Goal: Task Accomplishment & Management: Use online tool/utility

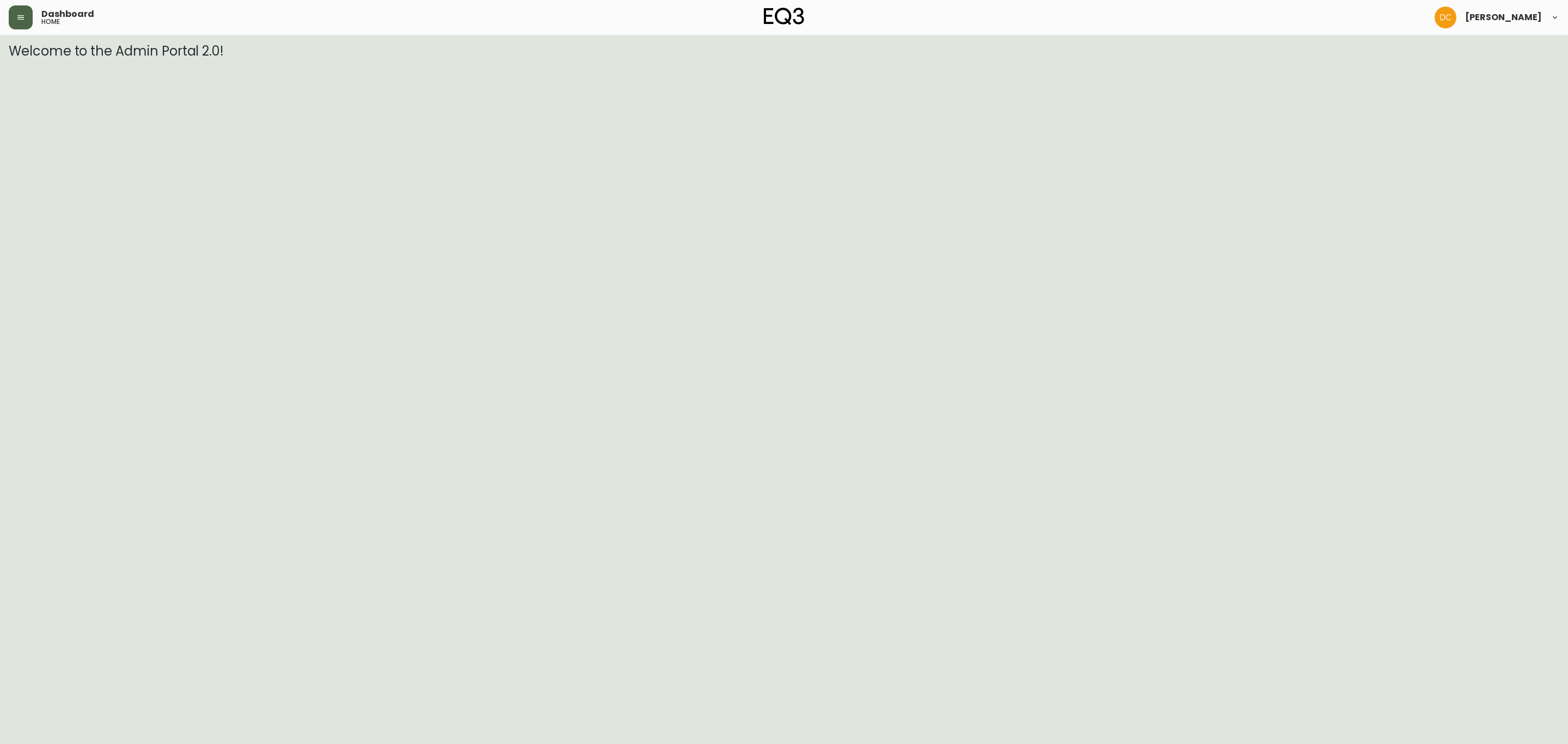
click at [25, 17] on button "button" at bounding box center [21, 18] width 24 height 24
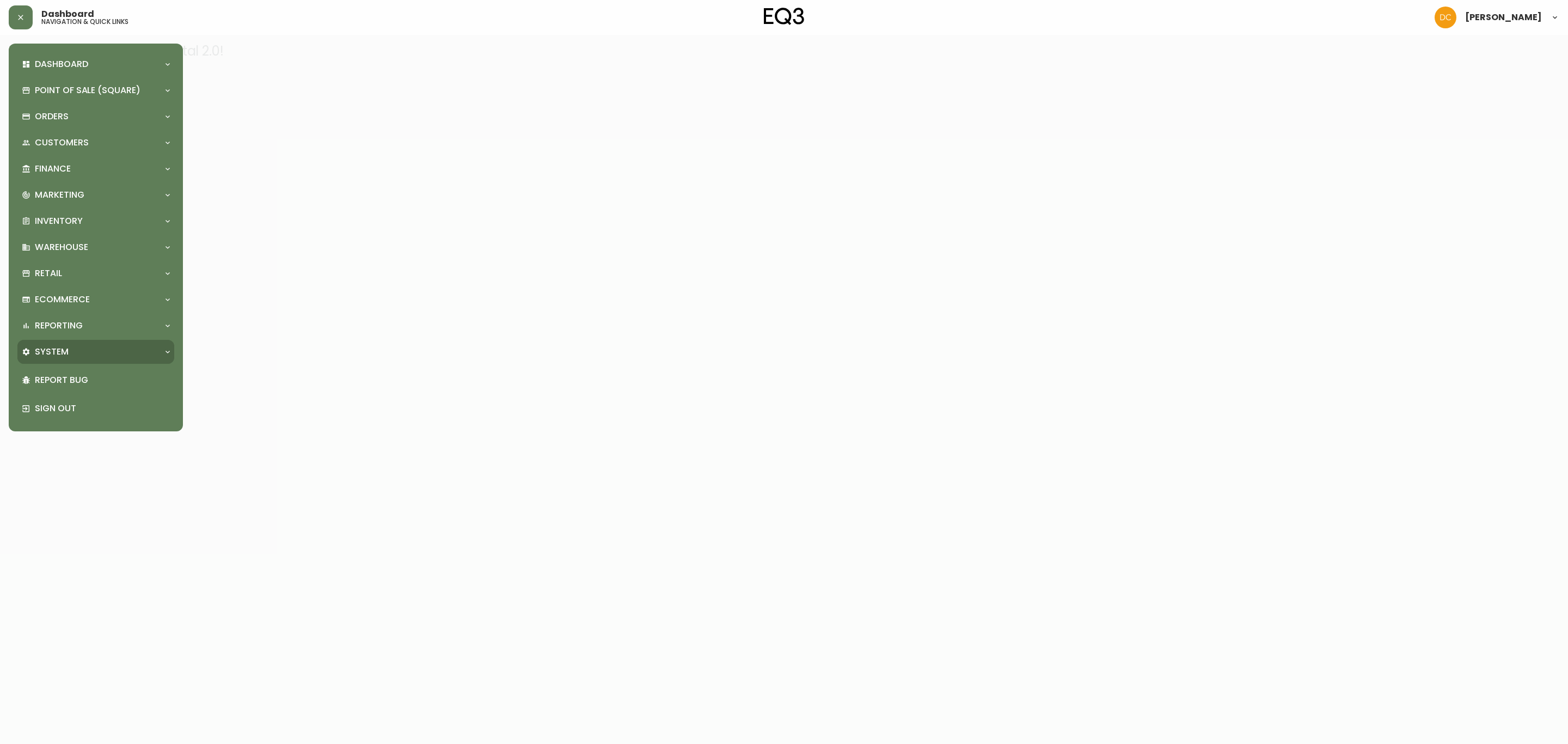
click at [77, 342] on div "System" at bounding box center [95, 352] width 157 height 24
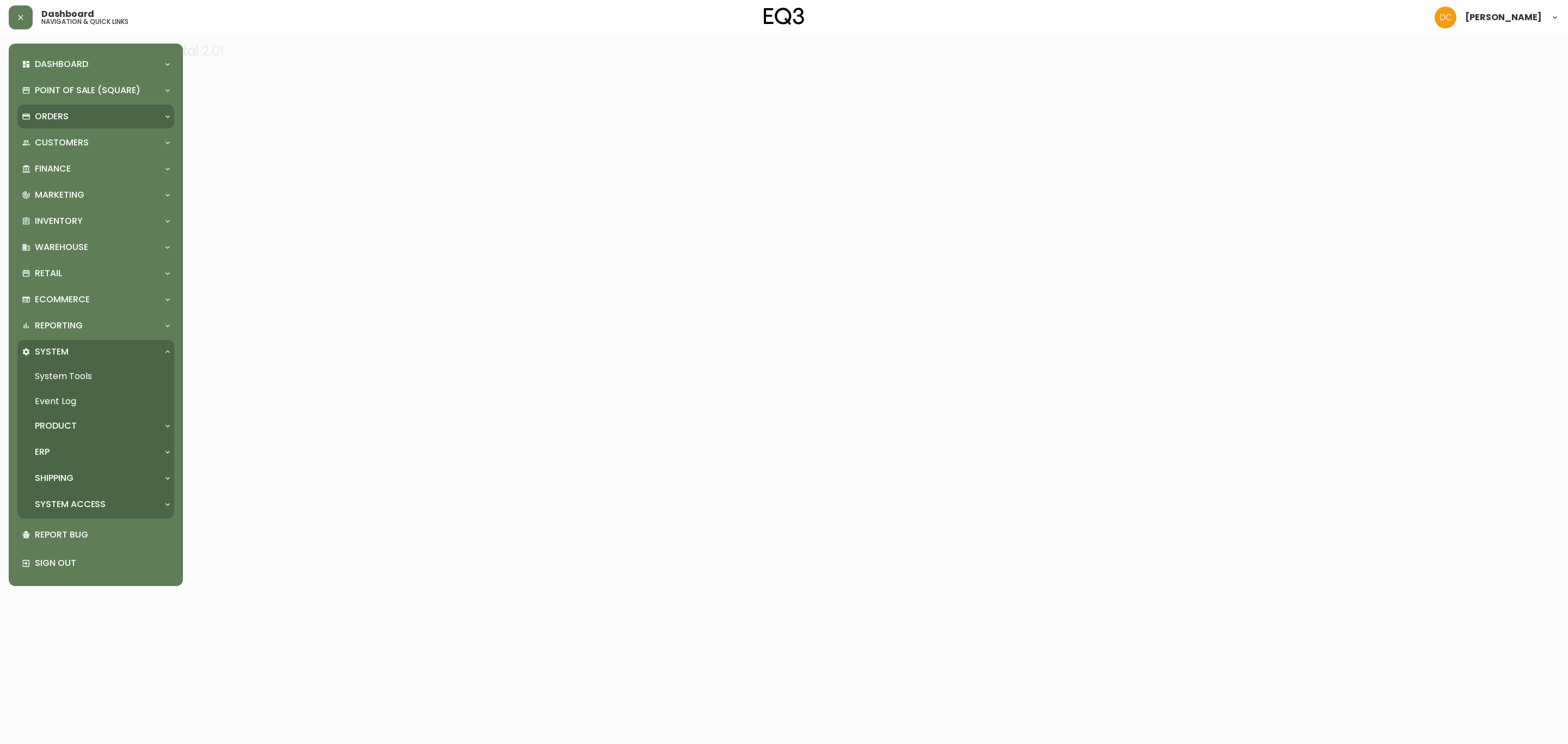
click at [75, 110] on div "Orders" at bounding box center [90, 116] width 137 height 12
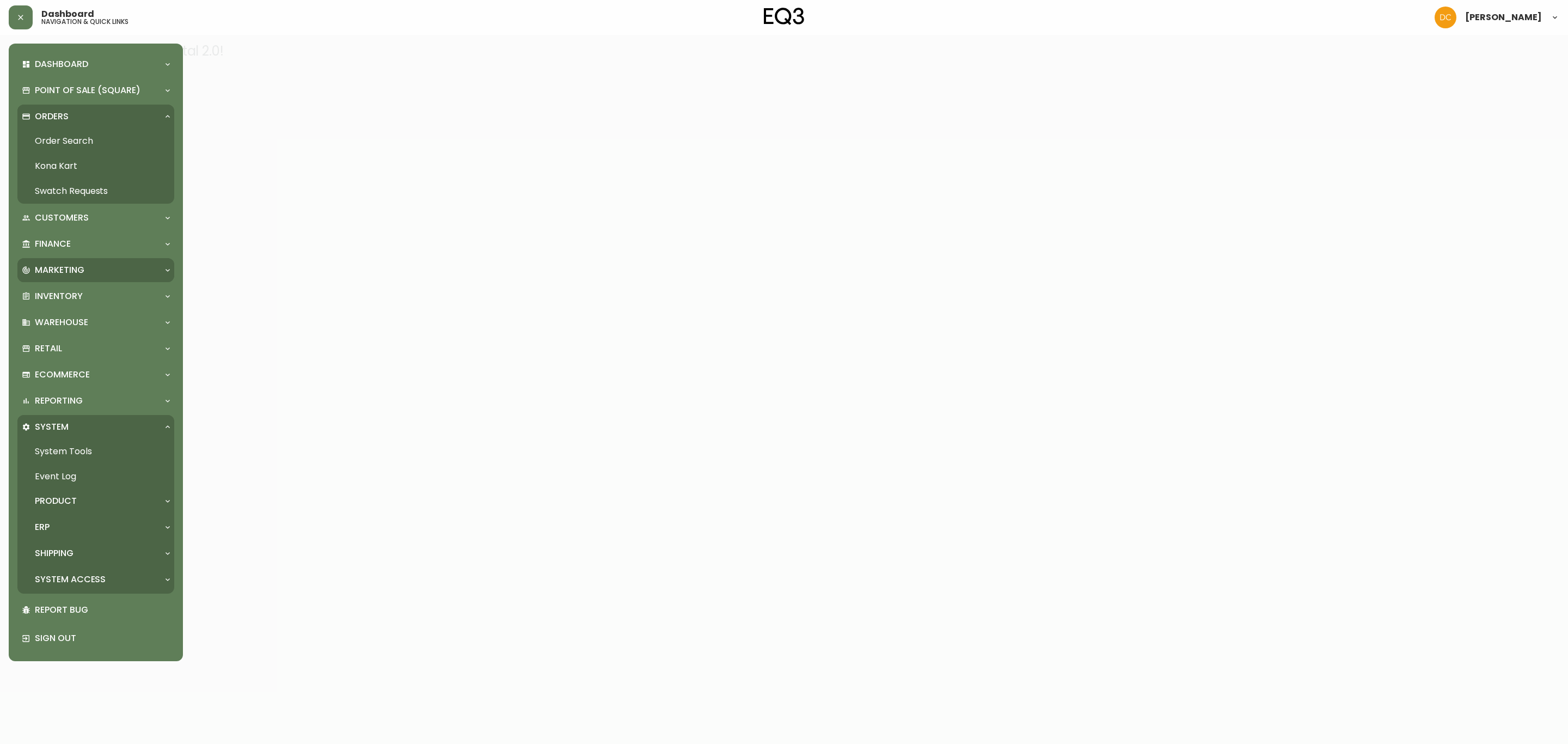
click at [86, 274] on div "Marketing" at bounding box center [90, 270] width 137 height 12
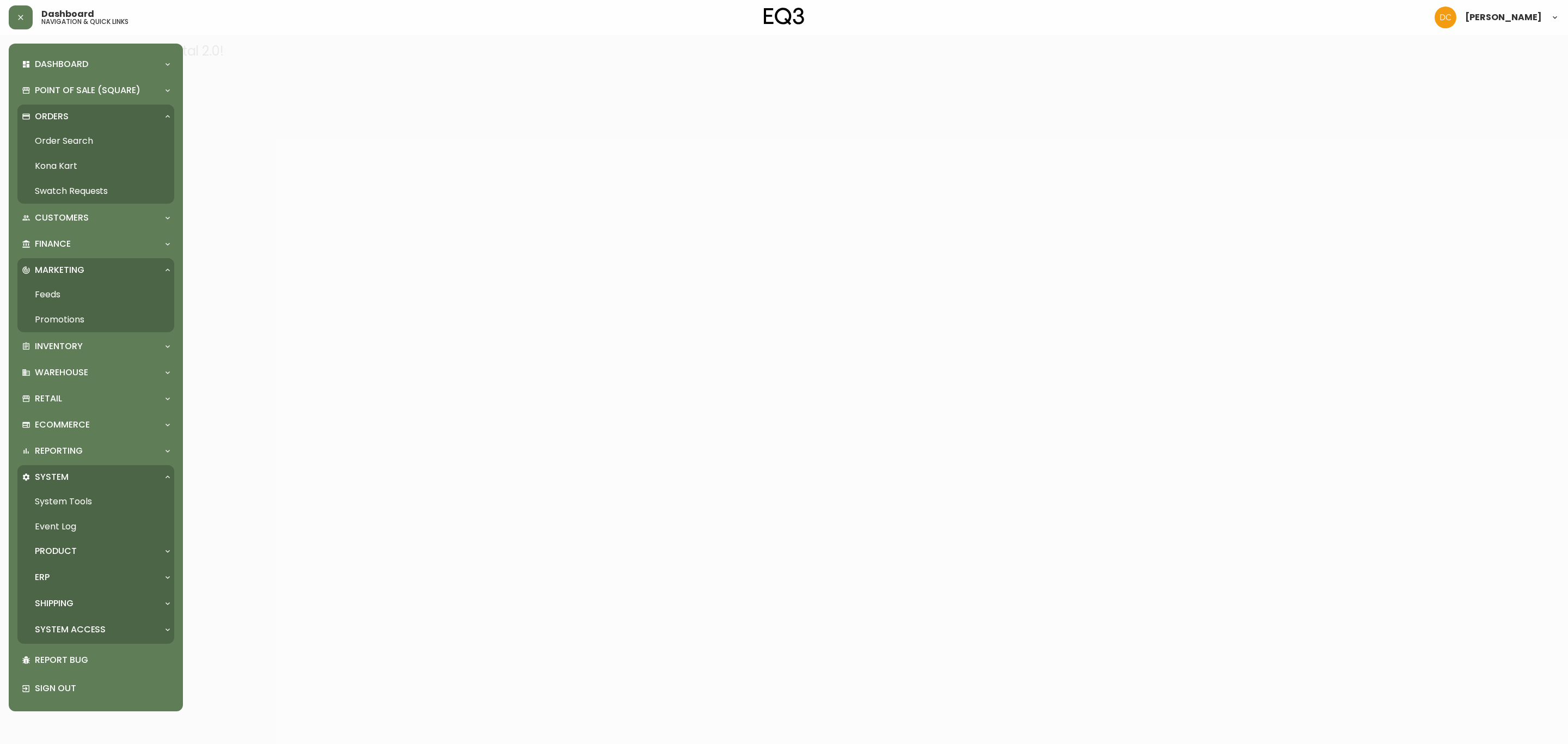
click at [107, 316] on link "Promotions" at bounding box center [95, 319] width 157 height 25
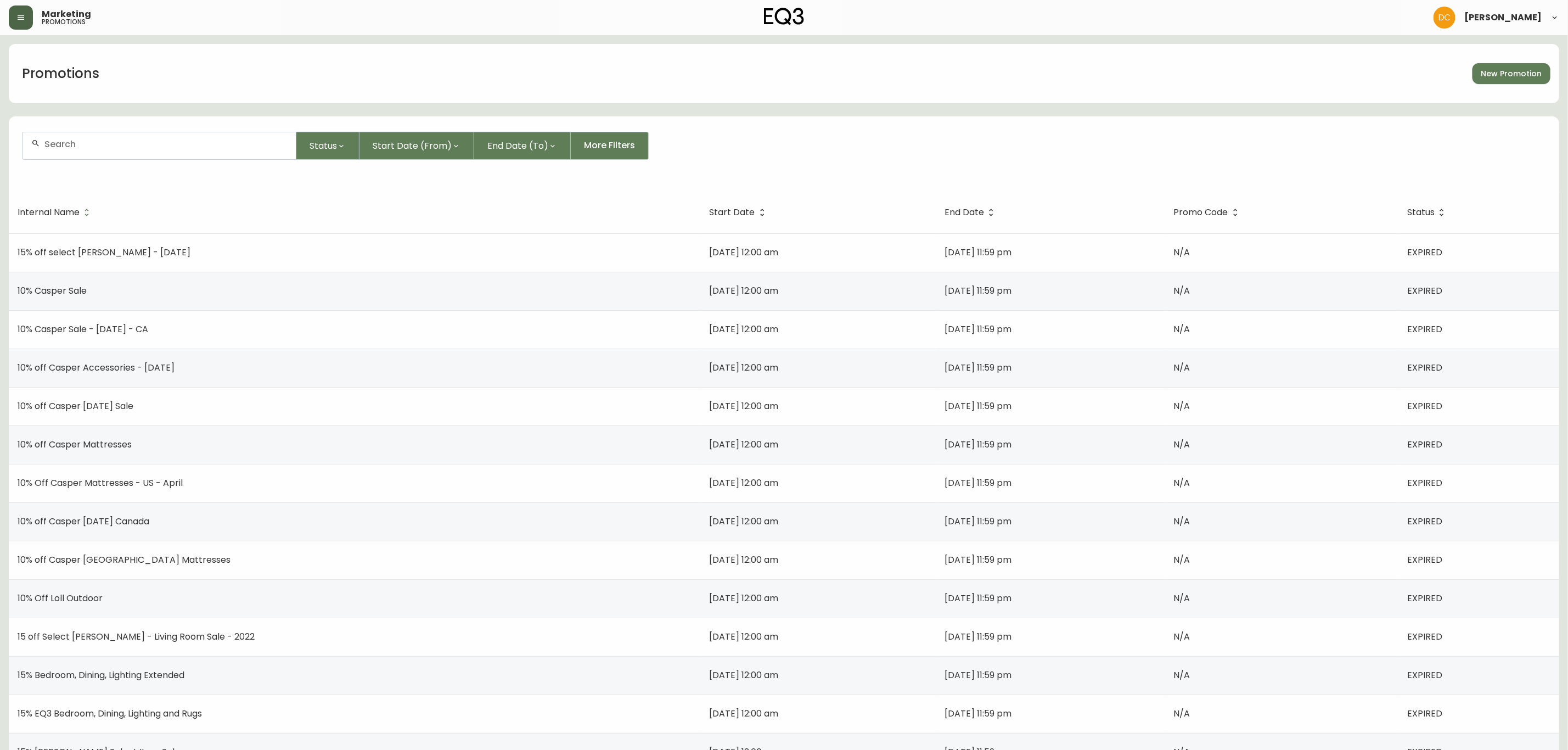
click at [19, 13] on icon "button" at bounding box center [21, 18] width 9 height 9
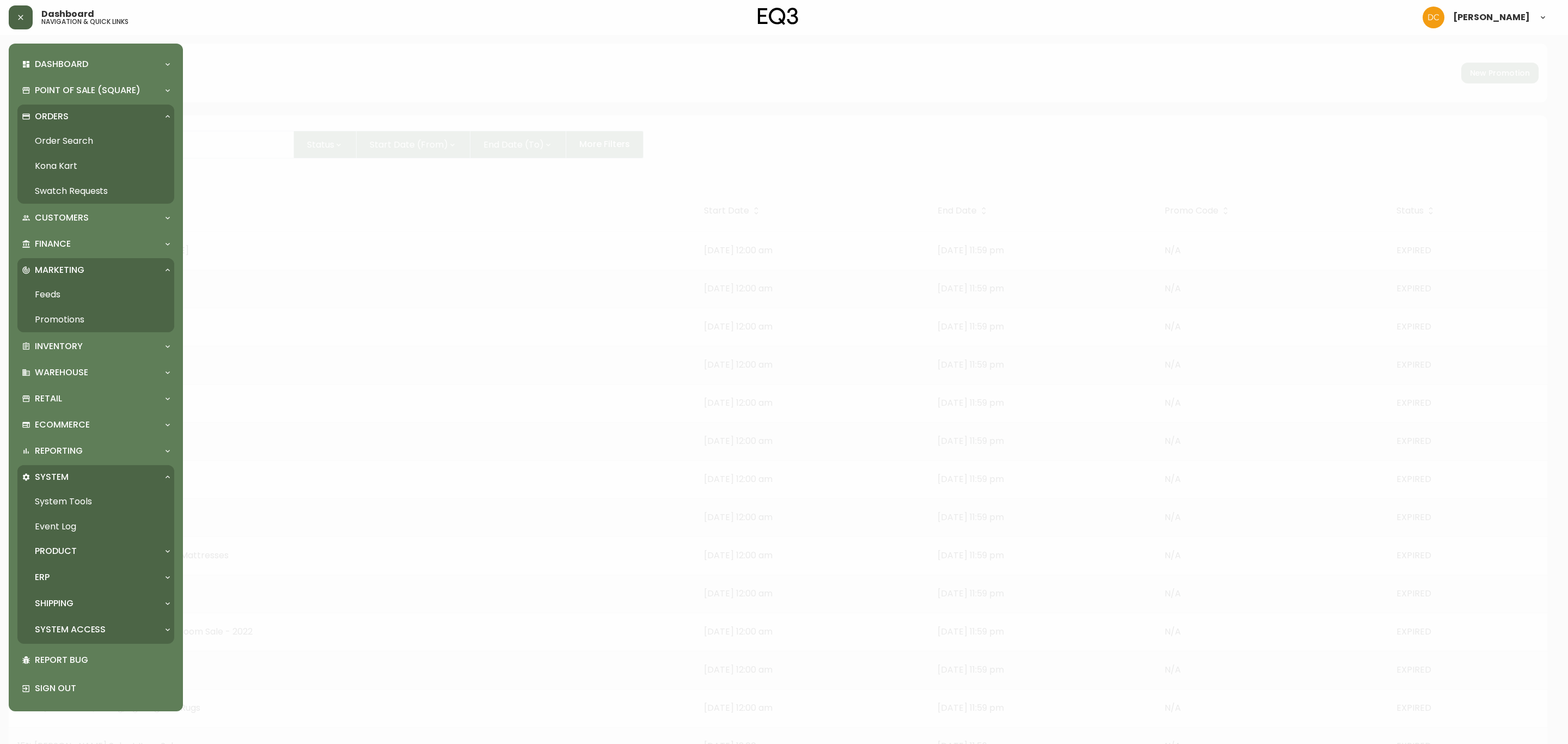
click at [88, 320] on link "Promotions" at bounding box center [95, 319] width 157 height 25
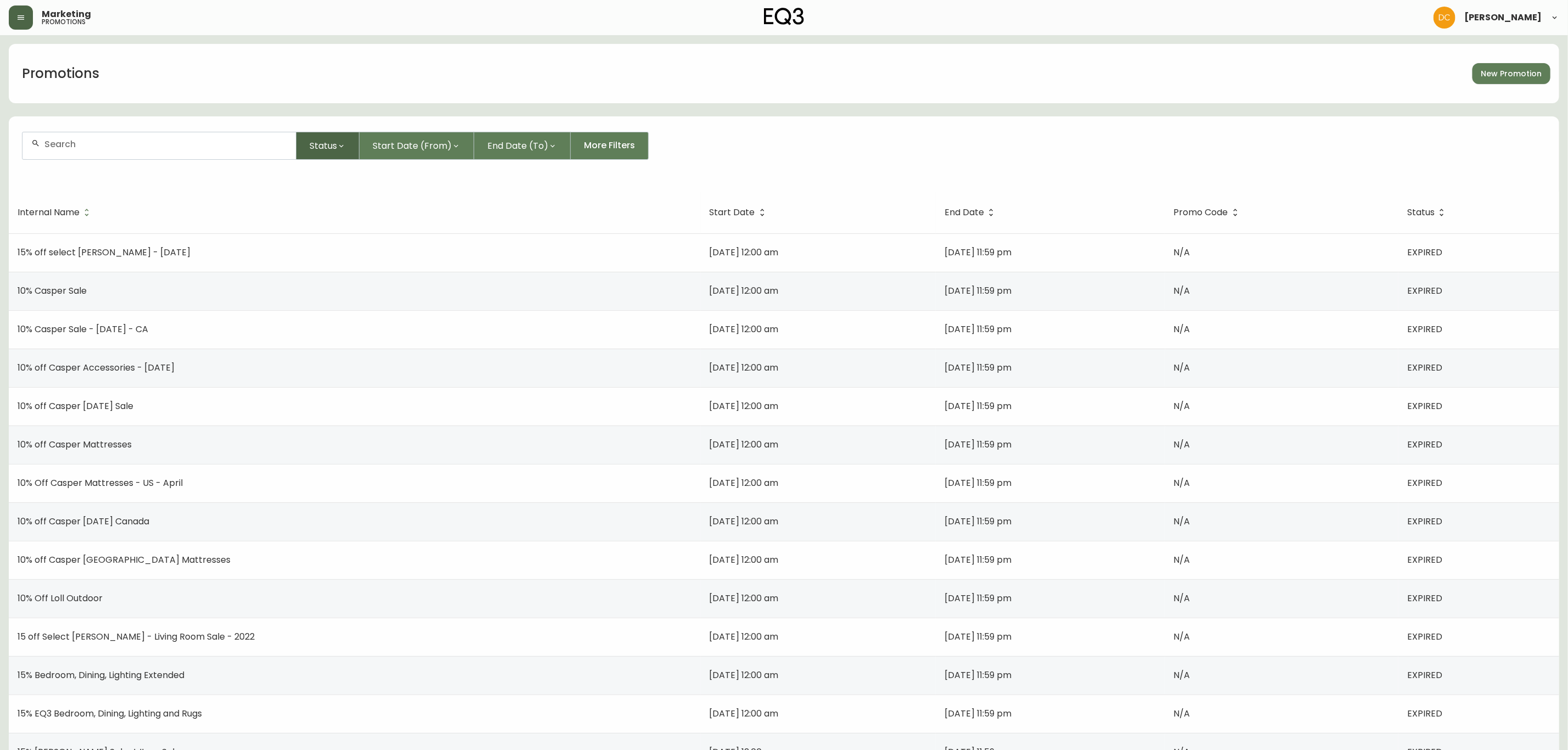
click at [308, 150] on button "Status" at bounding box center [328, 146] width 63 height 28
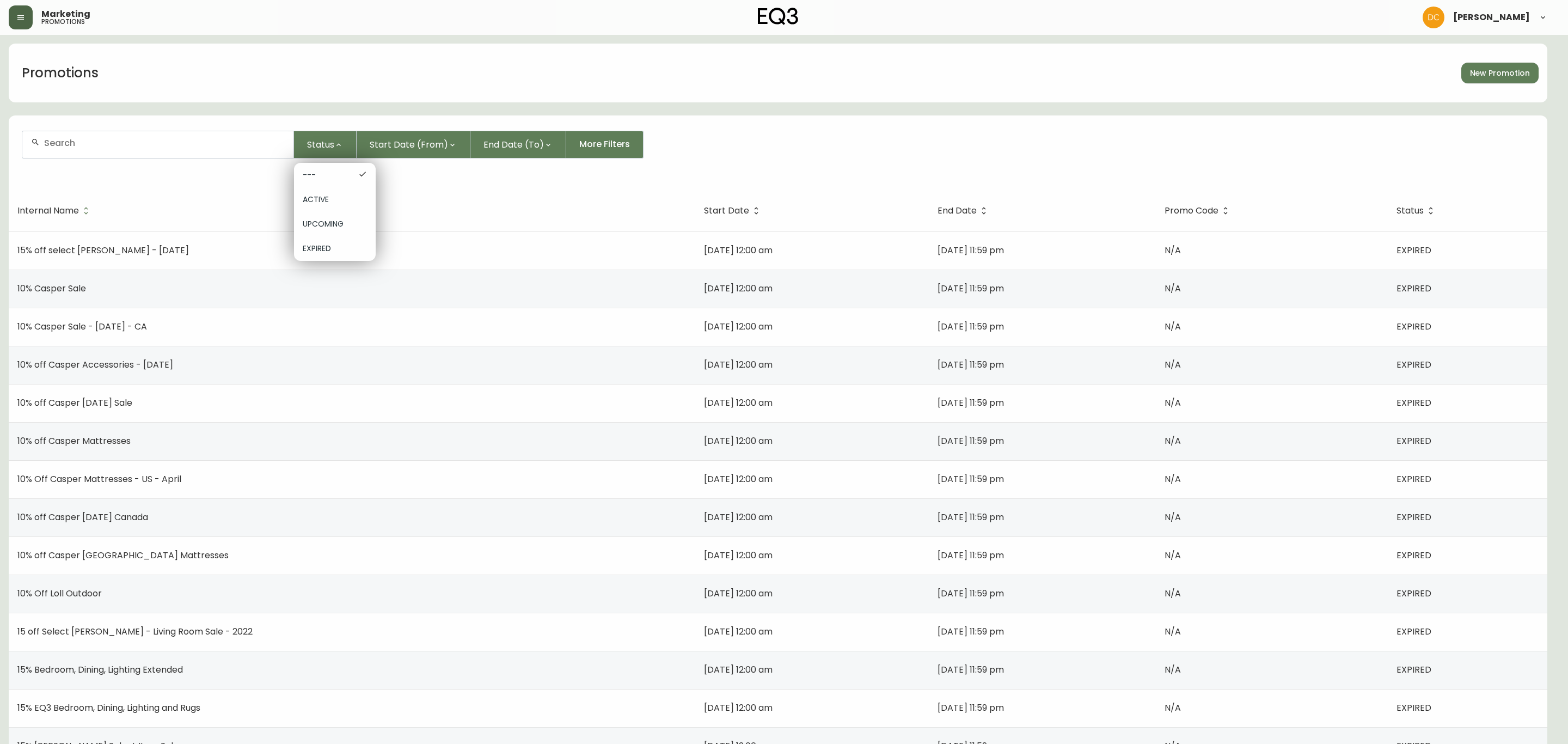
click at [325, 220] on span "UPCOMING" at bounding box center [335, 224] width 64 height 11
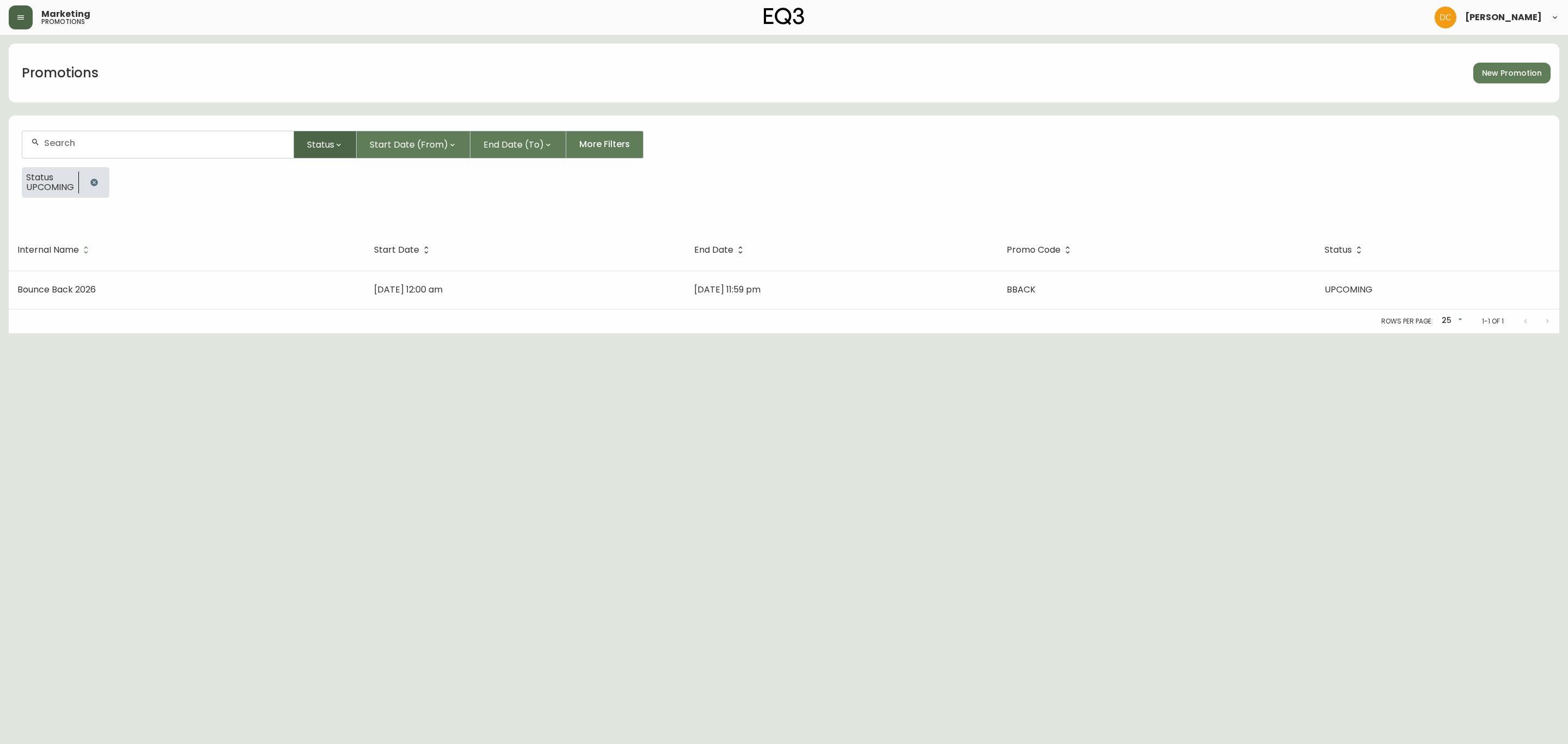
click at [327, 136] on button "Status" at bounding box center [325, 145] width 63 height 28
click at [329, 201] on span "ACTIVE" at bounding box center [335, 199] width 64 height 11
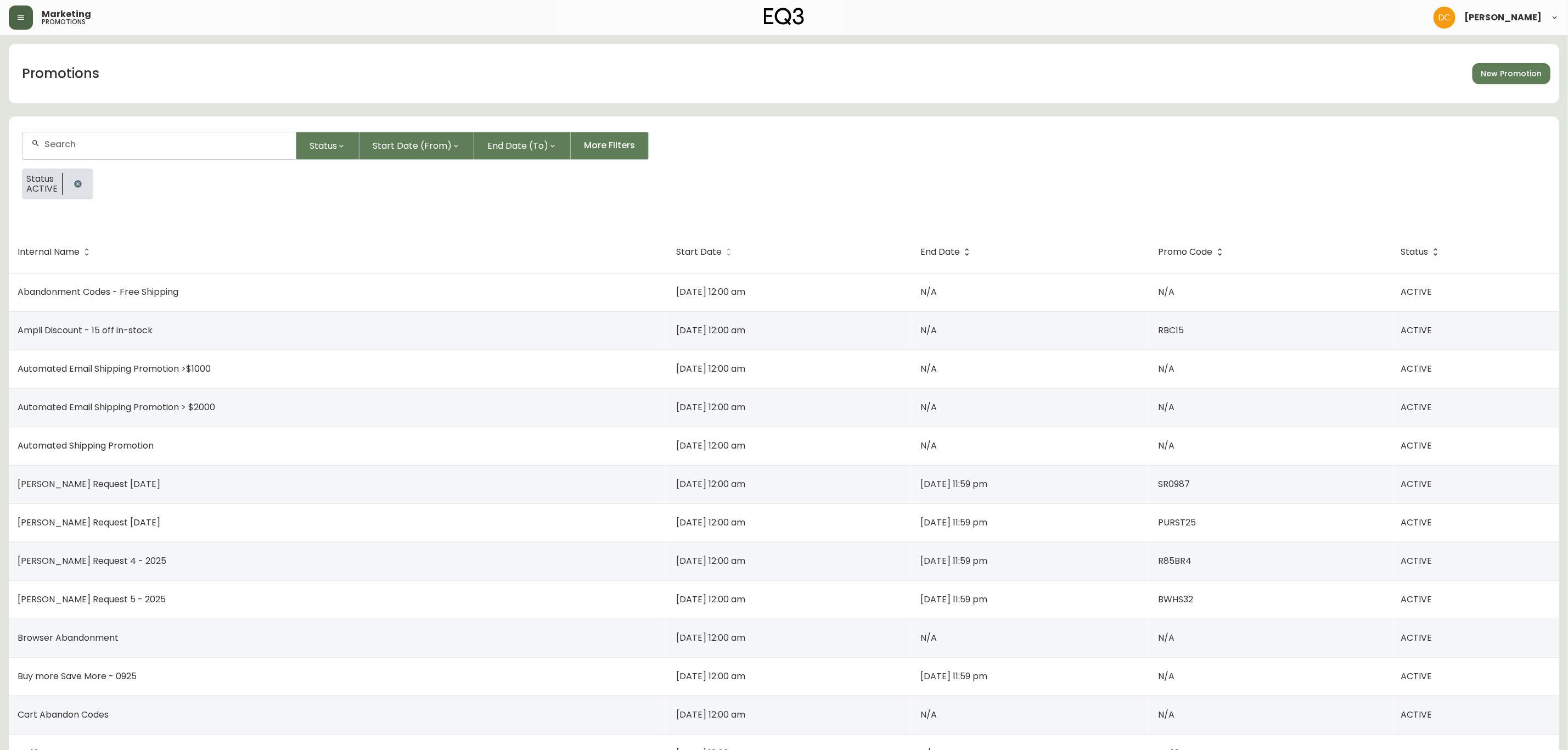
click at [676, 251] on span "Start Date" at bounding box center [699, 252] width 45 height 6
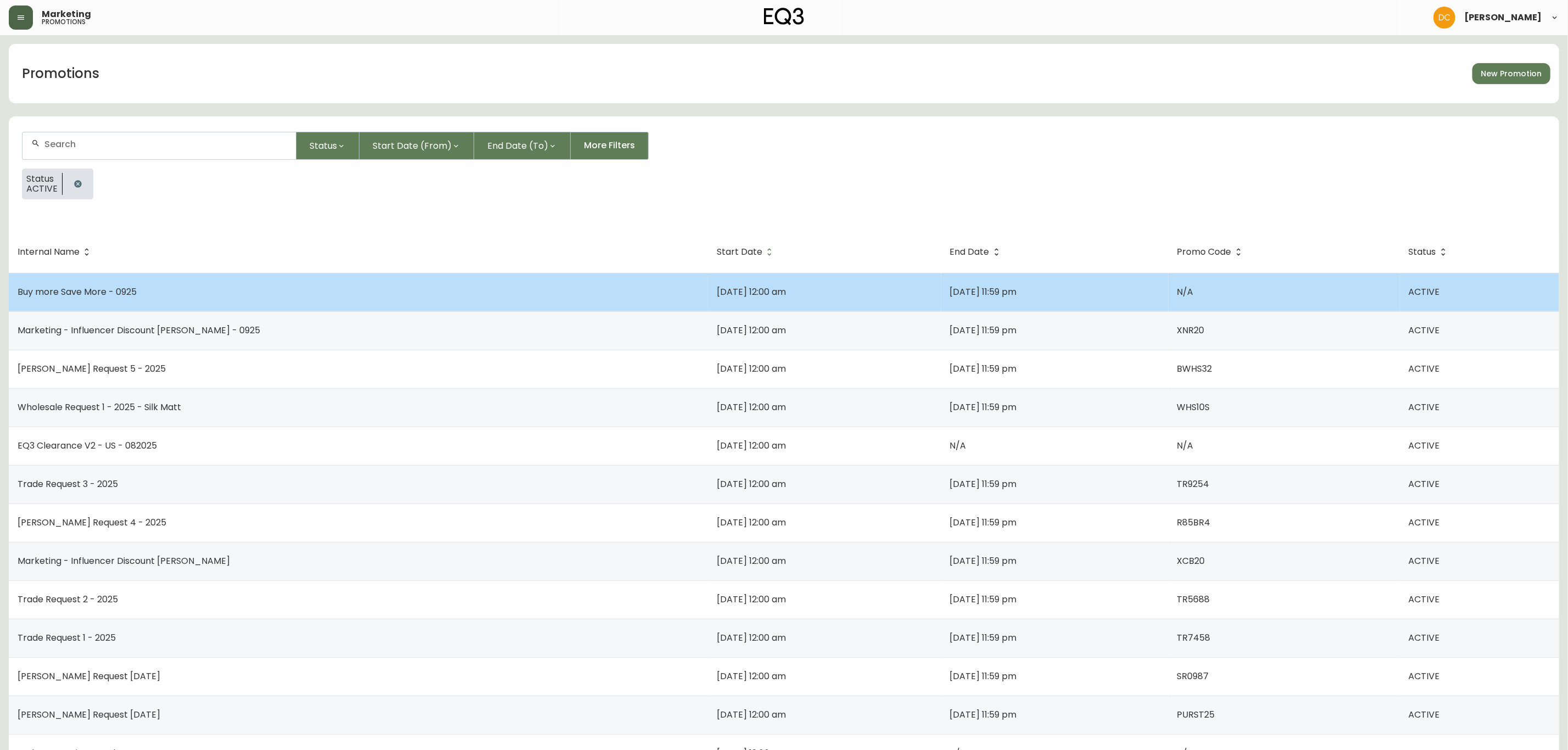
click at [717, 289] on span "[DATE] 12:00 am" at bounding box center [751, 292] width 69 height 13
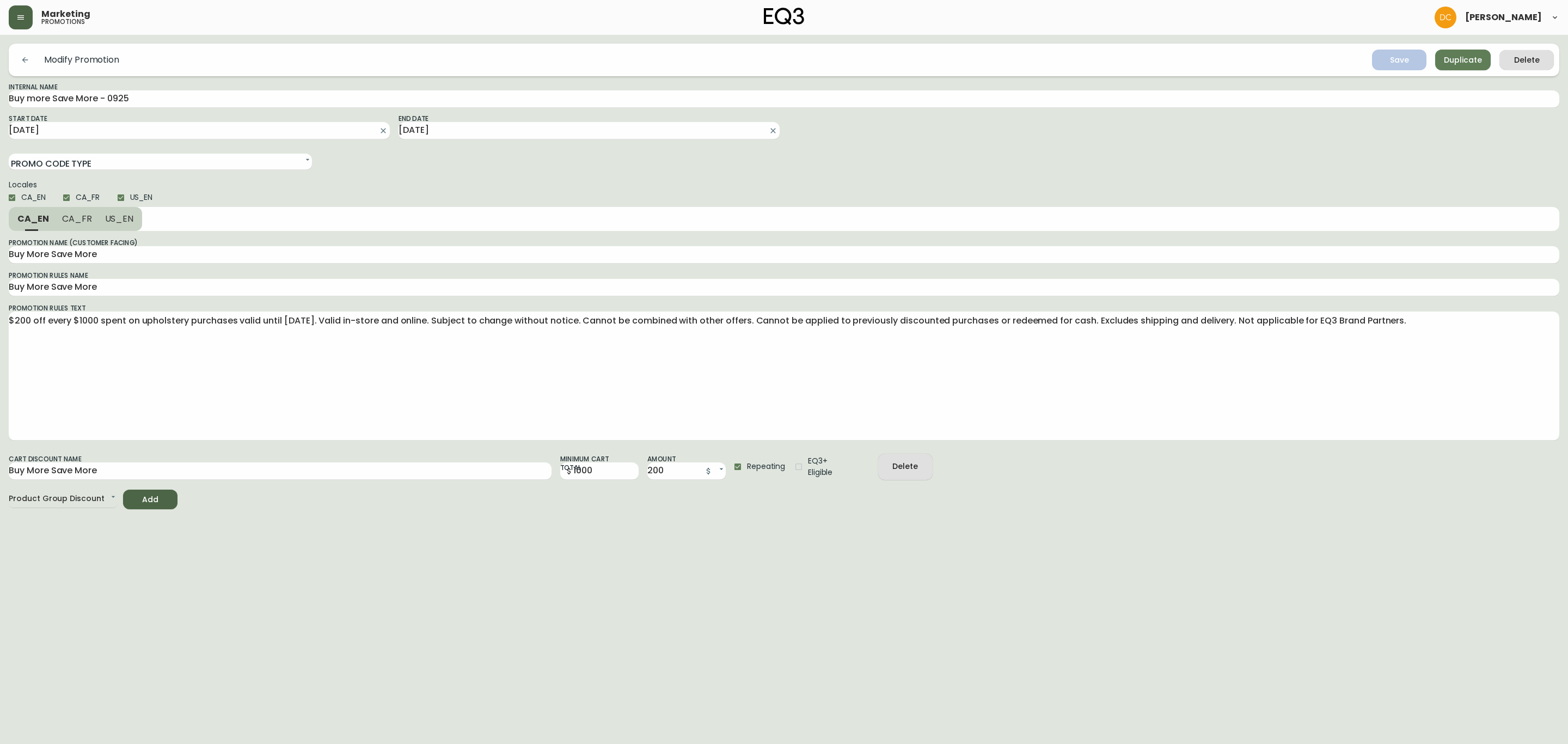
click at [25, 20] on button "button" at bounding box center [21, 18] width 24 height 24
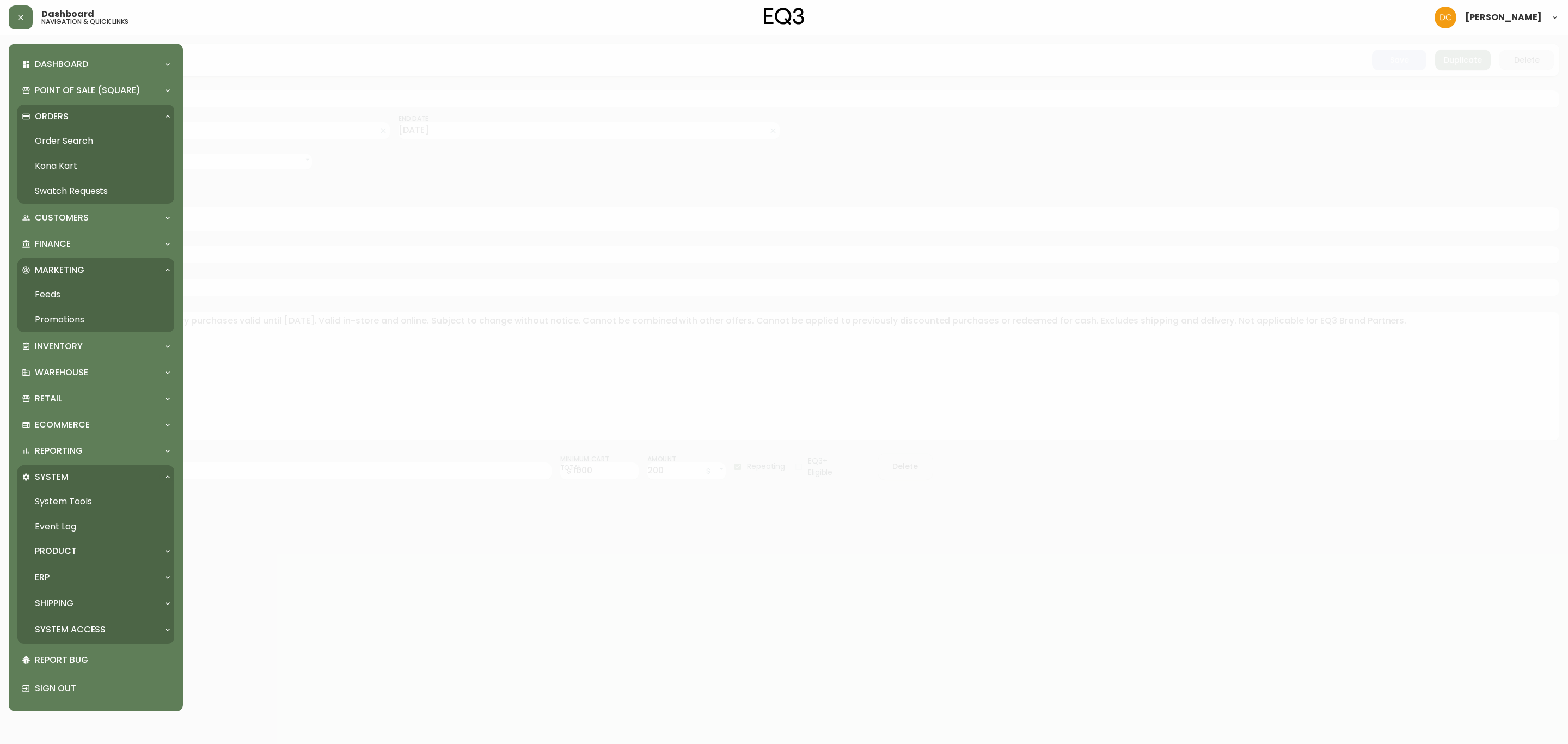
click at [345, 542] on div at bounding box center [784, 372] width 1568 height 744
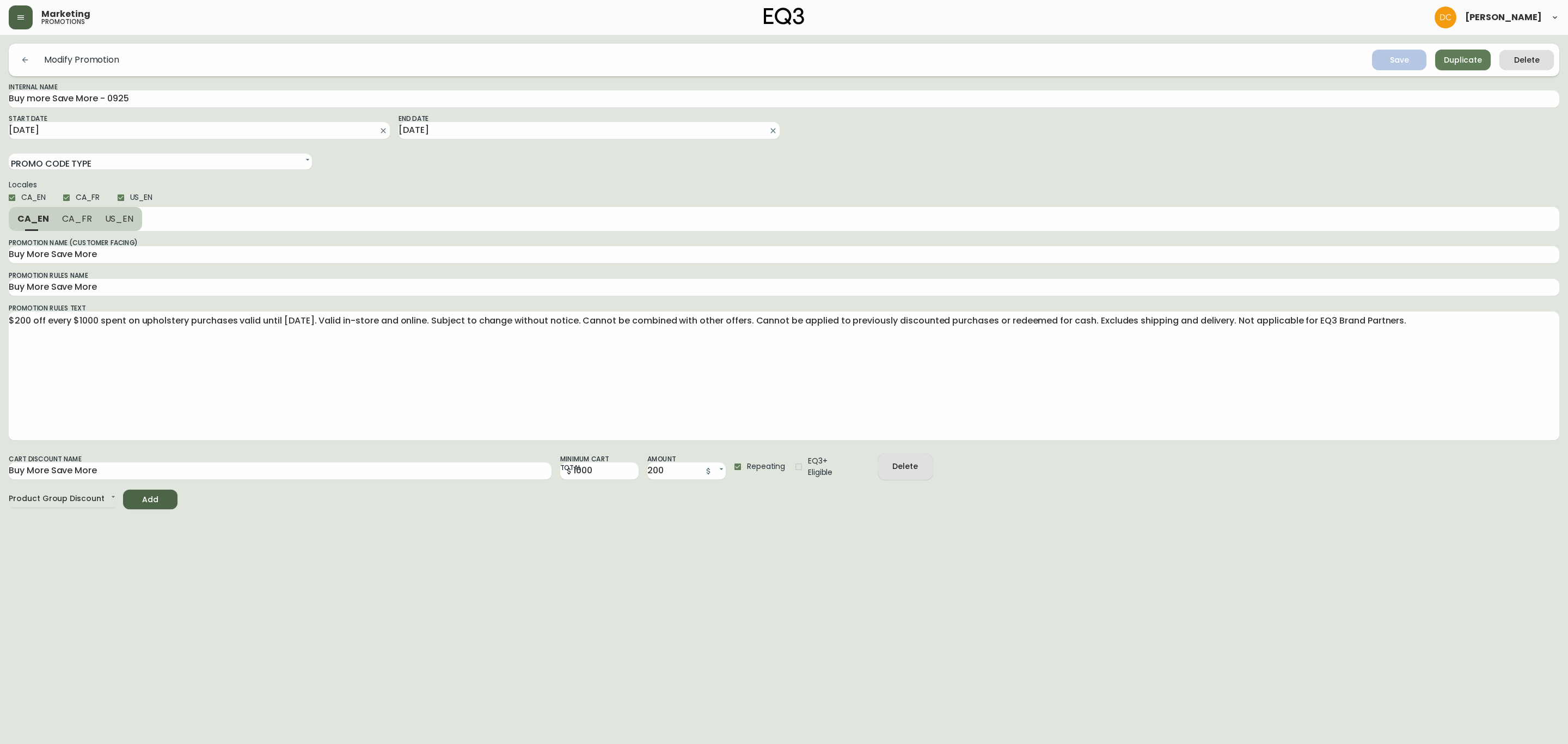
click at [18, 23] on button "button" at bounding box center [21, 18] width 24 height 24
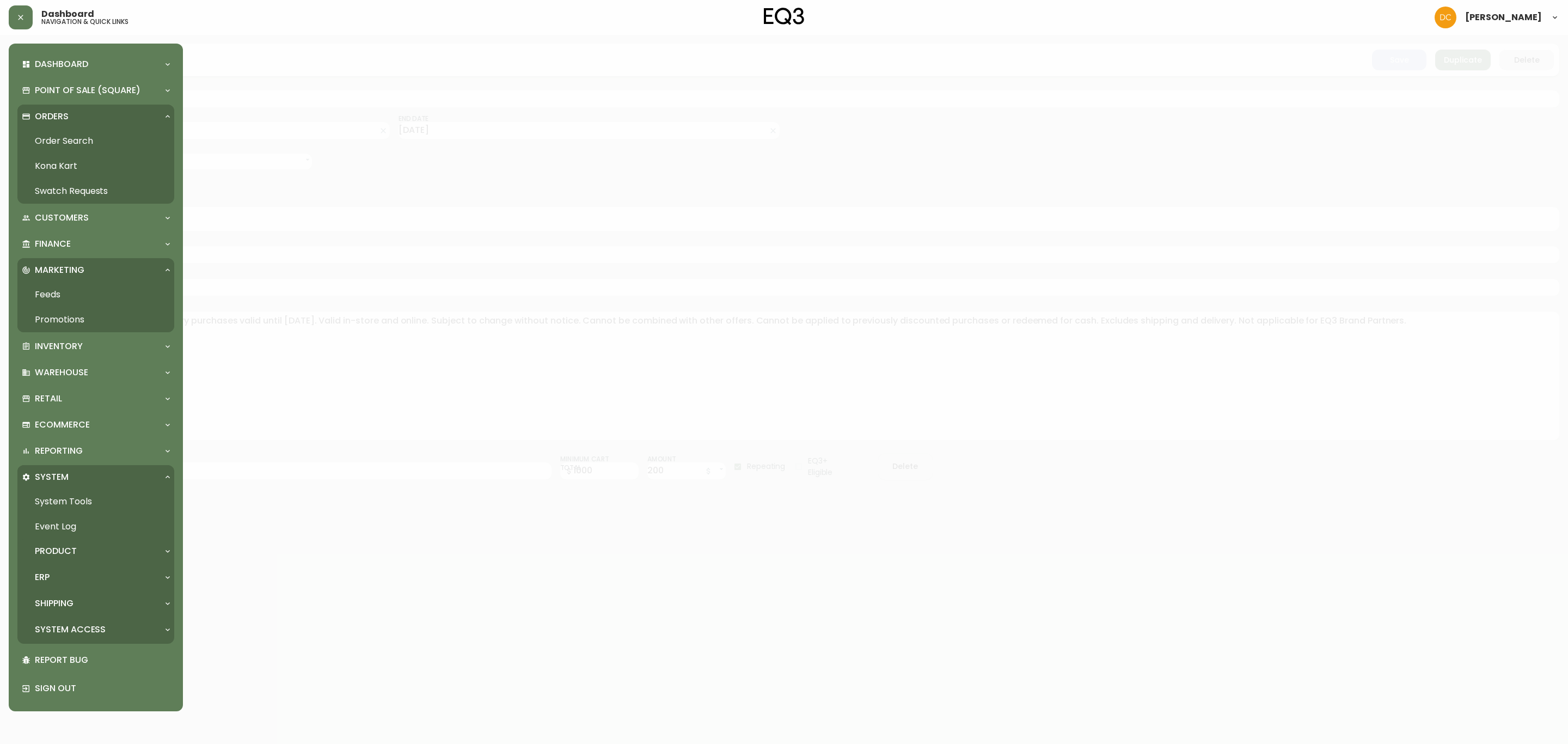
click at [82, 546] on div "Product" at bounding box center [90, 551] width 137 height 12
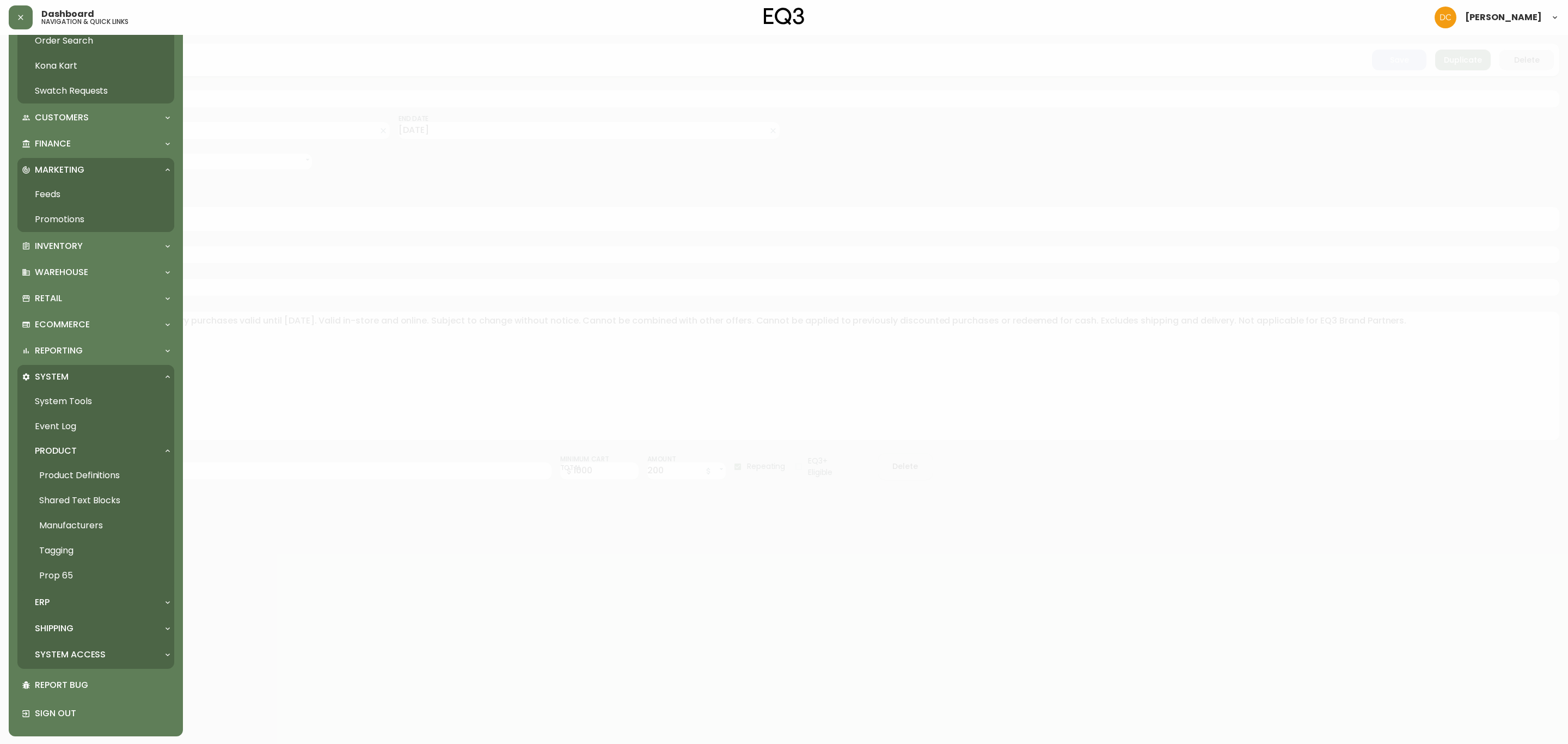
click at [82, 602] on div "ERP" at bounding box center [90, 602] width 137 height 12
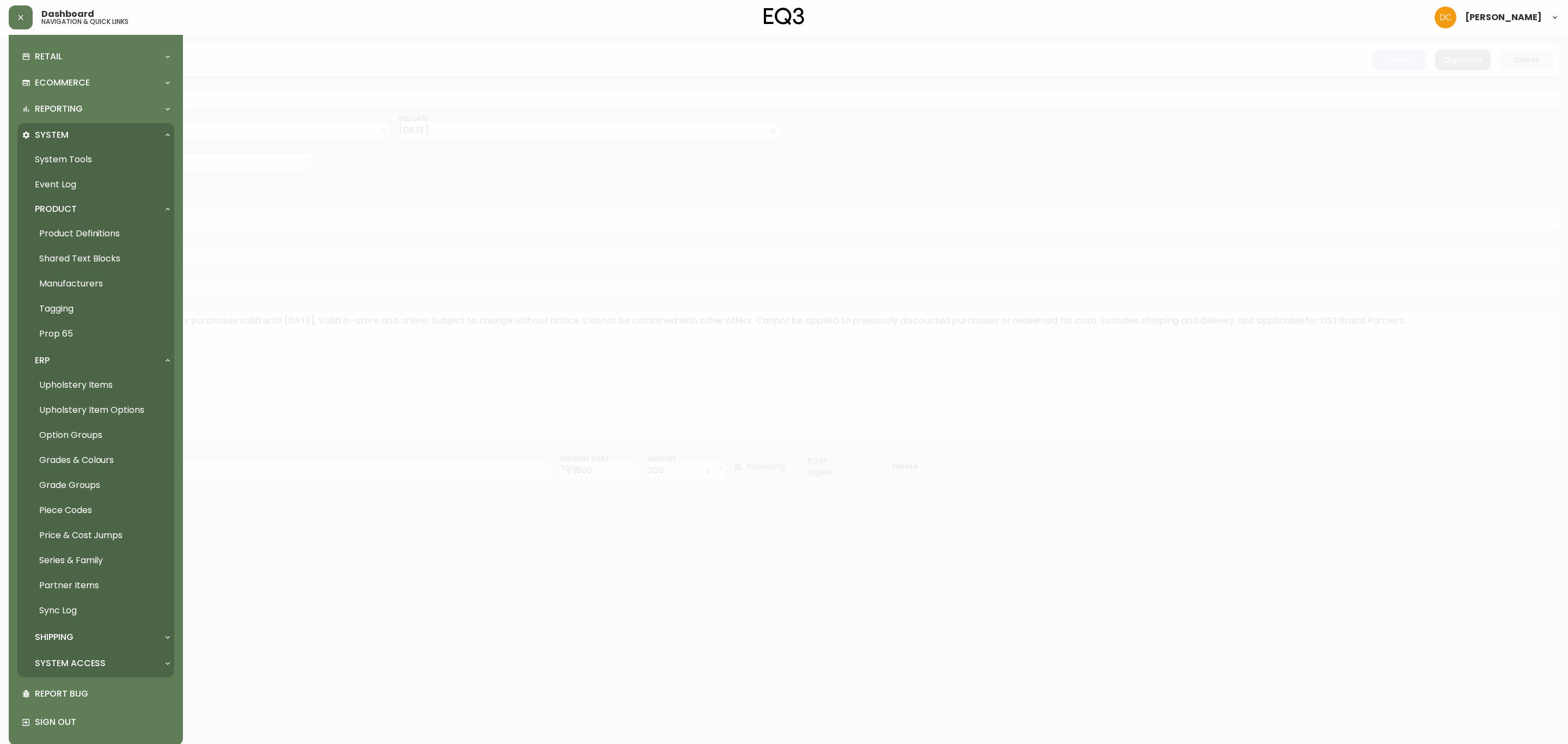
scroll to position [350, 0]
click at [100, 553] on link "Series & Family" at bounding box center [95, 552] width 157 height 25
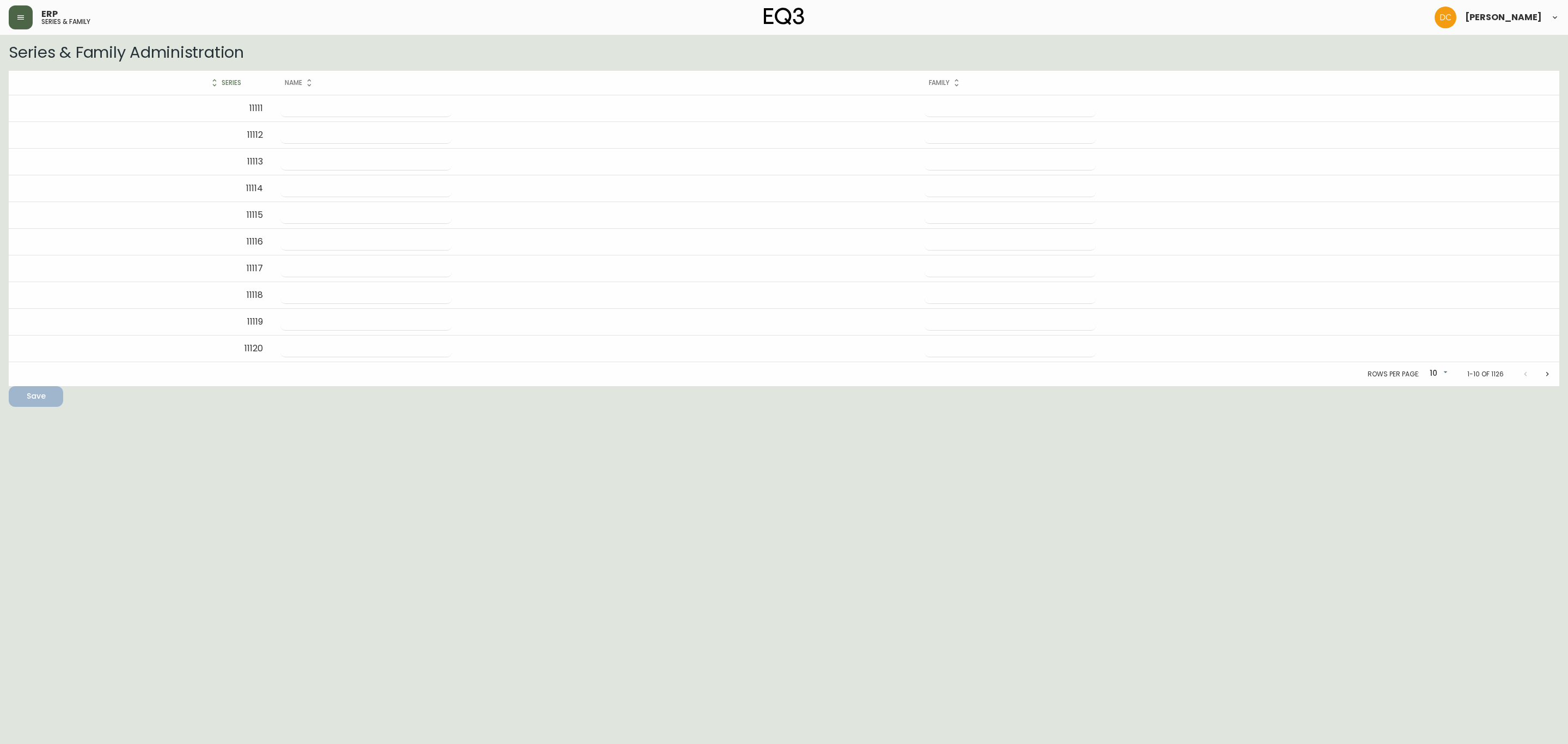
click at [18, 25] on button "button" at bounding box center [21, 18] width 24 height 24
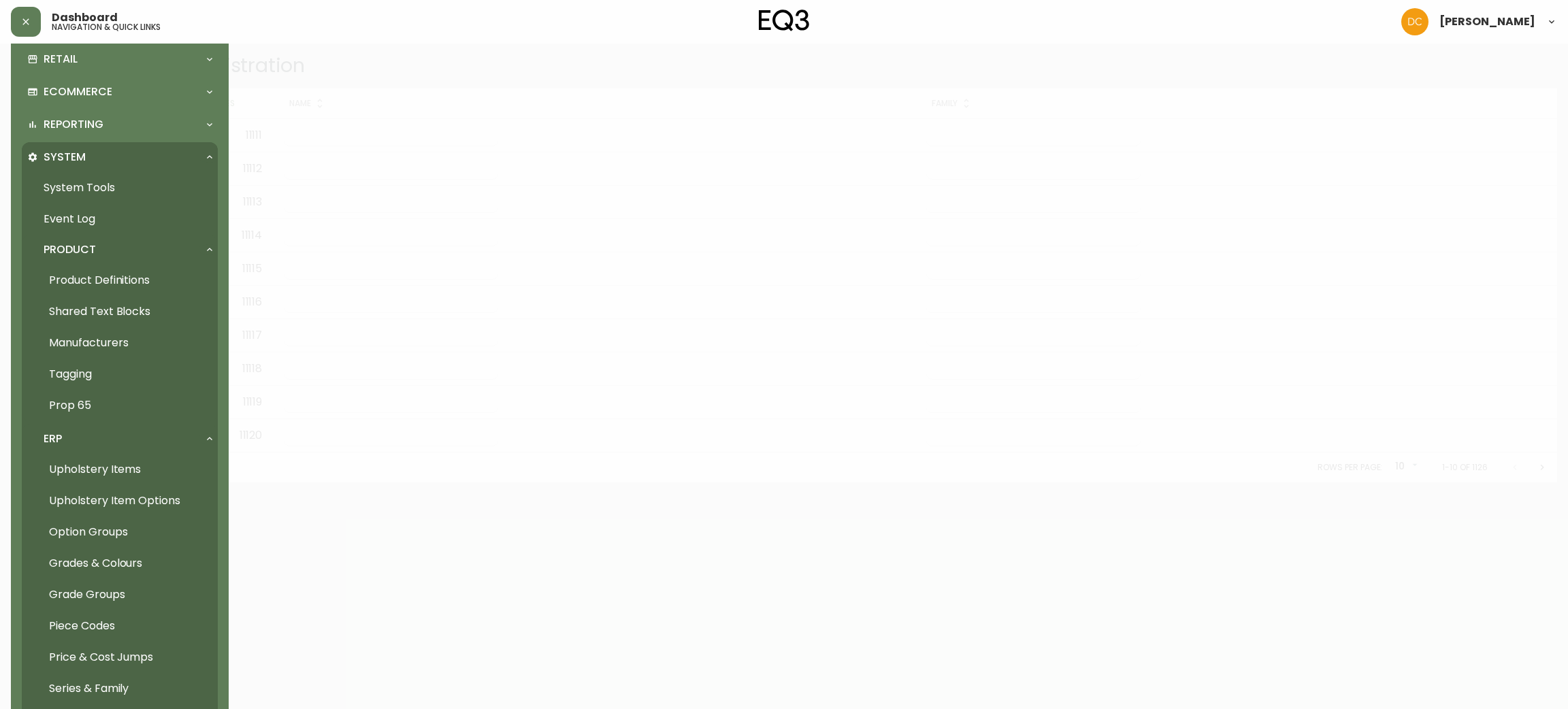
scroll to position [658, 0]
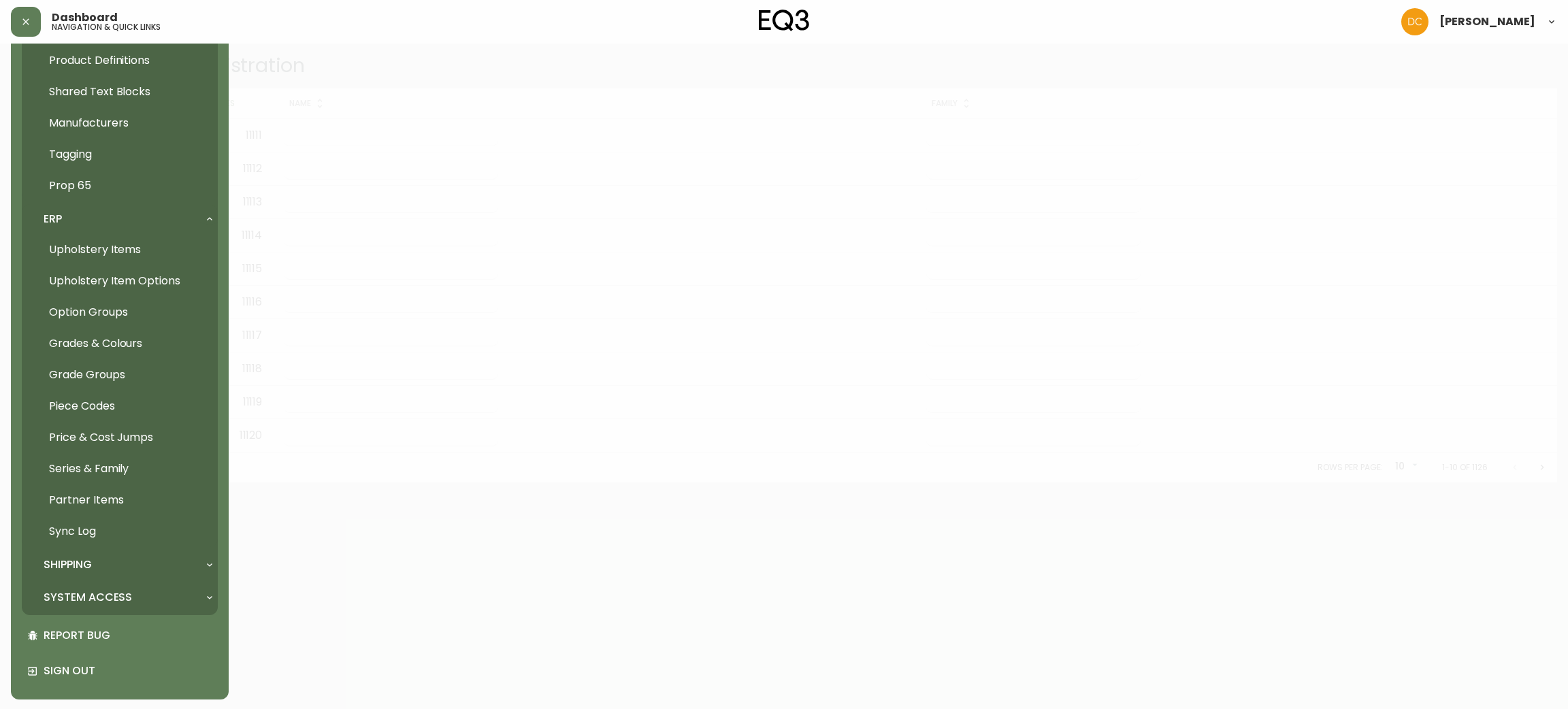
click at [627, 256] on div at bounding box center [784, 354] width 1568 height 709
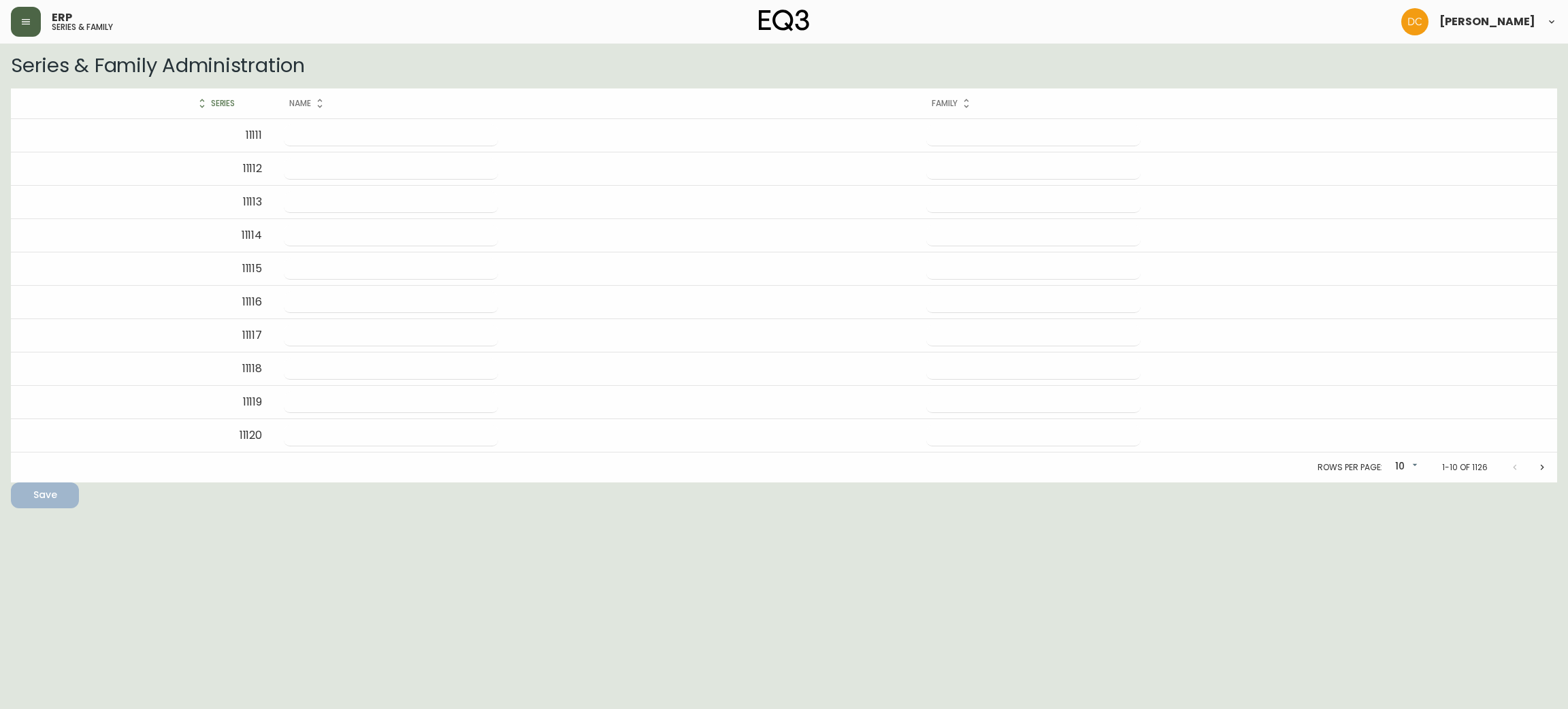
click at [33, 17] on button "button" at bounding box center [26, 22] width 30 height 30
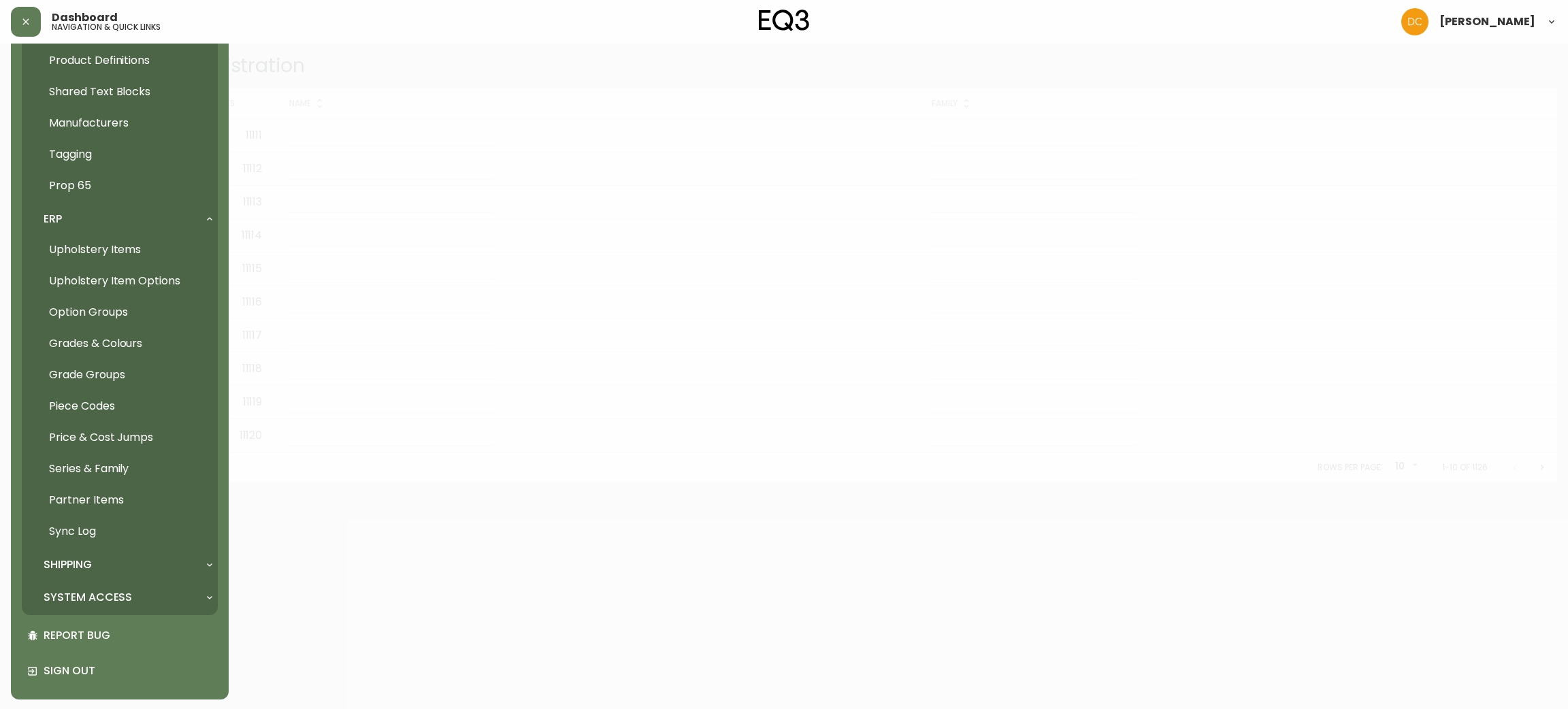
click at [126, 471] on link "Series & Family" at bounding box center [119, 468] width 196 height 31
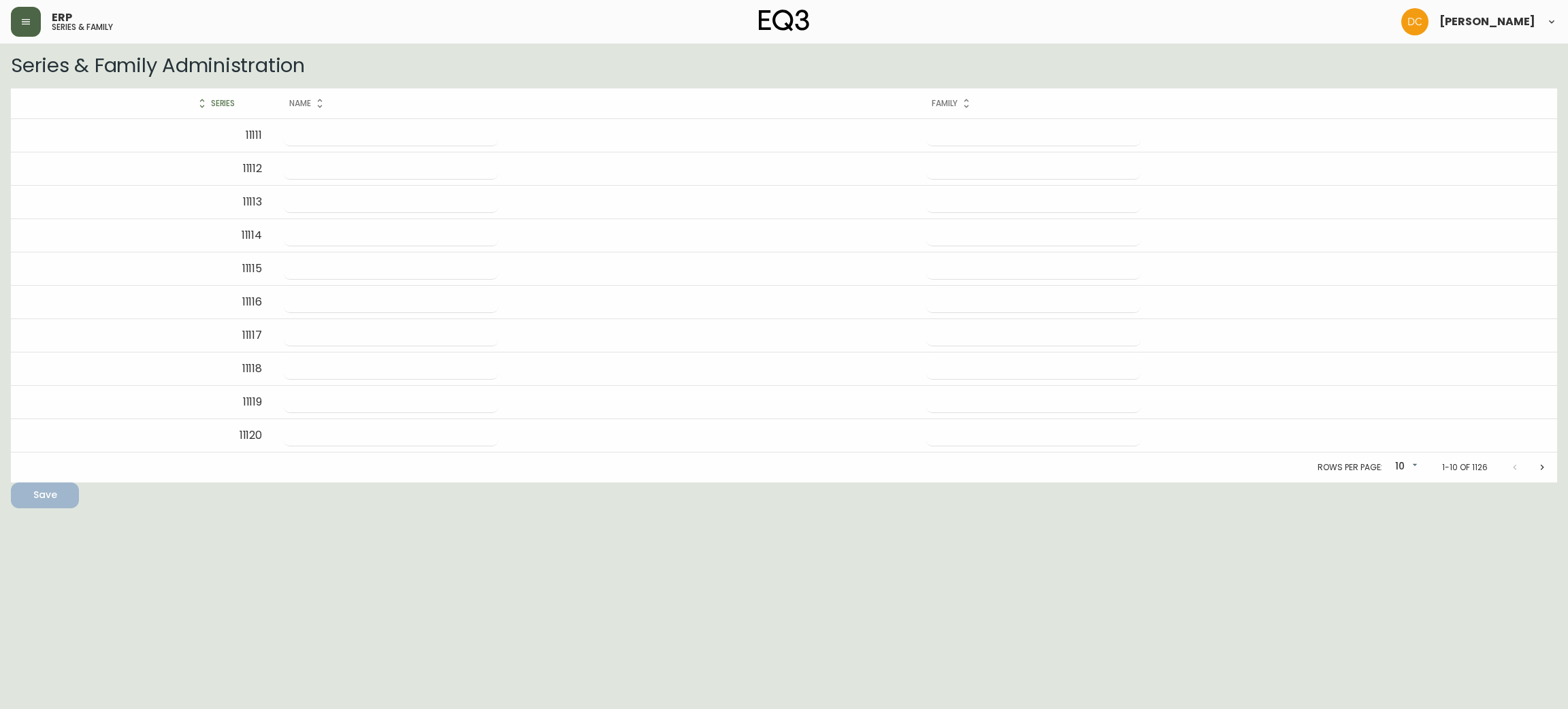
click at [27, 13] on button "button" at bounding box center [26, 22] width 30 height 30
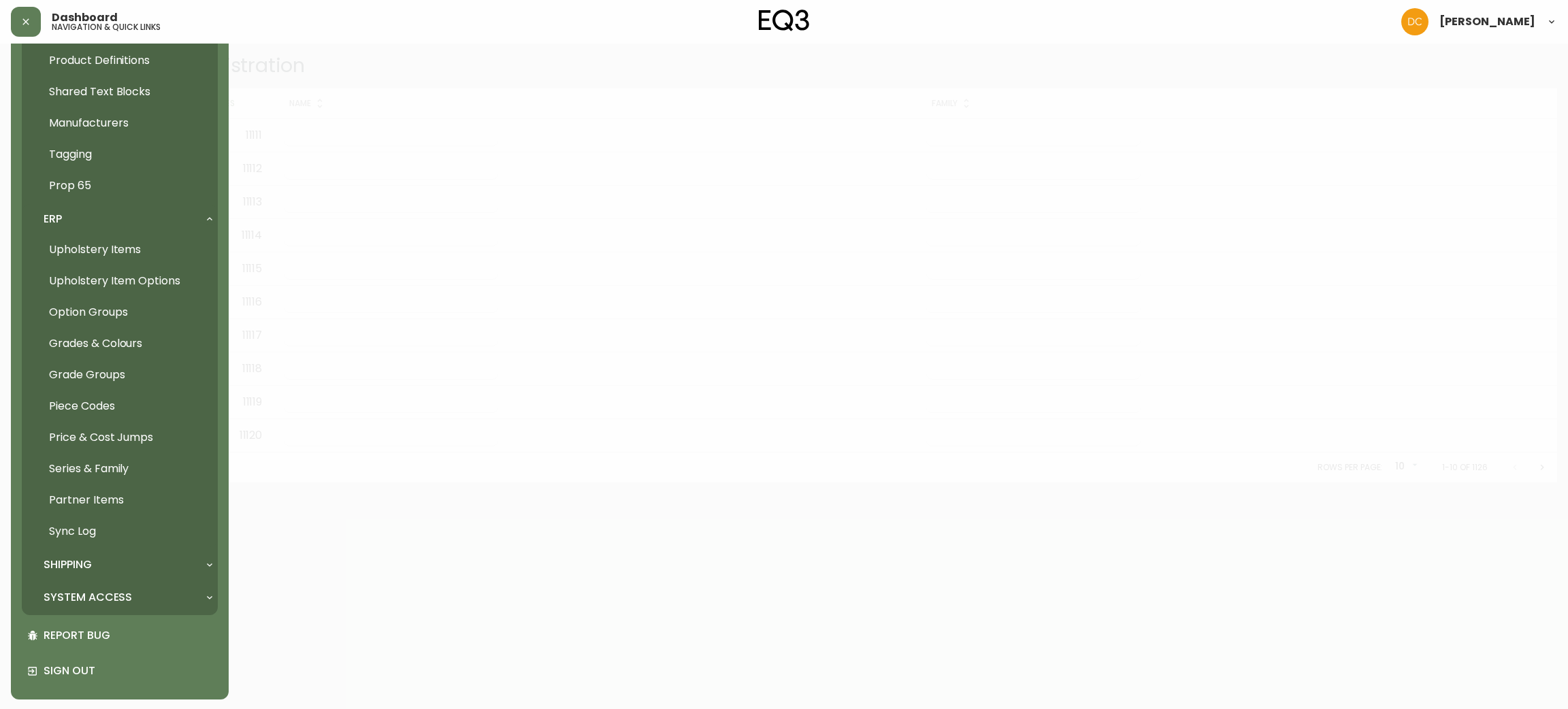
click at [144, 435] on link "Price & Cost Jumps" at bounding box center [119, 437] width 196 height 31
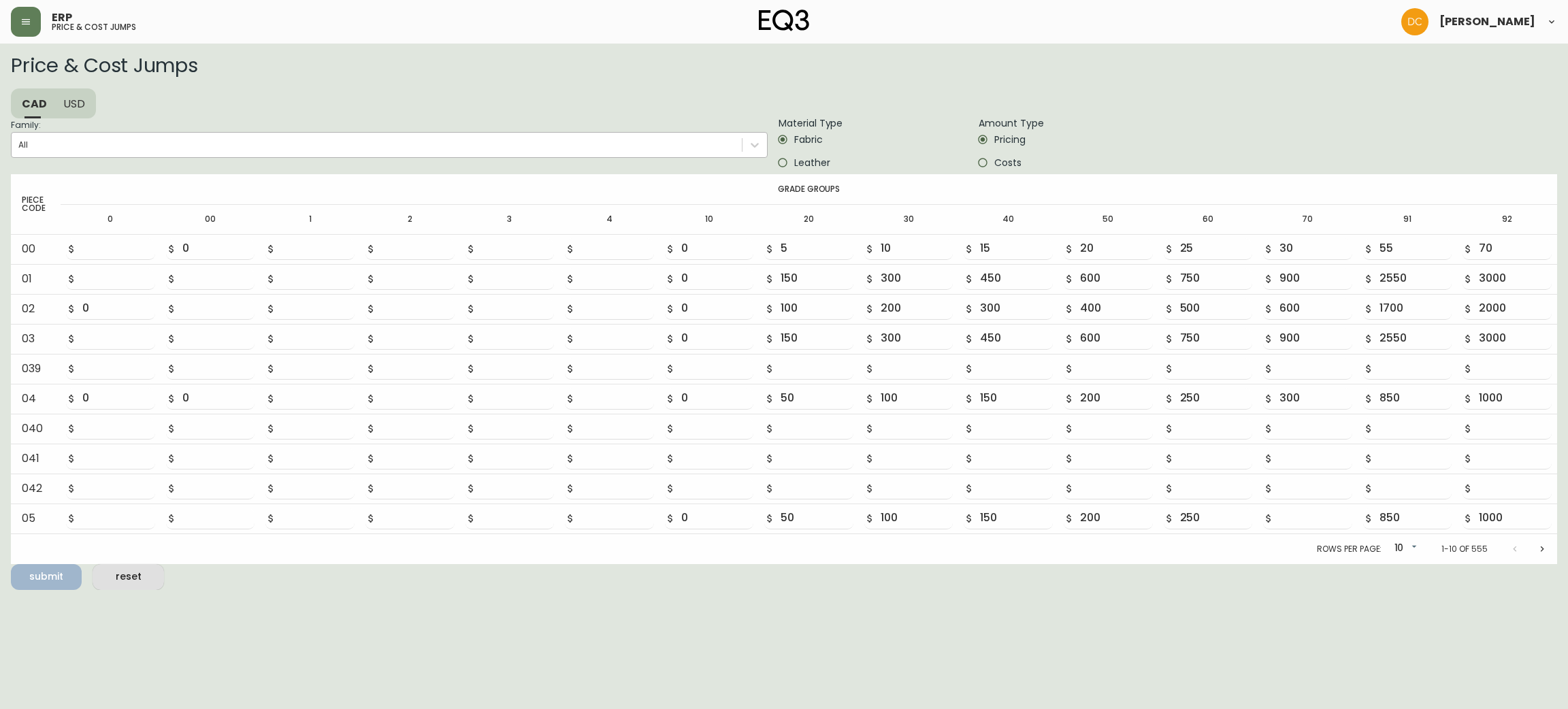
click at [198, 156] on label "Family: All" at bounding box center [390, 146] width 757 height 56
click at [20, 150] on input "Family: All" at bounding box center [19, 145] width 2 height 10
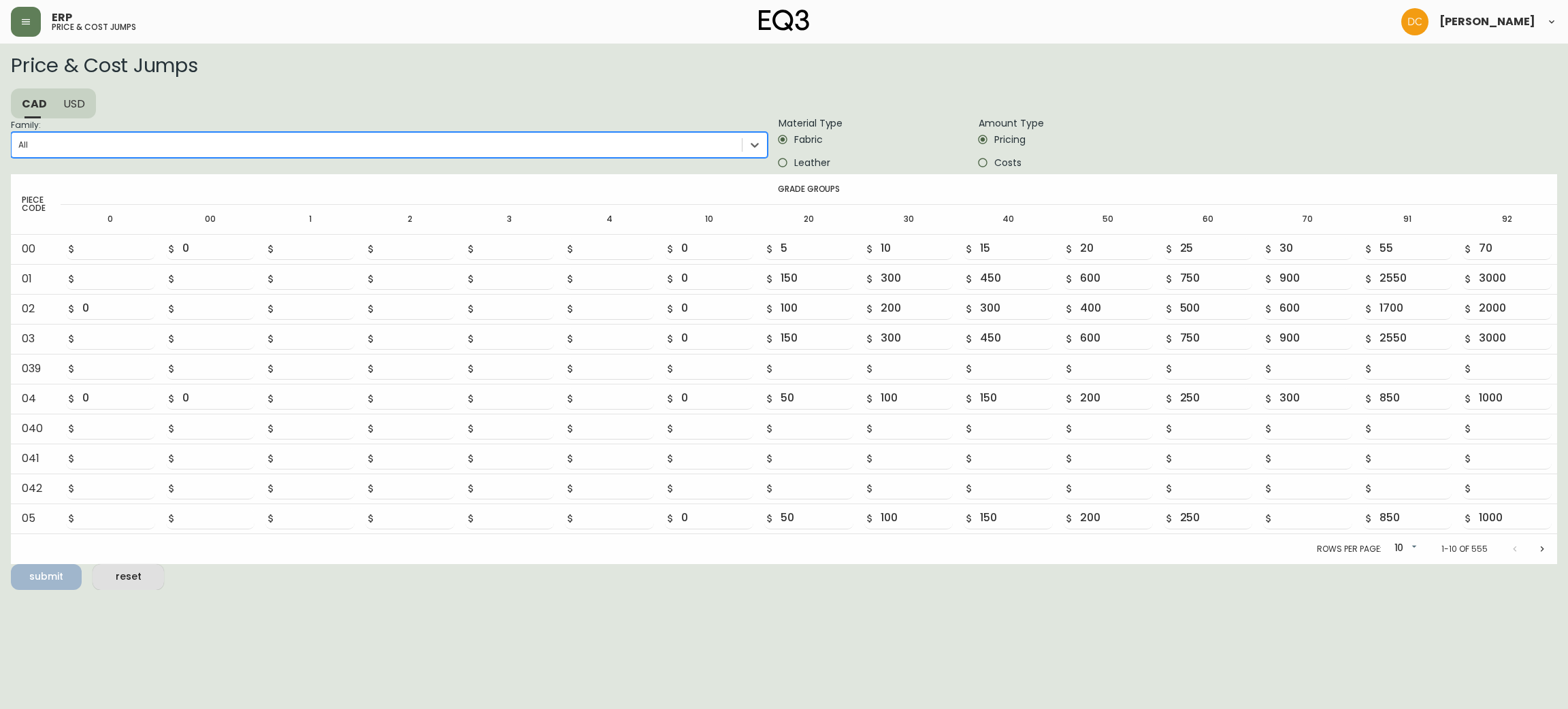
click at [194, 143] on div "All" at bounding box center [377, 145] width 730 height 21
click at [20, 143] on input "Family: 0 results available. Select is focused ,type to refine list, press Down…" at bounding box center [19, 145] width 2 height 10
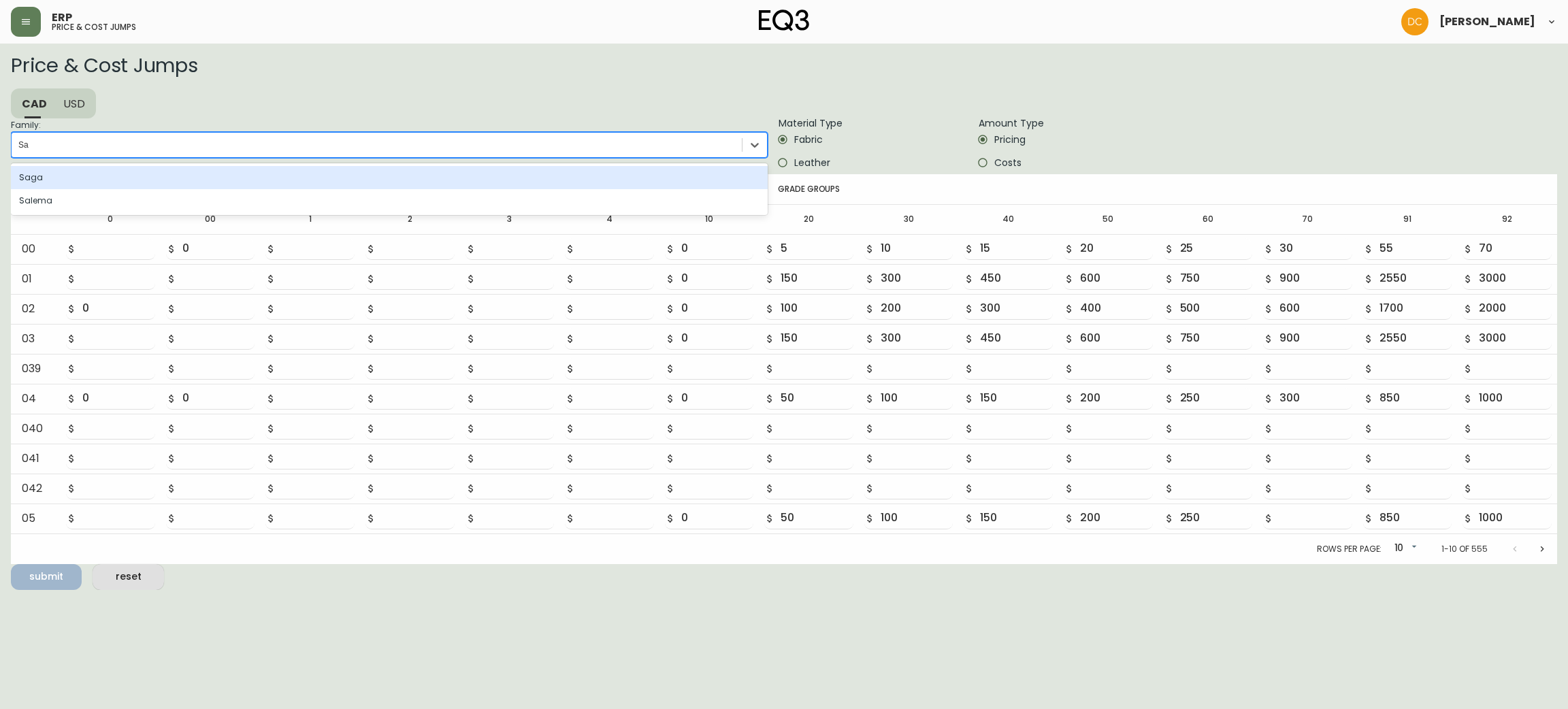
type input "S"
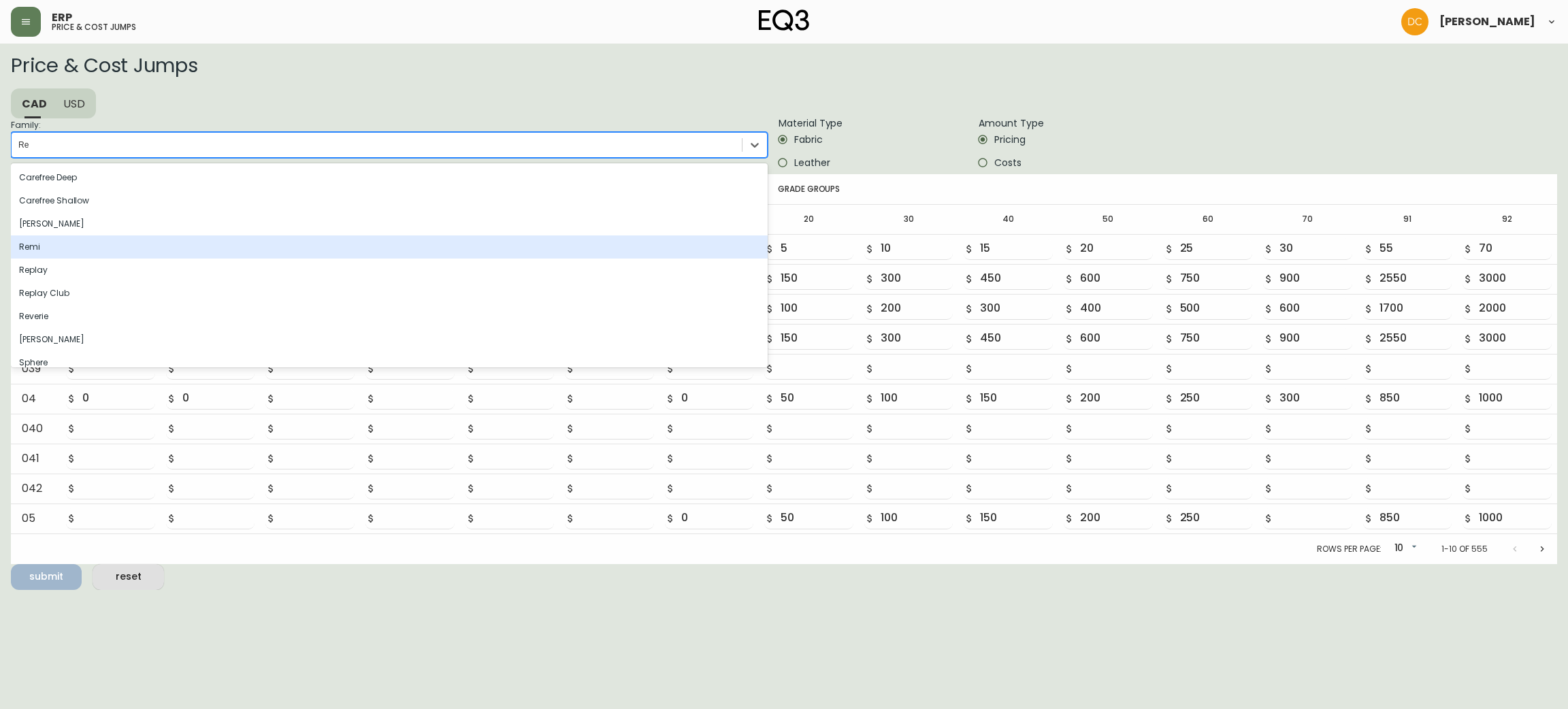
type input "R"
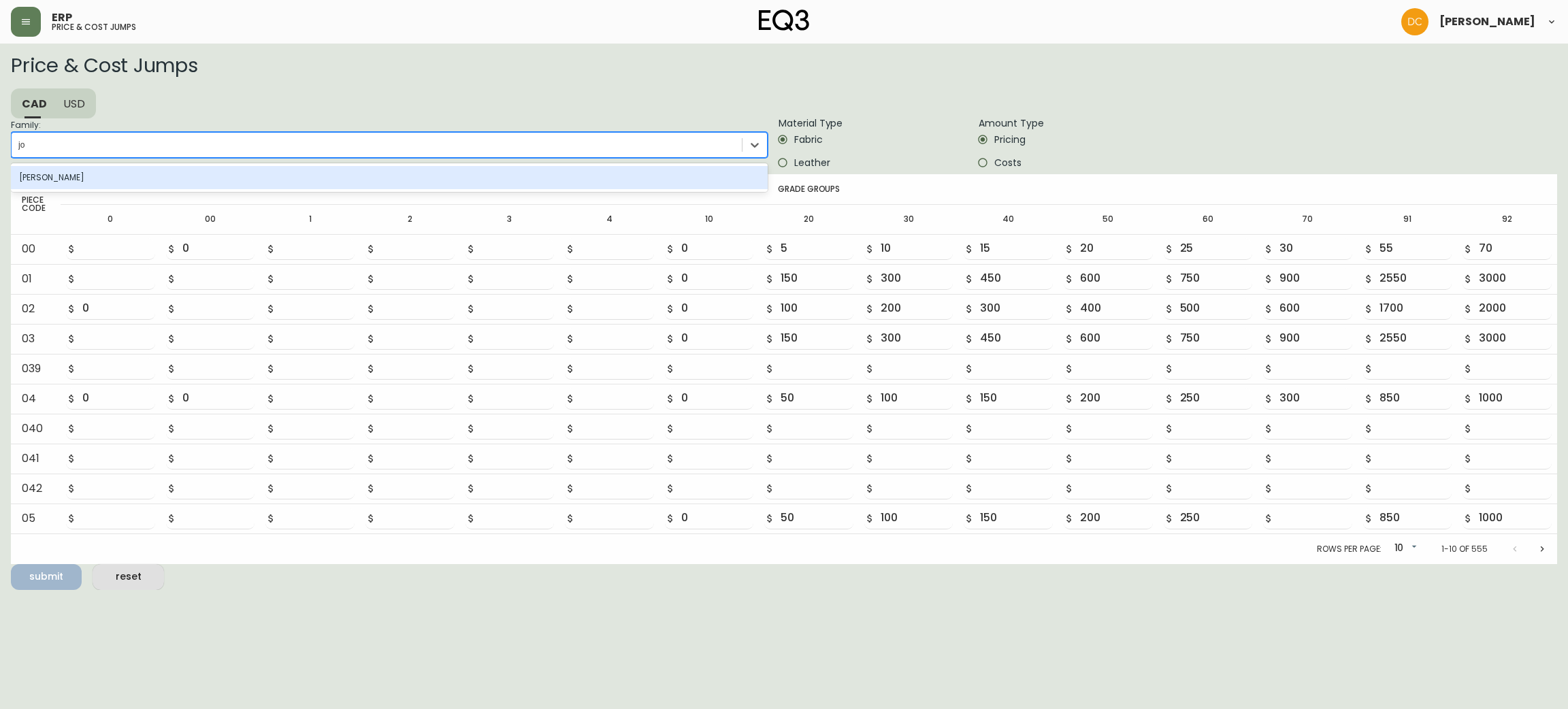
type input "j"
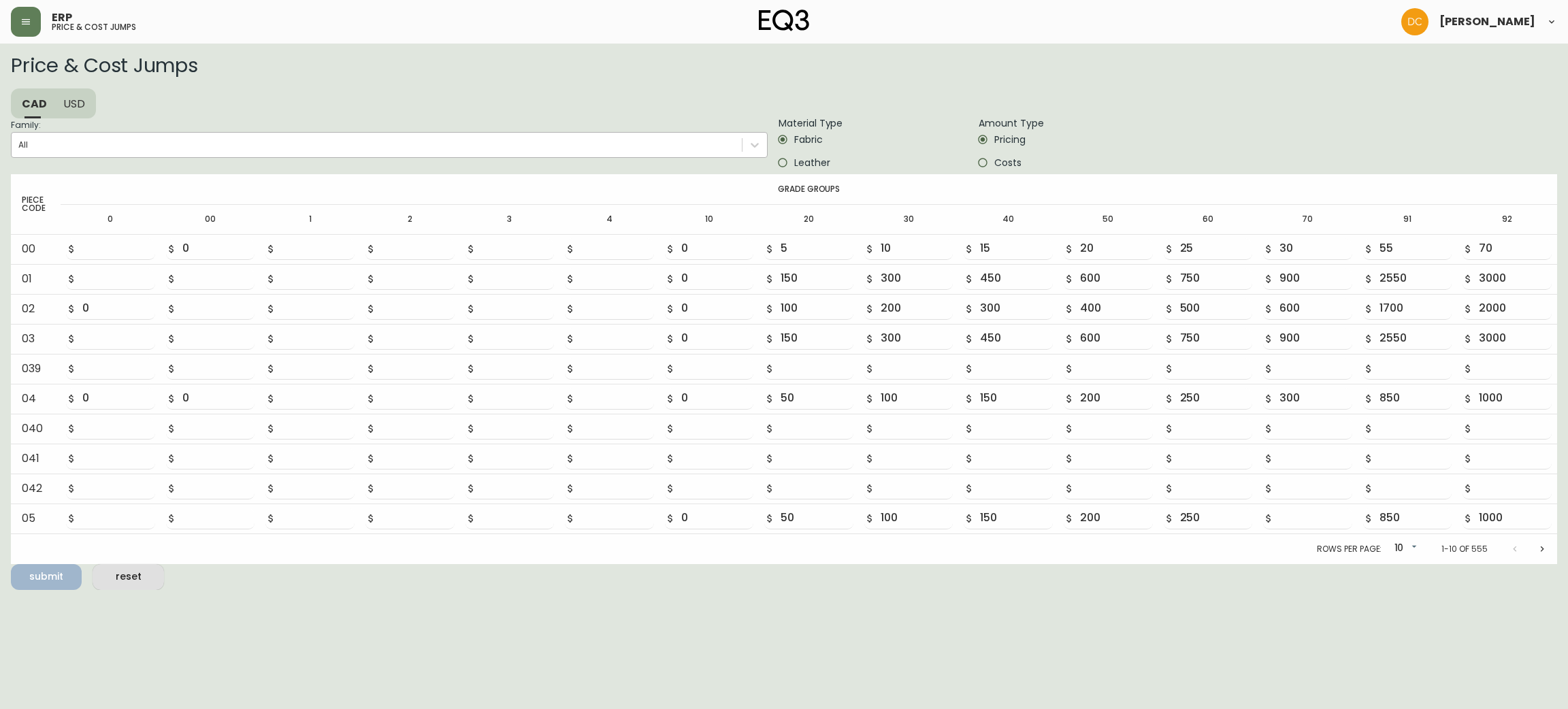
click at [184, 149] on div "All" at bounding box center [377, 145] width 730 height 21
click at [20, 149] on input "Family: All" at bounding box center [19, 145] width 2 height 10
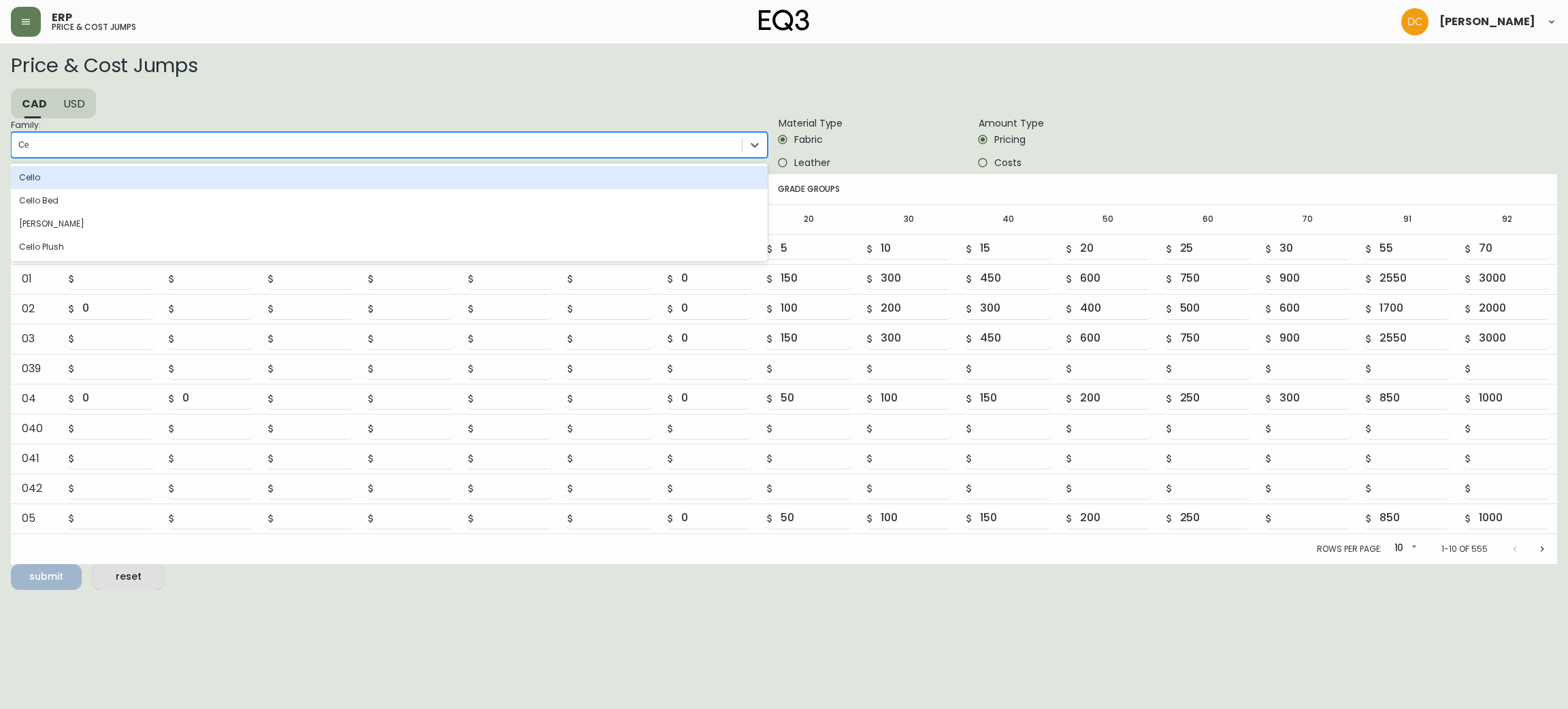
type input "Ce"
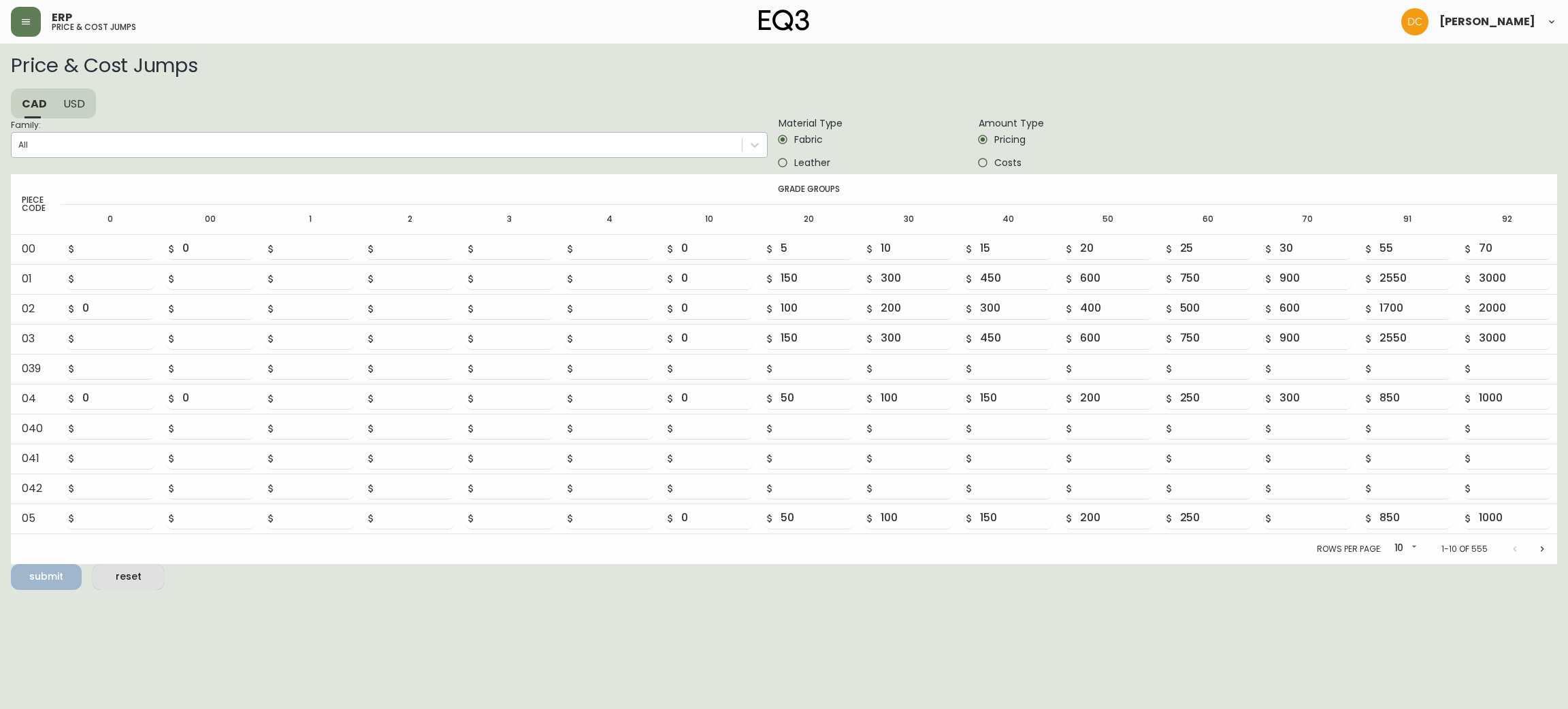
click at [189, 142] on div "All" at bounding box center [377, 145] width 730 height 21
click at [20, 142] on input "Family: All" at bounding box center [19, 145] width 2 height 10
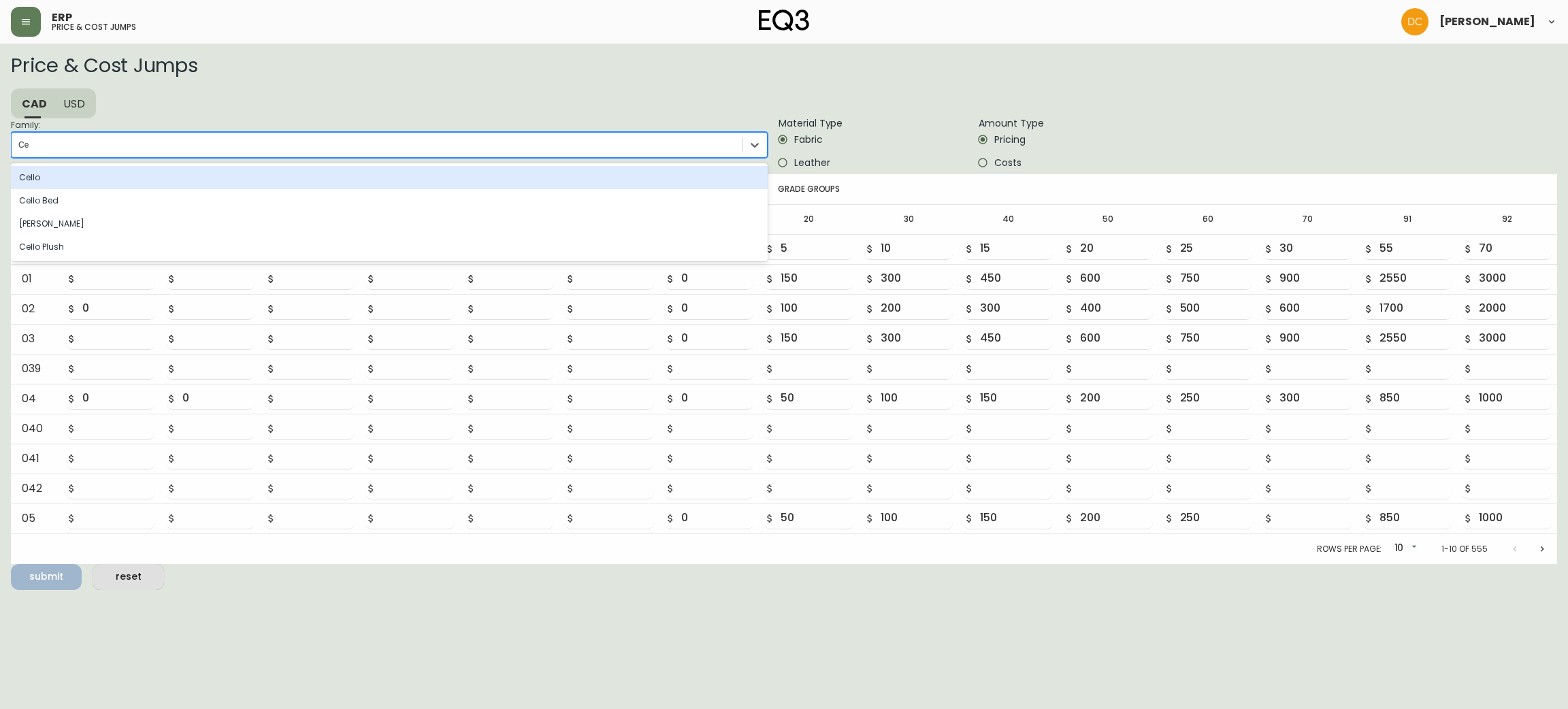
type input "Ce"
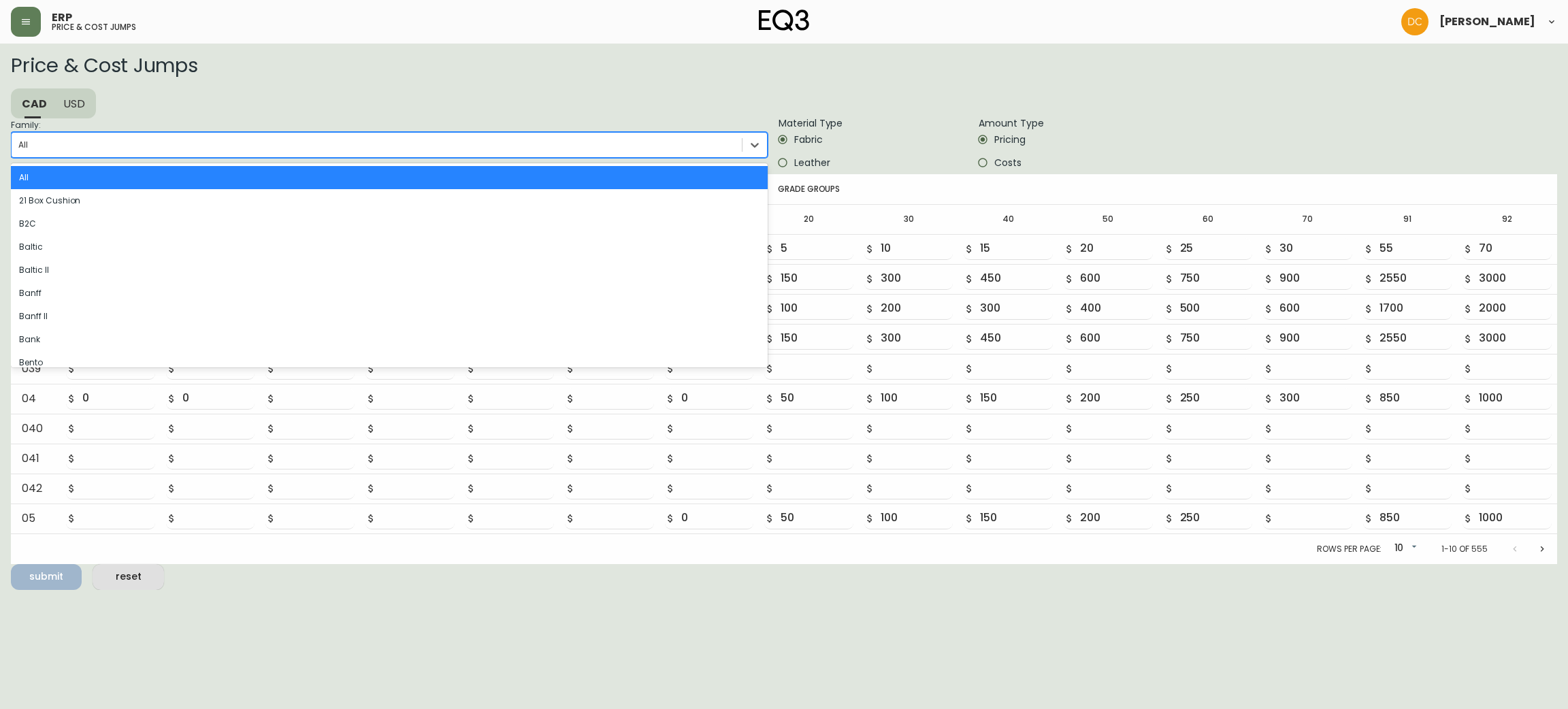
click at [373, 150] on div "All" at bounding box center [377, 145] width 730 height 21
click at [20, 150] on input "Family: option All focused, 1 of 81. 81 results available. Use Up and Down to c…" at bounding box center [19, 145] width 2 height 10
type input "os"
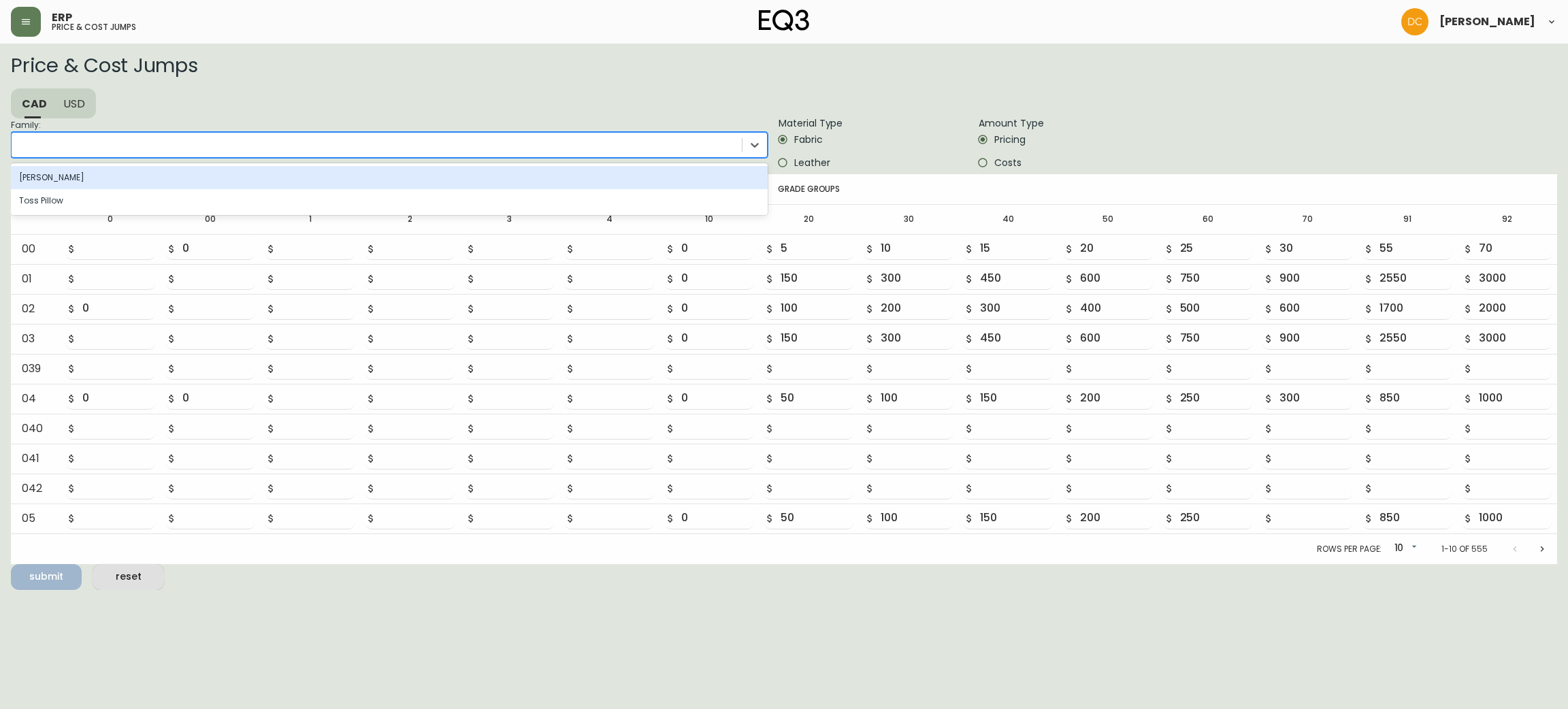
click at [292, 151] on div "os" at bounding box center [377, 145] width 730 height 21
click at [29, 150] on input "Family: option [PERSON_NAME] focused, 44 of 81. 2 results available for search …" at bounding box center [23, 145] width 10 height 10
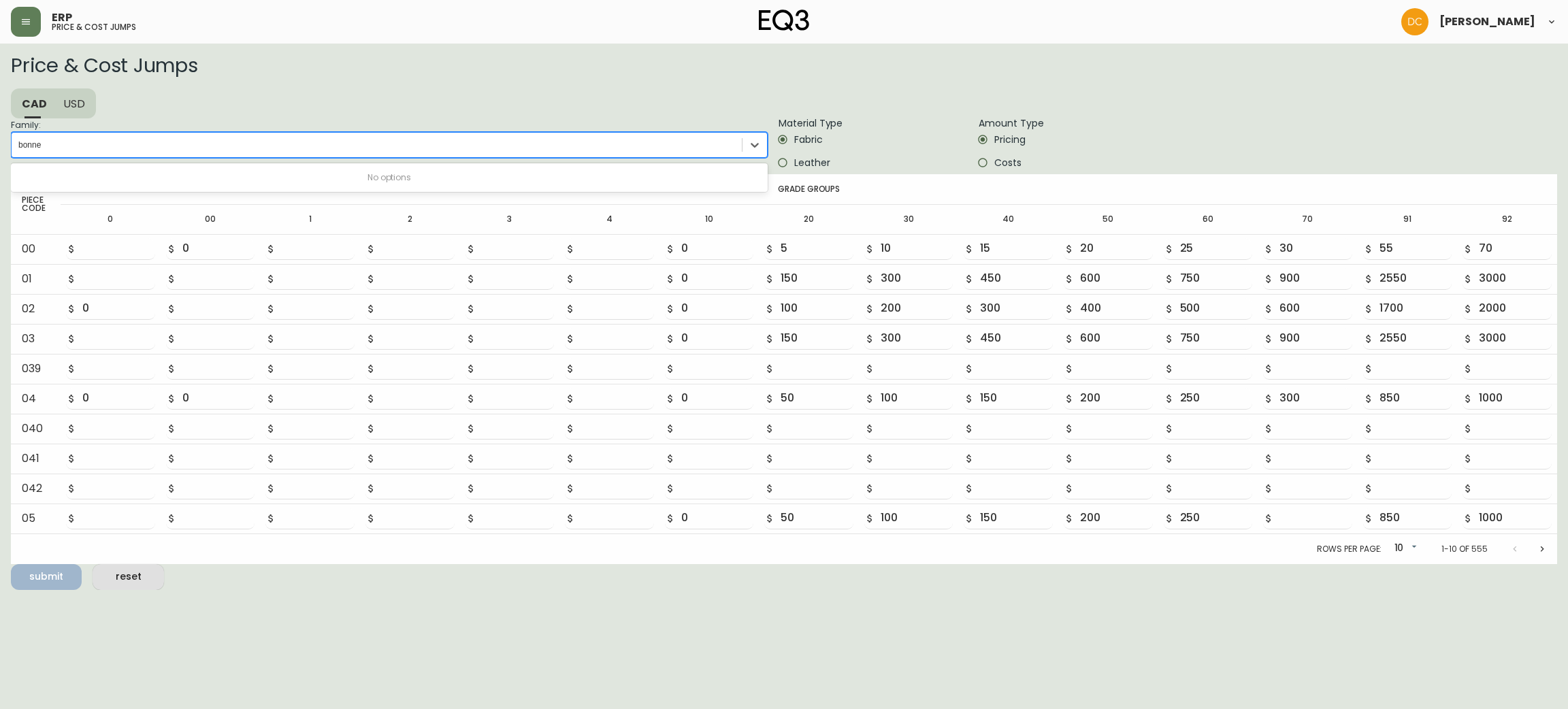
type input "bonne"
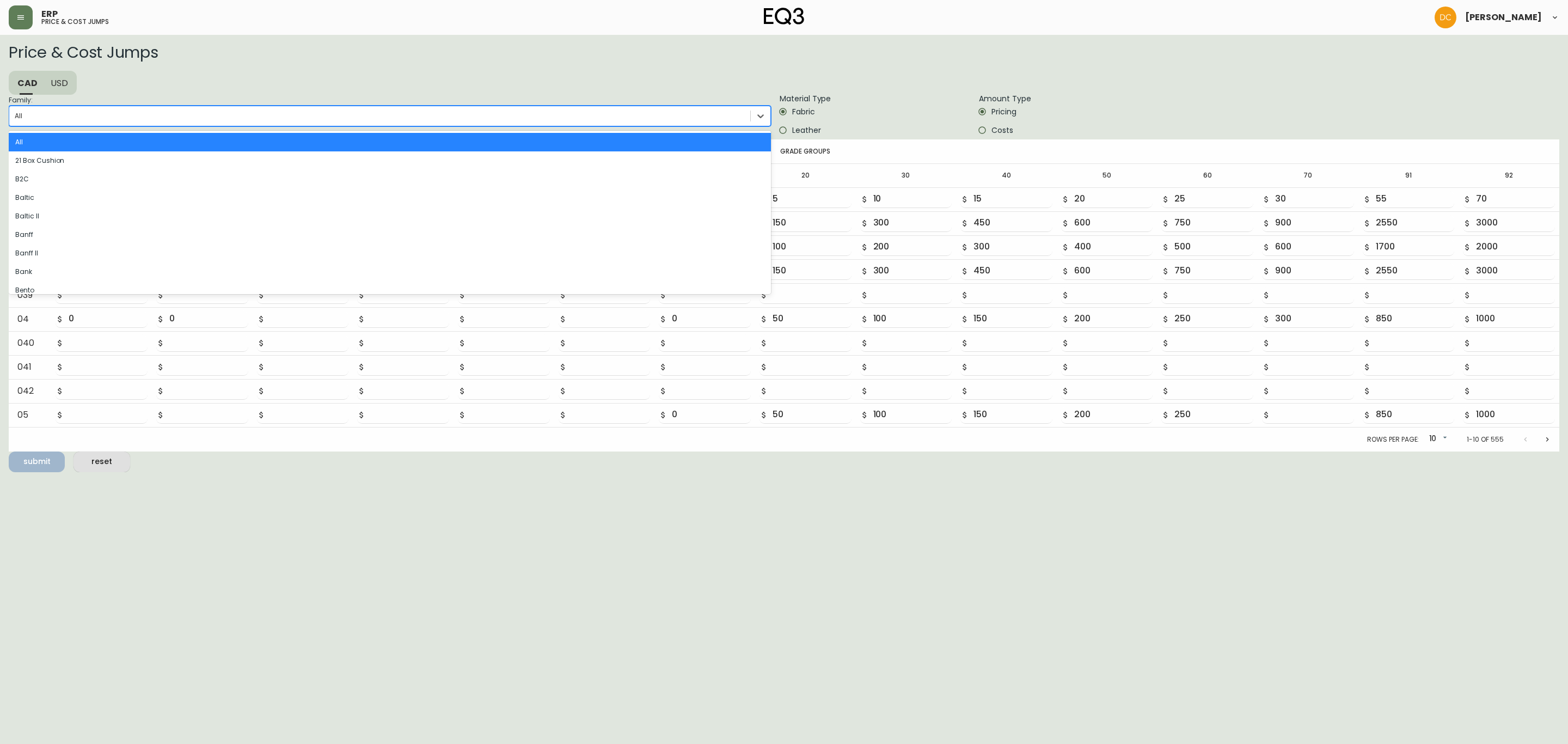
click at [74, 113] on div "All" at bounding box center [380, 116] width 741 height 17
click at [16, 113] on input "Family: option All focused, 1 of 81. 81 results available. Use Up and Down to c…" at bounding box center [15, 116] width 1 height 8
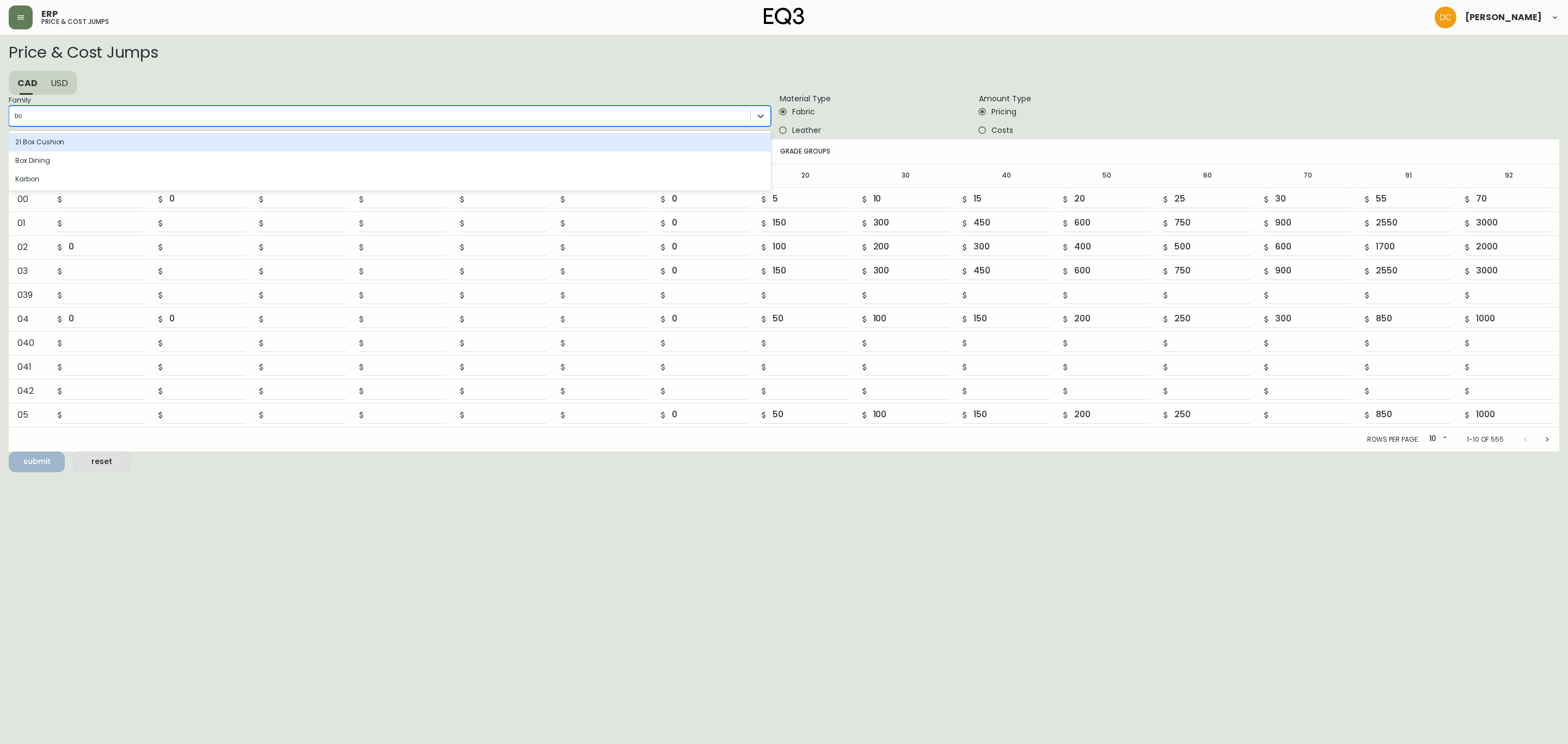
type input "b"
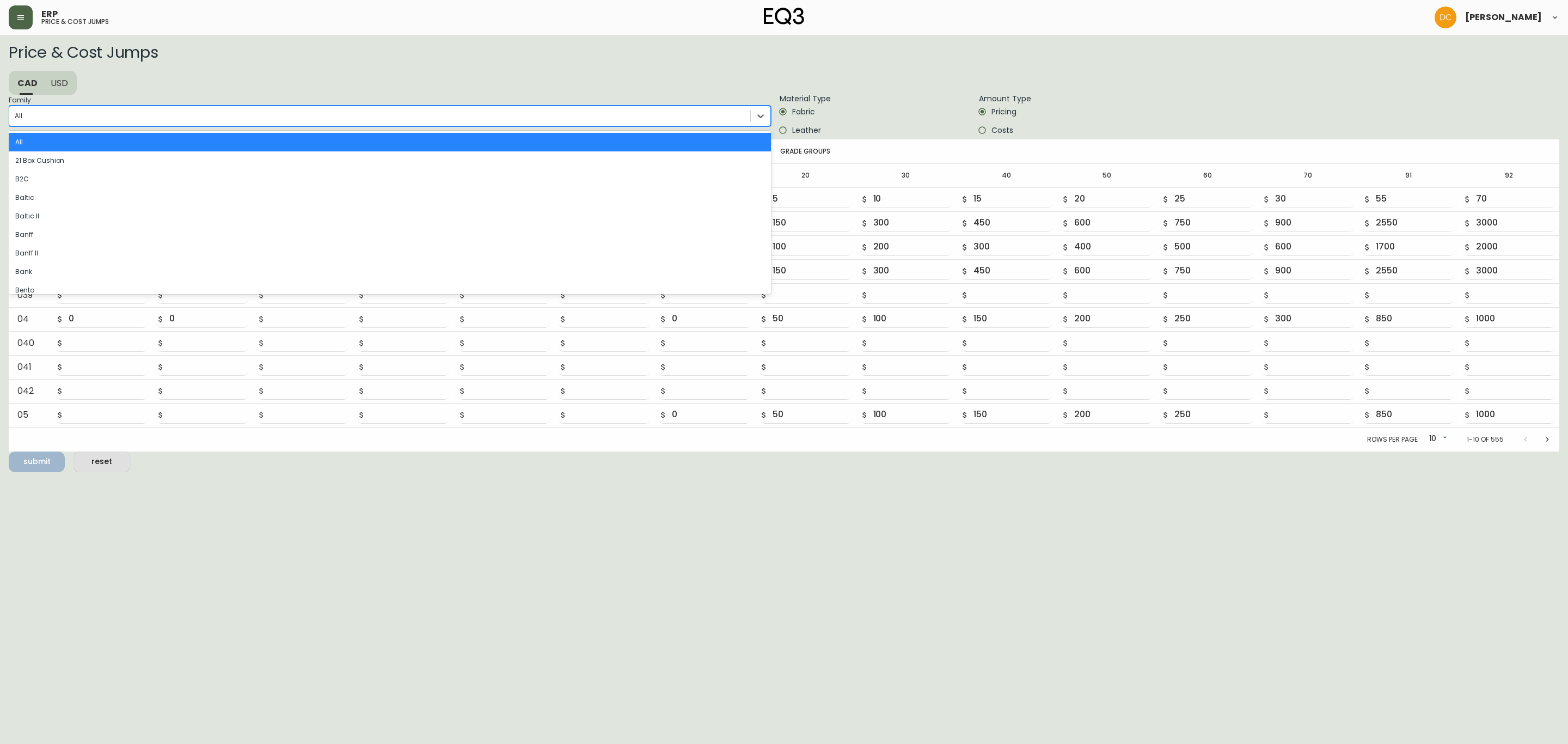
click at [26, 13] on button "button" at bounding box center [21, 18] width 24 height 24
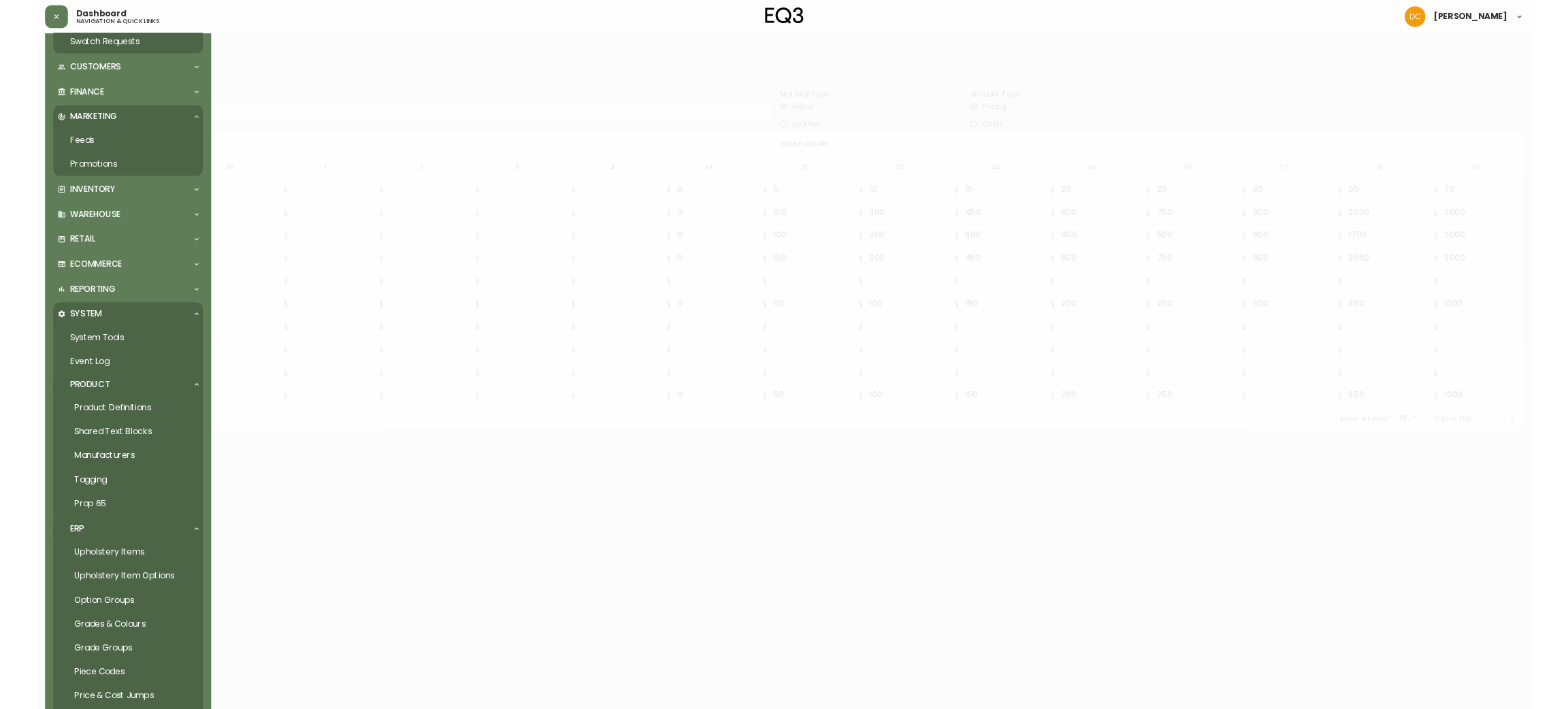
scroll to position [439, 0]
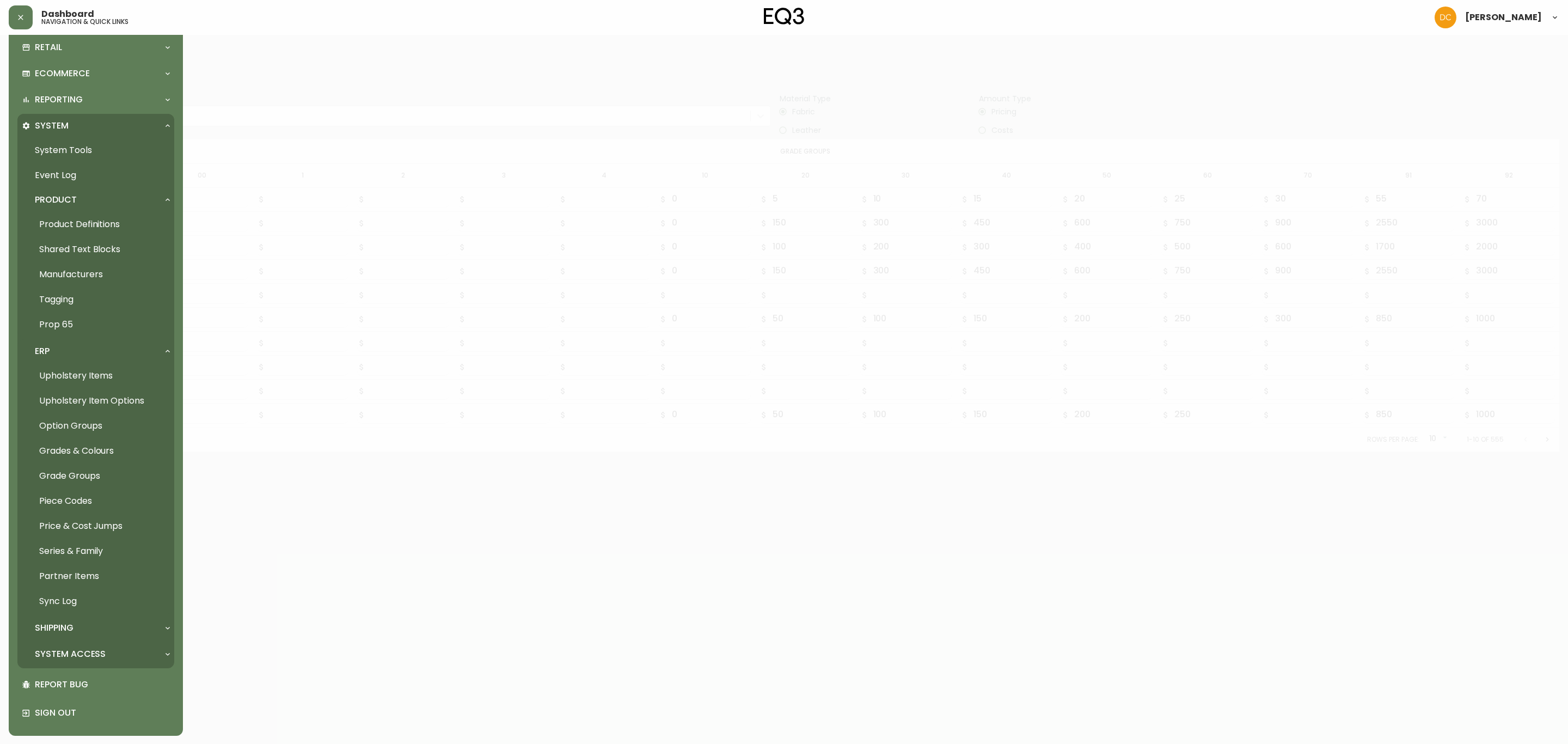
click at [90, 547] on link "Series & Family" at bounding box center [95, 550] width 157 height 25
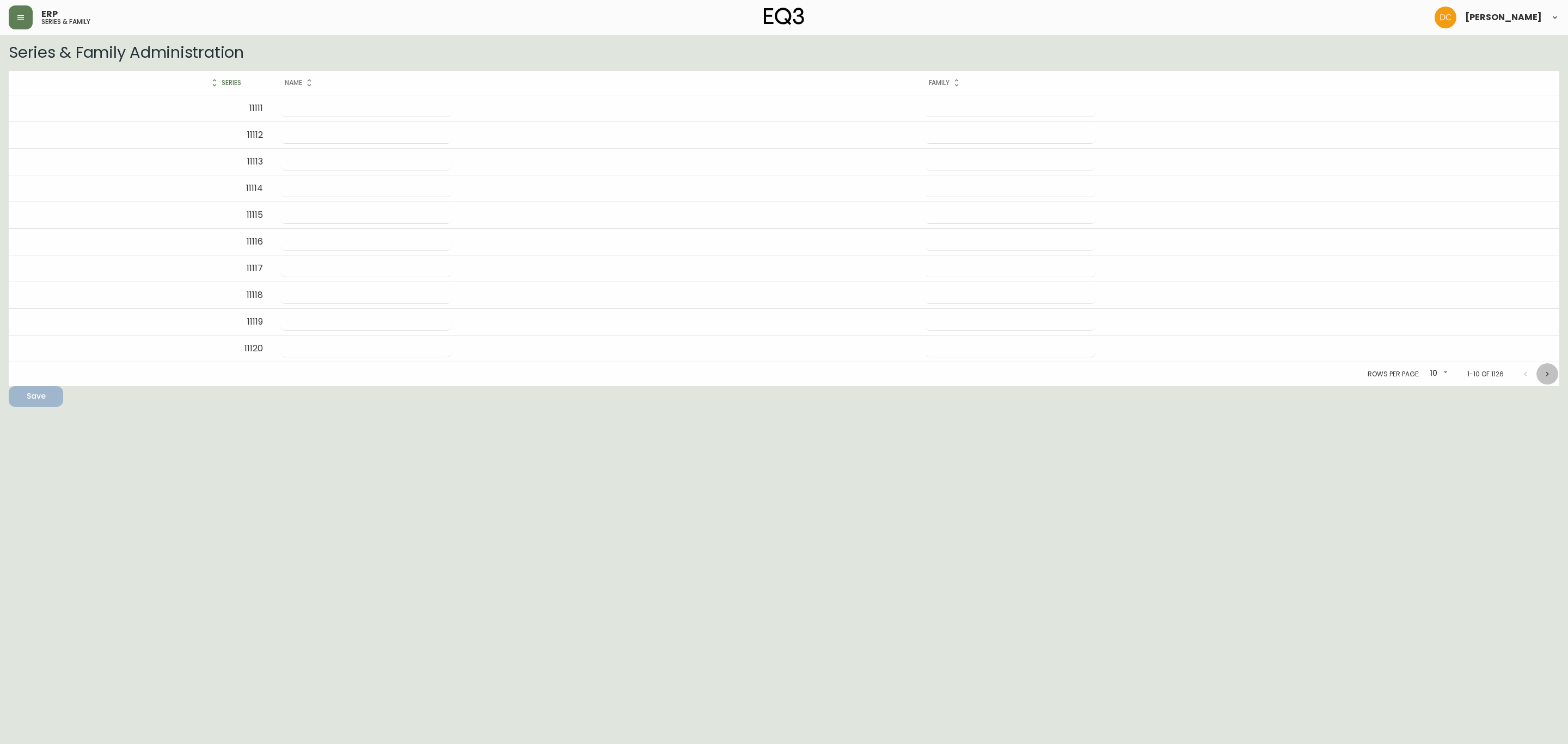
click at [1553, 377] on button "Next page" at bounding box center [1547, 374] width 22 height 22
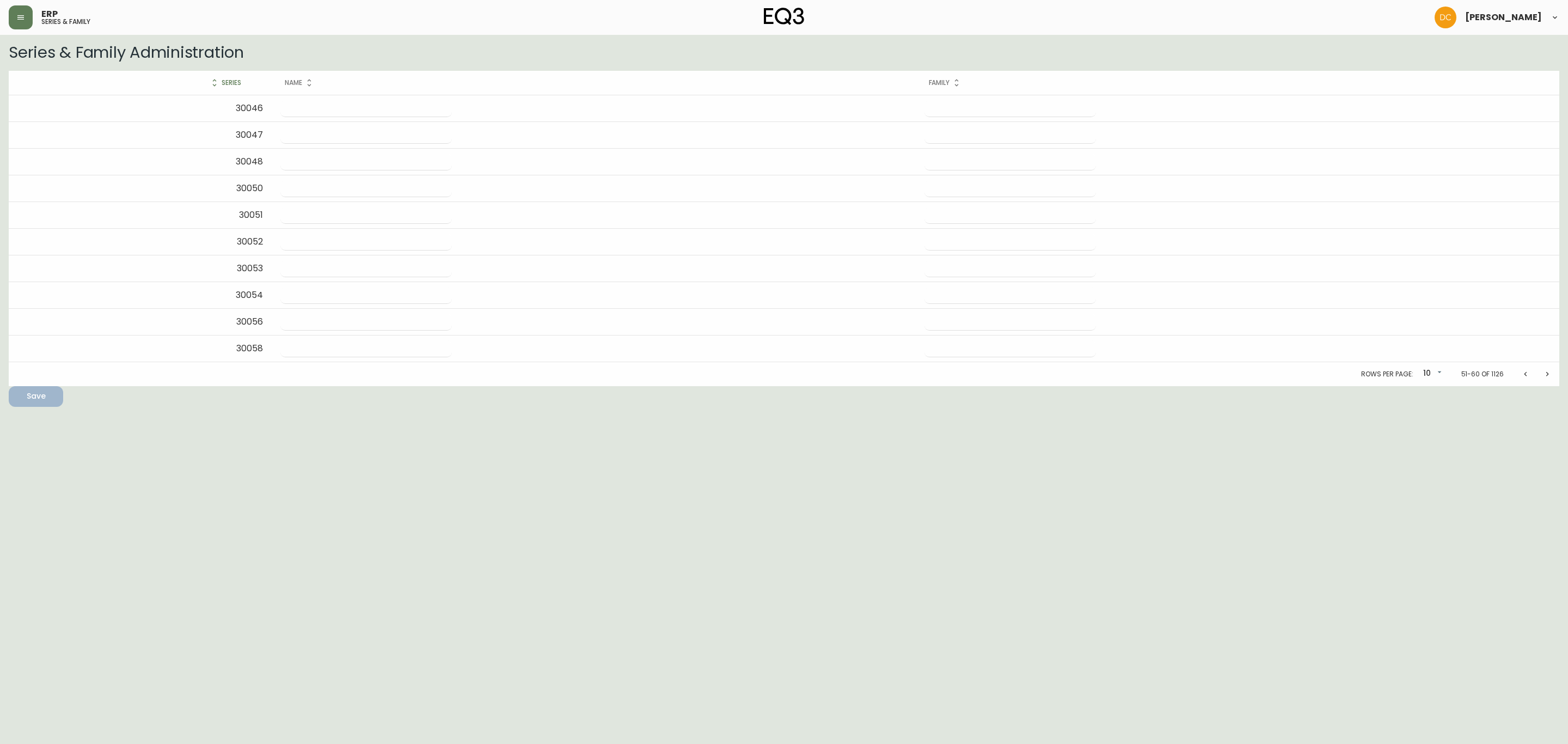
click at [1553, 377] on button "Next page" at bounding box center [1547, 374] width 22 height 22
click at [1553, 376] on button "Next page" at bounding box center [1547, 374] width 22 height 22
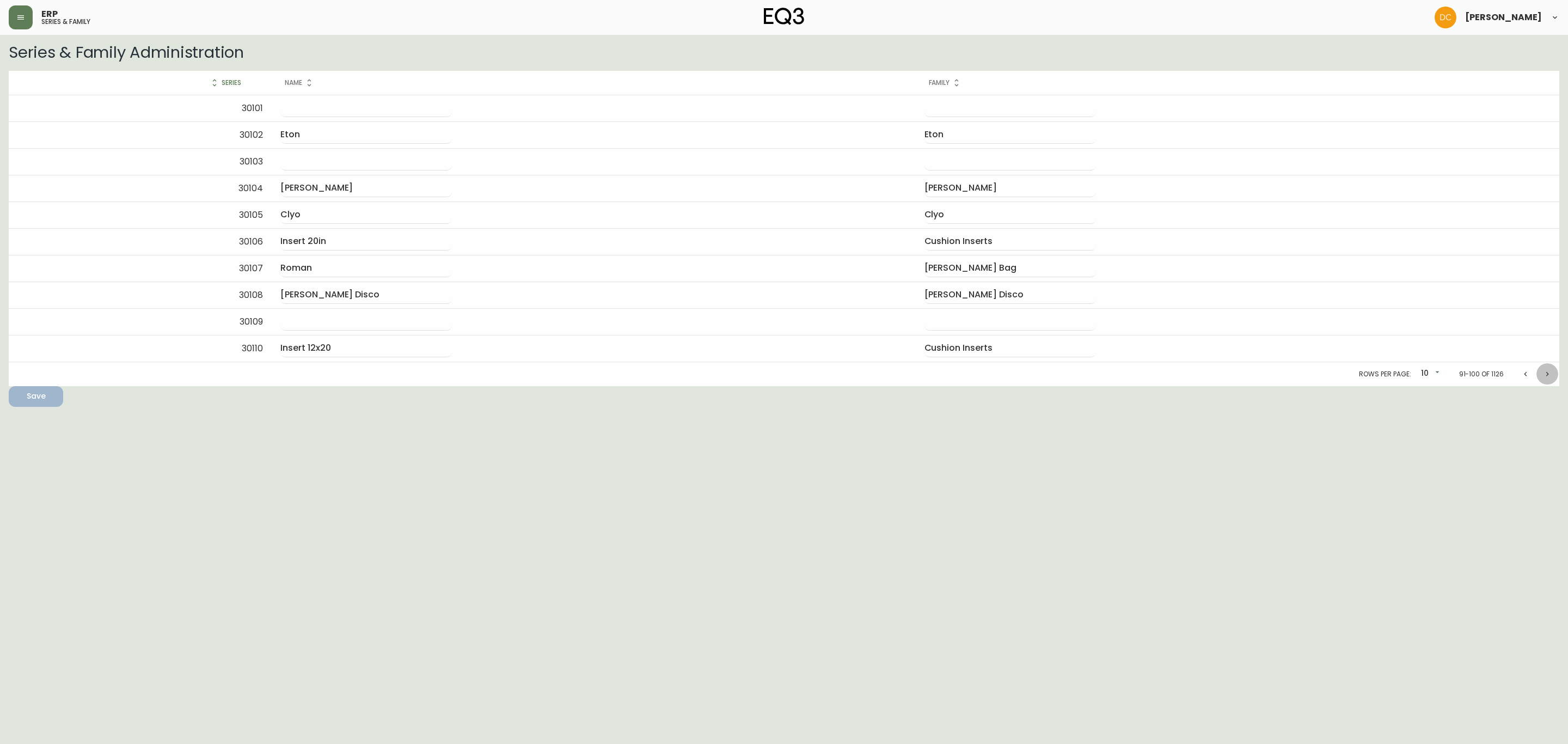
click at [1553, 376] on button "Next page" at bounding box center [1547, 374] width 22 height 22
click at [1543, 376] on icon "Next page" at bounding box center [1548, 374] width 9 height 9
click at [1543, 376] on icon "Next page" at bounding box center [1548, 374] width 9 height 9
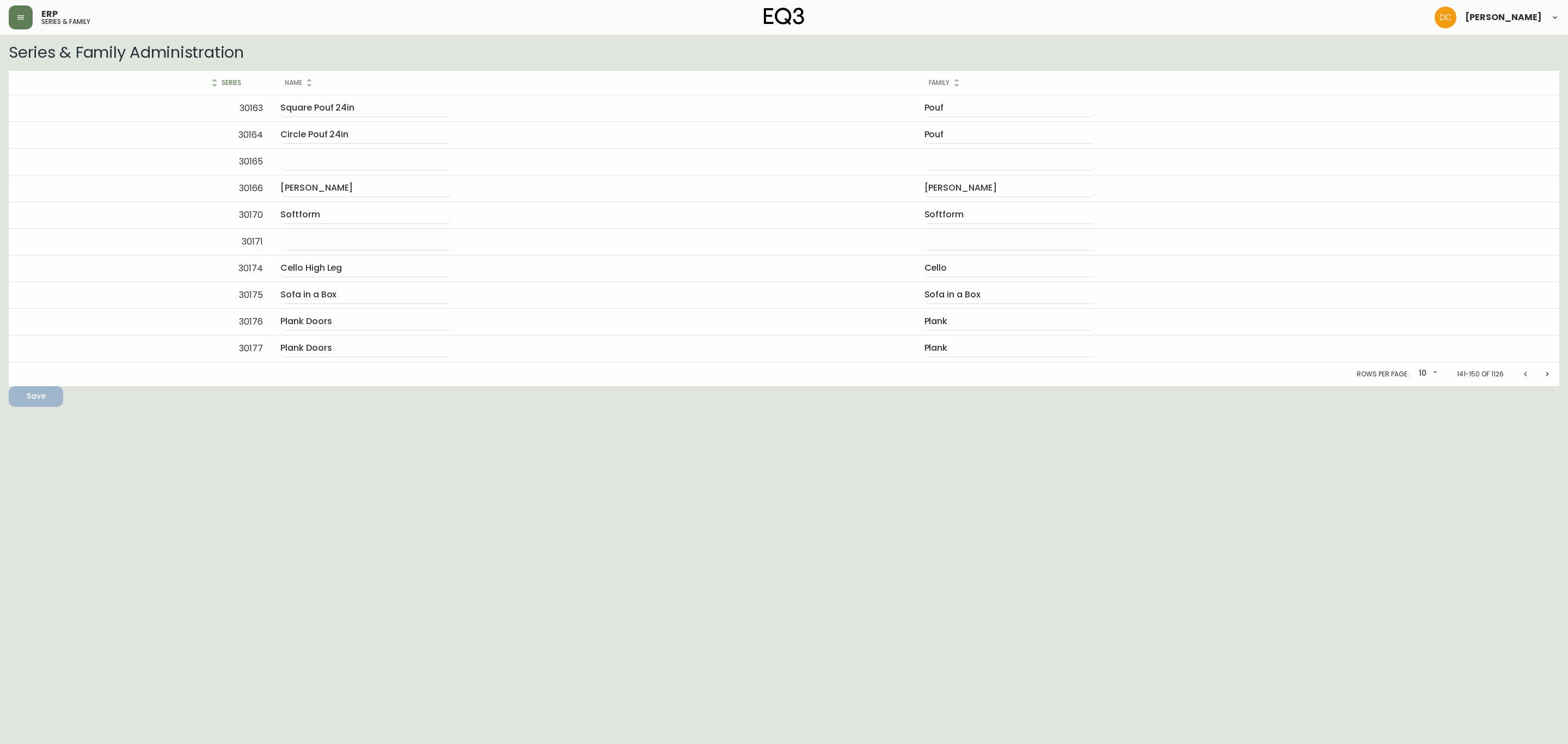
click at [1543, 376] on icon "Next page" at bounding box center [1548, 374] width 9 height 9
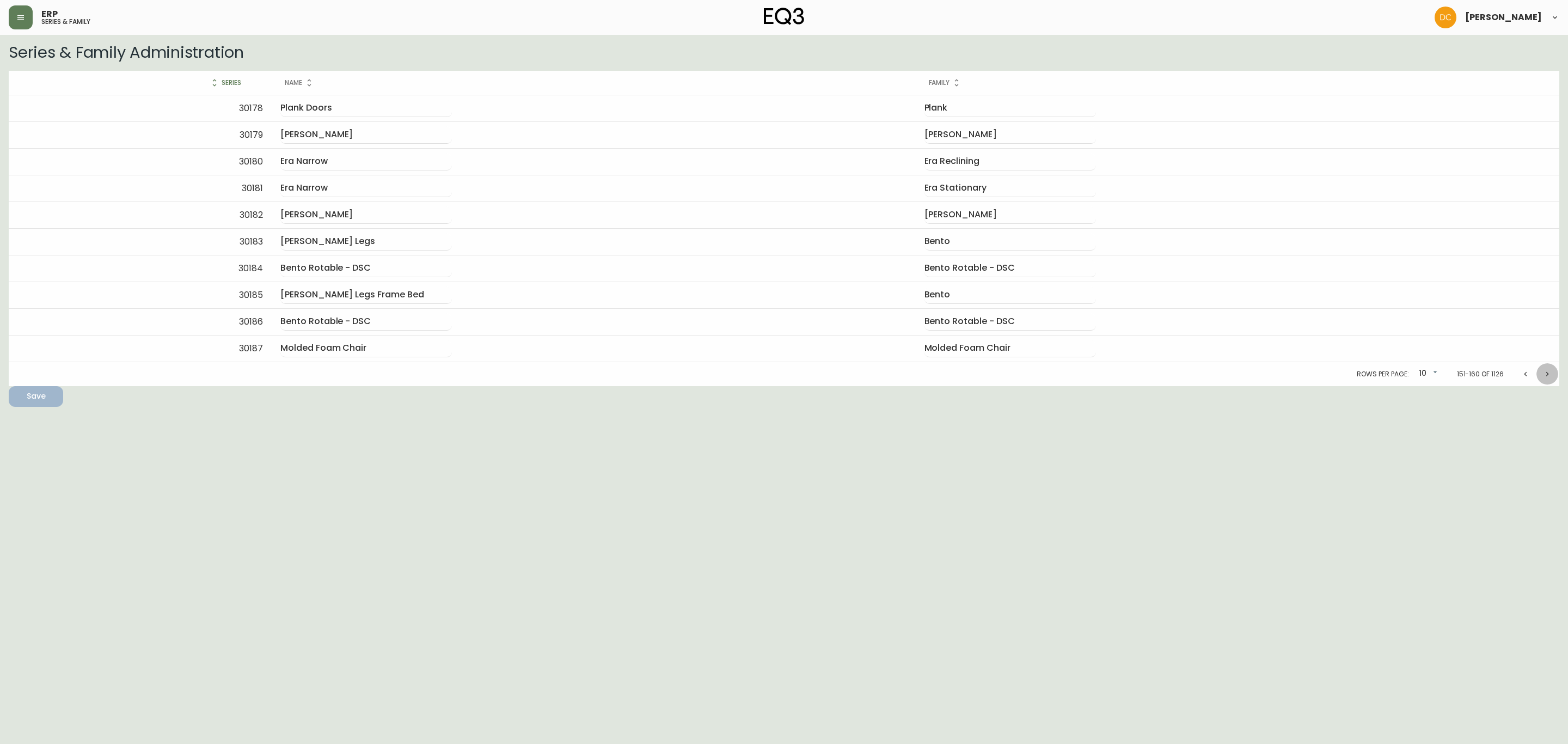
click at [1543, 376] on icon "Next page" at bounding box center [1548, 374] width 9 height 9
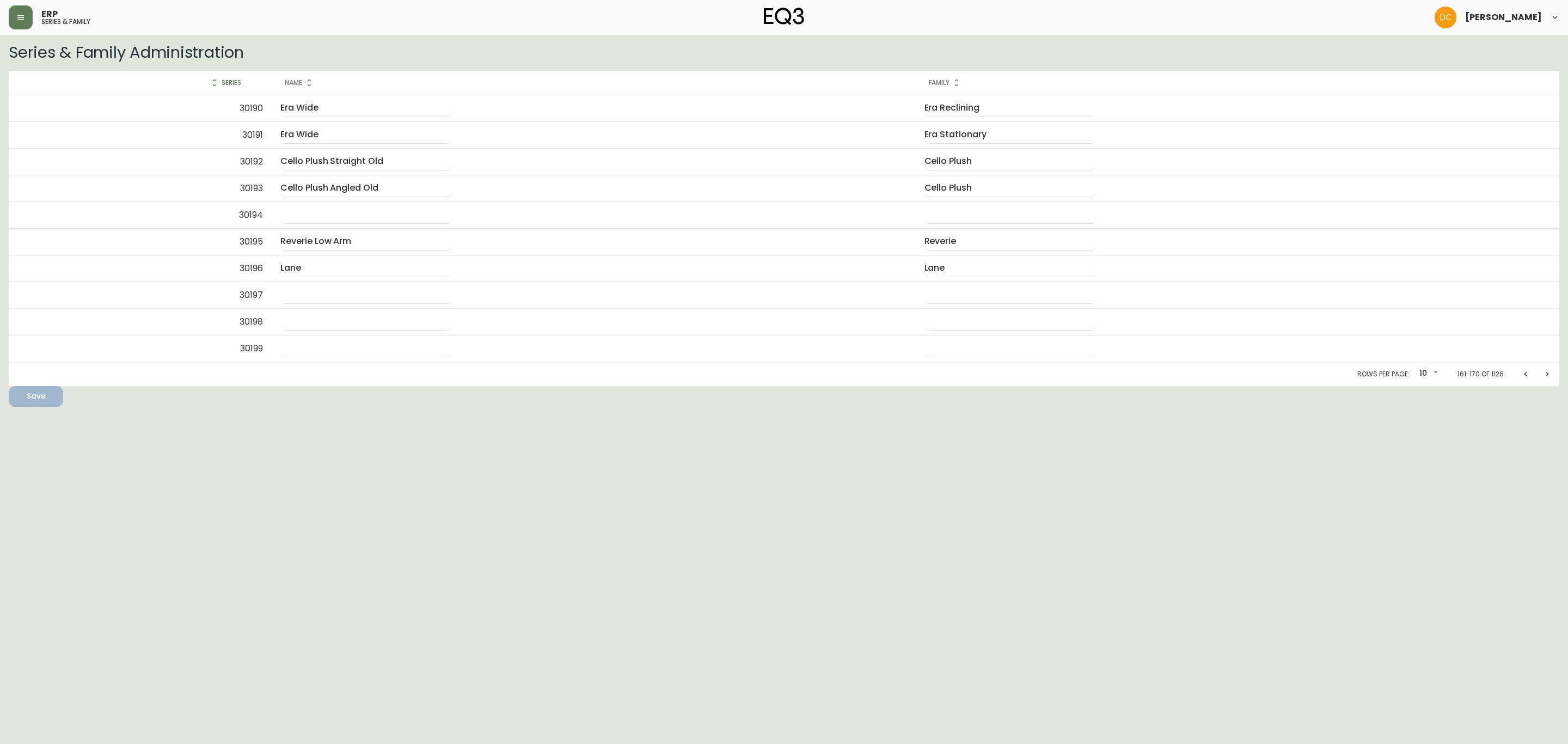
click at [1543, 376] on icon "Next page" at bounding box center [1548, 374] width 9 height 9
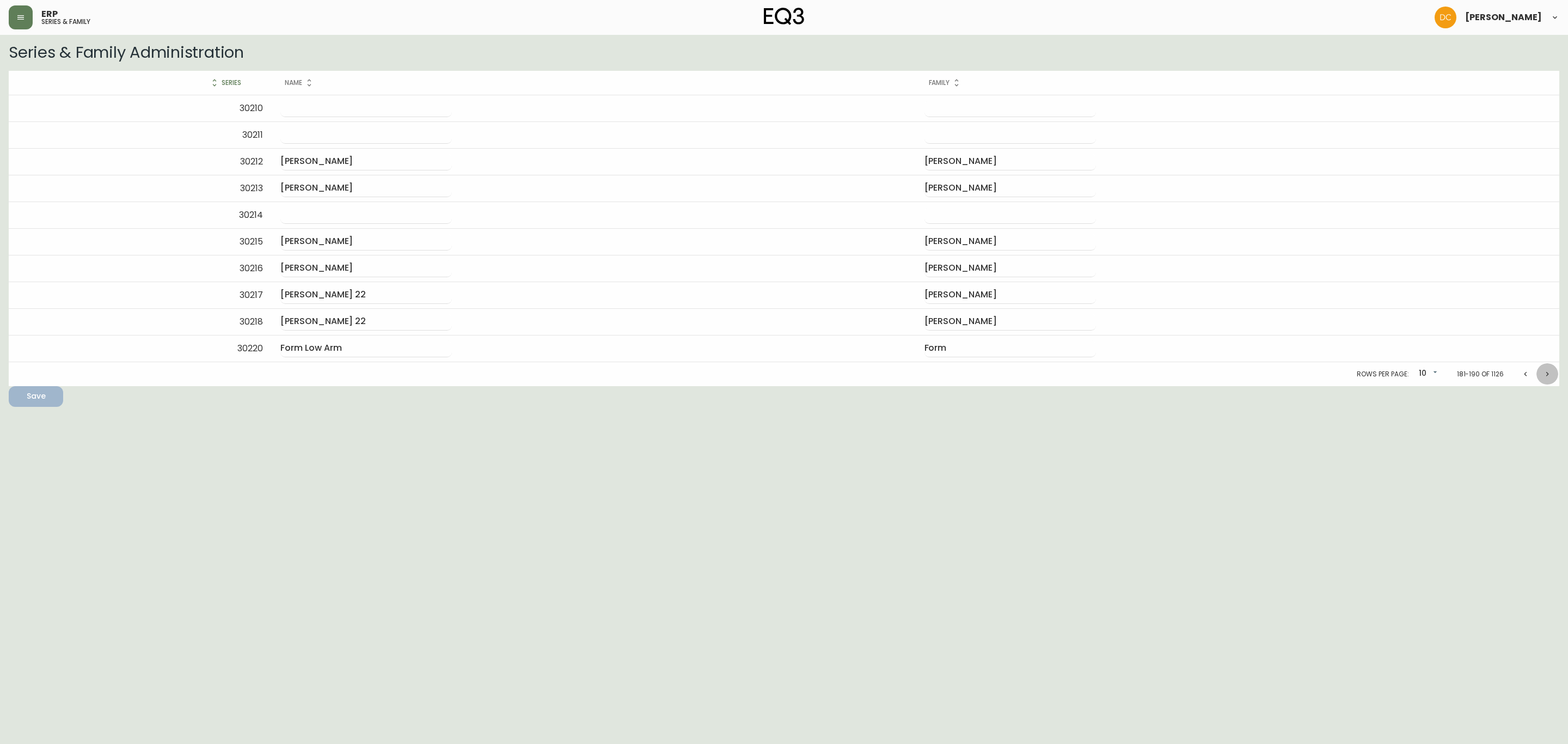
click at [1543, 376] on icon "Next page" at bounding box center [1548, 374] width 9 height 9
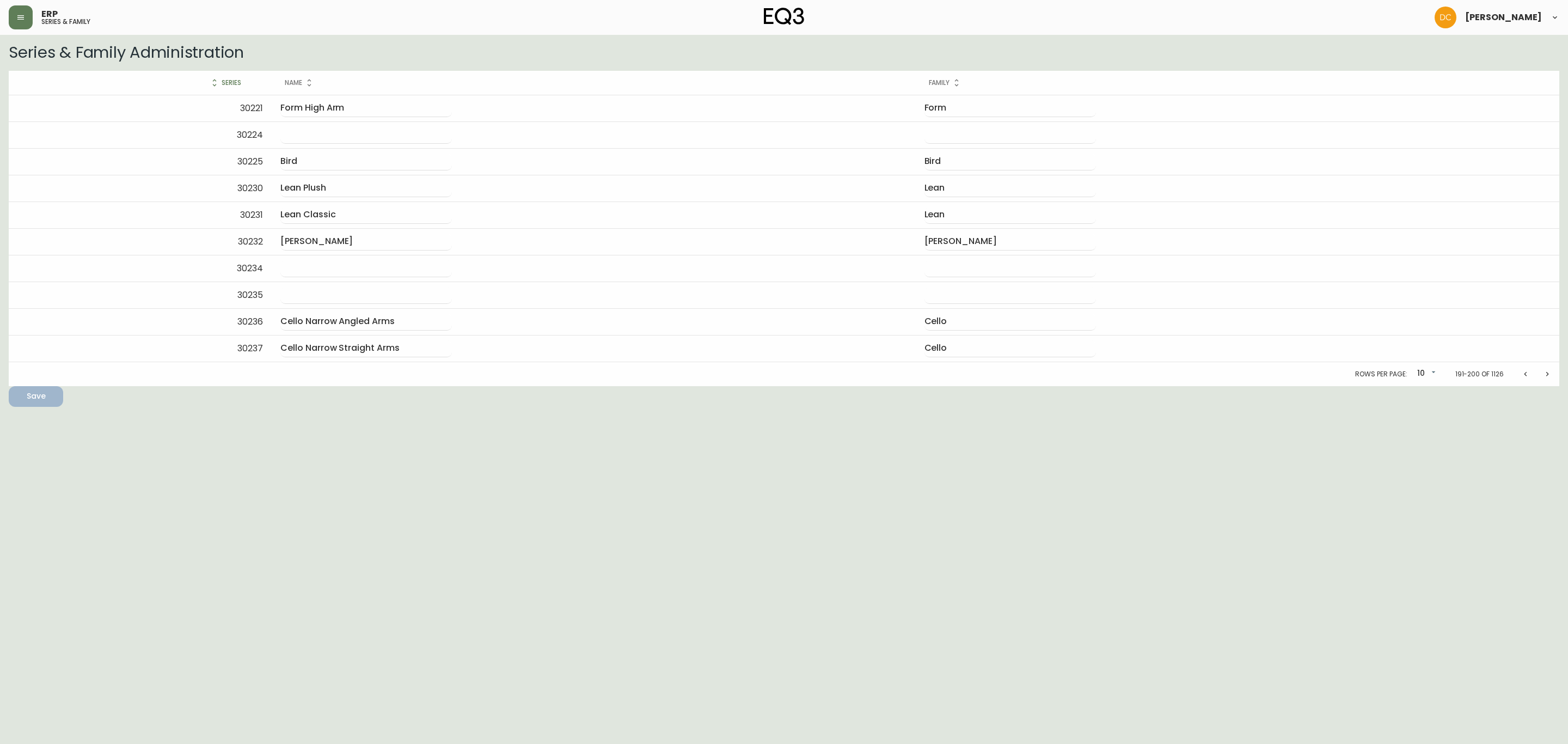
click at [1543, 376] on icon "Next page" at bounding box center [1548, 374] width 9 height 9
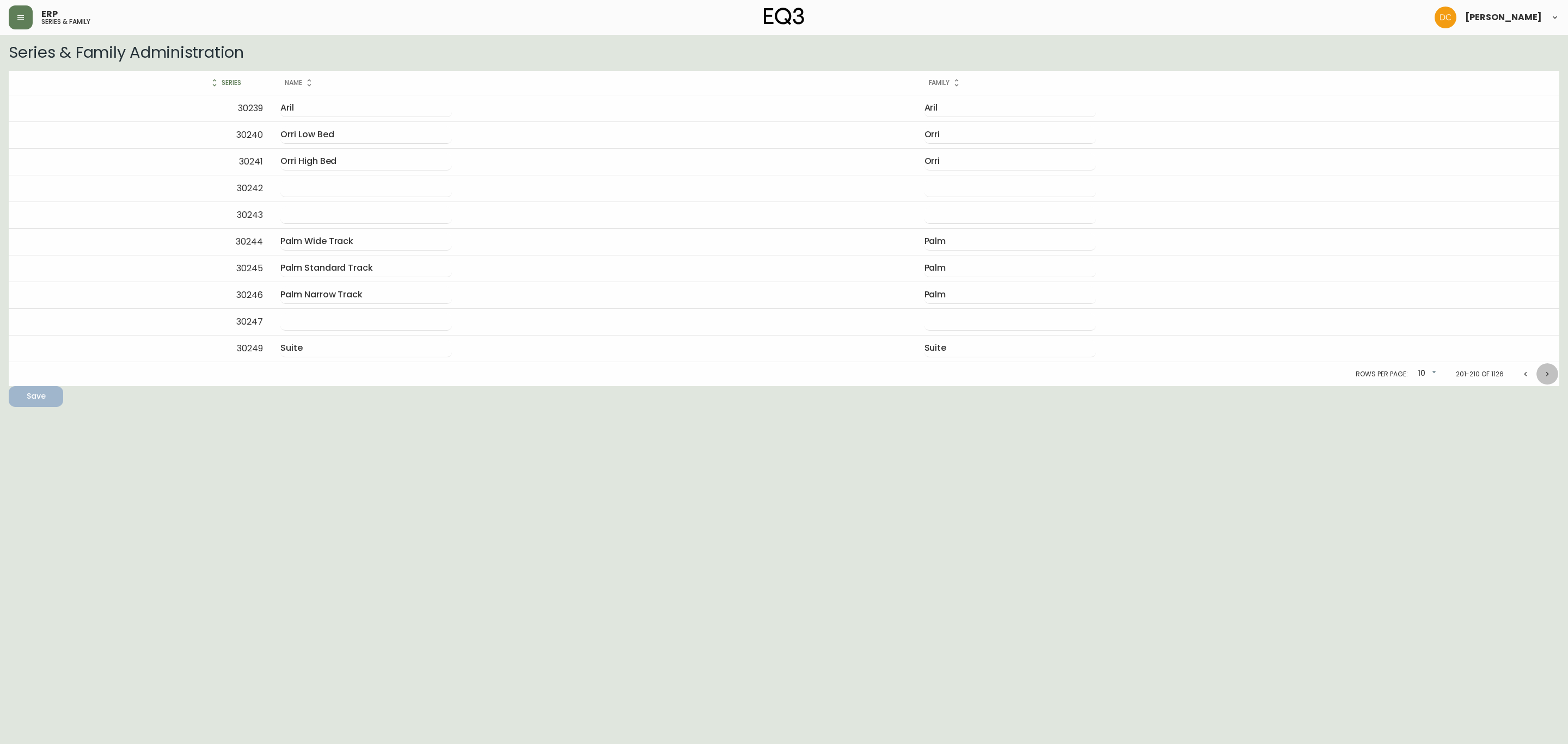
click at [1543, 376] on icon "Next page" at bounding box center [1548, 374] width 9 height 9
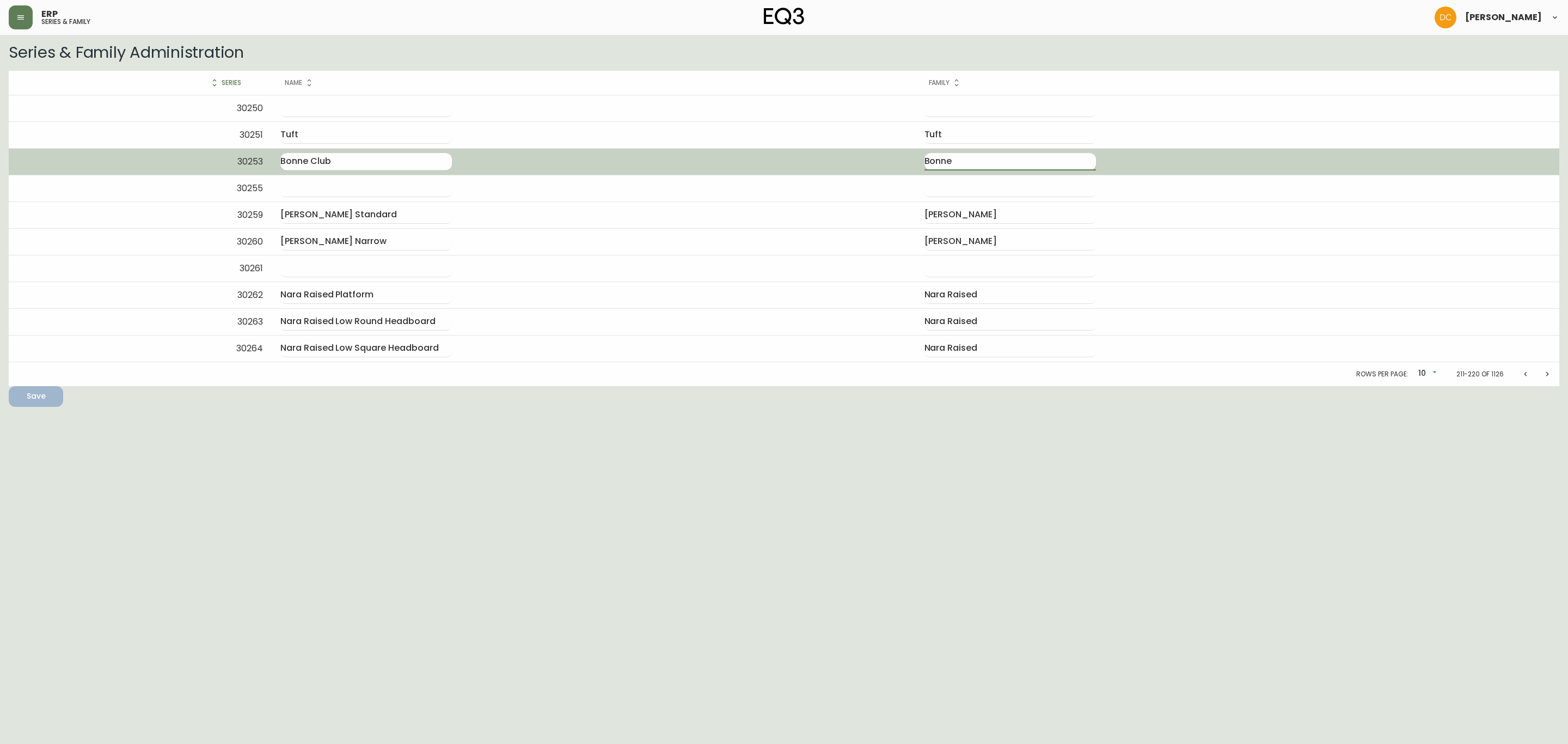
click at [1011, 164] on input "Bonne" at bounding box center [1010, 161] width 171 height 17
click at [1035, 163] on input "Bonne I" at bounding box center [1010, 161] width 171 height 17
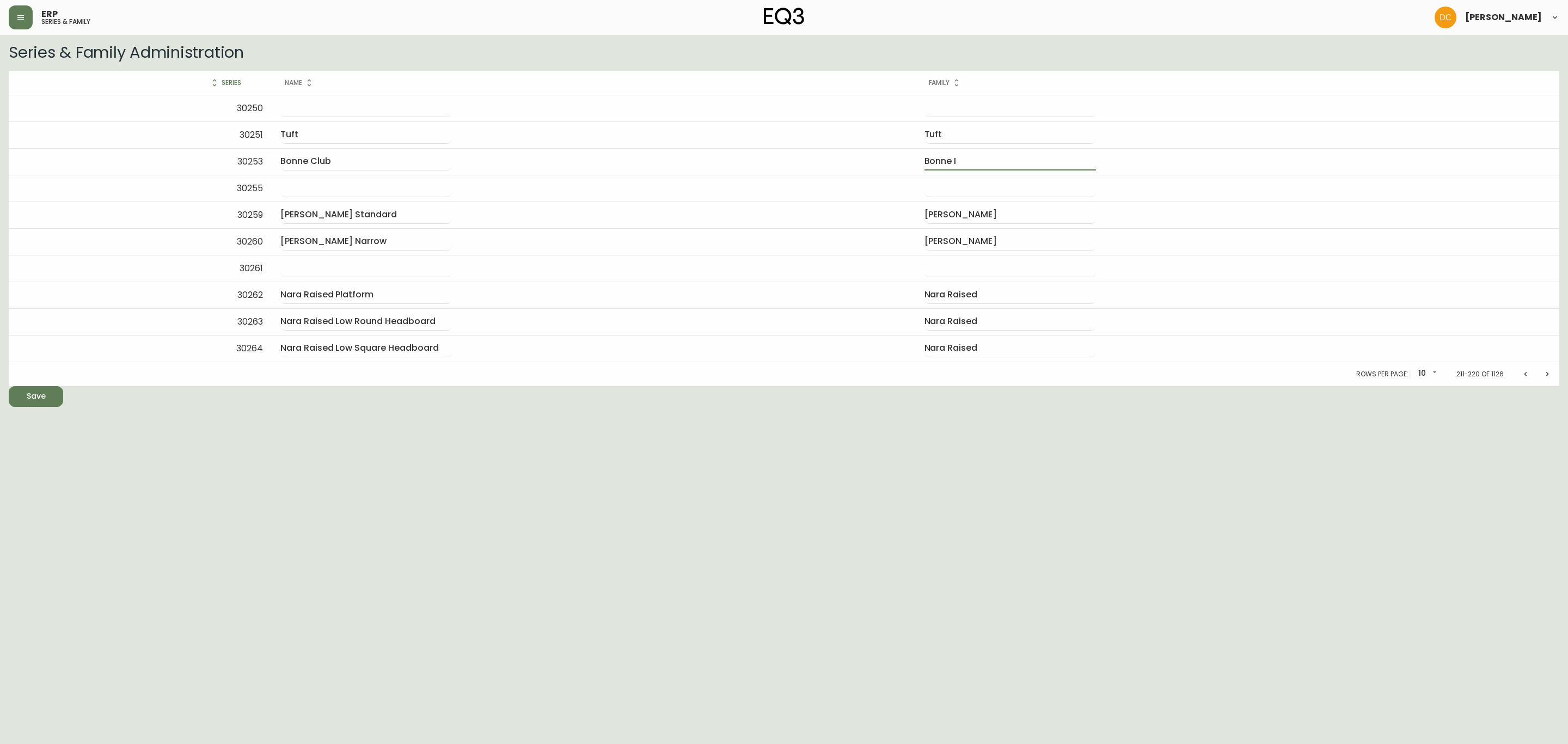
click at [1096, 394] on form "Series Name Family 30250 30251 Tuft Tuft [GEOGRAPHIC_DATA] [GEOGRAPHIC_DATA] I …" at bounding box center [784, 239] width 1551 height 336
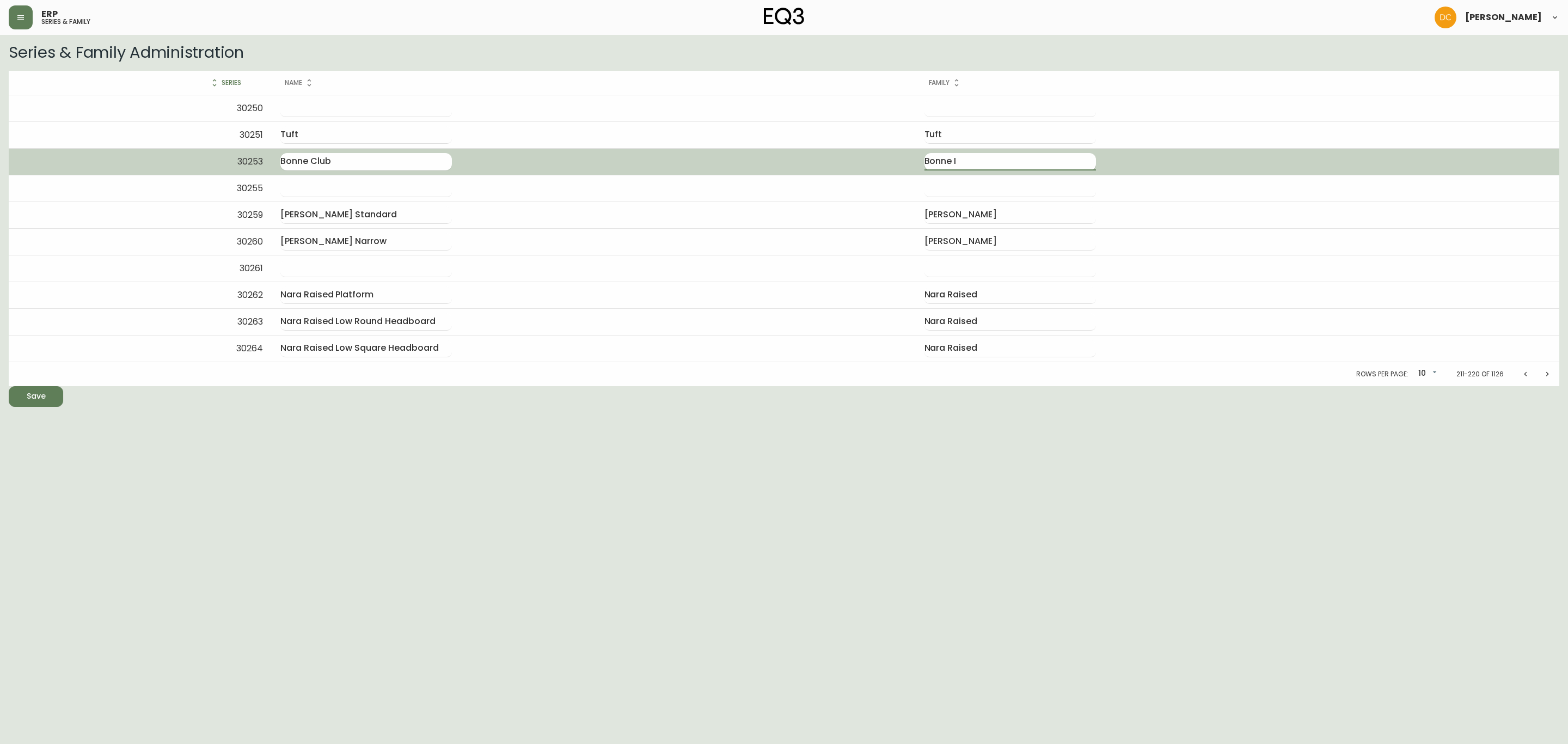
click at [1020, 163] on input "Bonne I" at bounding box center [1010, 161] width 171 height 17
click at [1014, 157] on input "Bonne Temp" at bounding box center [1010, 161] width 171 height 17
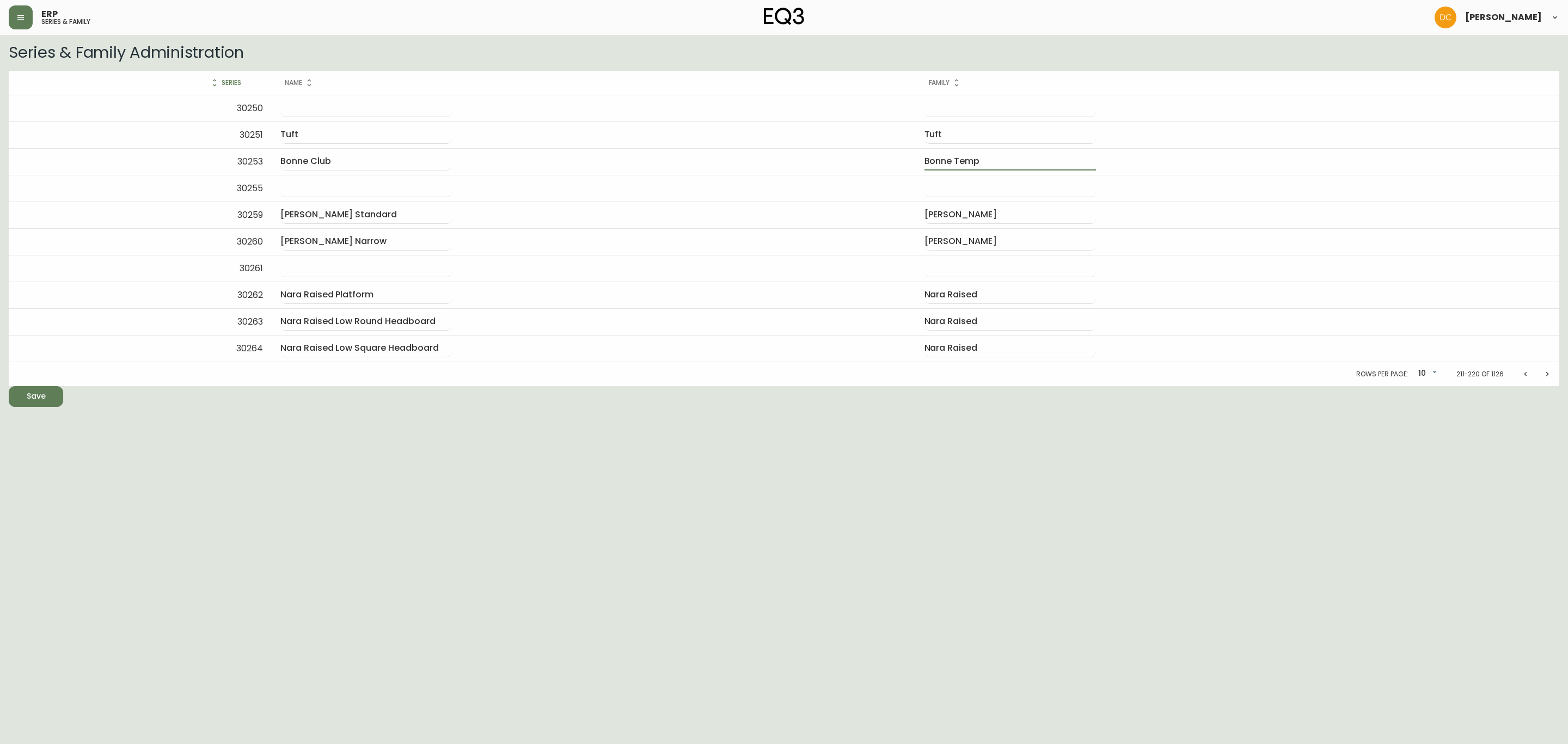
type input "Bonne Temp"
click at [658, 407] on html "ERP series & family [PERSON_NAME] Series & Family Administration Series Name Fa…" at bounding box center [784, 203] width 1568 height 407
click at [34, 406] on button "Save" at bounding box center [36, 396] width 55 height 21
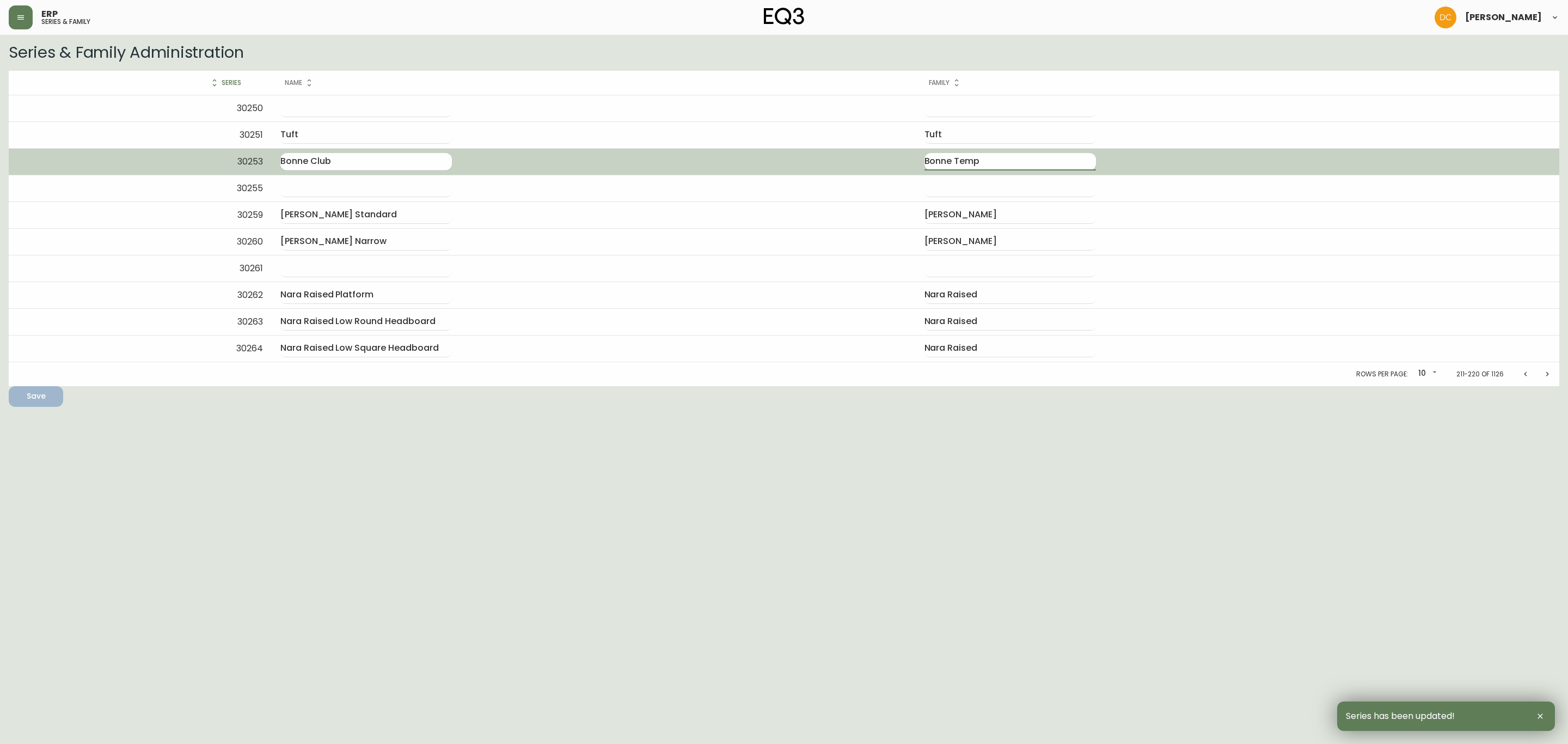
click at [1027, 154] on input "Bonne Temp" at bounding box center [1010, 161] width 171 height 17
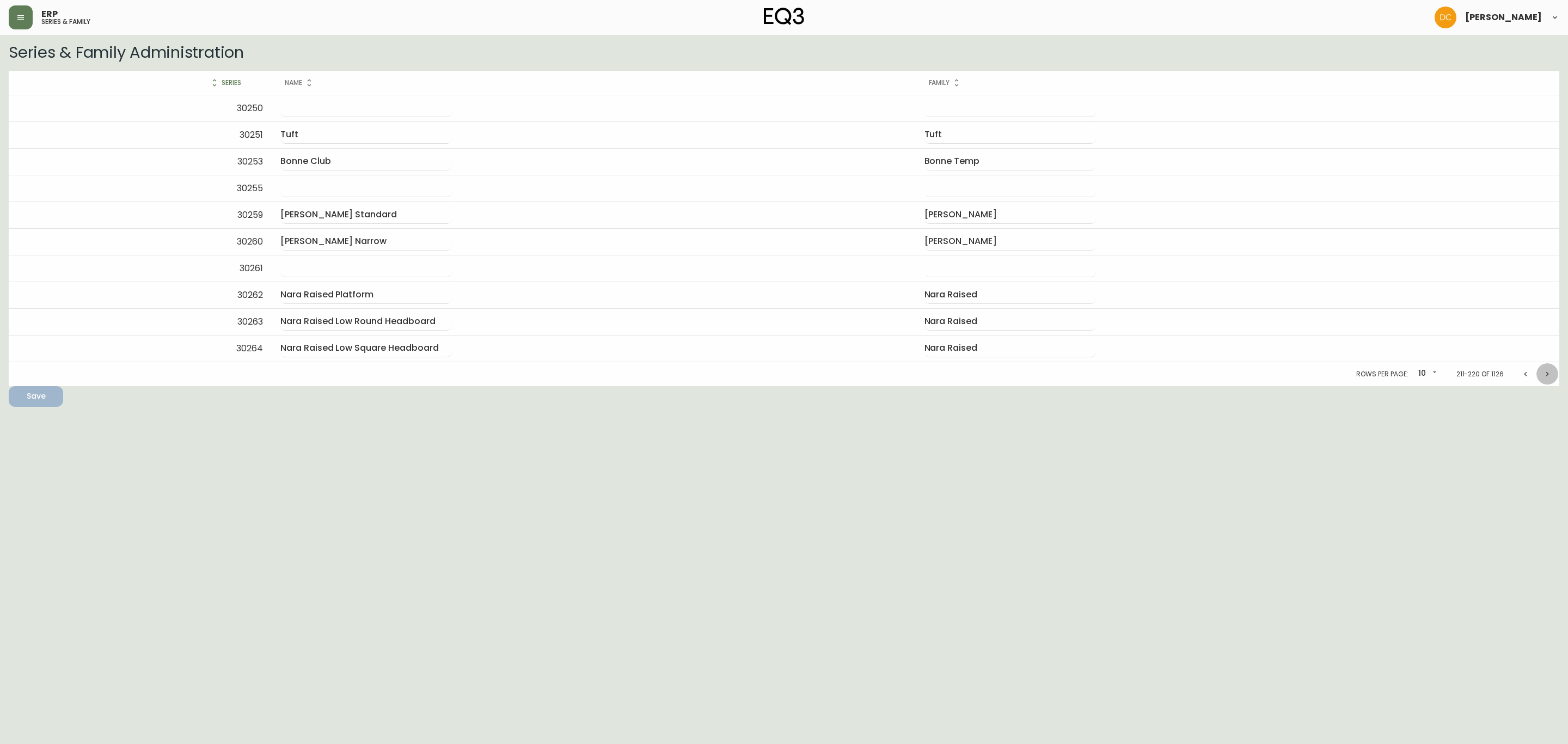
click at [1545, 377] on icon "Next page" at bounding box center [1548, 374] width 9 height 9
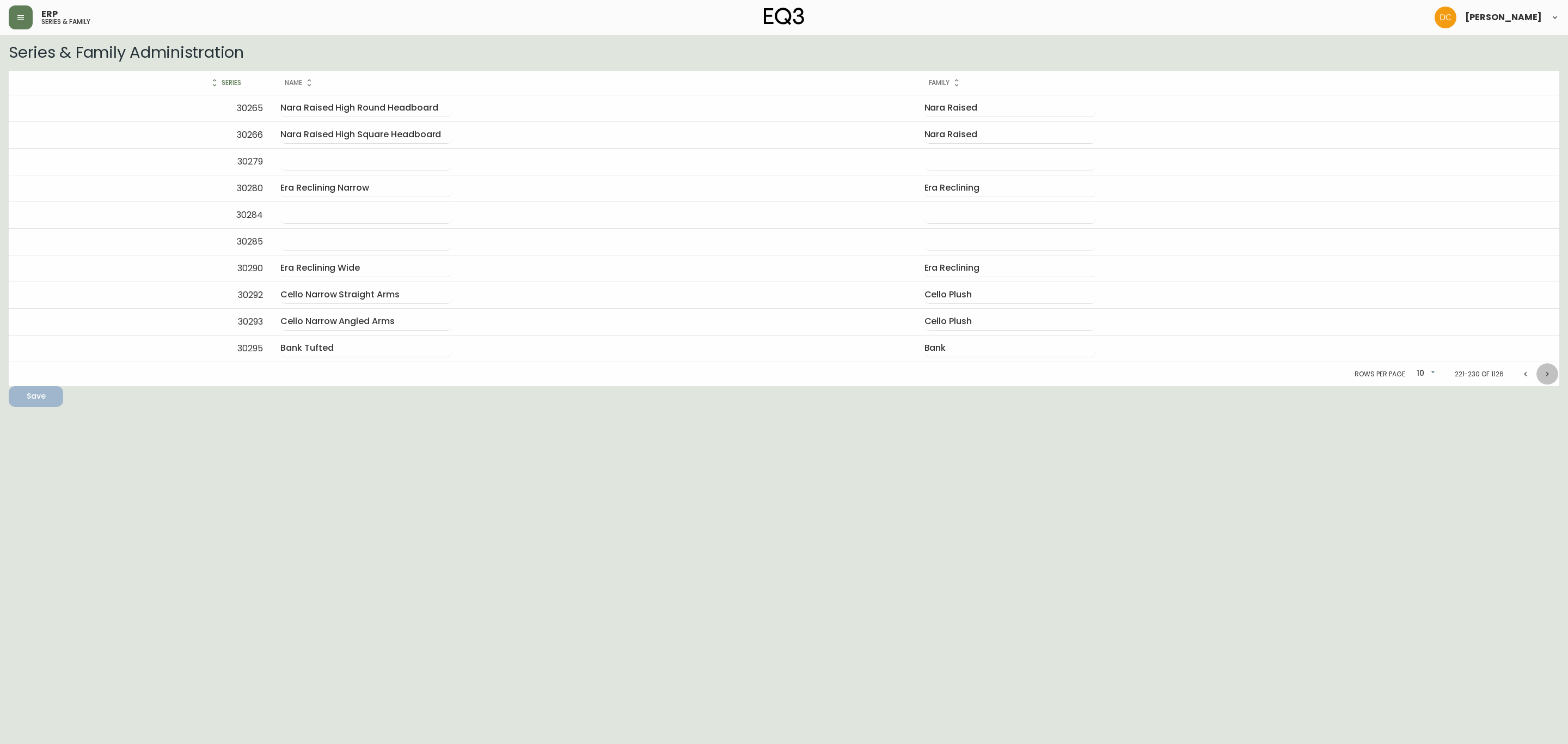
click at [1545, 377] on icon "Next page" at bounding box center [1548, 374] width 9 height 9
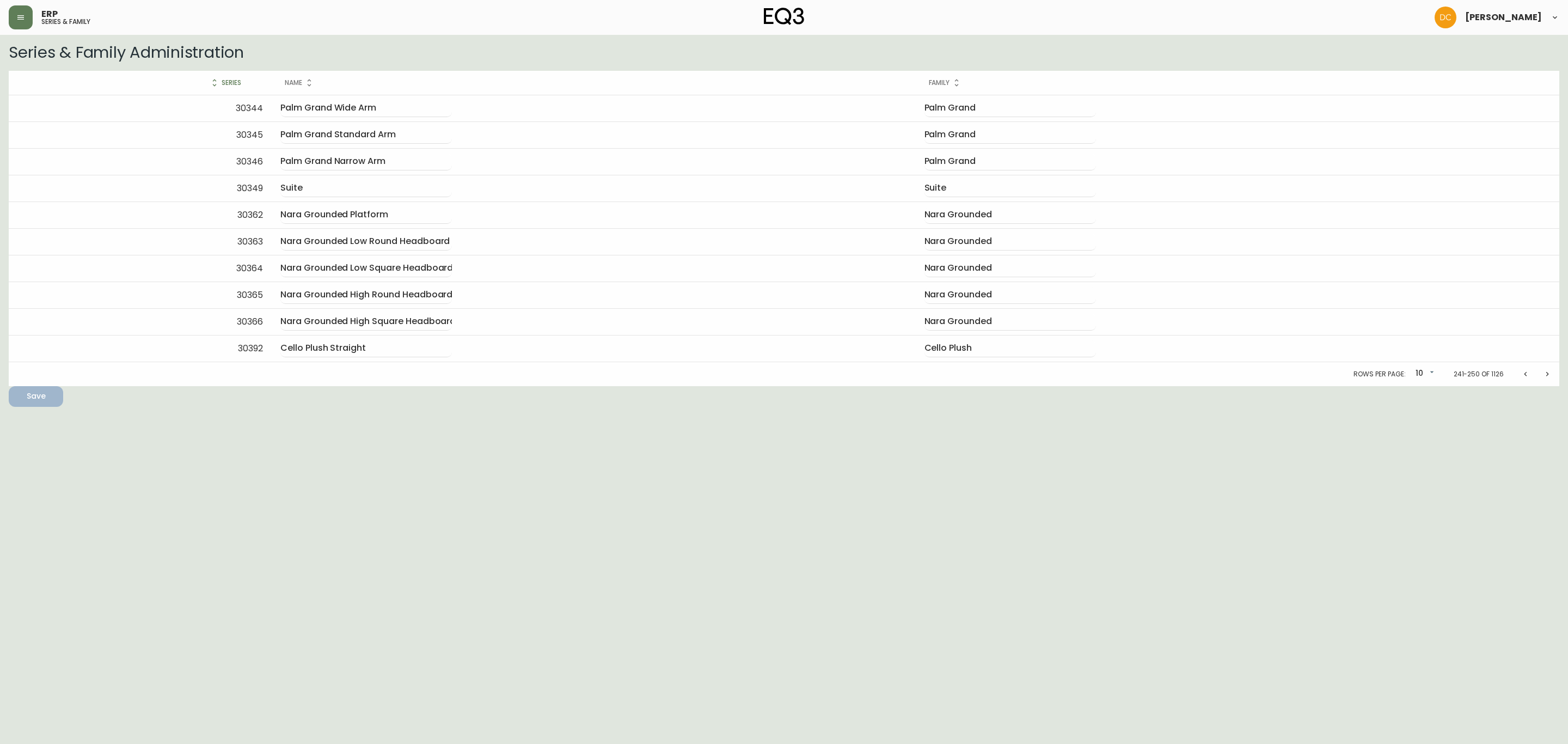
click at [1545, 377] on icon "Next page" at bounding box center [1548, 374] width 9 height 9
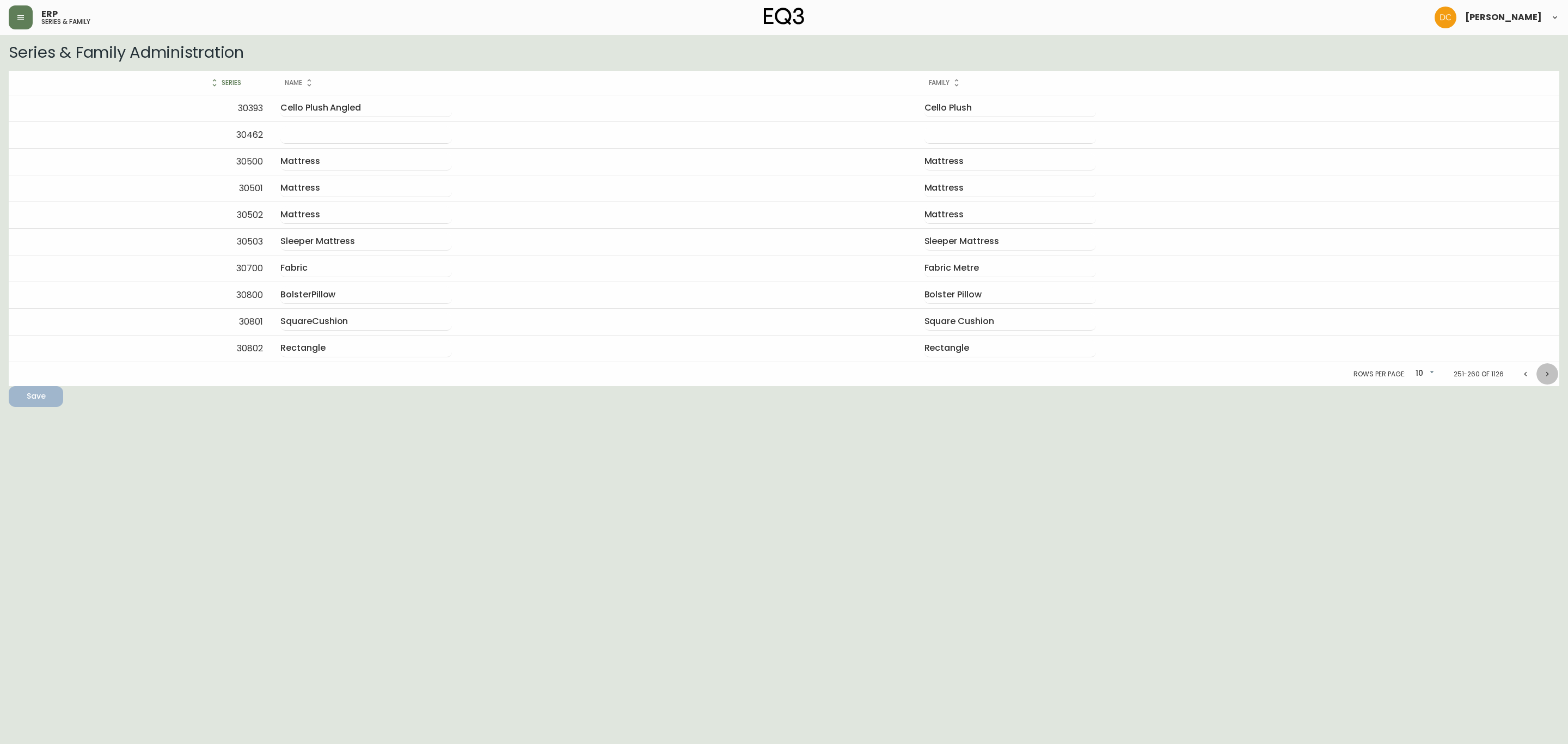
click at [1546, 377] on icon "Next page" at bounding box center [1548, 374] width 9 height 9
click at [1547, 377] on icon "Next page" at bounding box center [1548, 374] width 9 height 9
click at [1547, 376] on icon "Next page" at bounding box center [1548, 373] width 3 height 4
click at [1548, 376] on icon "Next page" at bounding box center [1548, 373] width 3 height 4
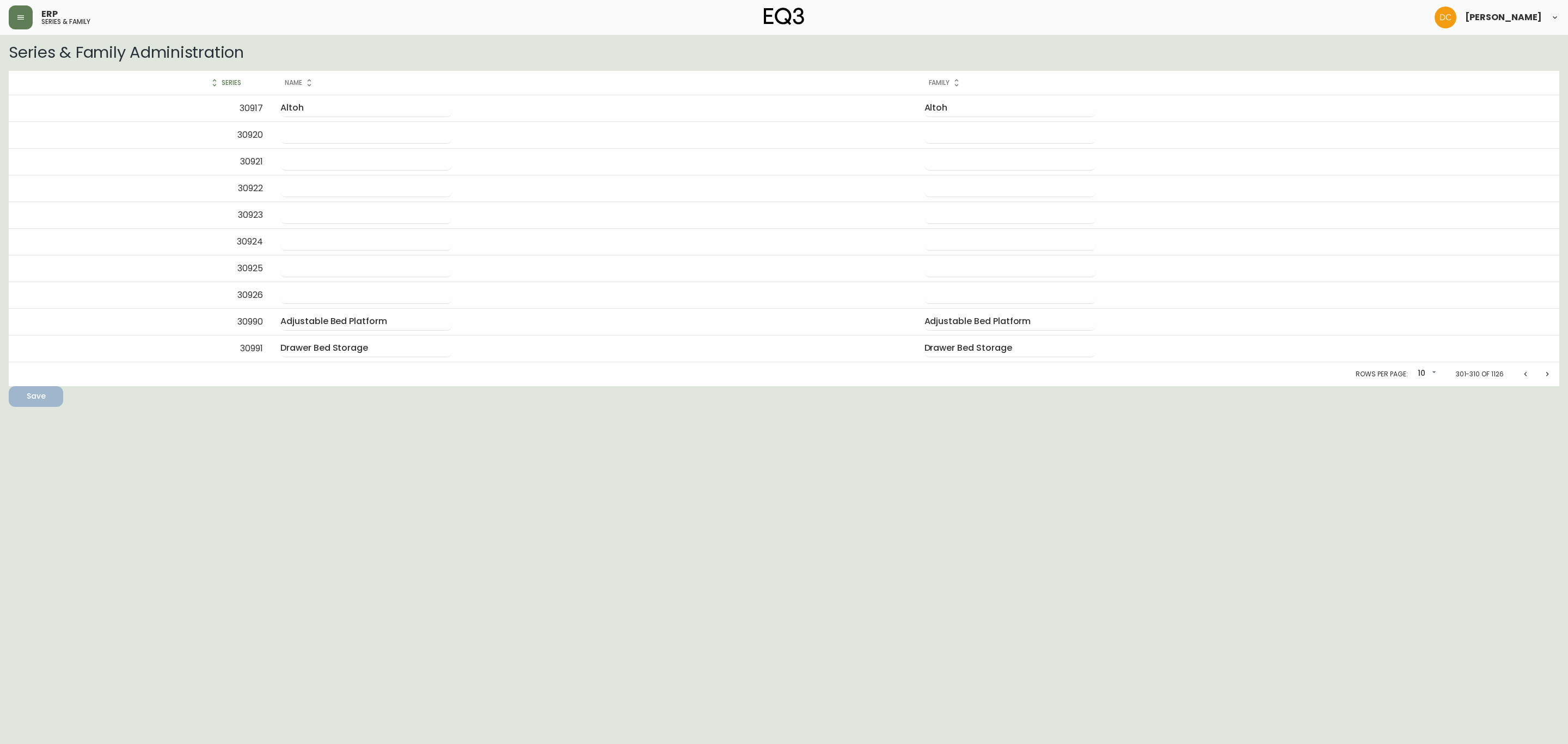
click at [1548, 376] on icon "Next page" at bounding box center [1548, 373] width 3 height 4
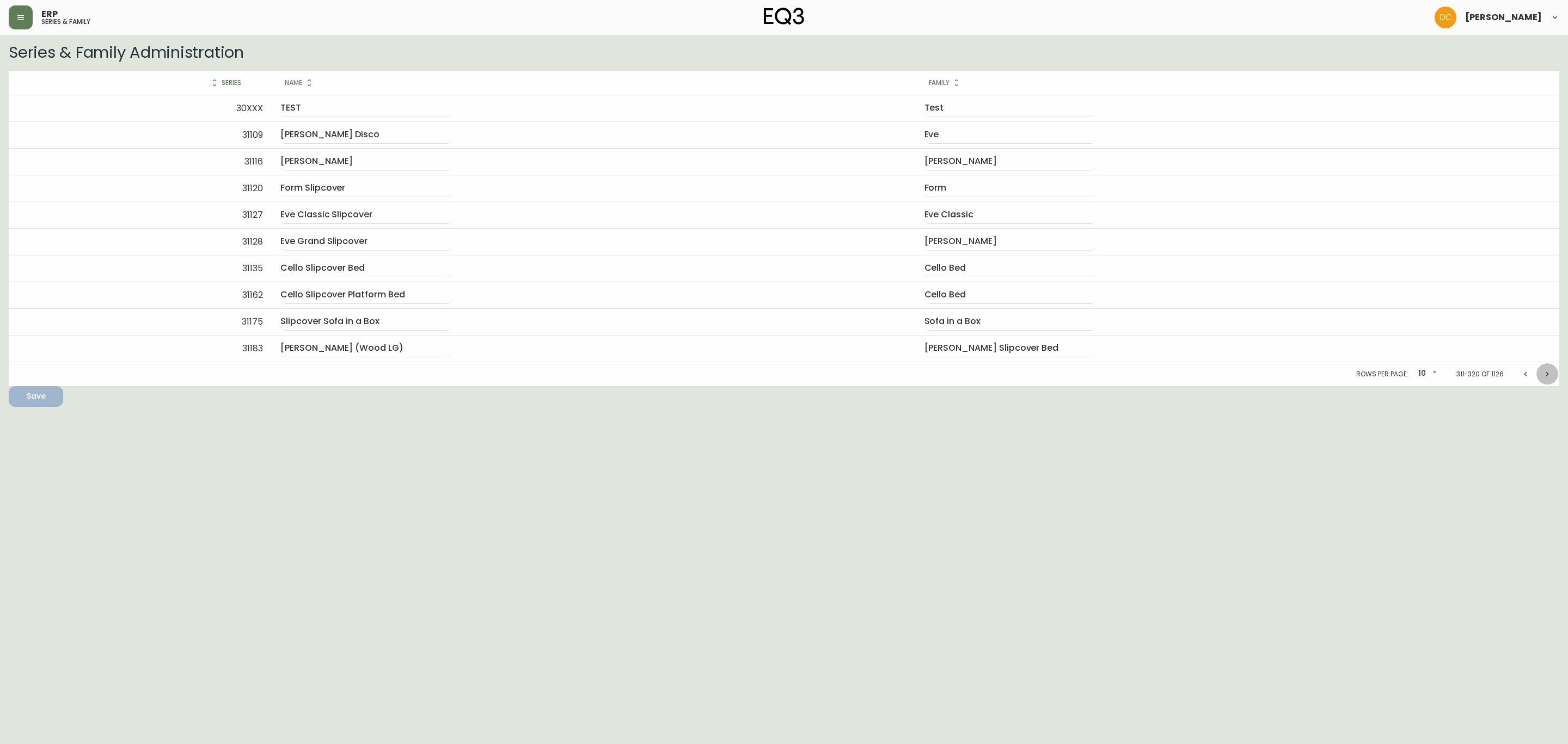
click at [1548, 376] on icon "Next page" at bounding box center [1548, 373] width 3 height 4
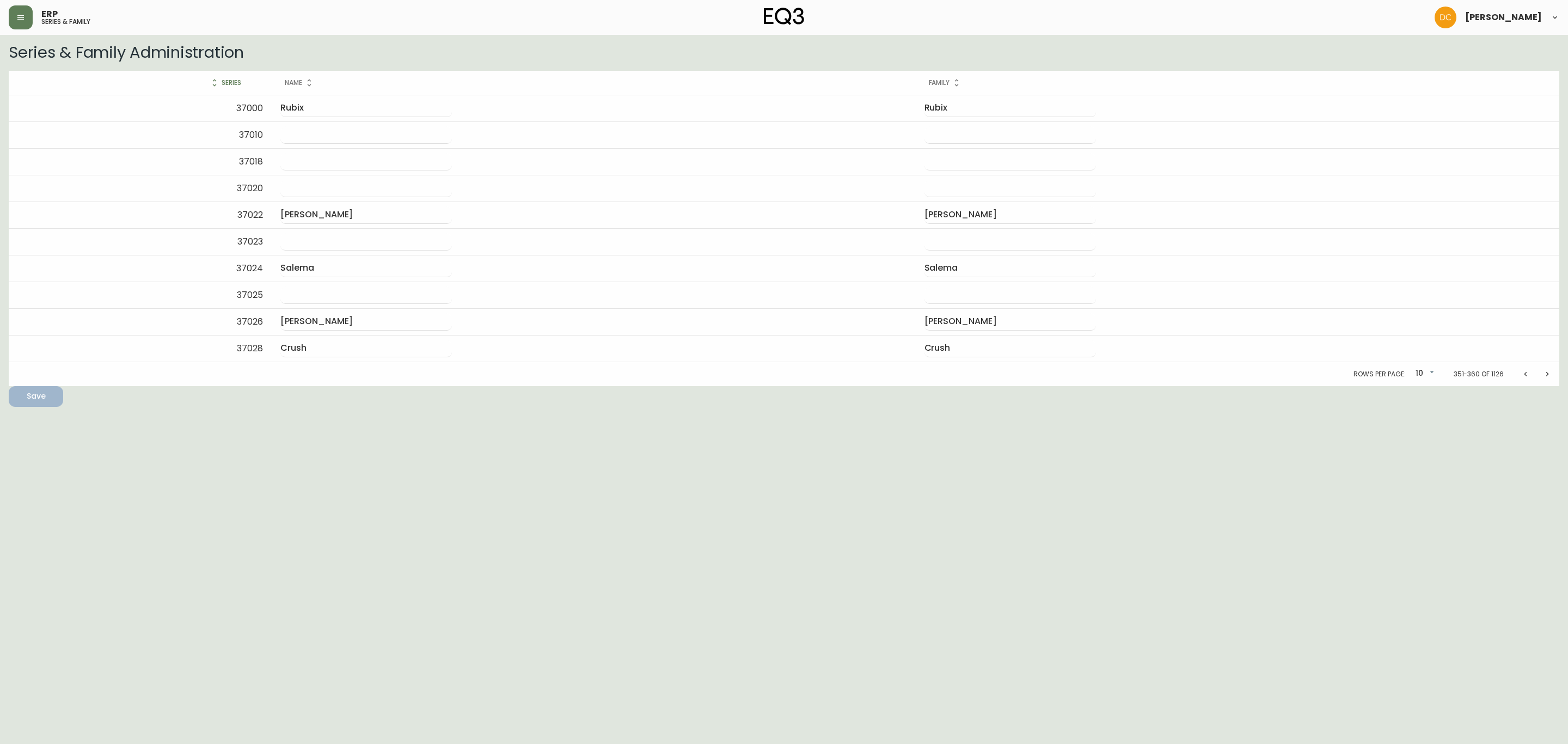
click at [1548, 376] on icon "Next page" at bounding box center [1548, 373] width 3 height 4
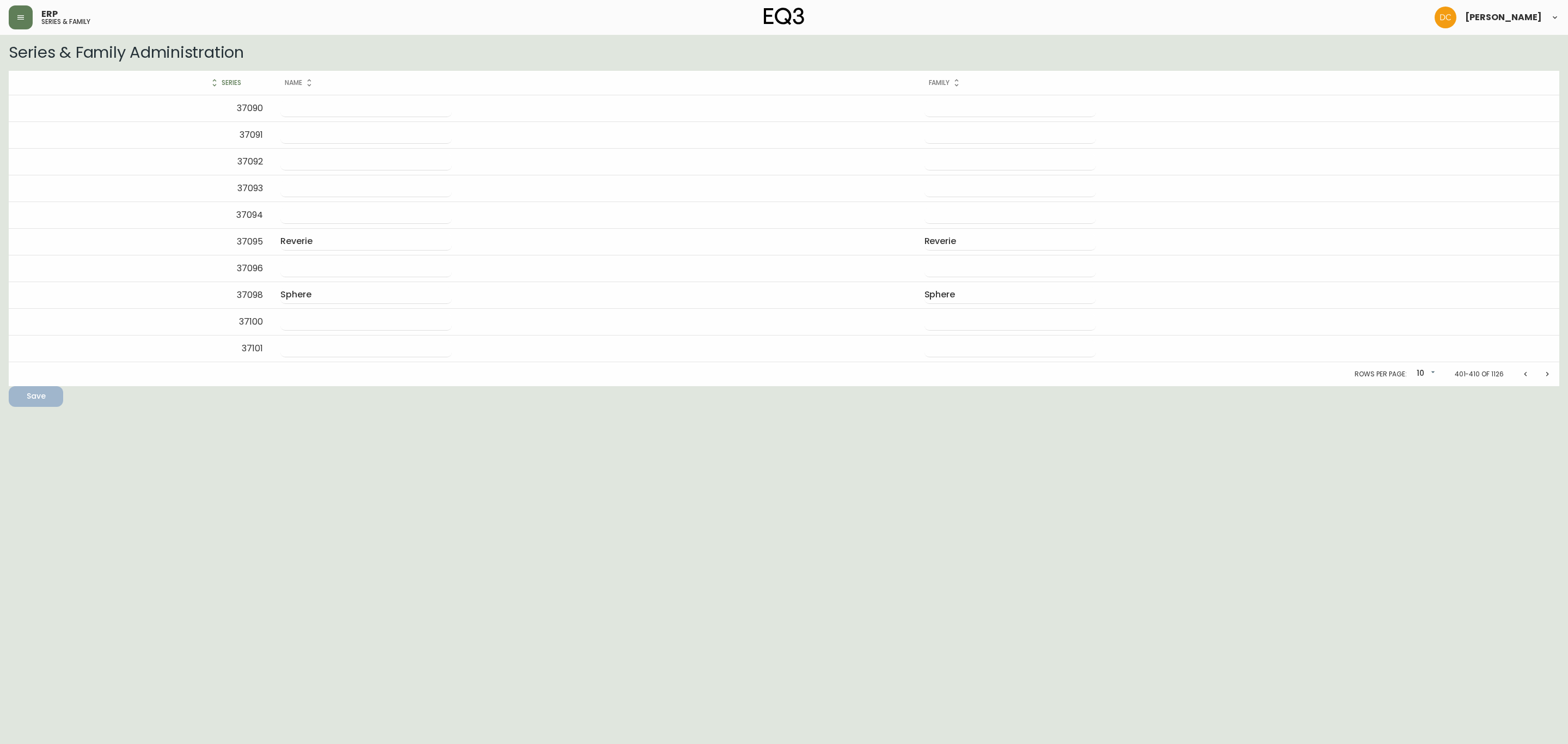
click at [1548, 376] on icon "Next page" at bounding box center [1548, 373] width 3 height 4
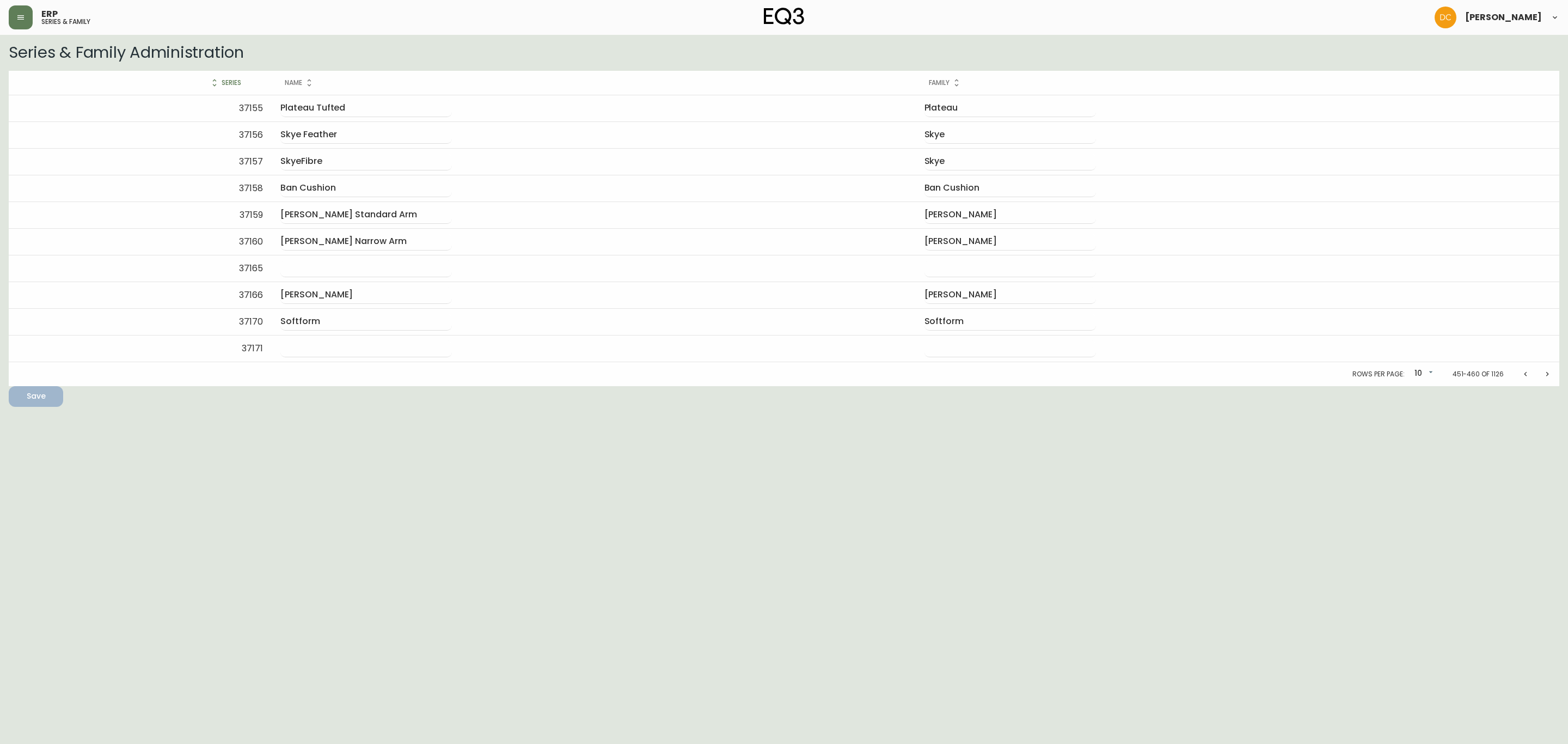
click at [1548, 376] on icon "Next page" at bounding box center [1548, 373] width 3 height 4
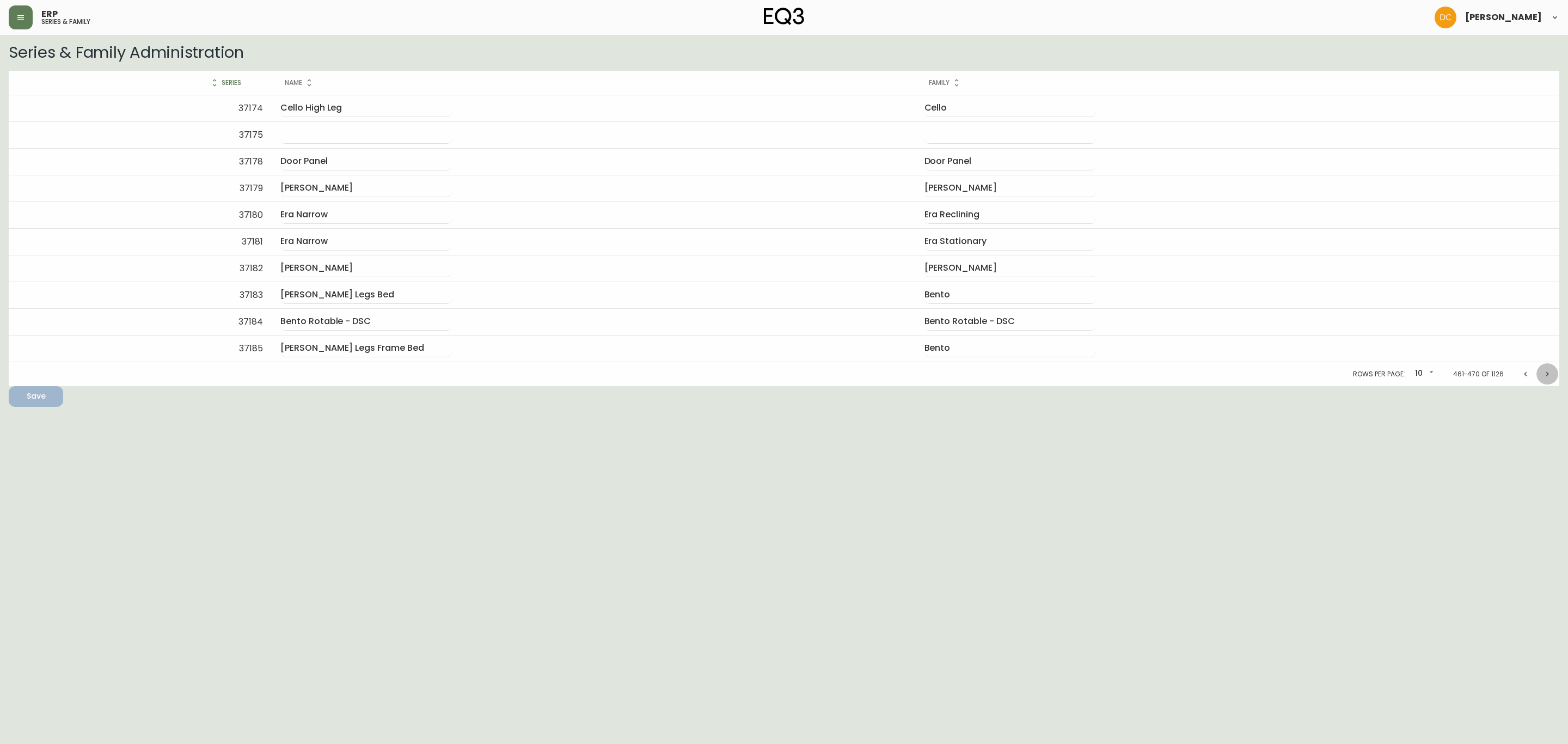
click at [1548, 376] on icon "Next page" at bounding box center [1548, 373] width 3 height 4
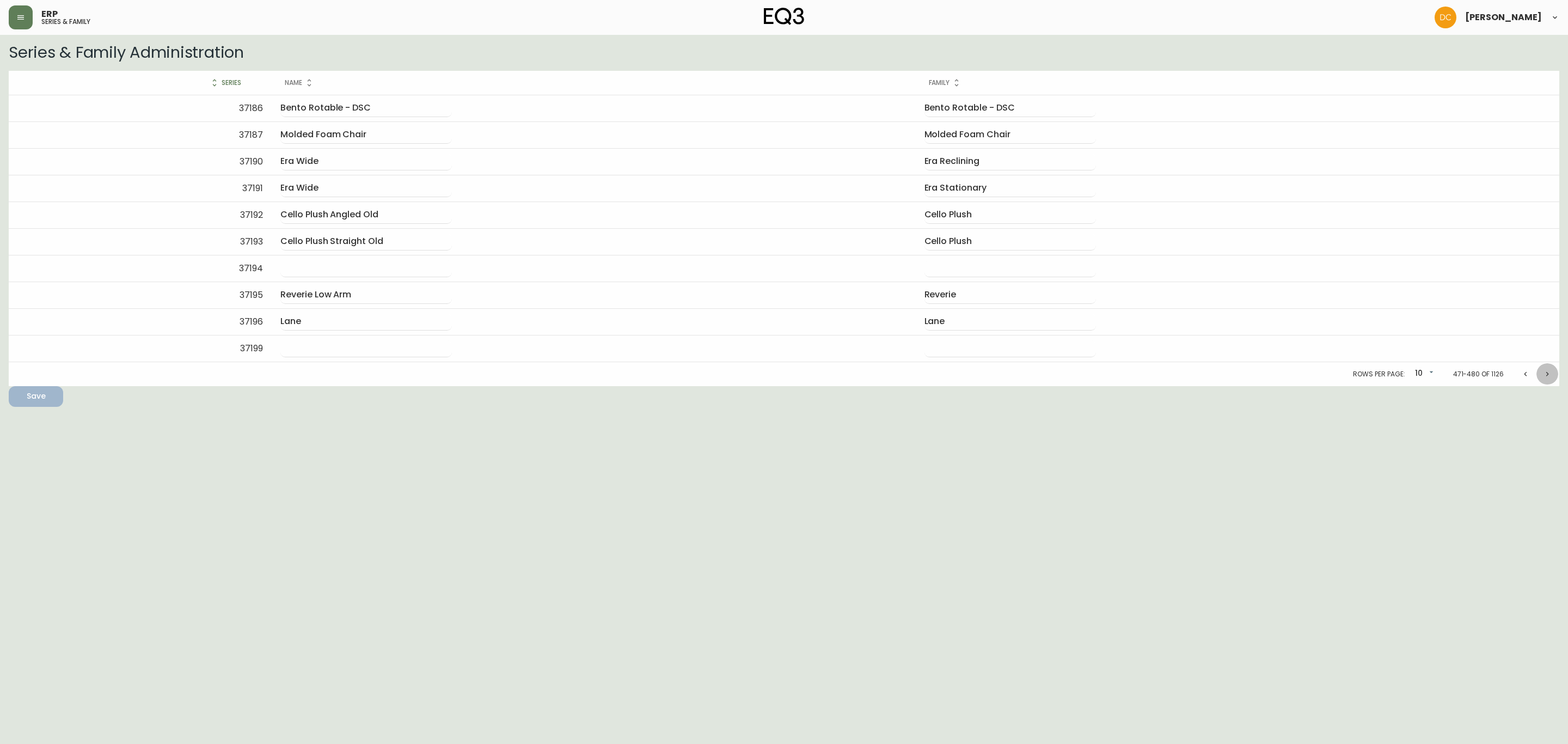
click at [1546, 378] on icon "Next page" at bounding box center [1548, 374] width 9 height 9
click at [1545, 378] on icon "Next page" at bounding box center [1548, 374] width 9 height 9
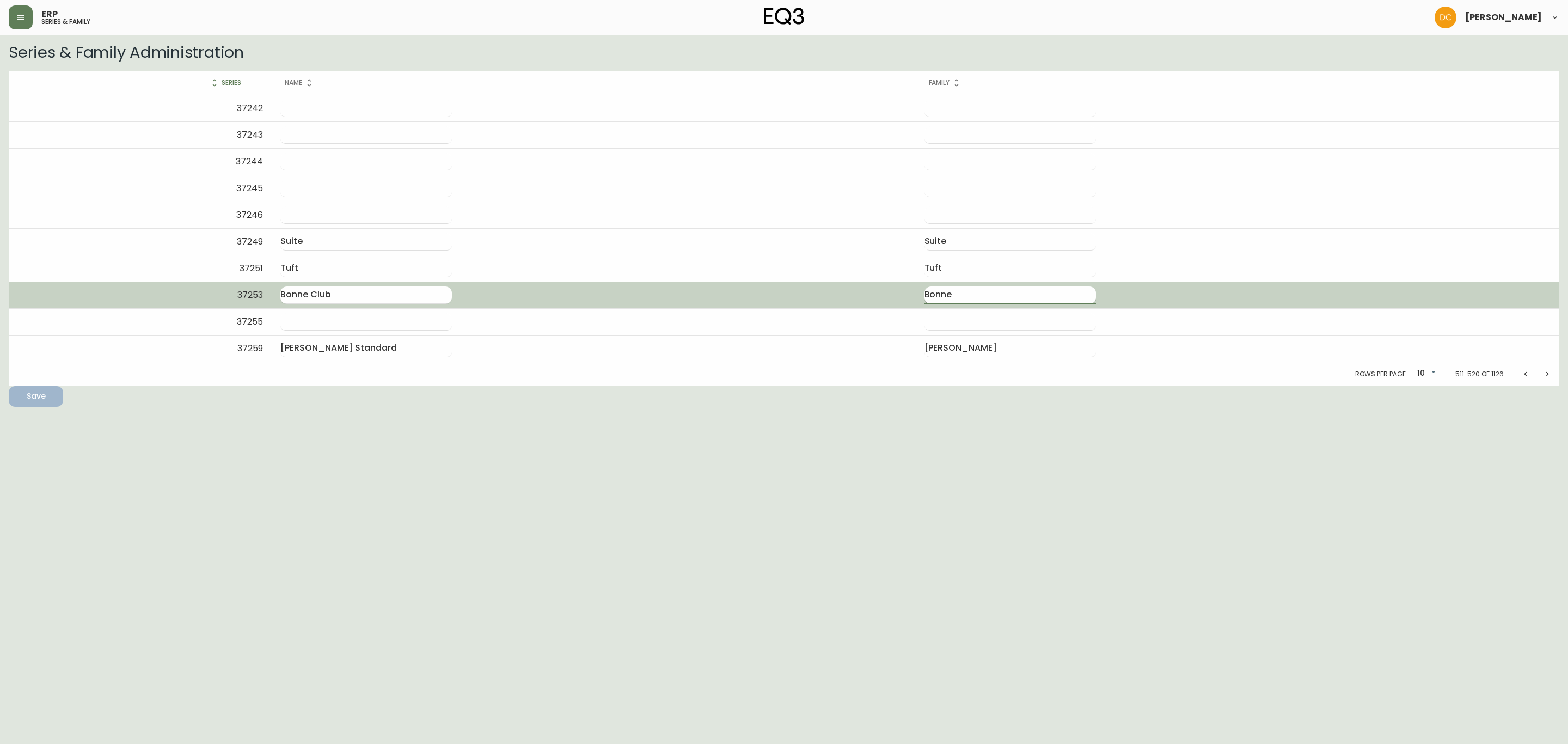
click at [1068, 296] on input "Bonne" at bounding box center [1010, 295] width 171 height 17
paste input "Temp"
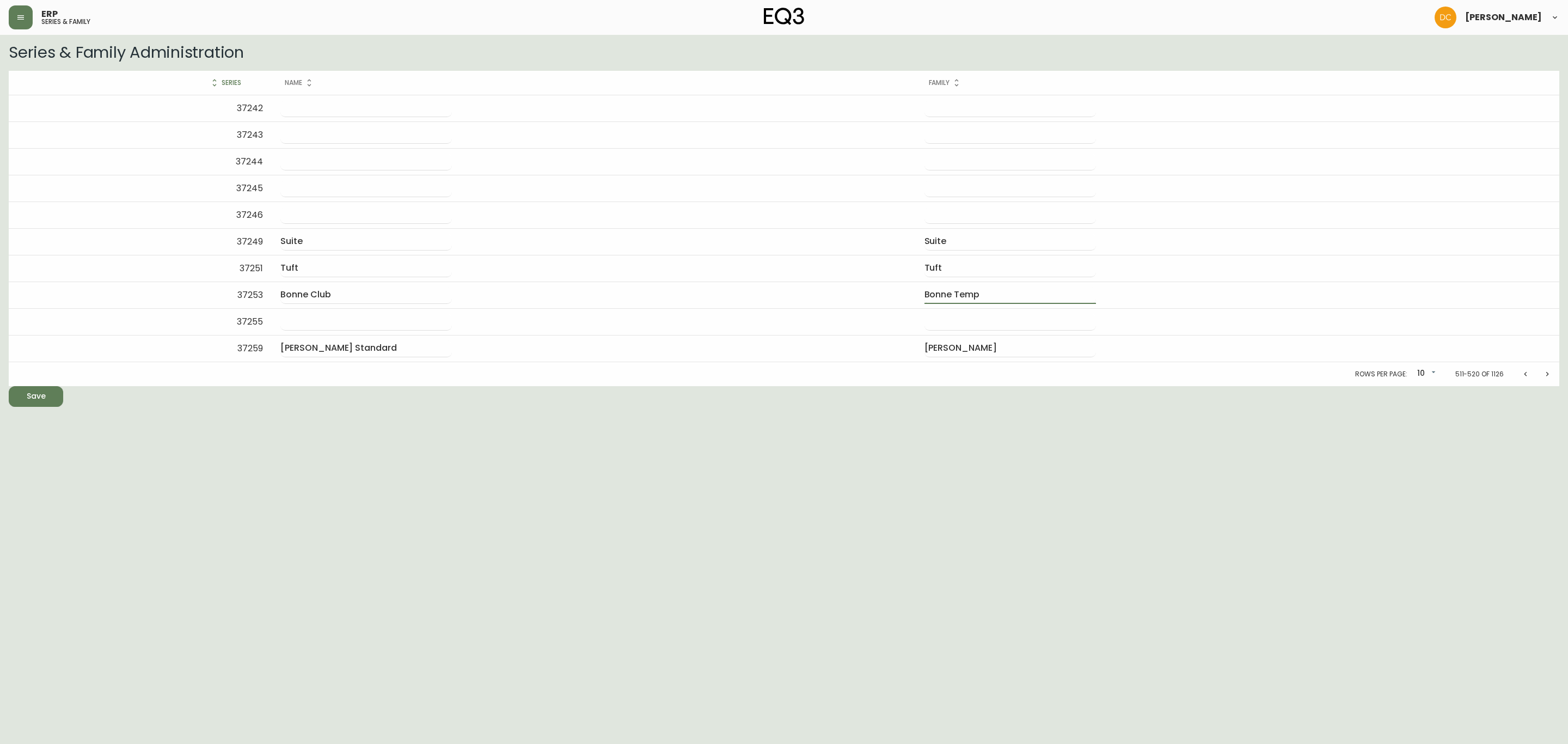
type input "Bonne Temp"
click at [1090, 407] on html "ERP series & family [PERSON_NAME] Series & Family Administration Series Name Fa…" at bounding box center [784, 203] width 1568 height 407
click at [21, 395] on span "Save" at bounding box center [36, 395] width 37 height 13
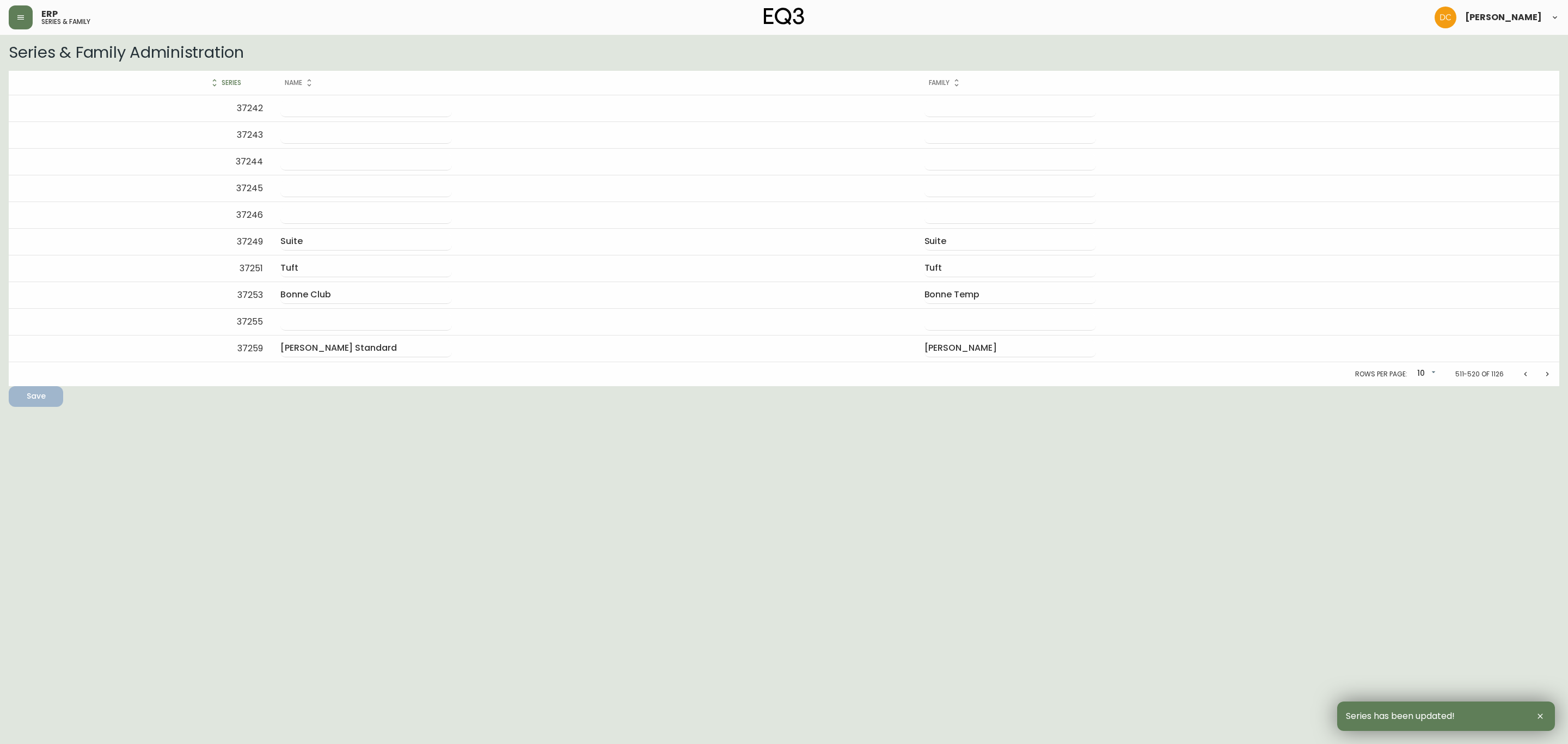
click at [787, 407] on html "ERP series & family [PERSON_NAME] Series & Family Administration Series Name Fa…" at bounding box center [784, 203] width 1568 height 407
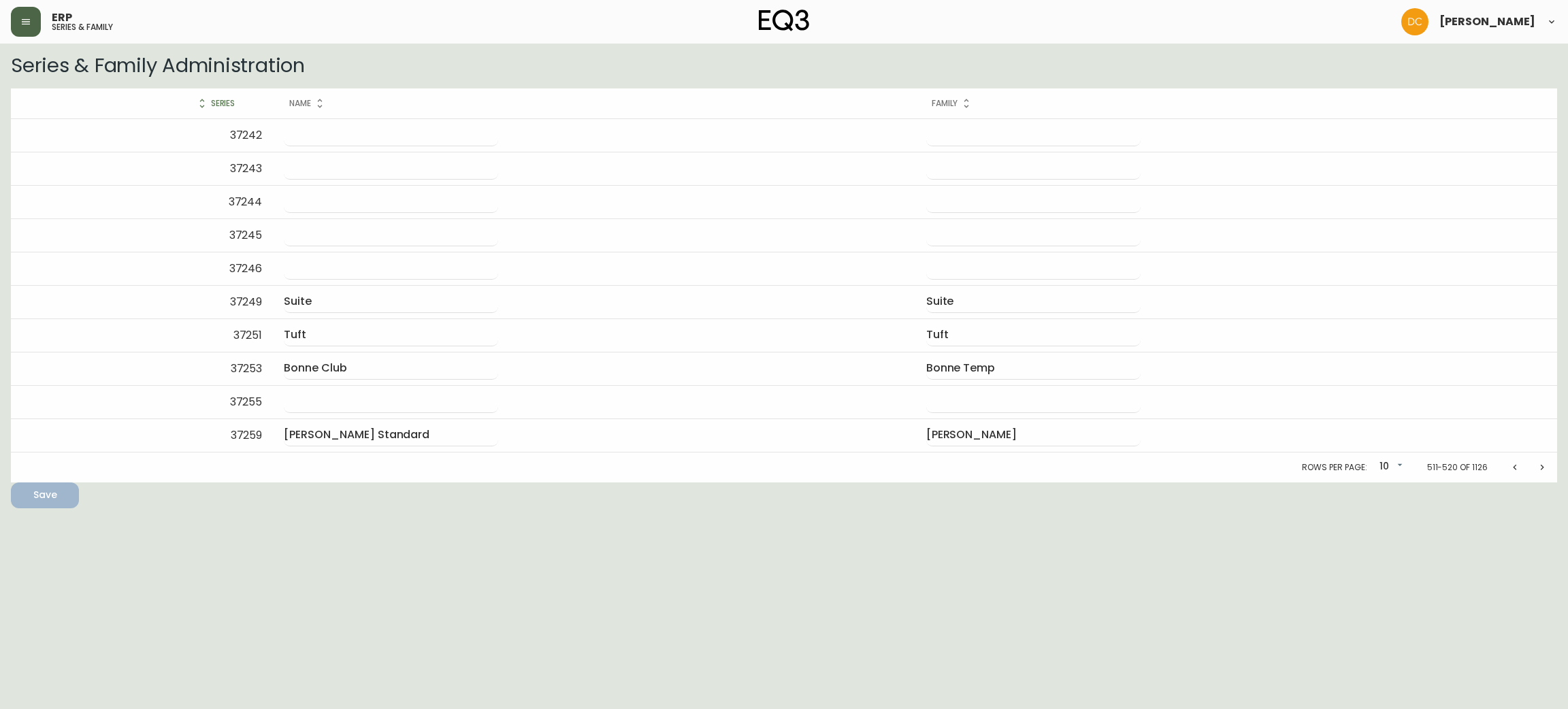
click at [32, 26] on button "button" at bounding box center [26, 22] width 30 height 30
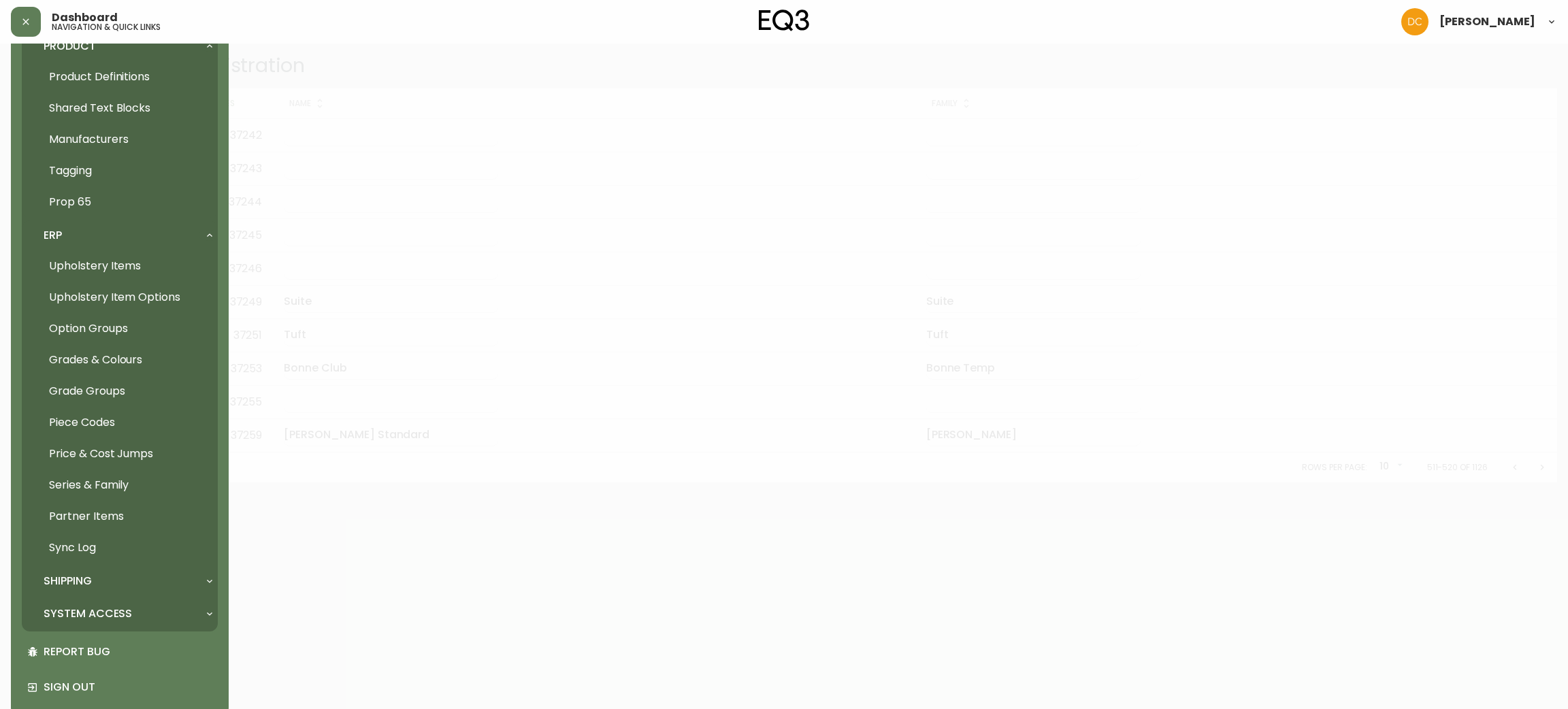
scroll to position [658, 0]
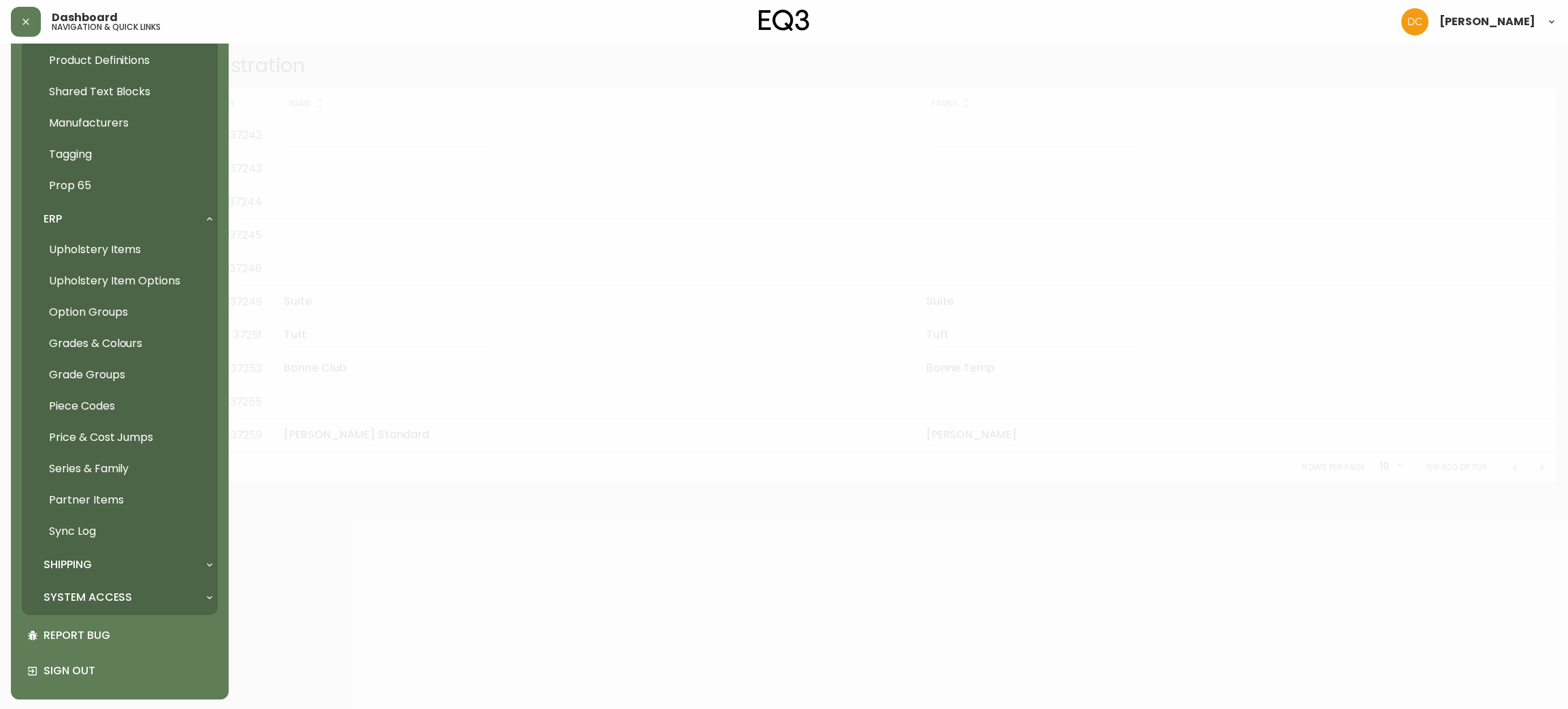
click at [120, 437] on link "Price & Cost Jumps" at bounding box center [119, 437] width 196 height 31
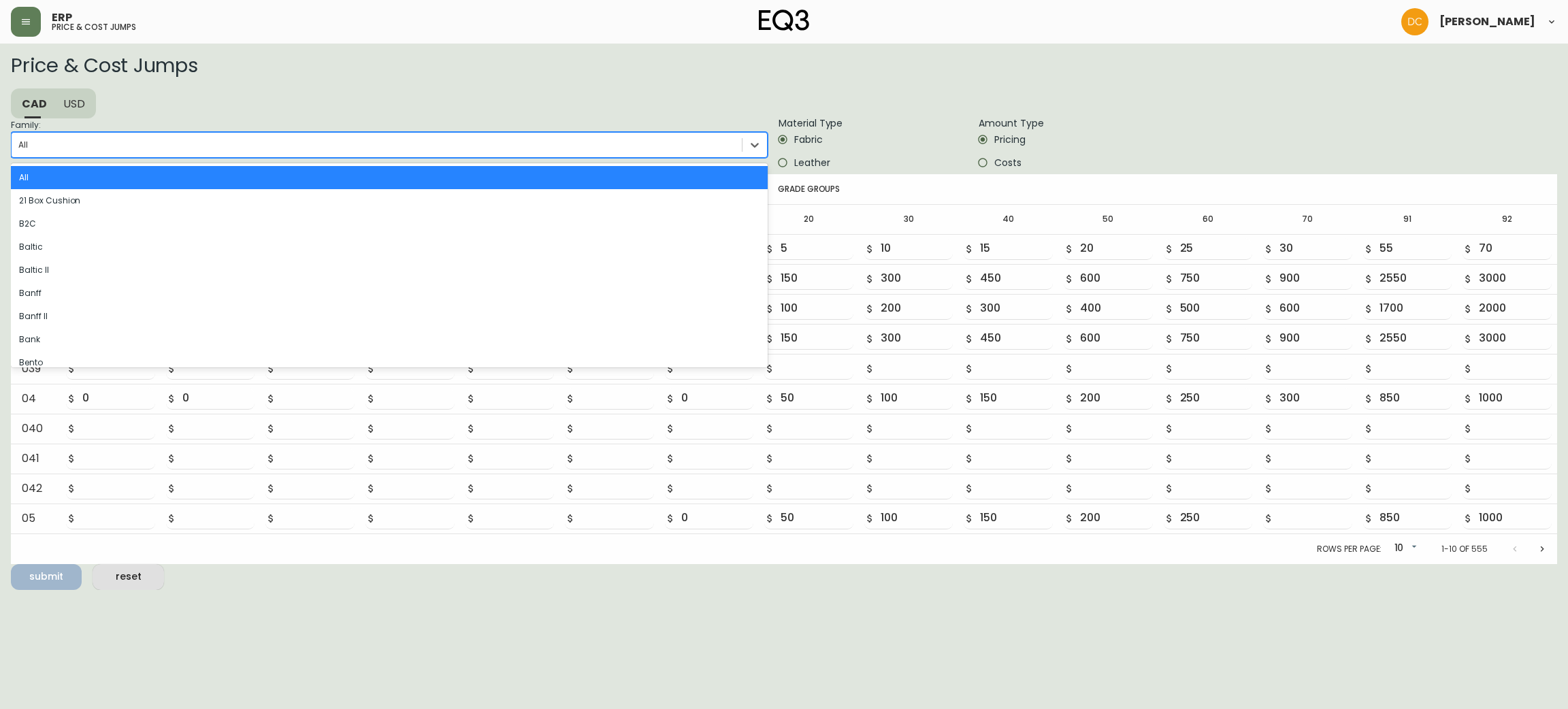
click at [190, 152] on div "All" at bounding box center [377, 145] width 730 height 21
click at [20, 150] on input "Family: option All focused, 1 of 83. 83 results available. Use Up and Down to c…" at bounding box center [19, 145] width 2 height 10
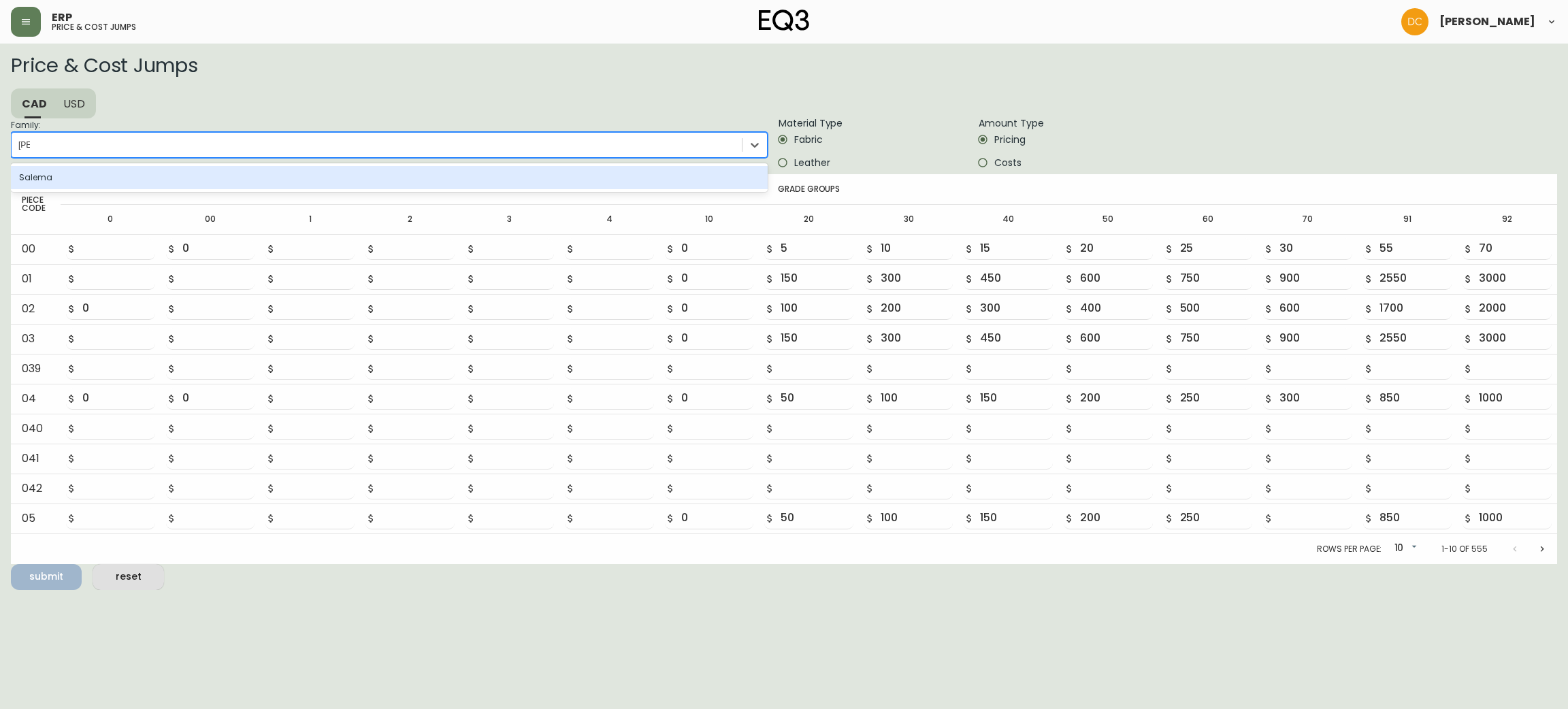
type input "sale"
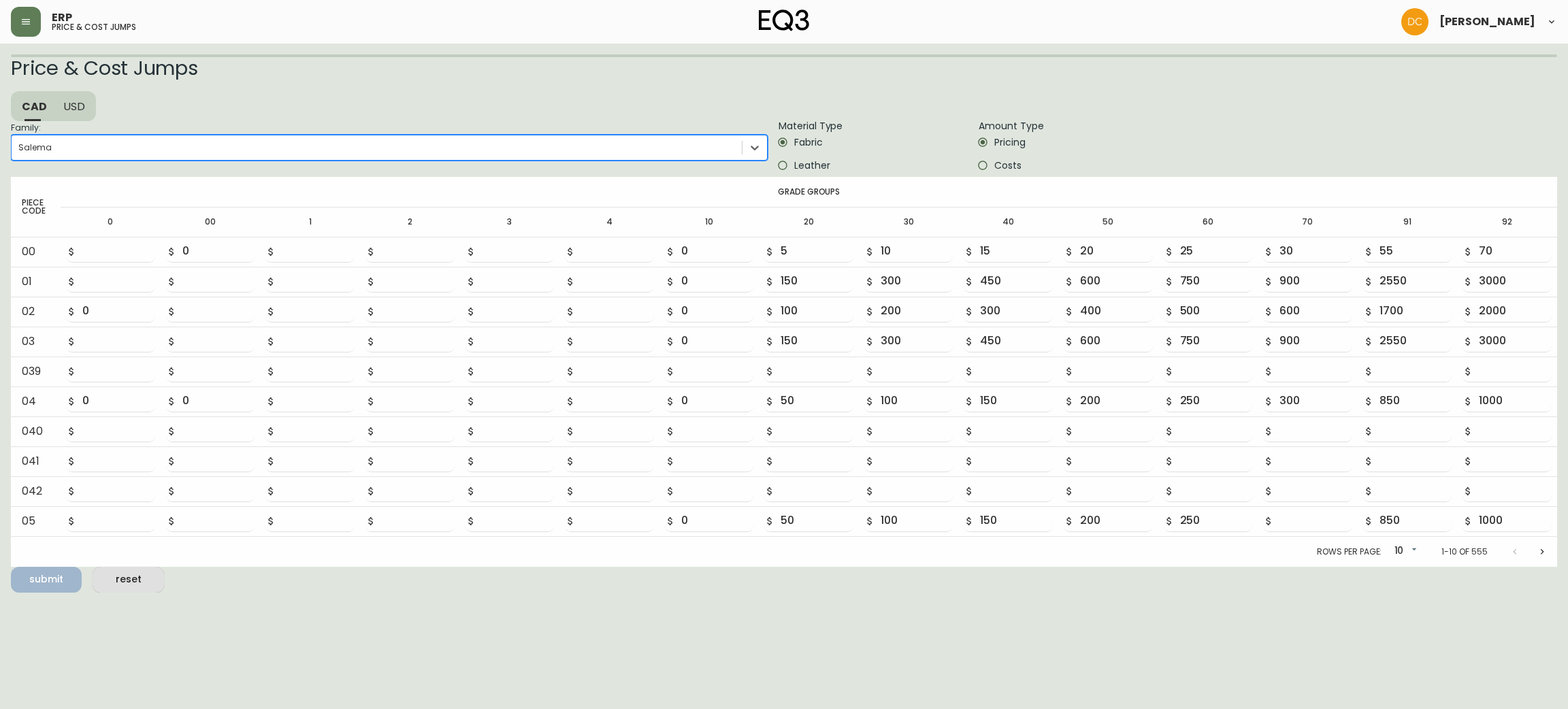
type input "85"
type input "100"
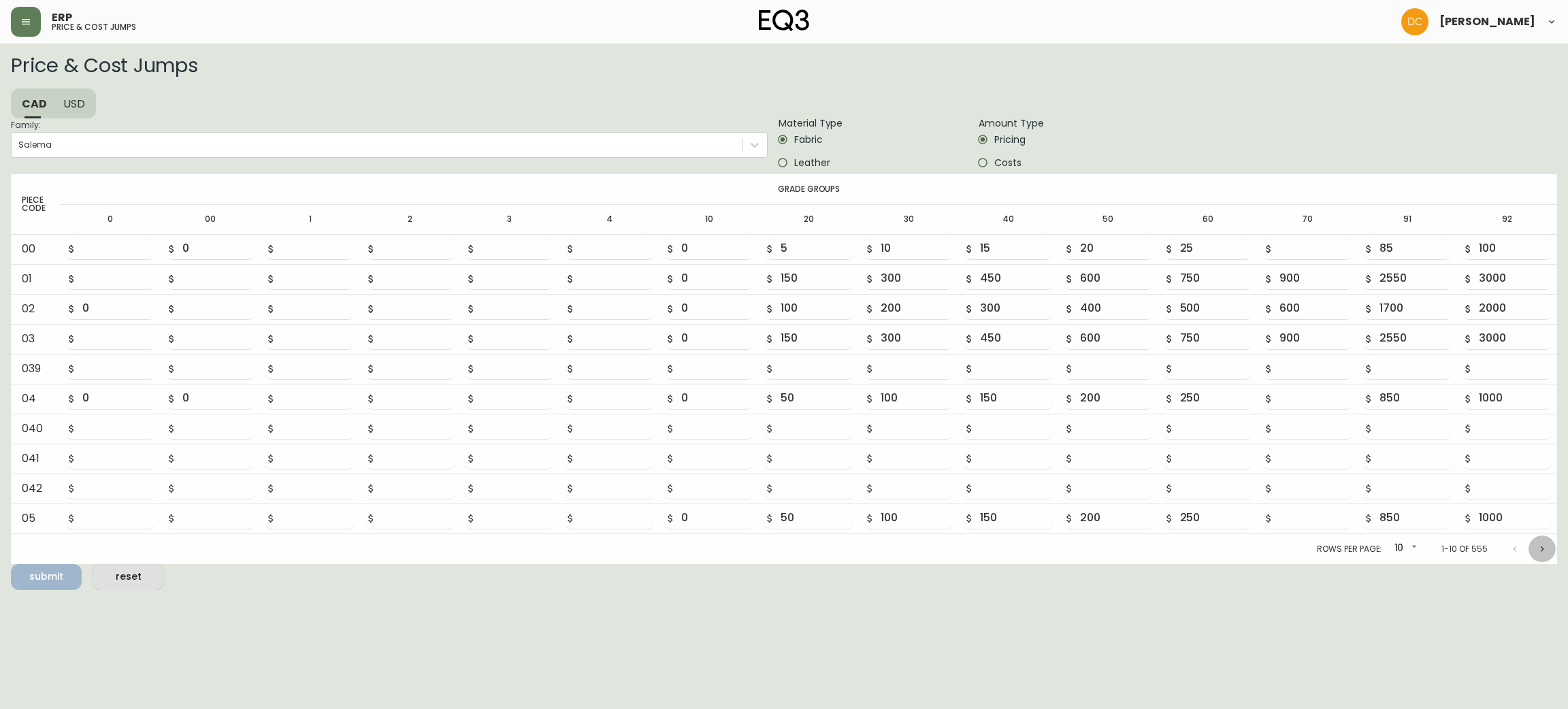
click at [1541, 550] on icon "Next page" at bounding box center [1543, 548] width 3 height 6
type input "0"
type input "100"
type input "200"
type input "300"
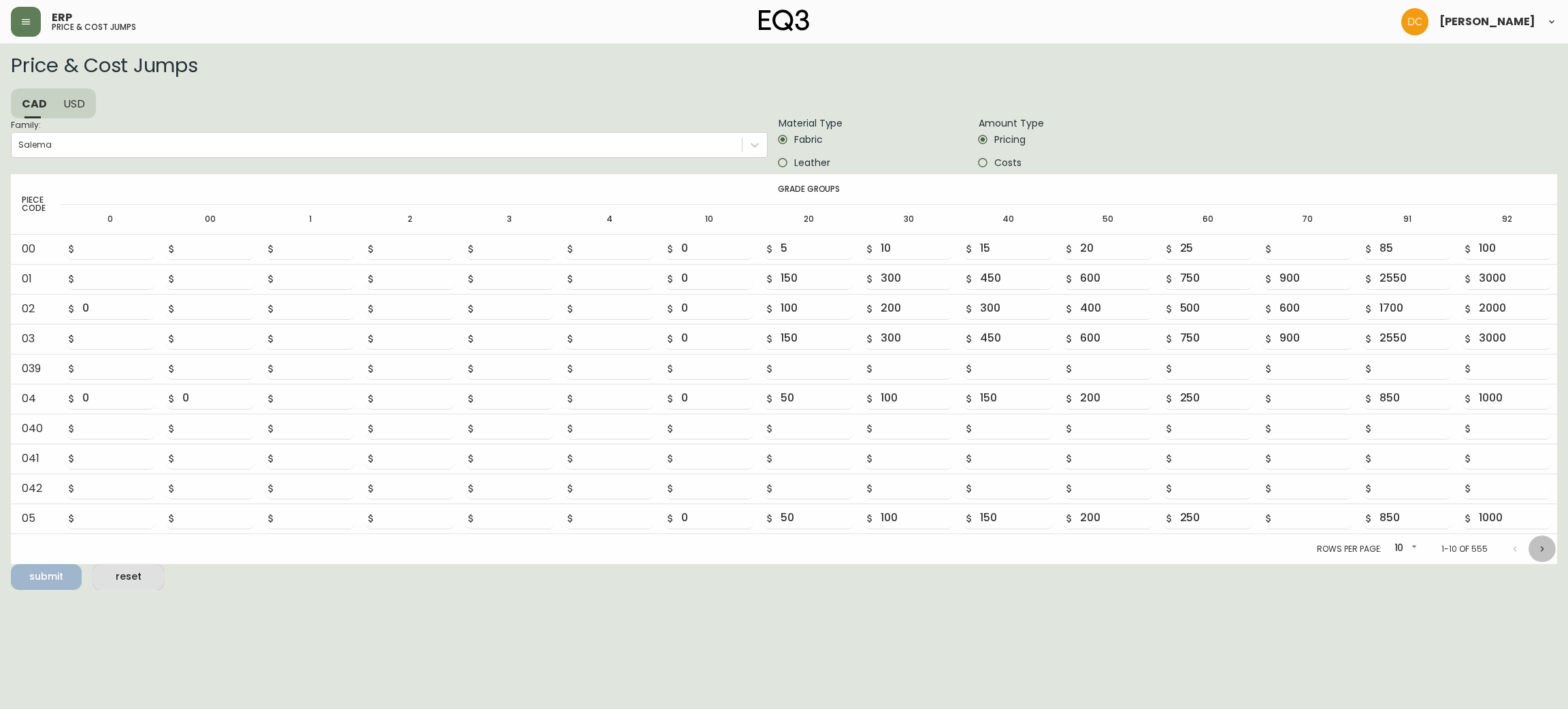
type input "400"
type input "500"
type input "1700"
type input "2000"
type input "0"
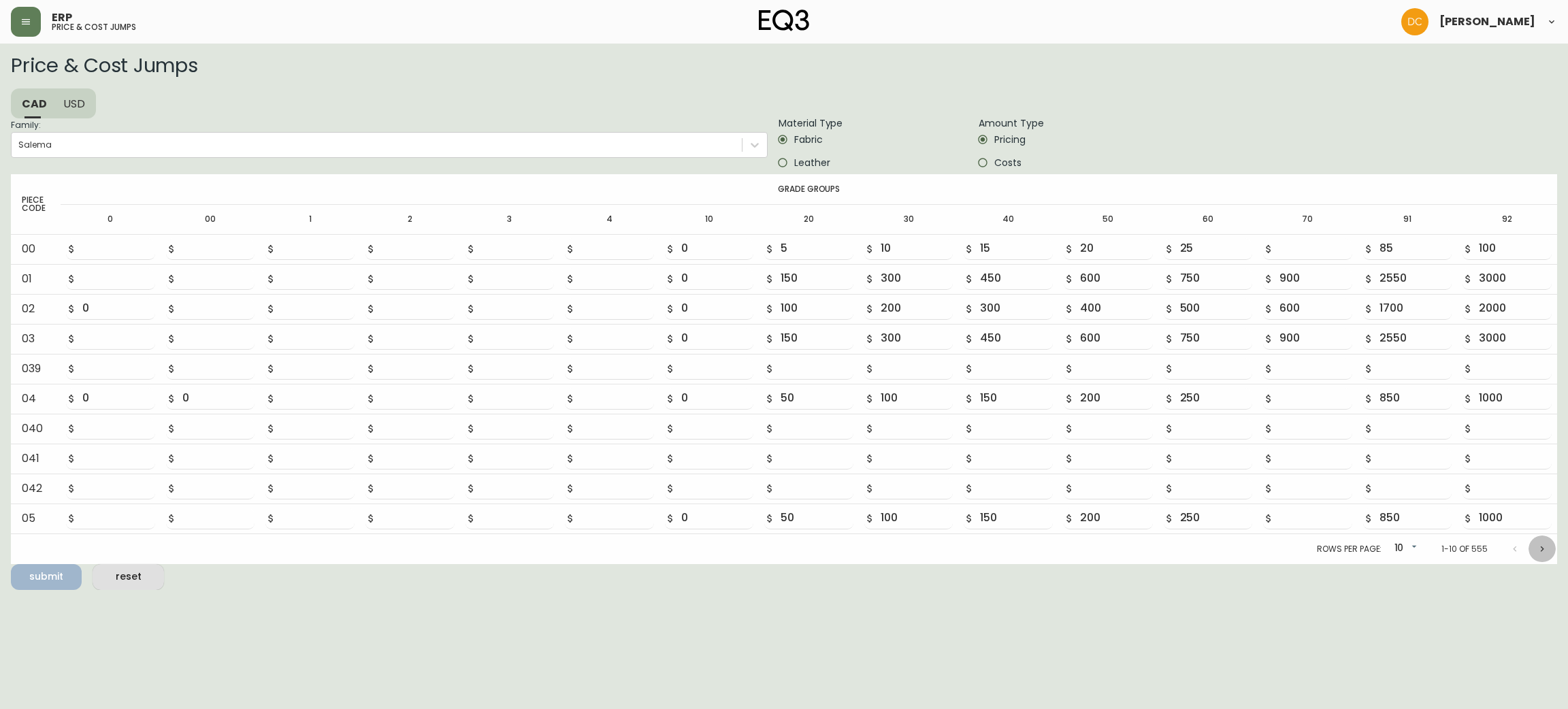
type input "150"
type input "300"
type input "450"
type input "600"
type input "750"
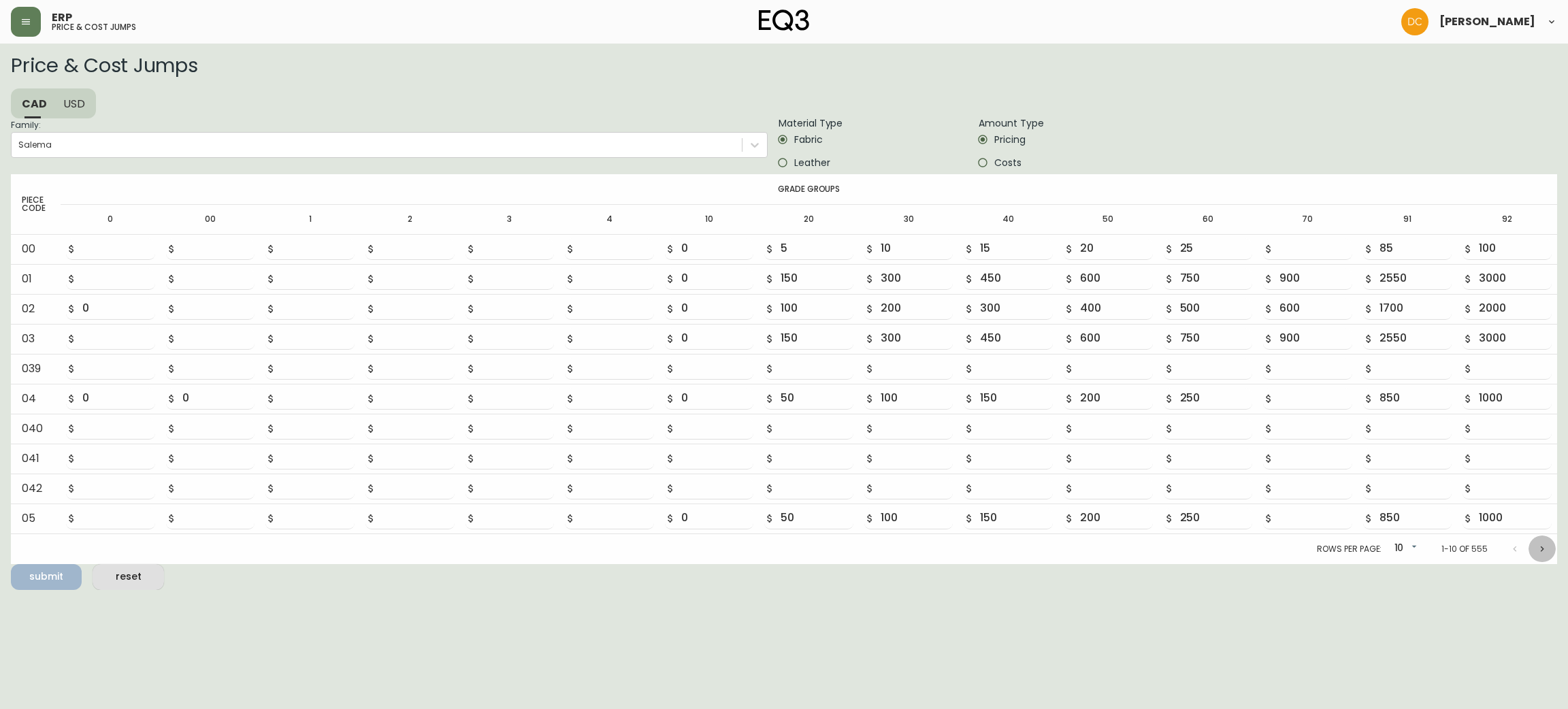
type input "900"
type input "2550"
type input "3000"
type input "0"
type input "150"
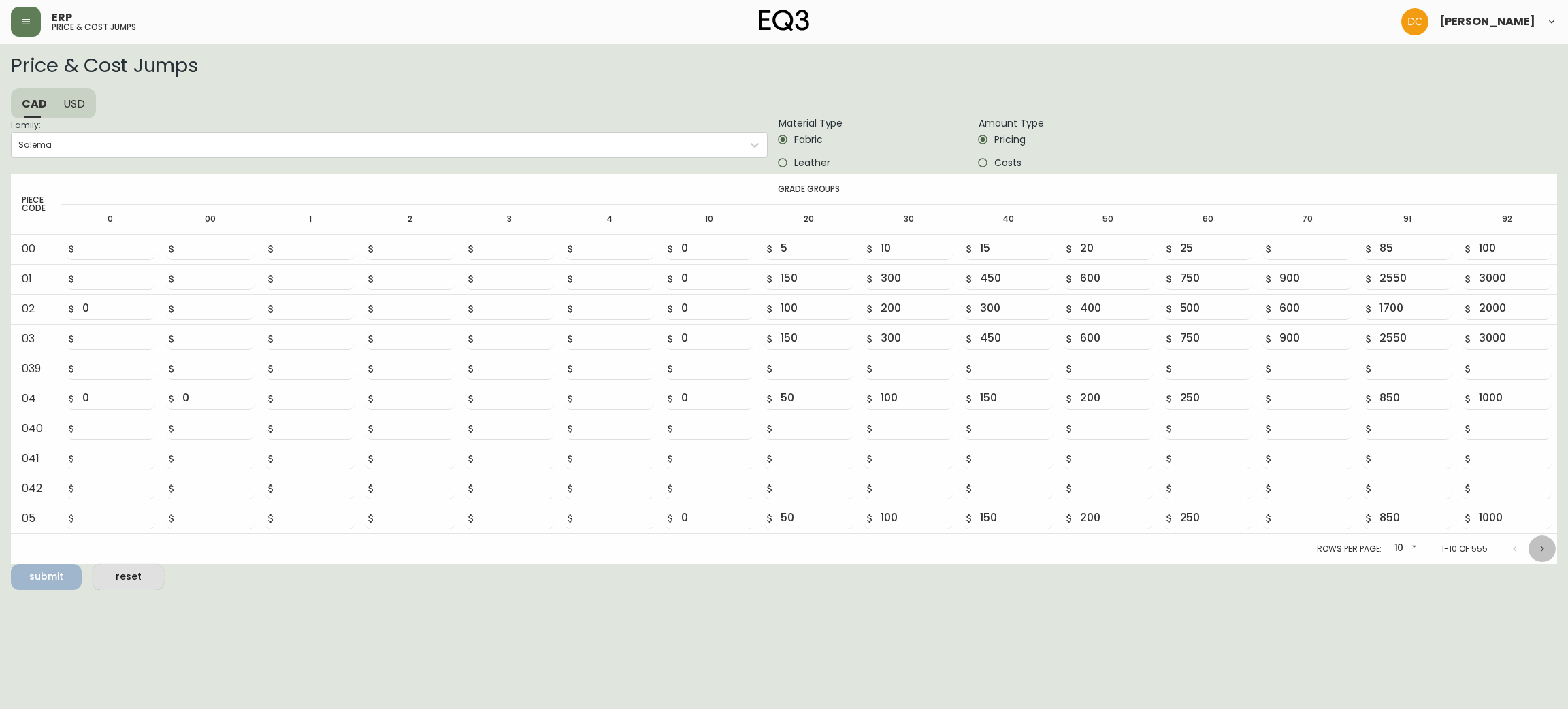
type input "300"
type input "450"
type input "600"
type input "750"
type input "900"
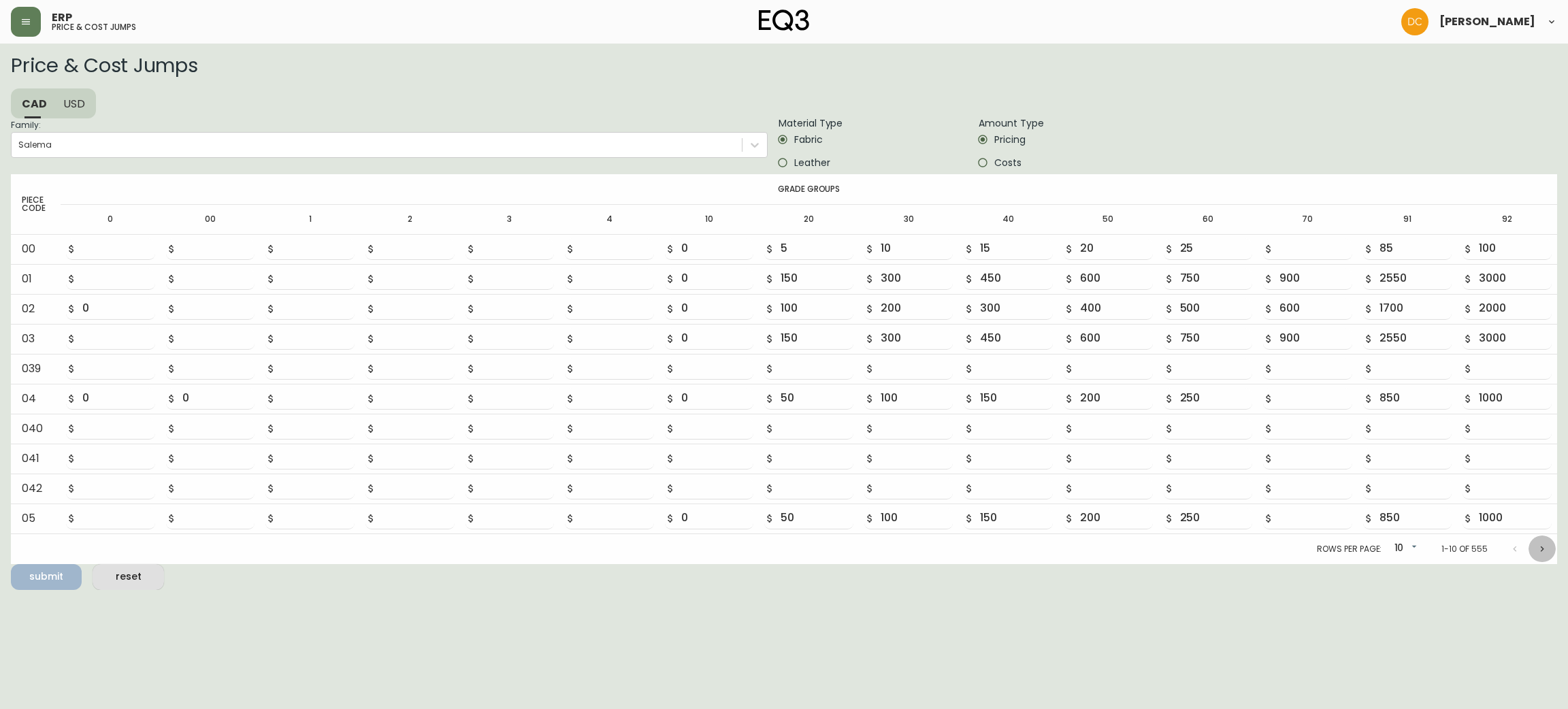
type input "2550"
type input "3000"
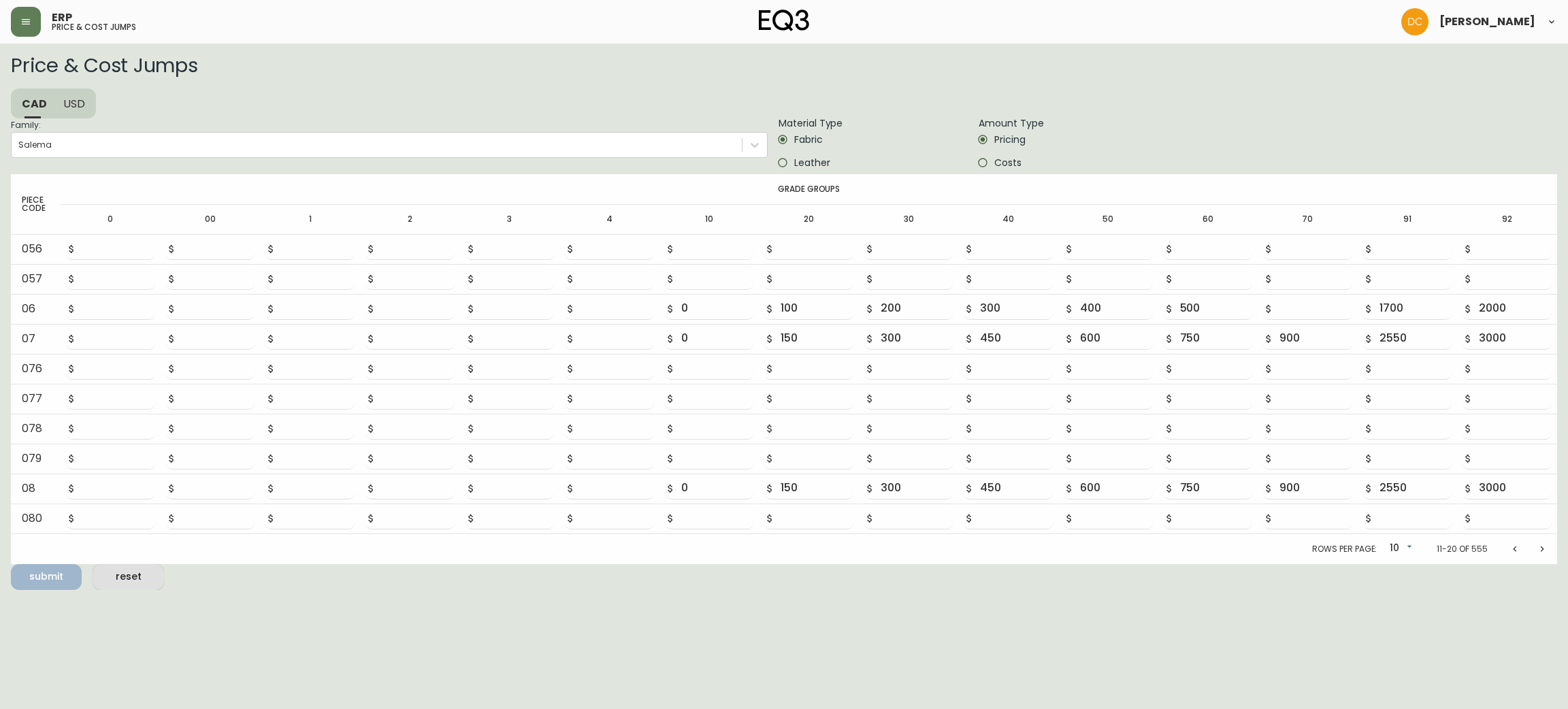
click at [1541, 550] on icon "Next page" at bounding box center [1543, 548] width 3 height 6
type input "0"
type input "100"
type input "200"
type input "300"
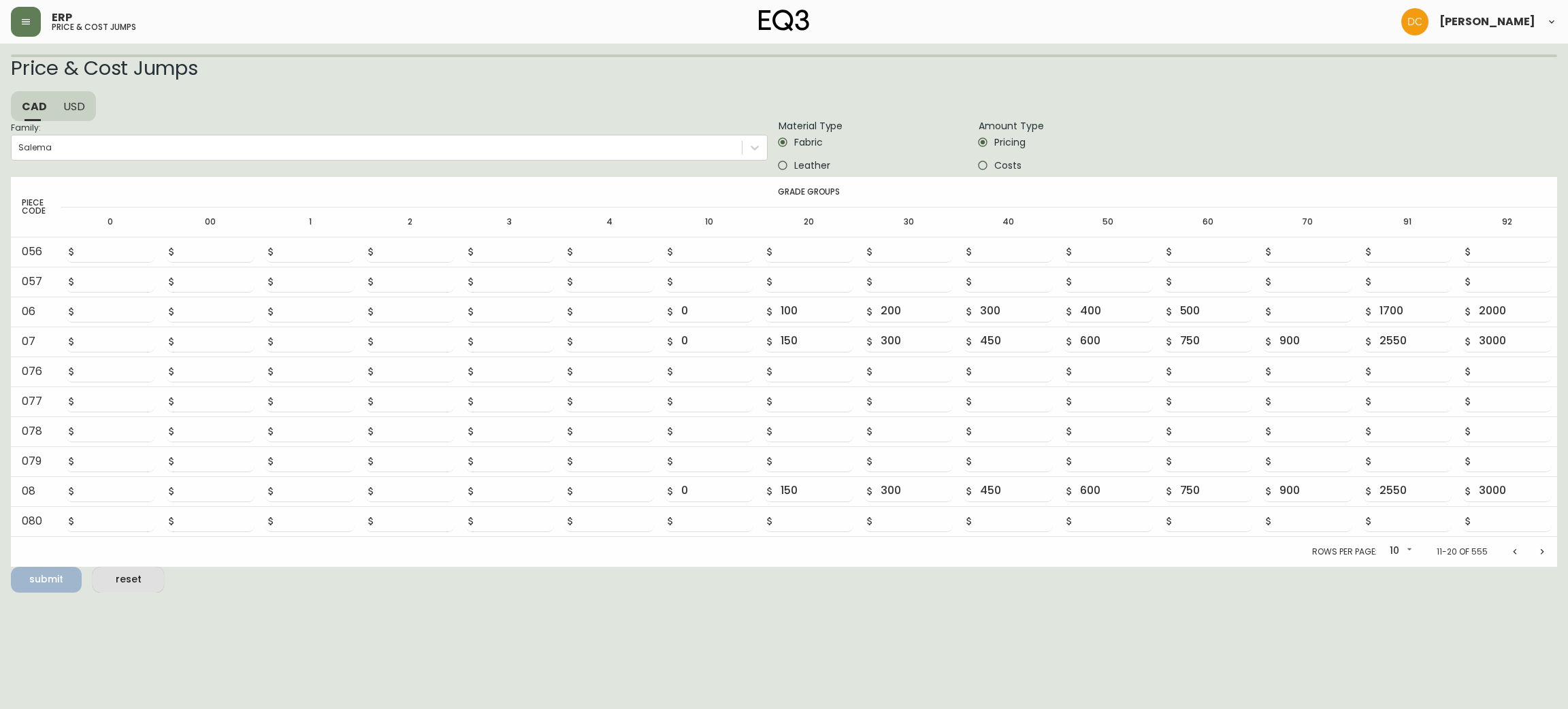
type input "400"
type input "500"
type input "1700"
type input "2000"
type input "0"
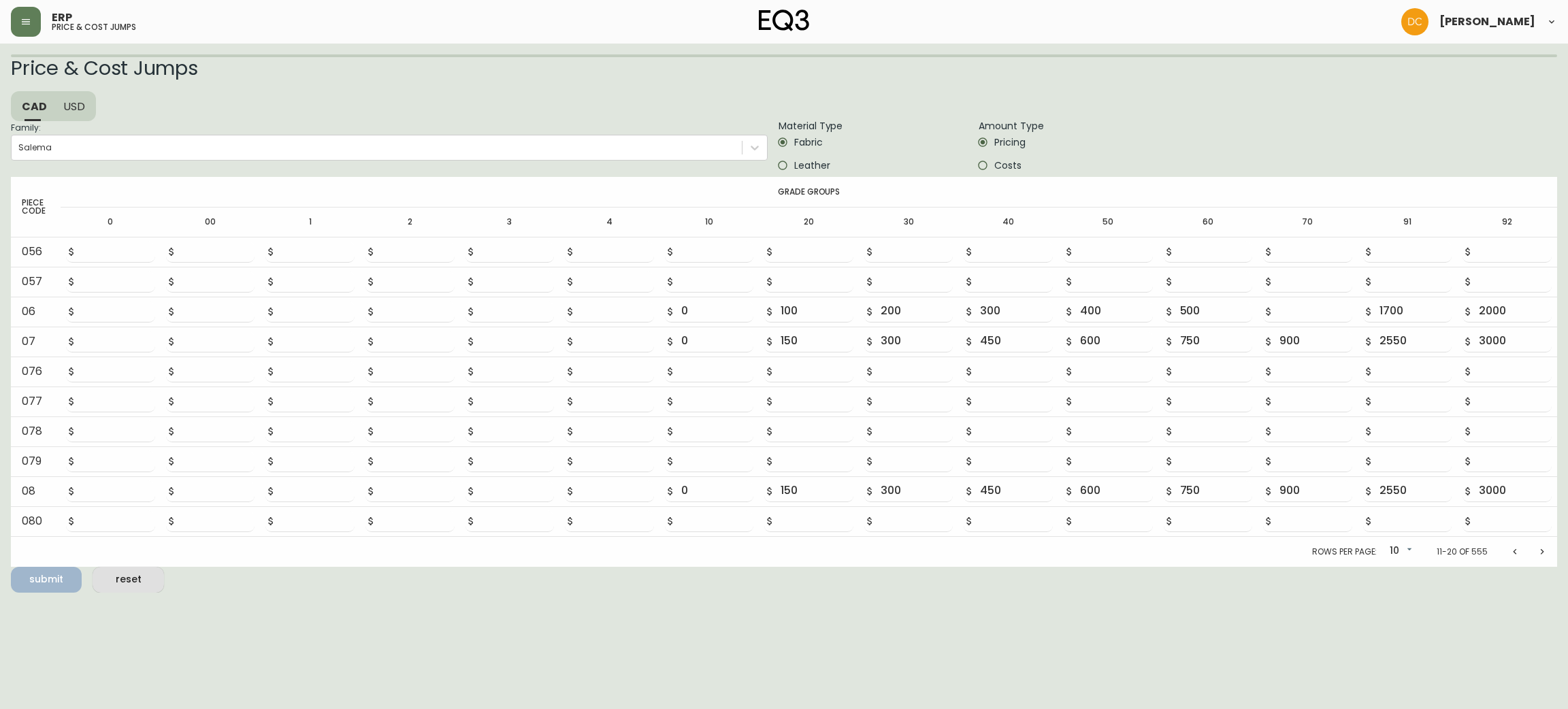
type input "100"
type input "200"
type input "300"
type input "400"
type input "500"
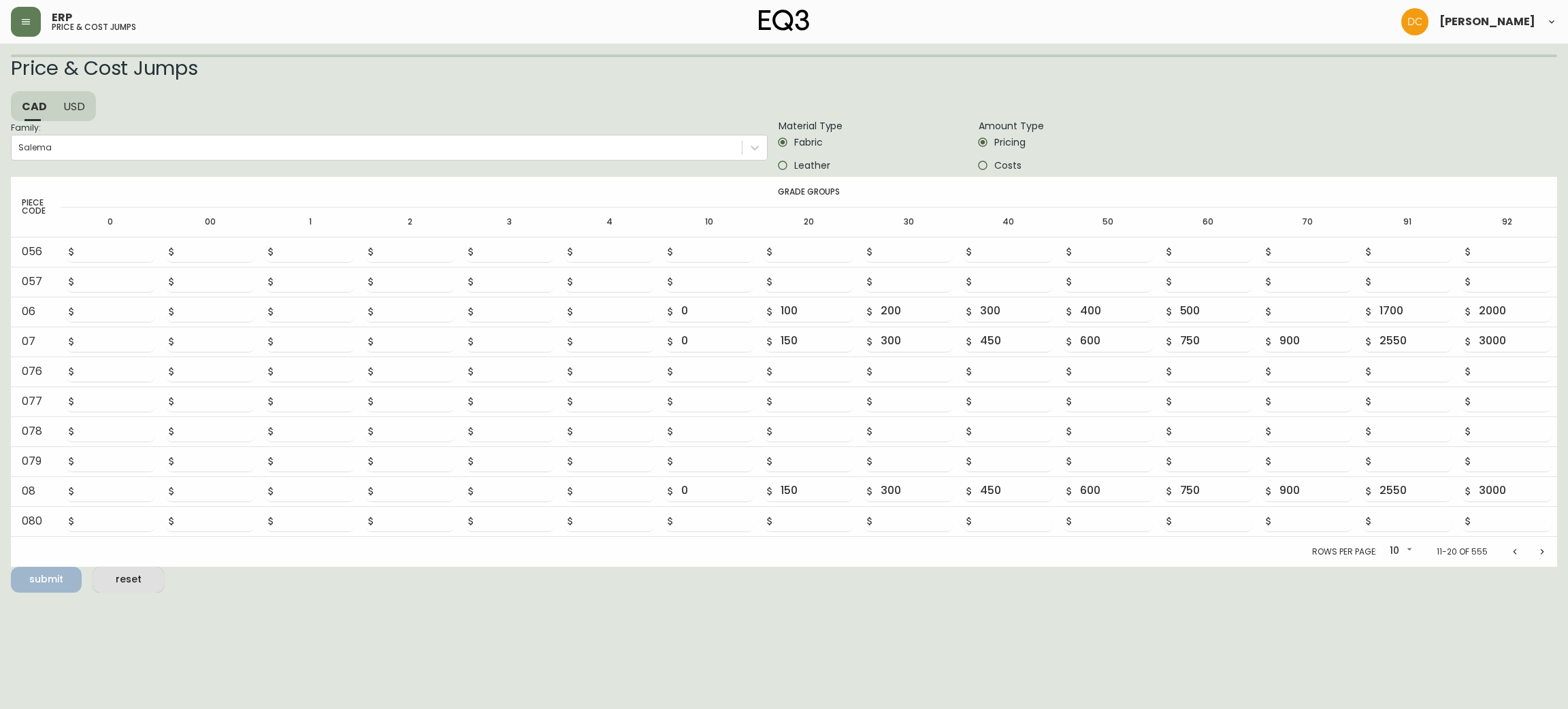
type input "600"
type input "1700"
type input "2000"
type input "0"
type input "100"
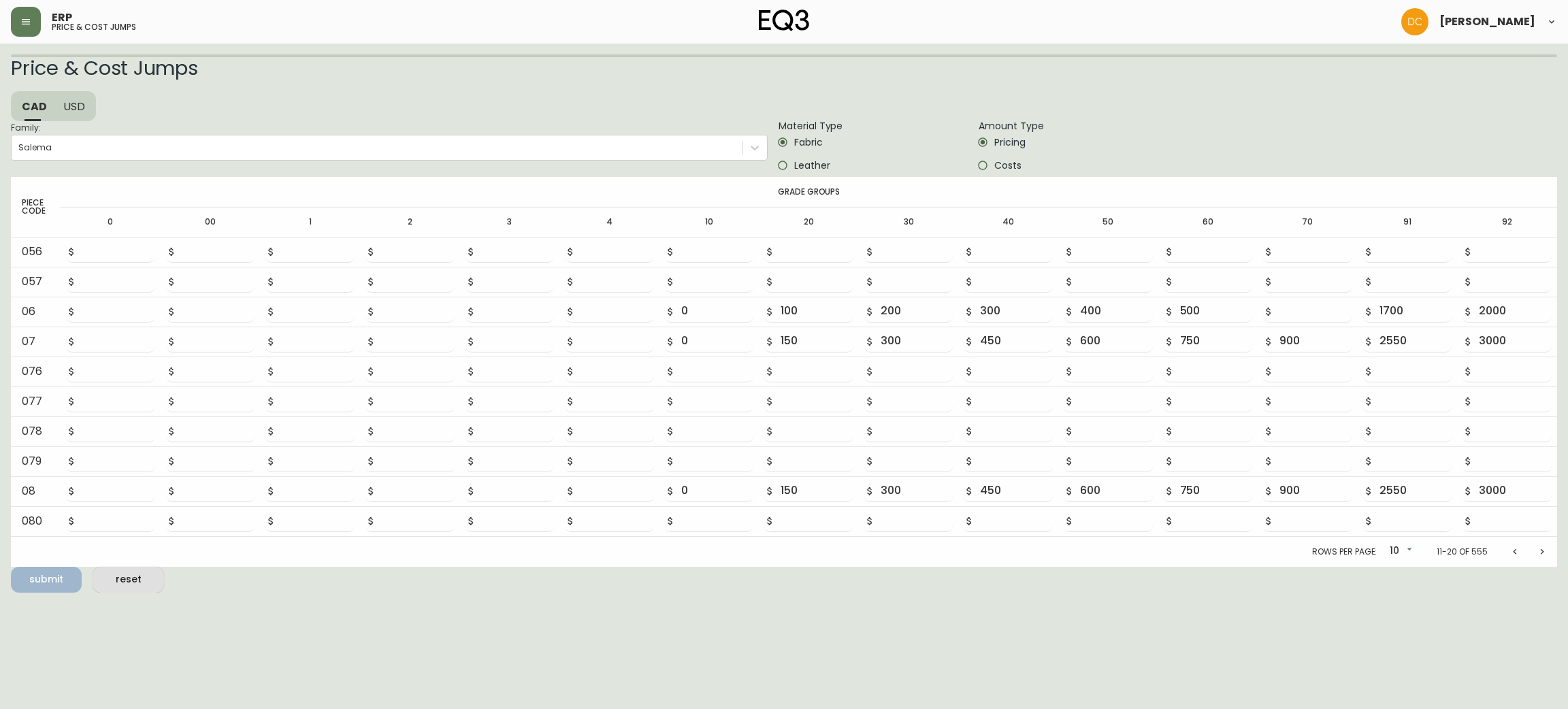
type input "200"
type input "300"
type input "400"
type input "500"
type input "0"
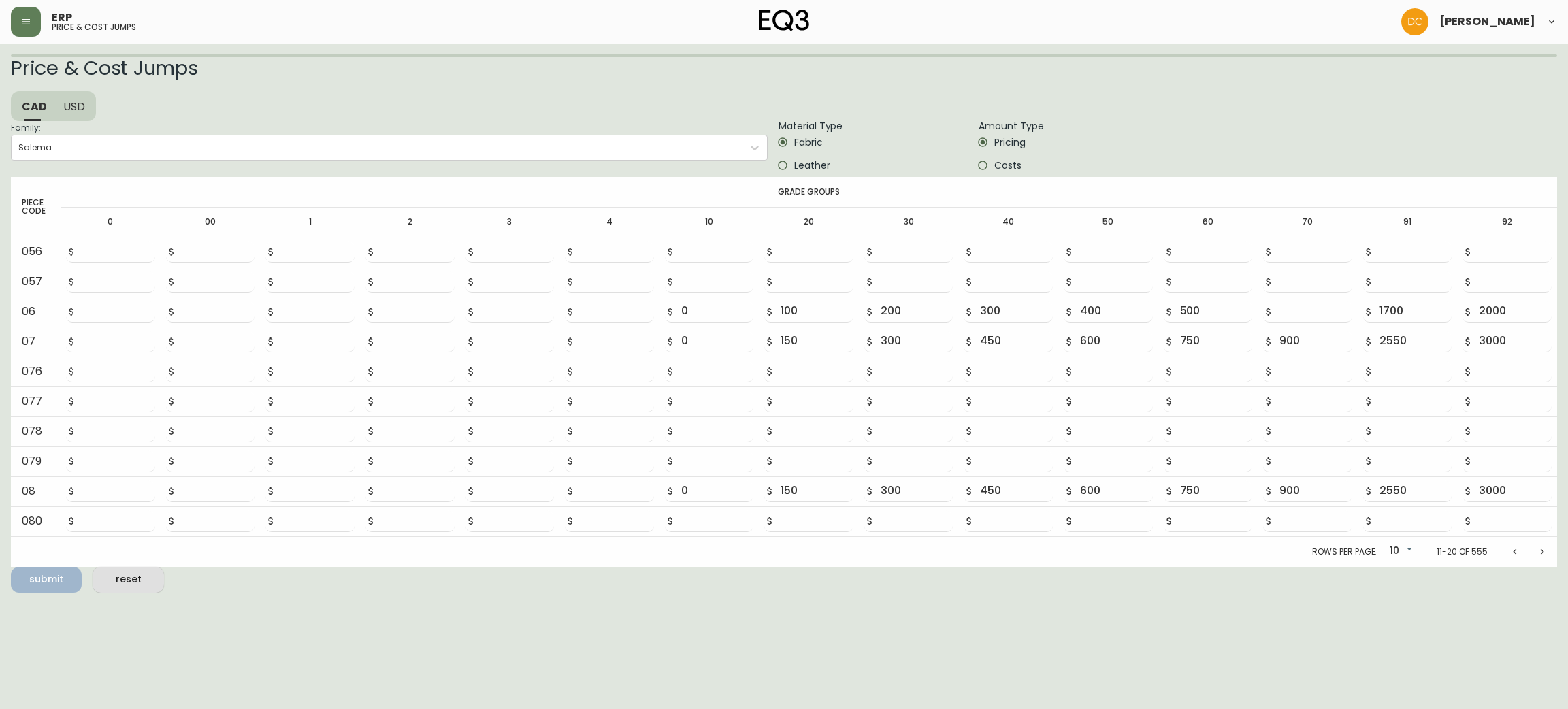
type input "100"
type input "200"
type input "300"
type input "400"
type input "500"
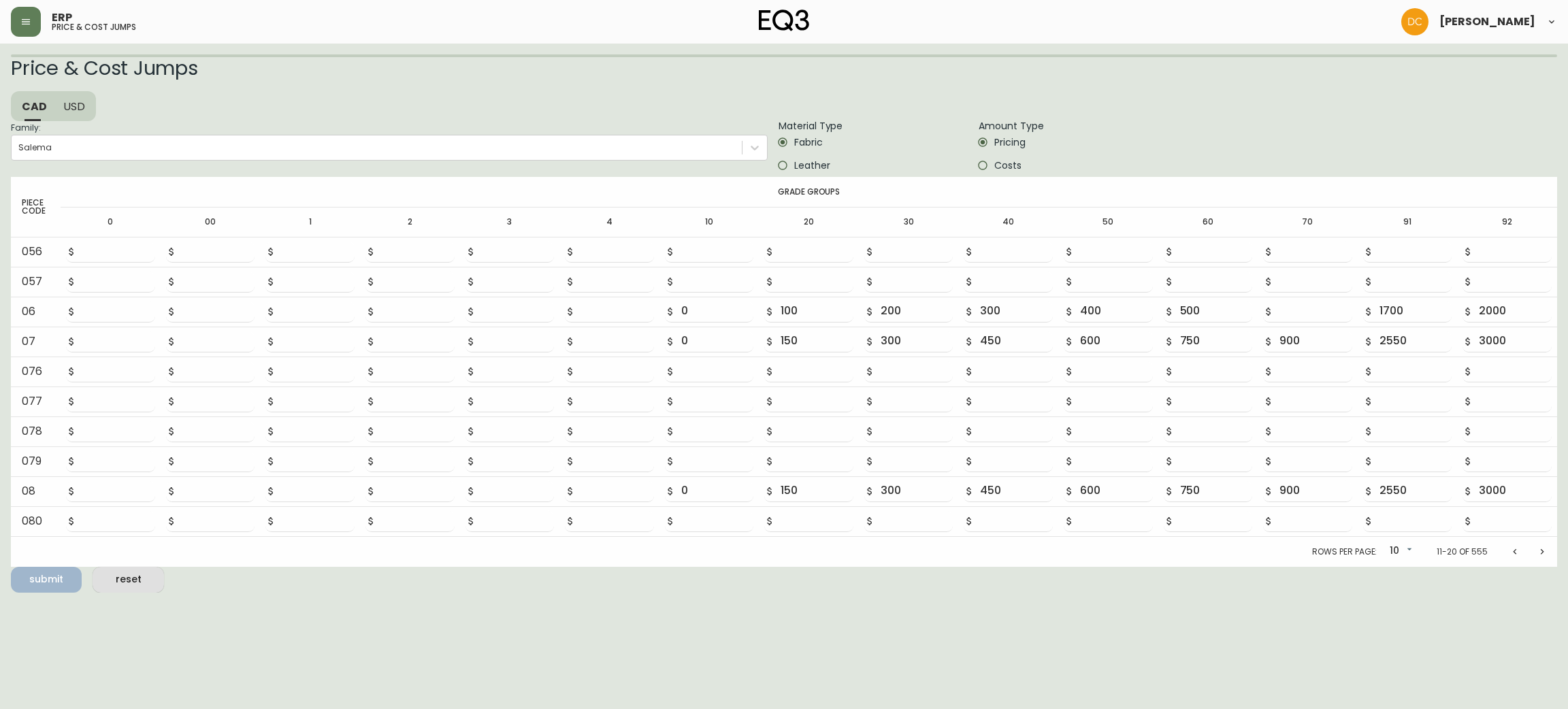
type input "0"
type input "50"
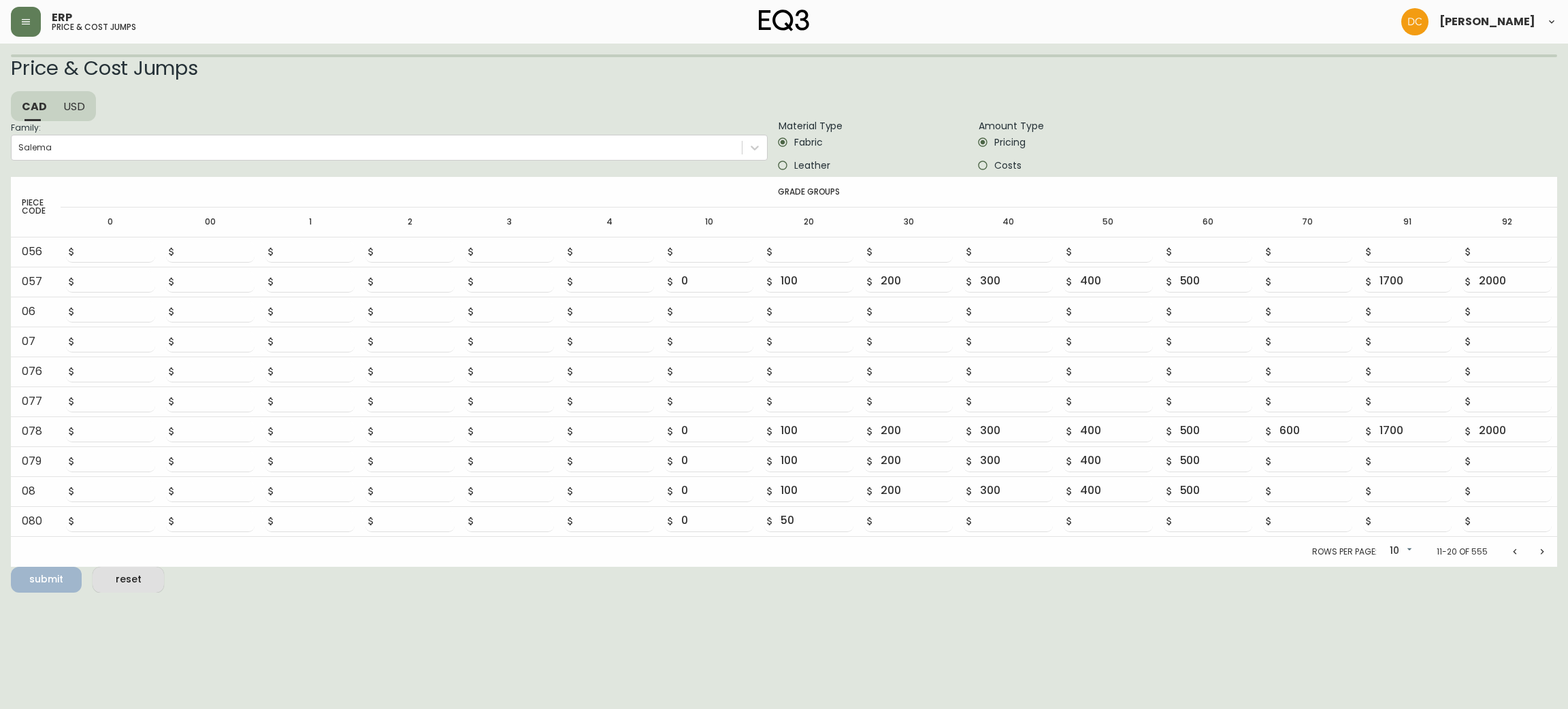
type input "100"
type input "150"
type input "200"
type input "250"
click at [1541, 550] on icon "Next page" at bounding box center [1543, 548] width 3 height 6
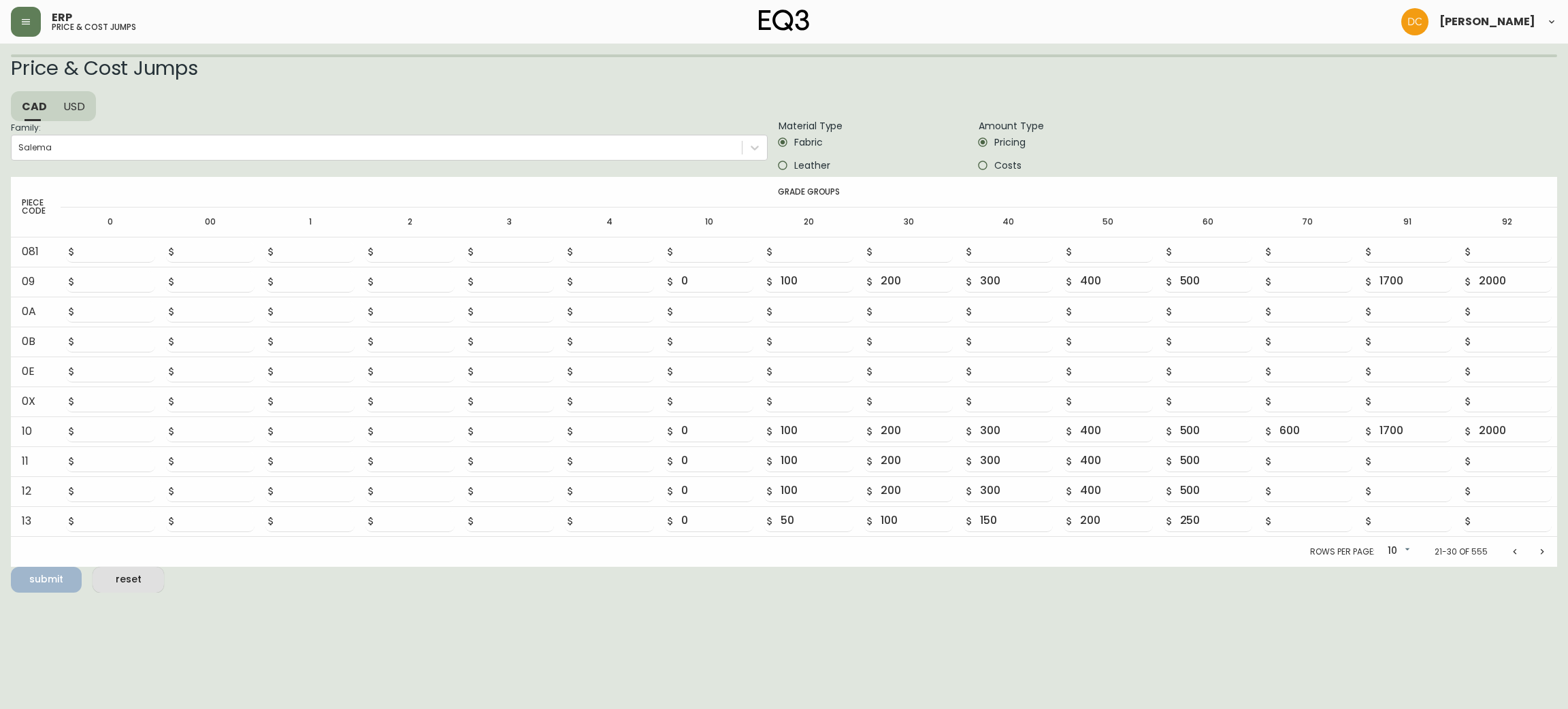
type input "0"
type input "150"
type input "300"
type input "450"
type input "600"
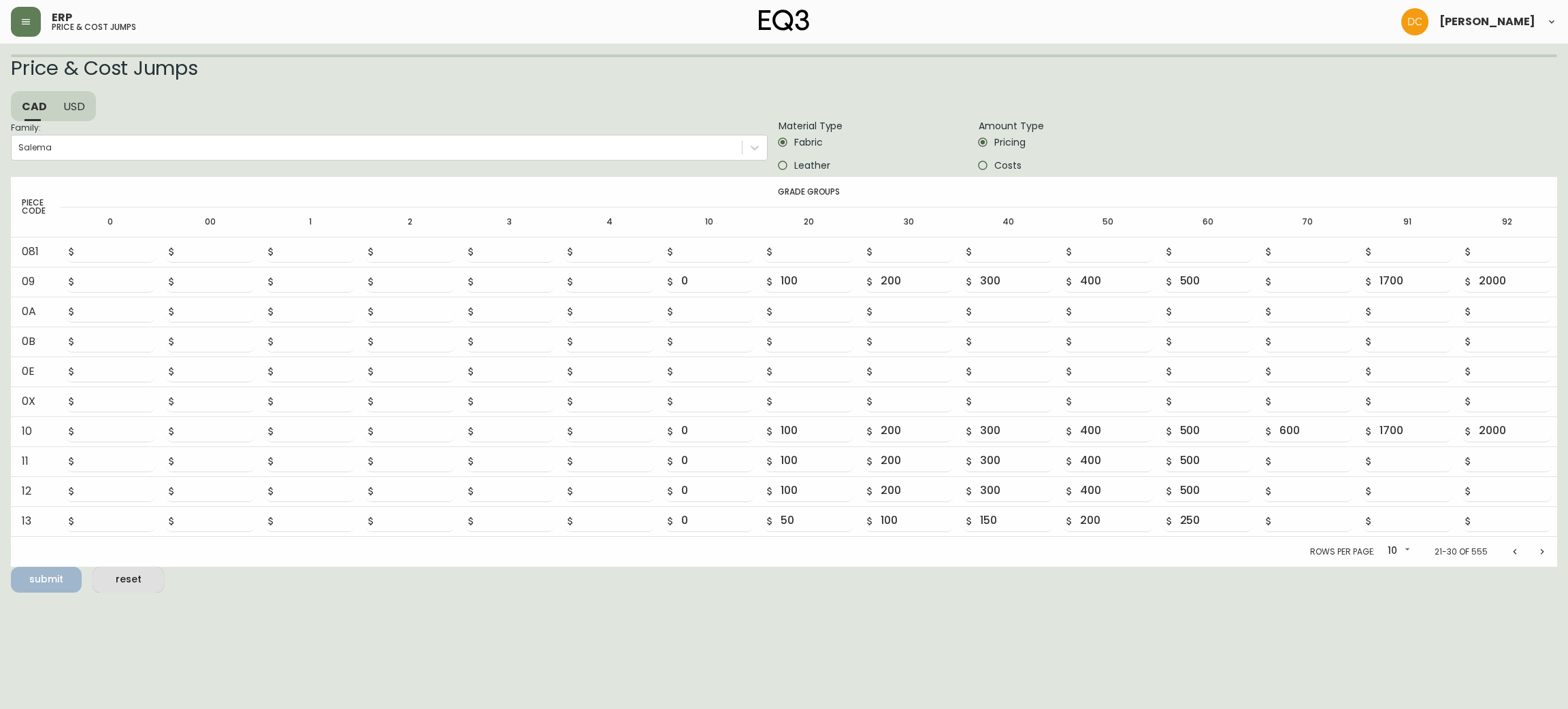
type input "750"
type input "900"
type input "2550"
type input "3000"
type input "0"
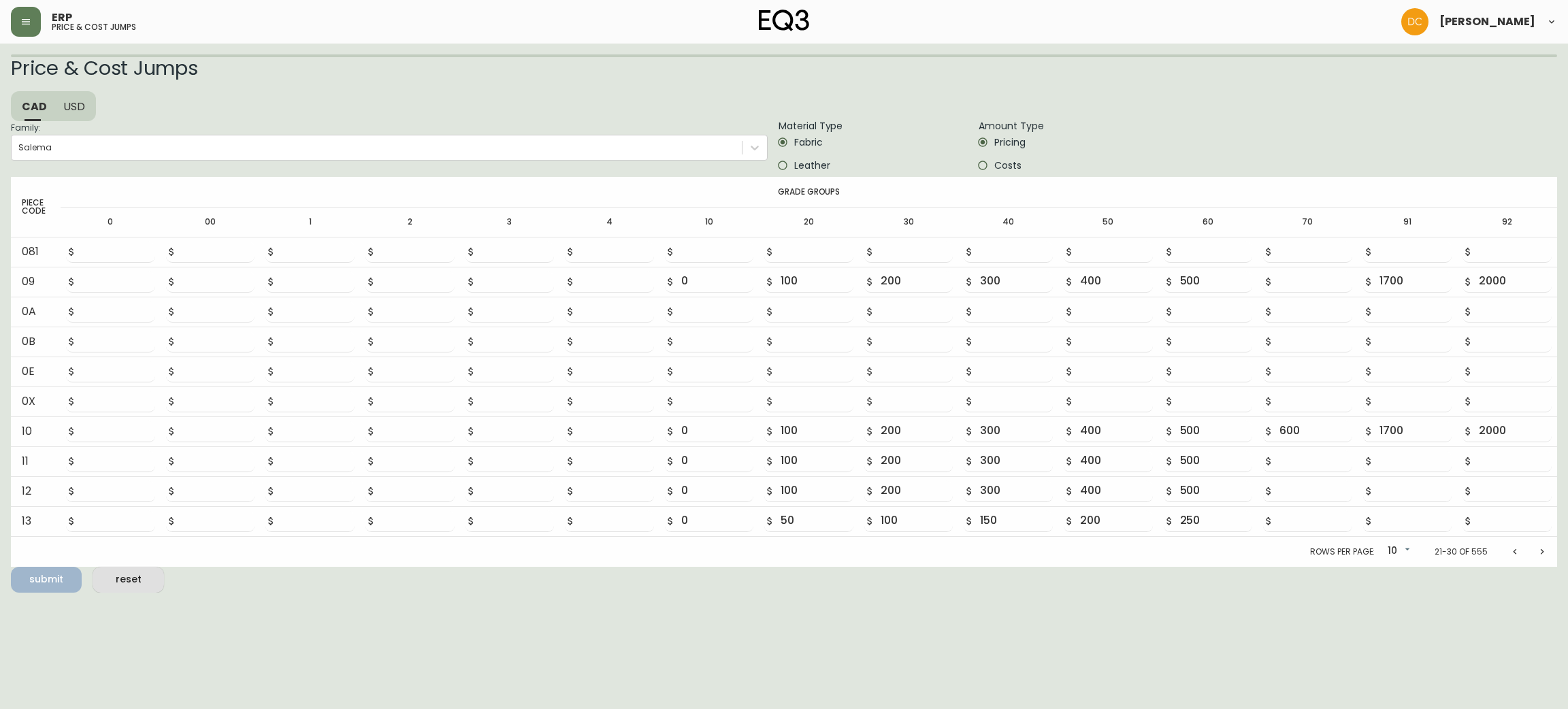
type input "150"
type input "300"
type input "450"
type input "600"
type input "750"
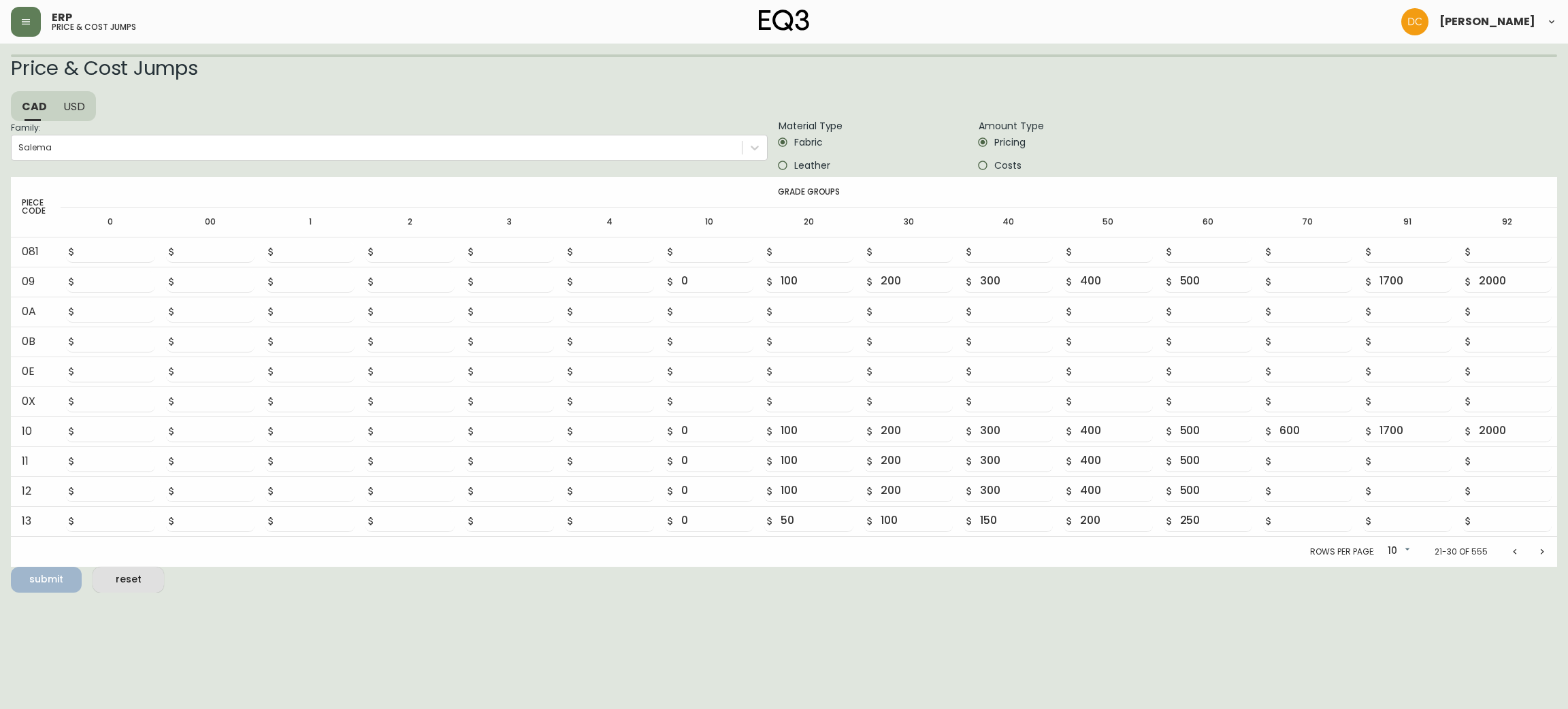
type input "900"
type input "2550"
type input "3000"
type input "0"
type input "150"
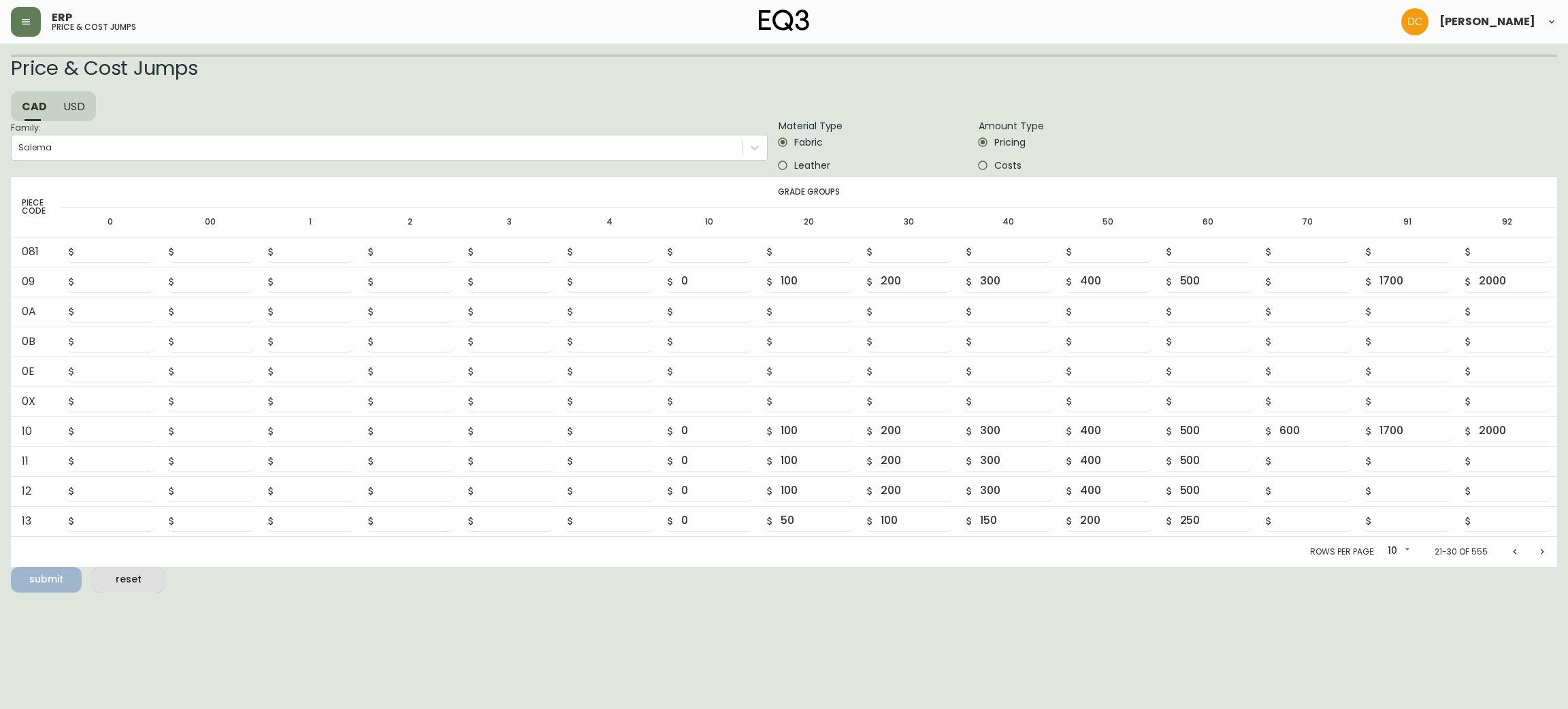
type input "300"
type input "450"
type input "600"
type input "750"
type input "900"
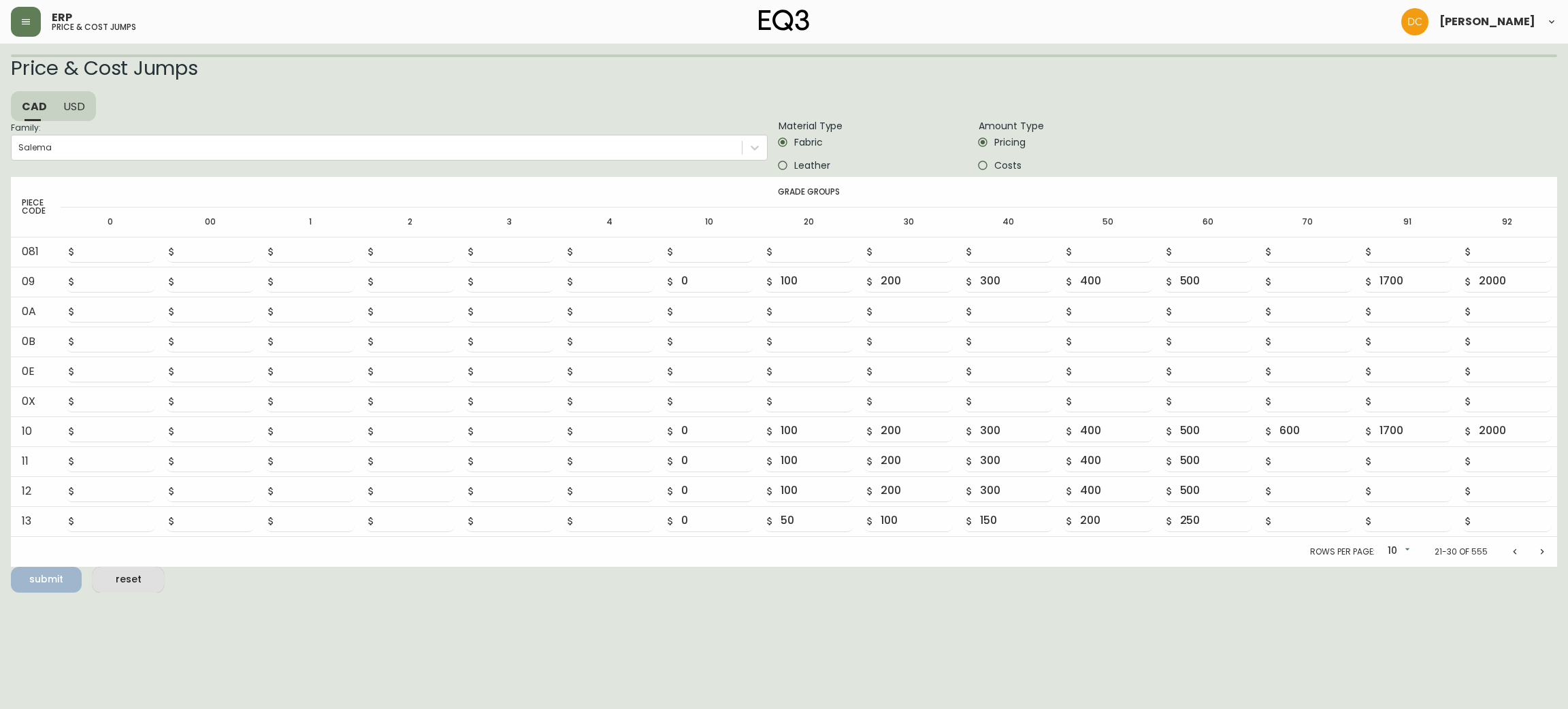
type input "2550"
type input "3000"
type input "0"
type input "150"
type input "300"
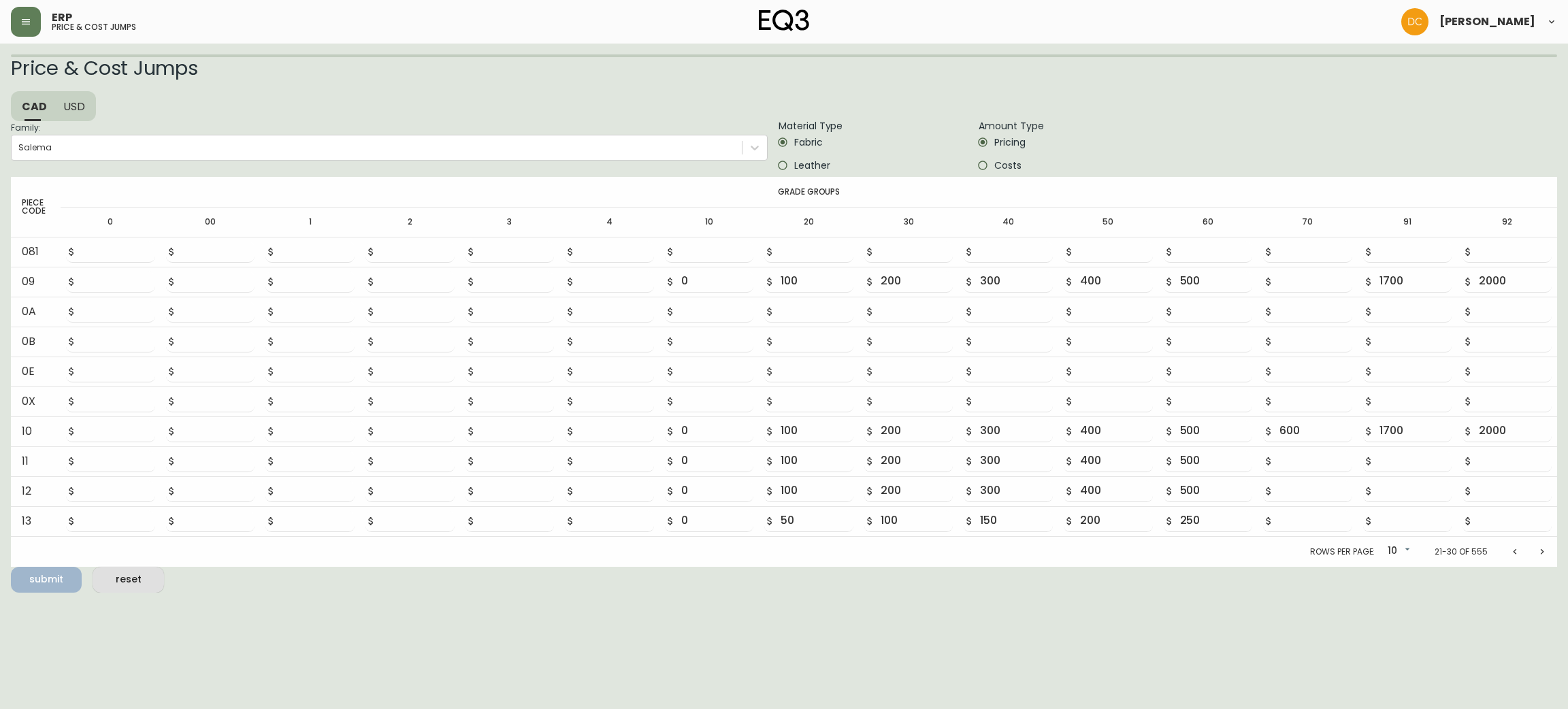
type input "450"
type input "600"
type input "750"
type input "0"
type input "150"
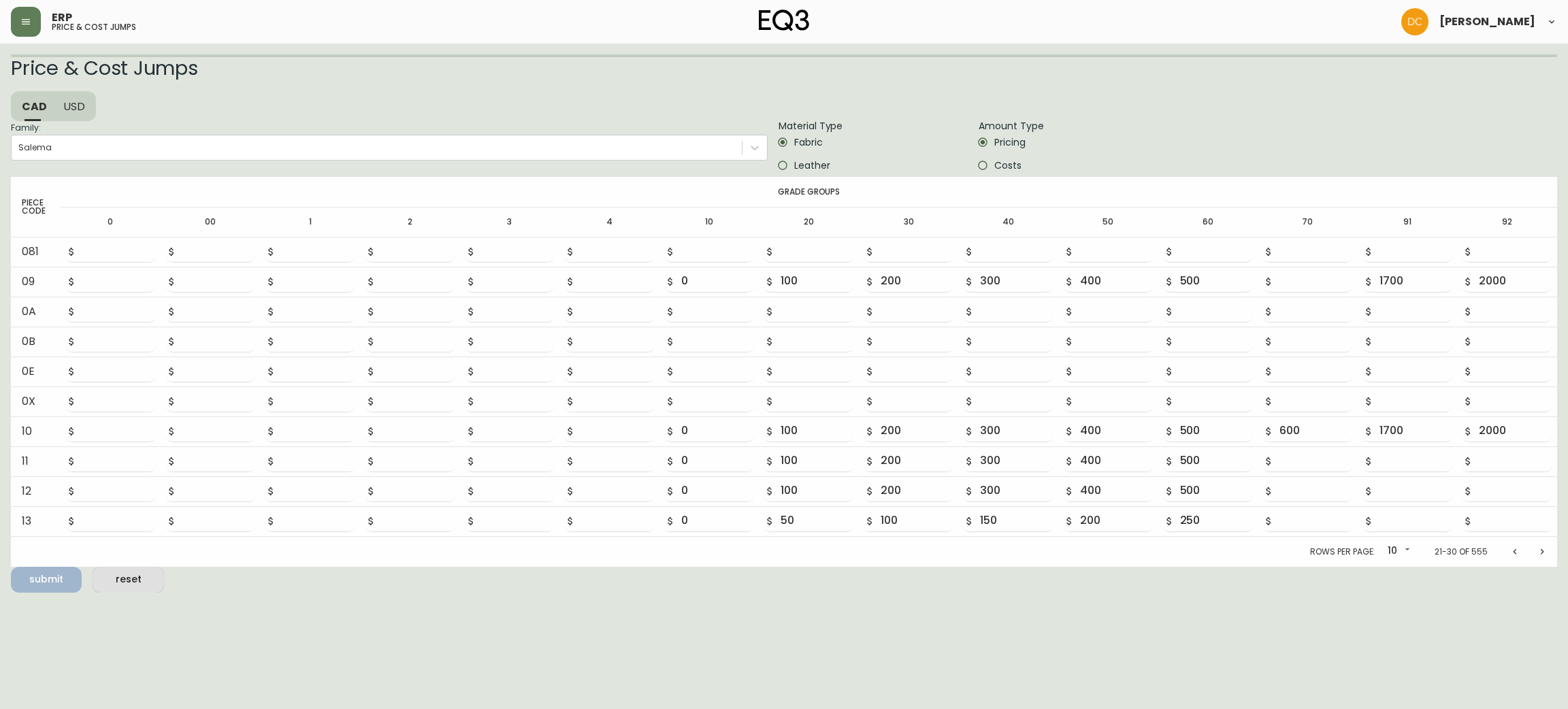
type input "300"
type input "450"
type input "600"
type input "750"
type input "0"
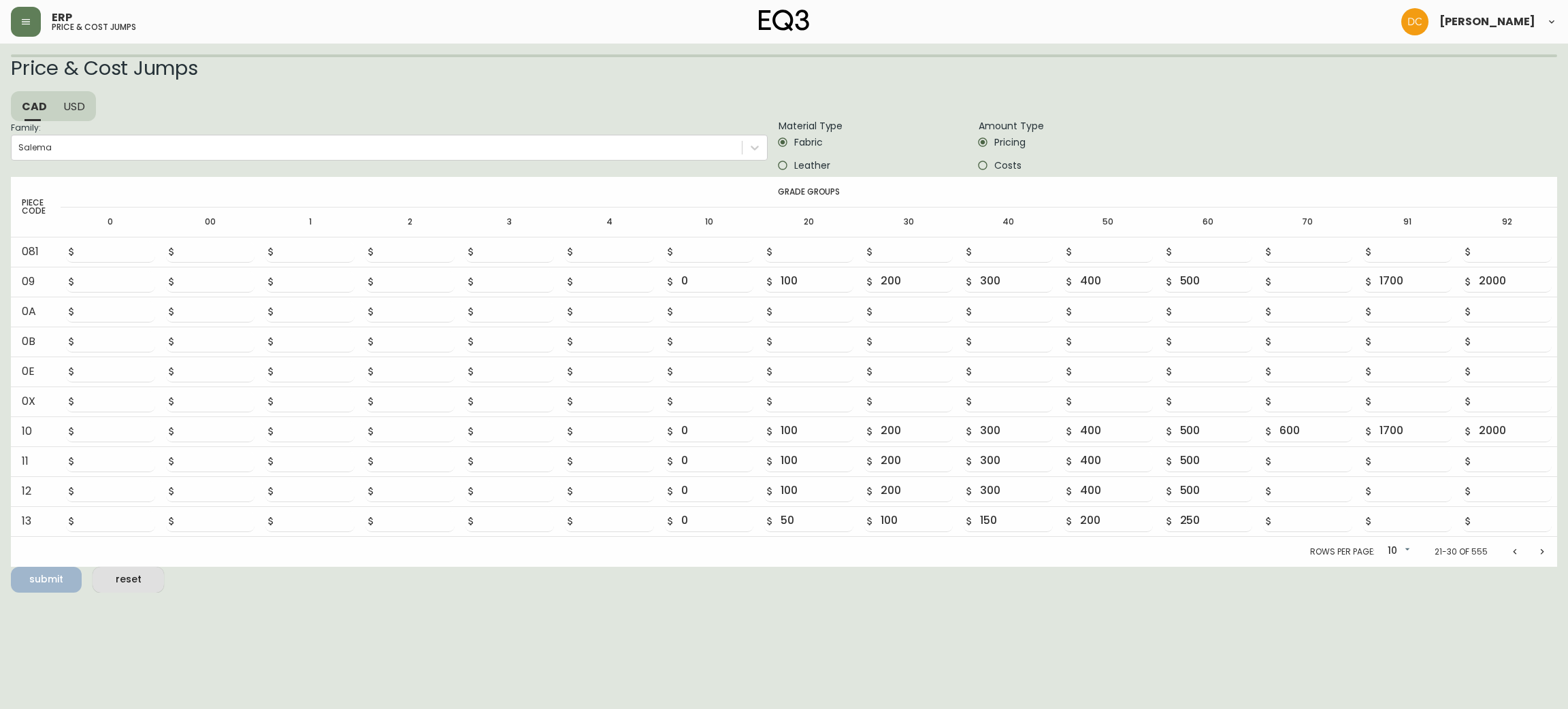
type input "150"
type input "300"
type input "450"
type input "600"
type input "750"
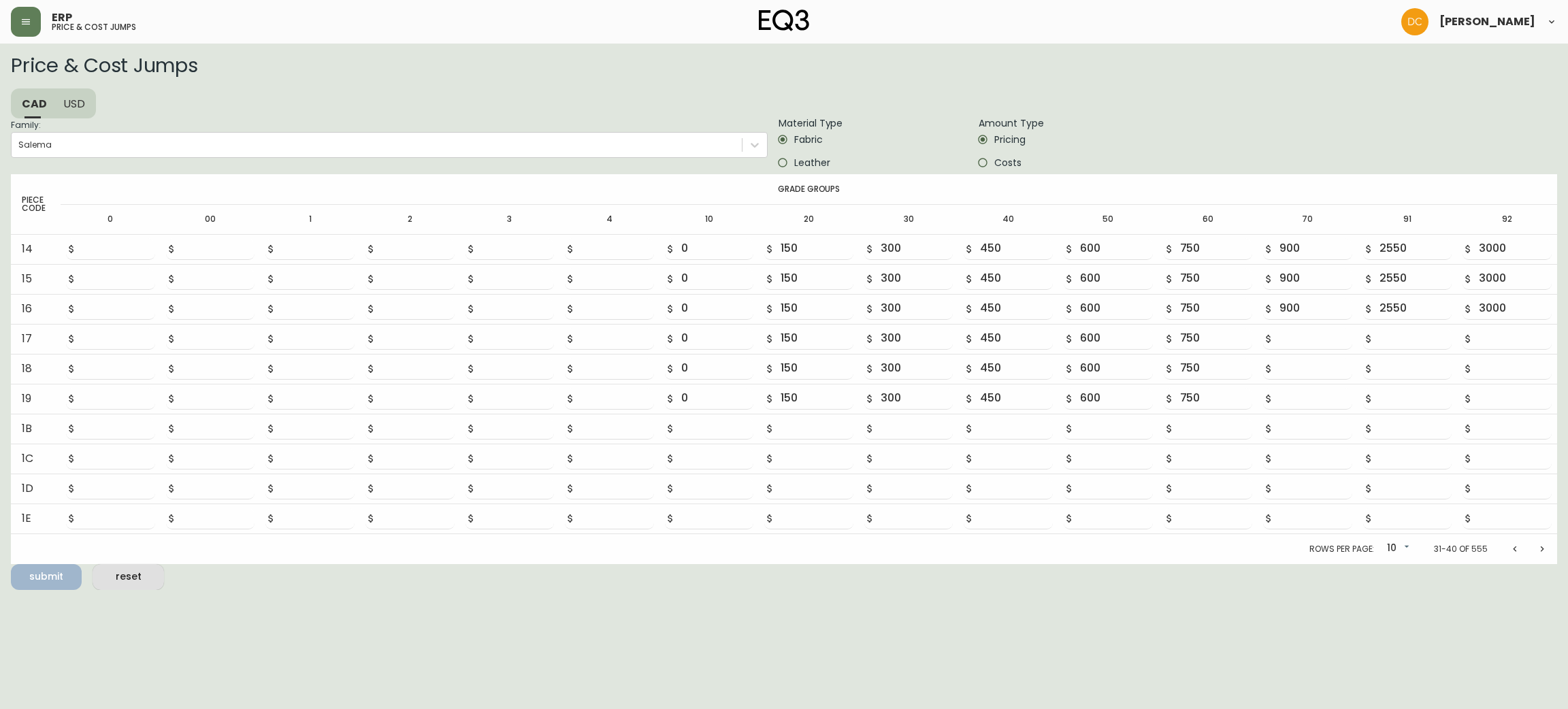
click at [1541, 550] on icon "Next page" at bounding box center [1543, 548] width 3 height 6
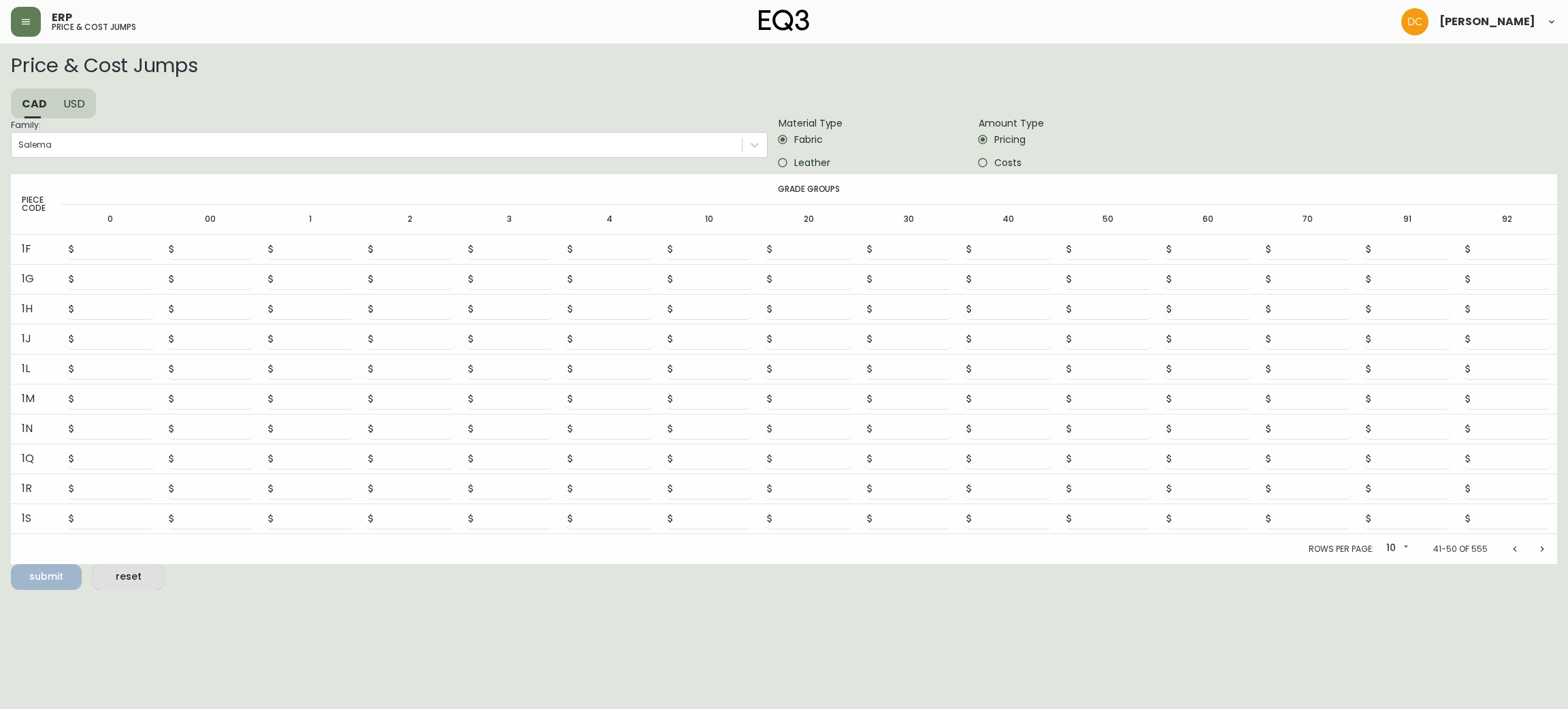
click at [1541, 550] on icon "Next page" at bounding box center [1543, 548] width 3 height 6
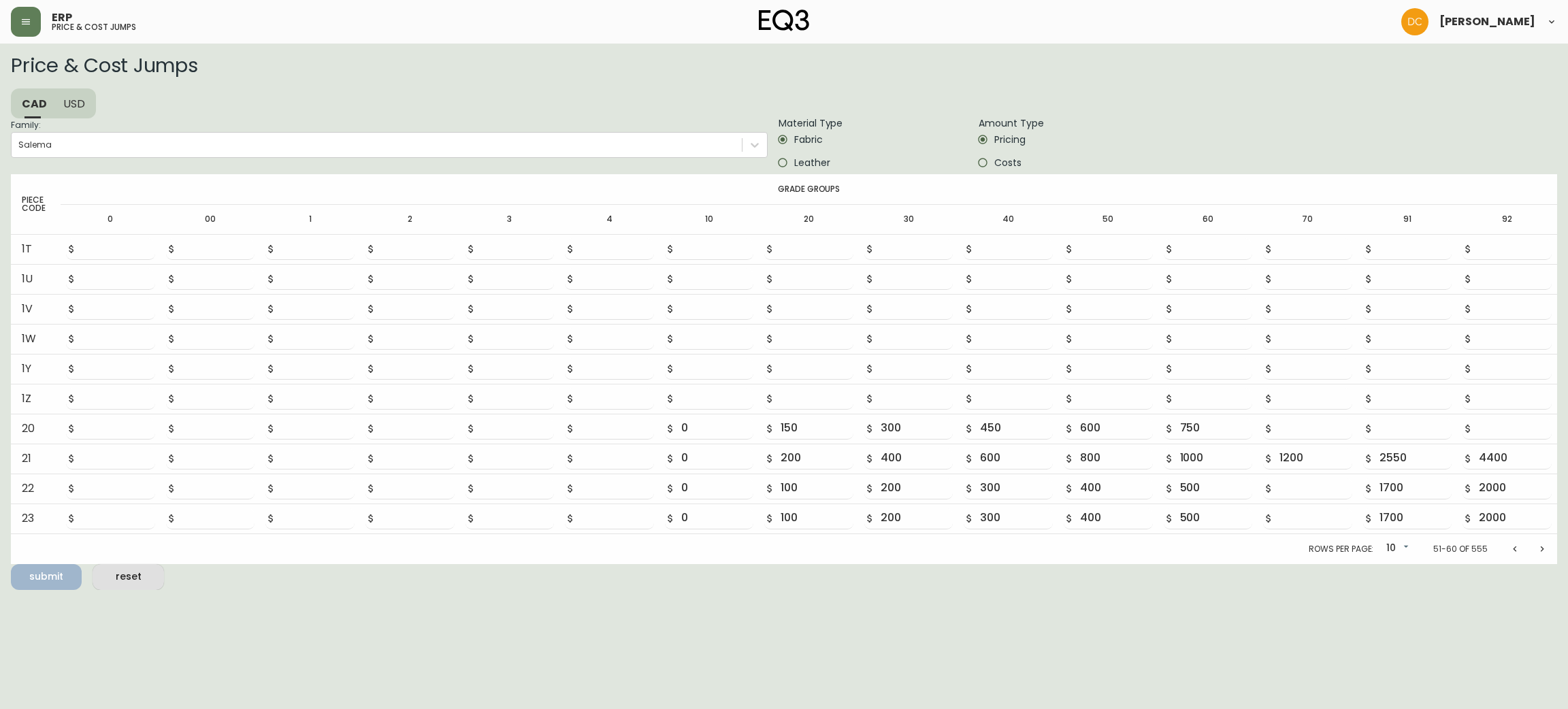
click at [1541, 550] on icon "Next page" at bounding box center [1543, 548] width 3 height 6
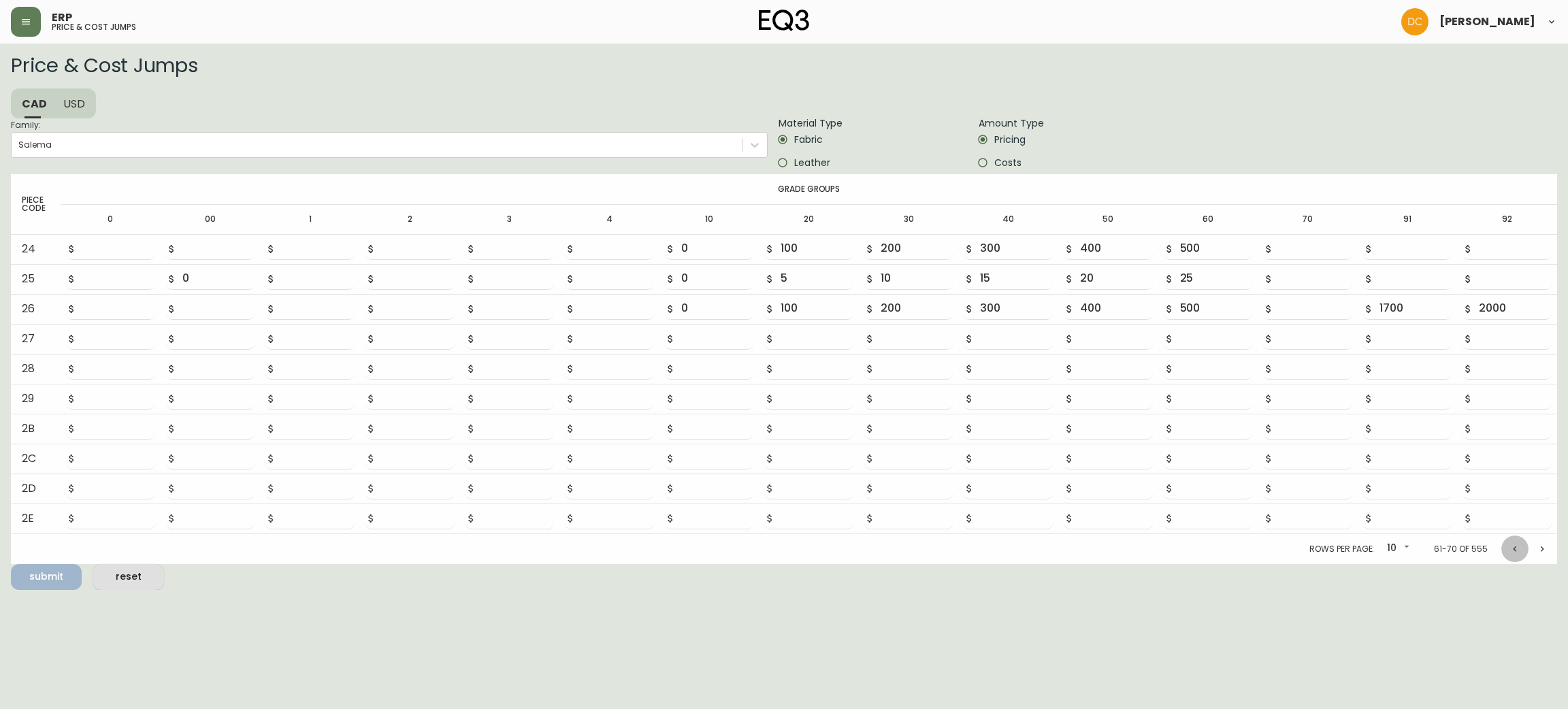
click at [1514, 550] on icon "Previous page" at bounding box center [1515, 548] width 3 height 6
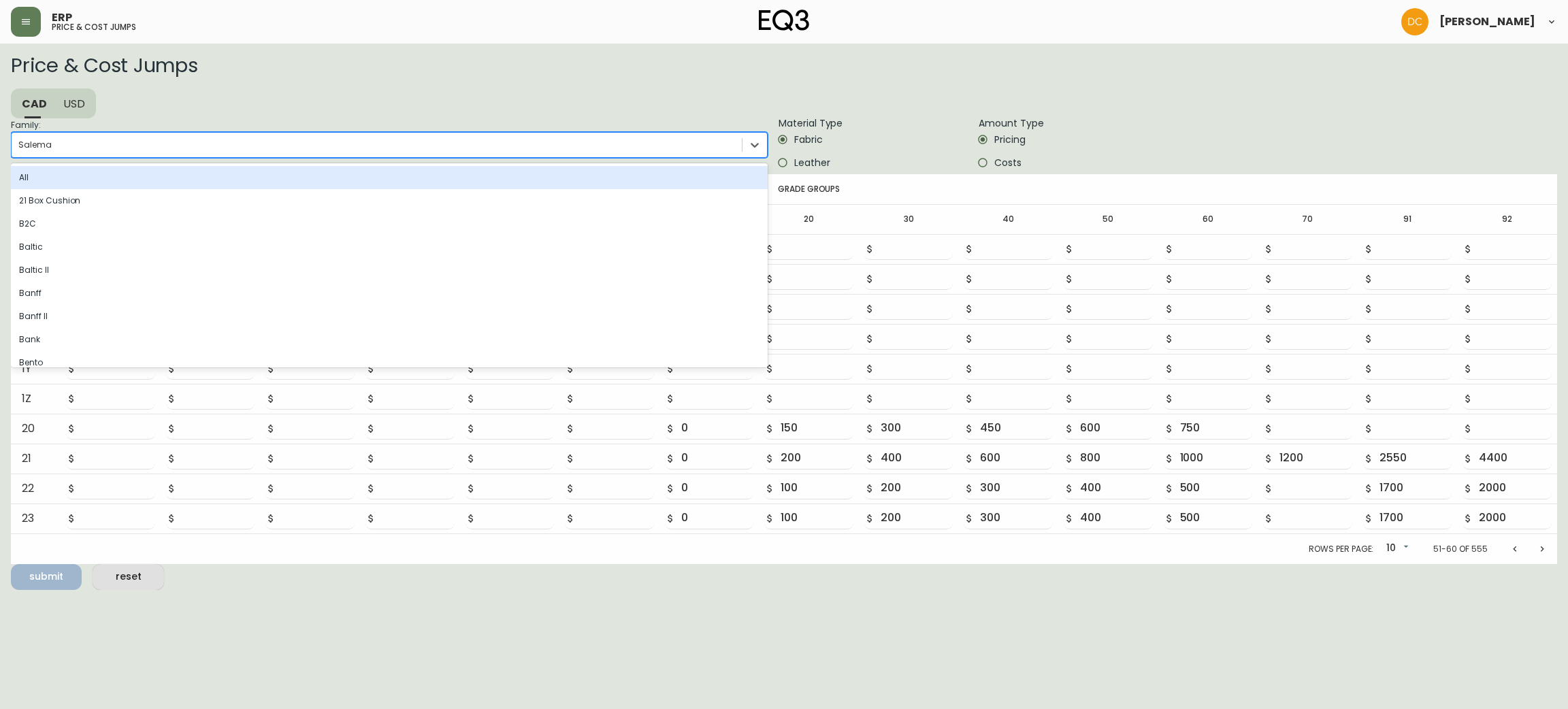
click at [289, 136] on div "Salema" at bounding box center [377, 145] width 730 height 21
click at [20, 140] on input "Family: option [PERSON_NAME], selected. option All focused, 1 of 83. 83 results…" at bounding box center [19, 145] width 2 height 10
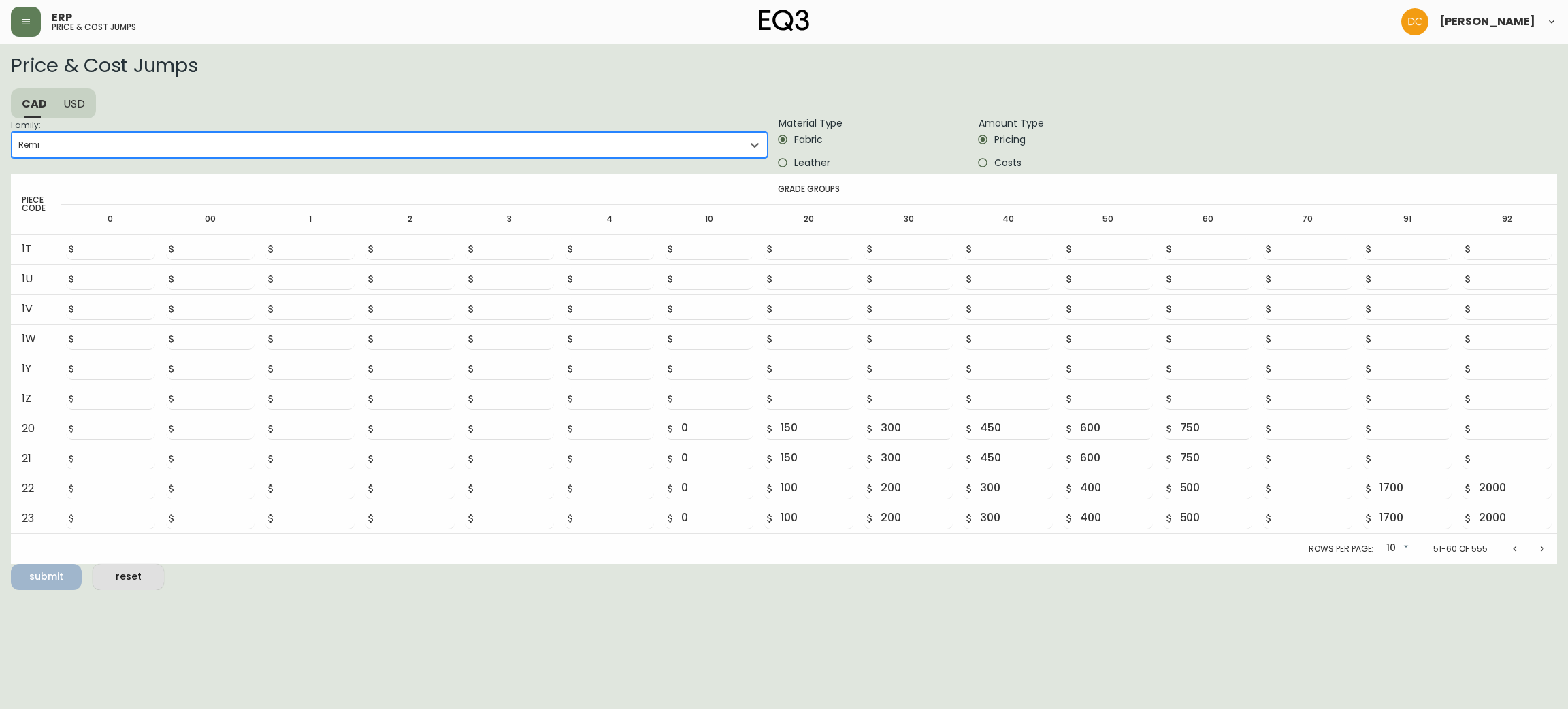
click at [1510, 551] on icon "Previous page" at bounding box center [1515, 549] width 11 height 11
click at [1510, 551] on icon "Previous page" at bounding box center [1515, 552] width 11 height 11
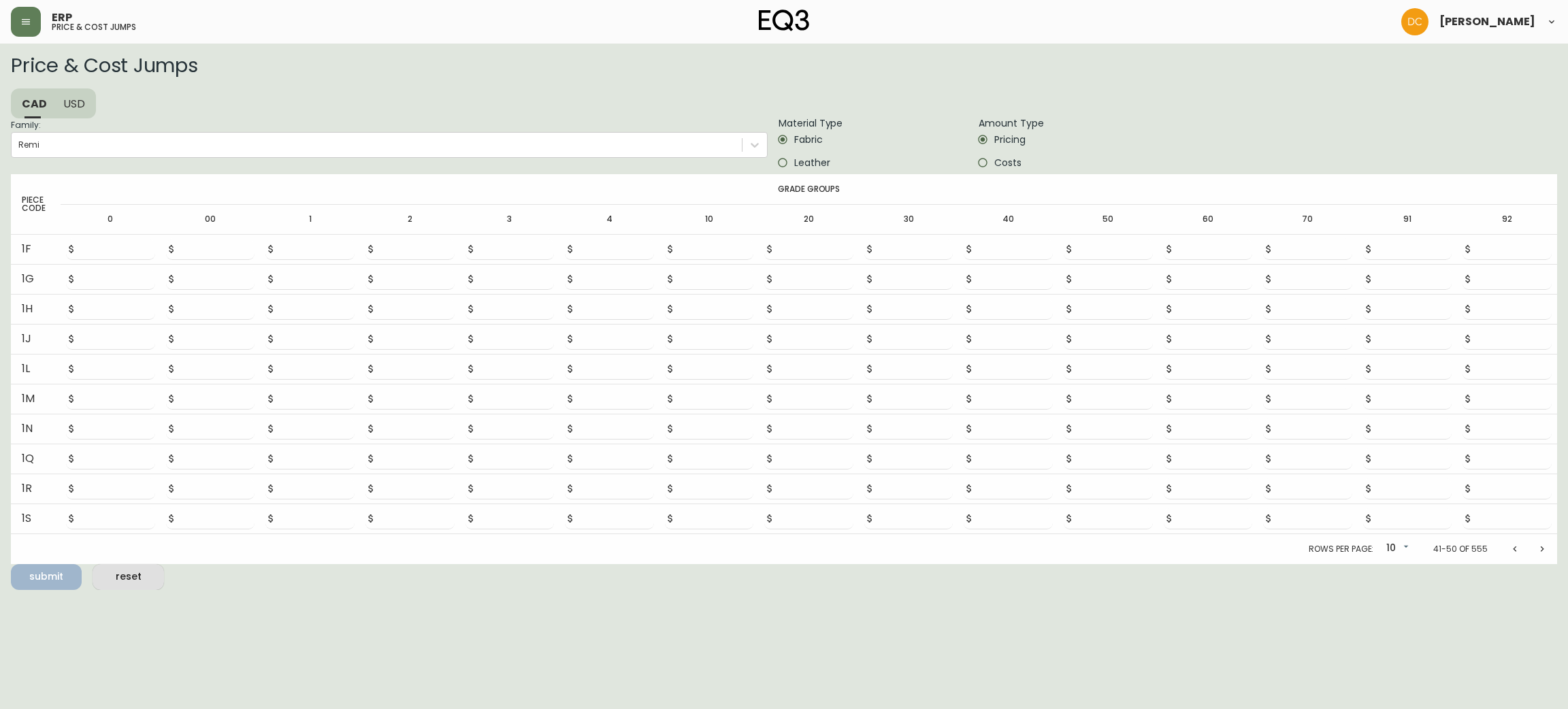
click at [1510, 551] on icon "Previous page" at bounding box center [1515, 549] width 11 height 11
click at [1510, 551] on icon "Previous page" at bounding box center [1515, 552] width 11 height 11
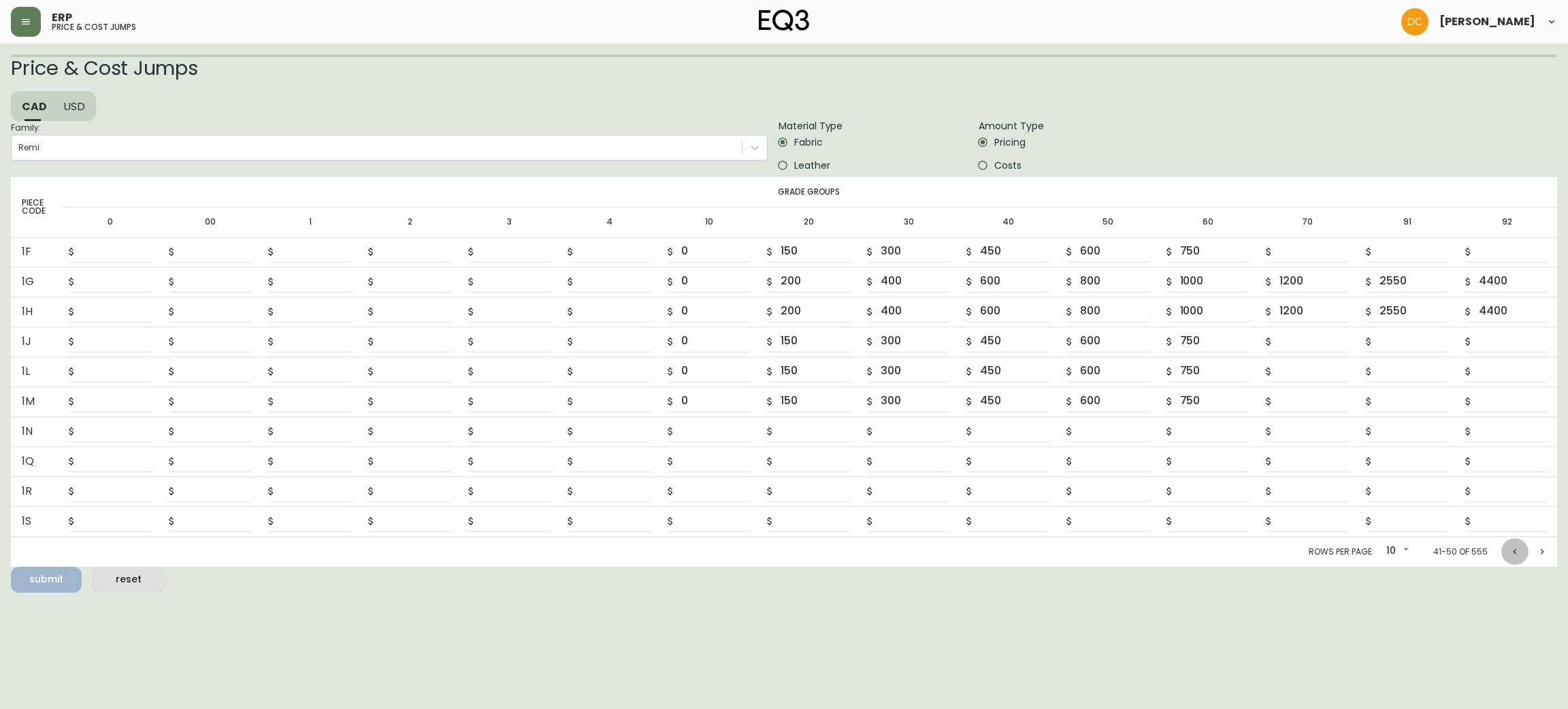
click at [1510, 551] on icon "Previous page" at bounding box center [1515, 552] width 11 height 11
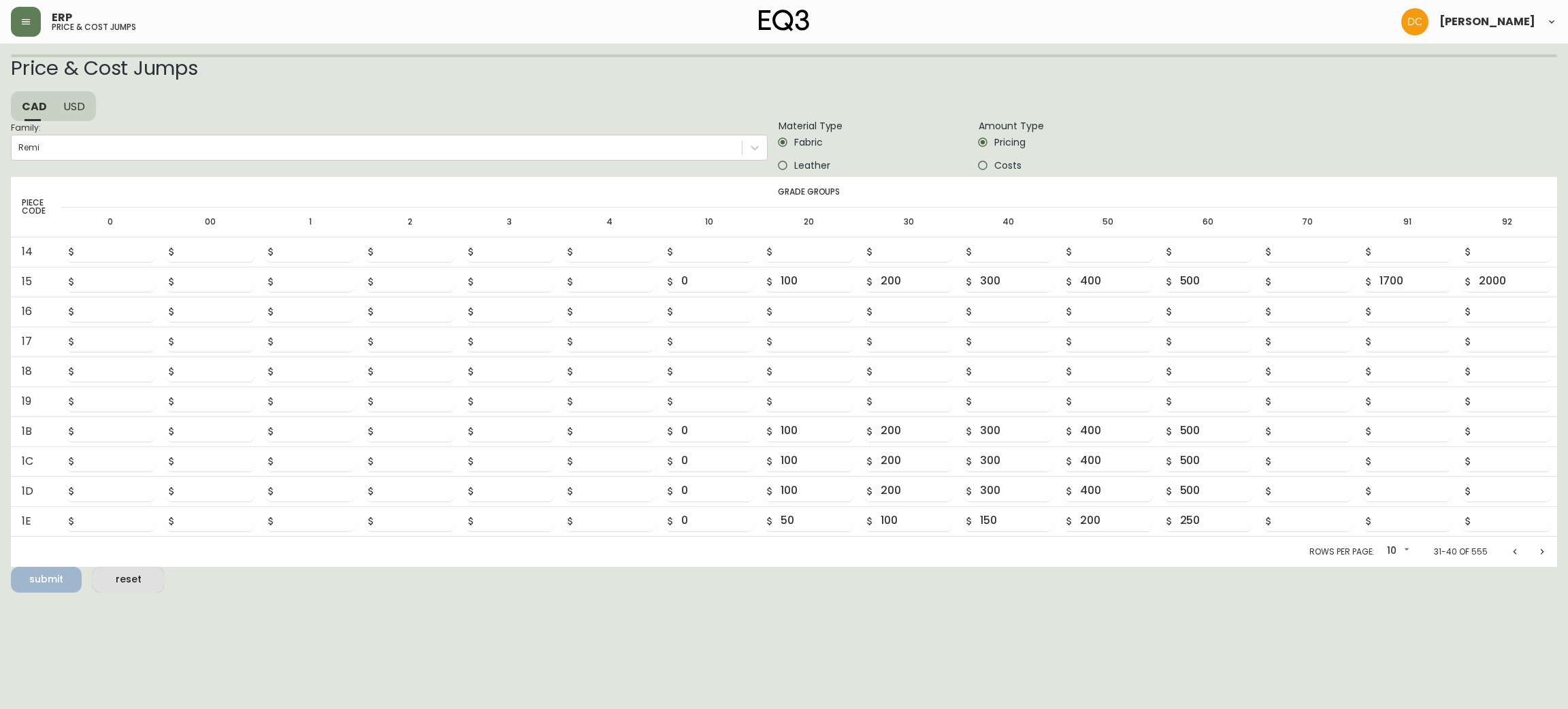
click at [1510, 551] on icon "Previous page" at bounding box center [1515, 552] width 11 height 11
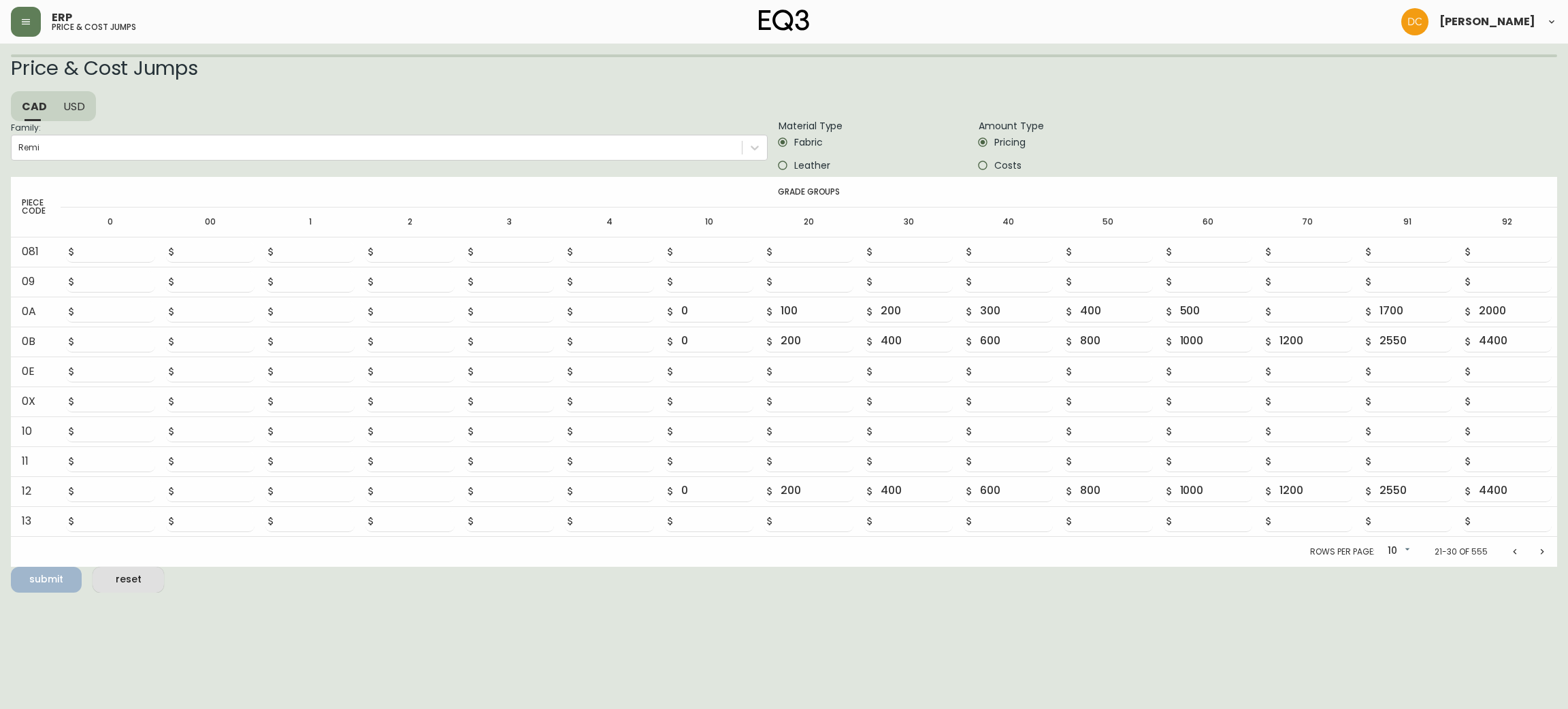
click at [1510, 551] on icon "Previous page" at bounding box center [1515, 552] width 11 height 11
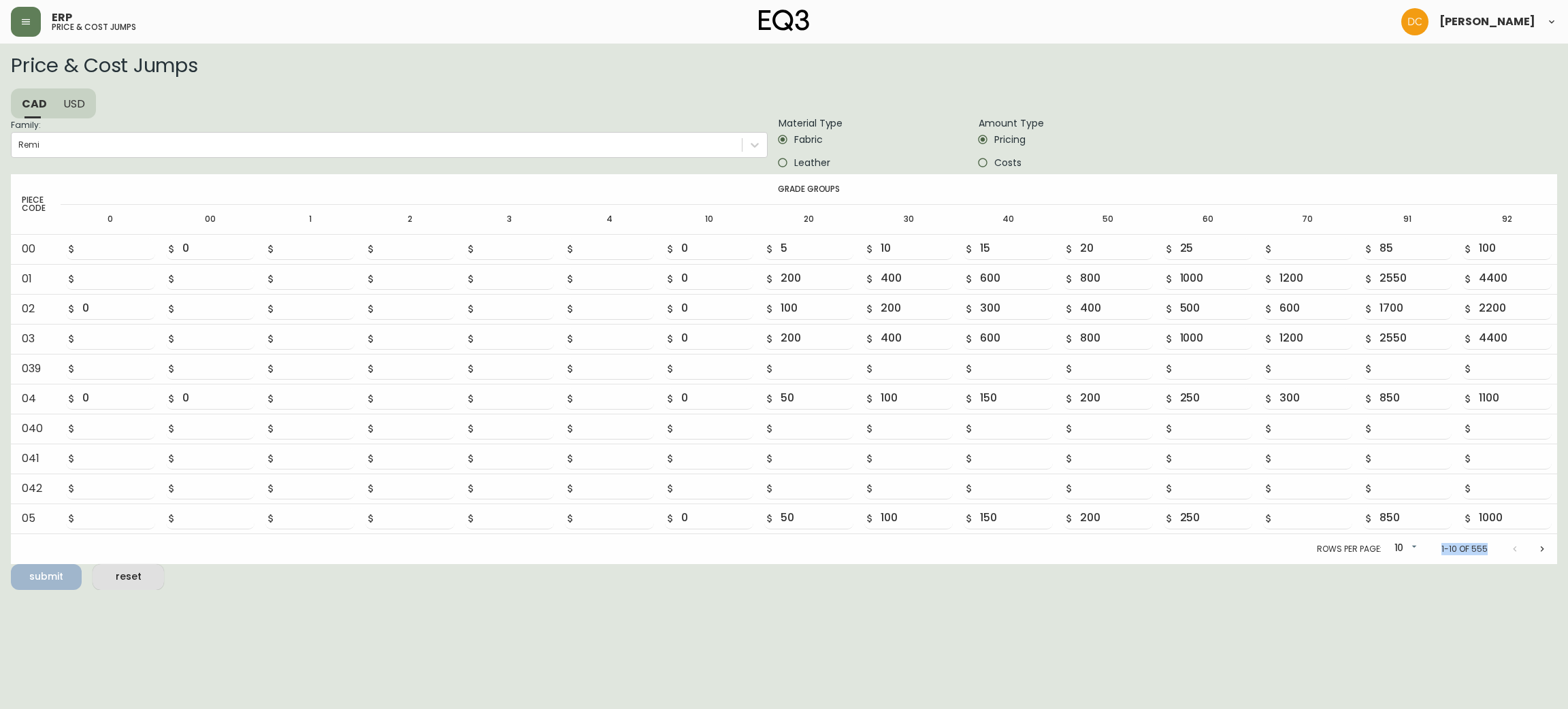
click at [1510, 551] on div at bounding box center [1528, 549] width 55 height 27
click at [1289, 590] on html "ERP price & cost jumps [PERSON_NAME] Price & Cost Jumps CAD USD Family: Remi Ma…" at bounding box center [784, 295] width 1568 height 590
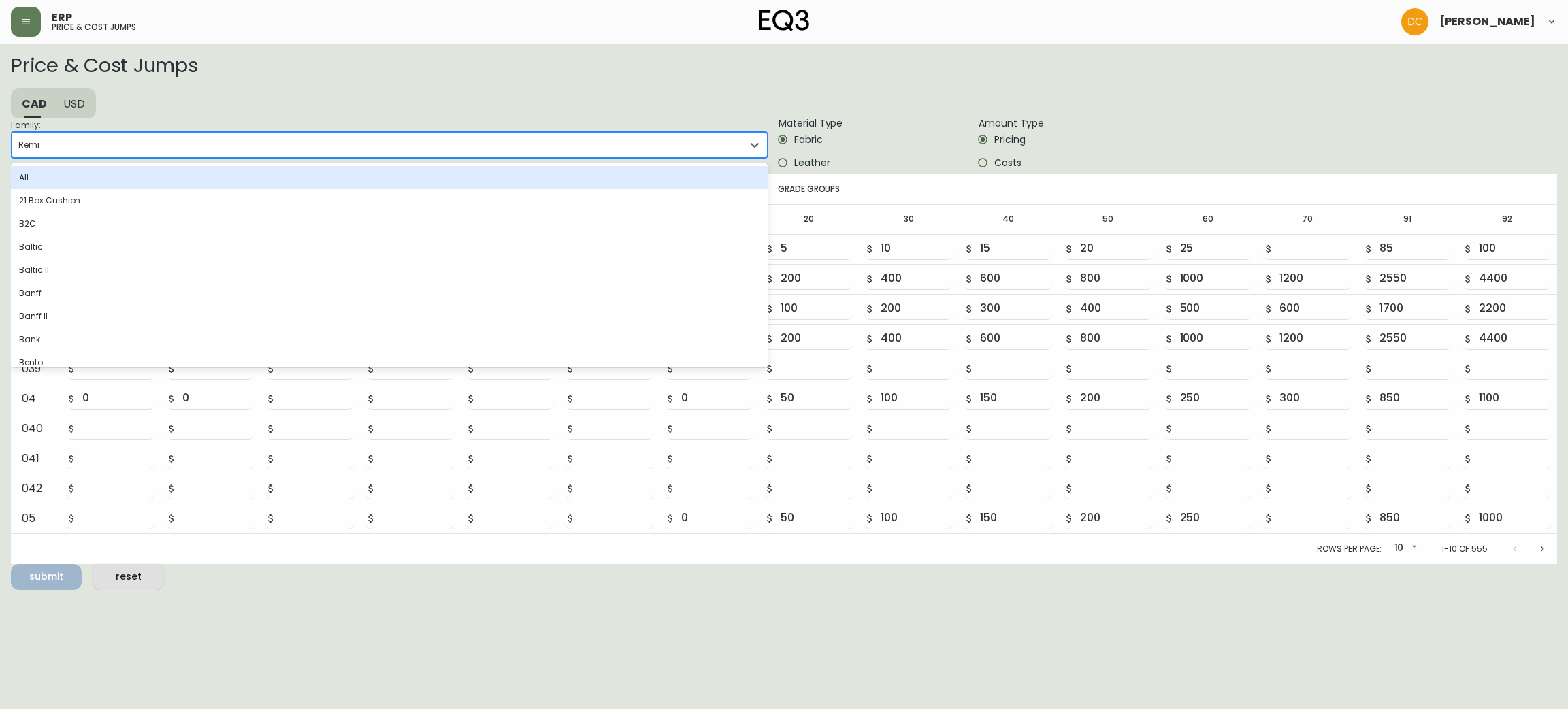
click at [306, 144] on div "Remi" at bounding box center [377, 145] width 730 height 21
click at [20, 144] on input "Family: option Remi, selected. option All focused, 1 of 83. 83 results availabl…" at bounding box center [19, 145] width 2 height 10
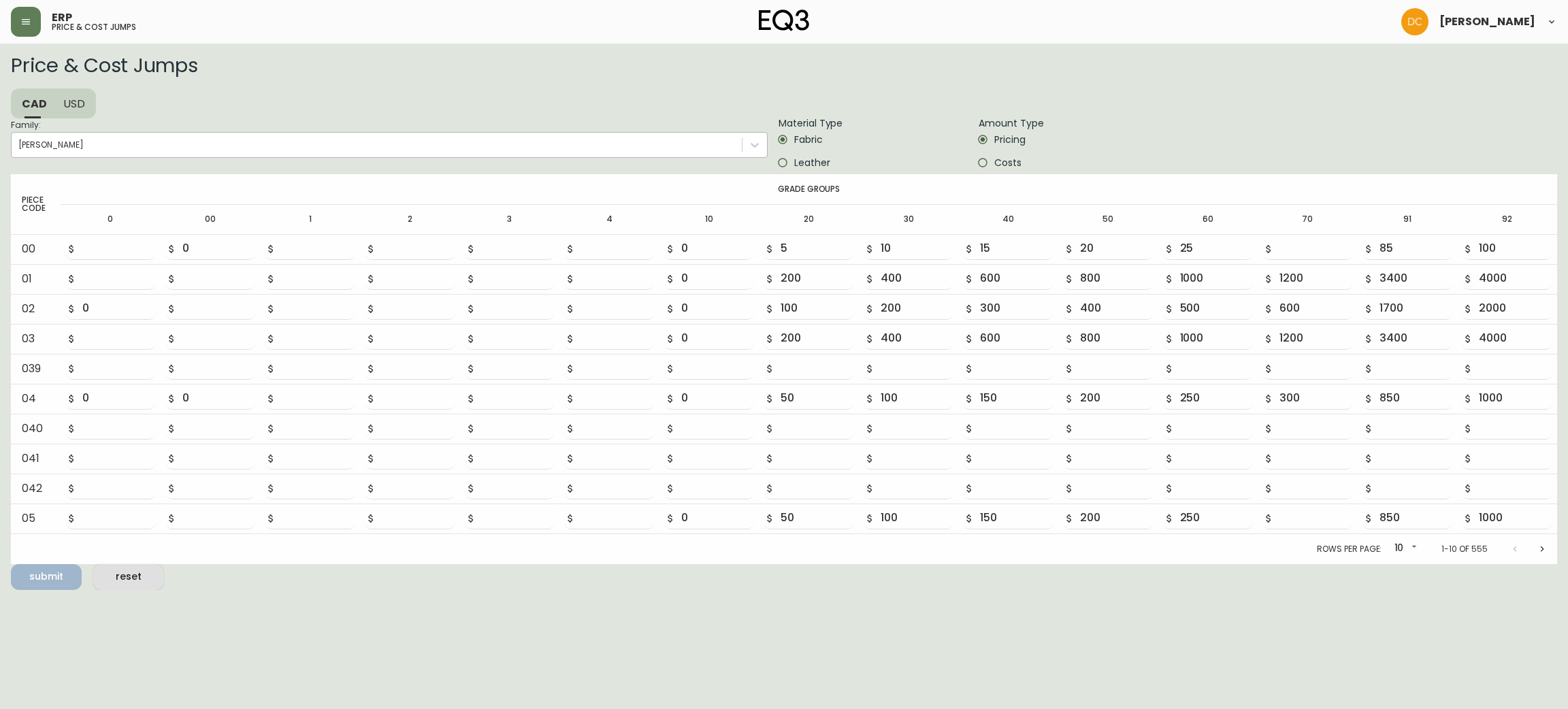
click at [356, 145] on div "[PERSON_NAME]" at bounding box center [377, 145] width 730 height 21
click at [20, 145] on input "Family: [PERSON_NAME]" at bounding box center [19, 145] width 2 height 10
click at [1543, 546] on icon "Next page" at bounding box center [1543, 549] width 11 height 11
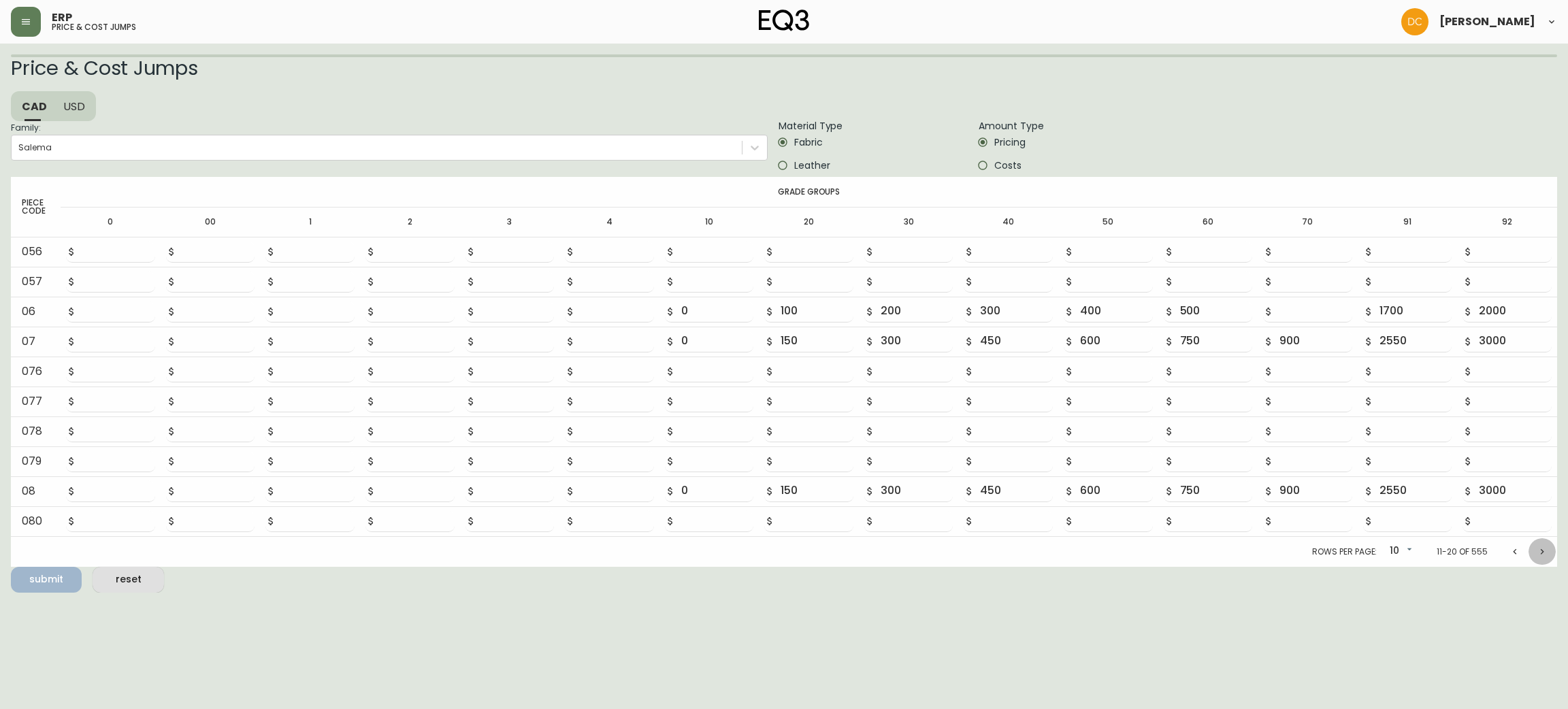
click at [1543, 546] on icon "Next page" at bounding box center [1543, 552] width 11 height 11
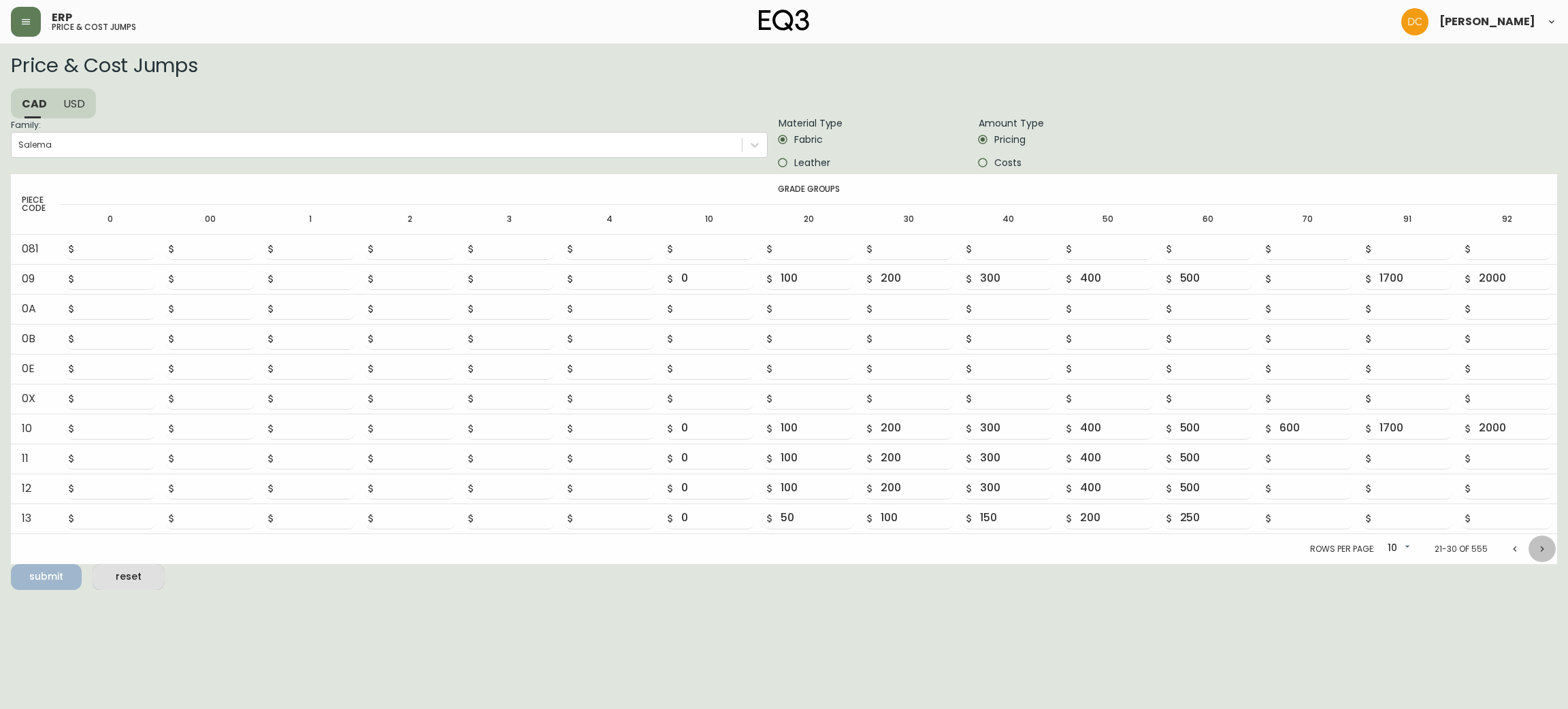
click at [1543, 546] on icon "Next page" at bounding box center [1543, 549] width 11 height 11
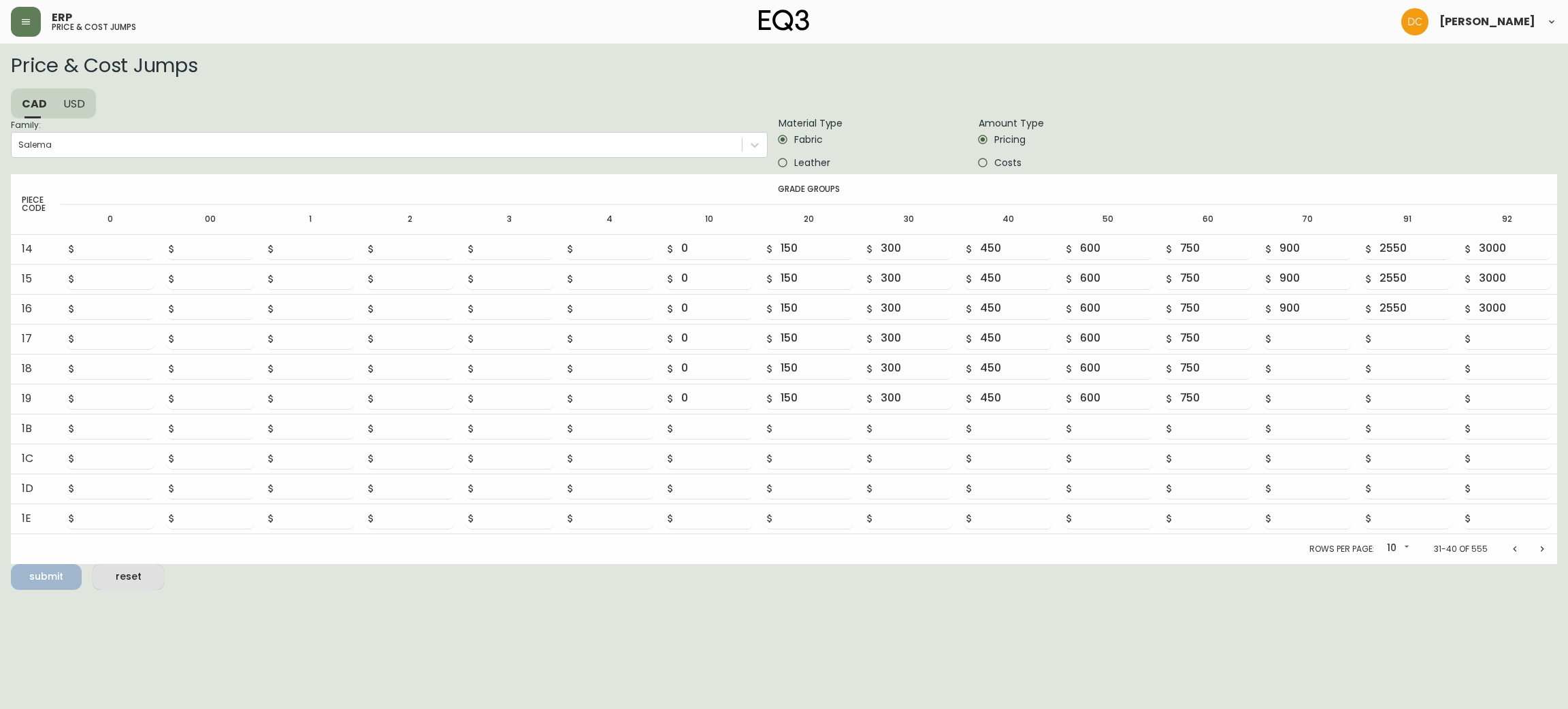
click at [1543, 546] on icon "Next page" at bounding box center [1543, 549] width 11 height 11
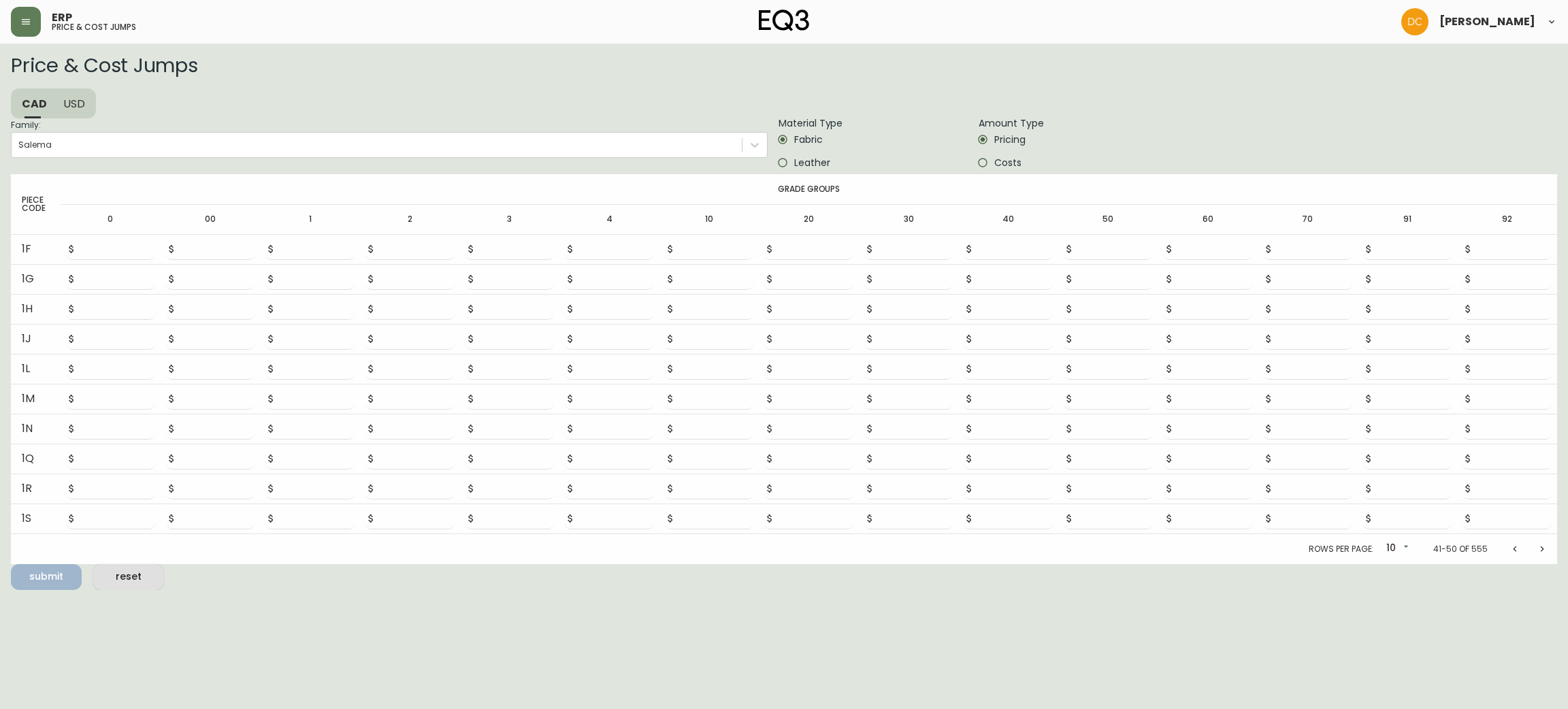
click at [1543, 546] on icon "Next page" at bounding box center [1543, 549] width 11 height 11
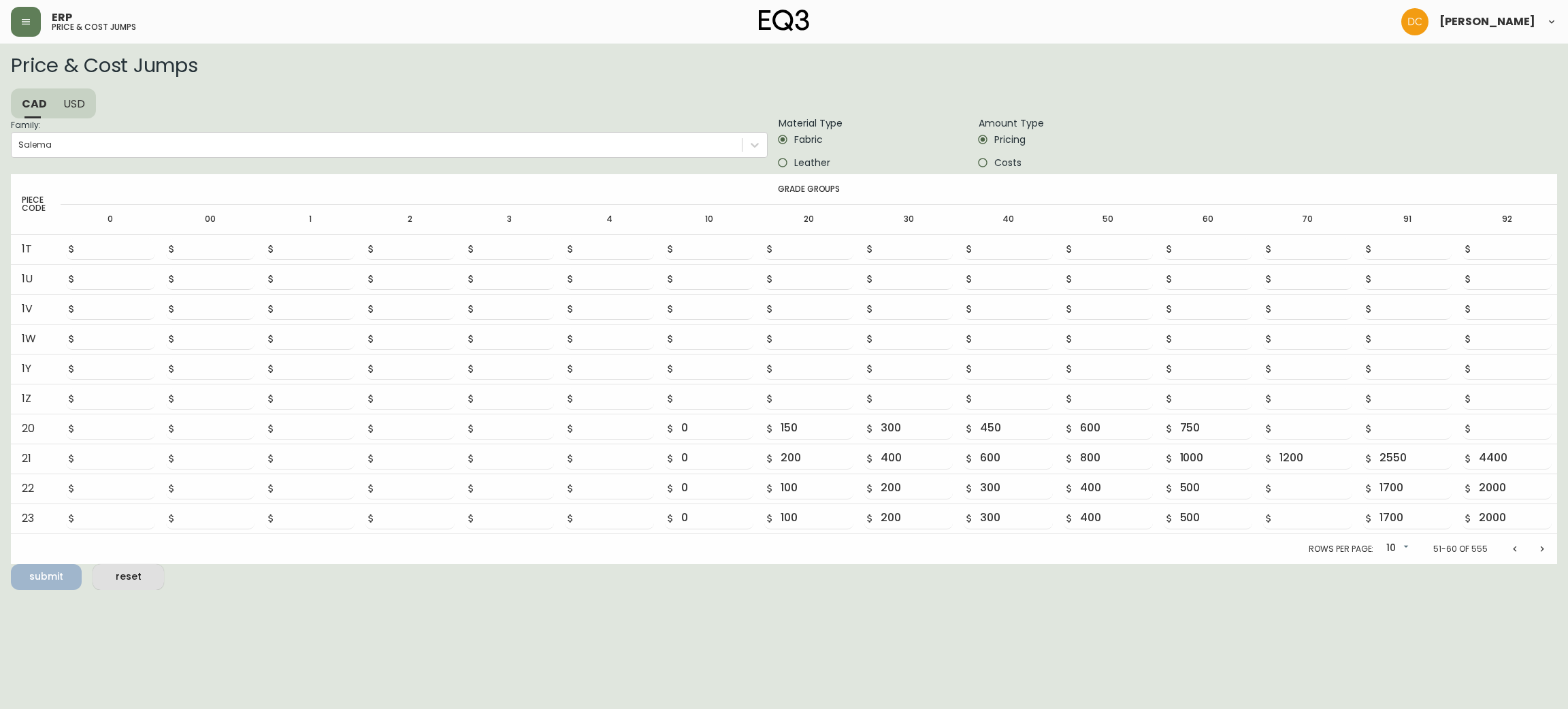
click at [1543, 546] on icon "Next page" at bounding box center [1543, 549] width 11 height 11
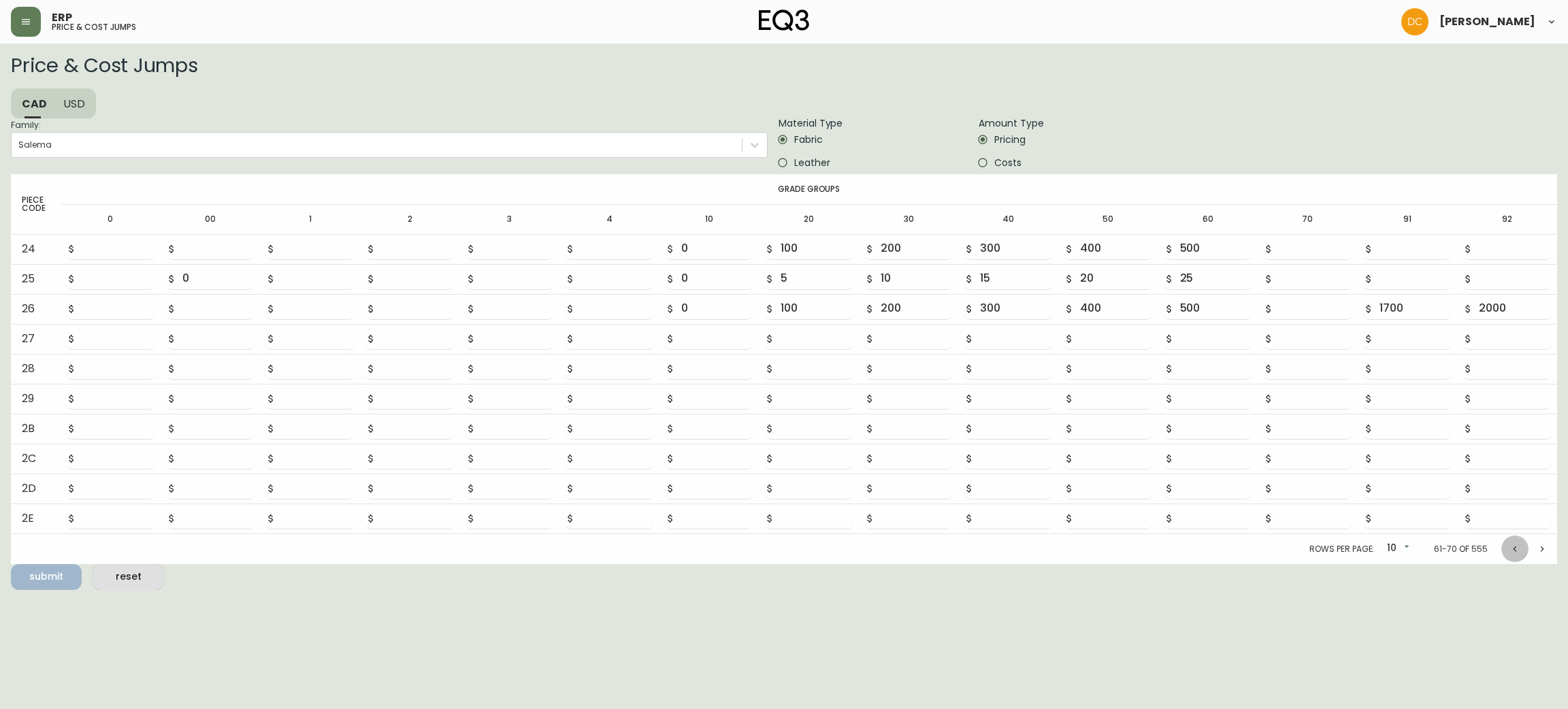
click at [1516, 547] on icon "Previous page" at bounding box center [1515, 549] width 11 height 11
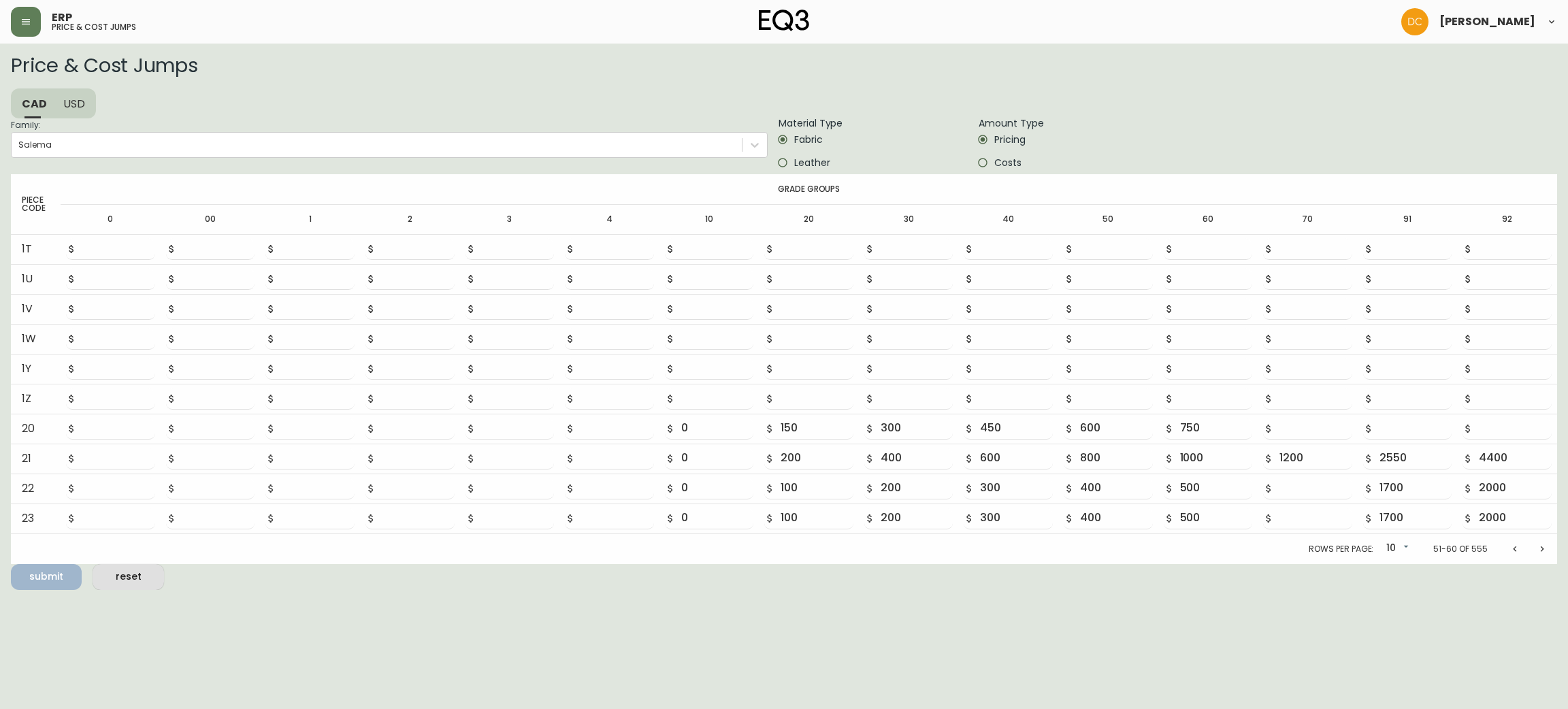
click at [811, 162] on span "Leather" at bounding box center [812, 163] width 36 height 14
click at [794, 162] on input "Leather" at bounding box center [782, 162] width 23 height 23
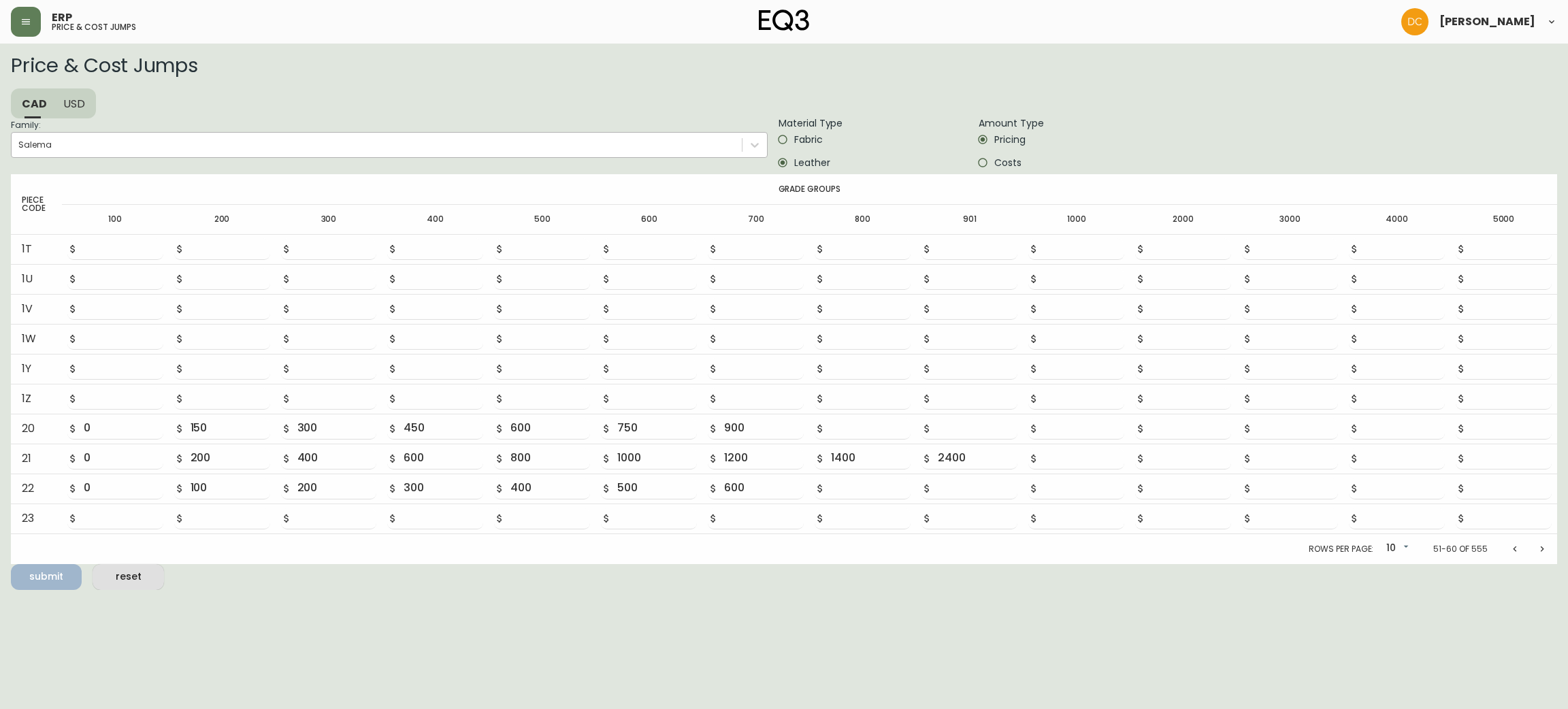
click at [285, 146] on div "Salema" at bounding box center [377, 145] width 730 height 21
click at [20, 146] on input "Family: [PERSON_NAME]" at bounding box center [19, 145] width 2 height 10
click at [1014, 165] on span "Costs" at bounding box center [1008, 163] width 27 height 14
click at [994, 165] on input "Costs" at bounding box center [982, 162] width 23 height 23
click at [1510, 554] on button "Previous page" at bounding box center [1515, 549] width 27 height 27
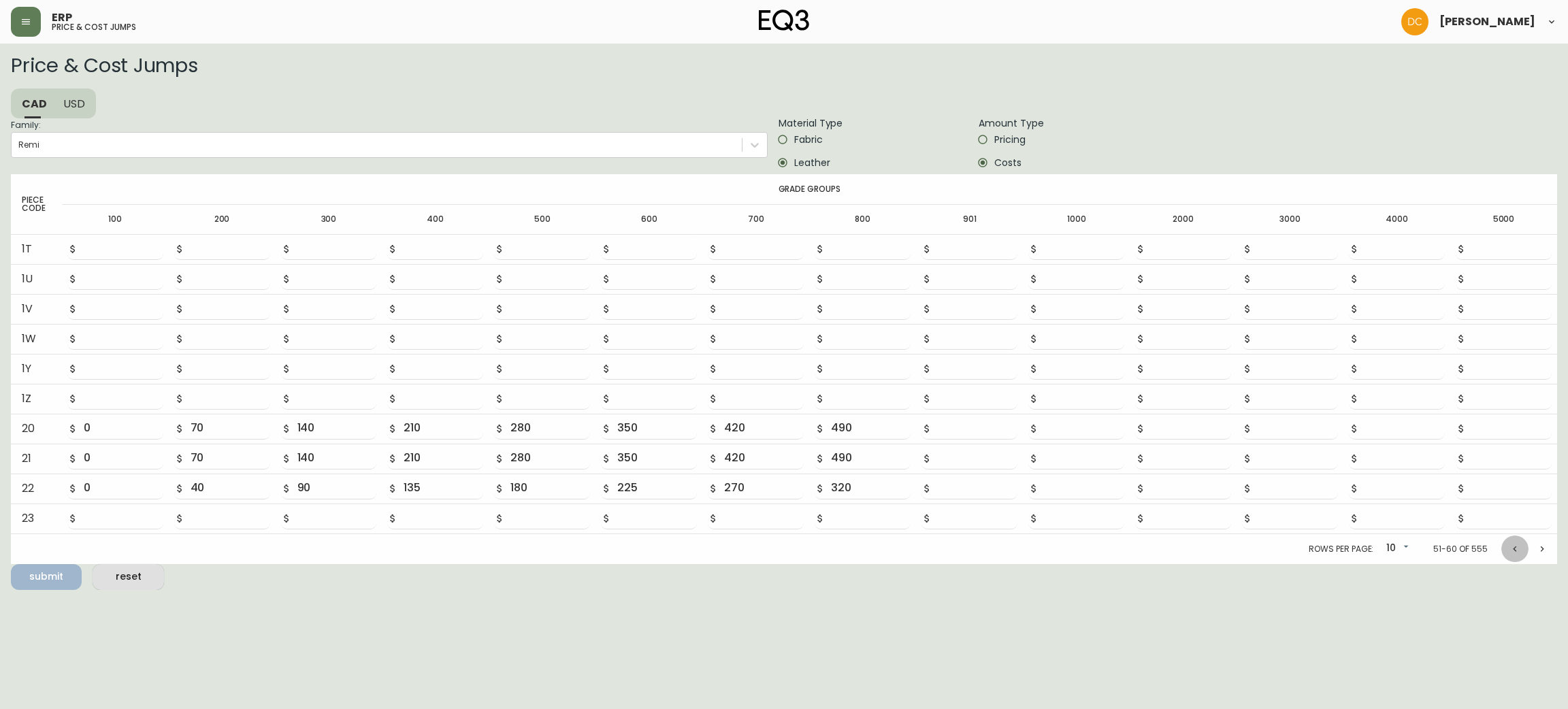
click at [1510, 554] on button "Previous page" at bounding box center [1515, 549] width 27 height 27
click at [1510, 554] on button "Previous page" at bounding box center [1515, 551] width 27 height 27
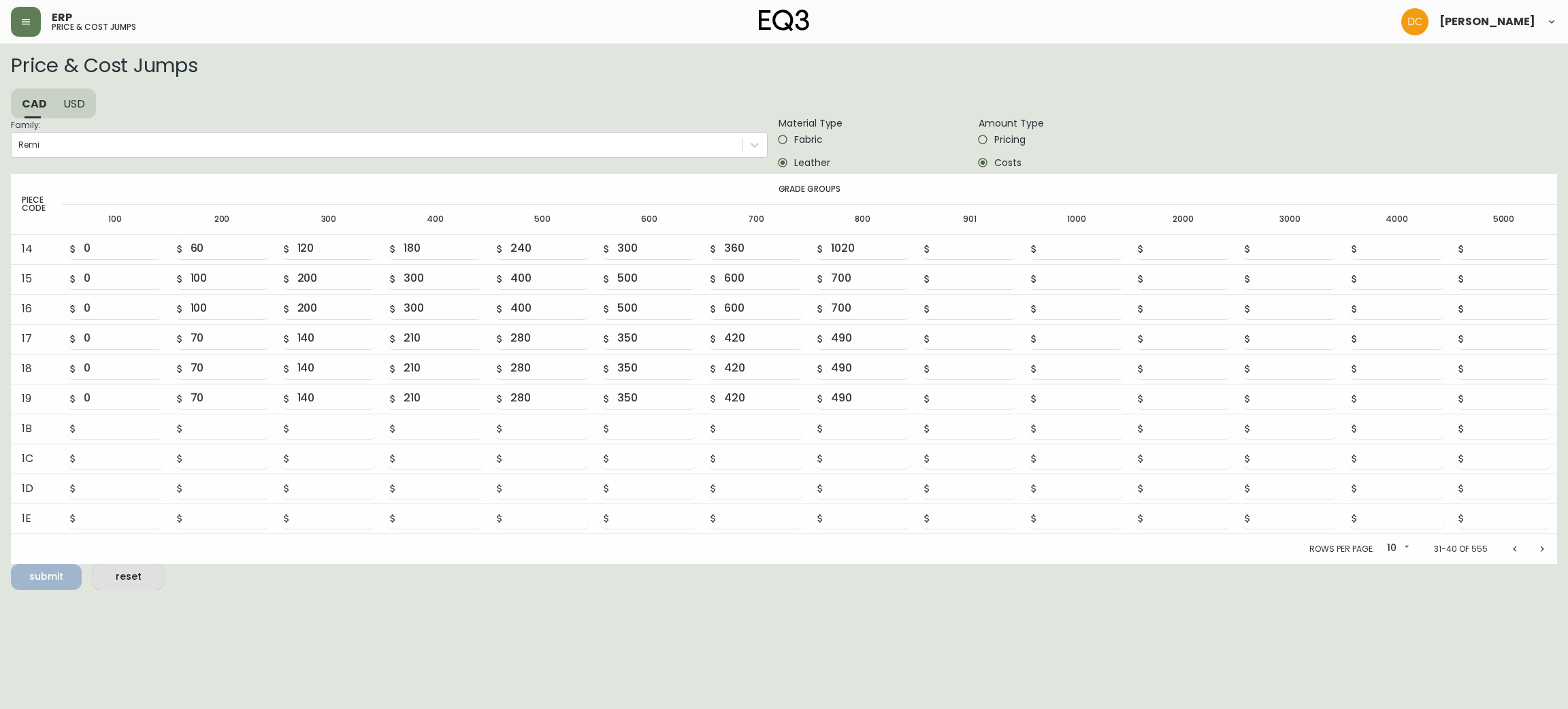
click at [1510, 554] on button "Previous page" at bounding box center [1515, 549] width 27 height 27
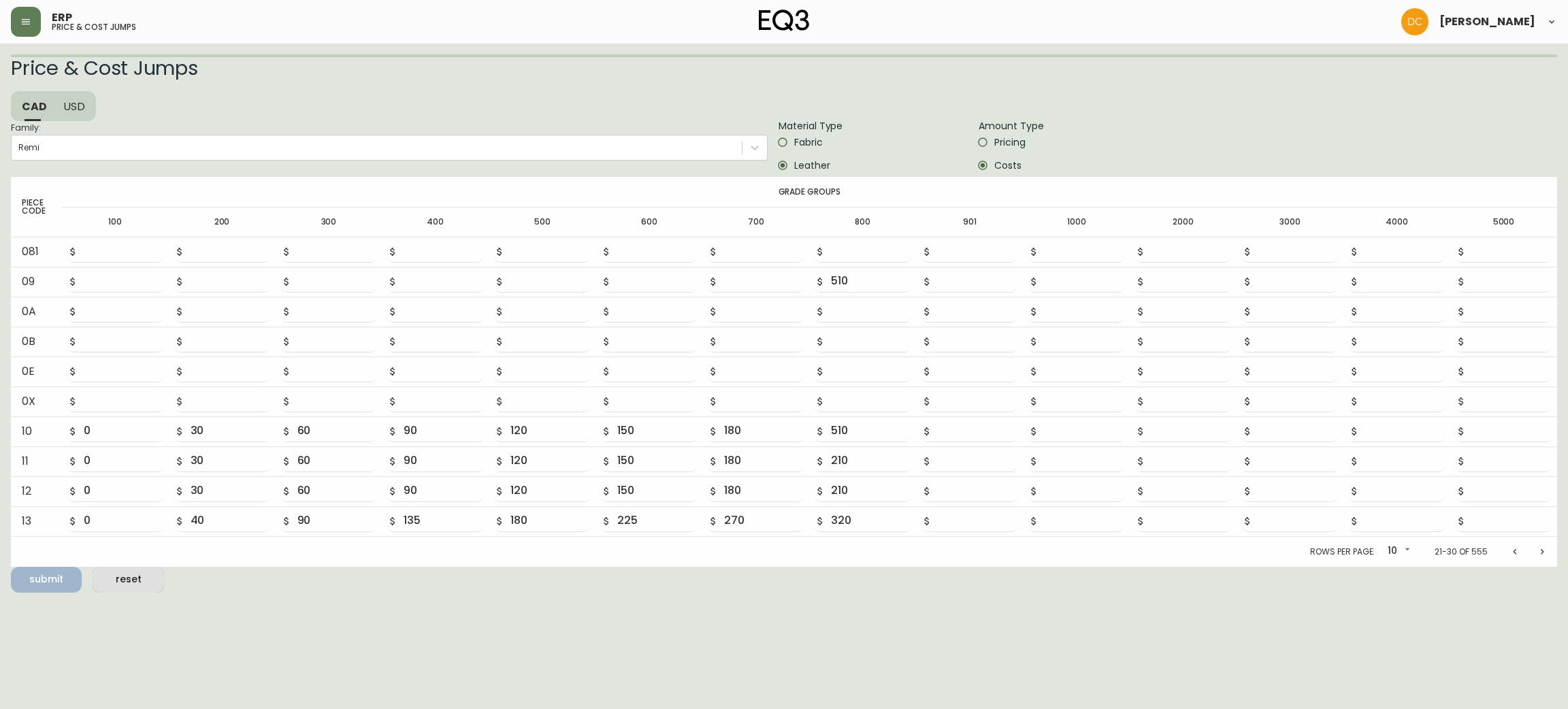
click at [1510, 554] on button "Previous page" at bounding box center [1515, 551] width 27 height 27
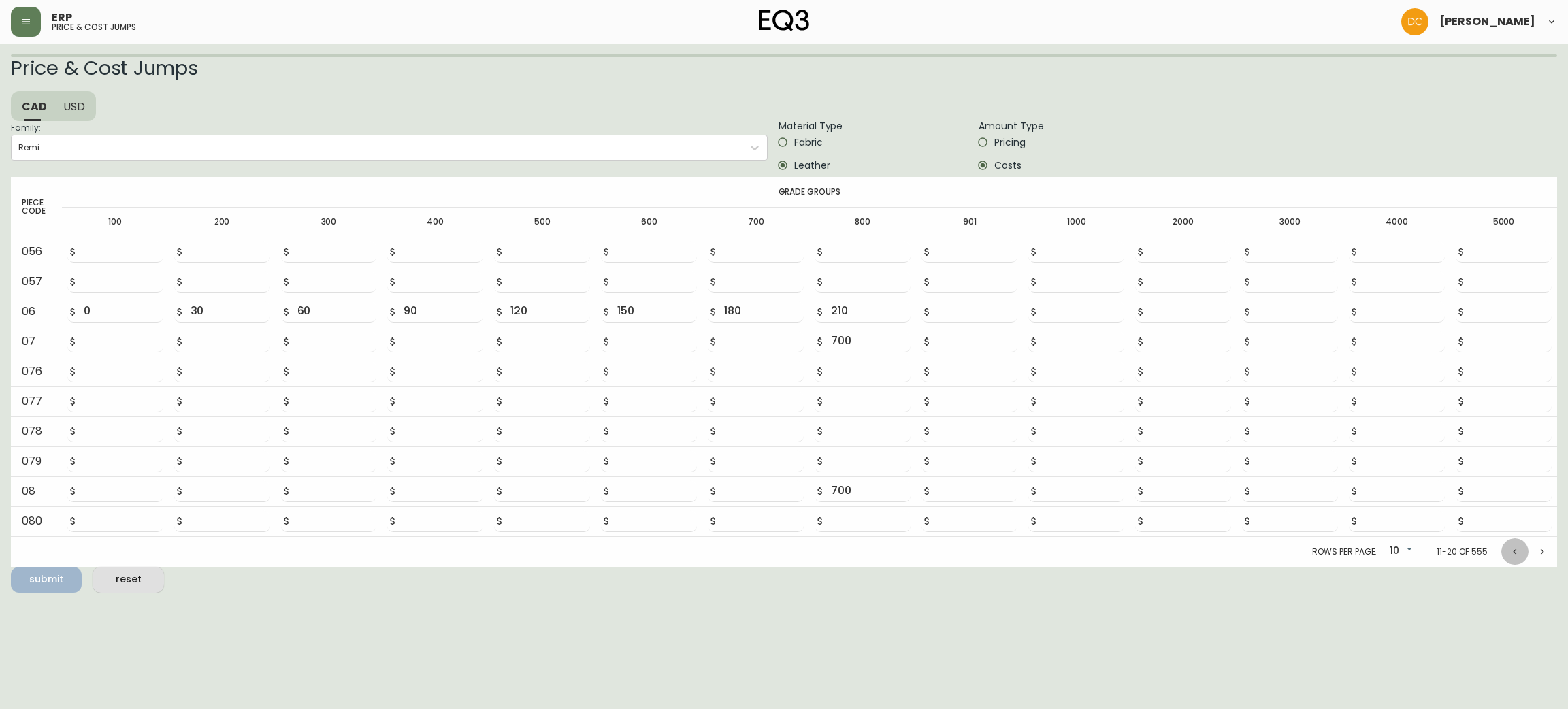
click at [1510, 554] on icon "Previous page" at bounding box center [1515, 552] width 11 height 11
click at [1510, 554] on div at bounding box center [1528, 549] width 55 height 27
click at [1461, 590] on html "ERP price & cost jumps [PERSON_NAME] Price & Cost Jumps CAD USD Family: Remi Ma…" at bounding box center [784, 295] width 1568 height 590
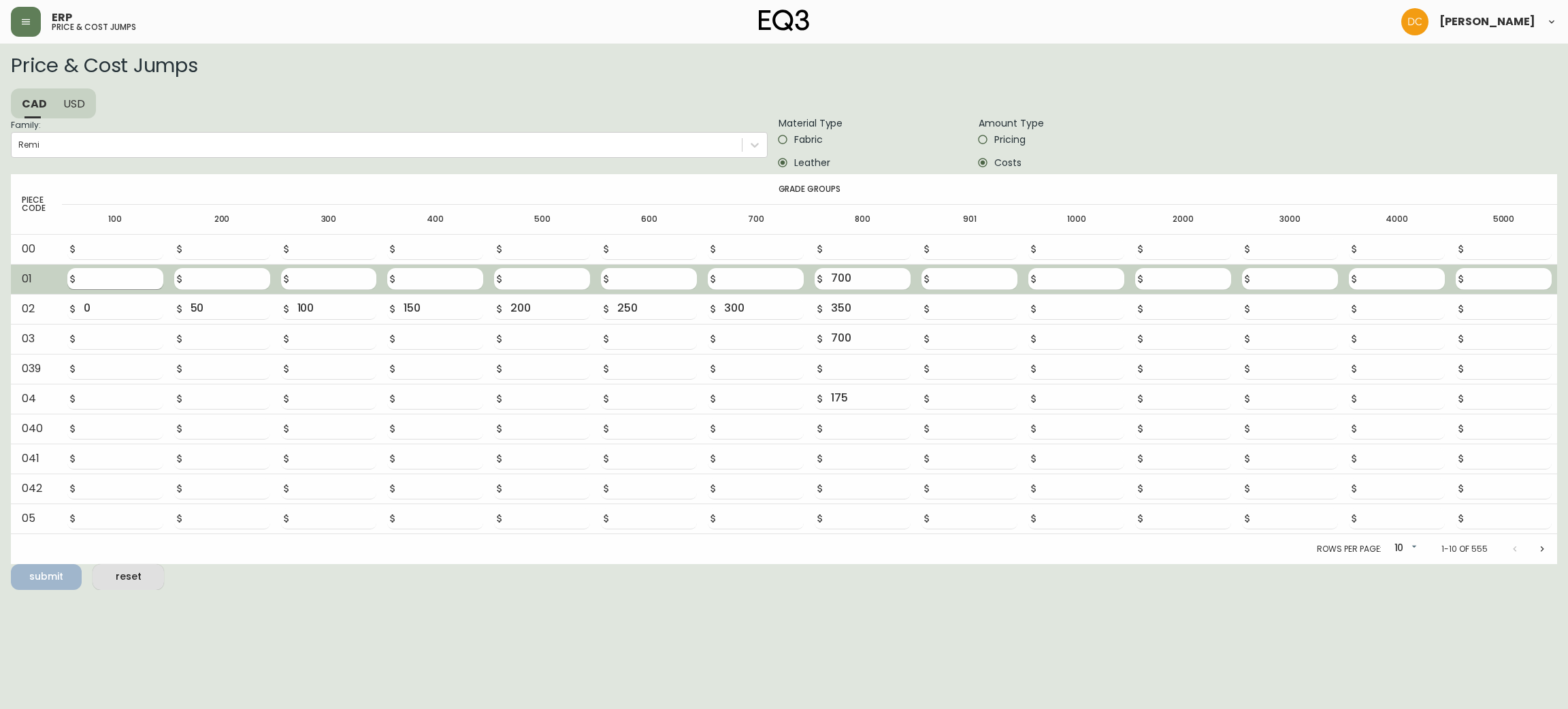
click at [120, 269] on input "number" at bounding box center [123, 278] width 79 height 21
click at [132, 268] on input "number" at bounding box center [123, 278] width 79 height 21
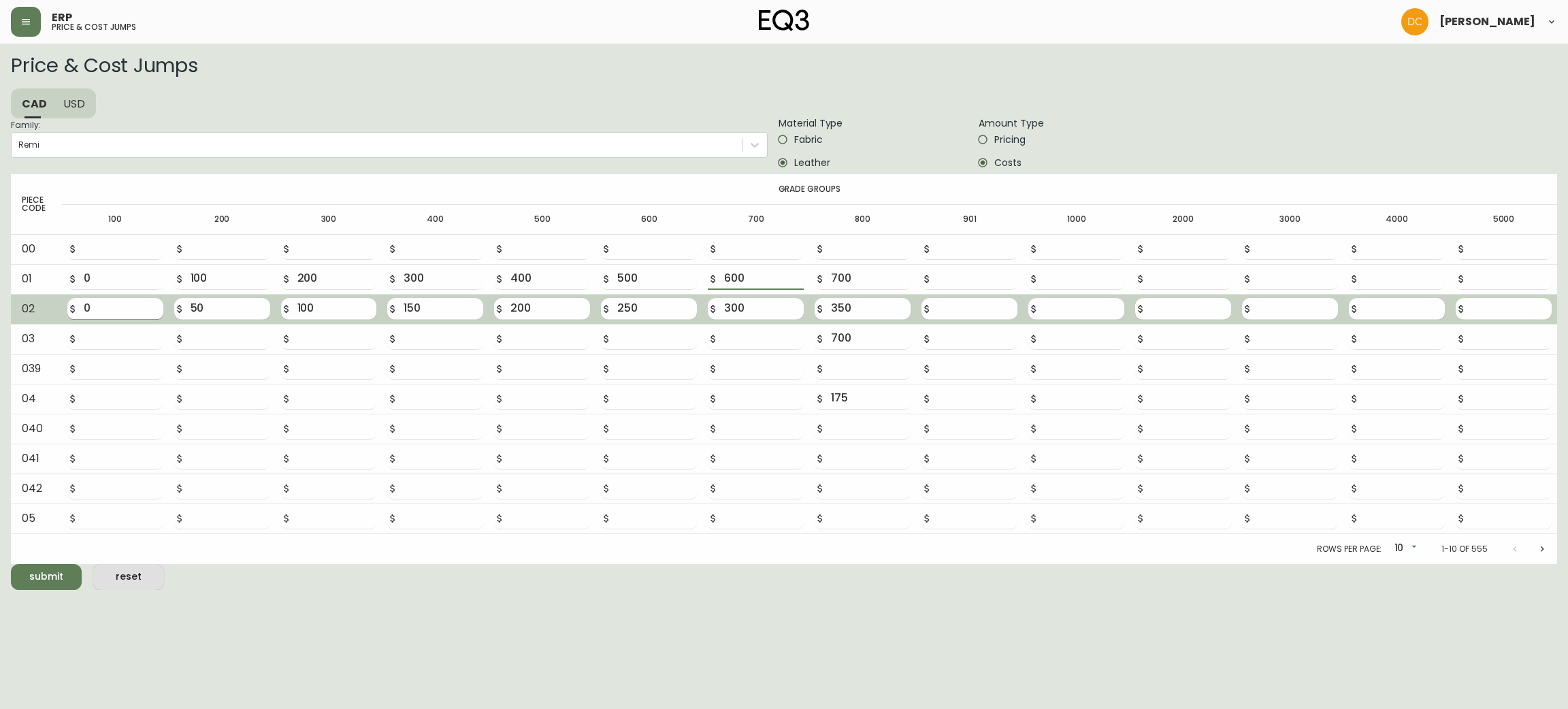
click at [11, 564] on button "submit" at bounding box center [46, 577] width 71 height 26
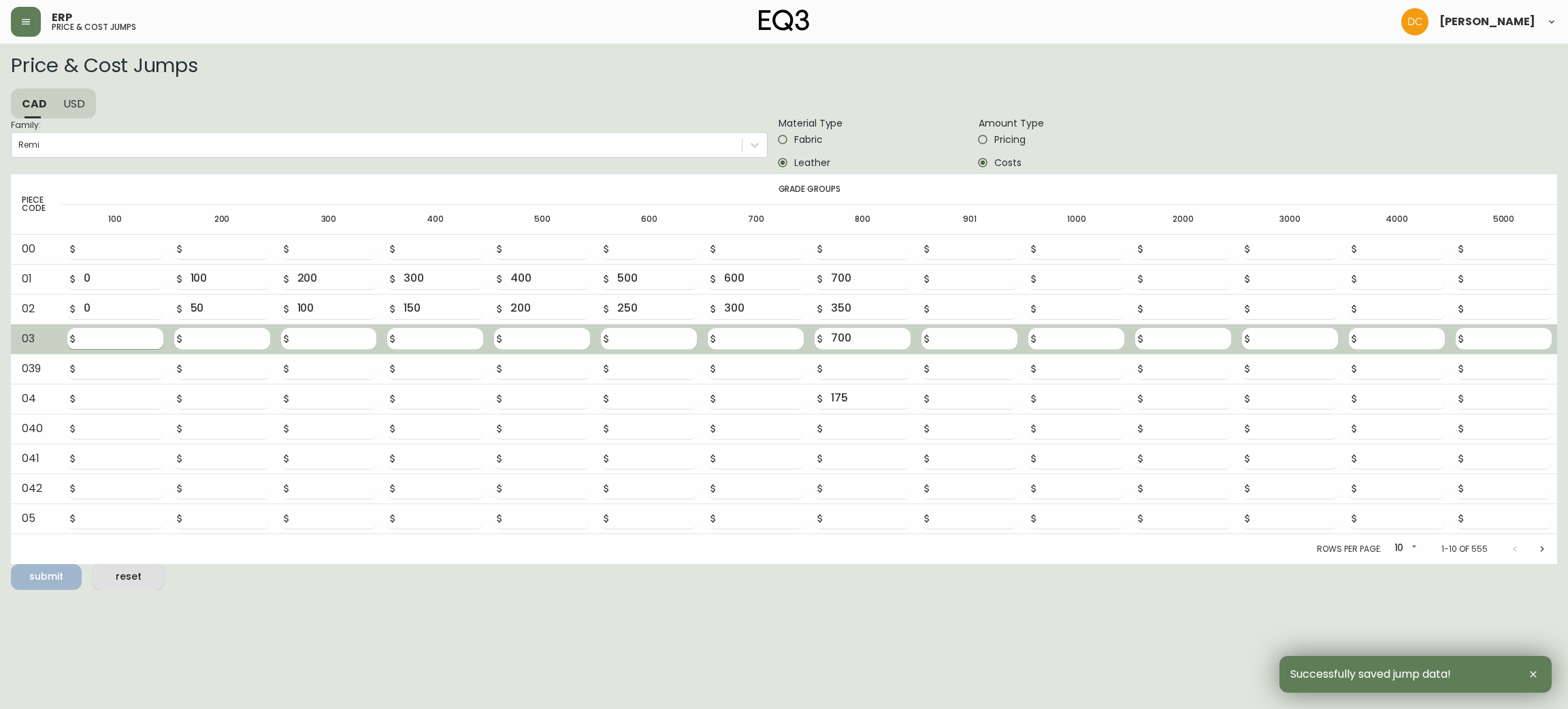
click at [113, 344] on input "number" at bounding box center [123, 338] width 79 height 21
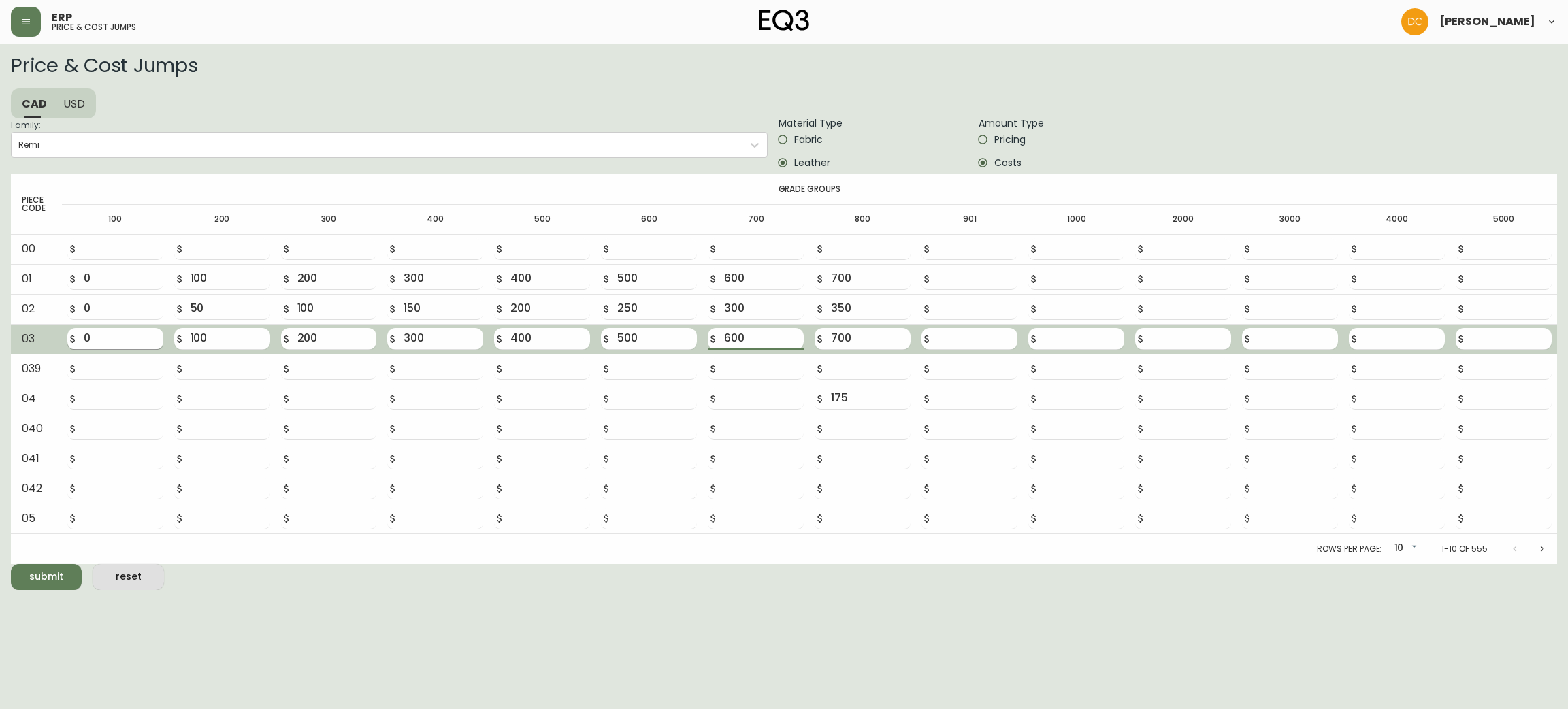
click at [11, 564] on button "submit" at bounding box center [46, 577] width 71 height 26
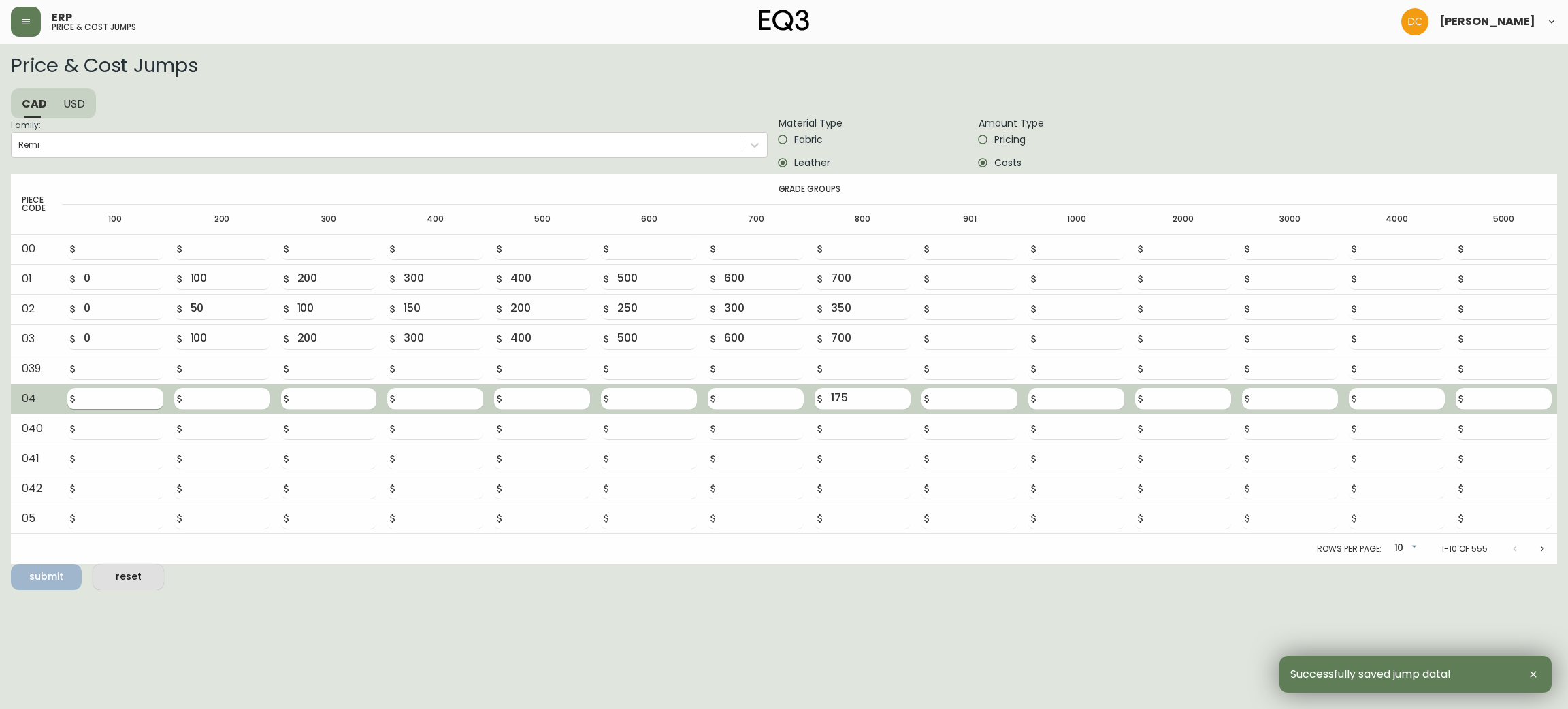
click at [105, 391] on input "number" at bounding box center [123, 398] width 79 height 21
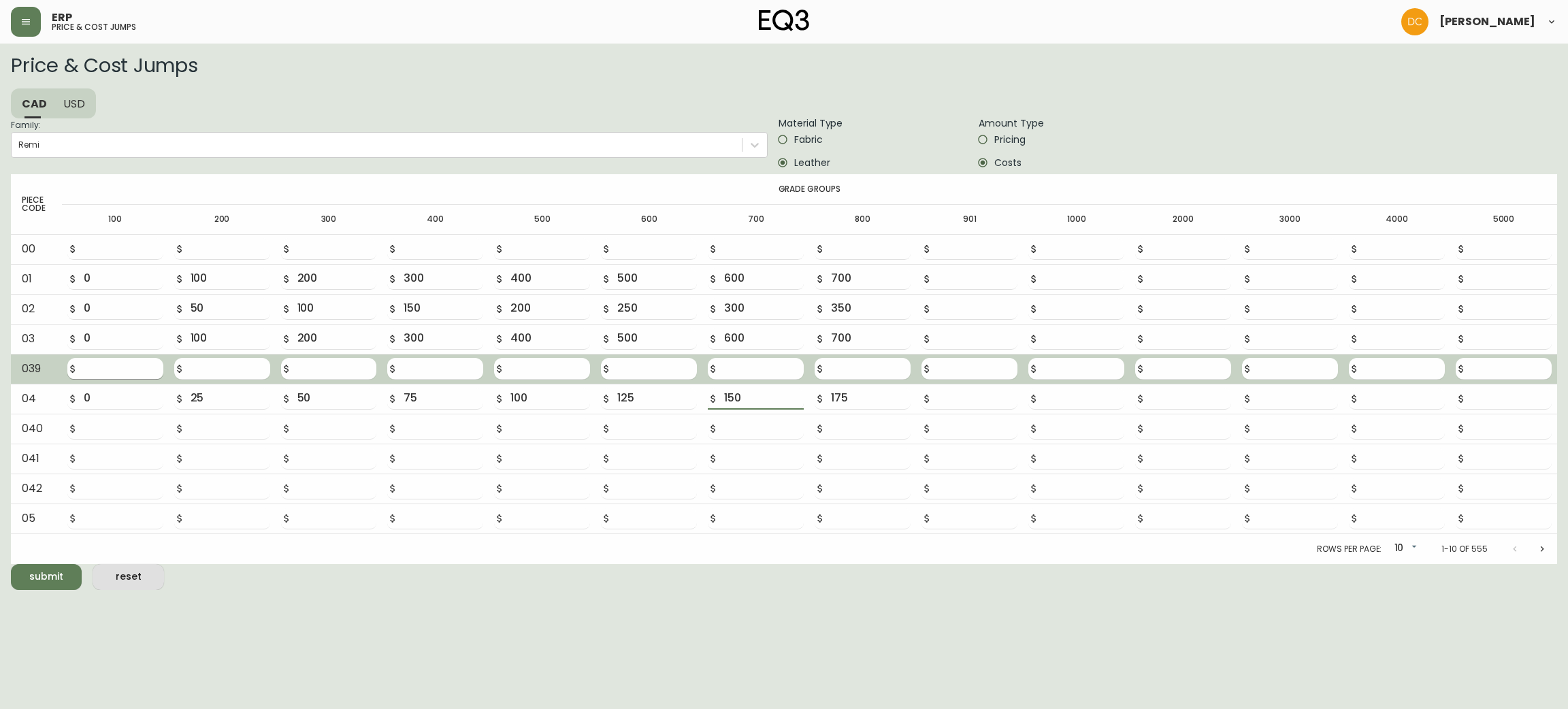
click at [11, 564] on button "submit" at bounding box center [46, 577] width 71 height 26
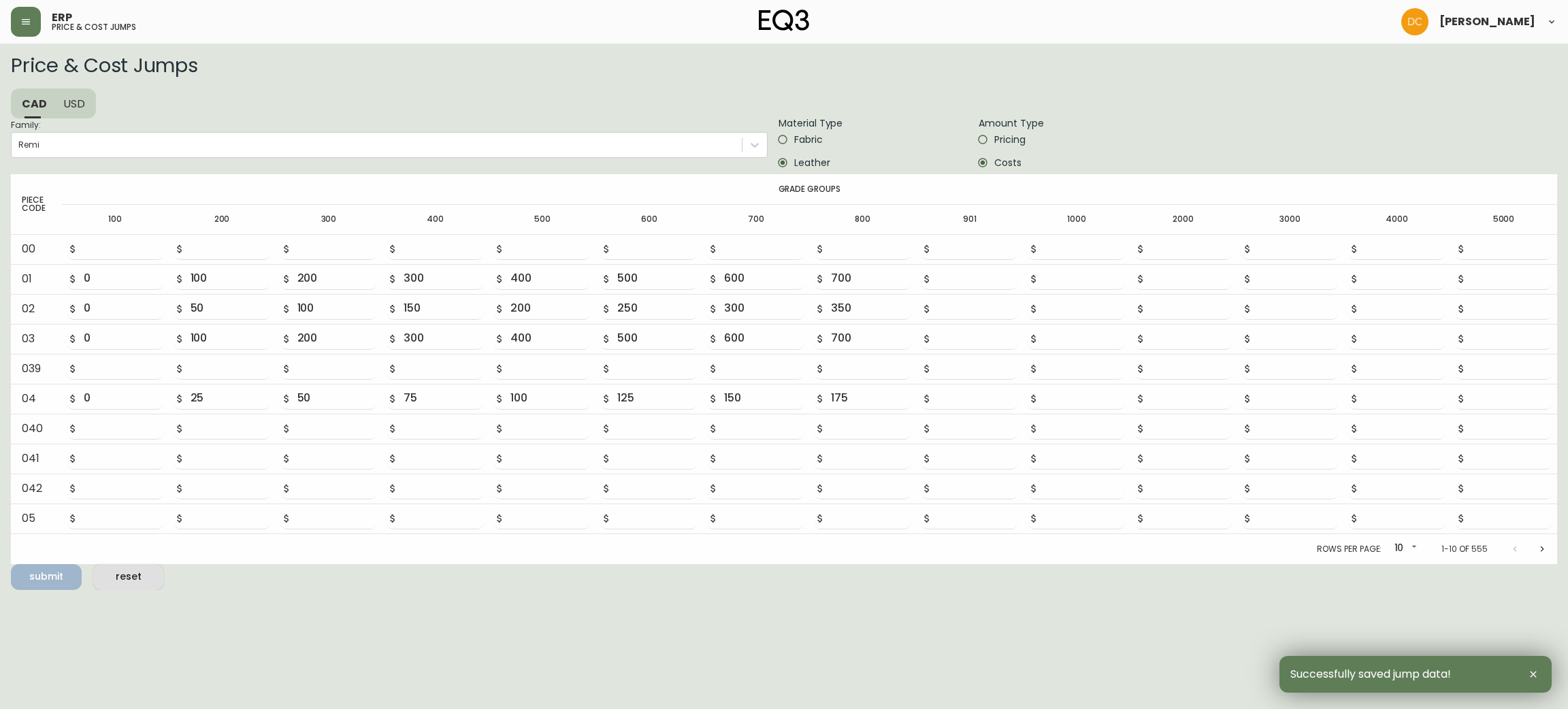
click at [1542, 555] on button "Next page" at bounding box center [1542, 549] width 27 height 27
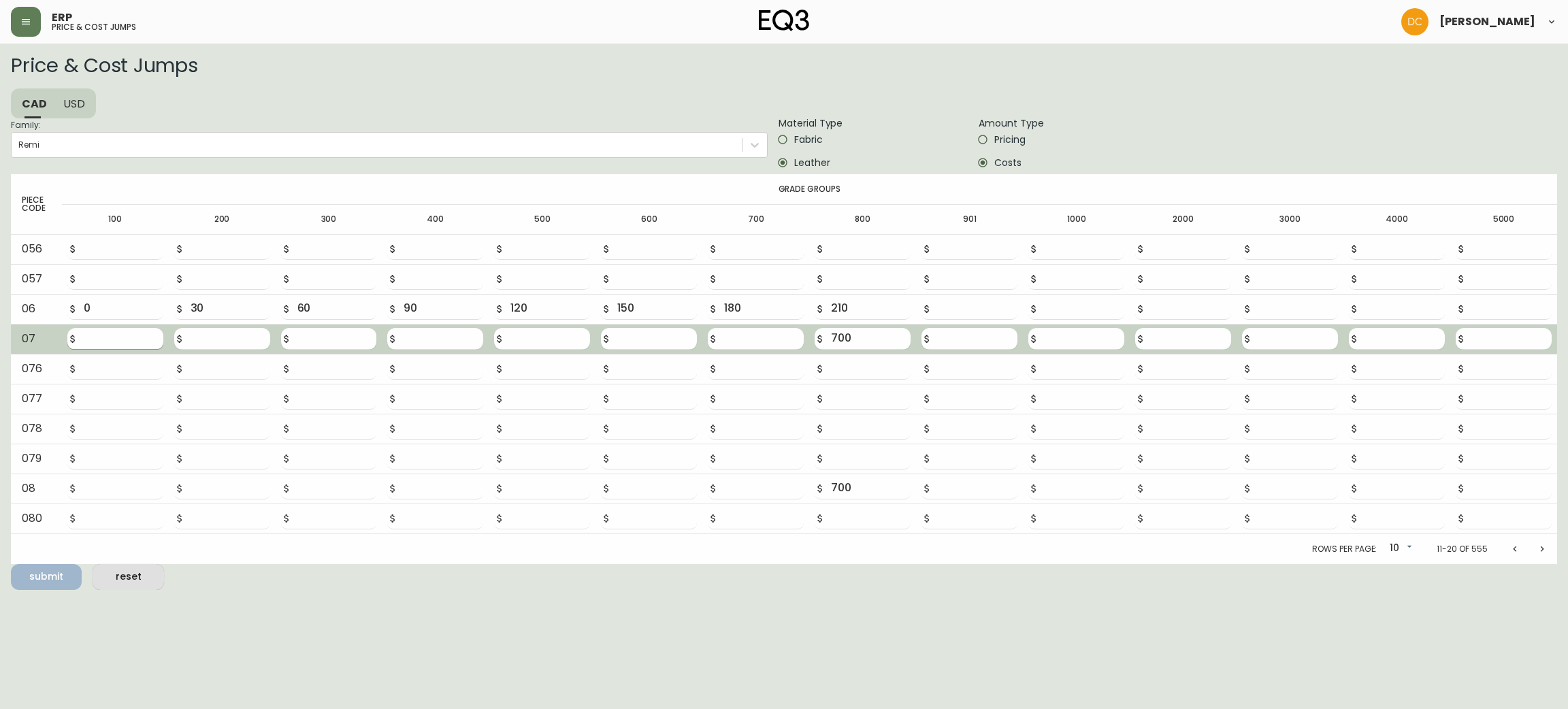
click at [120, 342] on input "number" at bounding box center [123, 338] width 79 height 21
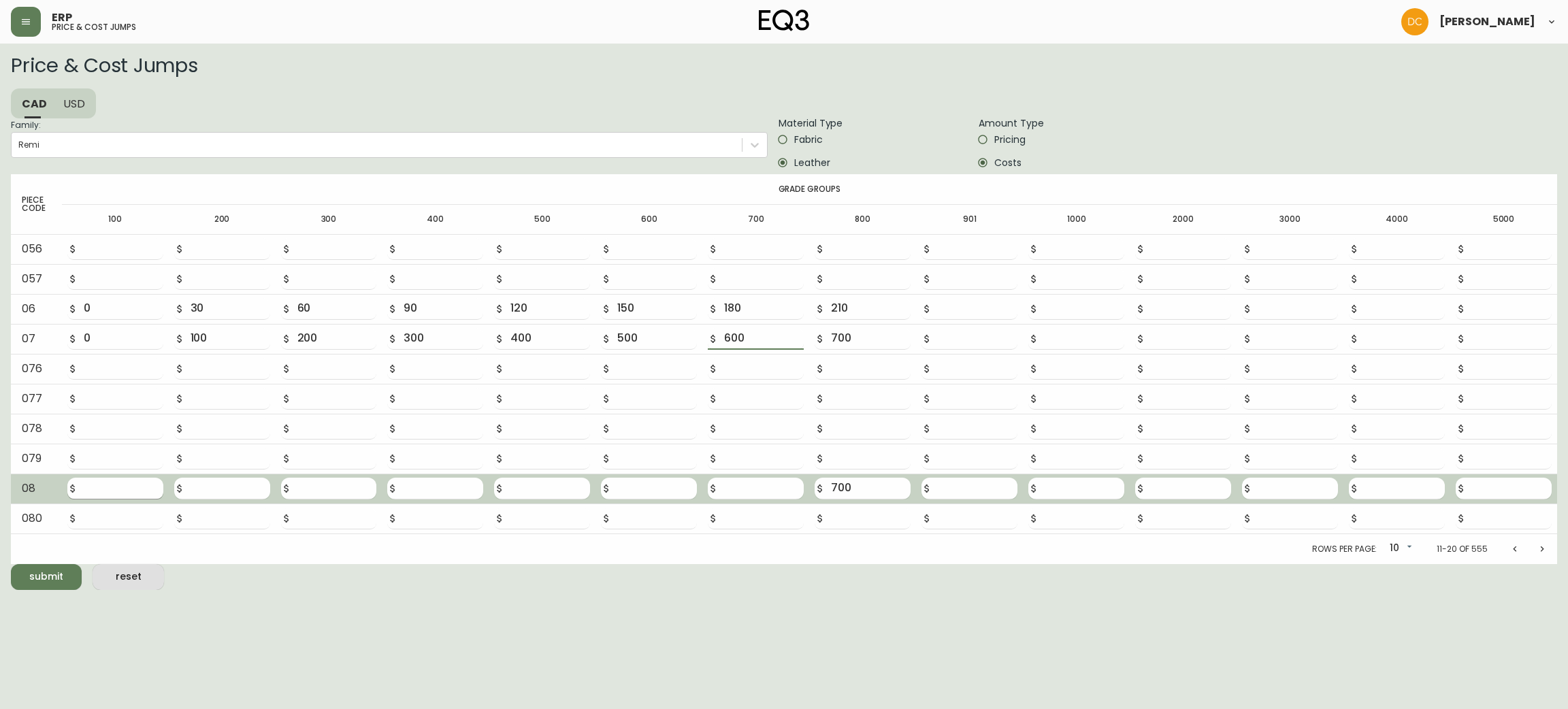
click at [94, 485] on input "number" at bounding box center [123, 488] width 79 height 21
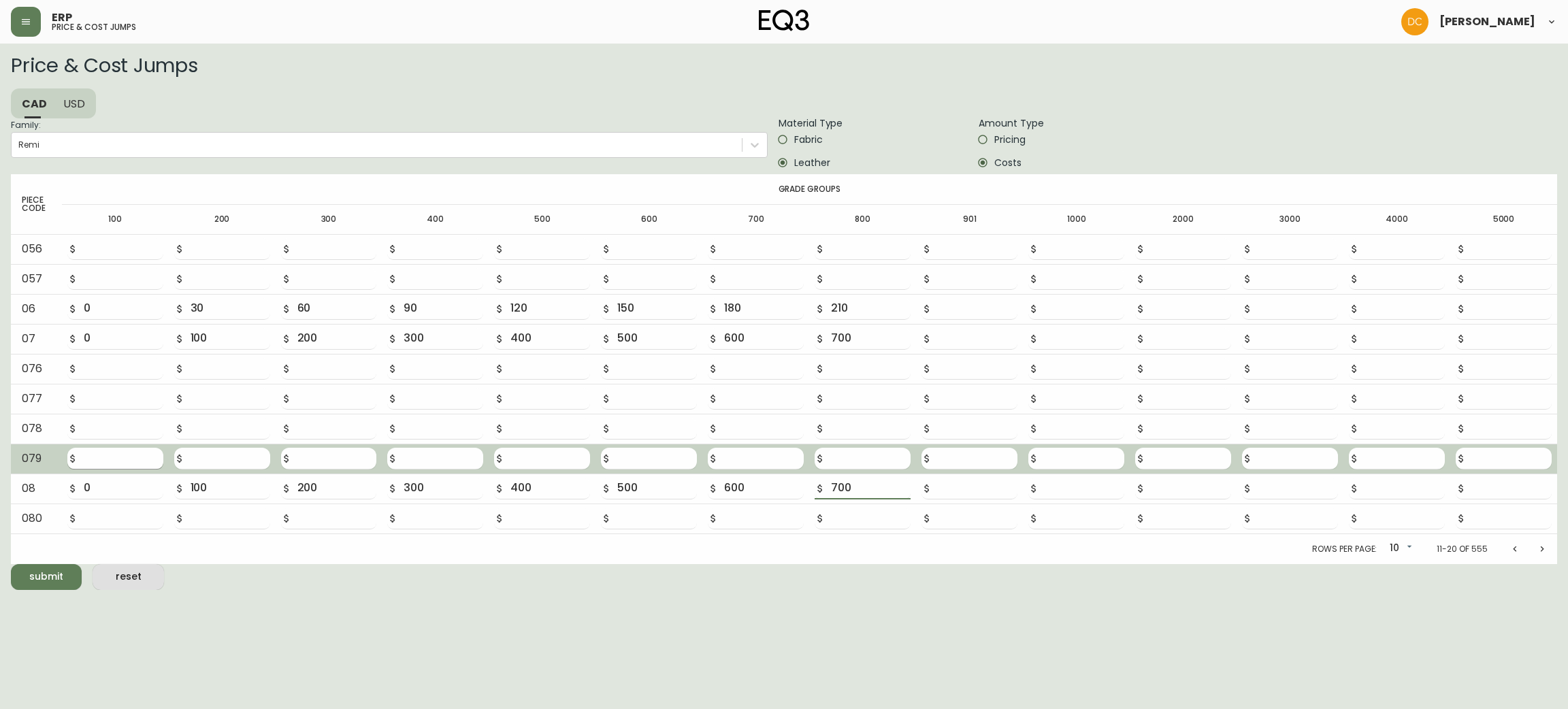
click at [11, 564] on button "submit" at bounding box center [46, 577] width 71 height 26
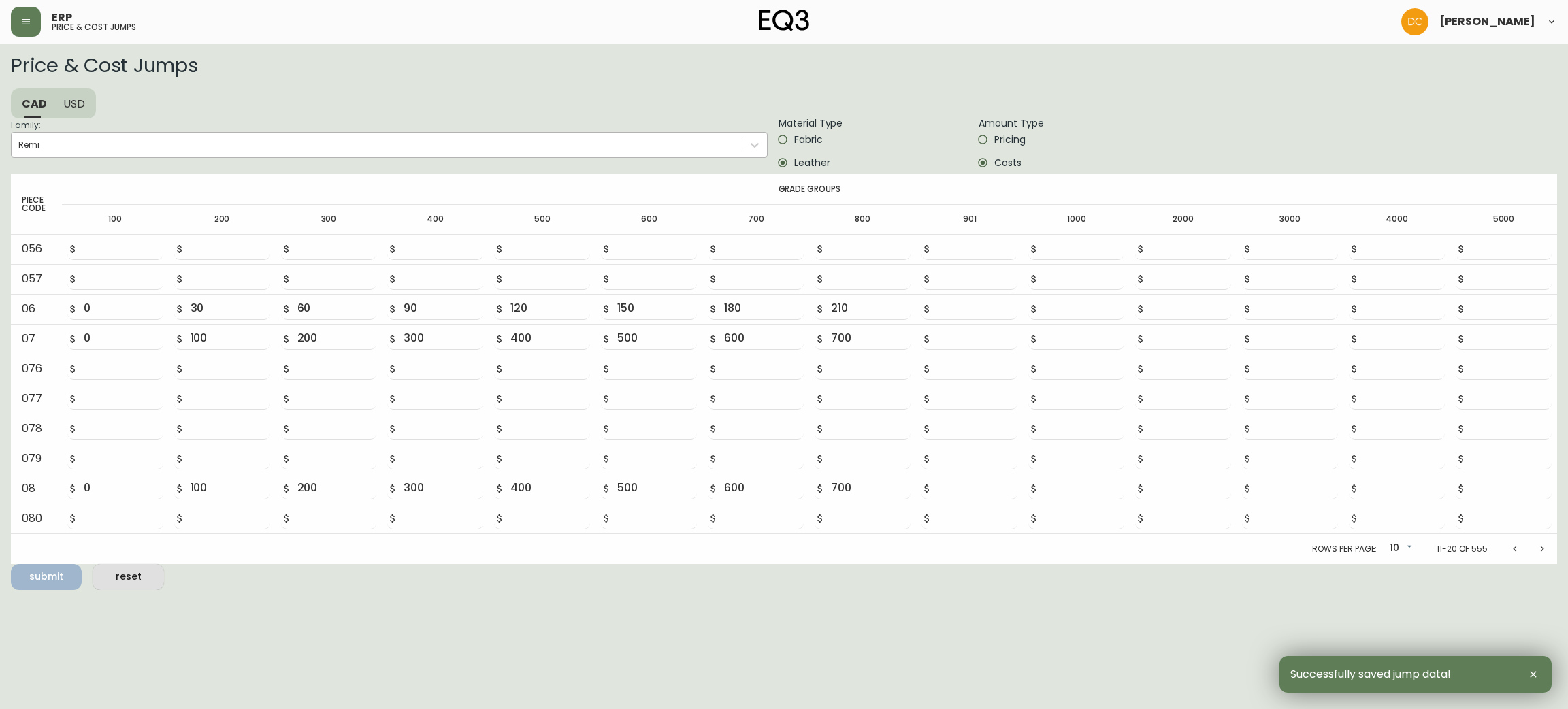
click at [279, 140] on div "Remi" at bounding box center [377, 145] width 730 height 21
click at [20, 140] on input "Family: Remi" at bounding box center [19, 145] width 2 height 10
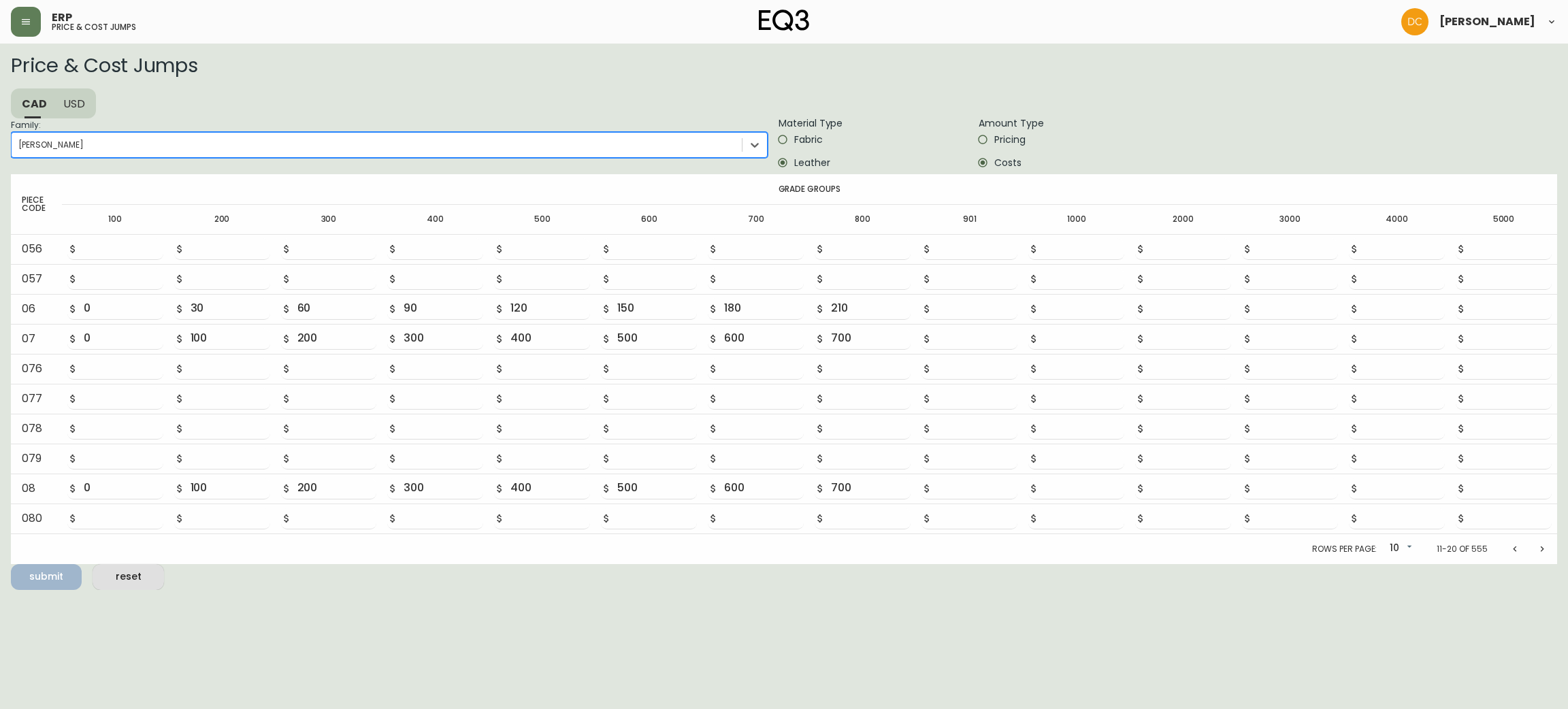
click at [1546, 546] on icon "Next page" at bounding box center [1543, 549] width 11 height 11
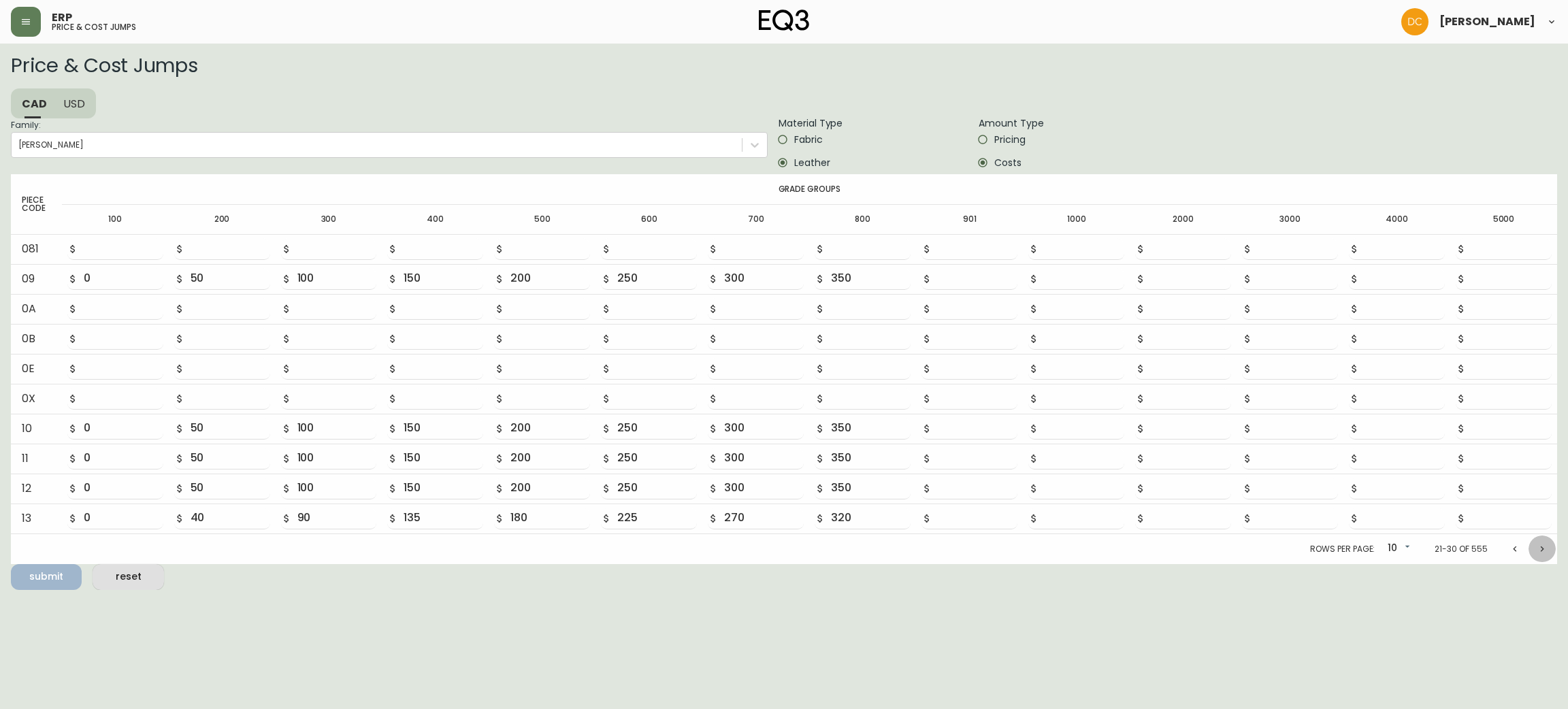
click at [1546, 546] on icon "Next page" at bounding box center [1543, 549] width 11 height 11
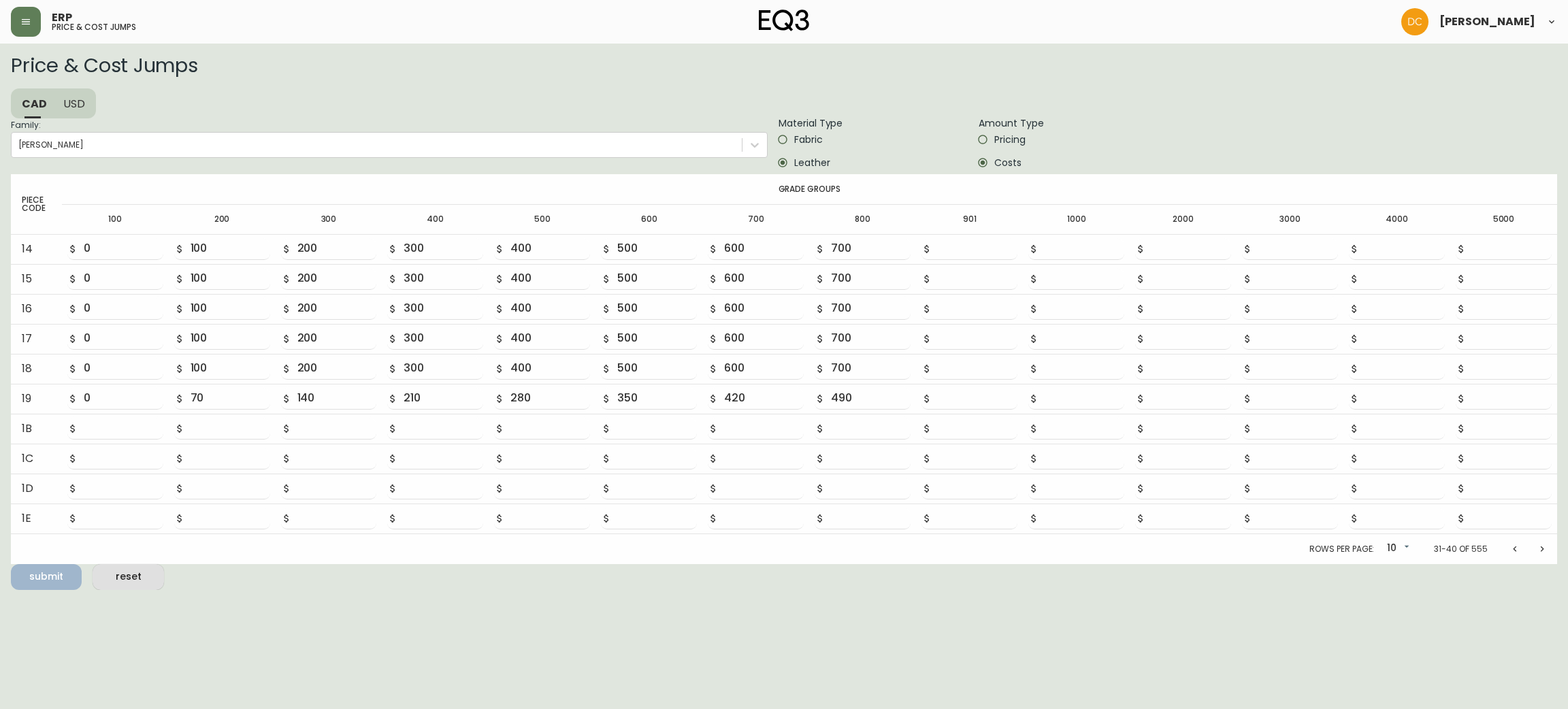
click at [815, 141] on span "Fabric" at bounding box center [809, 140] width 29 height 14
click at [794, 141] on input "Fabric" at bounding box center [782, 139] width 23 height 23
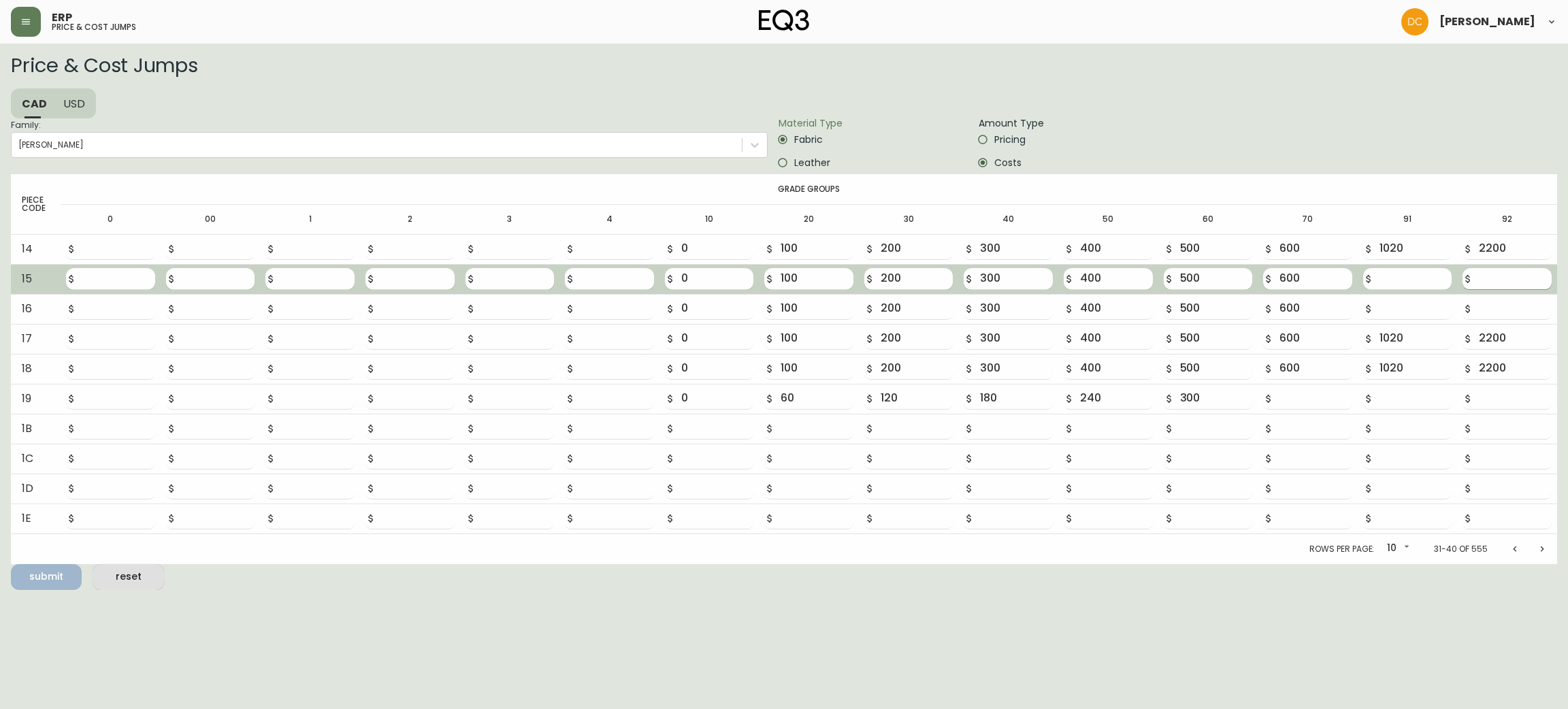
click at [1484, 279] on input "number" at bounding box center [1516, 278] width 73 height 21
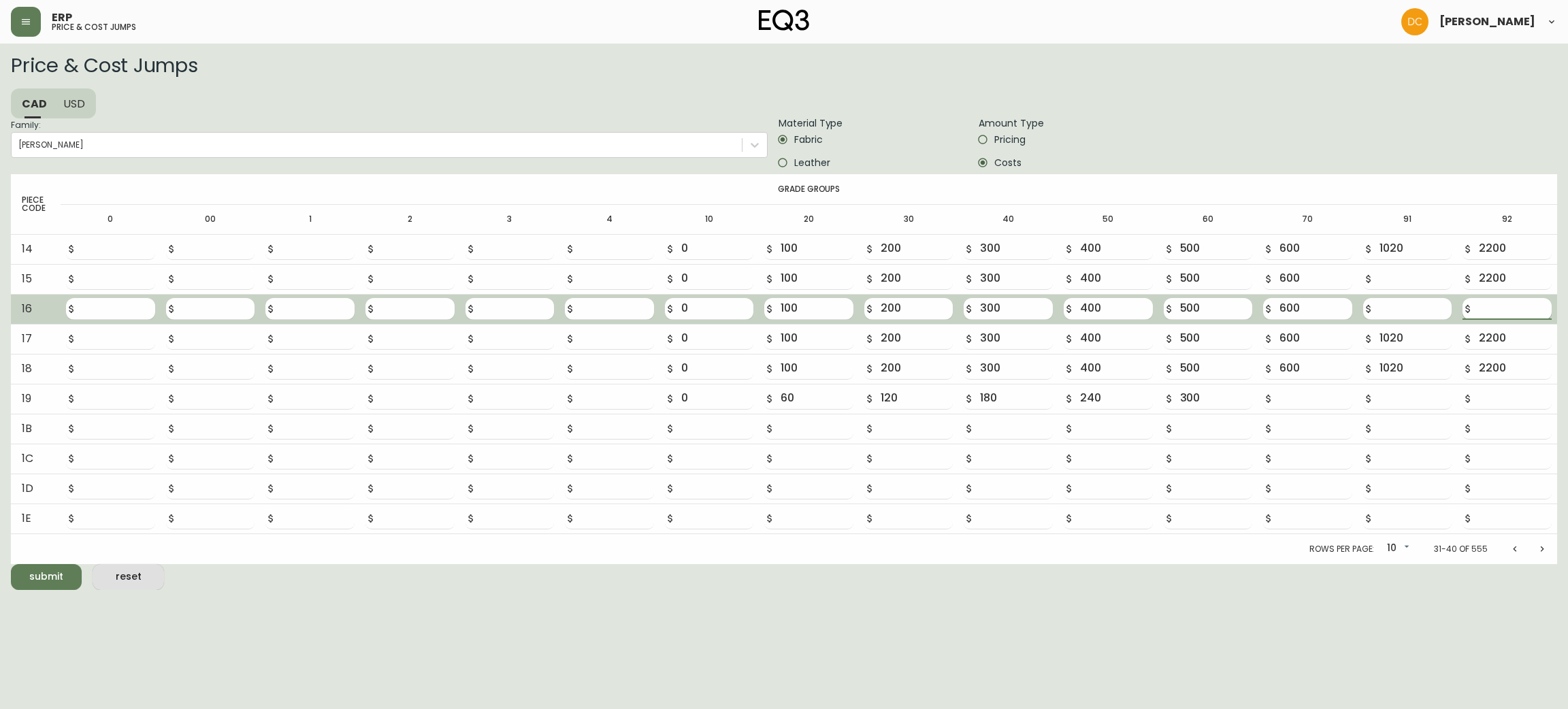
click at [1492, 310] on input "number" at bounding box center [1516, 309] width 73 height 21
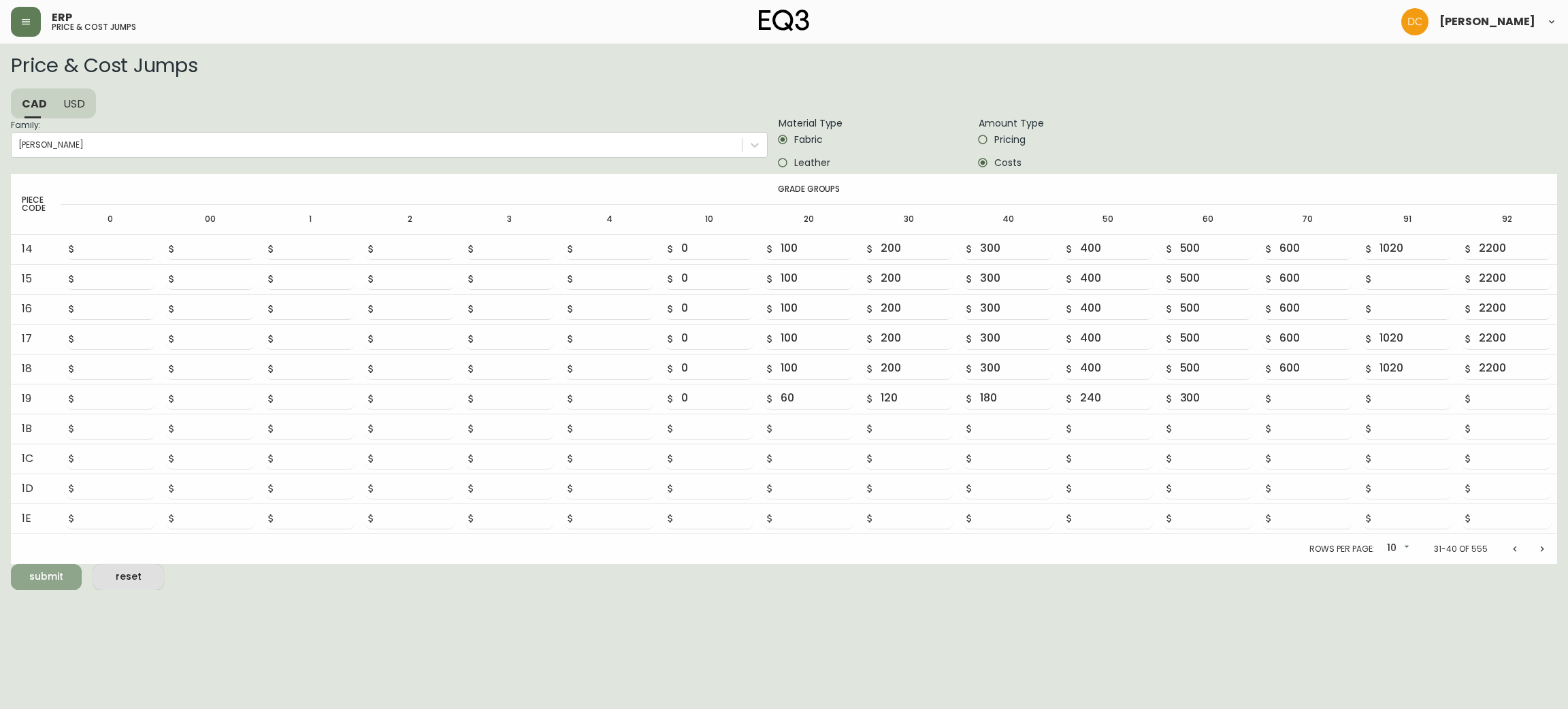
click at [56, 571] on span "submit" at bounding box center [46, 576] width 49 height 17
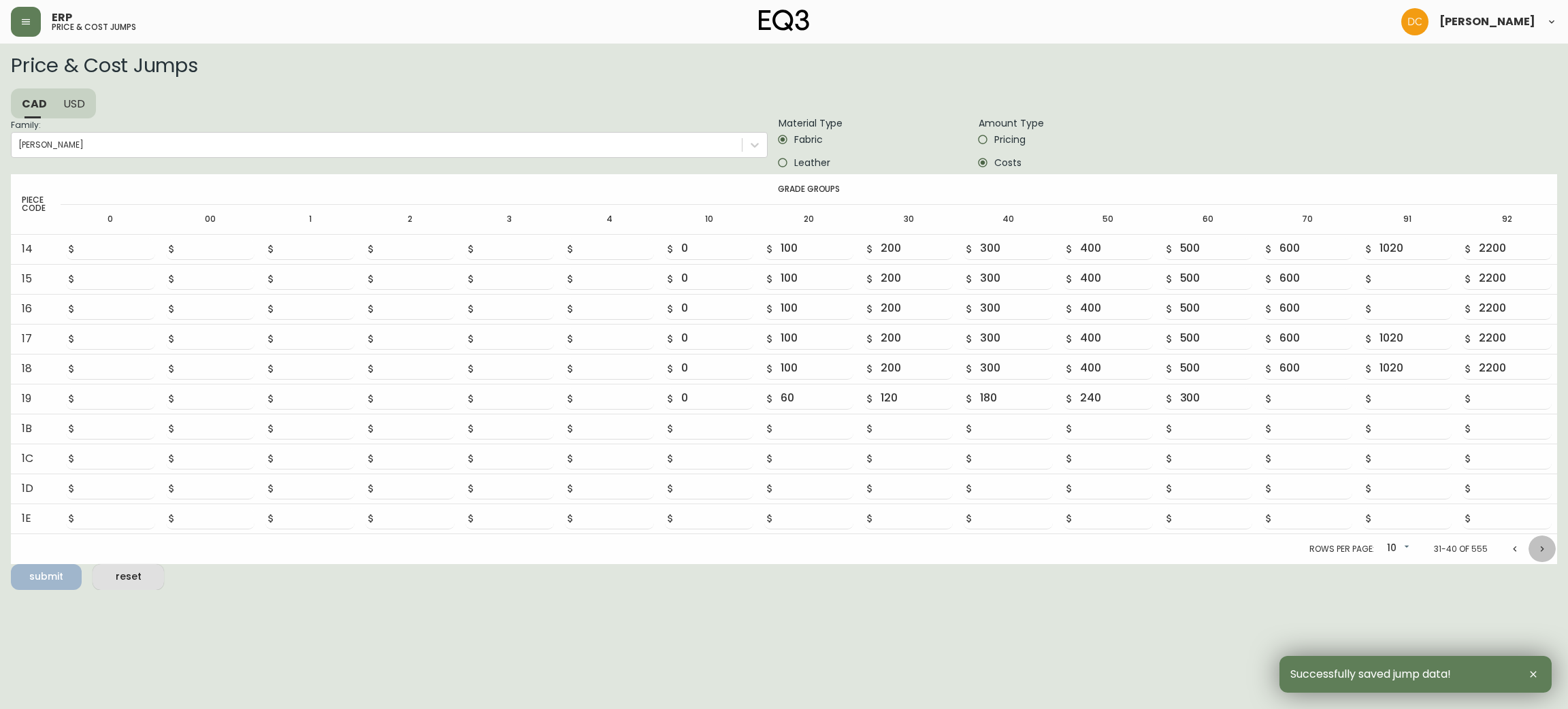
click at [1538, 550] on icon "Next page" at bounding box center [1543, 549] width 11 height 11
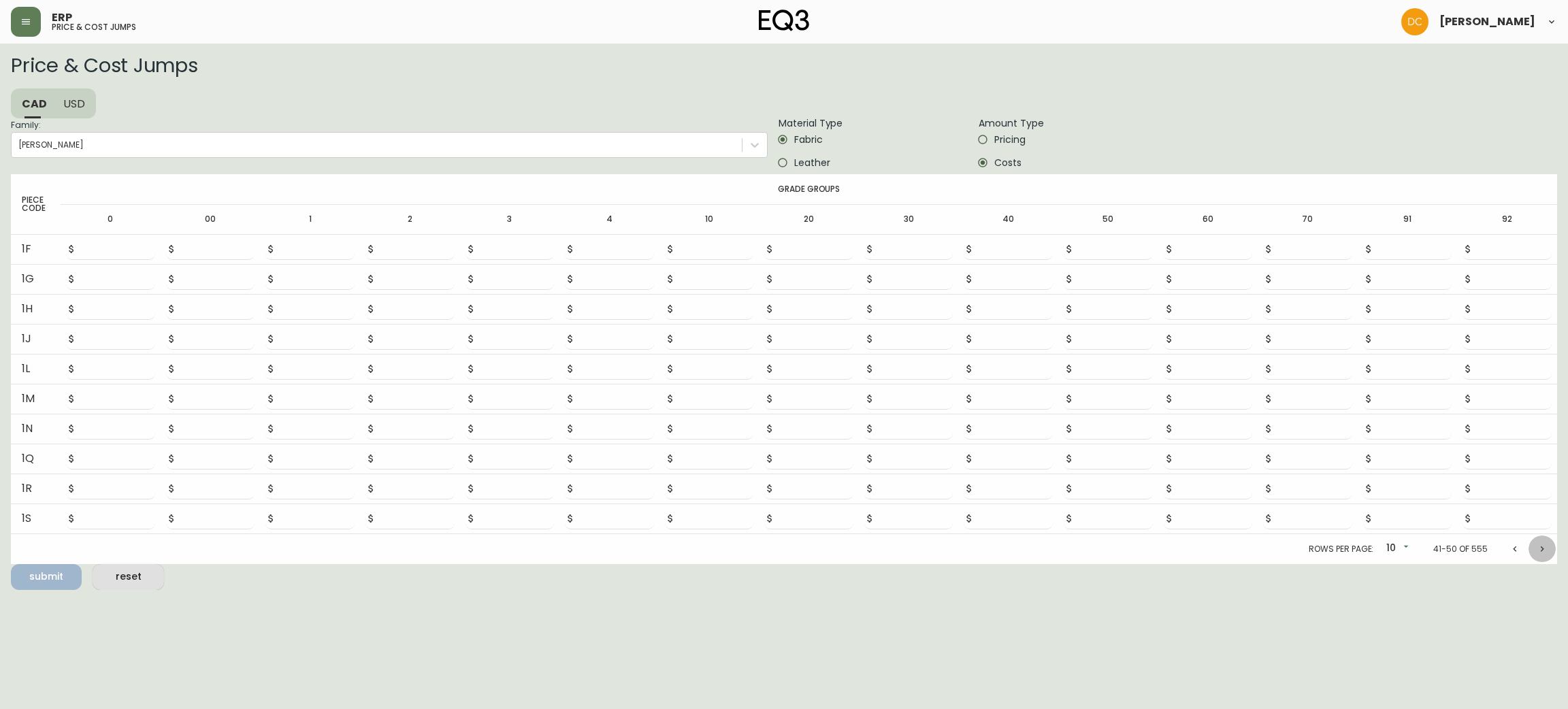
click at [1538, 550] on icon "Next page" at bounding box center [1543, 549] width 11 height 11
click at [1538, 550] on icon "Next page" at bounding box center [1543, 552] width 11 height 11
click at [1538, 550] on icon "Next page" at bounding box center [1543, 549] width 11 height 11
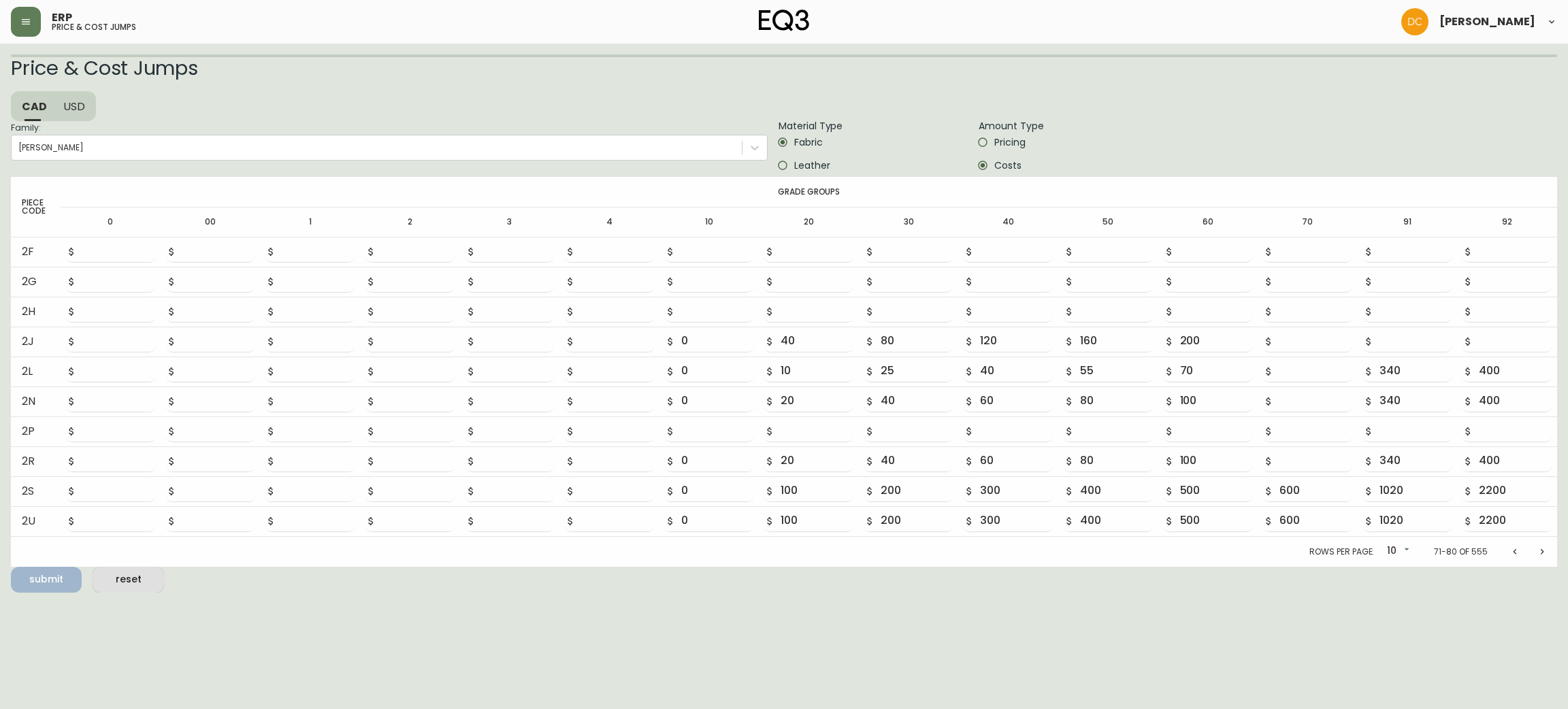
click at [1538, 550] on icon "Next page" at bounding box center [1543, 552] width 11 height 11
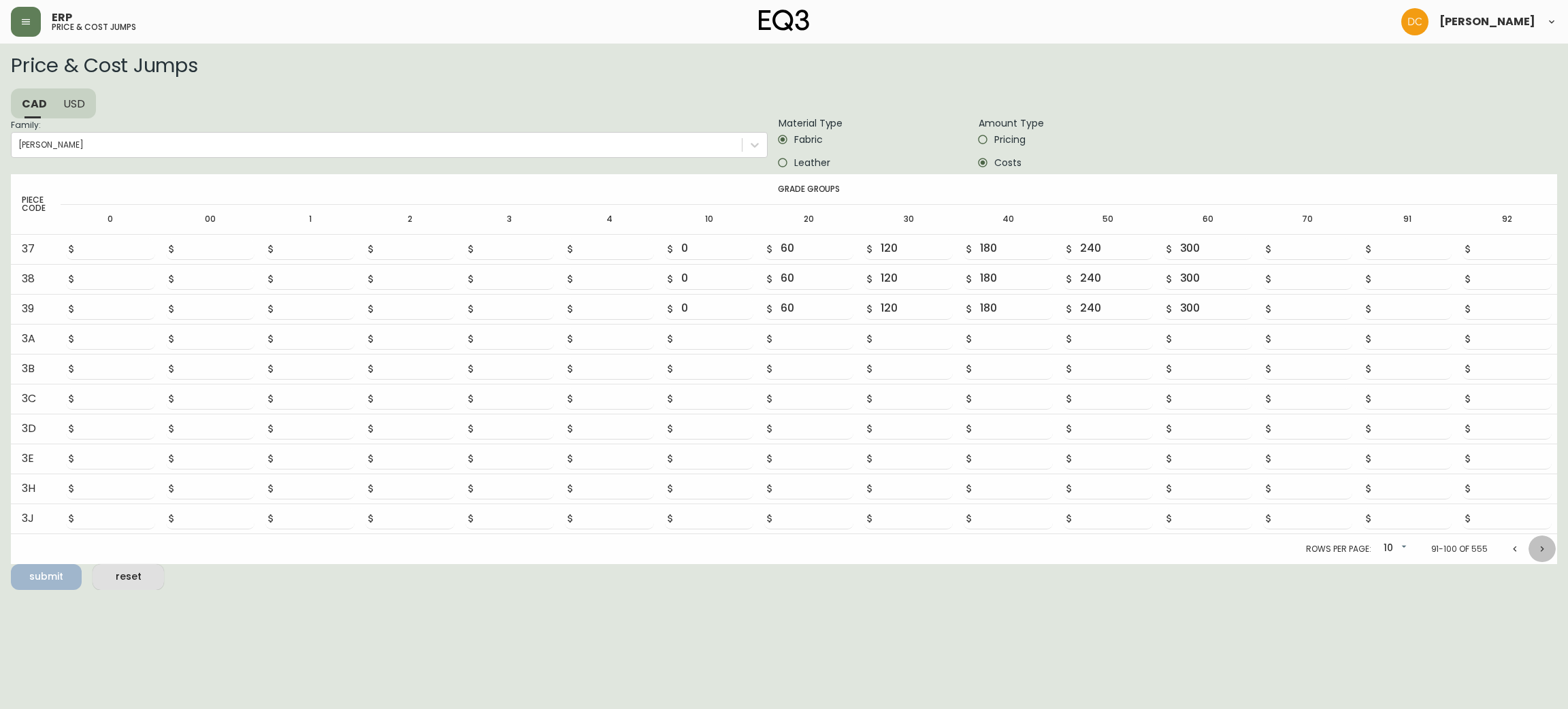
click at [1538, 550] on icon "Next page" at bounding box center [1543, 549] width 11 height 11
click at [1538, 550] on icon "Next page" at bounding box center [1543, 552] width 11 height 11
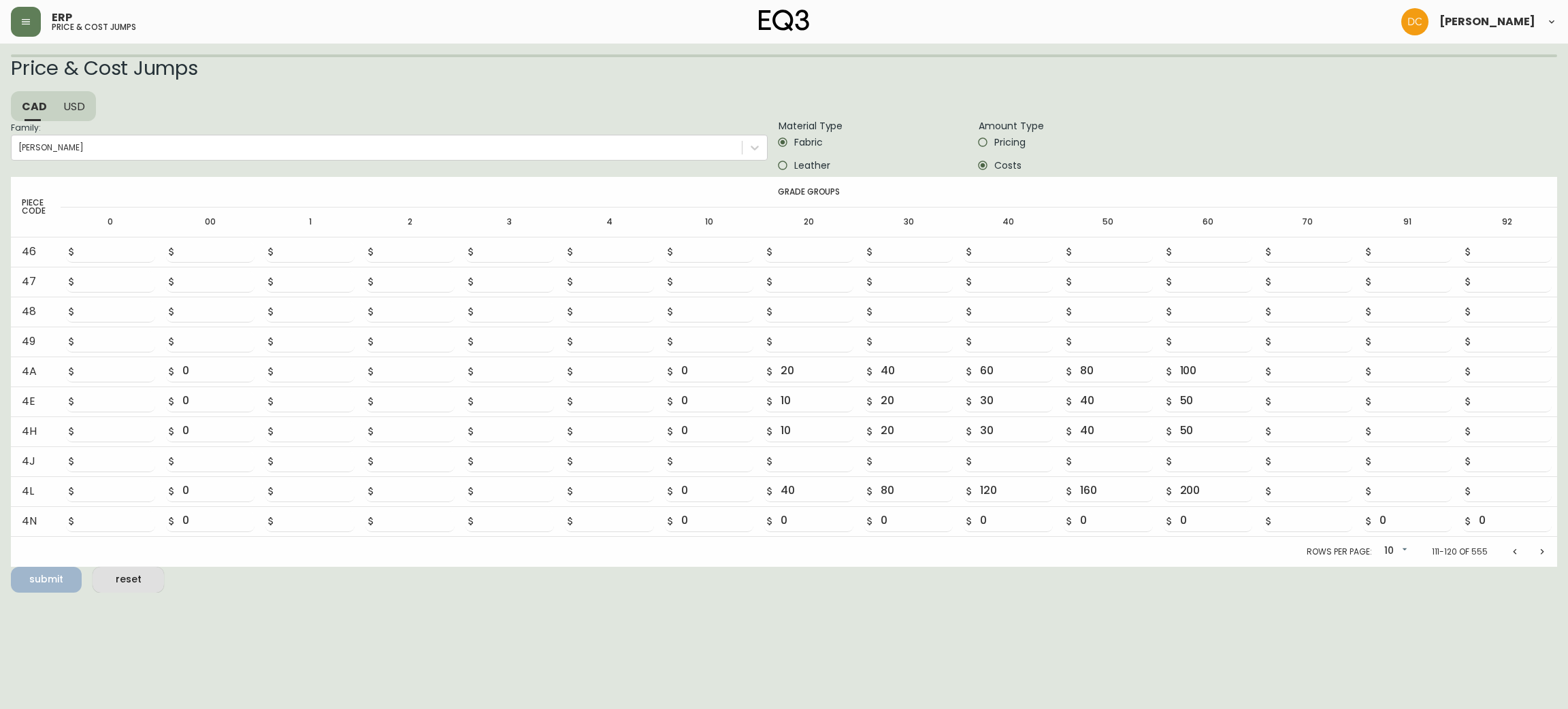
click at [1538, 550] on icon "Next page" at bounding box center [1543, 552] width 11 height 11
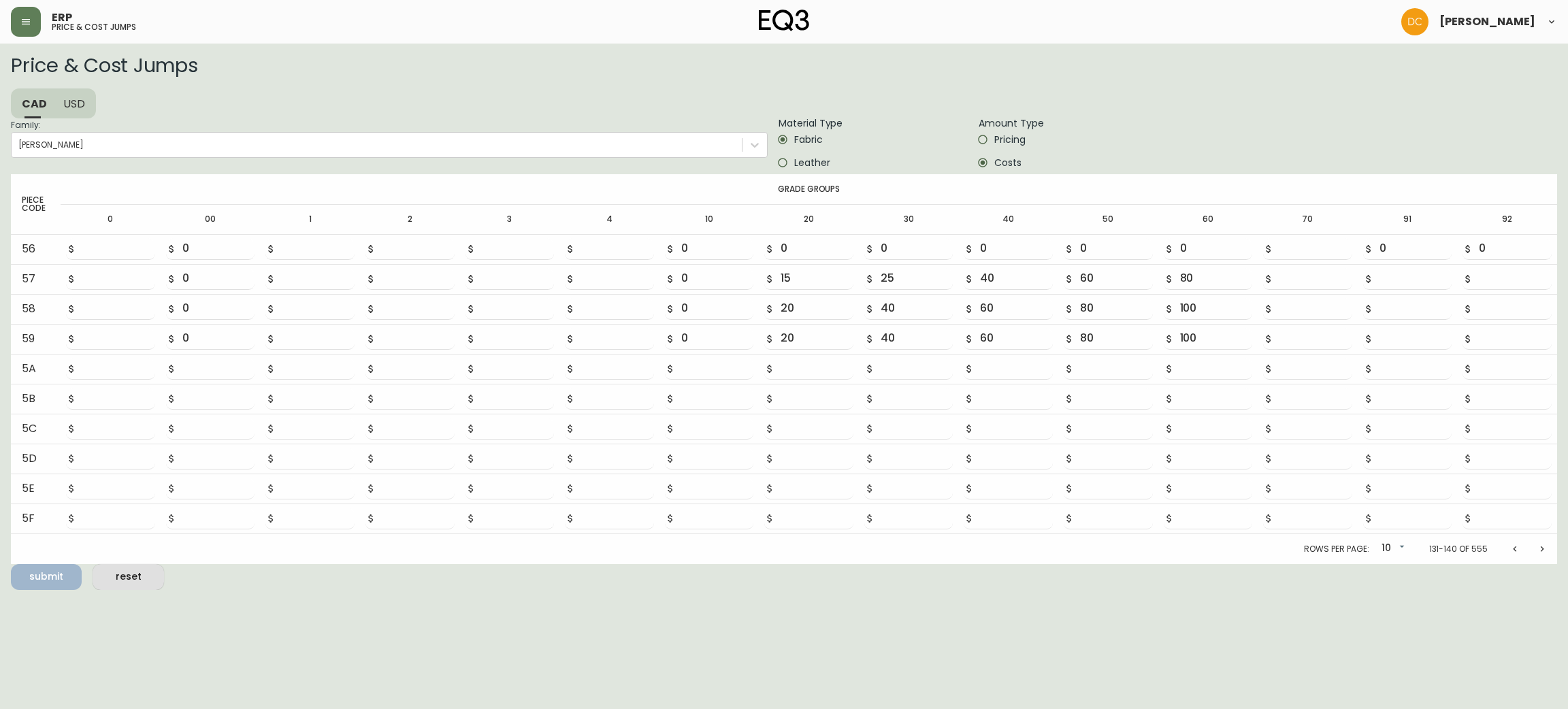
click at [1538, 550] on icon "Next page" at bounding box center [1543, 549] width 11 height 11
click at [1538, 550] on icon "Next page" at bounding box center [1543, 552] width 11 height 11
click at [1538, 549] on icon "Next page" at bounding box center [1543, 549] width 11 height 11
click at [1538, 549] on icon "Next page" at bounding box center [1543, 552] width 11 height 11
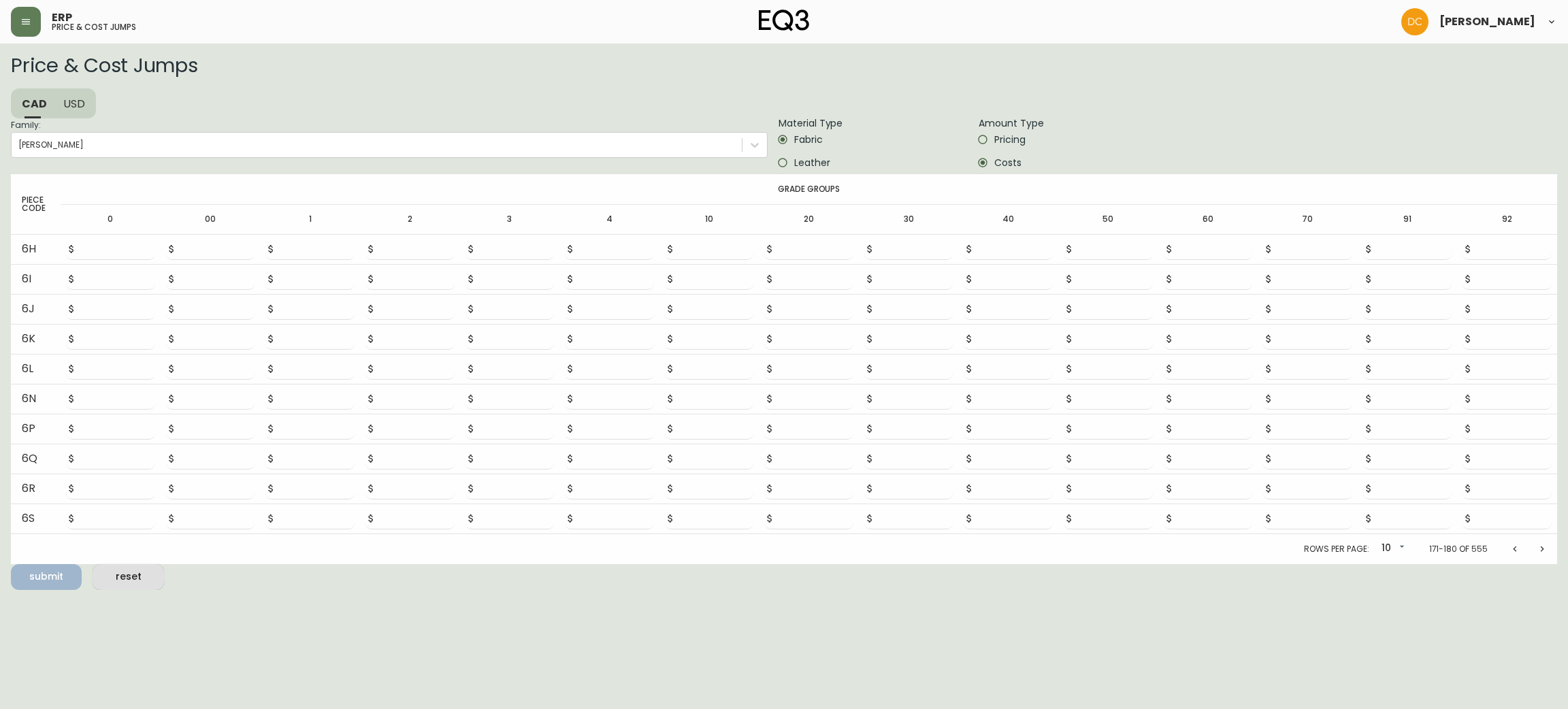
click at [1538, 549] on icon "Next page" at bounding box center [1543, 549] width 11 height 11
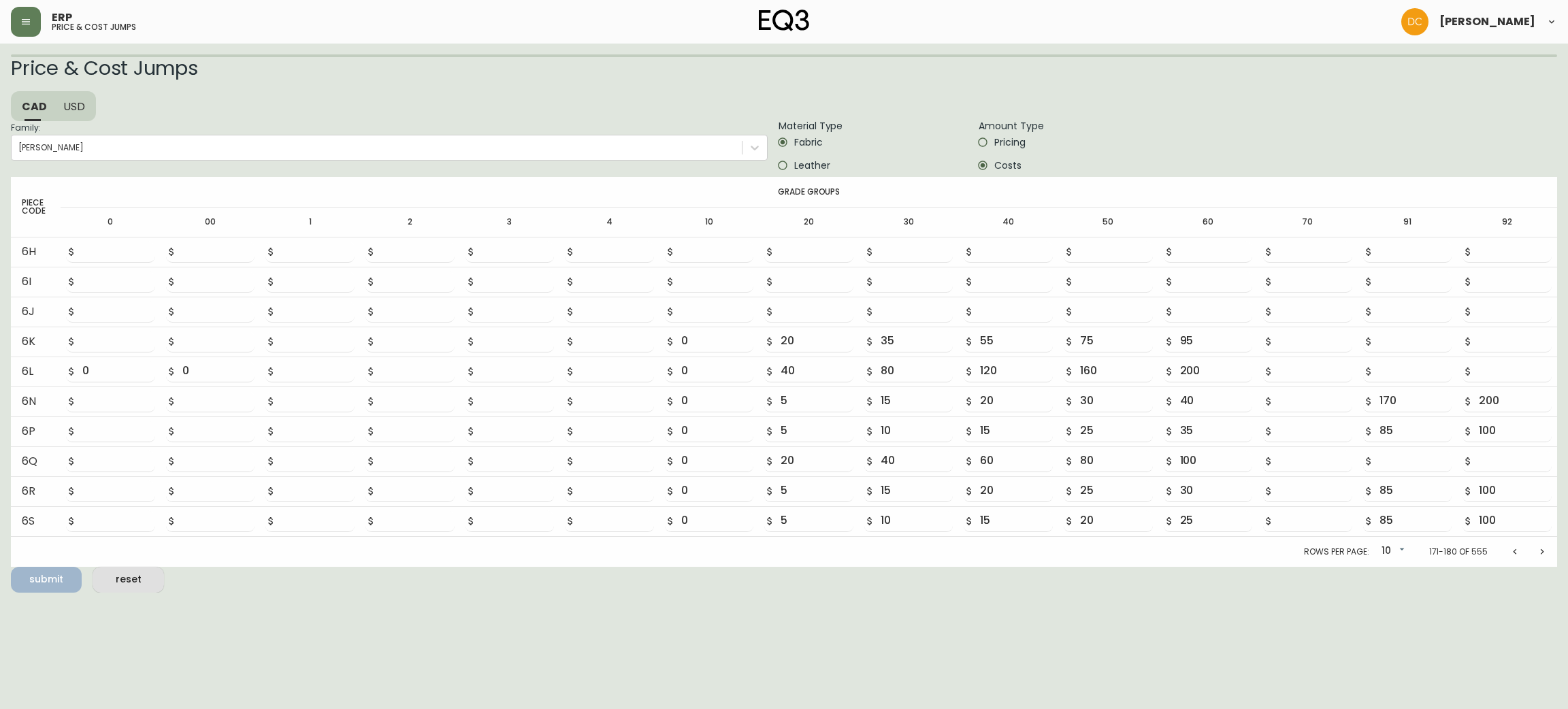
click at [1538, 549] on icon "Next page" at bounding box center [1543, 552] width 11 height 11
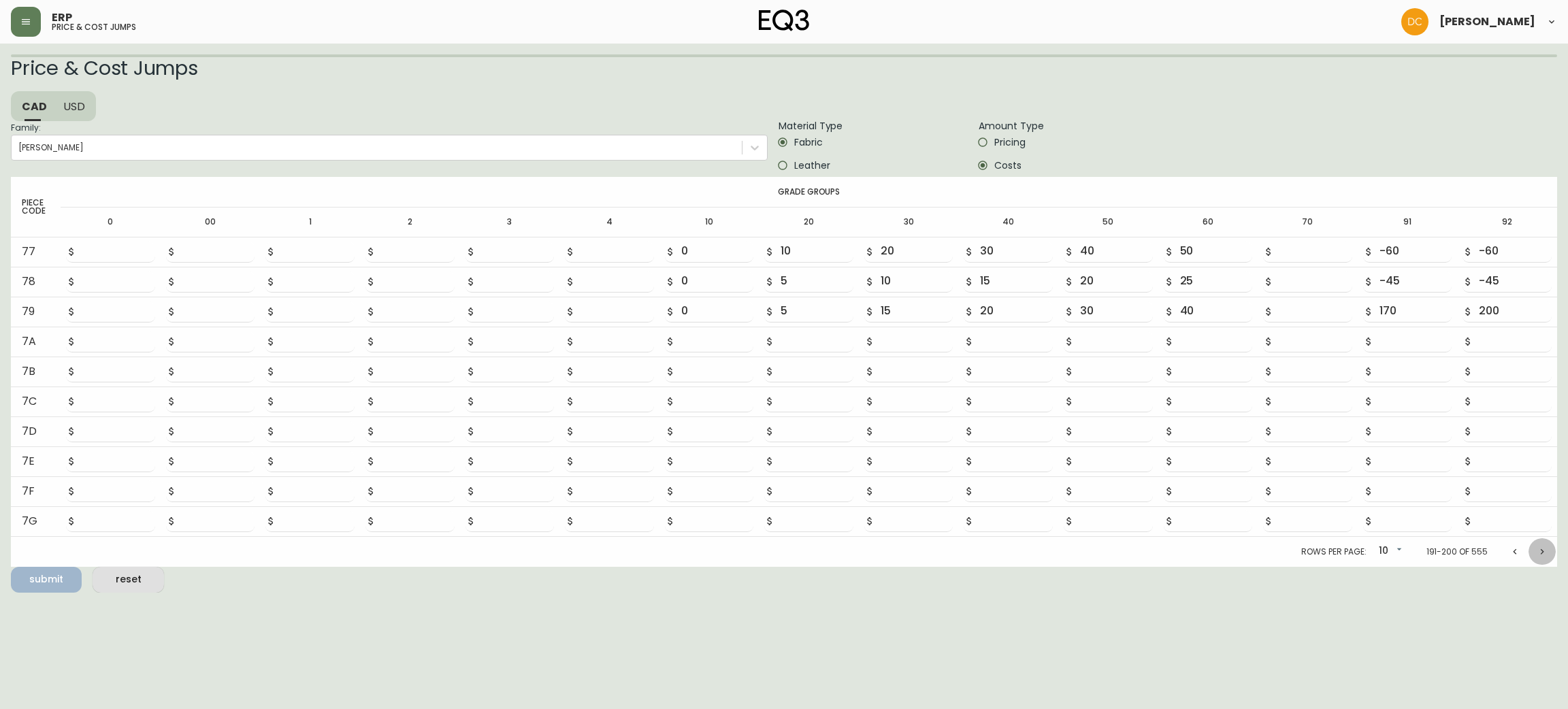
click at [1538, 549] on icon "Next page" at bounding box center [1543, 552] width 11 height 11
click at [1538, 549] on icon "Next page" at bounding box center [1543, 549] width 11 height 11
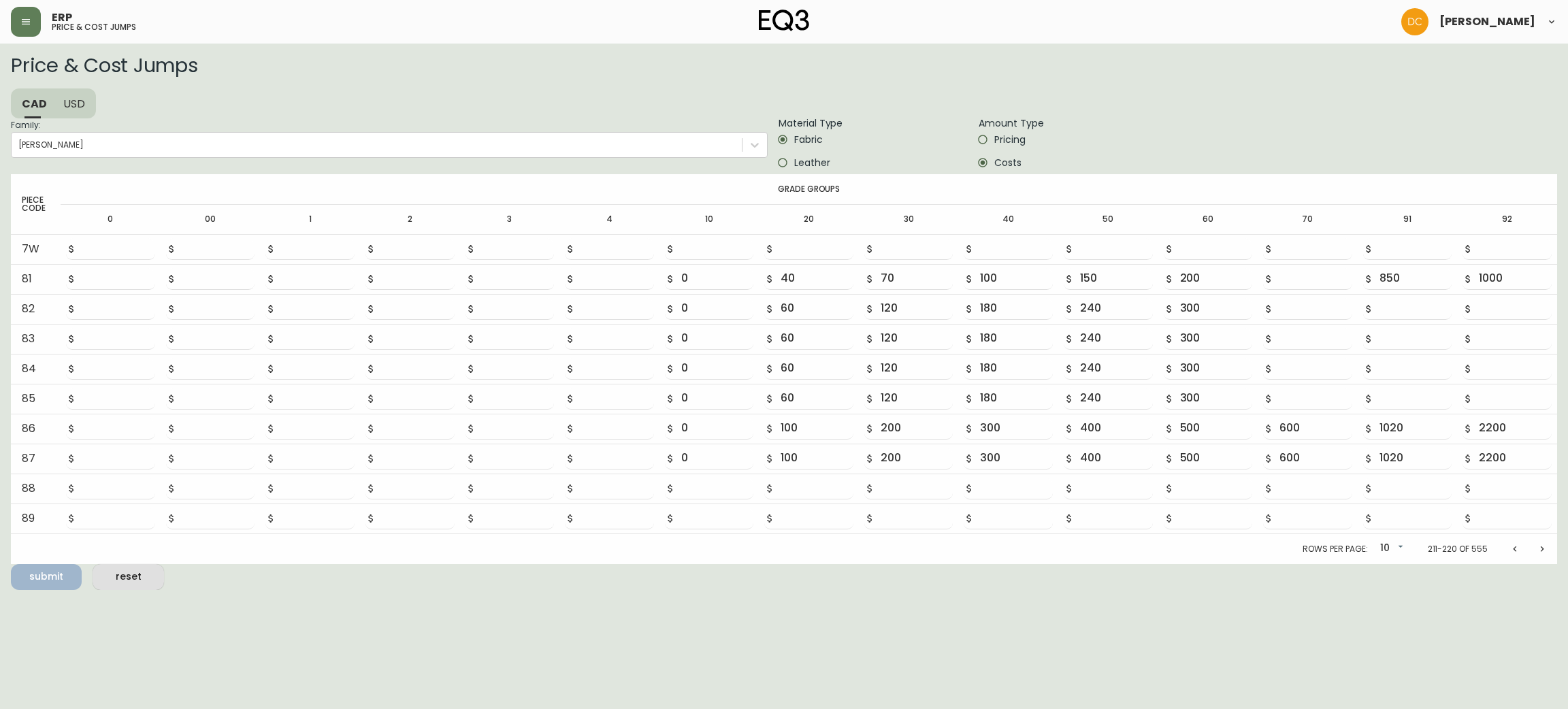
click at [1538, 549] on icon "Next page" at bounding box center [1543, 549] width 11 height 11
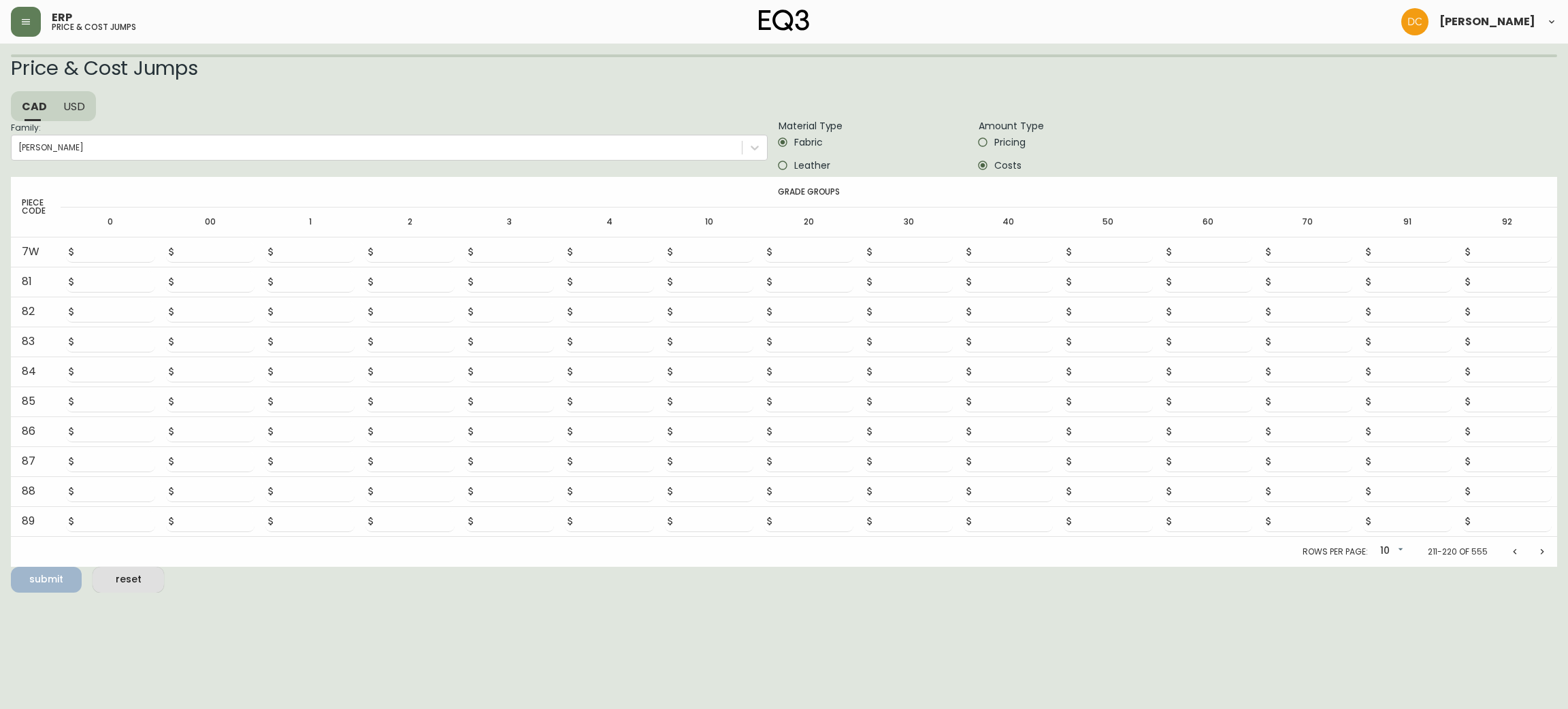
click at [1538, 548] on icon "Next page" at bounding box center [1543, 552] width 11 height 11
click at [1538, 548] on icon "Next page" at bounding box center [1543, 549] width 11 height 11
click at [1535, 542] on button "Next page" at bounding box center [1542, 549] width 27 height 27
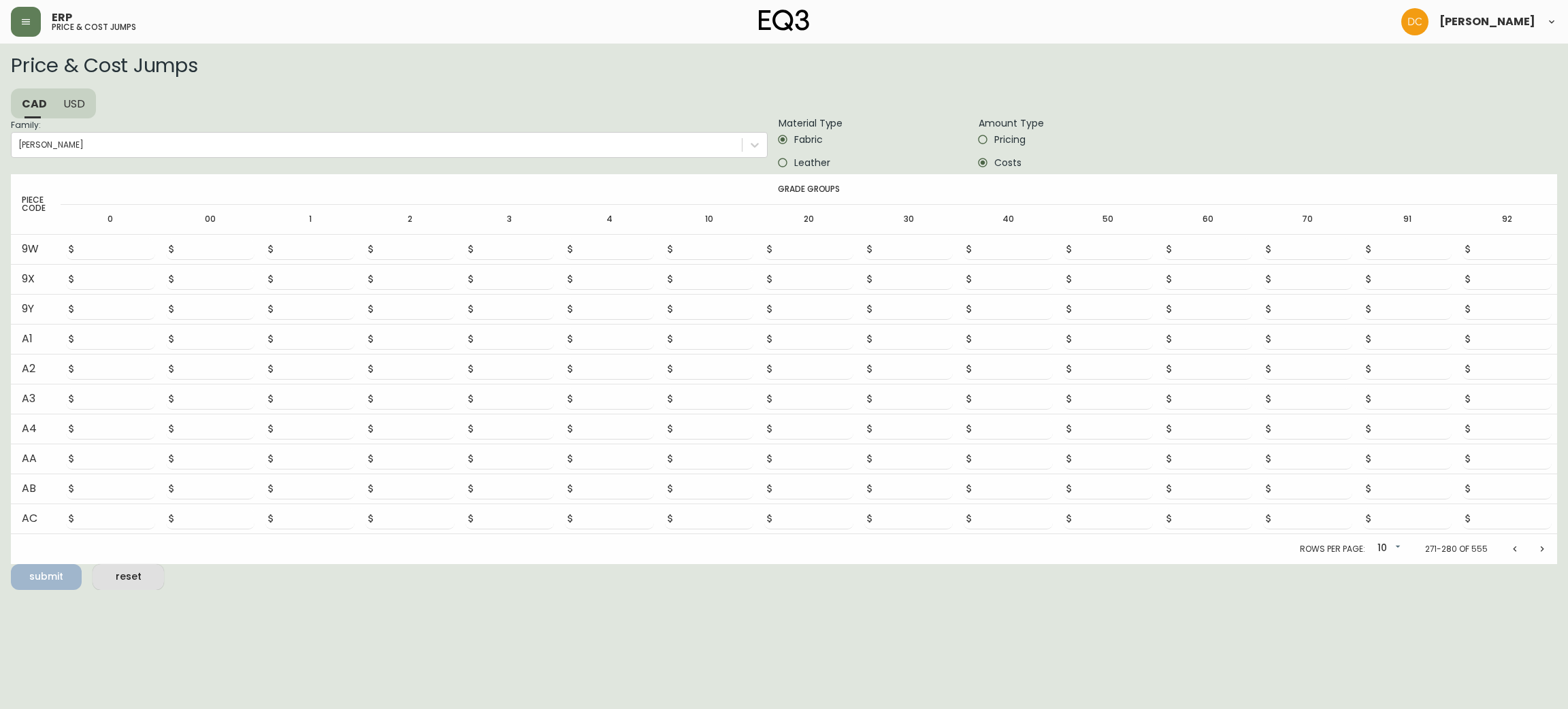
click at [1535, 542] on button "Next page" at bounding box center [1542, 549] width 27 height 27
click at [1535, 542] on button "Next page" at bounding box center [1542, 551] width 27 height 27
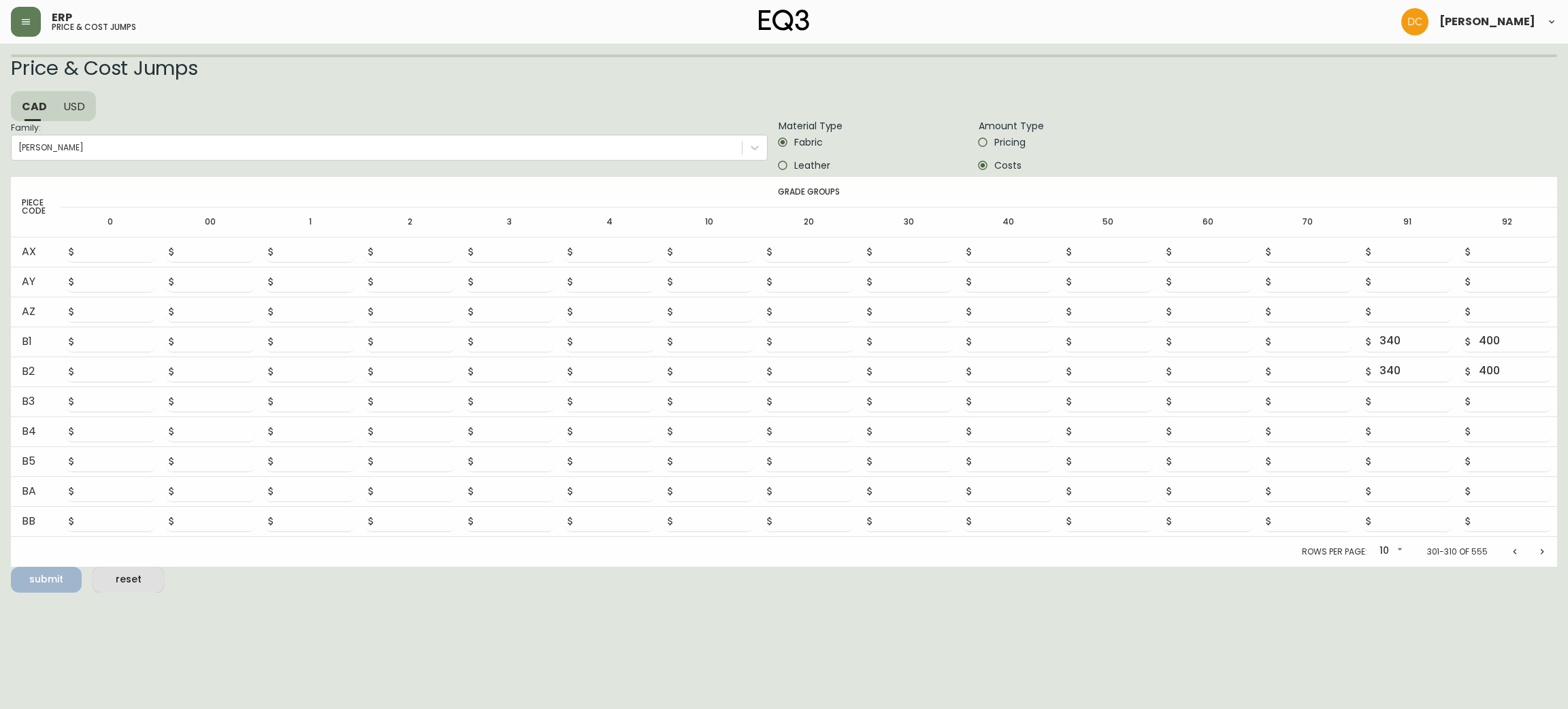
click at [1535, 542] on button "Next page" at bounding box center [1542, 551] width 27 height 27
click at [1535, 542] on button "Next page" at bounding box center [1542, 549] width 27 height 27
click at [1535, 542] on button "Next page" at bounding box center [1542, 551] width 27 height 27
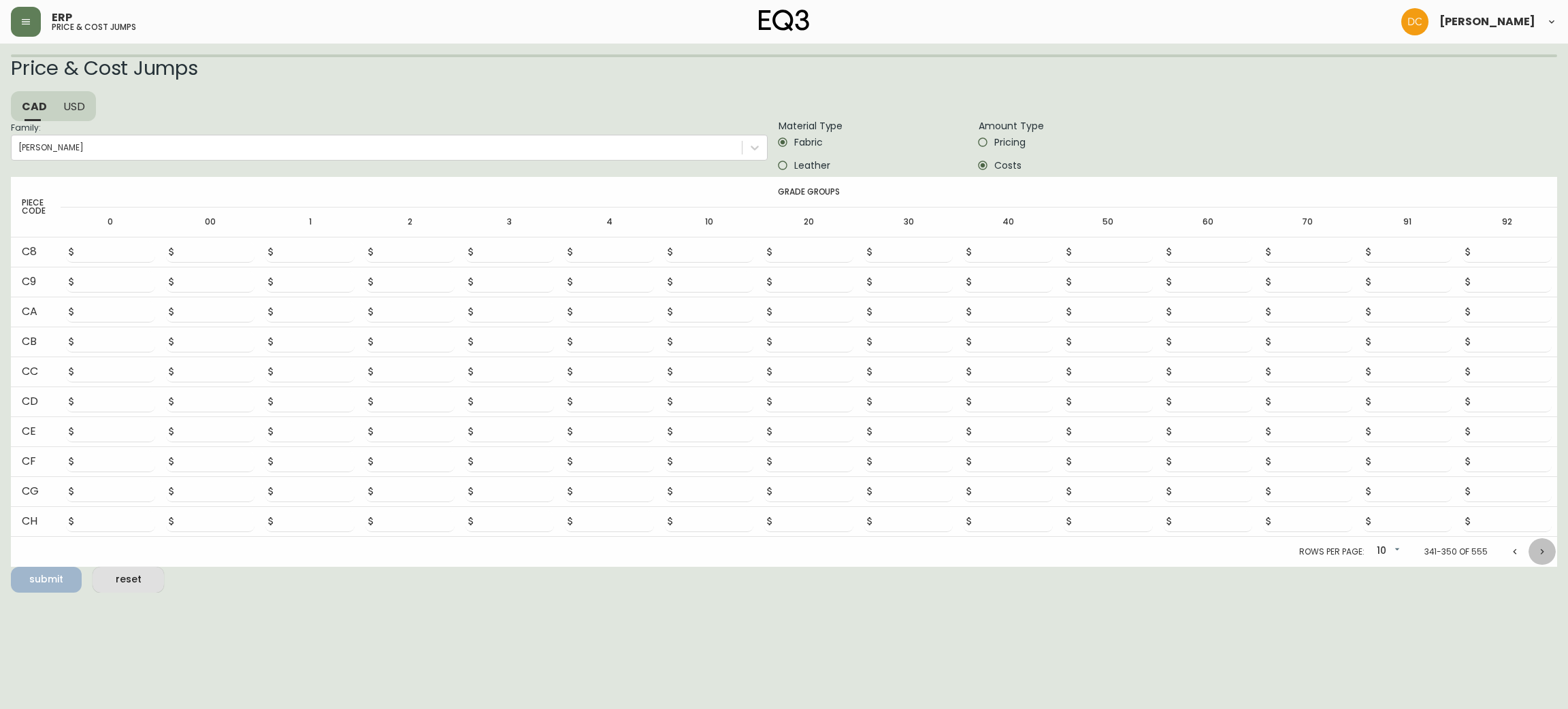
click at [1535, 542] on button "Next page" at bounding box center [1542, 551] width 27 height 27
click at [1535, 542] on button "Next page" at bounding box center [1542, 549] width 27 height 27
click at [1535, 542] on button "Next page" at bounding box center [1542, 551] width 27 height 27
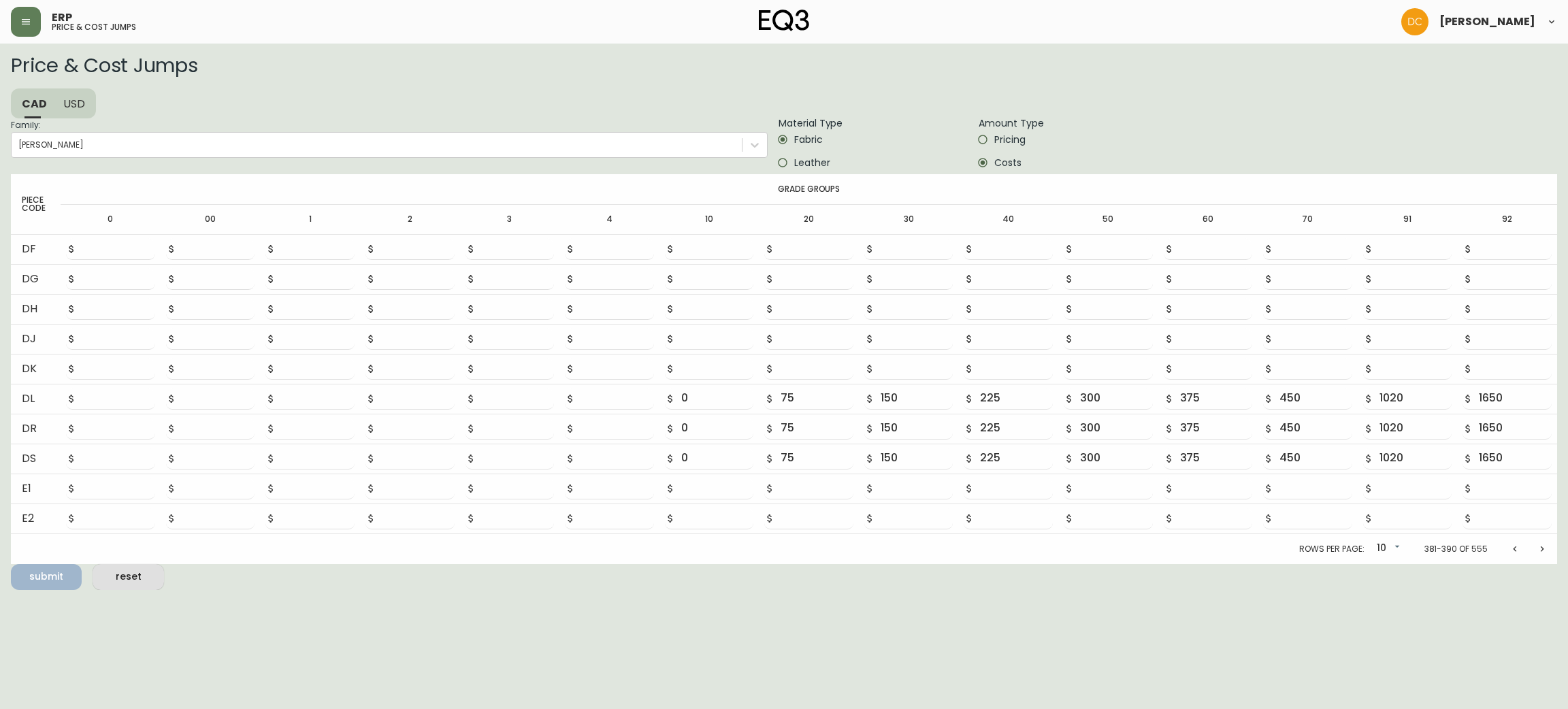
click at [1535, 542] on button "Next page" at bounding box center [1542, 549] width 27 height 27
click at [1535, 542] on button "Next page" at bounding box center [1542, 551] width 27 height 27
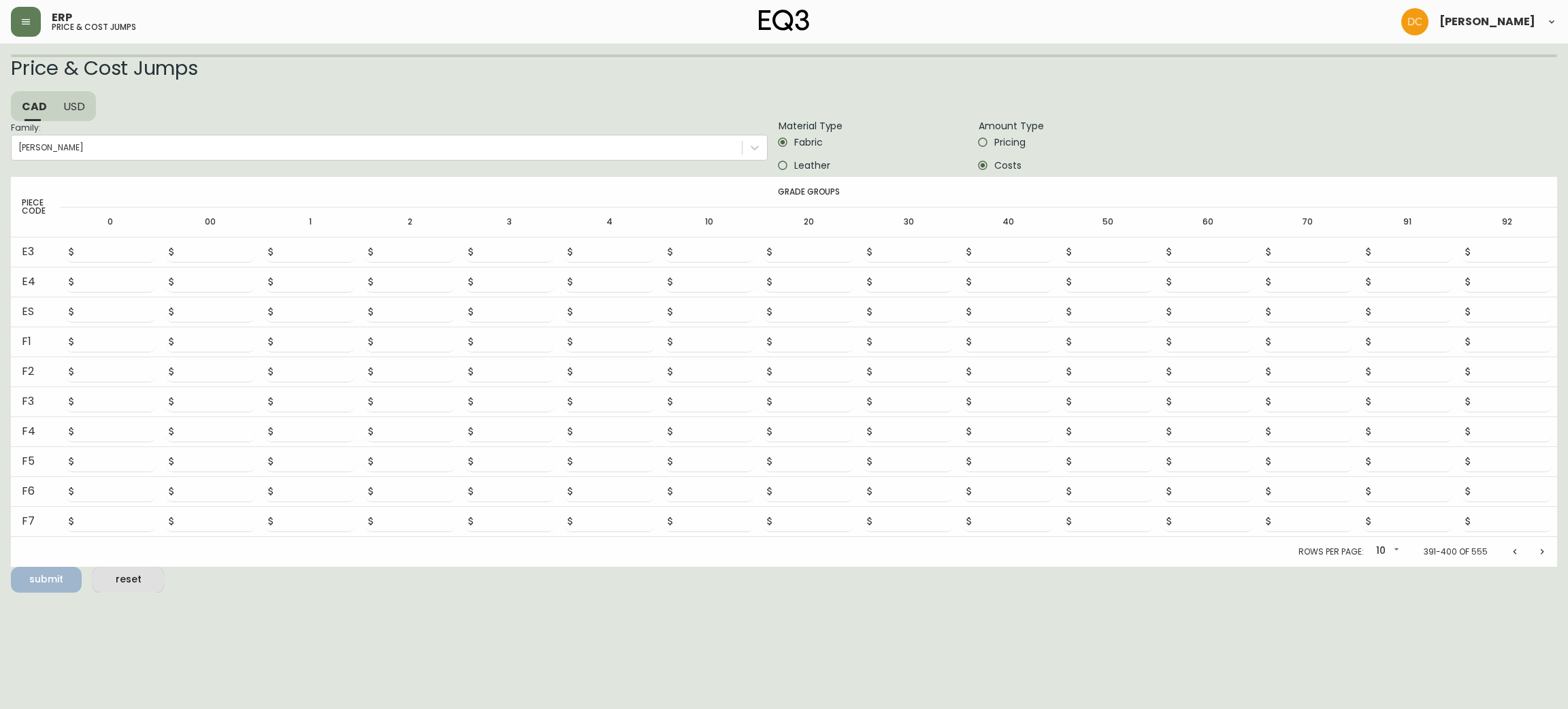
click at [1535, 542] on button "Next page" at bounding box center [1542, 551] width 27 height 27
click at [1535, 542] on button "Next page" at bounding box center [1542, 549] width 27 height 27
click at [1535, 536] on button "Next page" at bounding box center [1542, 549] width 27 height 27
click at [1535, 537] on div "Rows per page: [PHONE_NUMBER] of 555" at bounding box center [784, 552] width 1547 height 30
click at [1535, 536] on button "Next page" at bounding box center [1542, 549] width 27 height 27
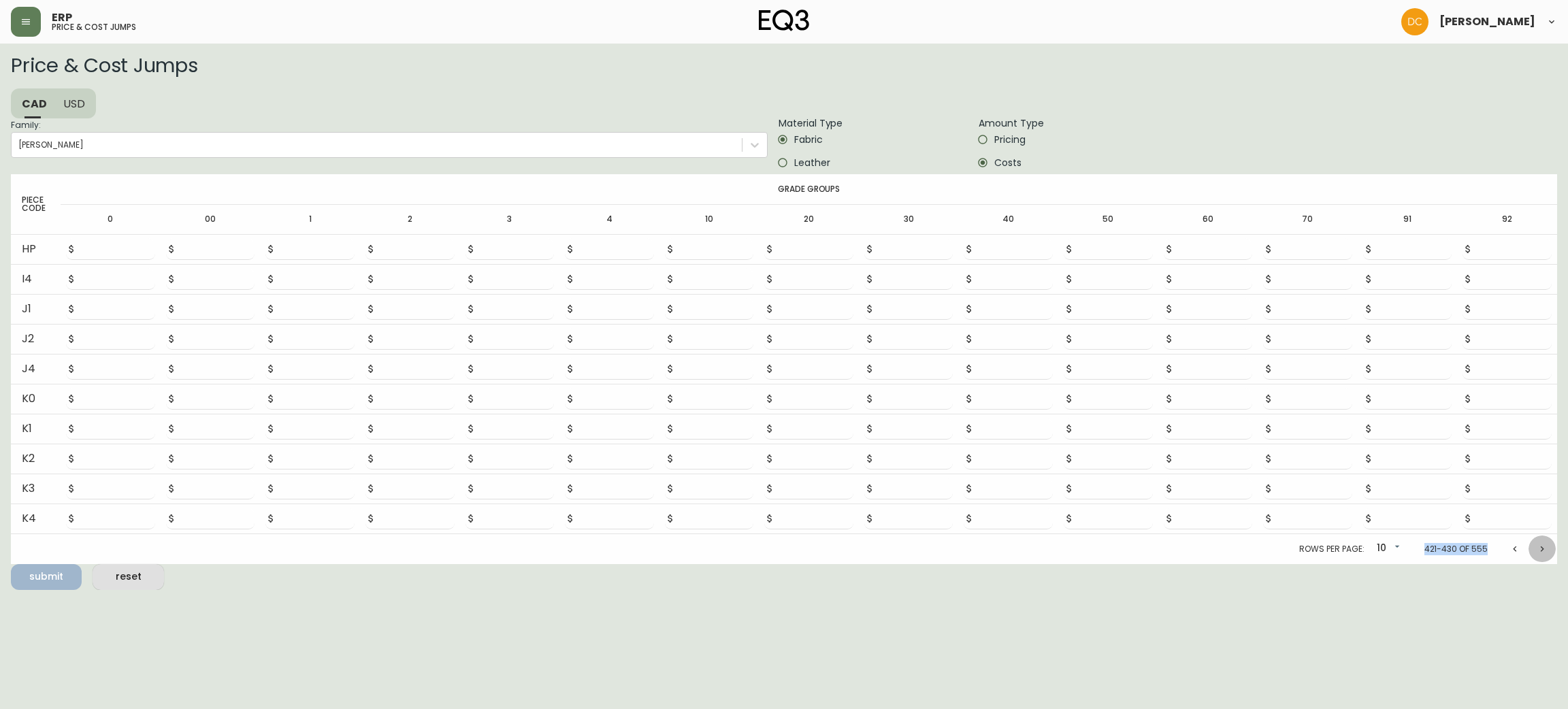
click at [1535, 536] on div "Rows per page: [PHONE_NUMBER] of 555" at bounding box center [784, 549] width 1547 height 30
click at [1535, 535] on div at bounding box center [1528, 549] width 55 height 27
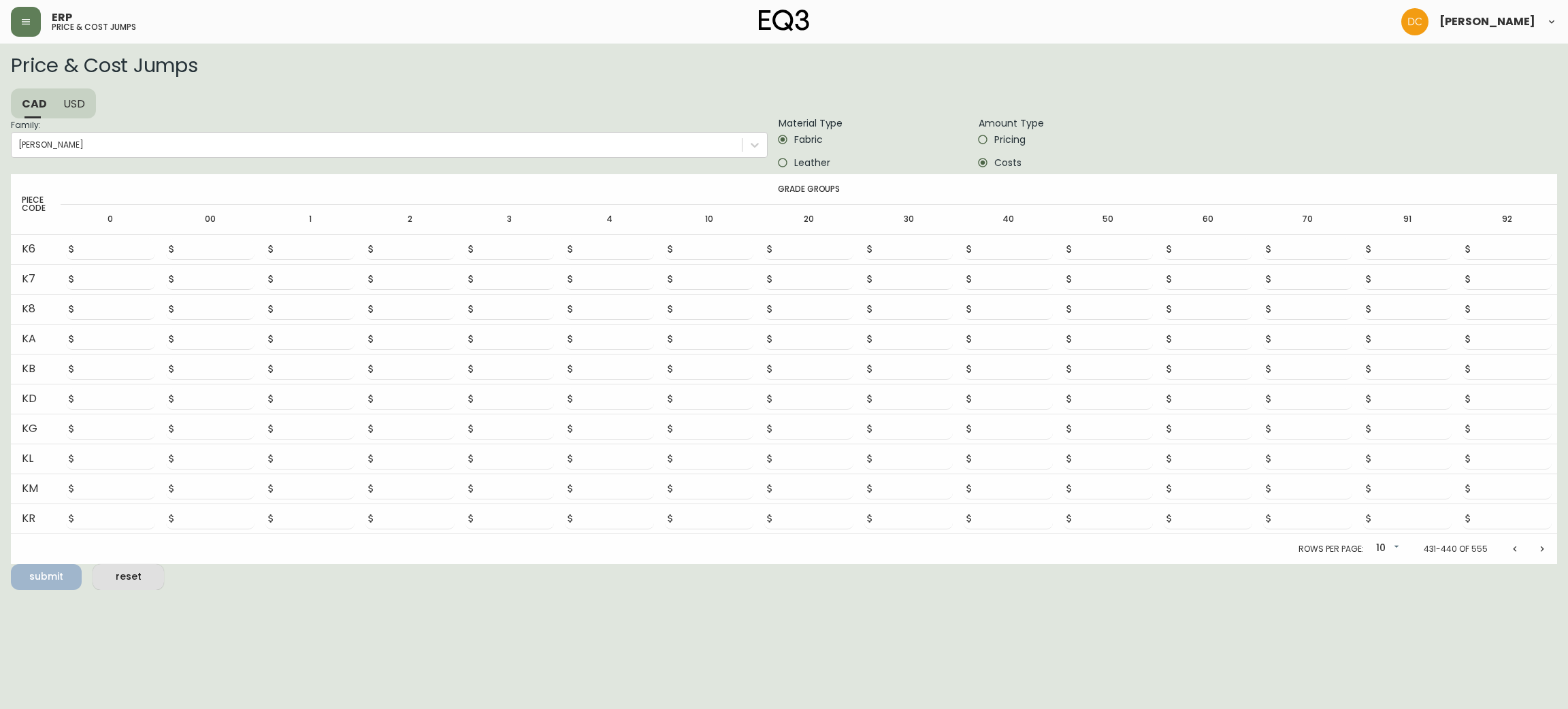
click at [1534, 566] on div "submit reset" at bounding box center [784, 577] width 1547 height 26
click at [1547, 538] on button "Next page" at bounding box center [1542, 549] width 27 height 27
click at [1546, 538] on button "Next page" at bounding box center [1542, 549] width 27 height 27
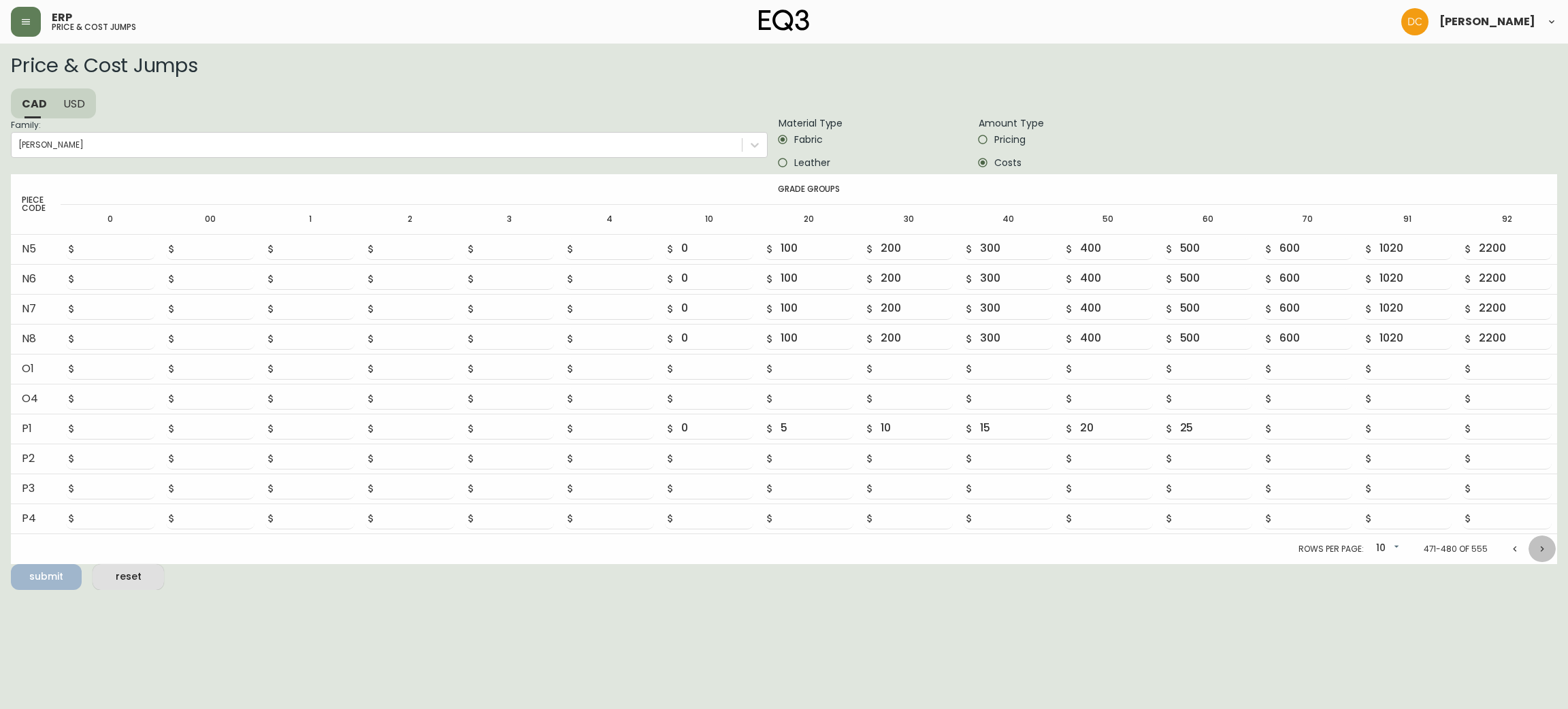
click at [1546, 538] on button "Next page" at bounding box center [1542, 549] width 27 height 27
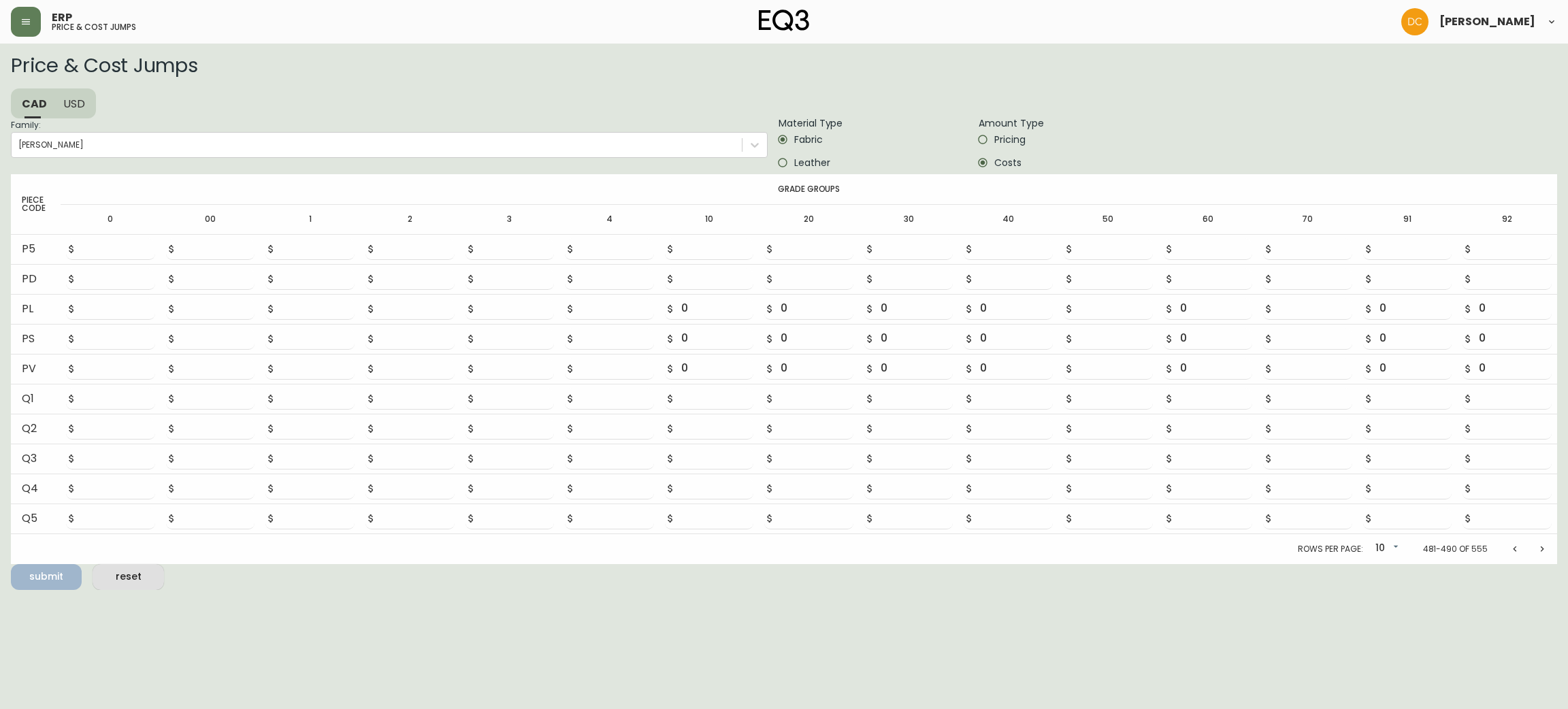
click at [1546, 538] on button "Next page" at bounding box center [1542, 549] width 27 height 27
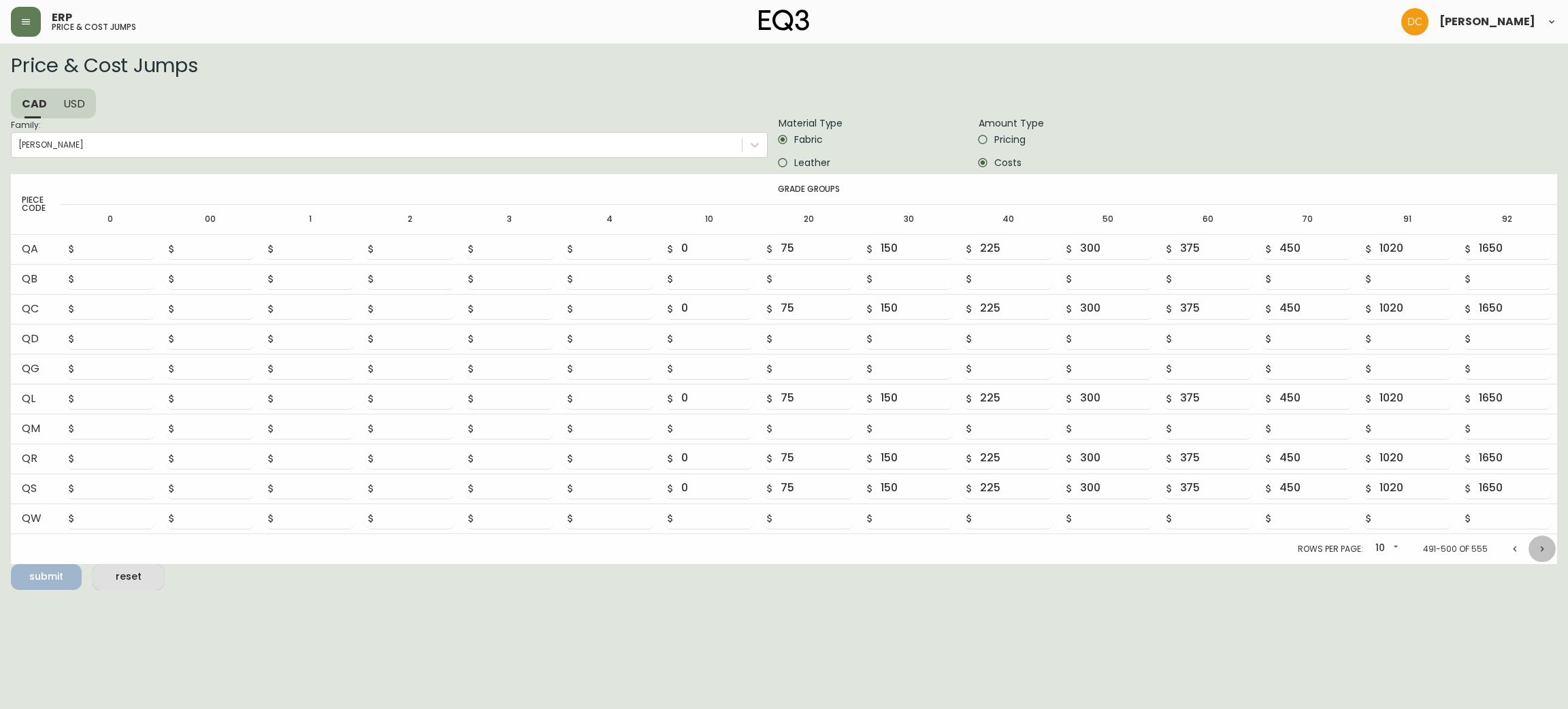
click at [1546, 538] on button "Next page" at bounding box center [1542, 549] width 27 height 27
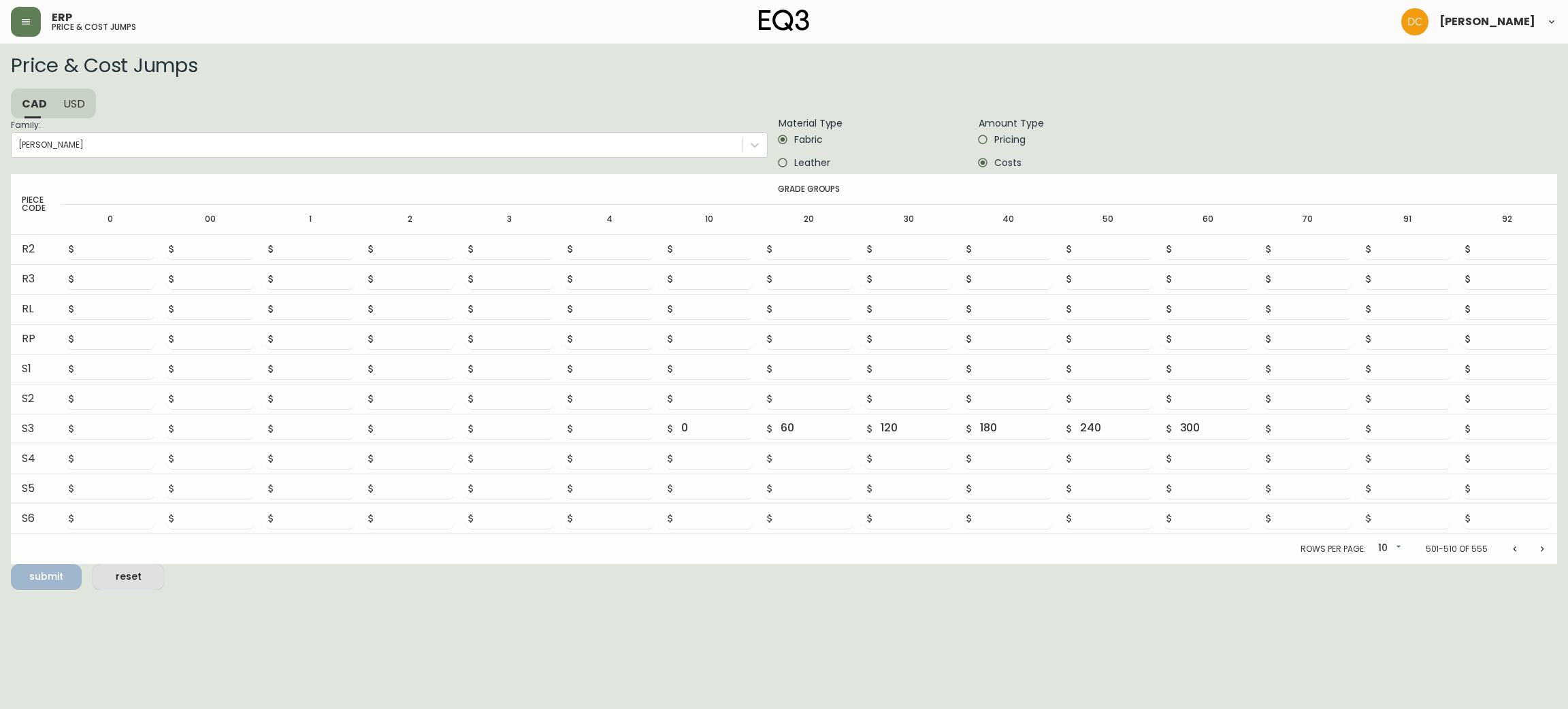
click at [1546, 538] on button "Next page" at bounding box center [1542, 549] width 27 height 27
click at [1506, 541] on button "Previous page" at bounding box center [1515, 549] width 27 height 27
click at [817, 161] on span "Leather" at bounding box center [812, 163] width 36 height 14
click at [794, 161] on input "Leather" at bounding box center [782, 162] width 23 height 23
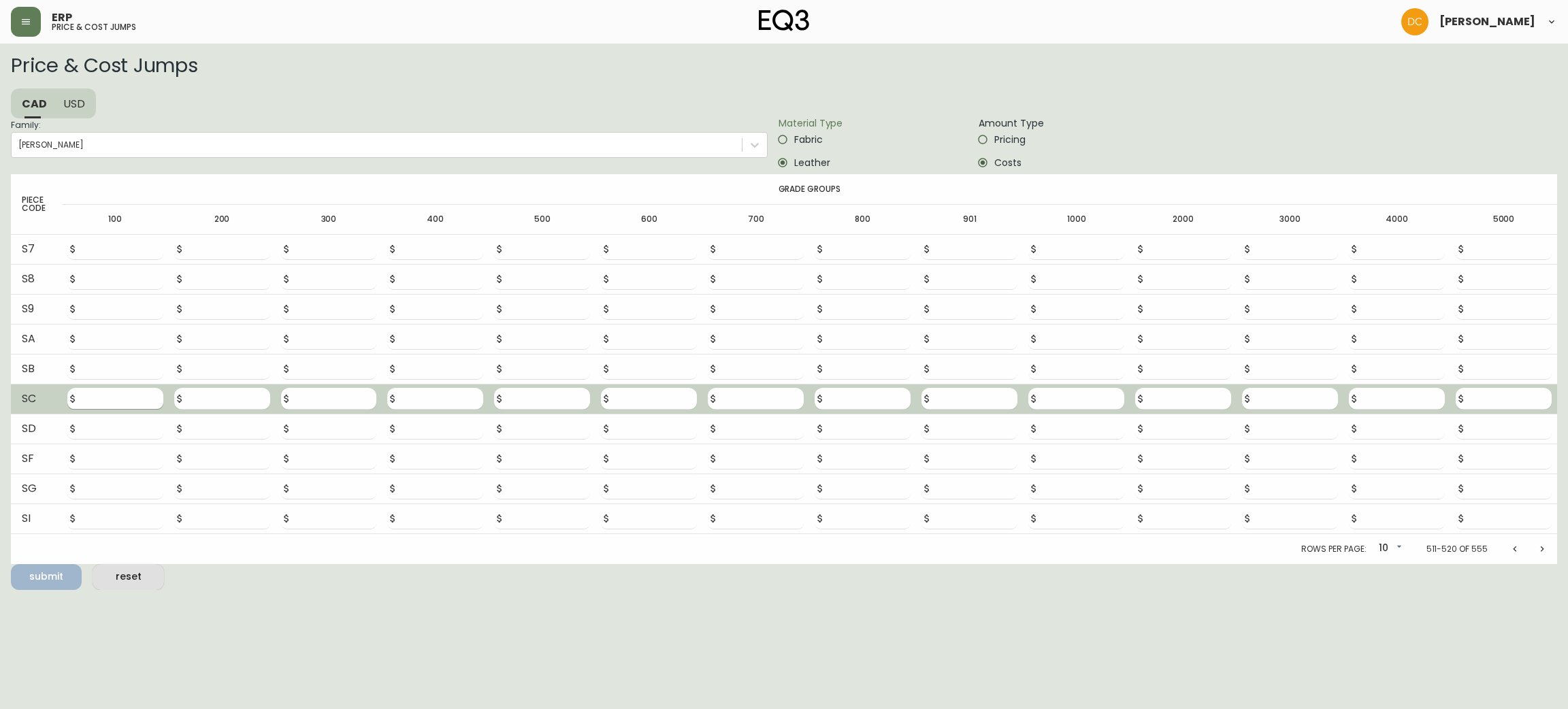
click at [115, 400] on input "number" at bounding box center [123, 398] width 79 height 21
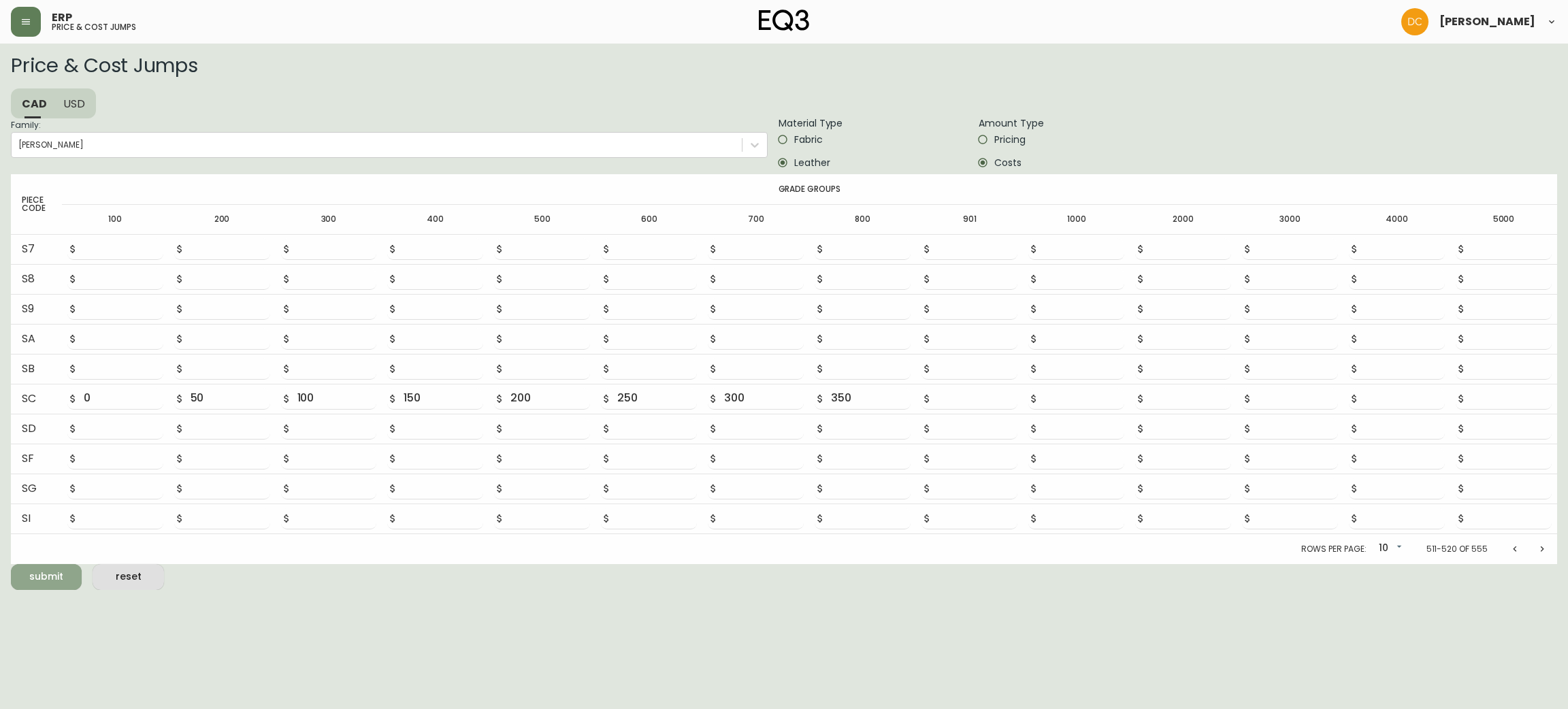
click at [59, 569] on span "submit" at bounding box center [46, 576] width 49 height 17
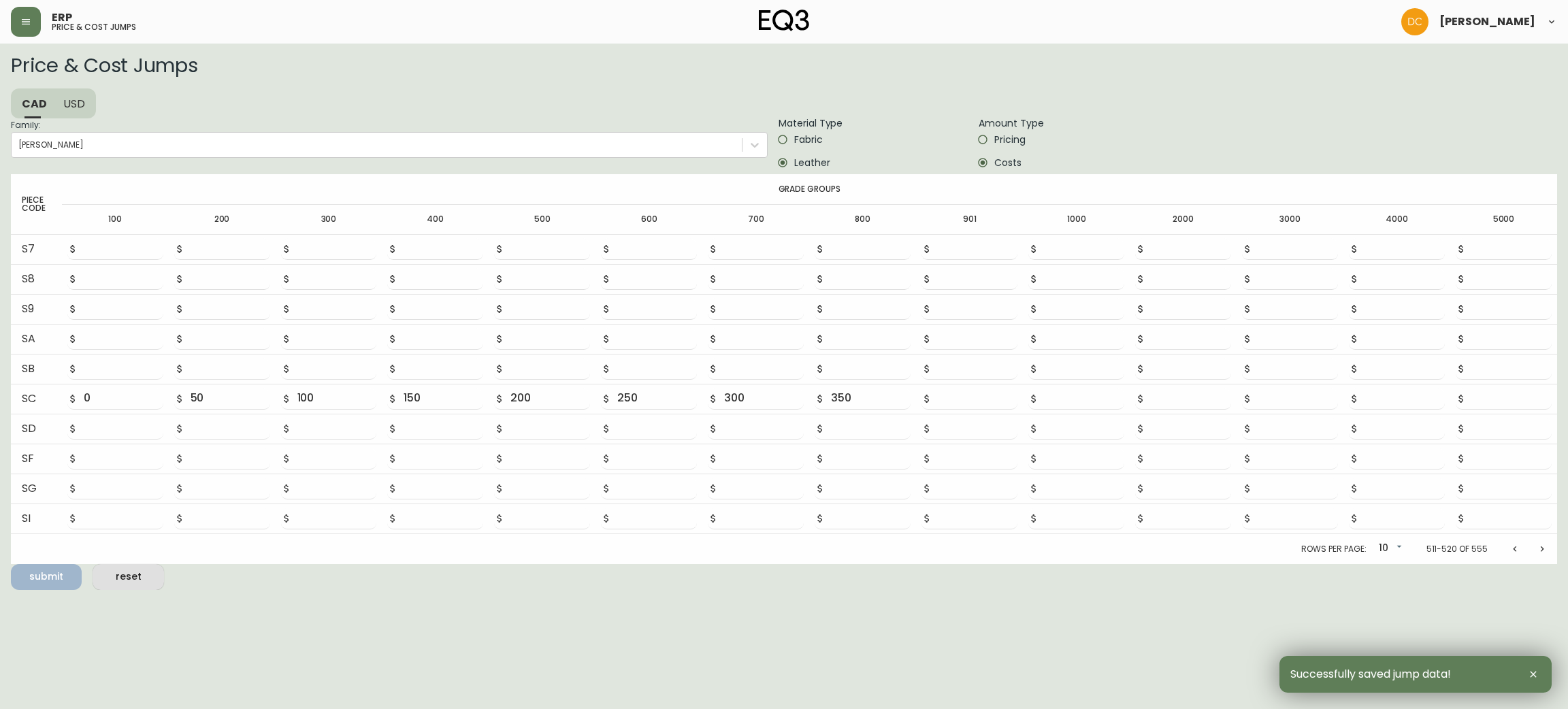
click at [1538, 546] on icon "Next page" at bounding box center [1543, 549] width 11 height 11
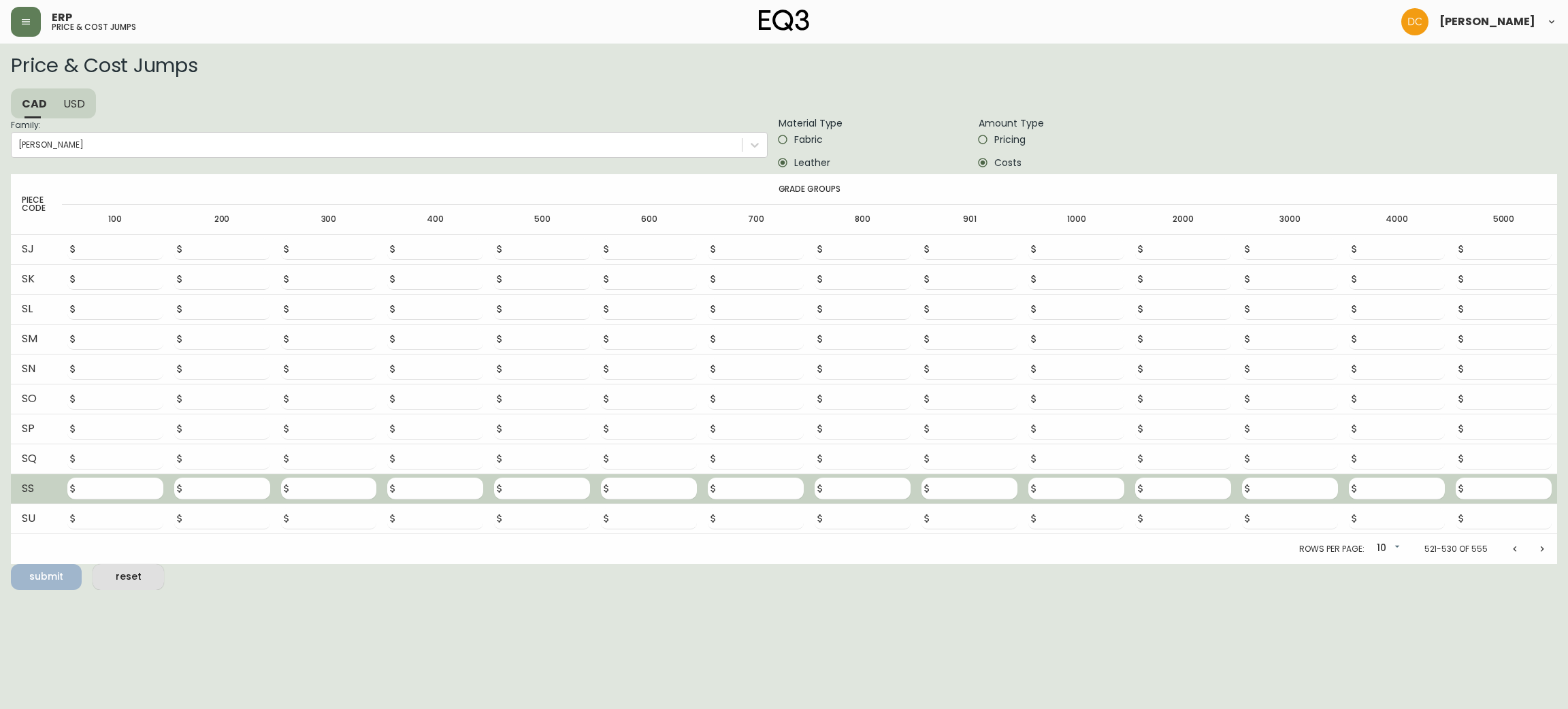
click at [117, 473] on td at bounding box center [115, 489] width 107 height 30
click at [115, 485] on input "number" at bounding box center [123, 488] width 79 height 21
click at [11, 564] on button "submit" at bounding box center [46, 577] width 71 height 26
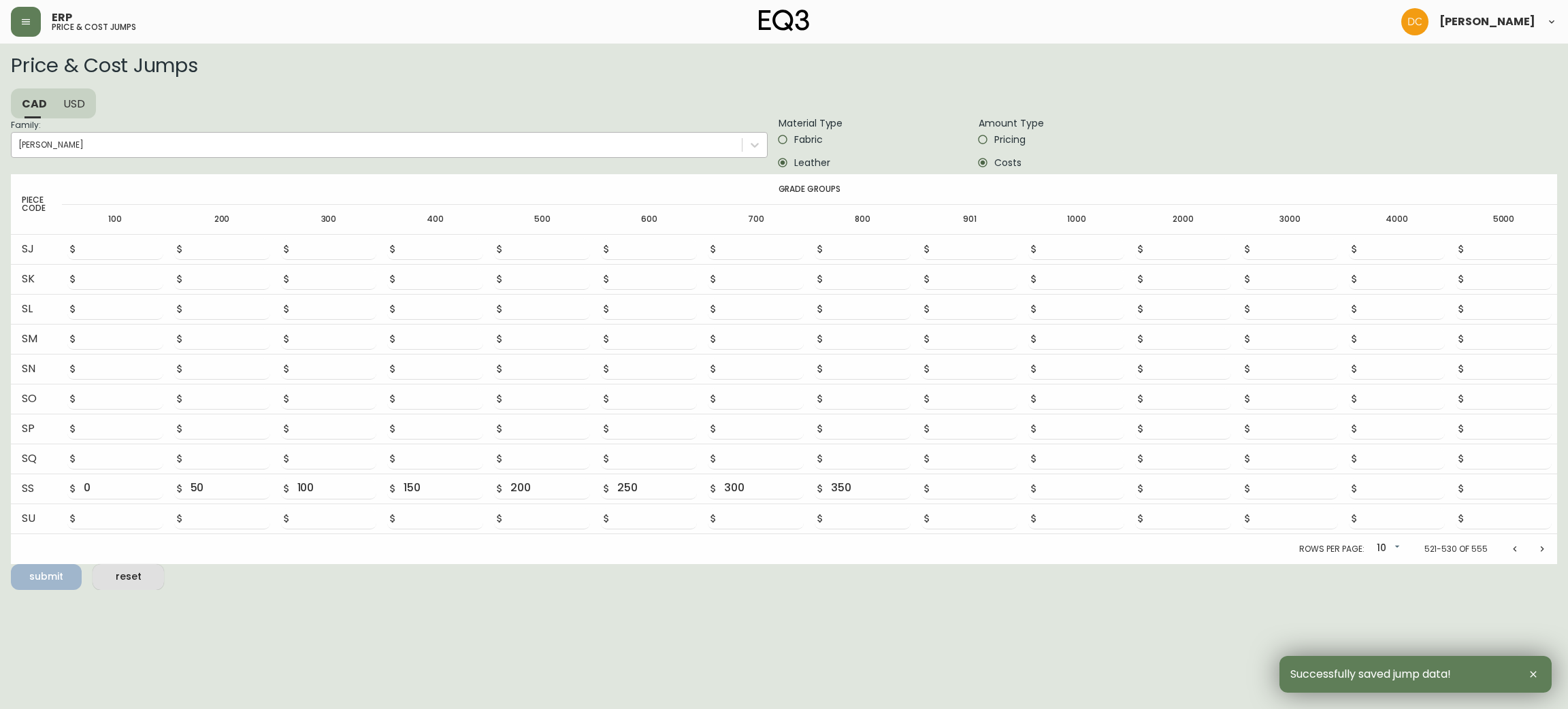
click at [272, 137] on div "[PERSON_NAME]" at bounding box center [377, 145] width 730 height 21
click at [20, 140] on input "Family: [PERSON_NAME]" at bounding box center [19, 145] width 2 height 10
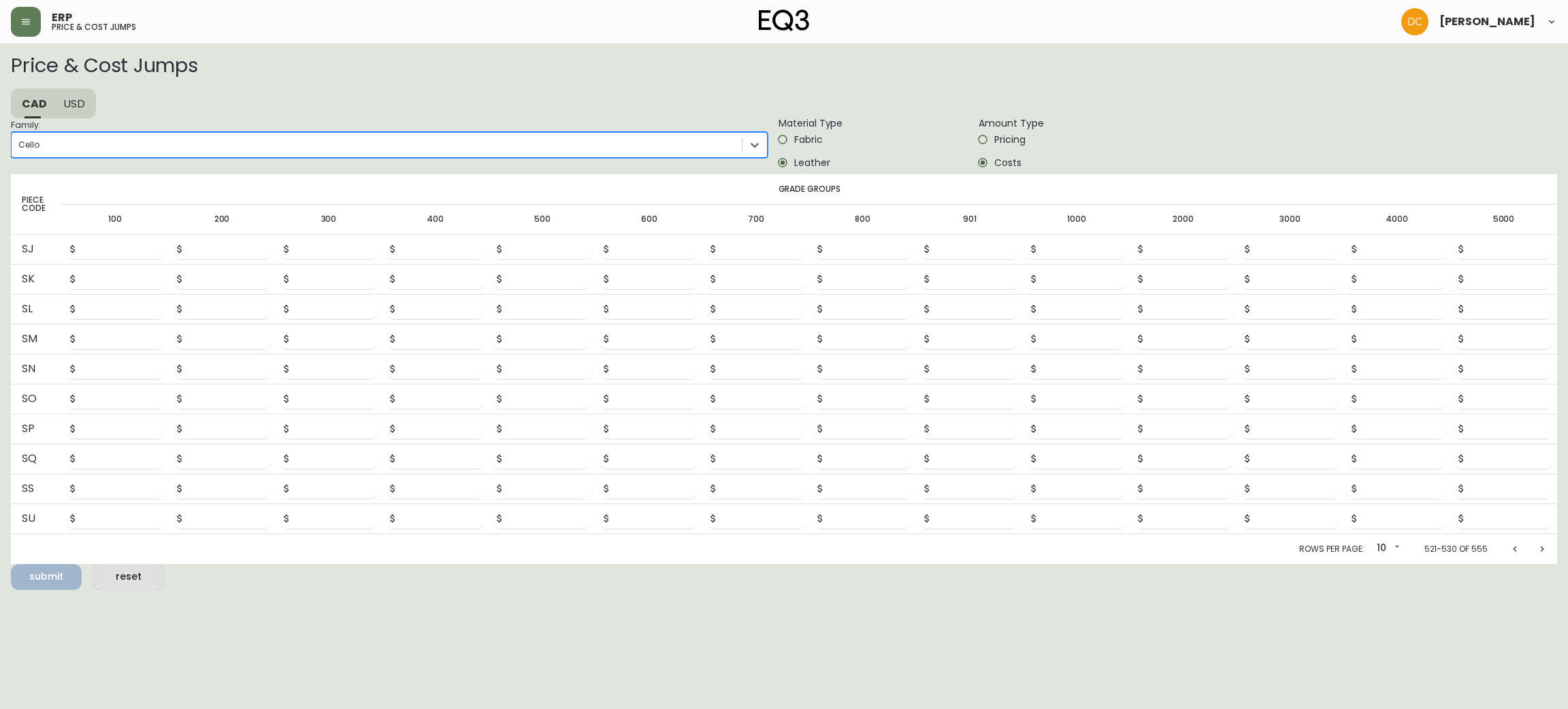
click at [1545, 545] on icon "Next page" at bounding box center [1543, 549] width 11 height 11
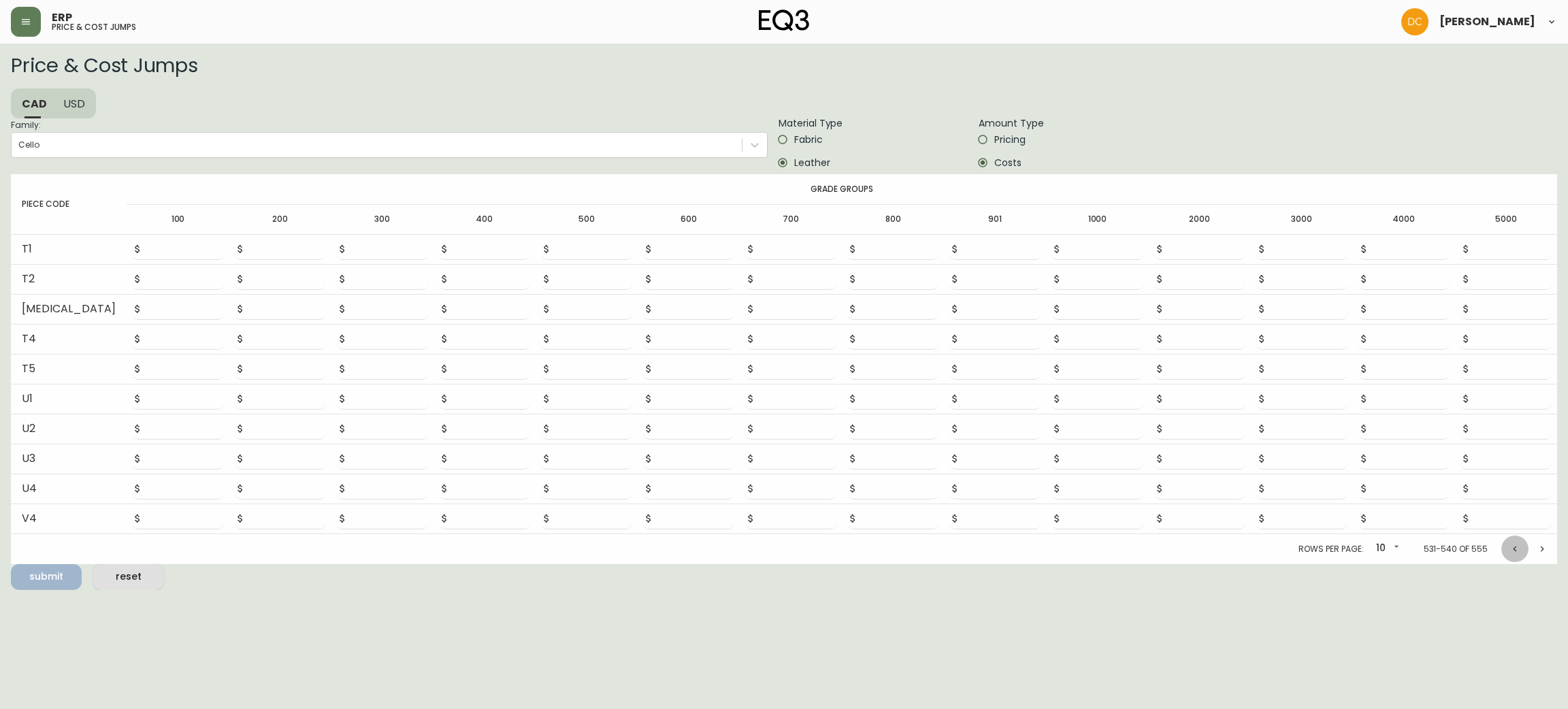
click at [1520, 545] on icon "Previous page" at bounding box center [1515, 549] width 11 height 11
click at [1519, 545] on icon "Previous page" at bounding box center [1515, 549] width 11 height 11
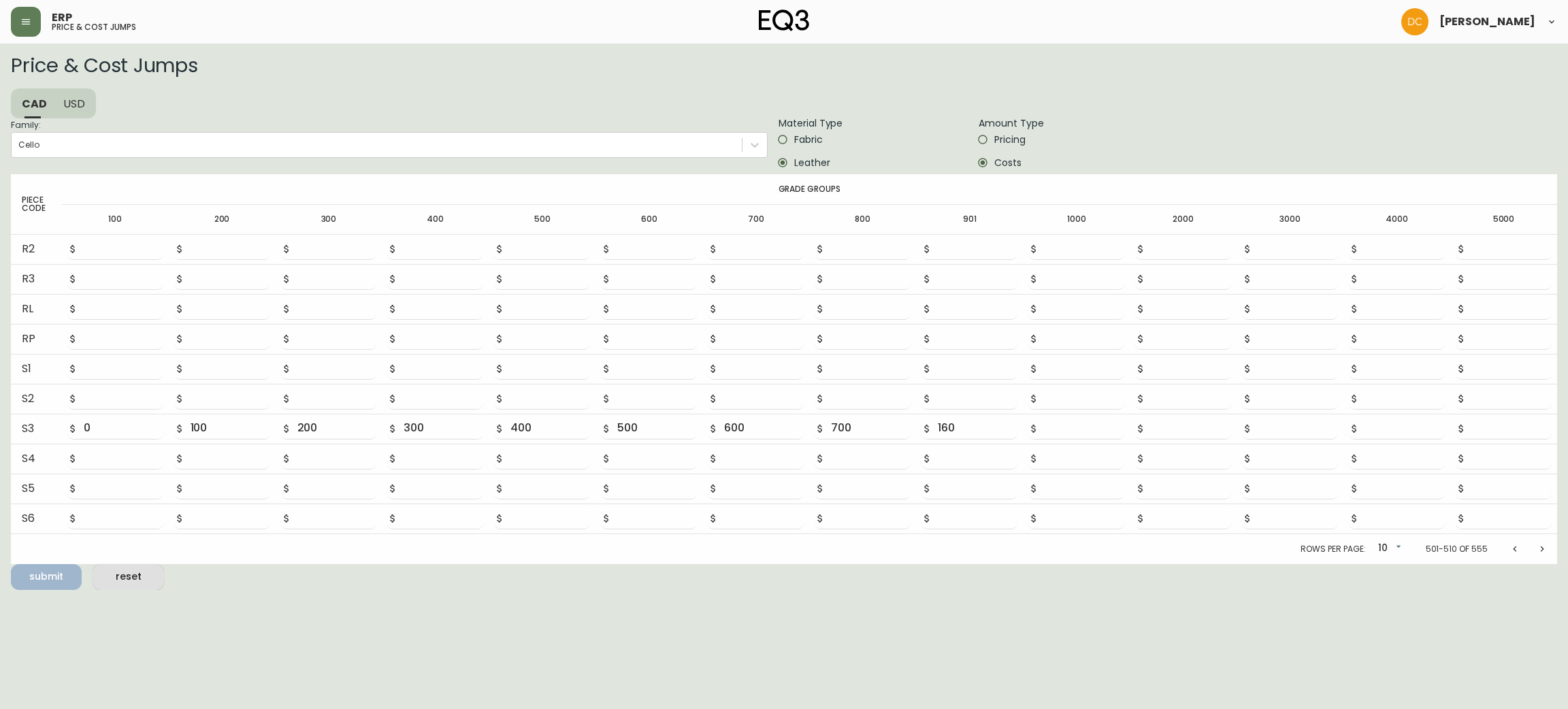
click at [806, 139] on span "Fabric" at bounding box center [809, 140] width 29 height 14
click at [794, 139] on input "Fabric" at bounding box center [782, 139] width 23 height 23
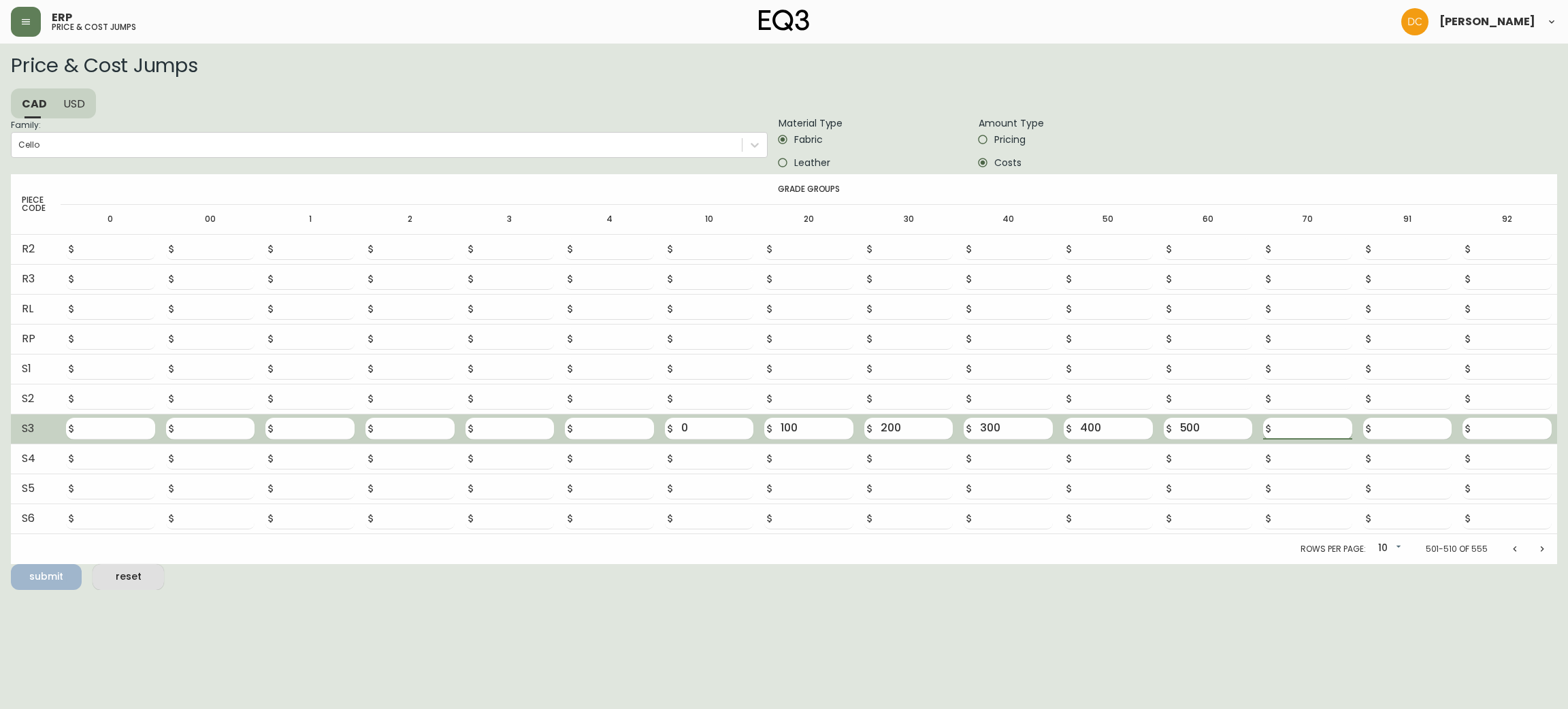
click at [1308, 435] on input "number" at bounding box center [1316, 428] width 73 height 21
click at [1297, 428] on input "number" at bounding box center [1316, 428] width 73 height 21
click at [11, 564] on button "submit" at bounding box center [46, 577] width 71 height 26
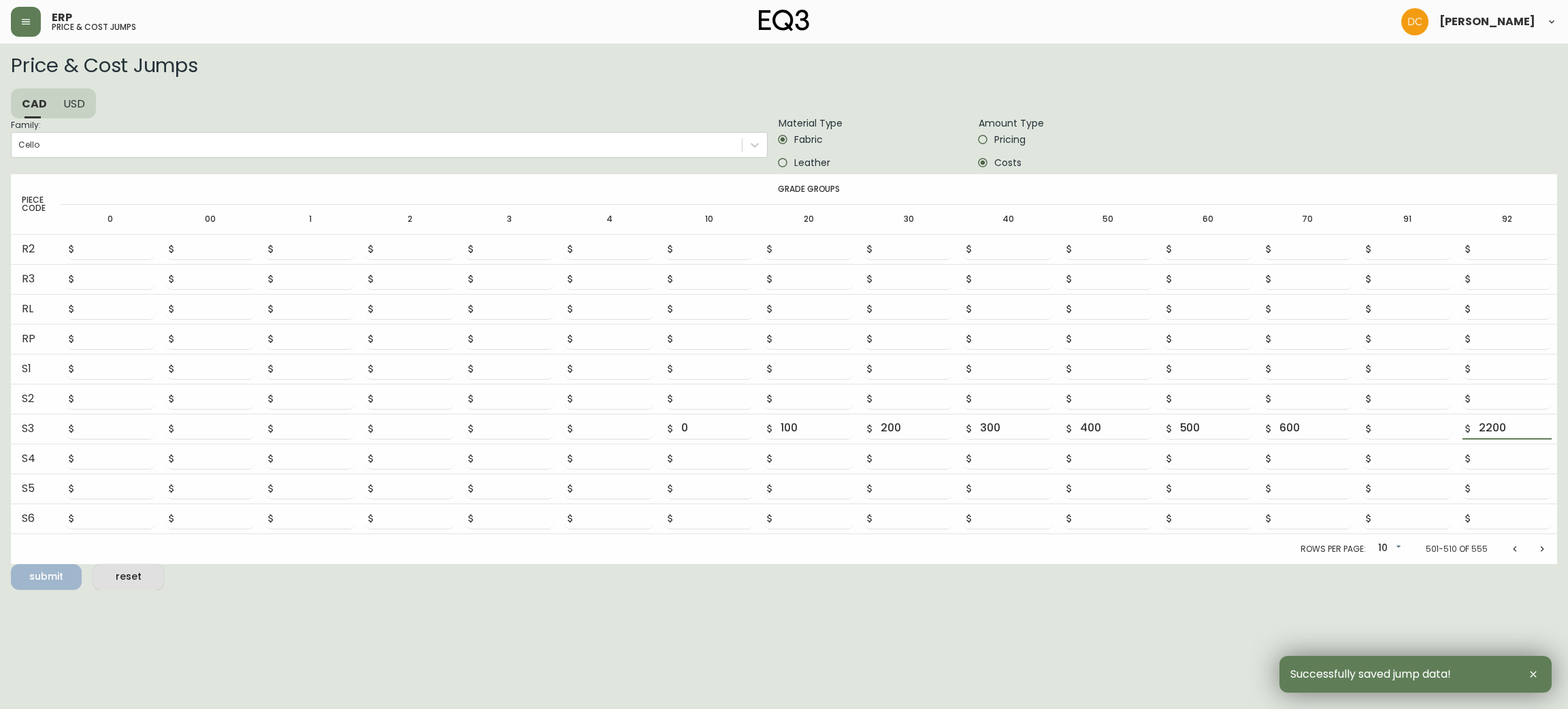
drag, startPoint x: 571, startPoint y: 604, endPoint x: 579, endPoint y: 591, distance: 15.3
click at [571, 590] on html "ERP price & cost jumps [PERSON_NAME] Price & Cost Jumps CAD USD Family: Cello M…" at bounding box center [784, 295] width 1568 height 590
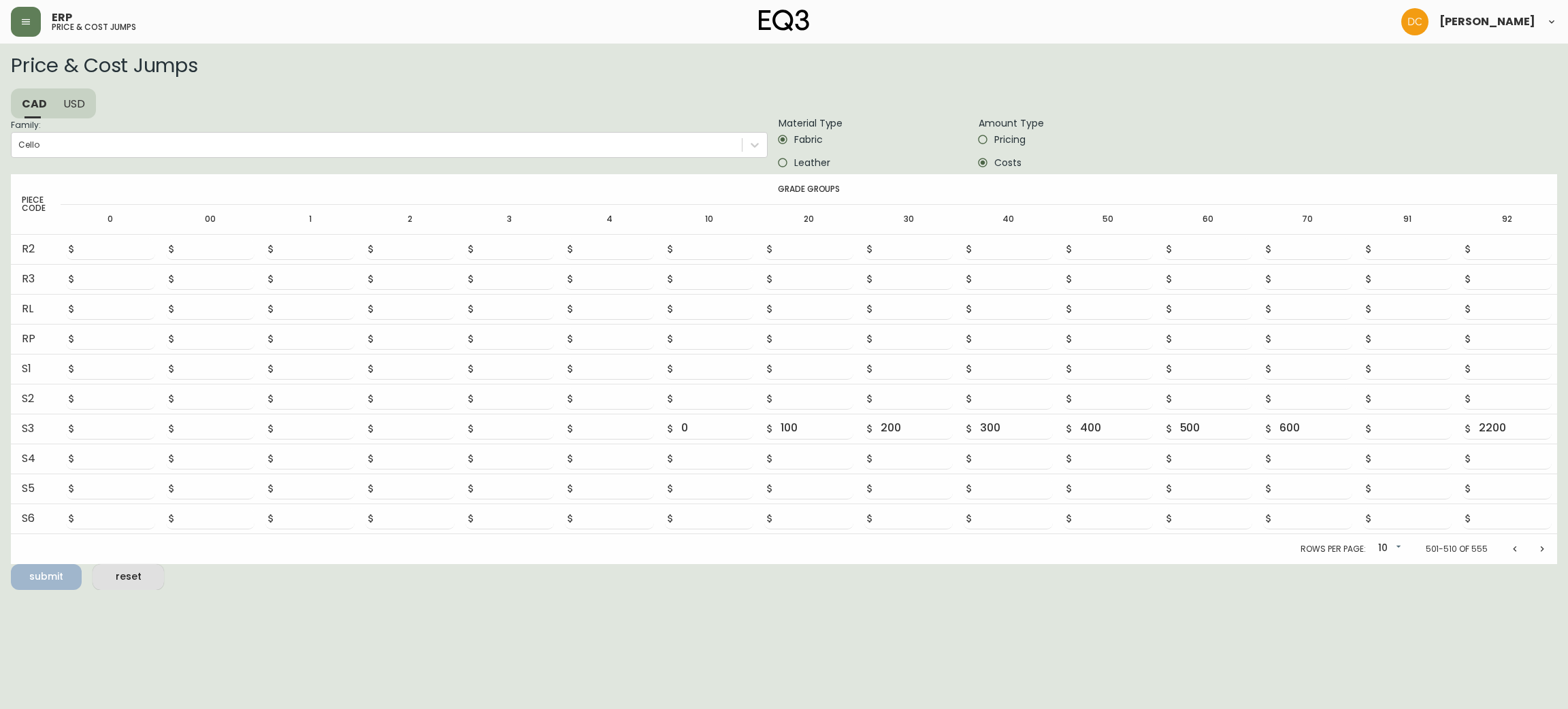
click at [1509, 551] on button "Previous page" at bounding box center [1515, 549] width 27 height 27
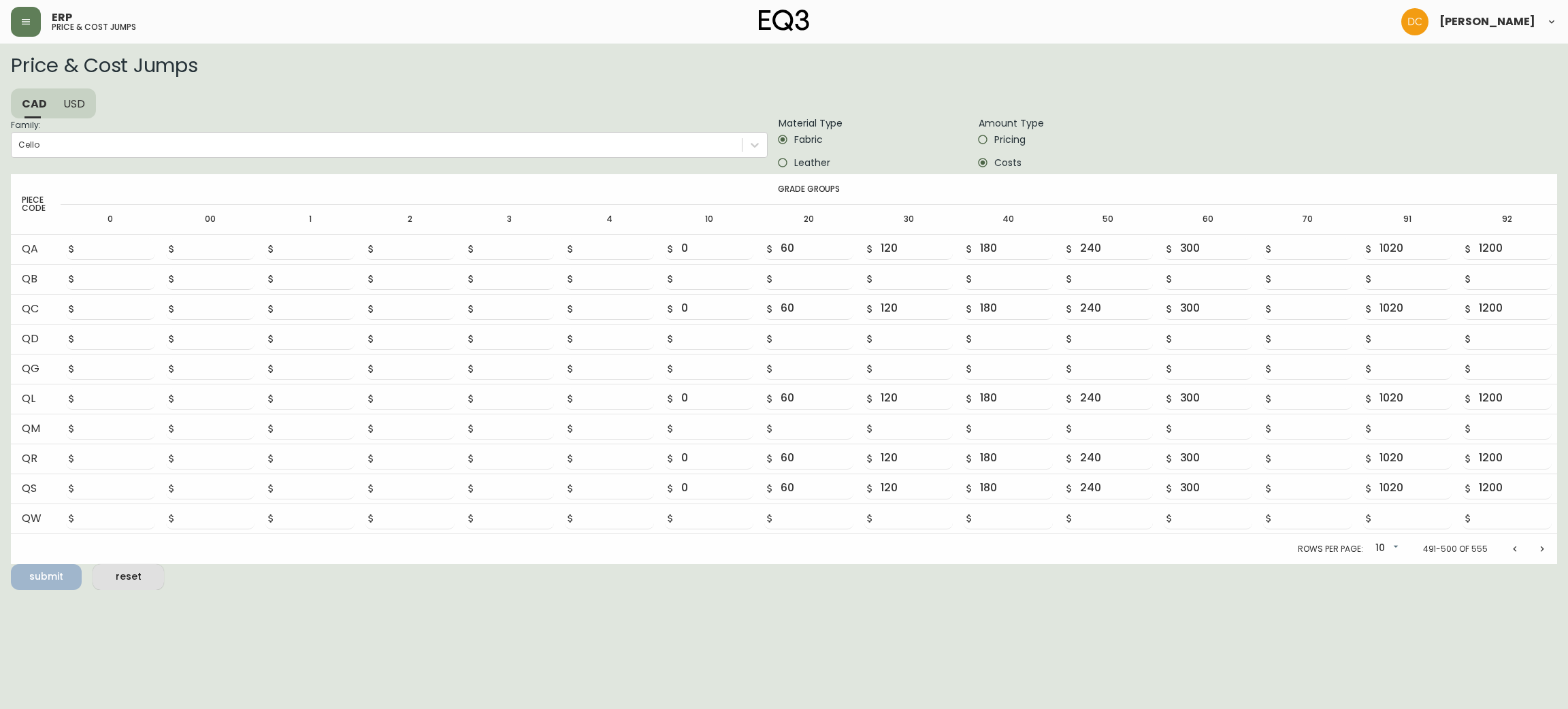
click at [1509, 550] on icon "Previous page" at bounding box center [1515, 549] width 11 height 11
click at [1509, 550] on icon "Previous page" at bounding box center [1515, 552] width 11 height 11
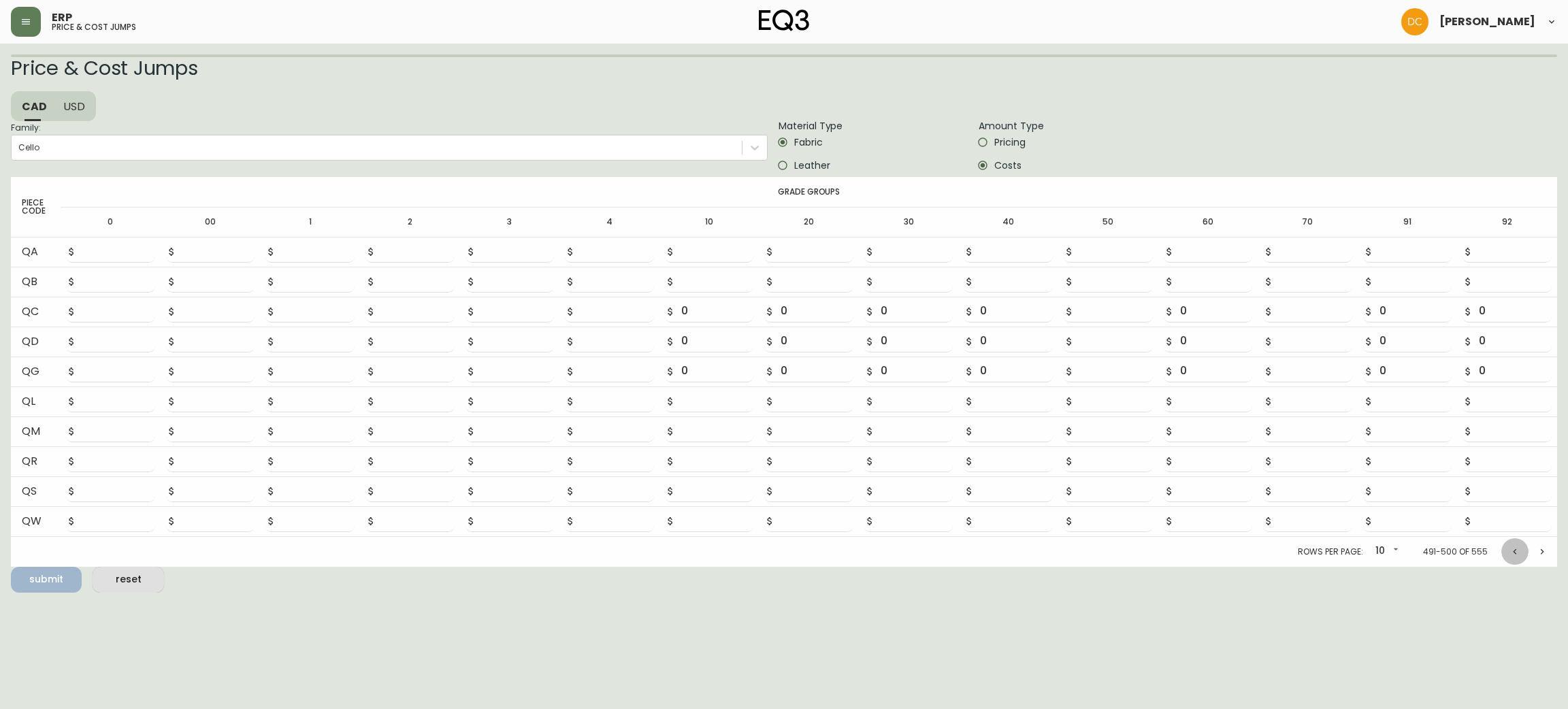
click at [1509, 550] on icon "Previous page" at bounding box center [1515, 552] width 11 height 11
click at [1509, 550] on icon "Previous page" at bounding box center [1515, 549] width 11 height 11
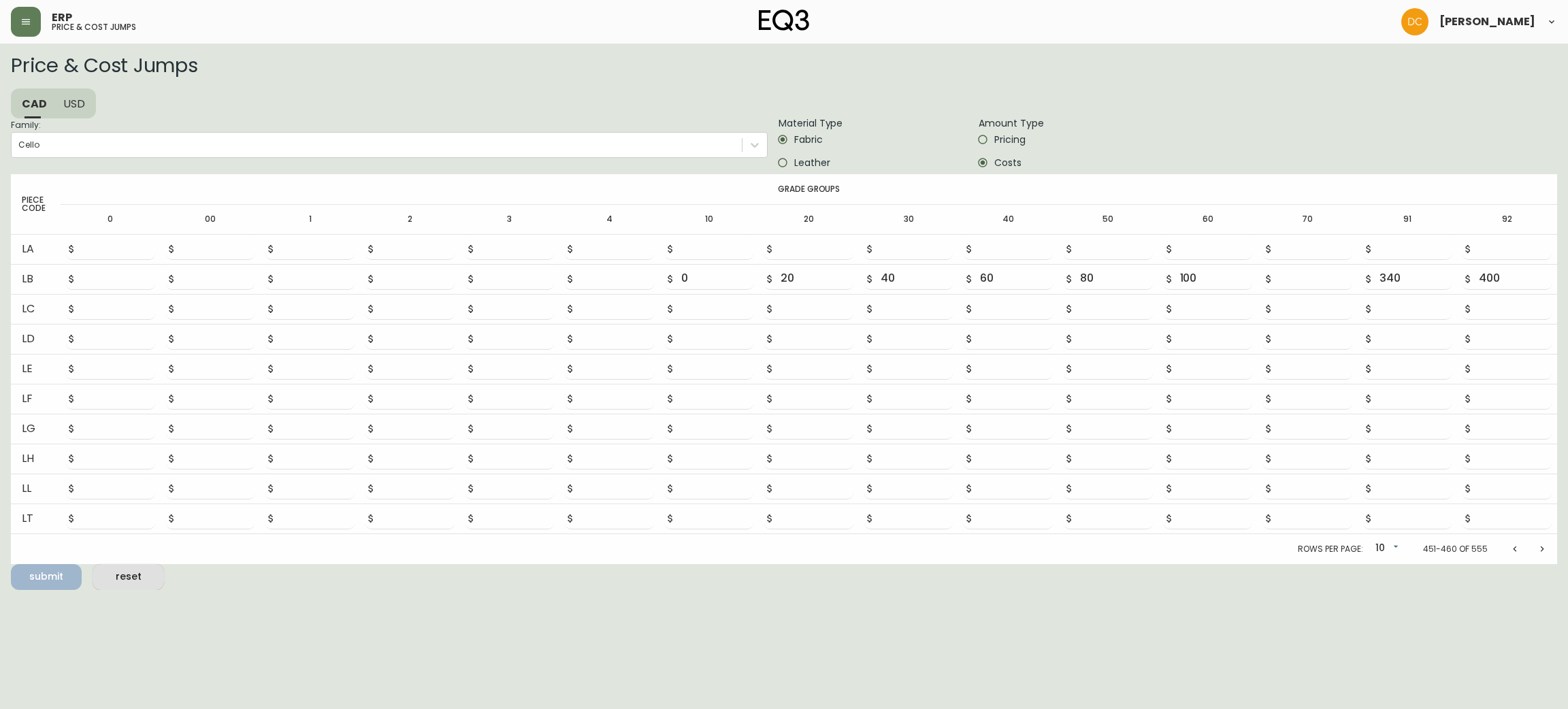
click at [1509, 550] on icon "Previous page" at bounding box center [1515, 549] width 11 height 11
click at [1509, 550] on icon "Previous page" at bounding box center [1515, 552] width 11 height 11
click at [1509, 550] on icon "Previous page" at bounding box center [1515, 549] width 11 height 11
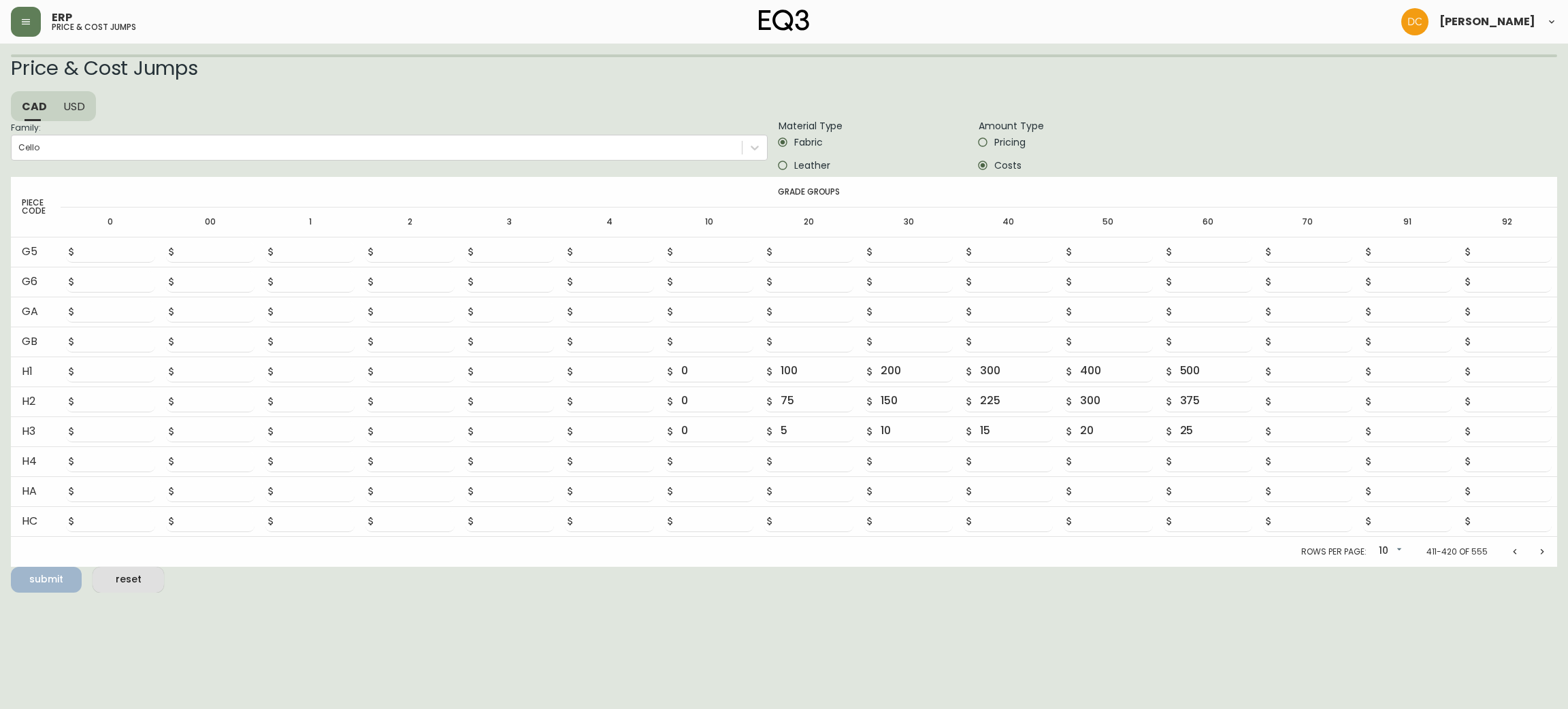
click at [1509, 550] on icon "Previous page" at bounding box center [1515, 552] width 11 height 11
click at [1509, 550] on icon "Previous page" at bounding box center [1515, 549] width 11 height 11
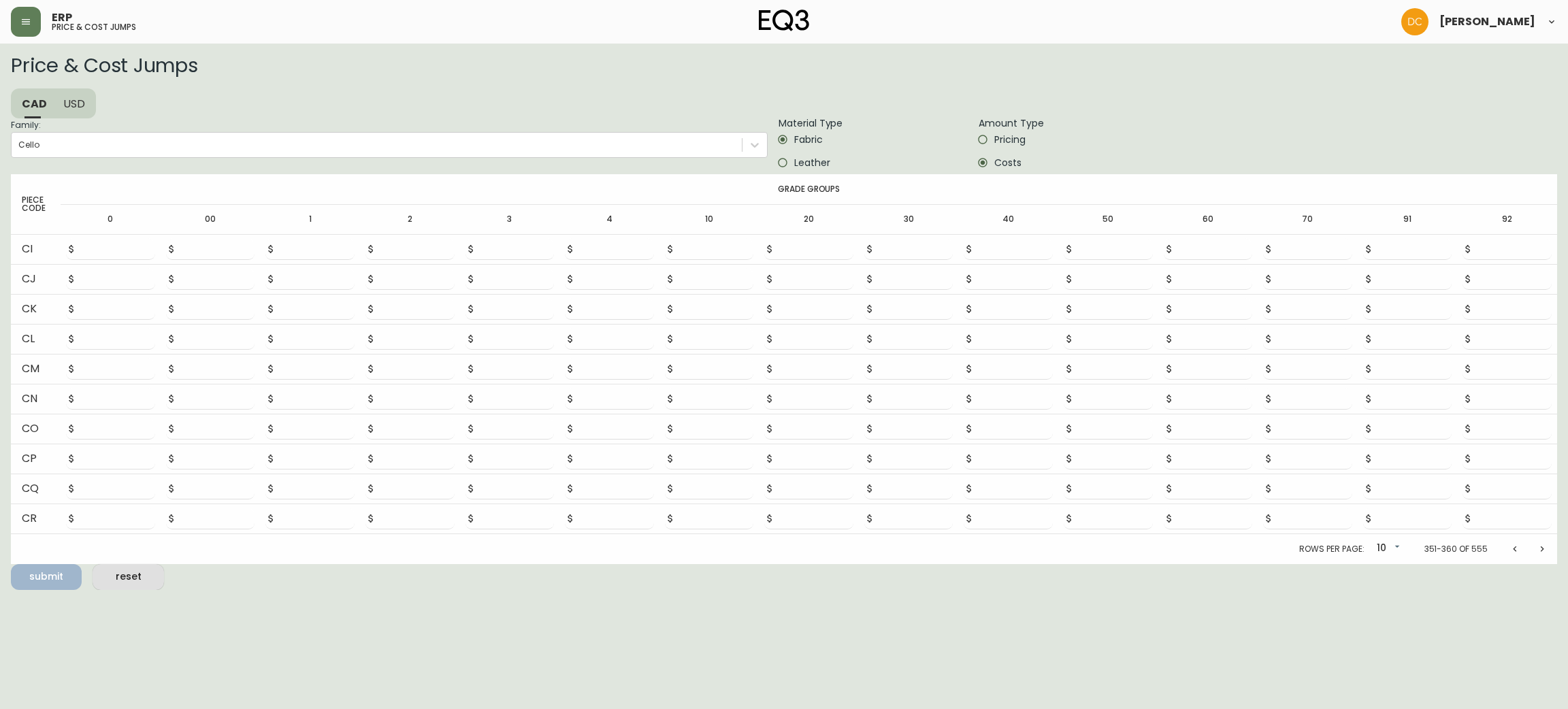
click at [1509, 550] on icon "Previous page" at bounding box center [1515, 549] width 11 height 11
click at [1509, 550] on icon "Previous page" at bounding box center [1515, 552] width 11 height 11
click at [1509, 550] on icon "Previous page" at bounding box center [1515, 549] width 11 height 11
click at [1509, 550] on icon "Previous page" at bounding box center [1515, 552] width 11 height 11
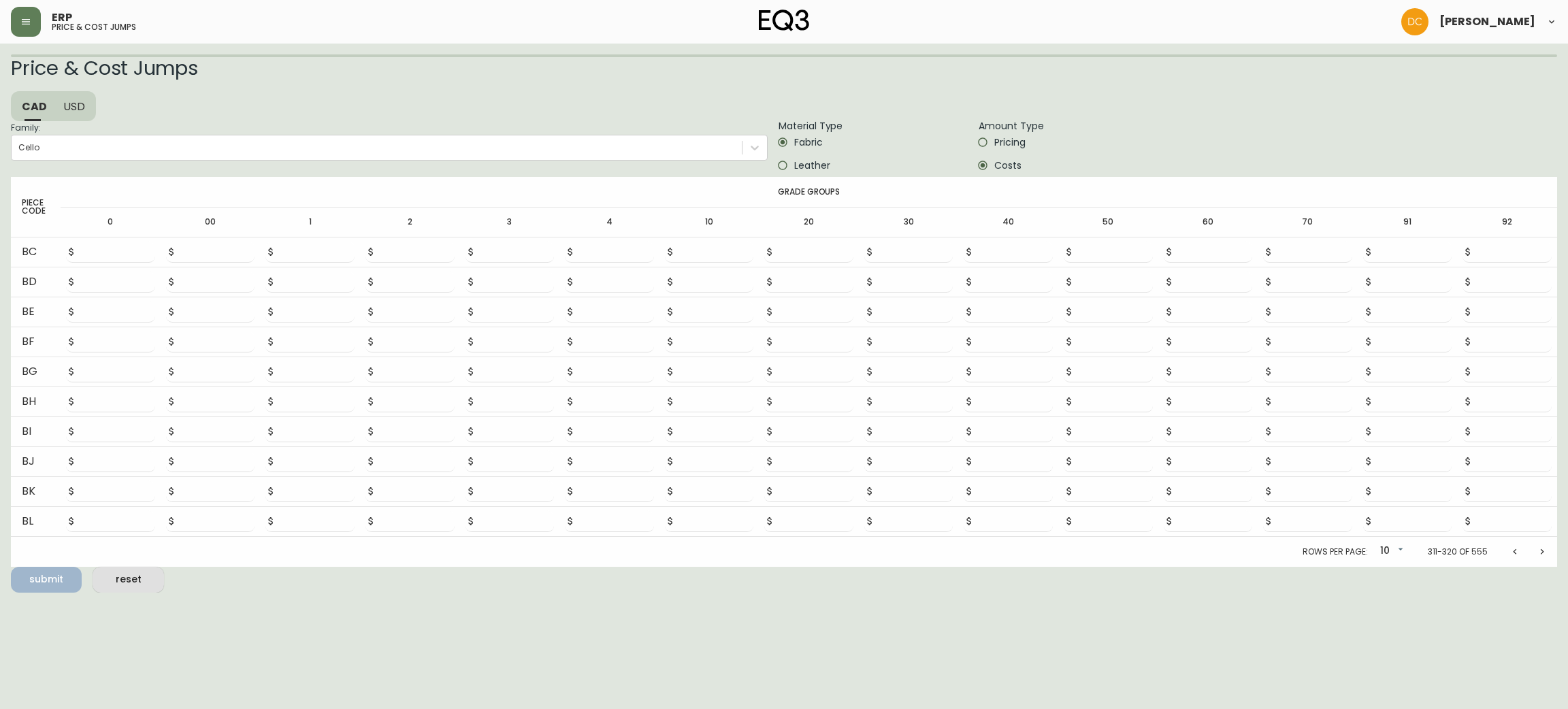
click at [1509, 550] on icon "Previous page" at bounding box center [1515, 552] width 11 height 11
click at [1509, 550] on icon "Previous page" at bounding box center [1515, 549] width 11 height 11
click at [1509, 550] on icon "Previous page" at bounding box center [1515, 552] width 11 height 11
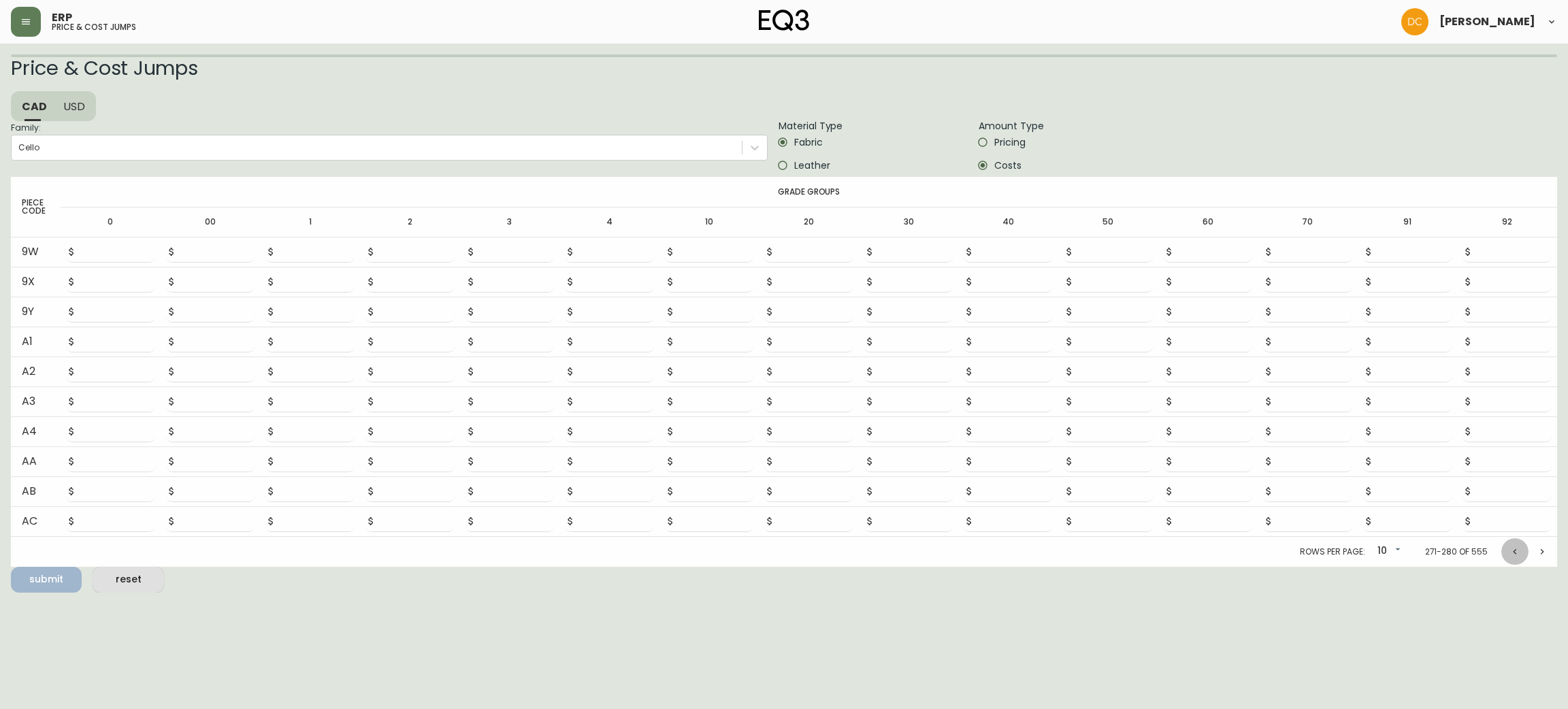
click at [1509, 550] on icon "Previous page" at bounding box center [1515, 552] width 11 height 11
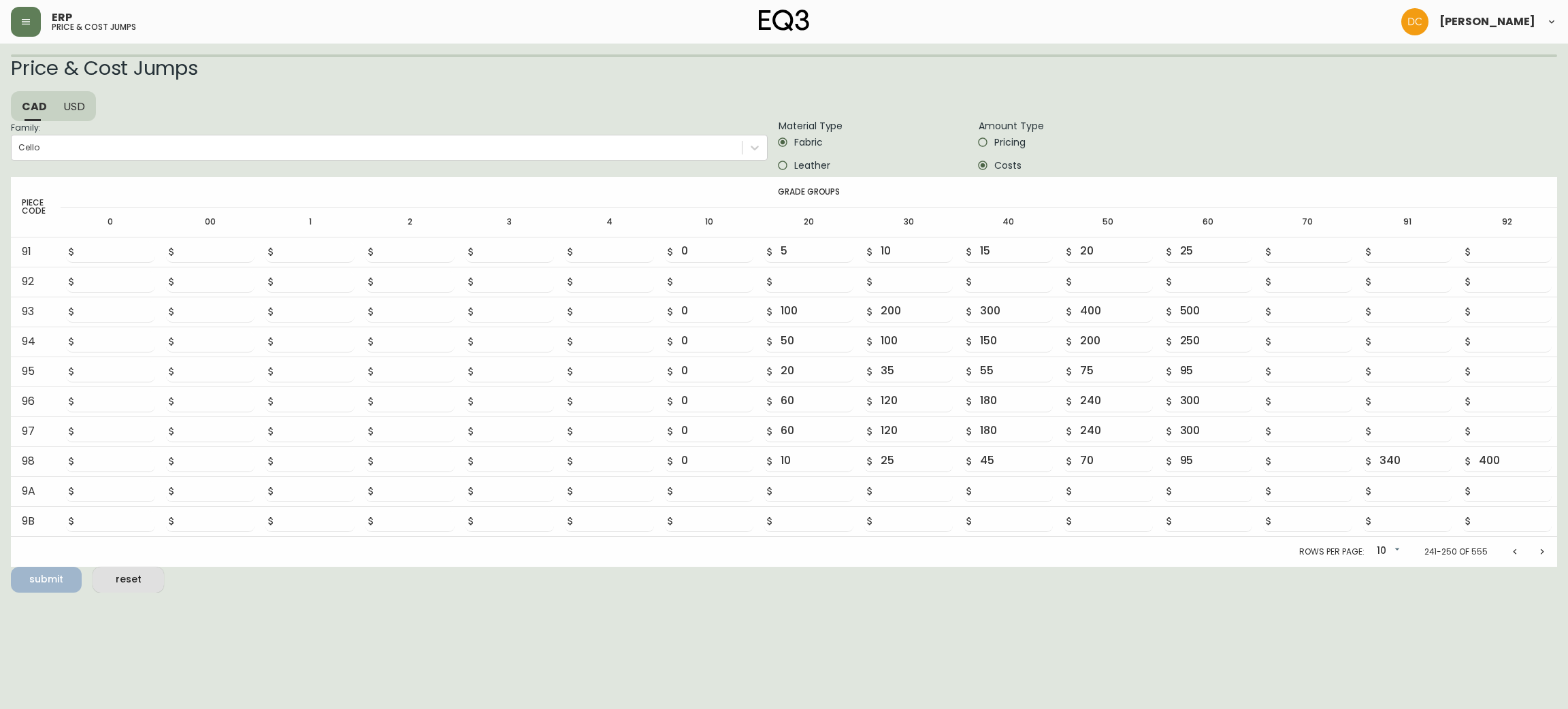
click at [1509, 550] on icon "Previous page" at bounding box center [1515, 552] width 11 height 11
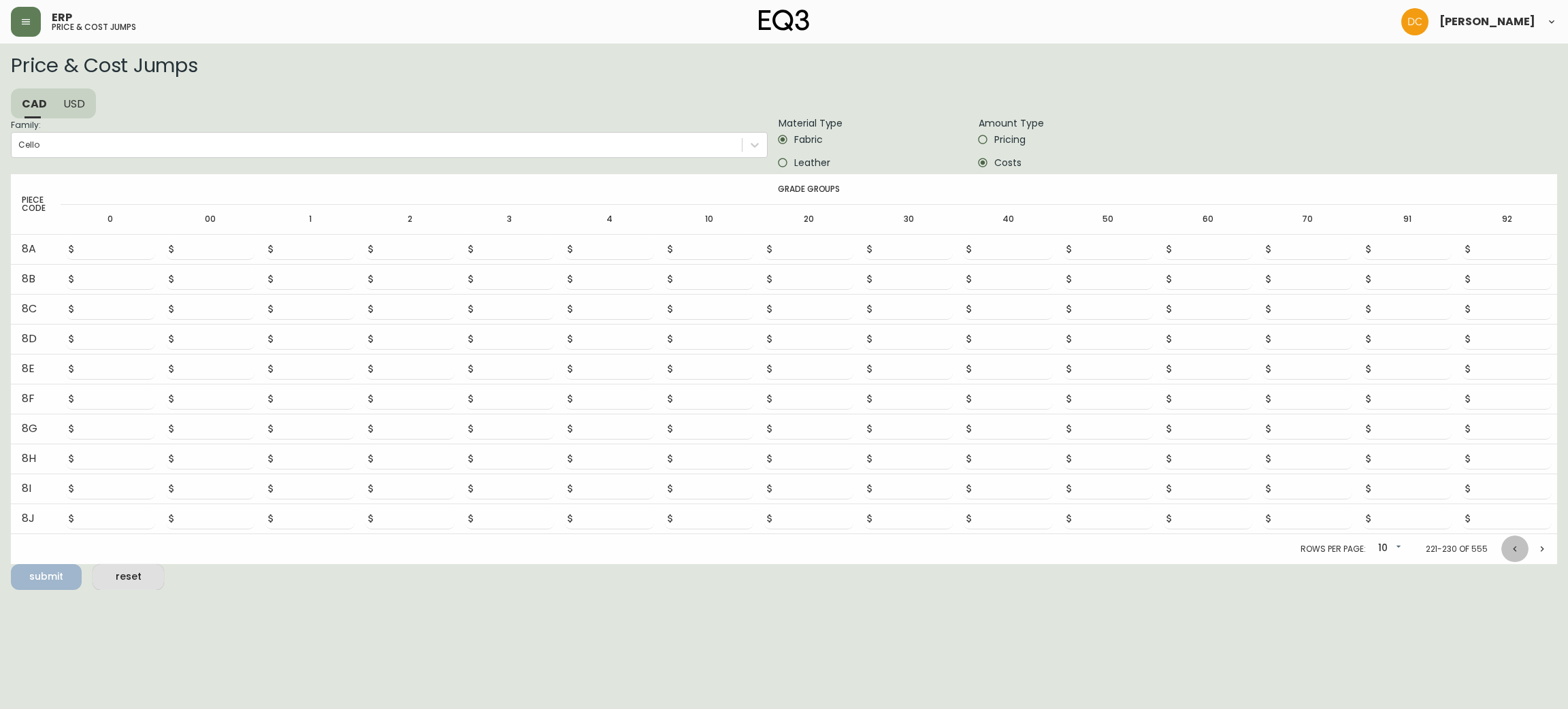
click at [1509, 550] on icon "Previous page" at bounding box center [1515, 549] width 11 height 11
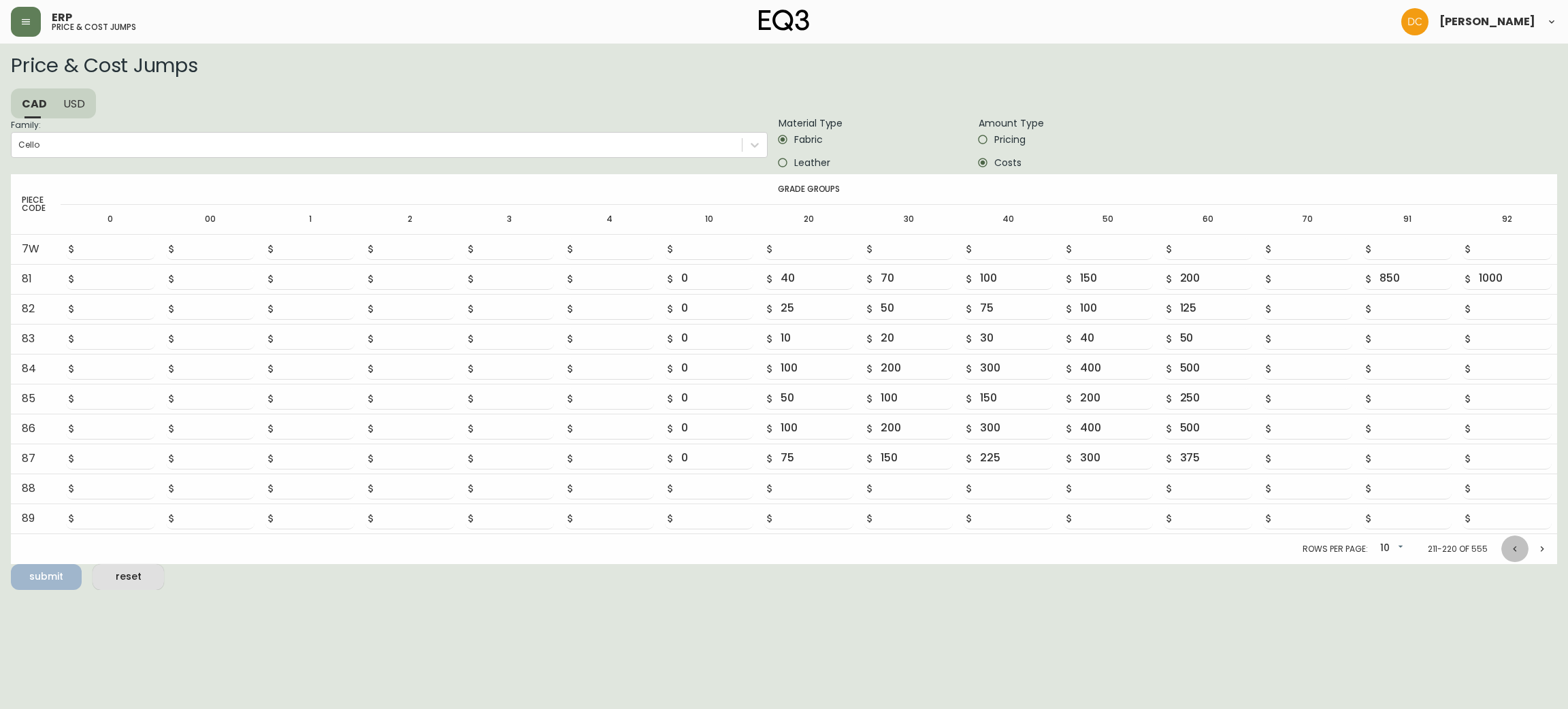
click at [1509, 550] on icon "Previous page" at bounding box center [1515, 549] width 11 height 11
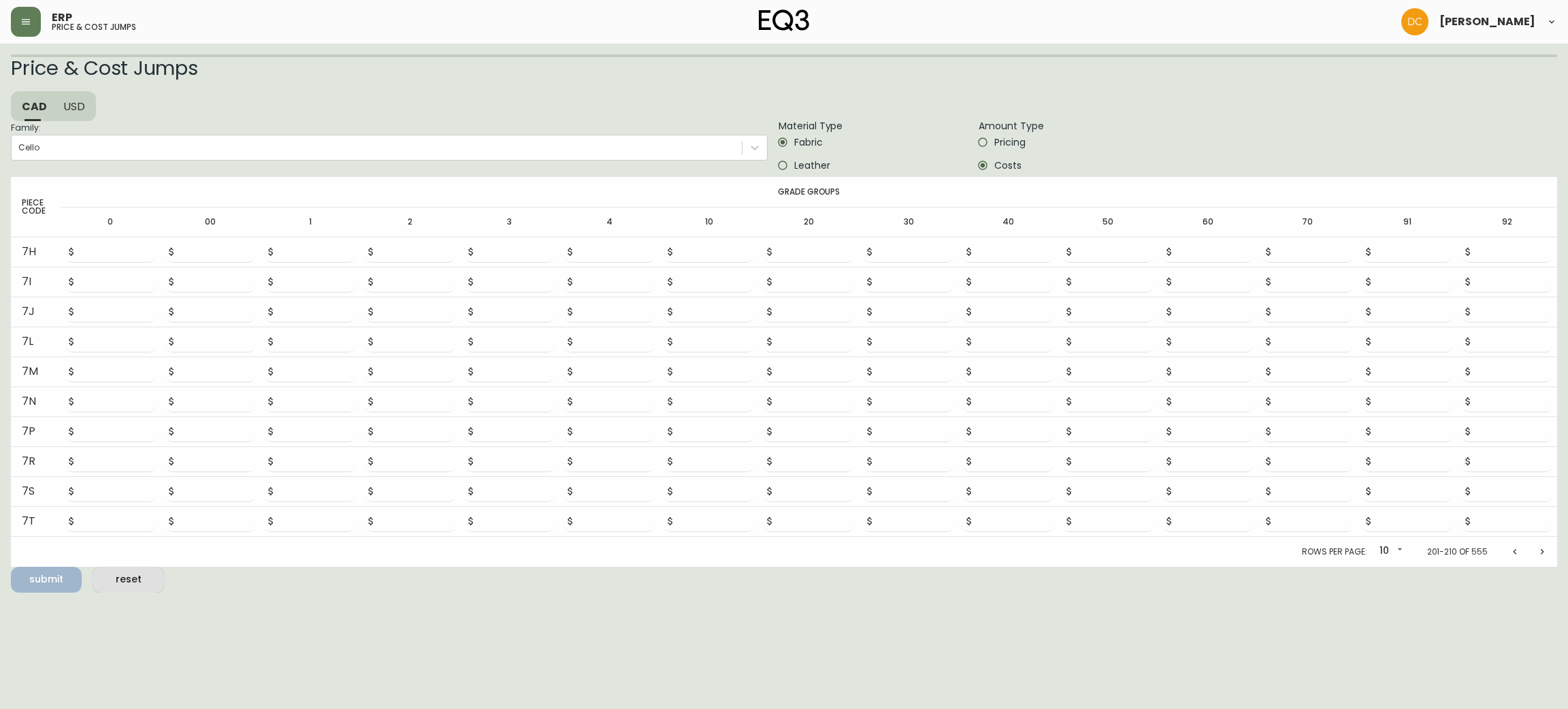
click at [1509, 550] on icon "Previous page" at bounding box center [1515, 552] width 11 height 11
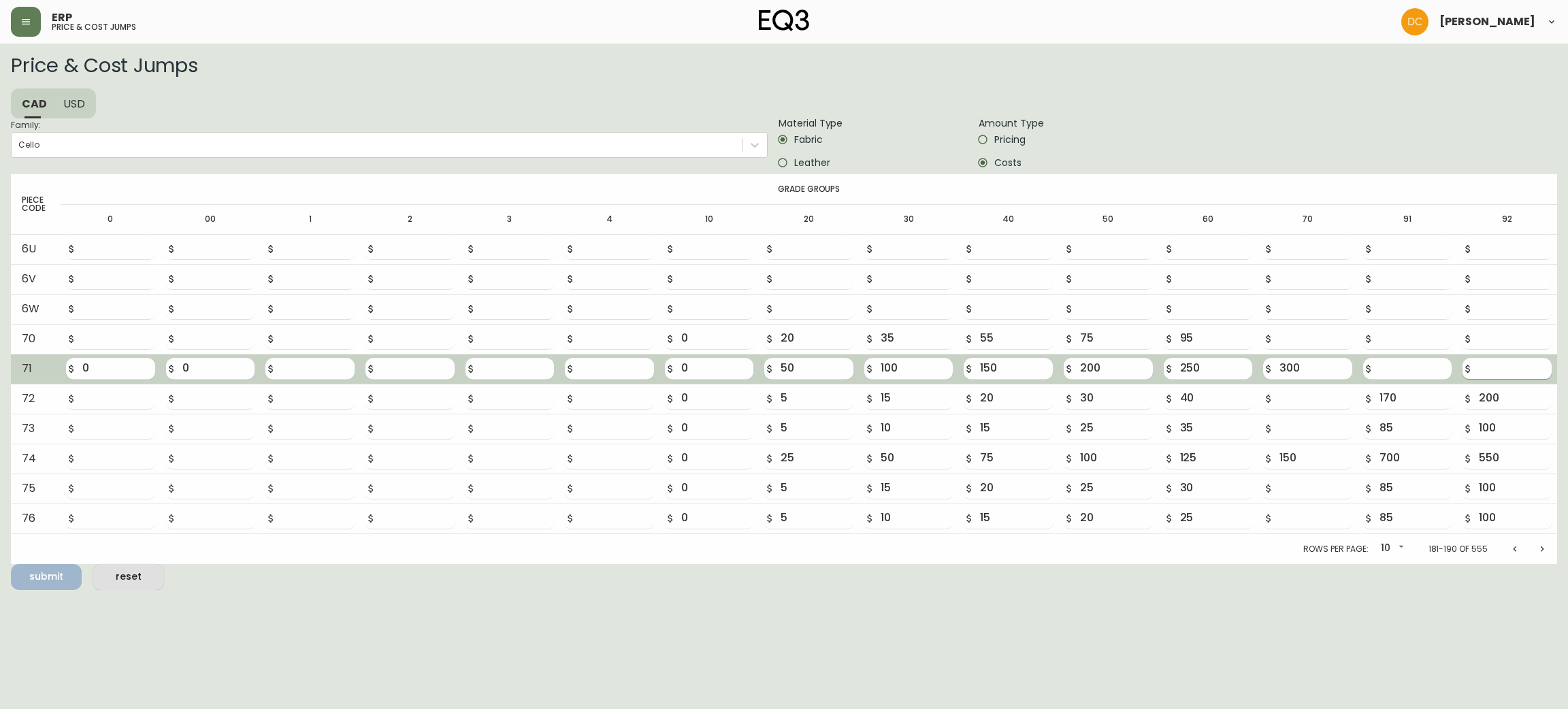
click at [1500, 366] on input "number" at bounding box center [1516, 368] width 73 height 21
click at [11, 564] on button "submit" at bounding box center [46, 577] width 71 height 26
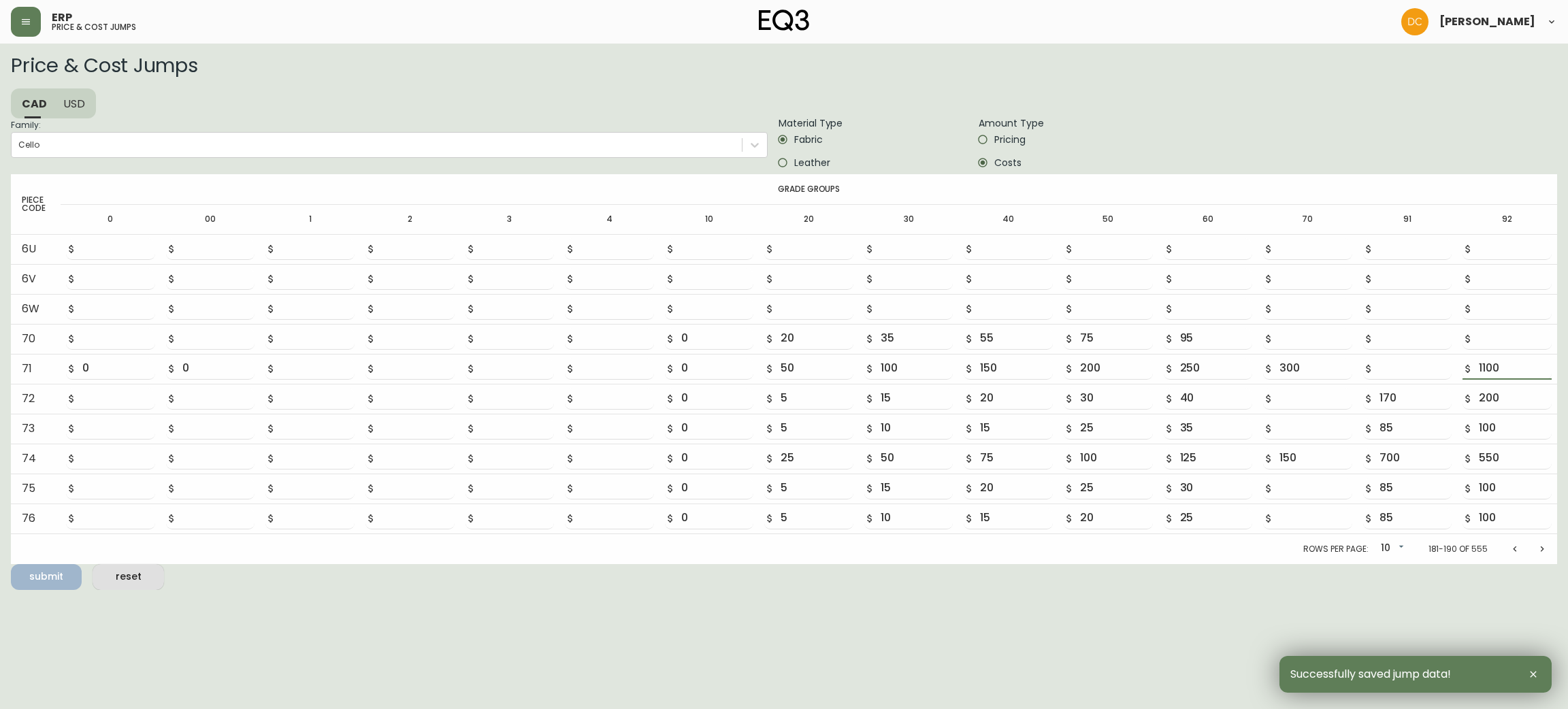
click at [373, 590] on html "ERP price & cost jumps [PERSON_NAME] Price & Cost Jumps CAD USD Family: Cello M…" at bounding box center [784, 295] width 1568 height 590
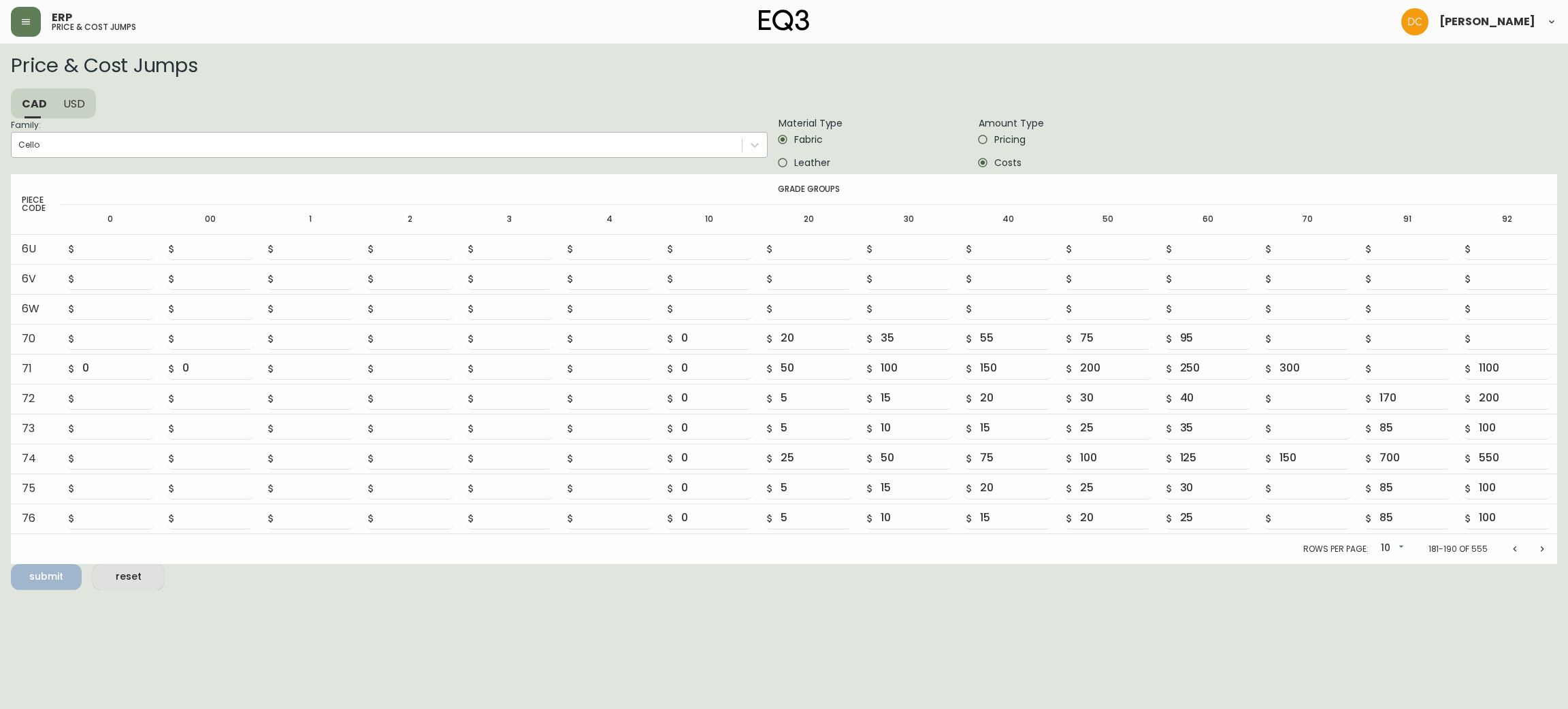
click at [306, 140] on div "Cello" at bounding box center [377, 145] width 730 height 21
click at [20, 140] on input "Family: Cello" at bounding box center [19, 145] width 2 height 10
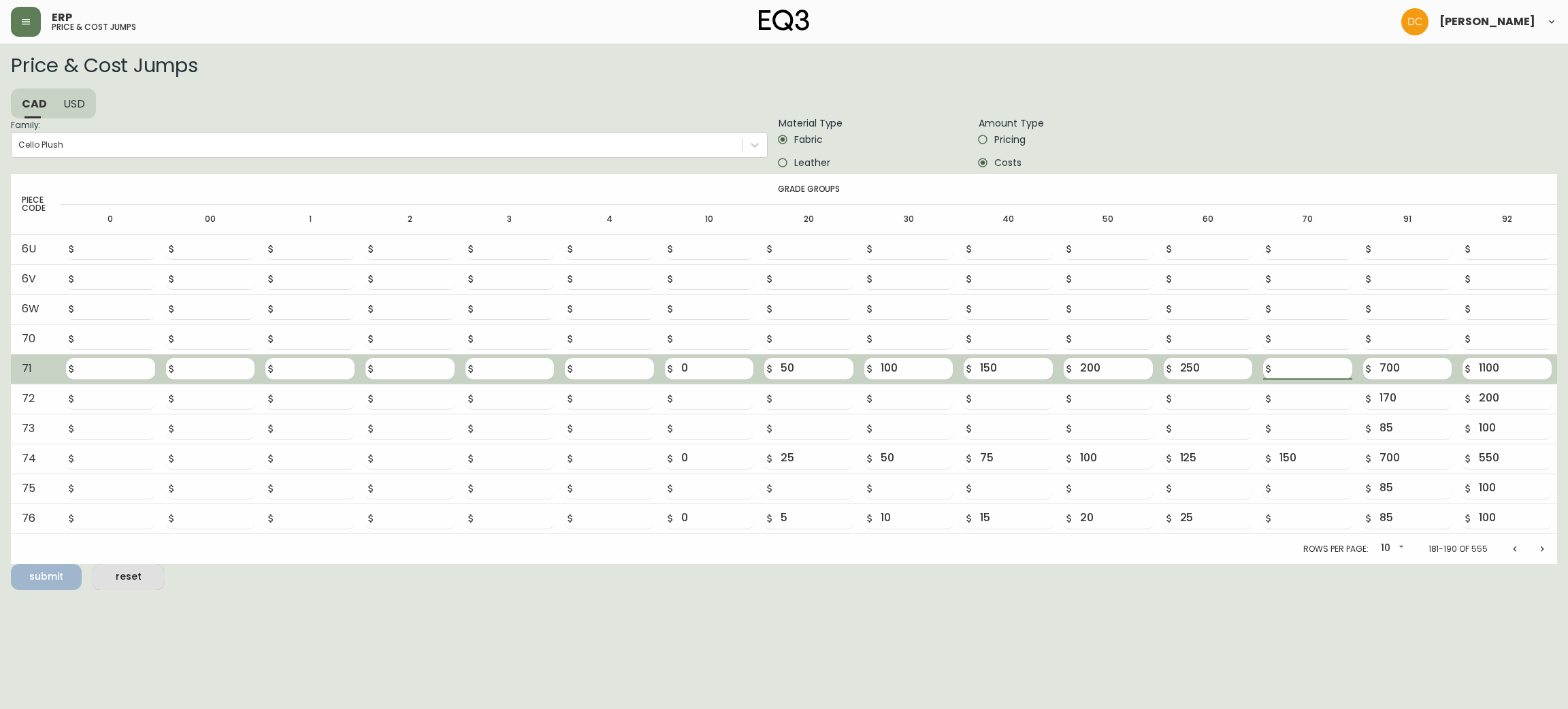
click at [1293, 359] on input "number" at bounding box center [1316, 368] width 73 height 21
click at [11, 564] on button "submit" at bounding box center [46, 577] width 71 height 26
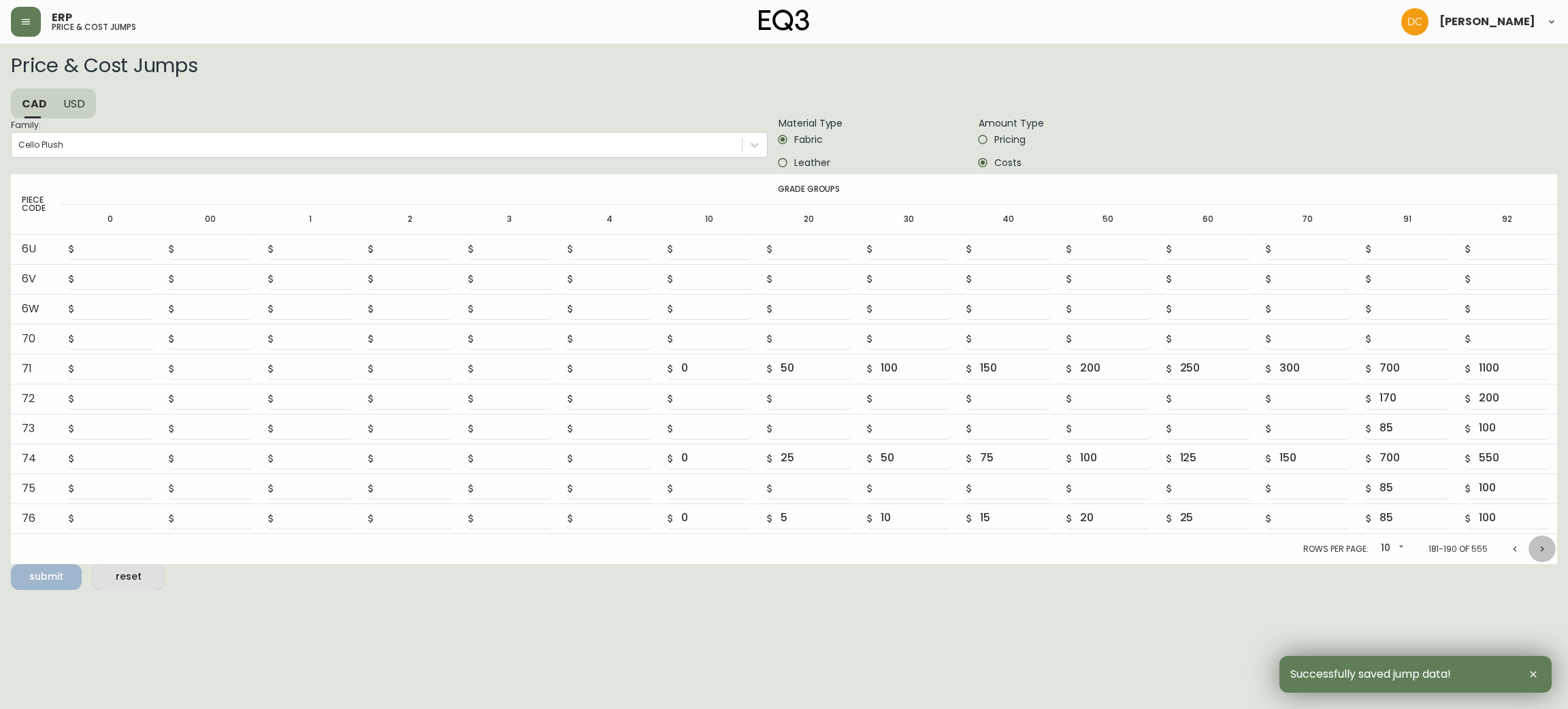
click at [1547, 548] on icon "Next page" at bounding box center [1543, 549] width 11 height 11
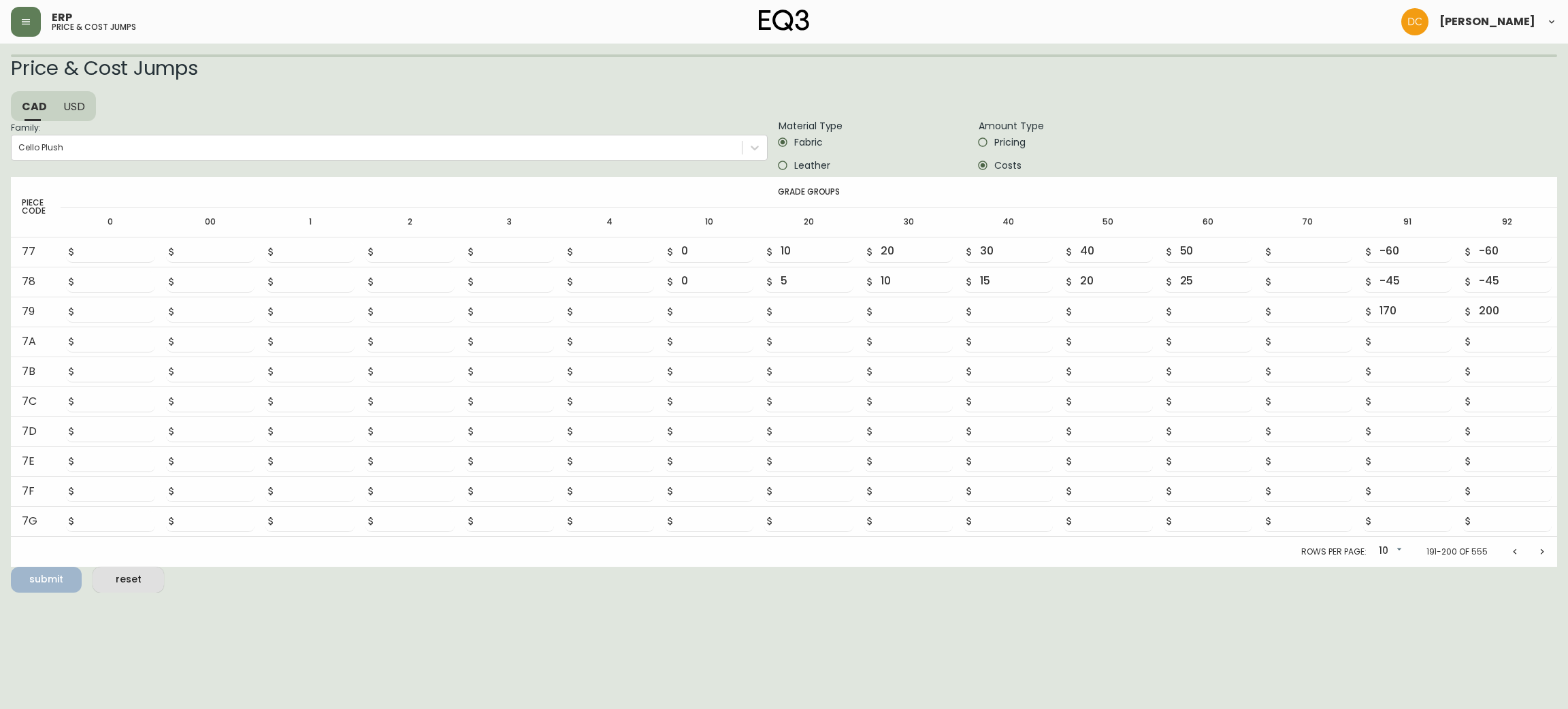
click at [1547, 548] on icon "Next page" at bounding box center [1543, 552] width 11 height 11
click at [1547, 548] on icon "Next page" at bounding box center [1543, 549] width 11 height 11
click at [1547, 548] on icon "Next page" at bounding box center [1543, 552] width 11 height 11
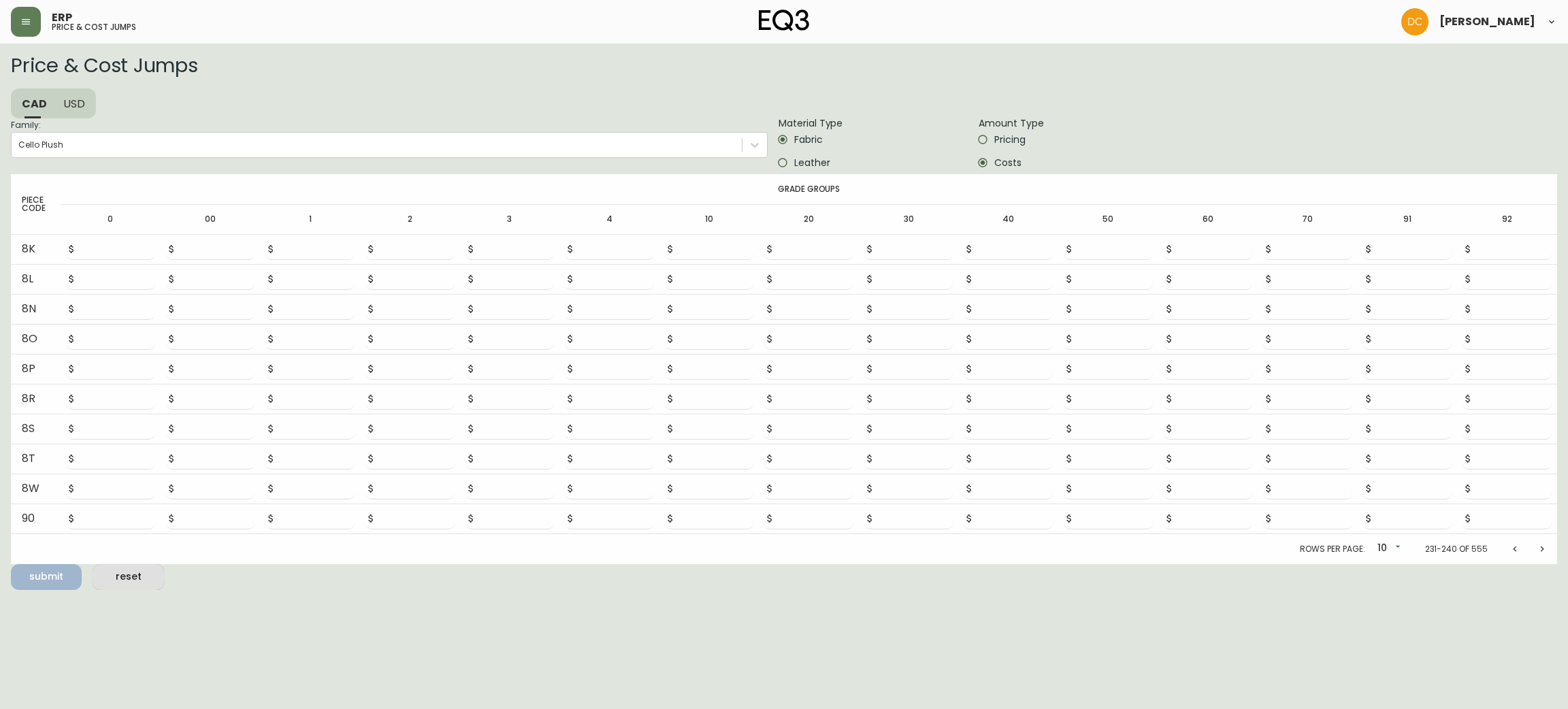
click at [1547, 548] on icon "Next page" at bounding box center [1543, 549] width 11 height 11
click at [1547, 548] on icon "Next page" at bounding box center [1543, 552] width 11 height 11
click at [1547, 548] on icon "Next page" at bounding box center [1543, 549] width 11 height 11
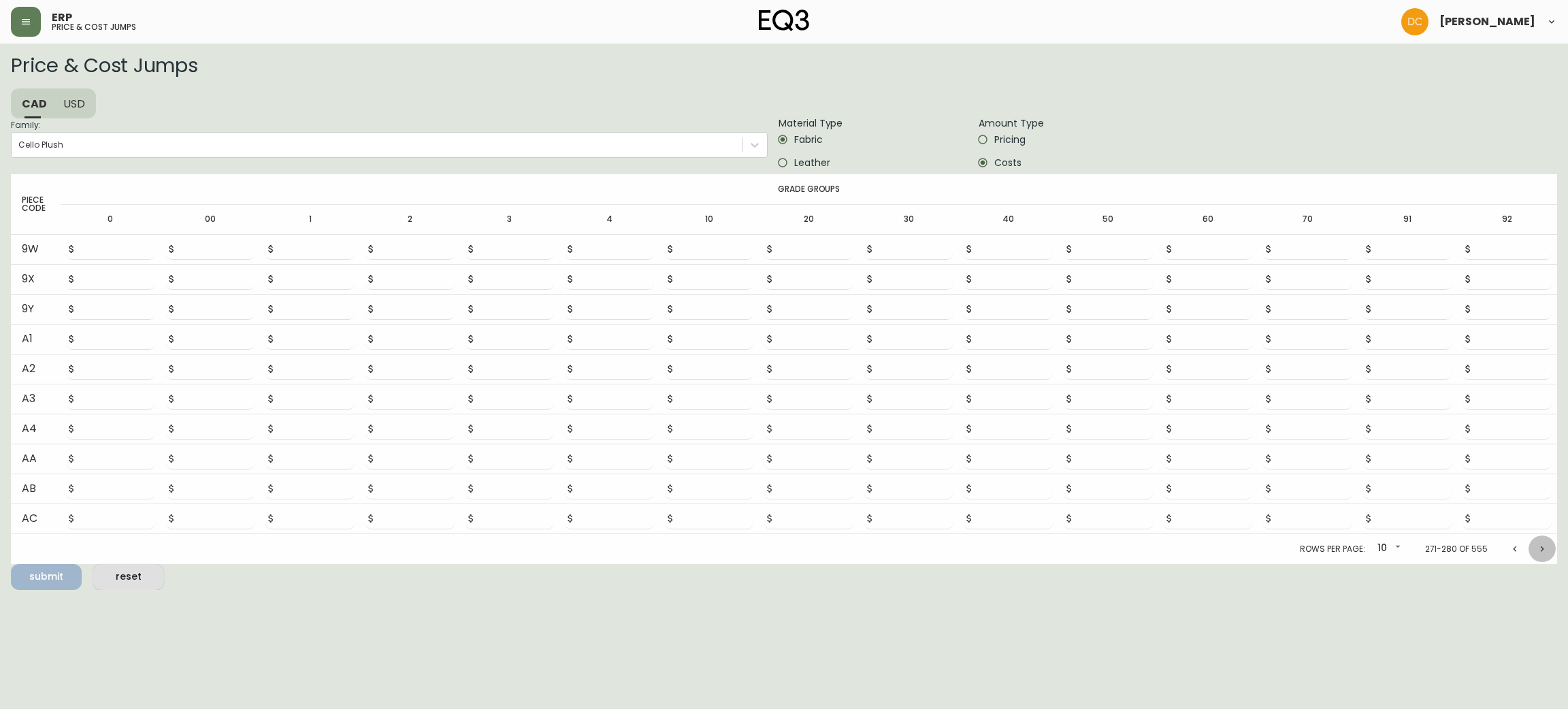
click at [1547, 547] on icon "Next page" at bounding box center [1543, 549] width 11 height 11
click at [1547, 547] on icon "Next page" at bounding box center [1543, 552] width 11 height 11
click at [1547, 547] on icon "Next page" at bounding box center [1543, 549] width 11 height 11
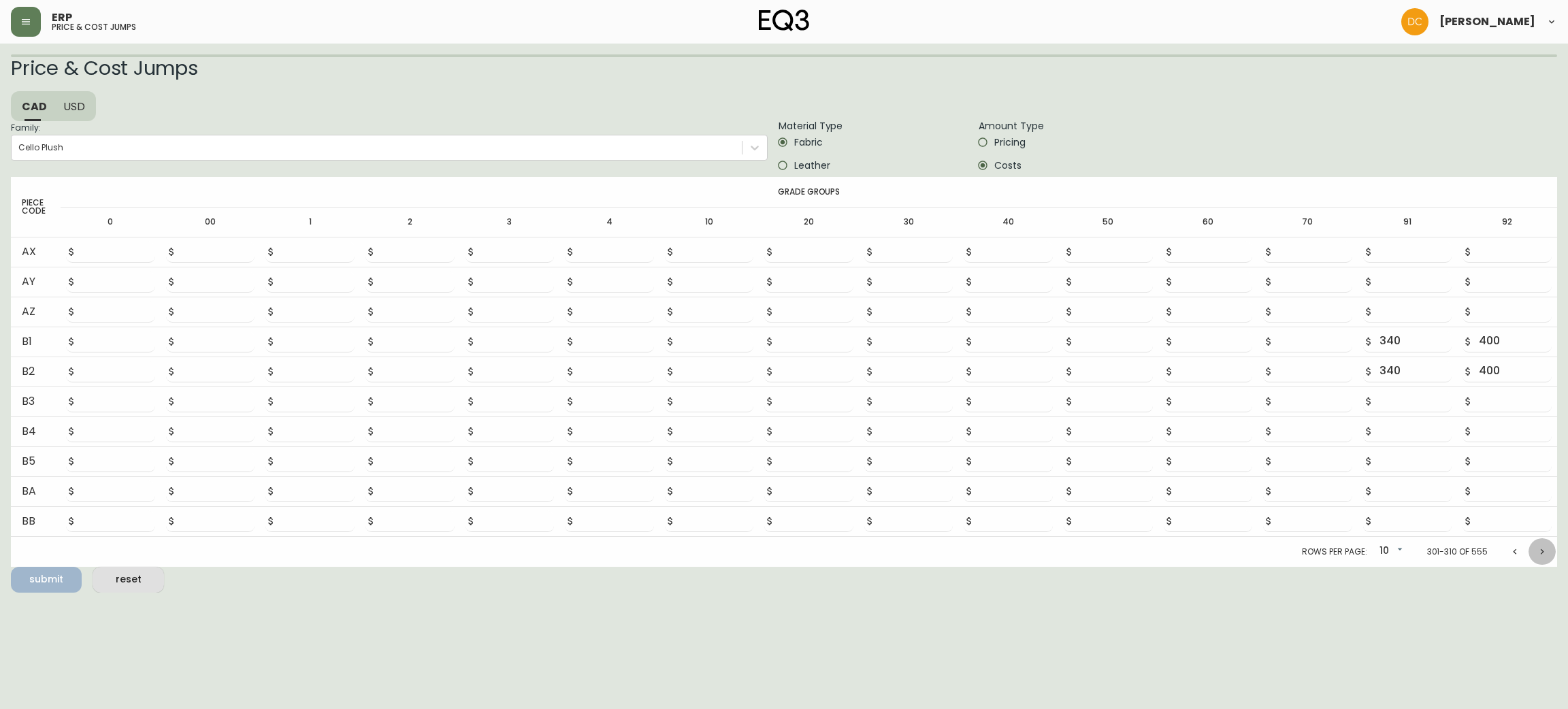
click at [1547, 547] on icon "Next page" at bounding box center [1543, 552] width 11 height 11
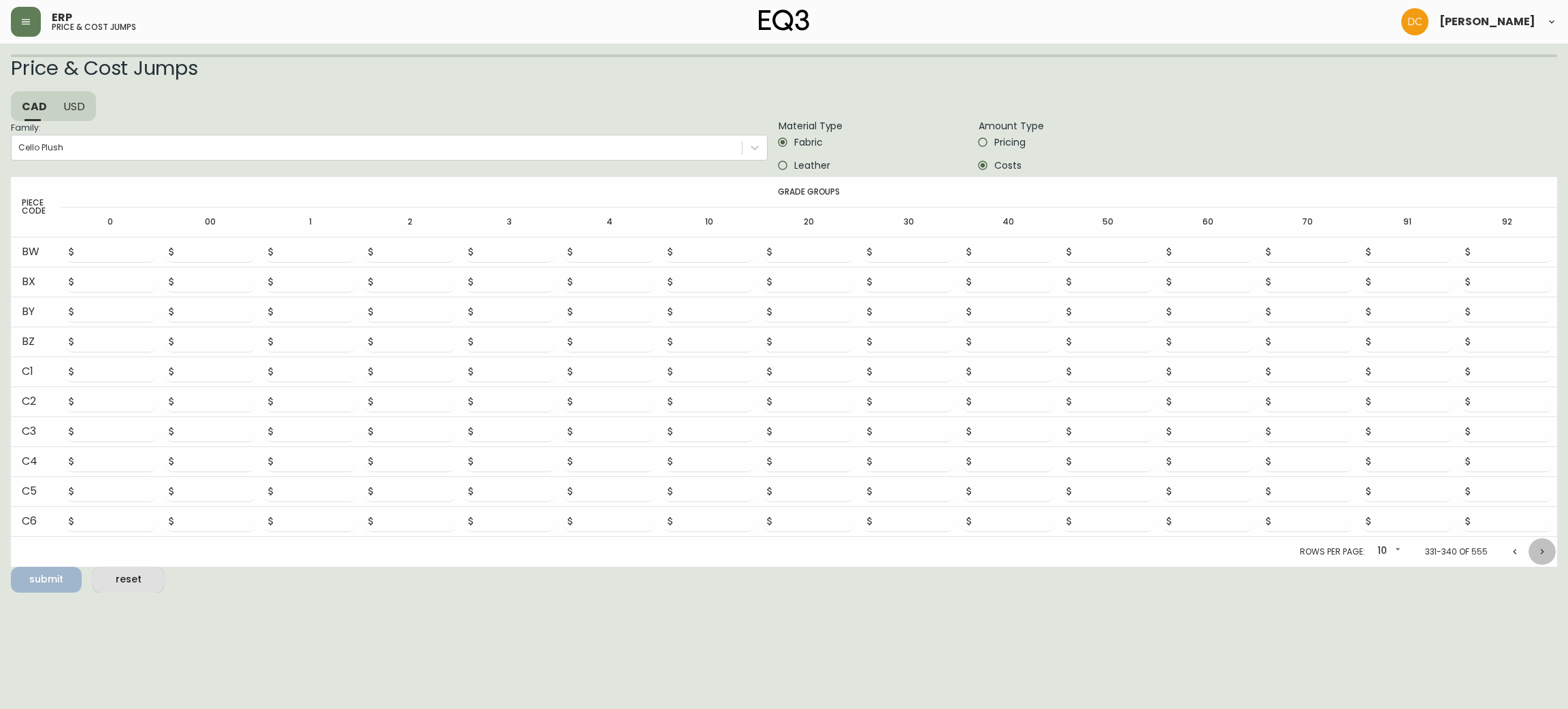
click at [1547, 547] on icon "Next page" at bounding box center [1543, 552] width 11 height 11
click at [1547, 547] on icon "Next page" at bounding box center [1543, 549] width 11 height 11
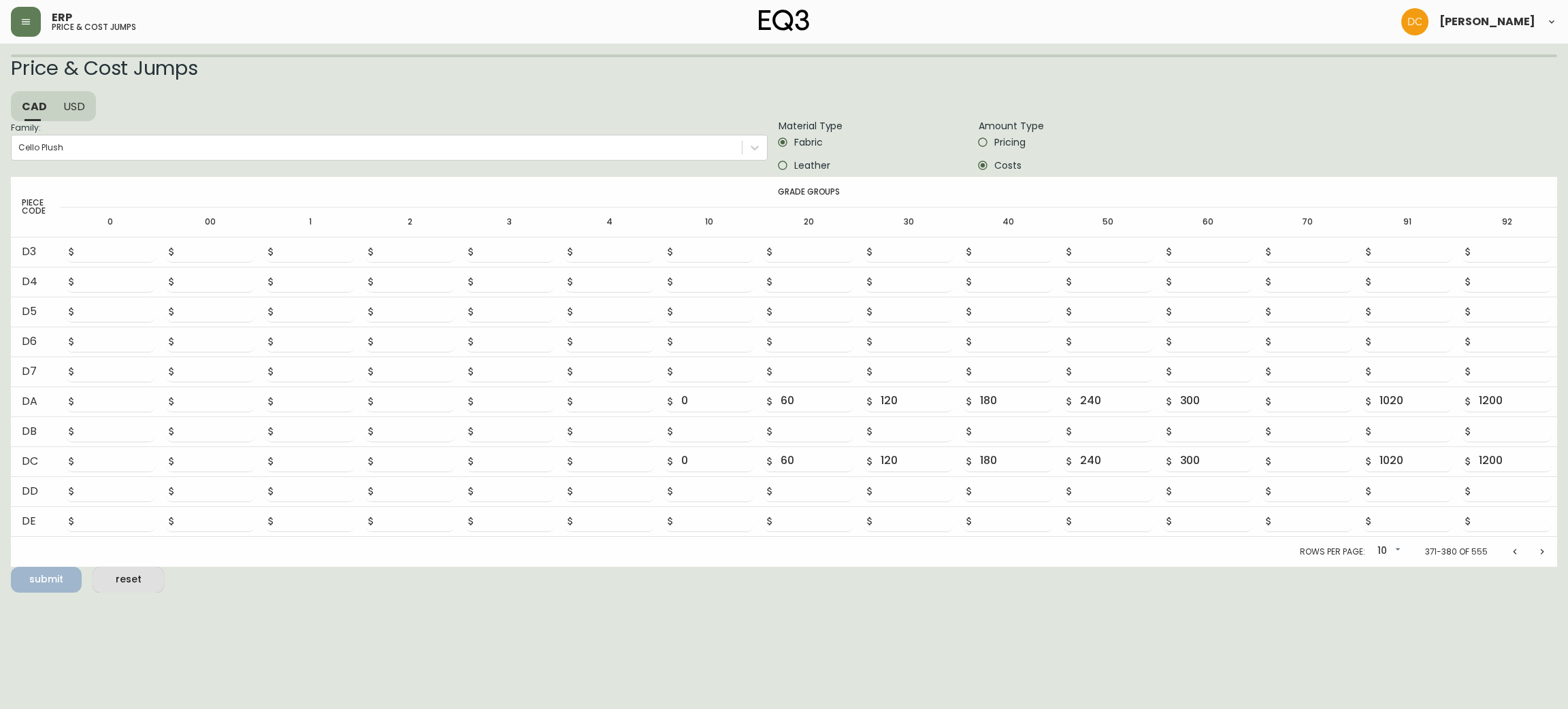
click at [1547, 547] on icon "Next page" at bounding box center [1543, 552] width 11 height 11
click at [1547, 547] on icon "Next page" at bounding box center [1543, 549] width 11 height 11
click at [1547, 547] on icon "Next page" at bounding box center [1543, 552] width 11 height 11
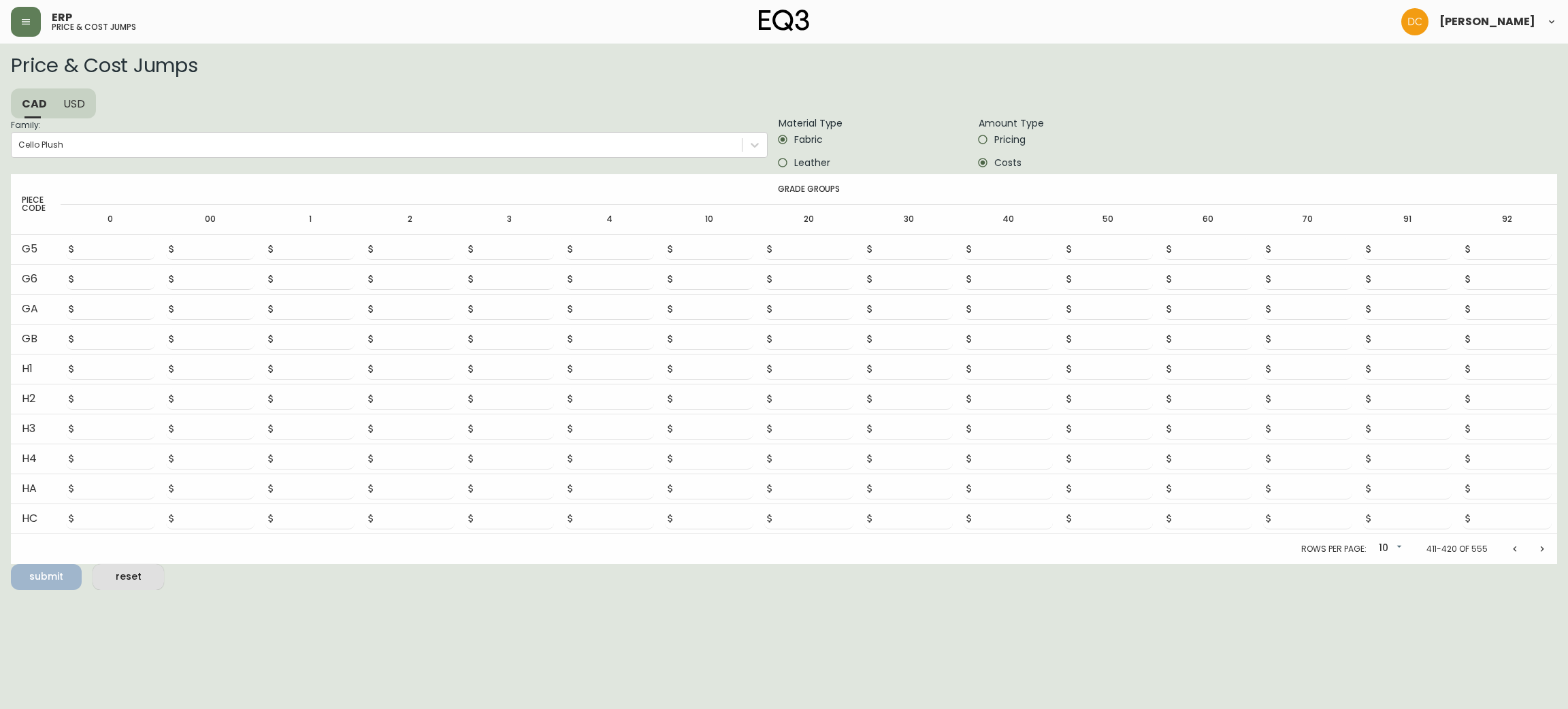
click at [1547, 547] on icon "Next page" at bounding box center [1543, 549] width 11 height 11
click at [1547, 547] on icon "Next page" at bounding box center [1543, 552] width 11 height 11
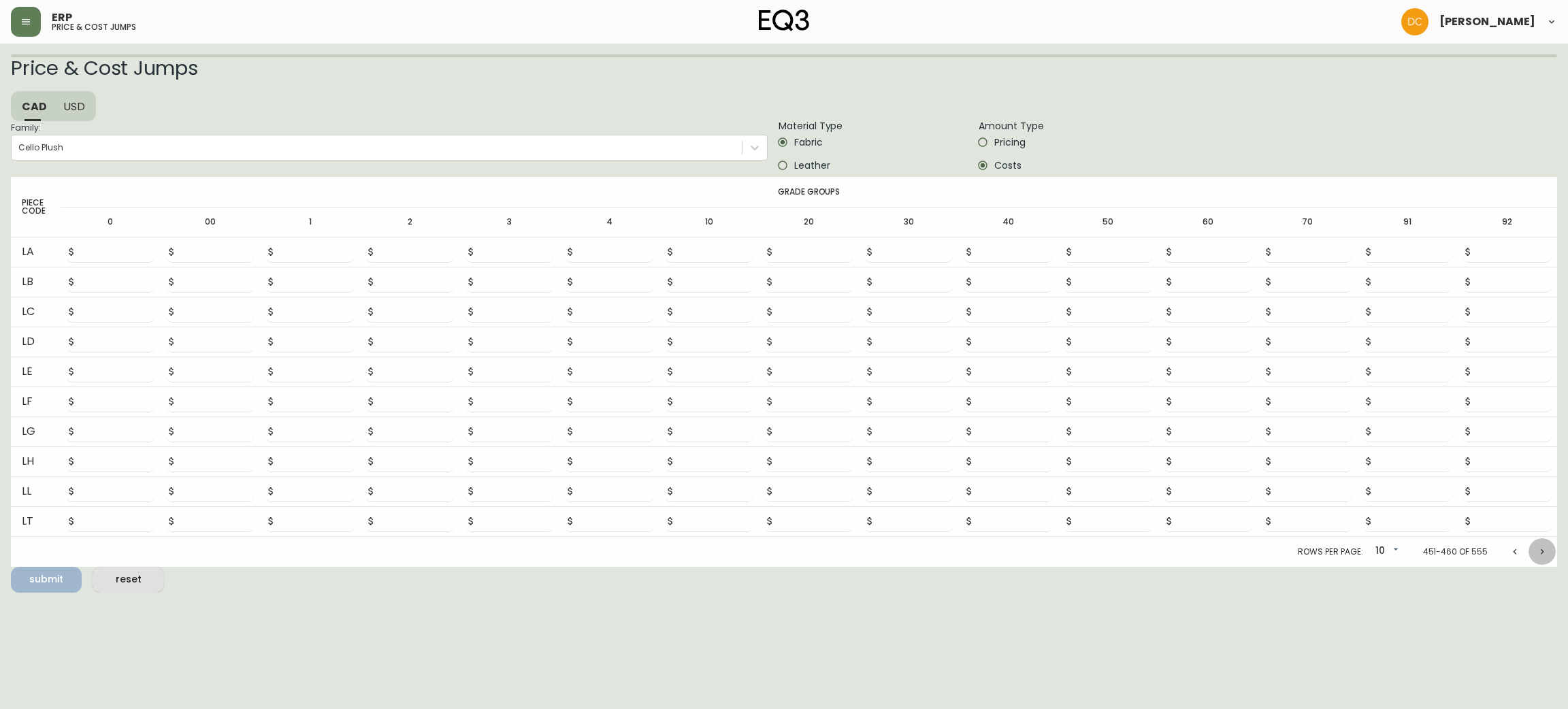
click at [1547, 547] on icon "Next page" at bounding box center [1543, 552] width 11 height 11
click at [1547, 546] on icon "Next page" at bounding box center [1543, 552] width 11 height 11
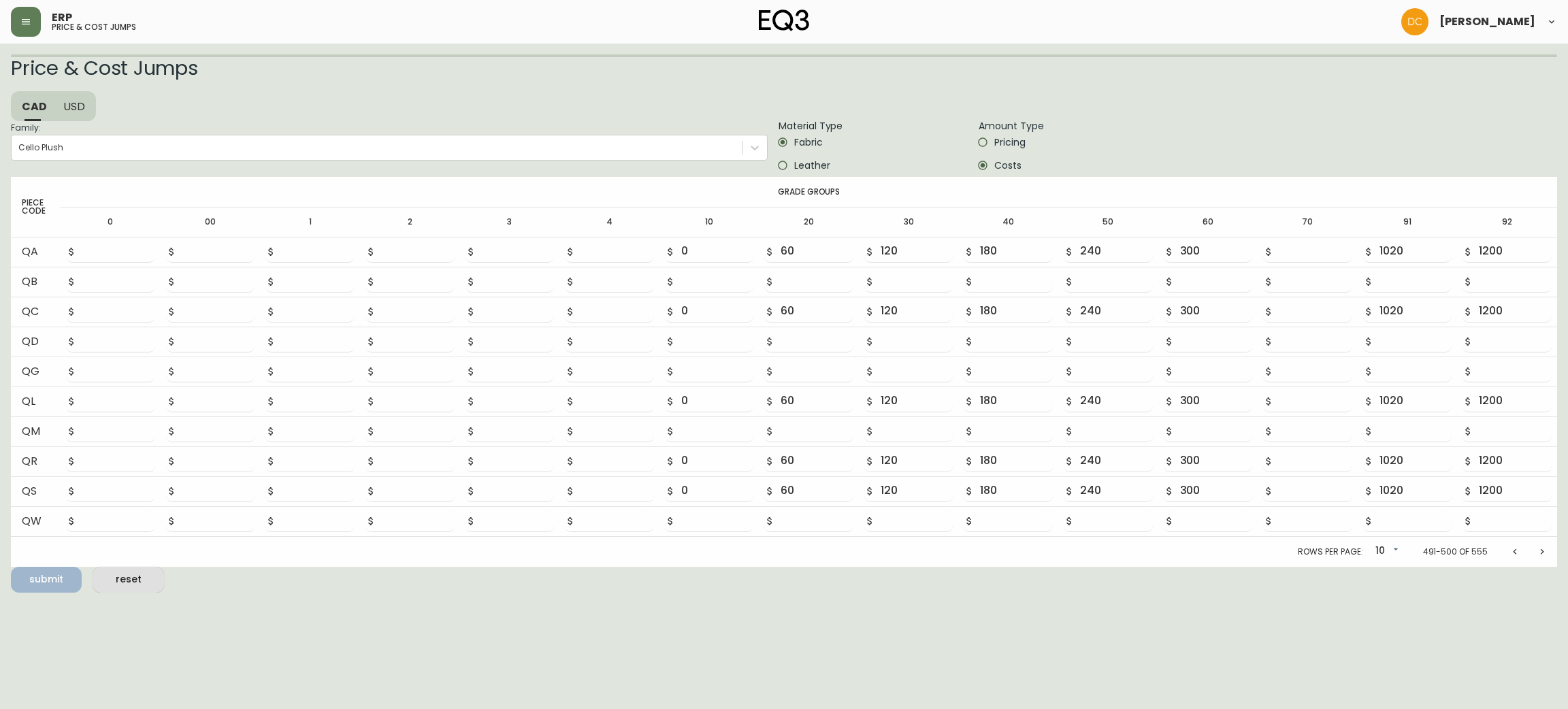
click at [1547, 546] on icon "Next page" at bounding box center [1543, 552] width 11 height 11
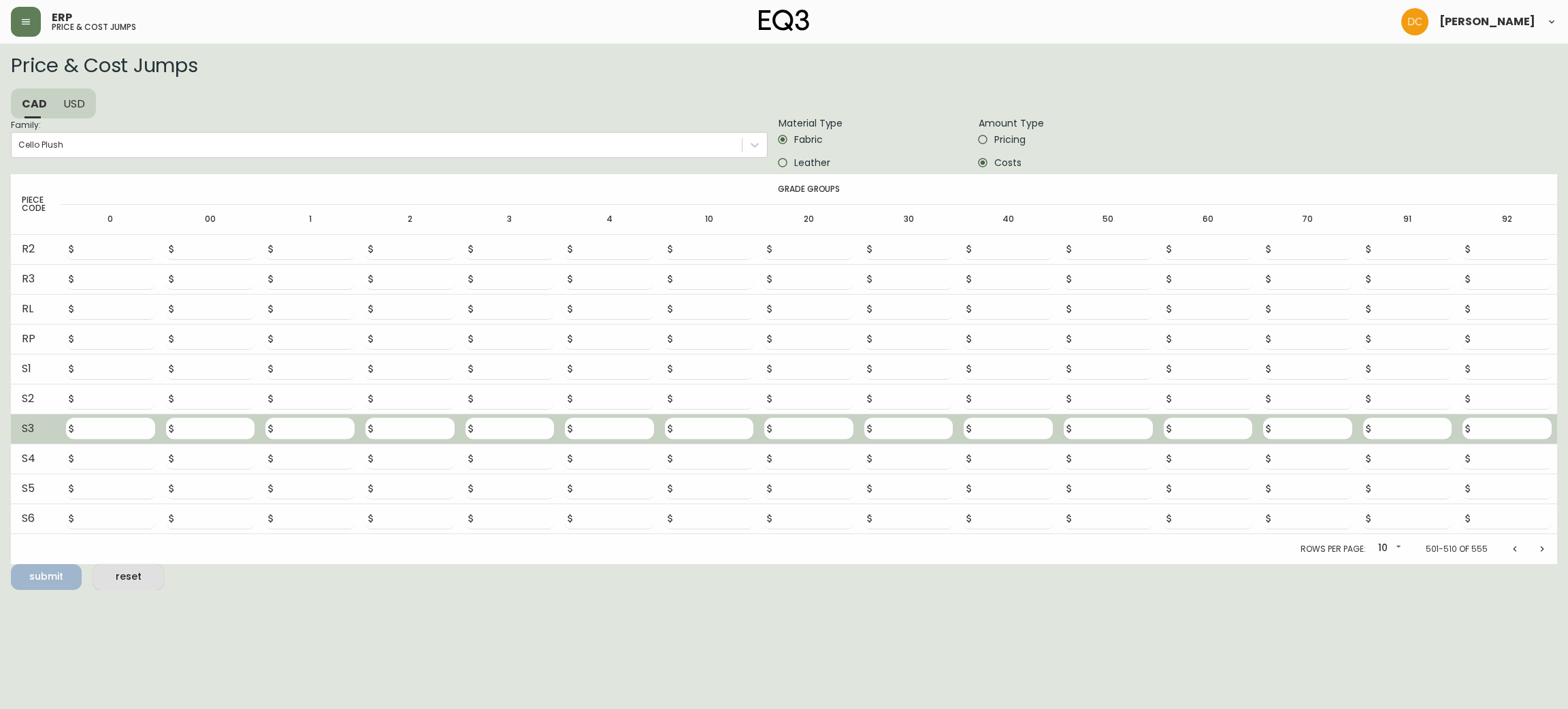
click at [120, 416] on td at bounding box center [110, 428] width 100 height 30
click at [11, 564] on button "submit" at bounding box center [46, 577] width 71 height 26
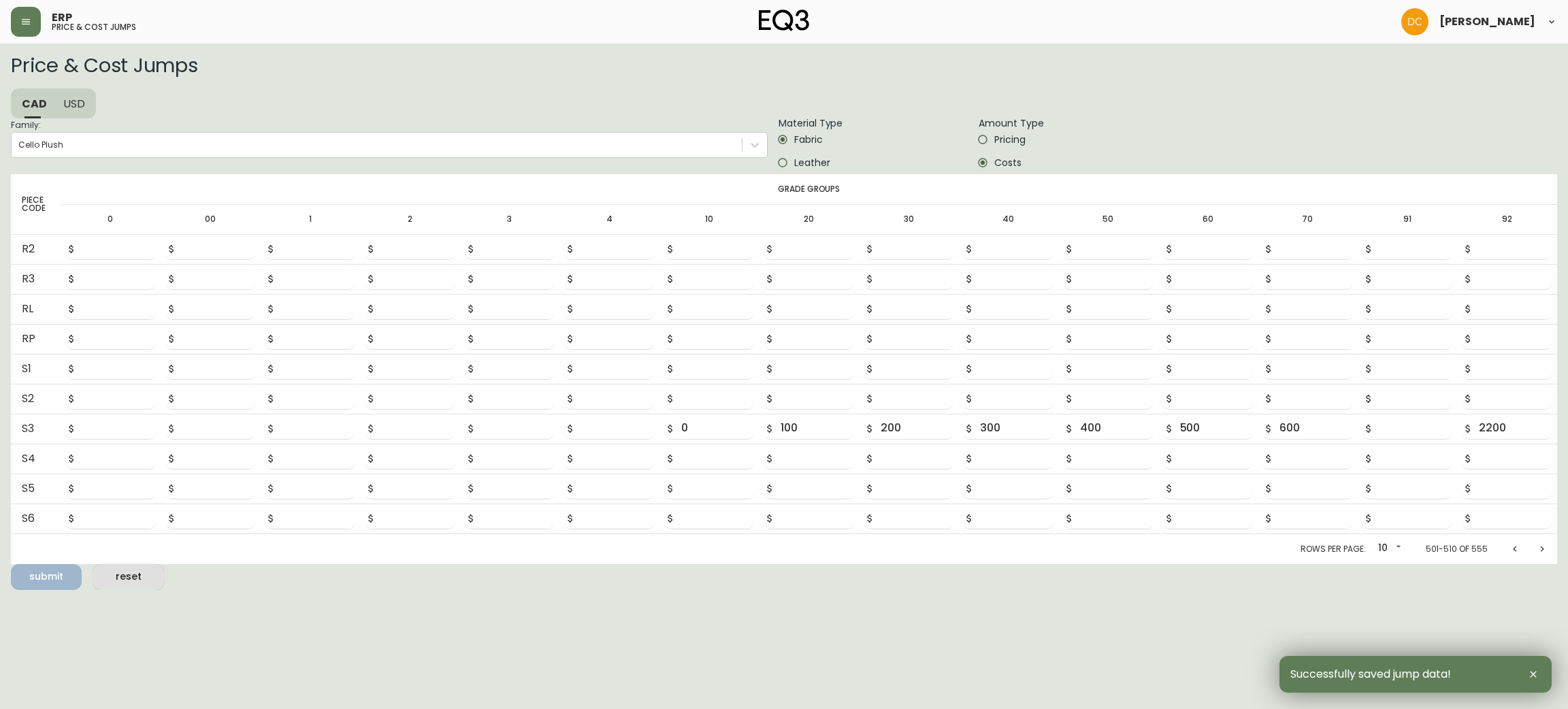
click at [822, 166] on span "Leather" at bounding box center [812, 163] width 36 height 14
click at [794, 166] on input "Leather" at bounding box center [782, 162] width 23 height 23
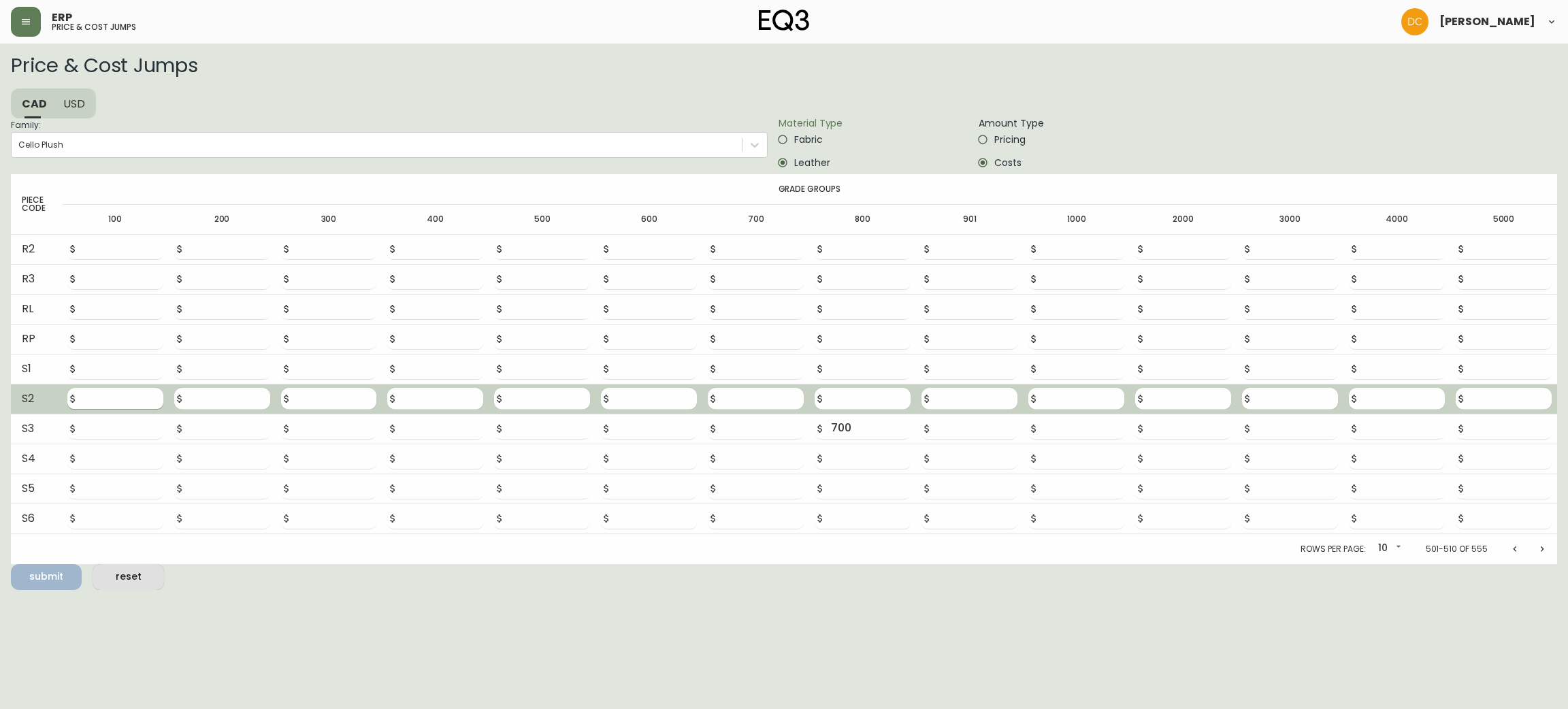
click at [130, 399] on input "number" at bounding box center [123, 398] width 79 height 21
click at [11, 564] on button "submit" at bounding box center [46, 577] width 71 height 26
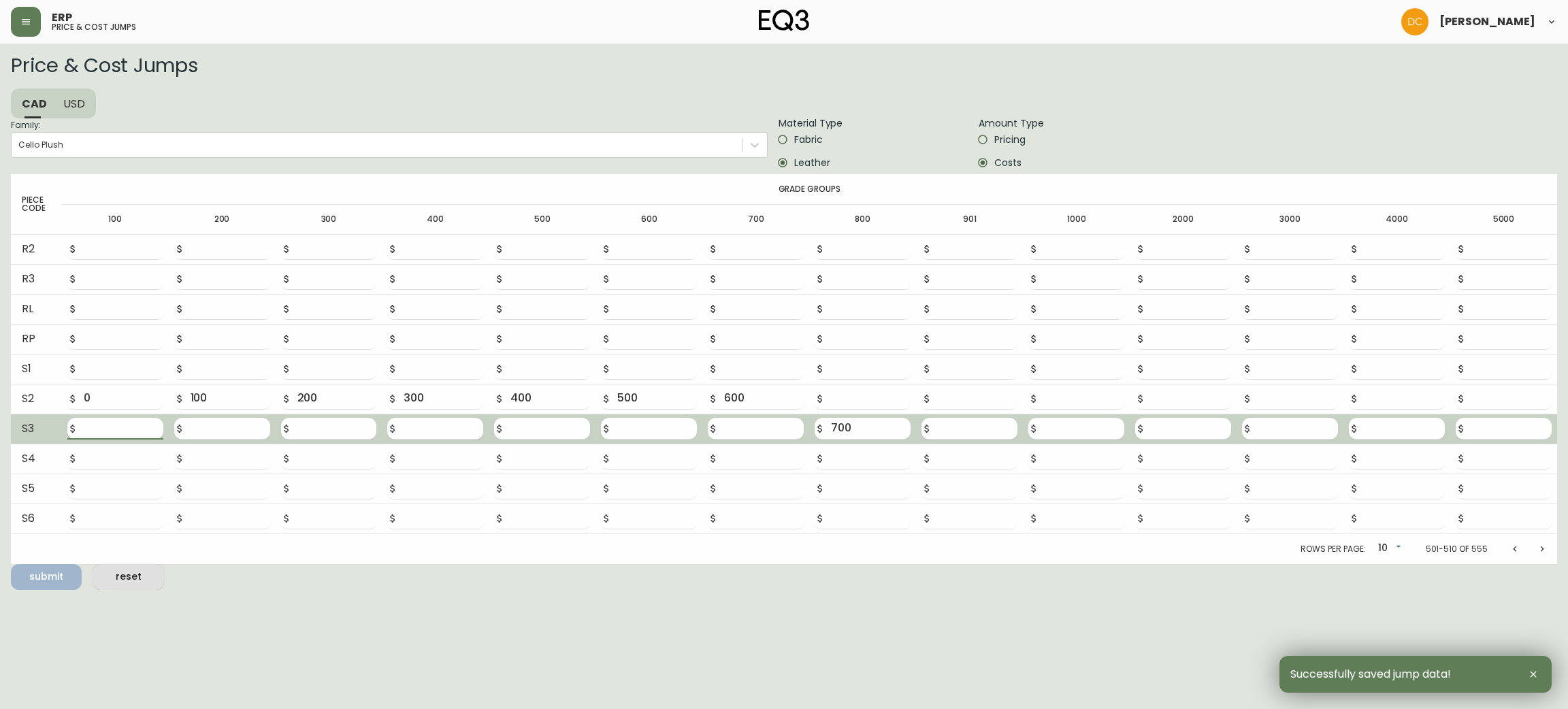
click at [126, 426] on input "number" at bounding box center [123, 428] width 79 height 21
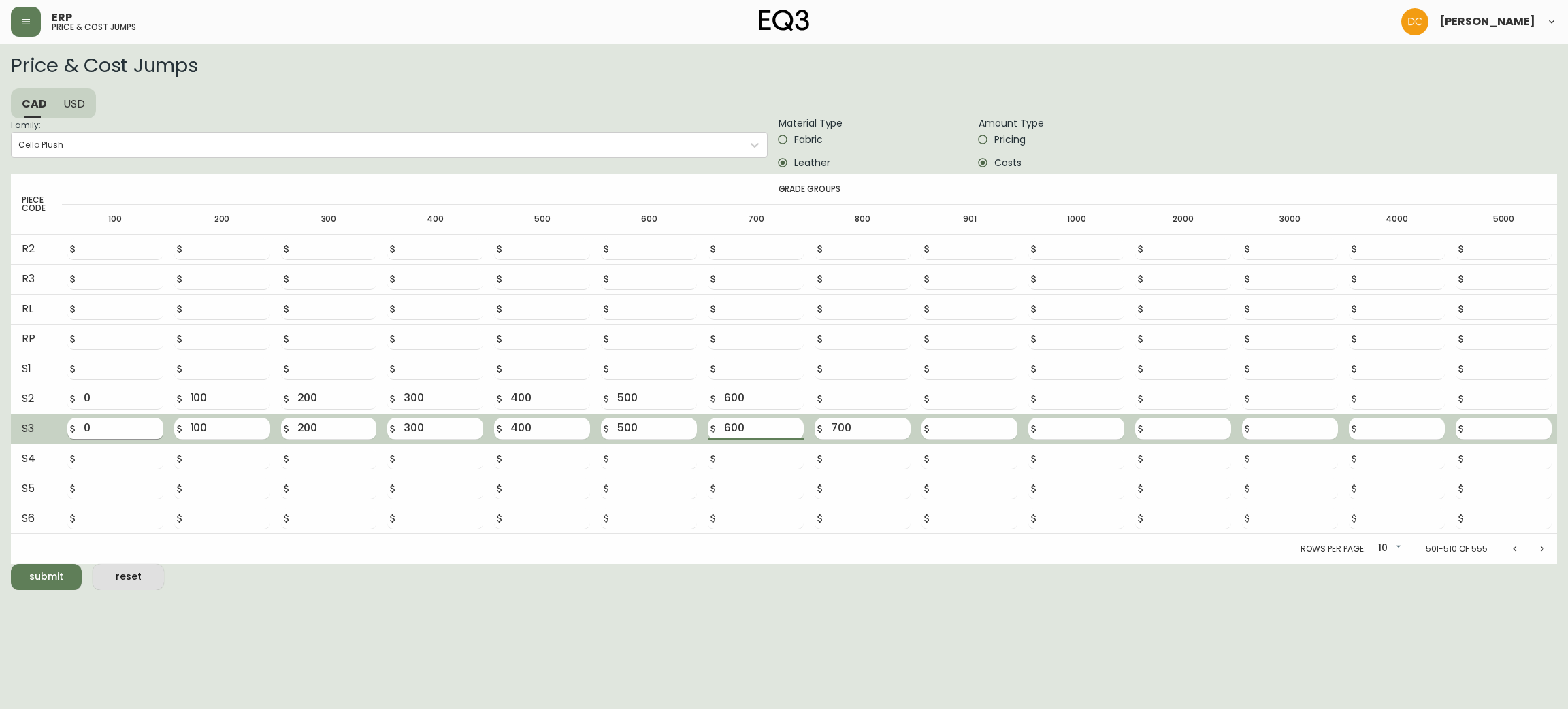
click at [11, 564] on button "submit" at bounding box center [46, 577] width 71 height 26
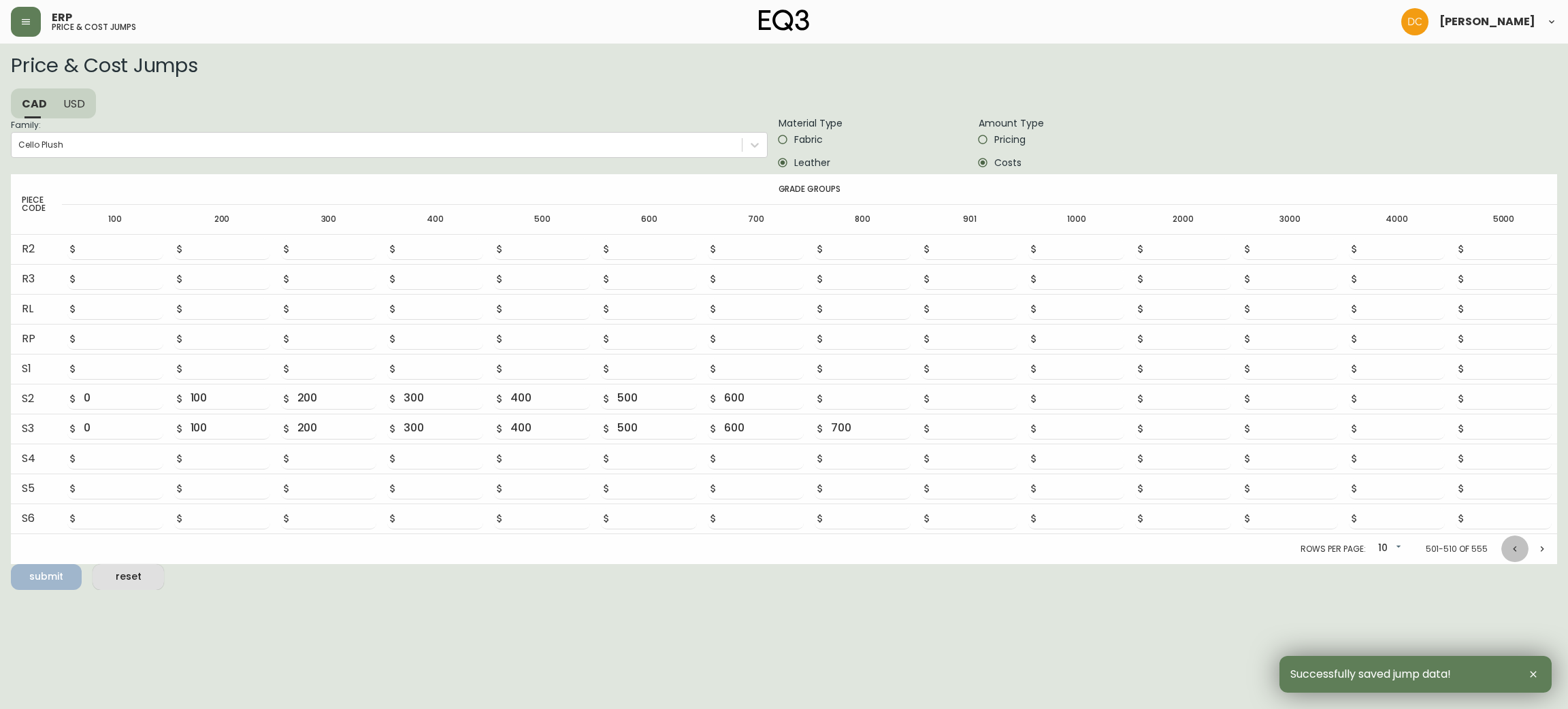
click at [1506, 542] on button "Previous page" at bounding box center [1515, 549] width 27 height 27
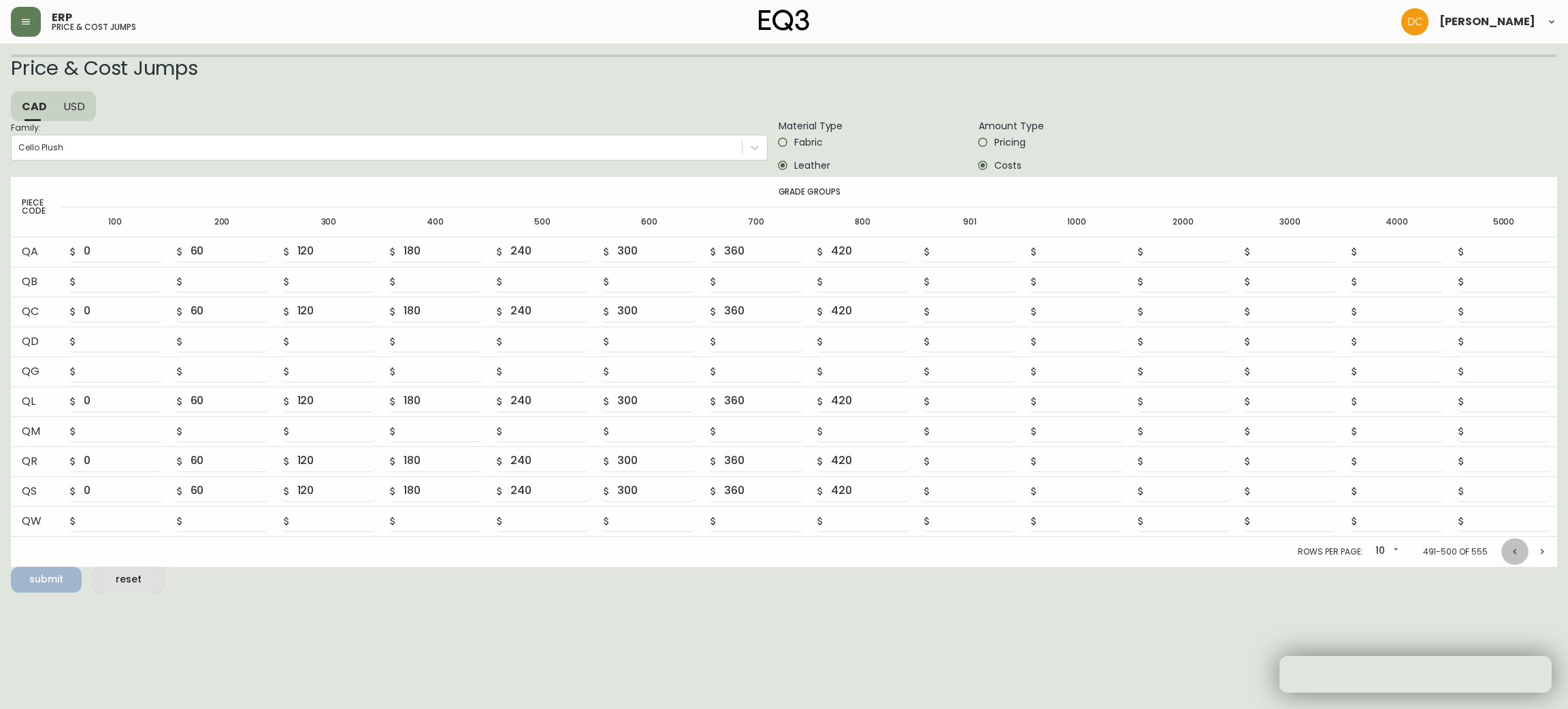
click at [1506, 542] on button "Previous page" at bounding box center [1515, 551] width 27 height 27
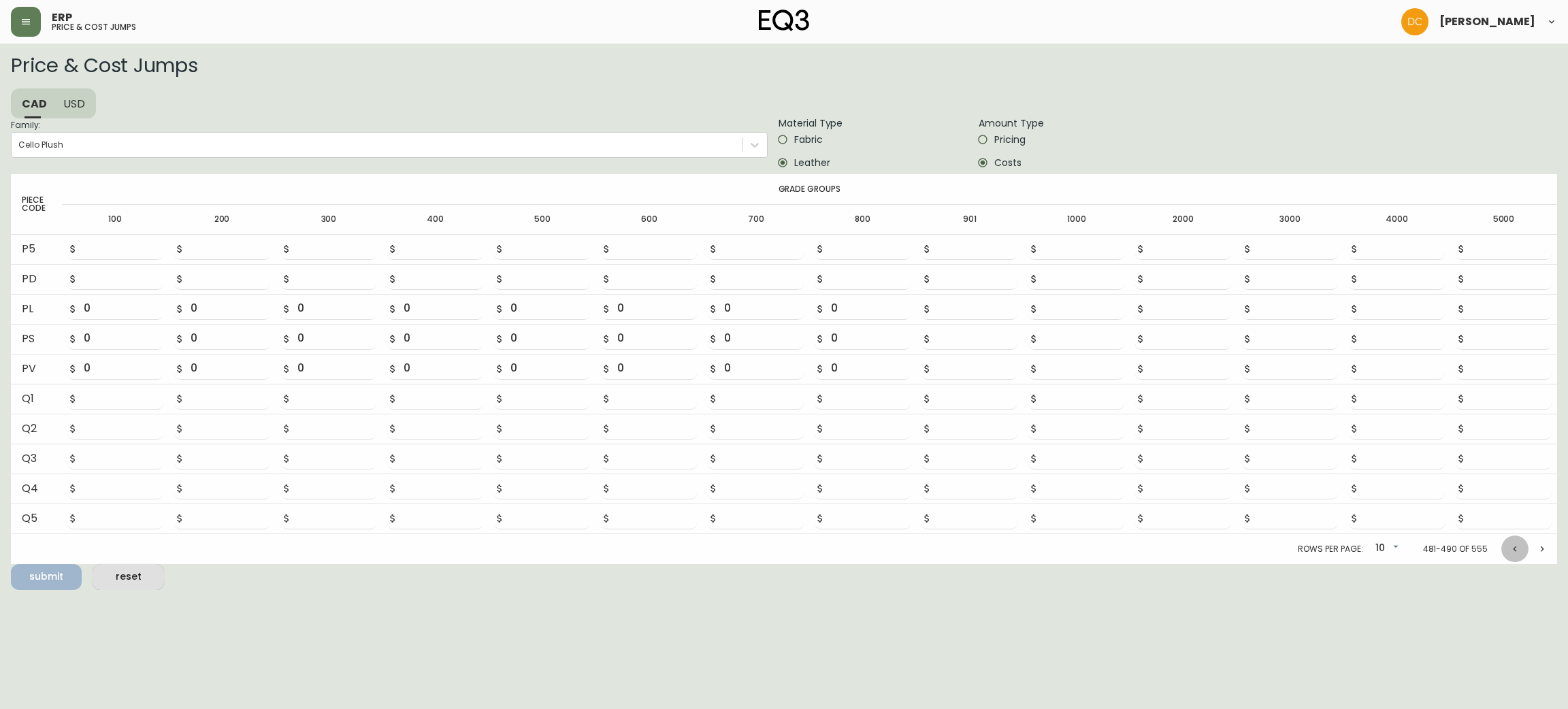
click at [1506, 542] on button "Previous page" at bounding box center [1515, 549] width 27 height 27
click at [1506, 542] on button "Previous page" at bounding box center [1515, 551] width 27 height 27
click at [1506, 542] on button "Previous page" at bounding box center [1515, 549] width 27 height 27
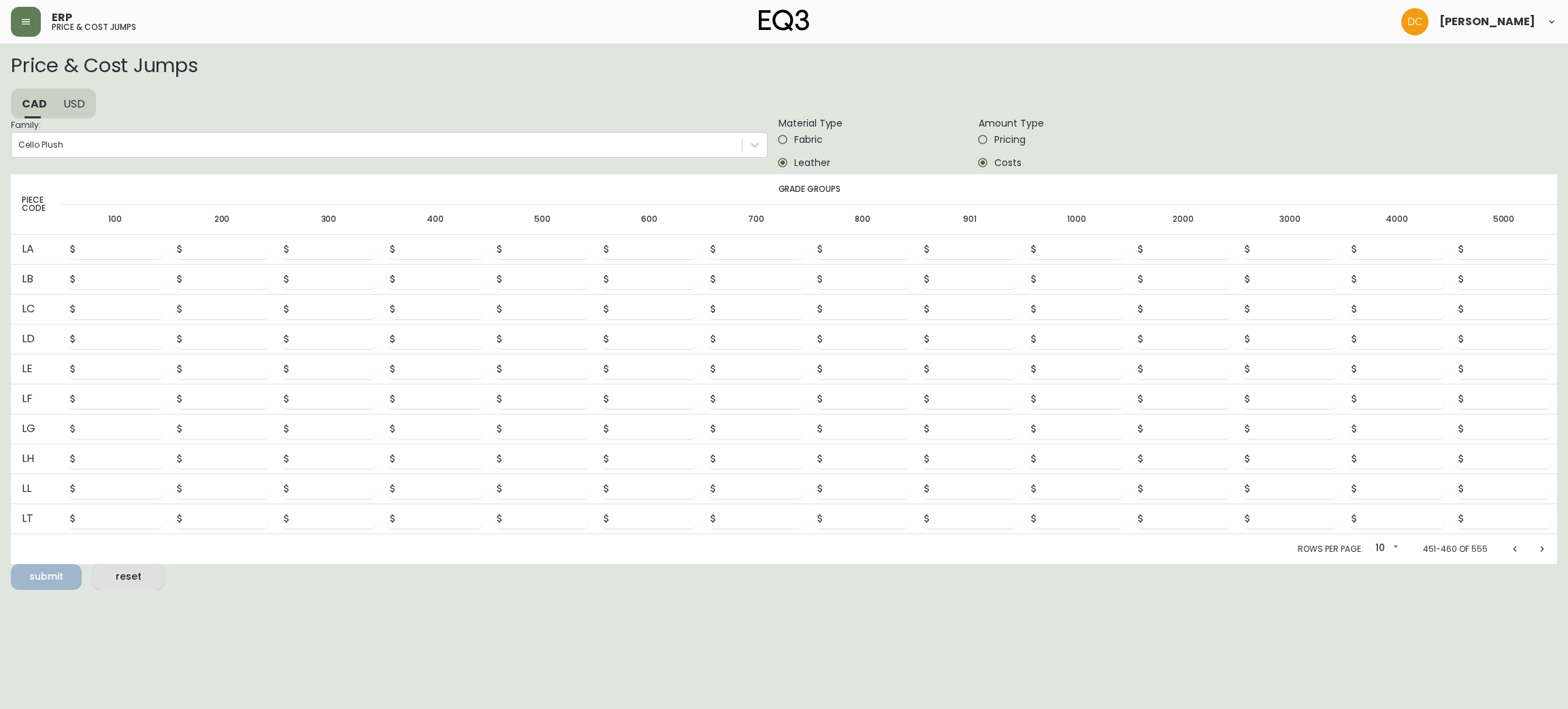
click at [1506, 542] on button "Previous page" at bounding box center [1515, 549] width 27 height 27
click at [1508, 542] on button "Previous page" at bounding box center [1515, 551] width 27 height 27
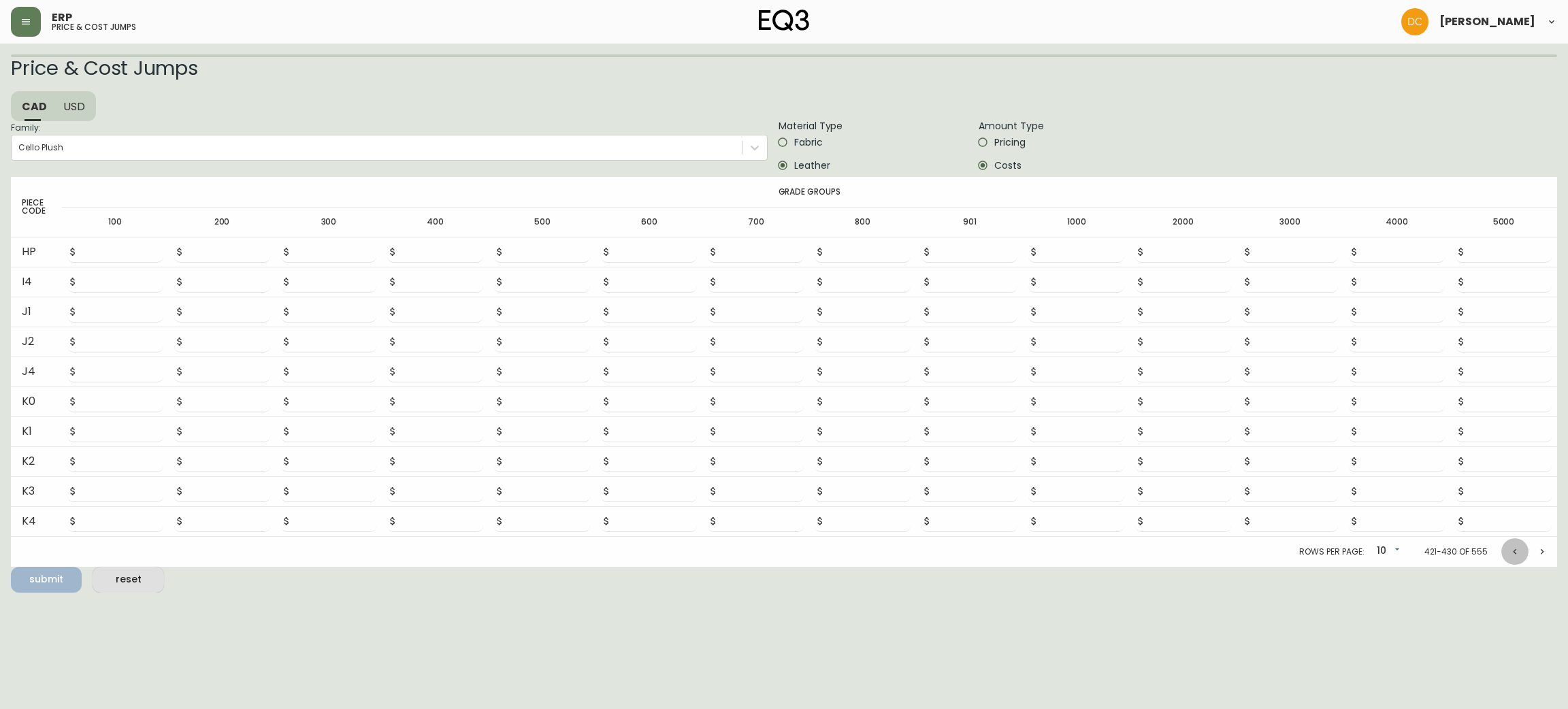
click at [1508, 542] on button "Previous page" at bounding box center [1515, 551] width 27 height 27
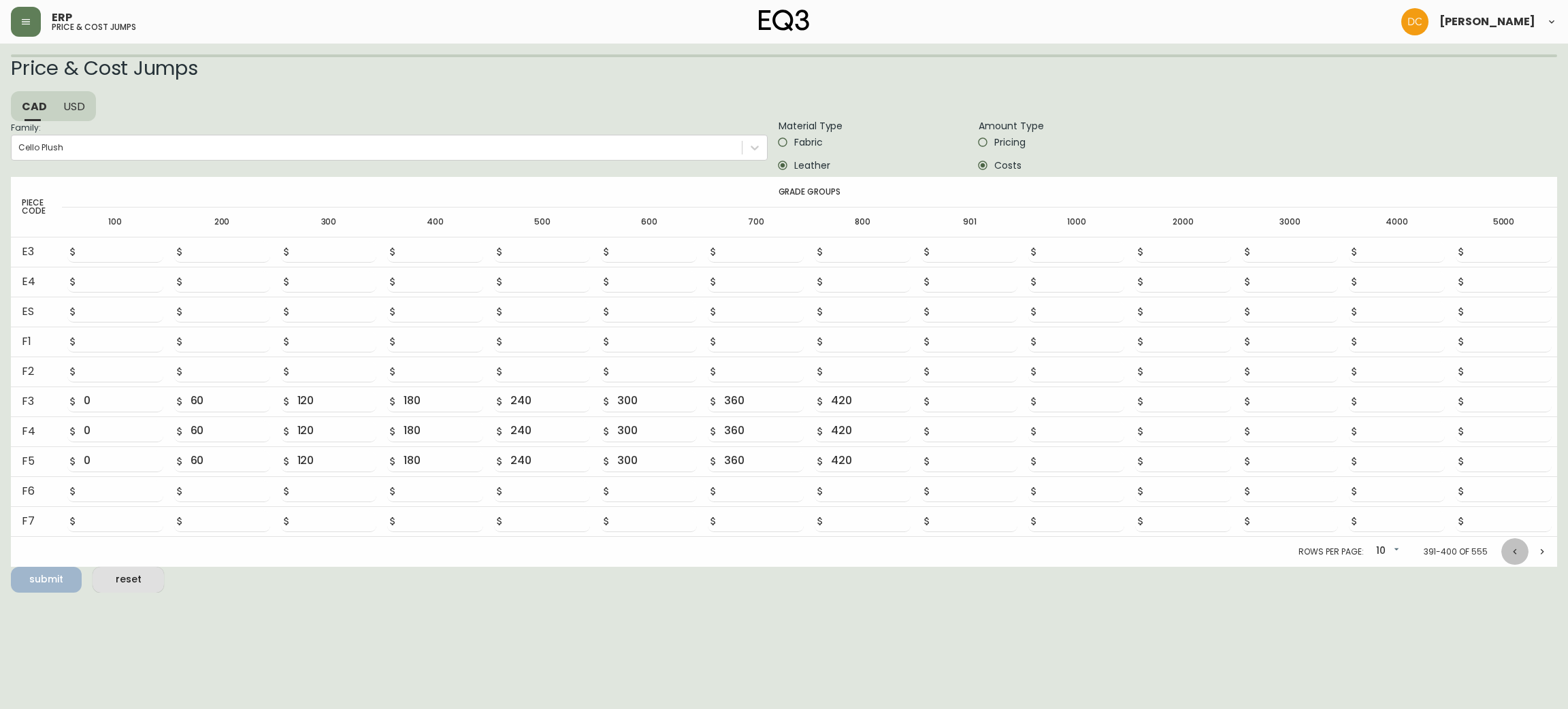
click at [1508, 542] on button "Previous page" at bounding box center [1515, 551] width 27 height 27
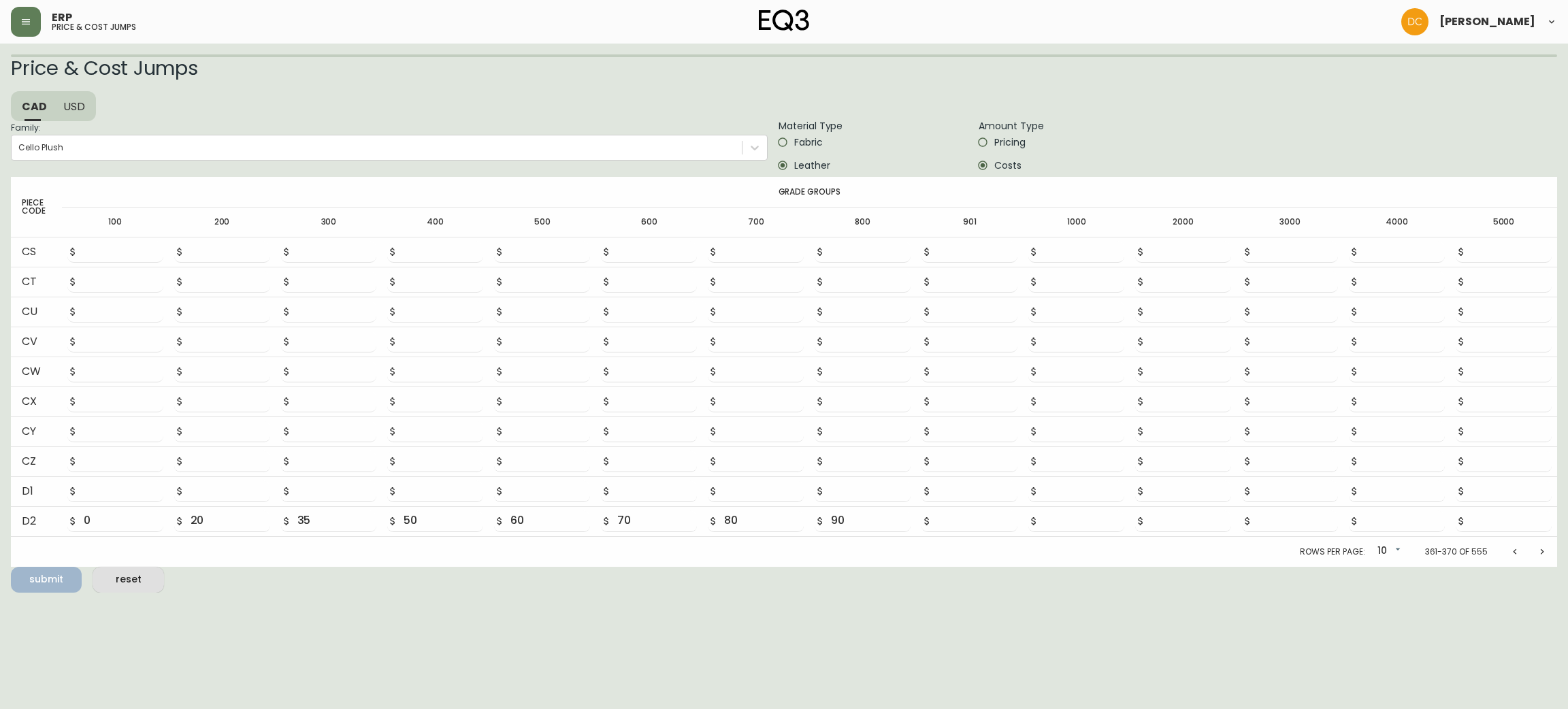
click at [1508, 542] on button "Previous page" at bounding box center [1515, 551] width 27 height 27
click at [1508, 542] on button "Previous page" at bounding box center [1515, 549] width 27 height 27
click at [1508, 542] on button "Previous page" at bounding box center [1515, 551] width 27 height 27
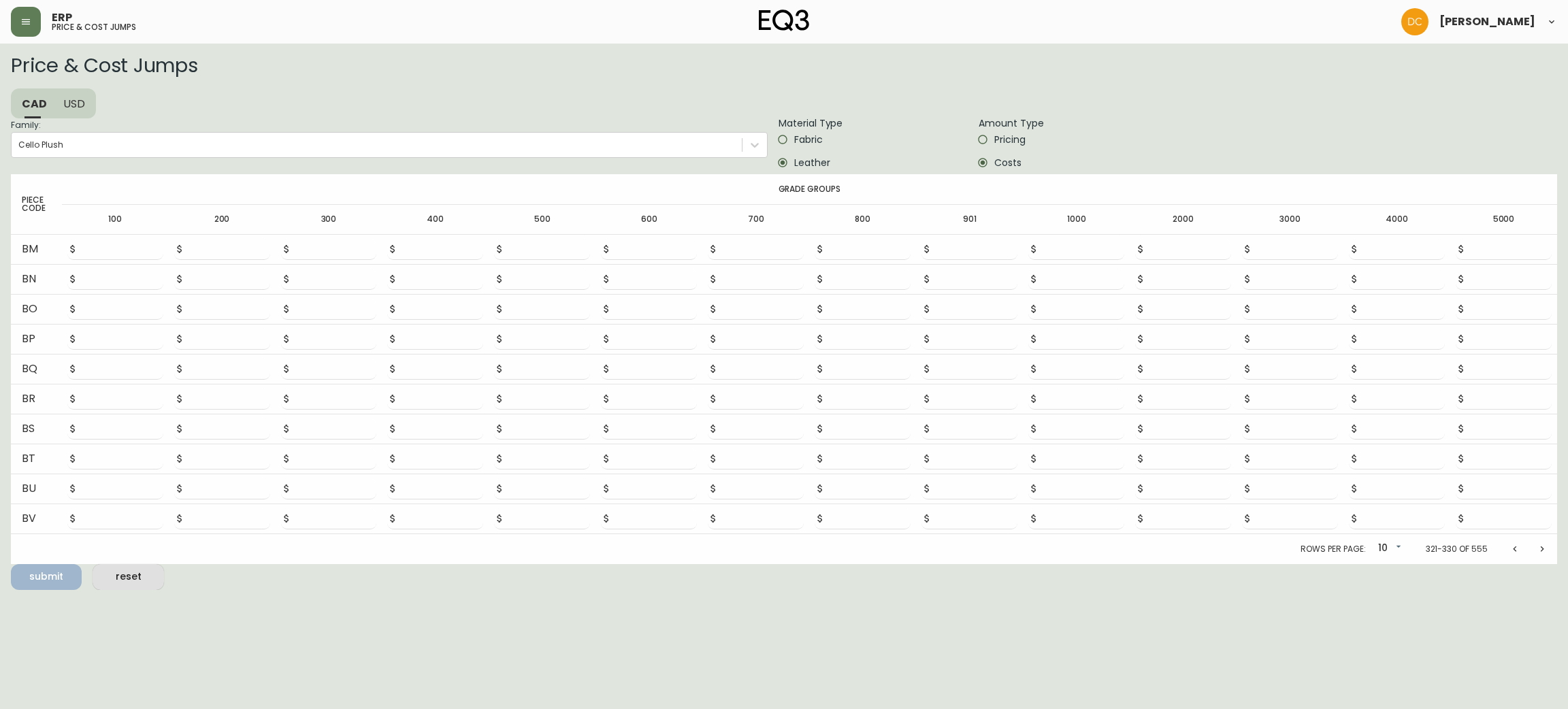
click at [1508, 542] on button "Previous page" at bounding box center [1515, 549] width 27 height 27
click at [1508, 542] on button "Previous page" at bounding box center [1515, 551] width 27 height 27
click at [1508, 542] on button "Previous page" at bounding box center [1515, 549] width 27 height 27
click at [1508, 542] on button "Previous page" at bounding box center [1515, 551] width 27 height 27
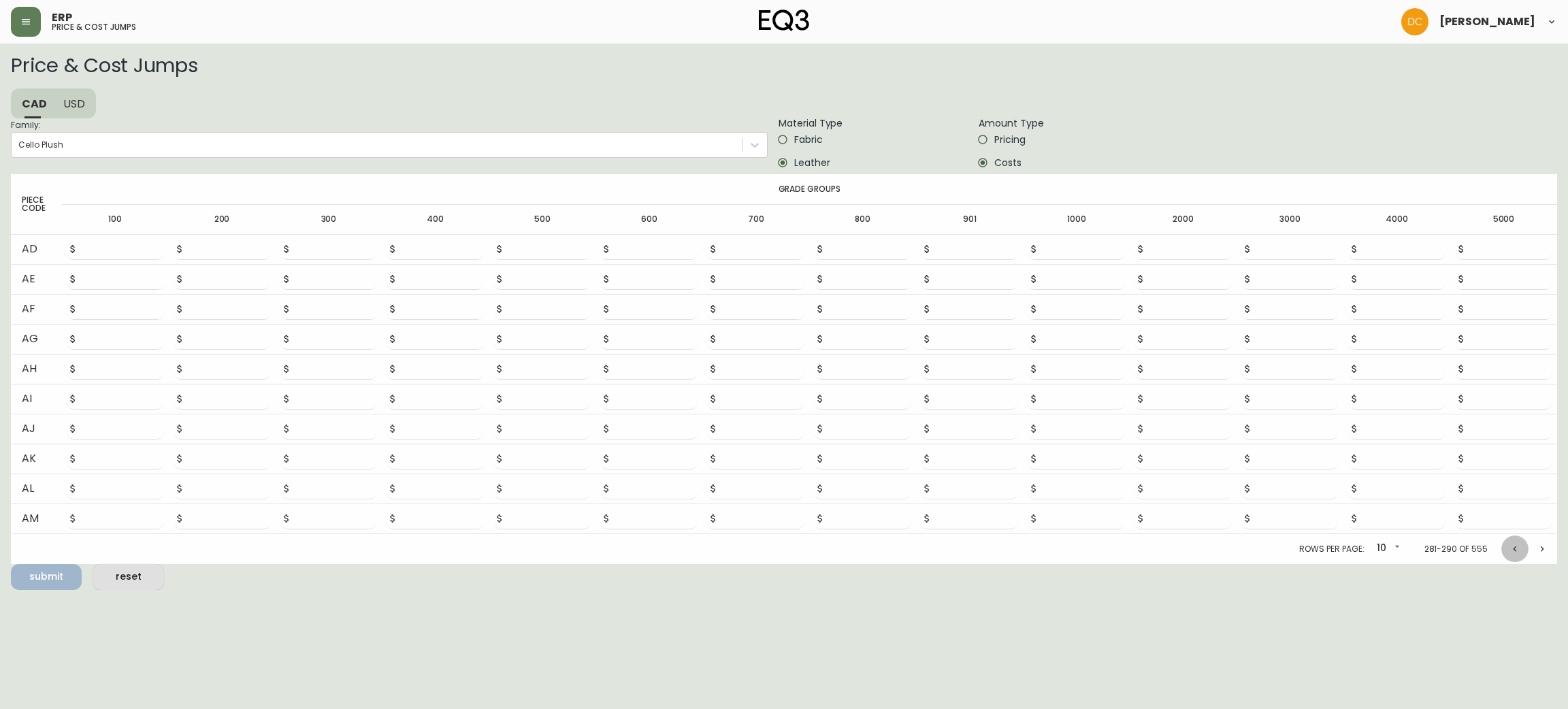
click at [1508, 542] on button "Previous page" at bounding box center [1515, 549] width 27 height 27
click at [1508, 542] on button "Previous page" at bounding box center [1515, 551] width 27 height 27
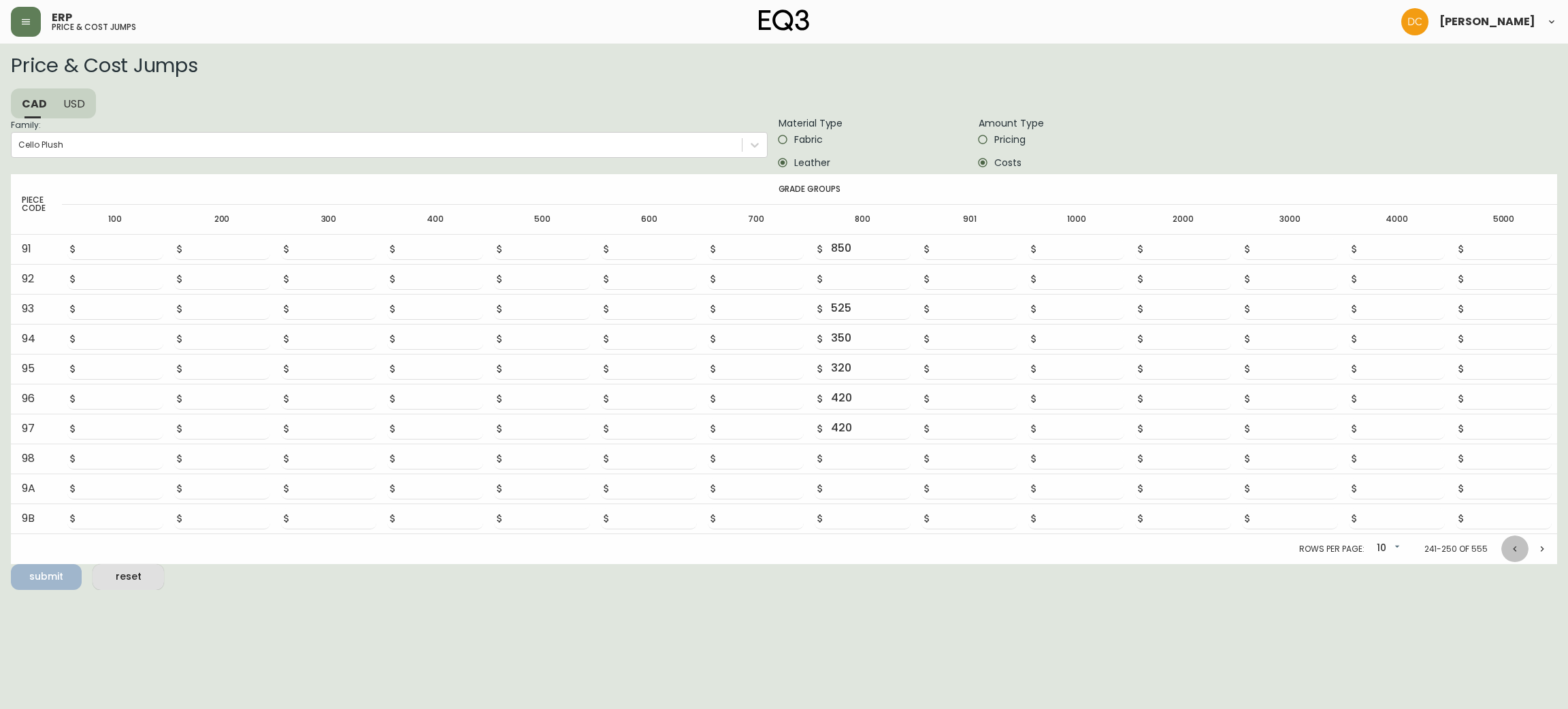
click at [1508, 542] on button "Previous page" at bounding box center [1515, 549] width 27 height 27
click at [1508, 542] on button "Previous page" at bounding box center [1515, 551] width 27 height 27
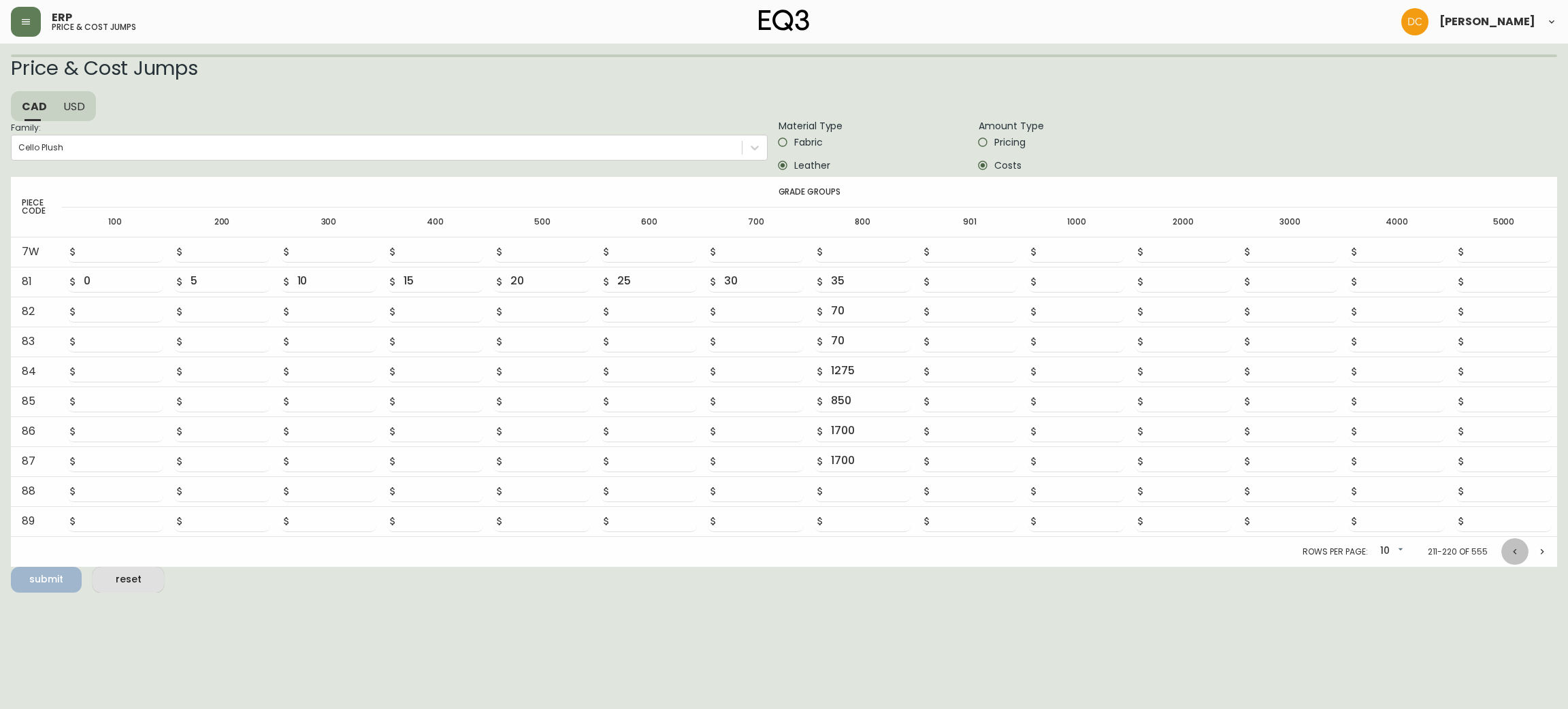
click at [1508, 542] on button "Previous page" at bounding box center [1515, 551] width 27 height 27
click at [1508, 542] on button "Previous page" at bounding box center [1515, 549] width 27 height 27
click at [1508, 542] on button "Previous page" at bounding box center [1515, 551] width 27 height 27
click at [1508, 542] on button "Previous page" at bounding box center [1515, 549] width 27 height 27
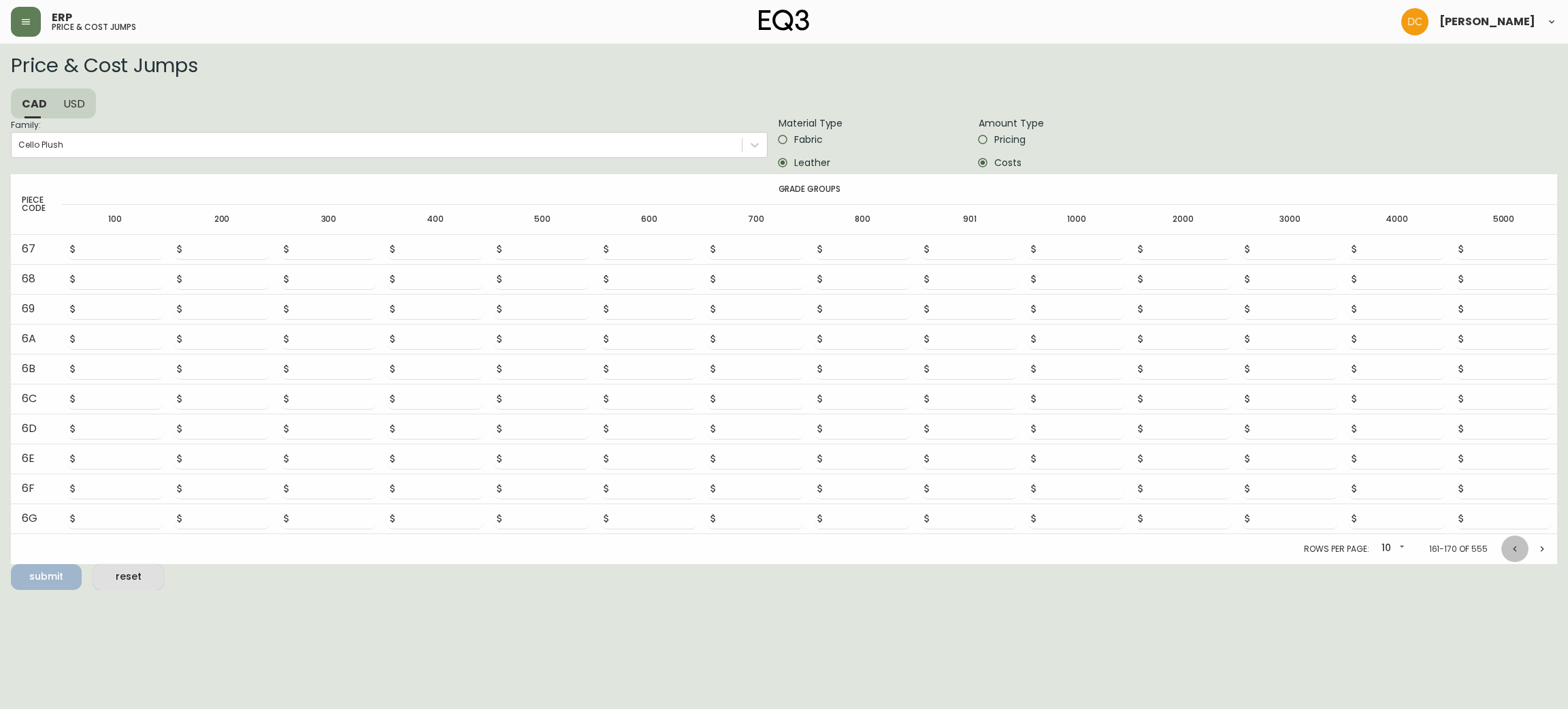
click at [1508, 542] on button "Previous page" at bounding box center [1515, 549] width 27 height 27
click at [1508, 542] on button "Previous page" at bounding box center [1515, 549] width 27 height 27
click at [1508, 542] on button "Previous page" at bounding box center [1515, 549] width 27 height 27
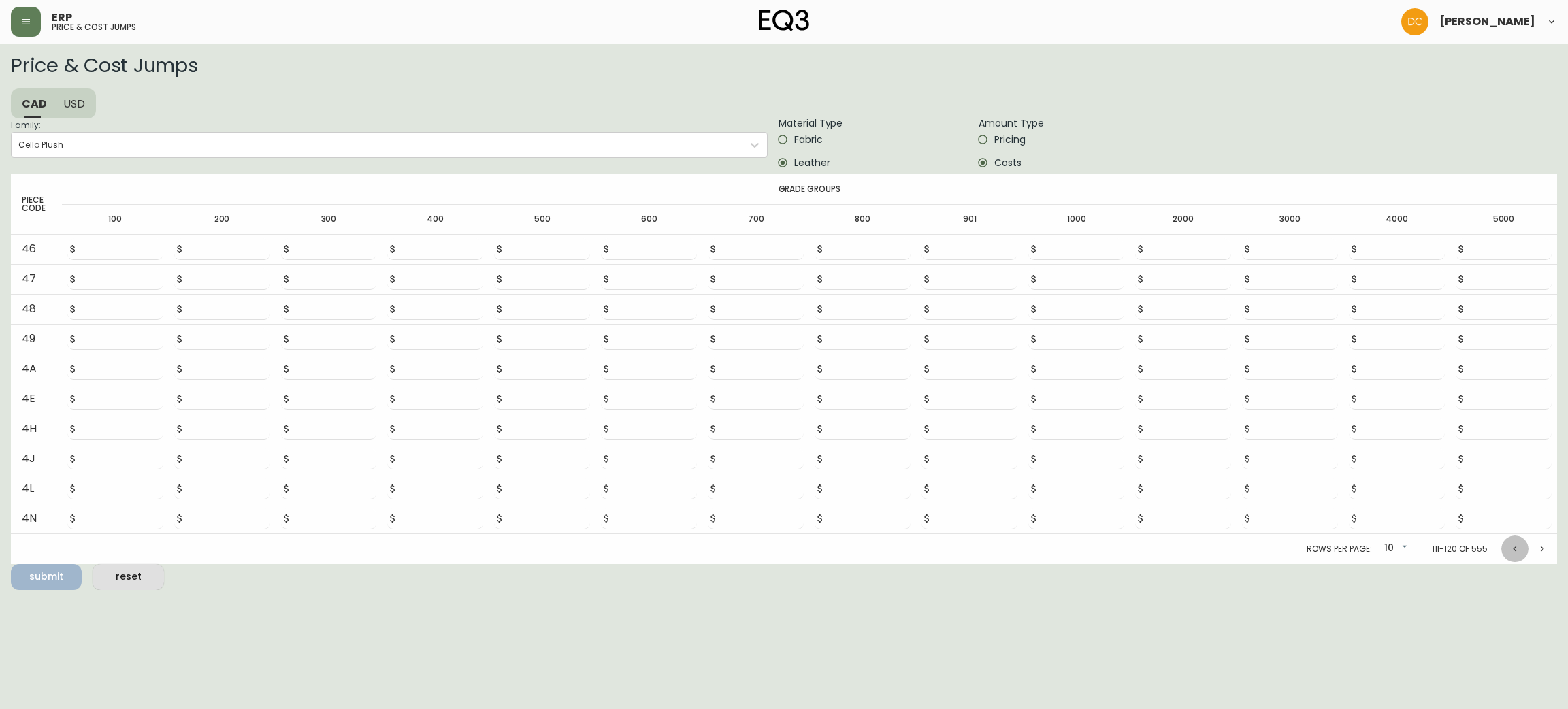
click at [1508, 542] on button "Previous page" at bounding box center [1515, 549] width 27 height 27
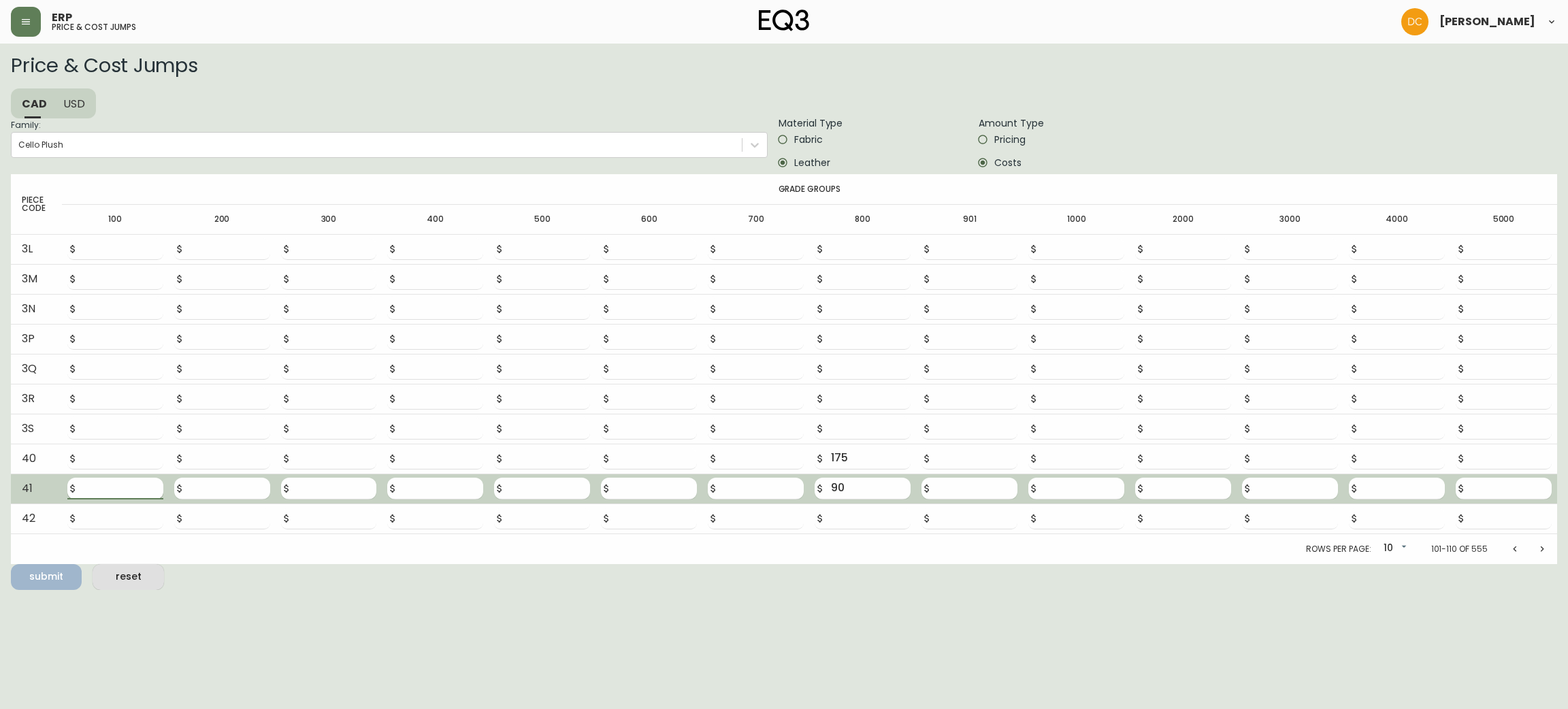
click at [91, 481] on input "number" at bounding box center [123, 488] width 79 height 21
click at [11, 564] on button "submit" at bounding box center [46, 577] width 71 height 26
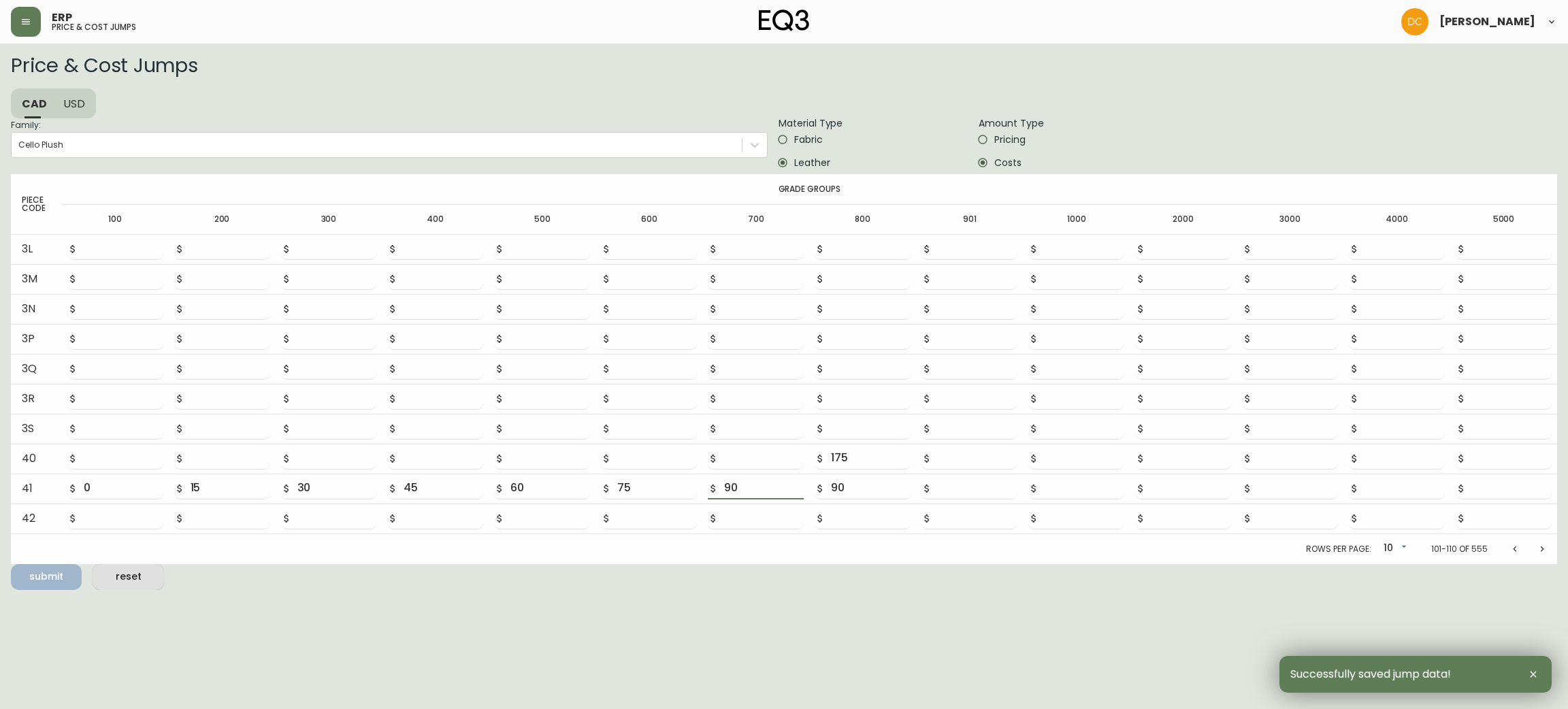
click at [808, 144] on span "Fabric" at bounding box center [809, 140] width 29 height 14
click at [794, 144] on input "Fabric" at bounding box center [782, 139] width 23 height 23
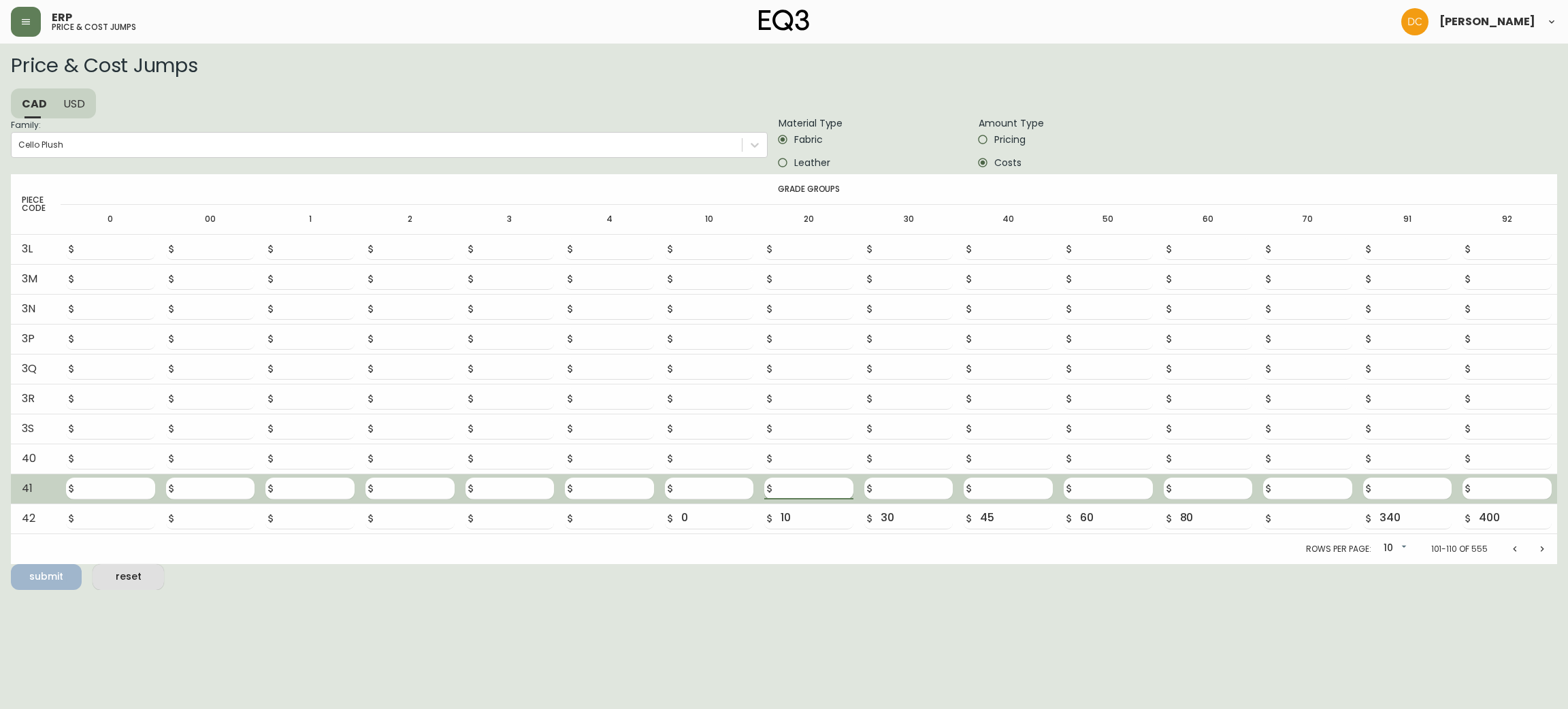
click at [796, 487] on input "number" at bounding box center [817, 488] width 73 height 21
click at [710, 487] on input "number" at bounding box center [718, 488] width 73 height 21
click at [11, 564] on button "submit" at bounding box center [46, 577] width 71 height 26
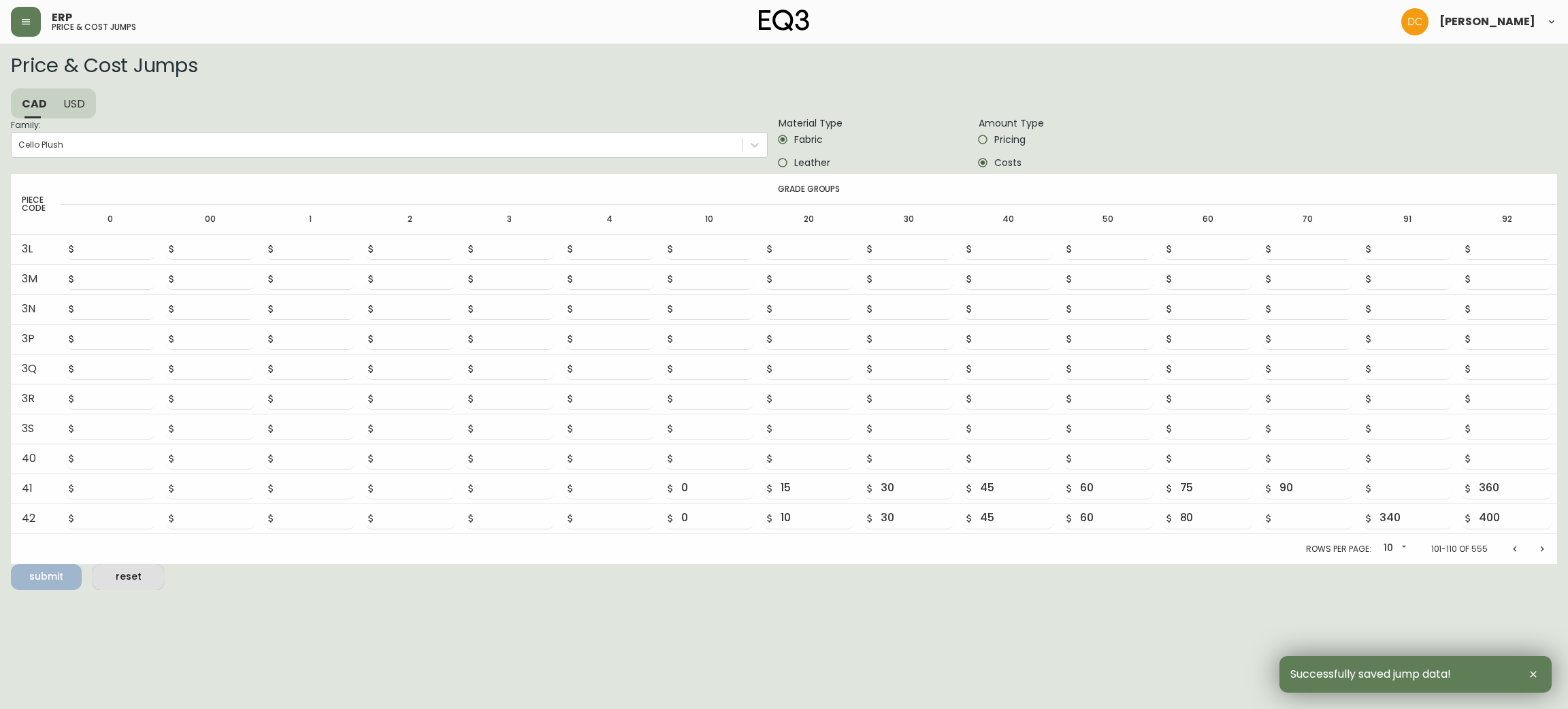
click at [1519, 548] on icon "Previous page" at bounding box center [1515, 549] width 11 height 11
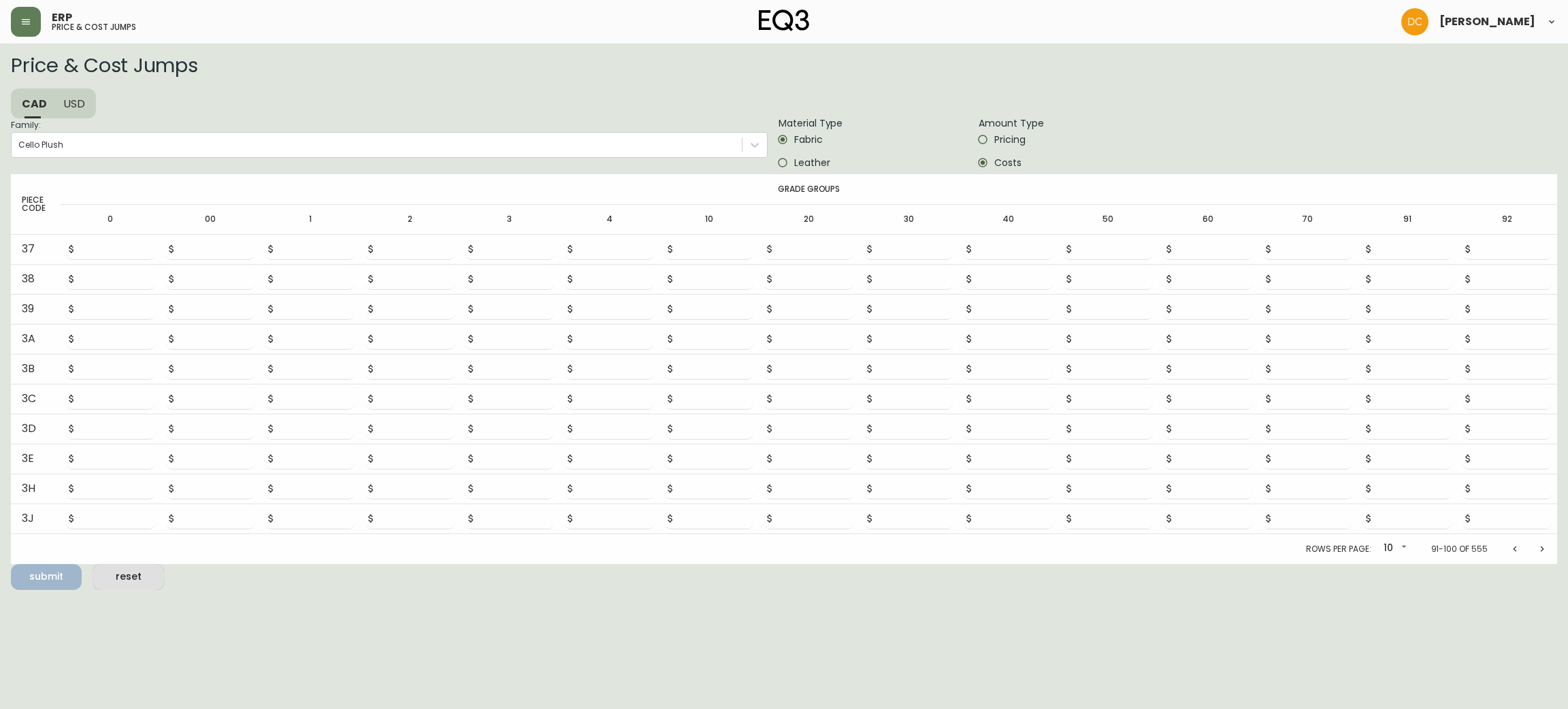
click at [1514, 557] on button "Previous page" at bounding box center [1515, 549] width 27 height 27
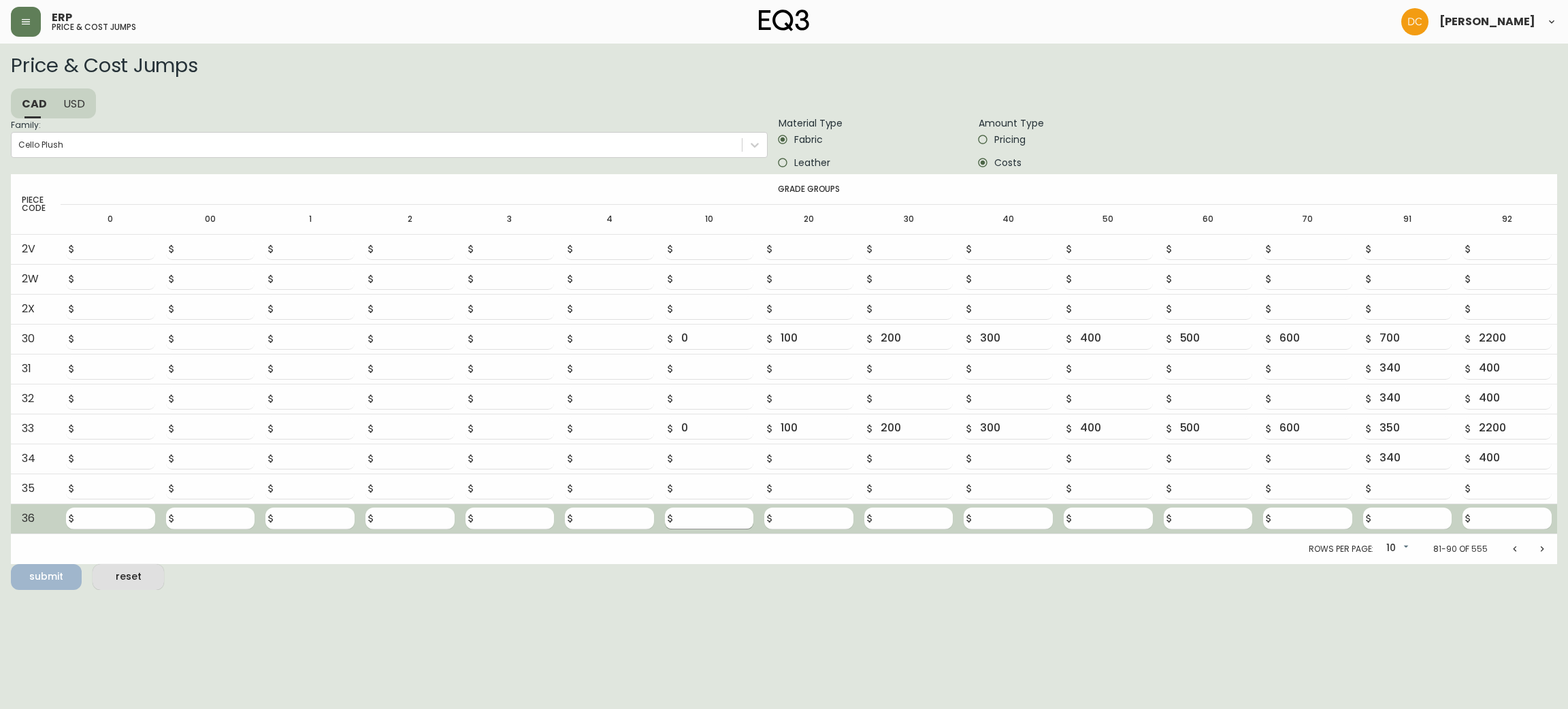
click at [712, 512] on input "number" at bounding box center [718, 518] width 73 height 21
click at [11, 564] on button "submit" at bounding box center [46, 577] width 71 height 26
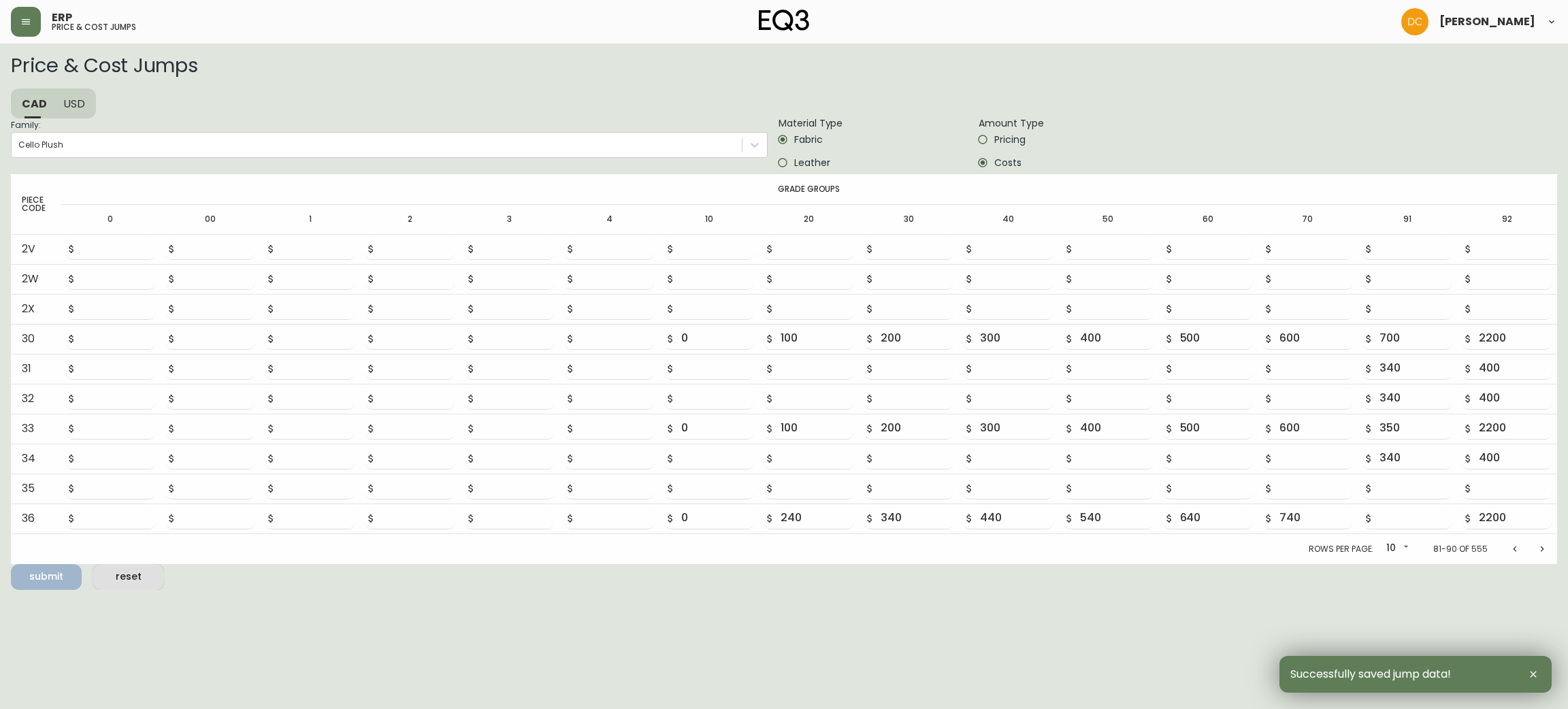
click at [823, 165] on span "Leather" at bounding box center [812, 163] width 36 height 14
click at [794, 165] on input "Leather" at bounding box center [782, 162] width 23 height 23
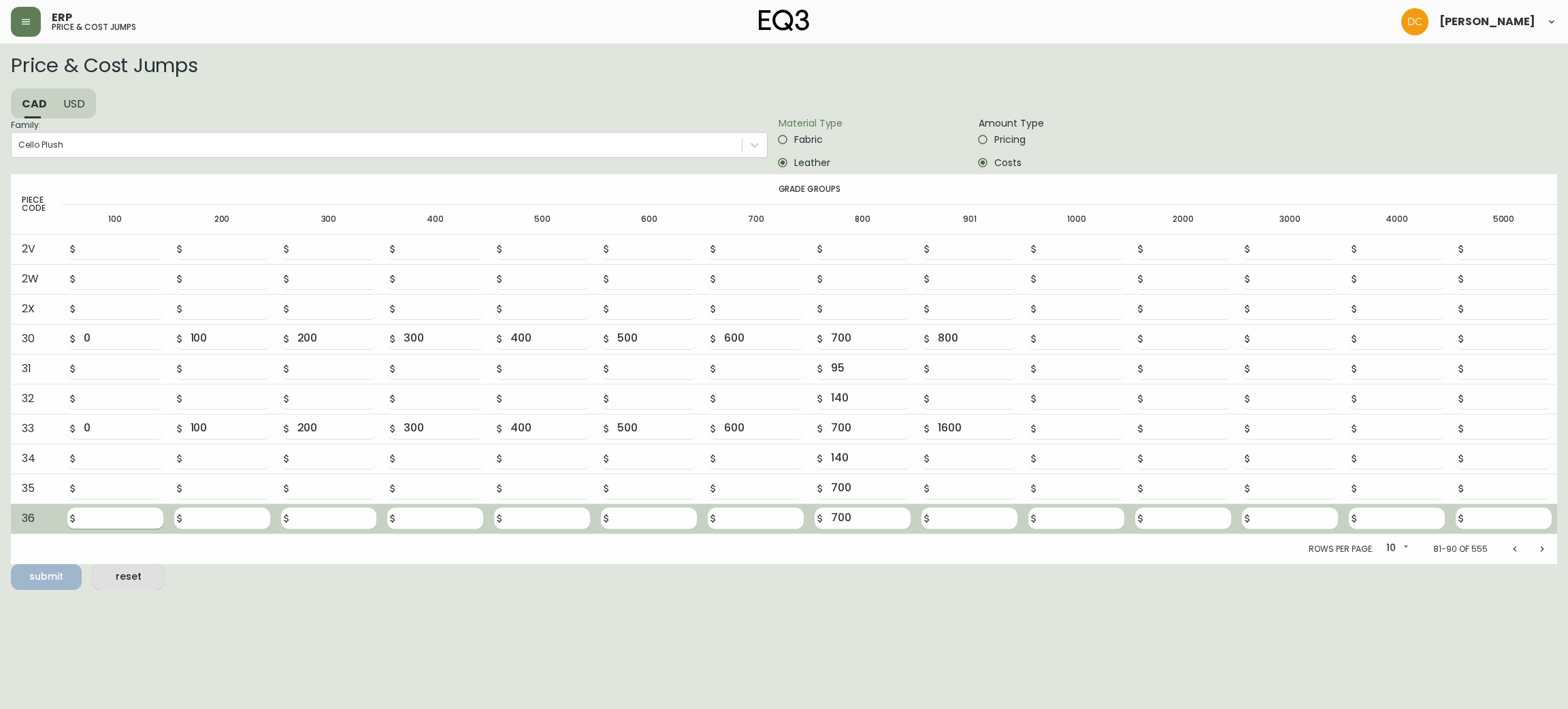
click at [121, 517] on input "number" at bounding box center [123, 518] width 79 height 21
click at [238, 517] on input "240" at bounding box center [230, 518] width 79 height 21
click at [11, 564] on button "submit" at bounding box center [46, 577] width 71 height 26
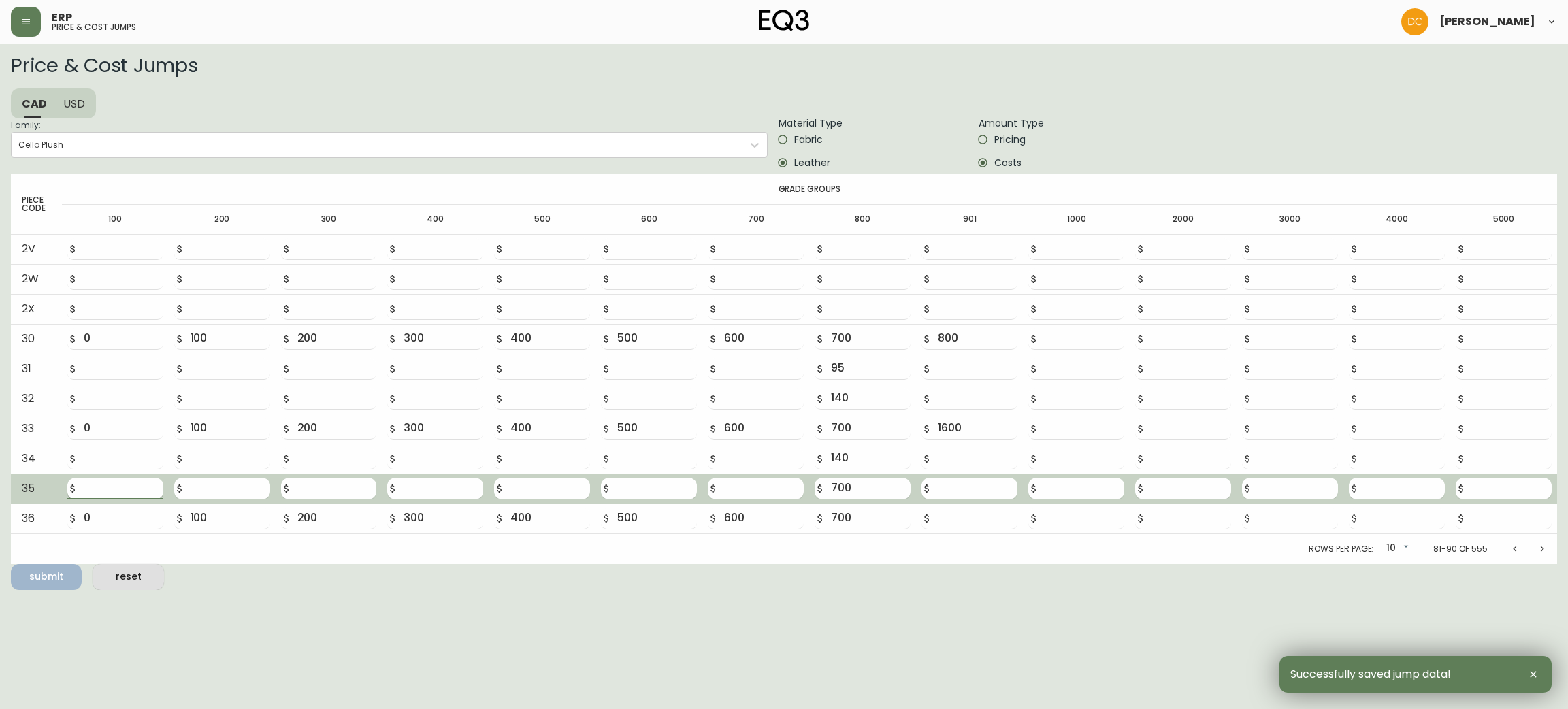
click at [115, 496] on input "number" at bounding box center [123, 488] width 79 height 21
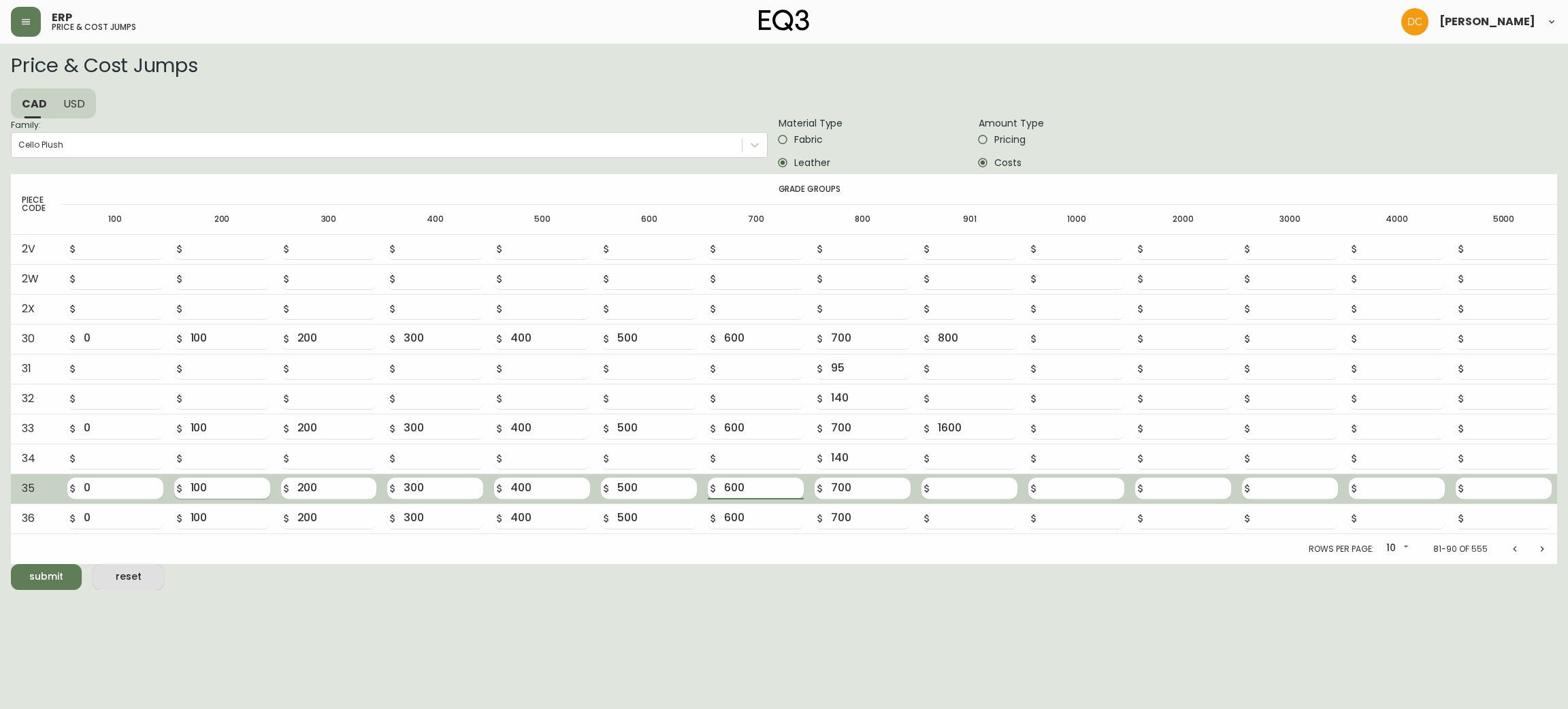
click at [11, 564] on button "submit" at bounding box center [46, 577] width 71 height 26
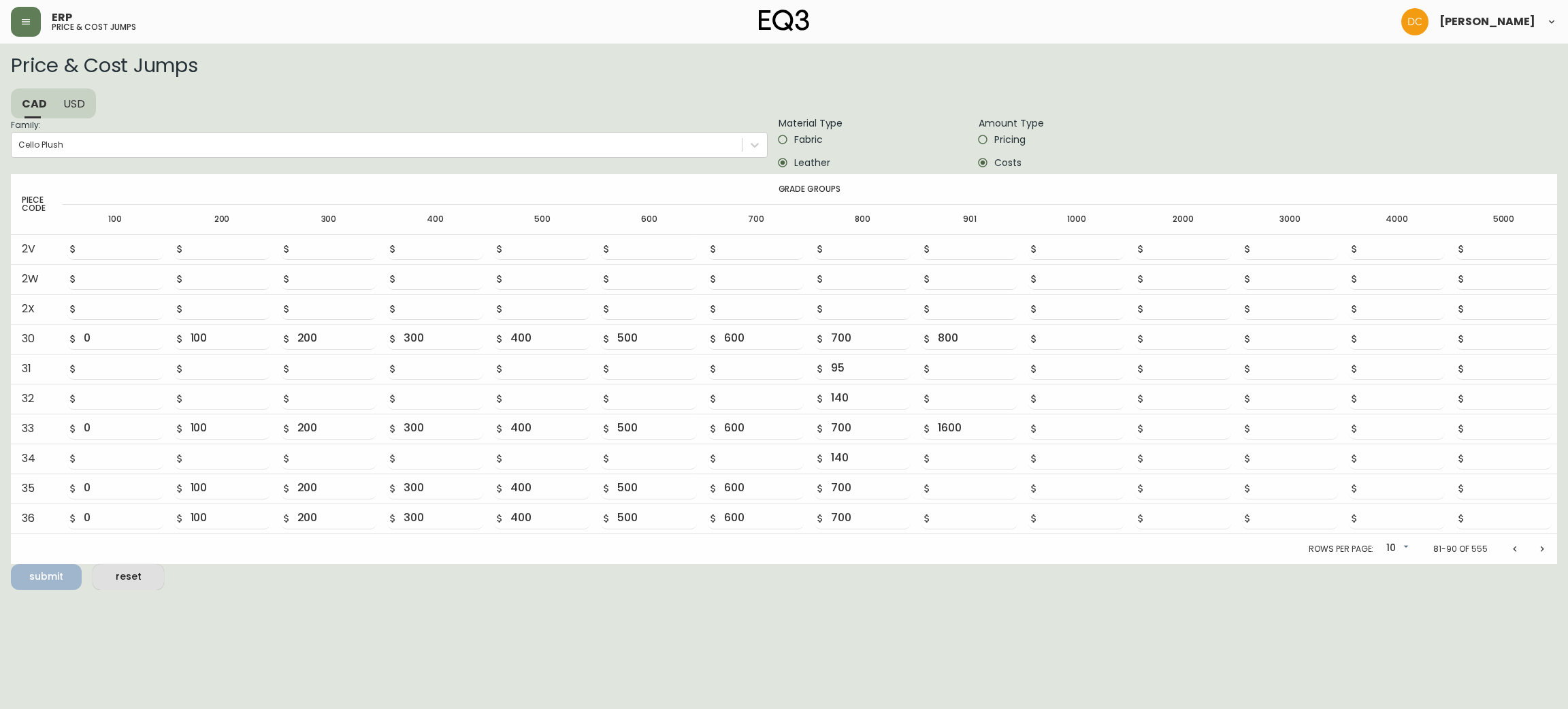
click at [825, 138] on label "Fabric" at bounding box center [864, 139] width 186 height 23
click at [794, 138] on input "Fabric" at bounding box center [782, 139] width 23 height 23
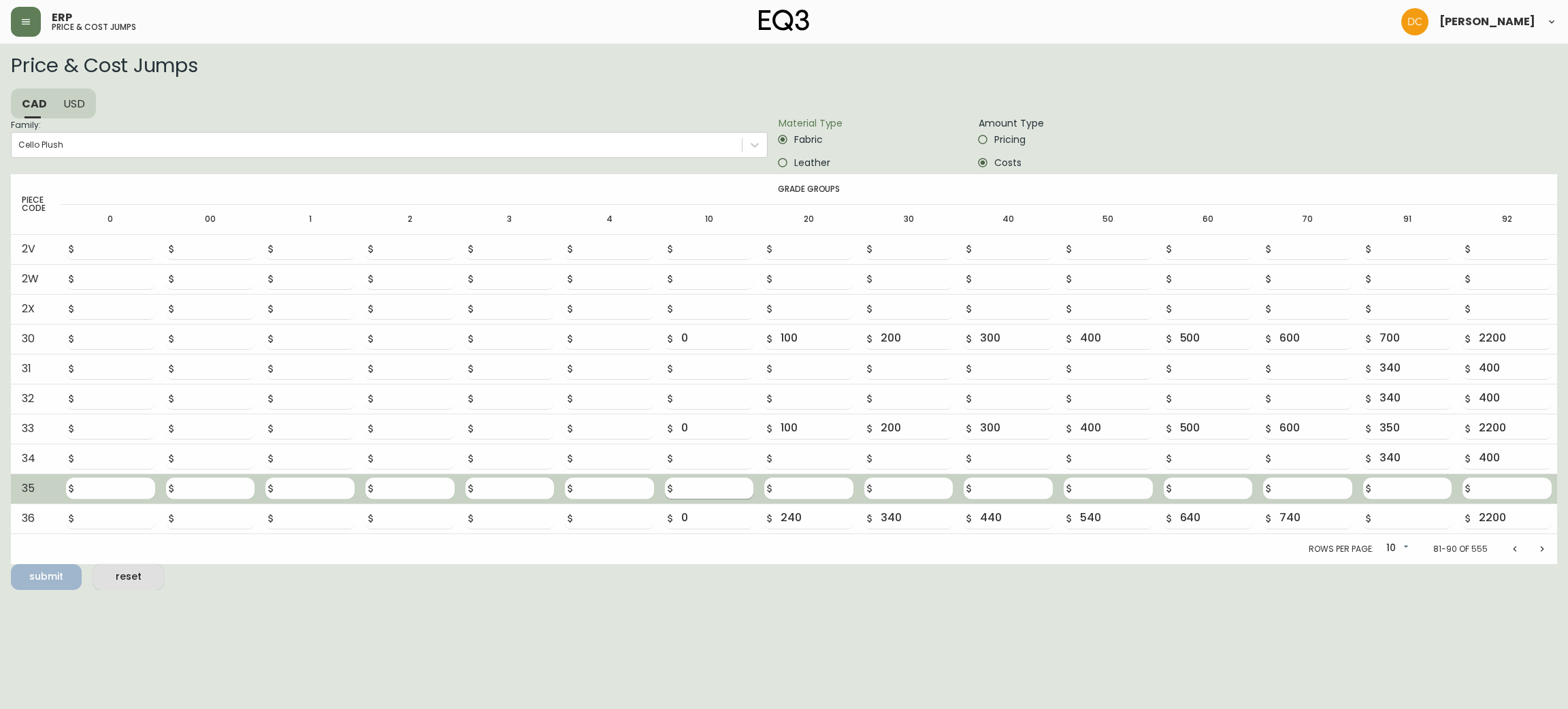
click at [721, 485] on input "number" at bounding box center [718, 488] width 73 height 21
click at [11, 564] on button "submit" at bounding box center [46, 577] width 71 height 26
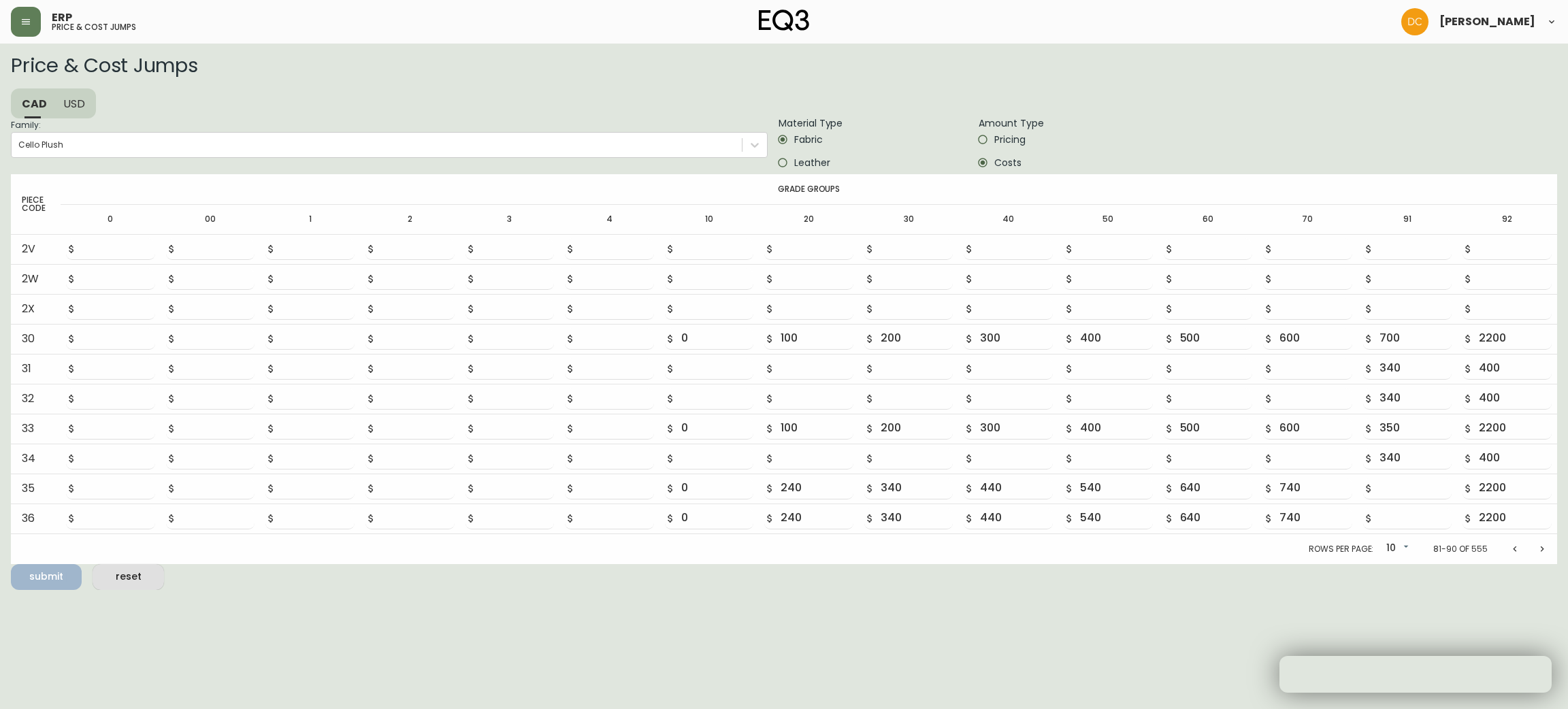
click at [806, 163] on span "Leather" at bounding box center [812, 163] width 36 height 14
click at [794, 163] on input "Leather" at bounding box center [782, 162] width 23 height 23
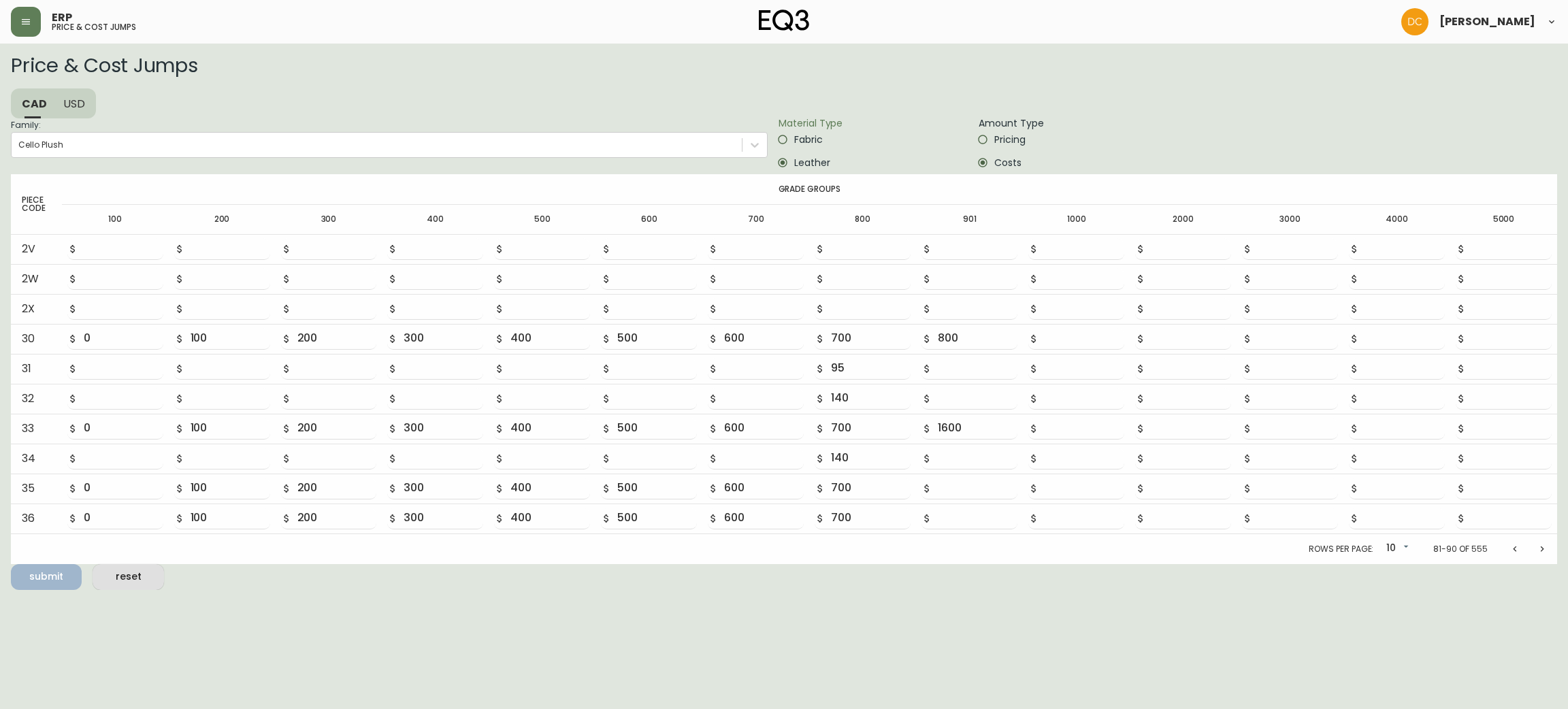
click at [804, 130] on label "Fabric" at bounding box center [864, 139] width 186 height 23
click at [794, 130] on input "Fabric" at bounding box center [782, 139] width 23 height 23
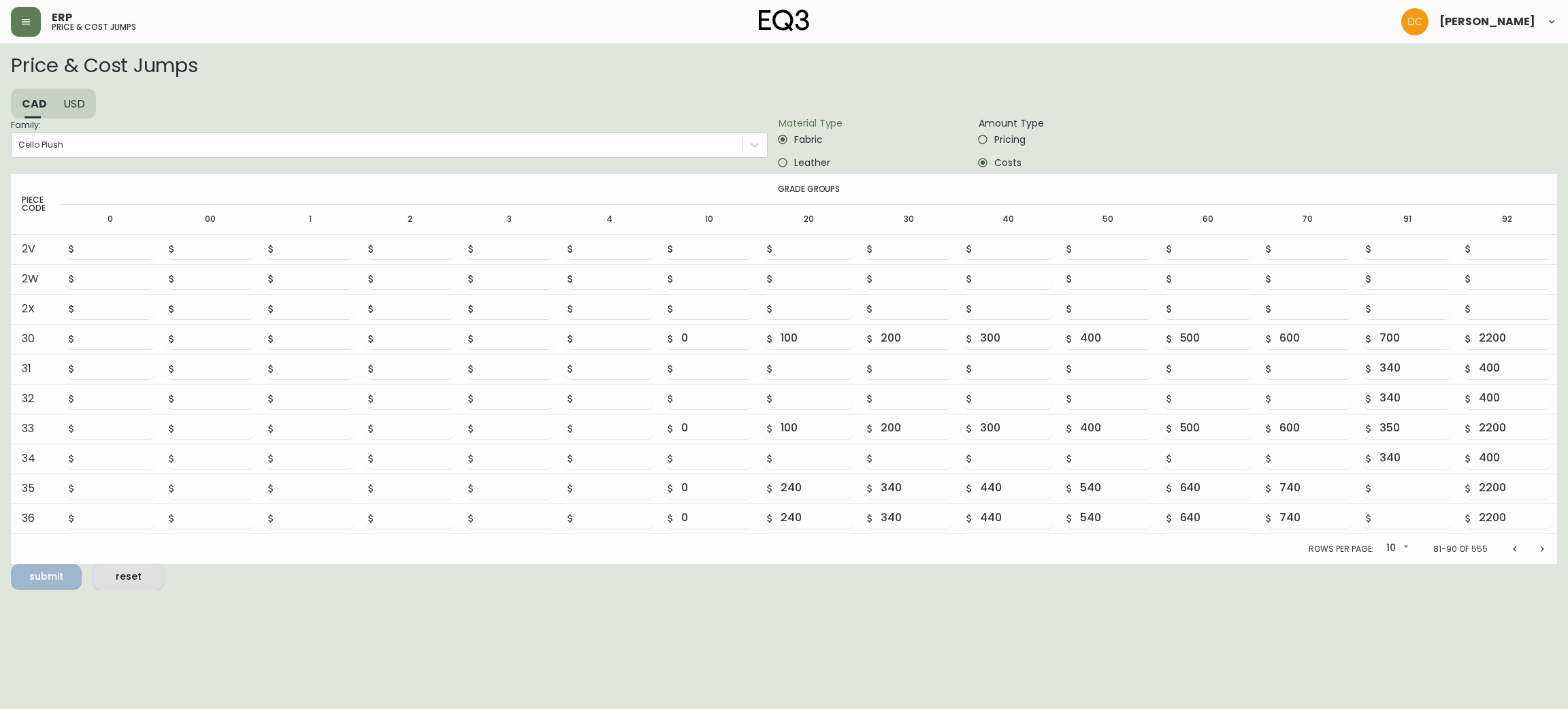
click at [1508, 550] on button "Previous page" at bounding box center [1515, 549] width 27 height 27
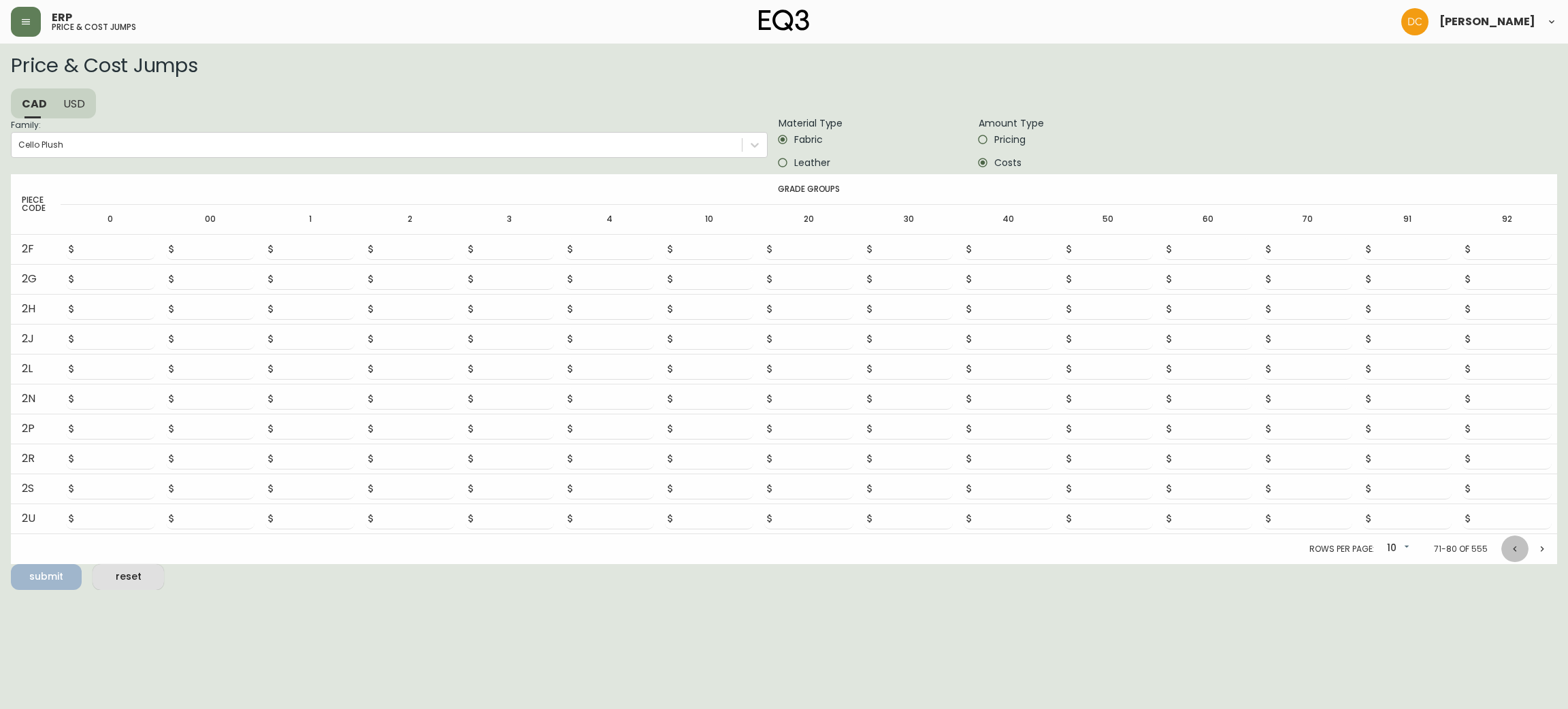
click at [1509, 552] on icon "Previous page" at bounding box center [1515, 549] width 11 height 11
click at [1509, 554] on button "Previous page" at bounding box center [1515, 549] width 27 height 27
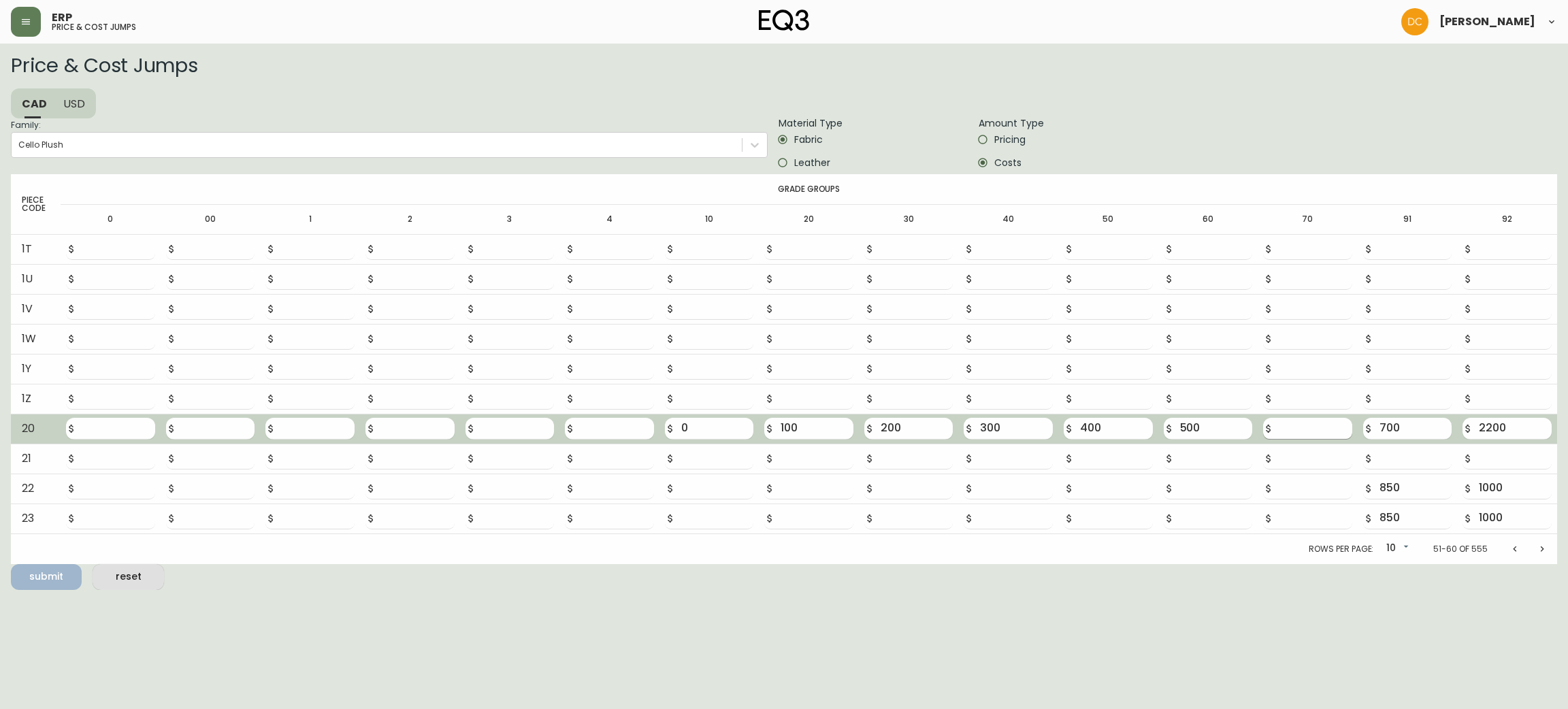
click at [1293, 437] on input "number" at bounding box center [1316, 428] width 73 height 21
click at [11, 564] on button "submit" at bounding box center [46, 577] width 71 height 26
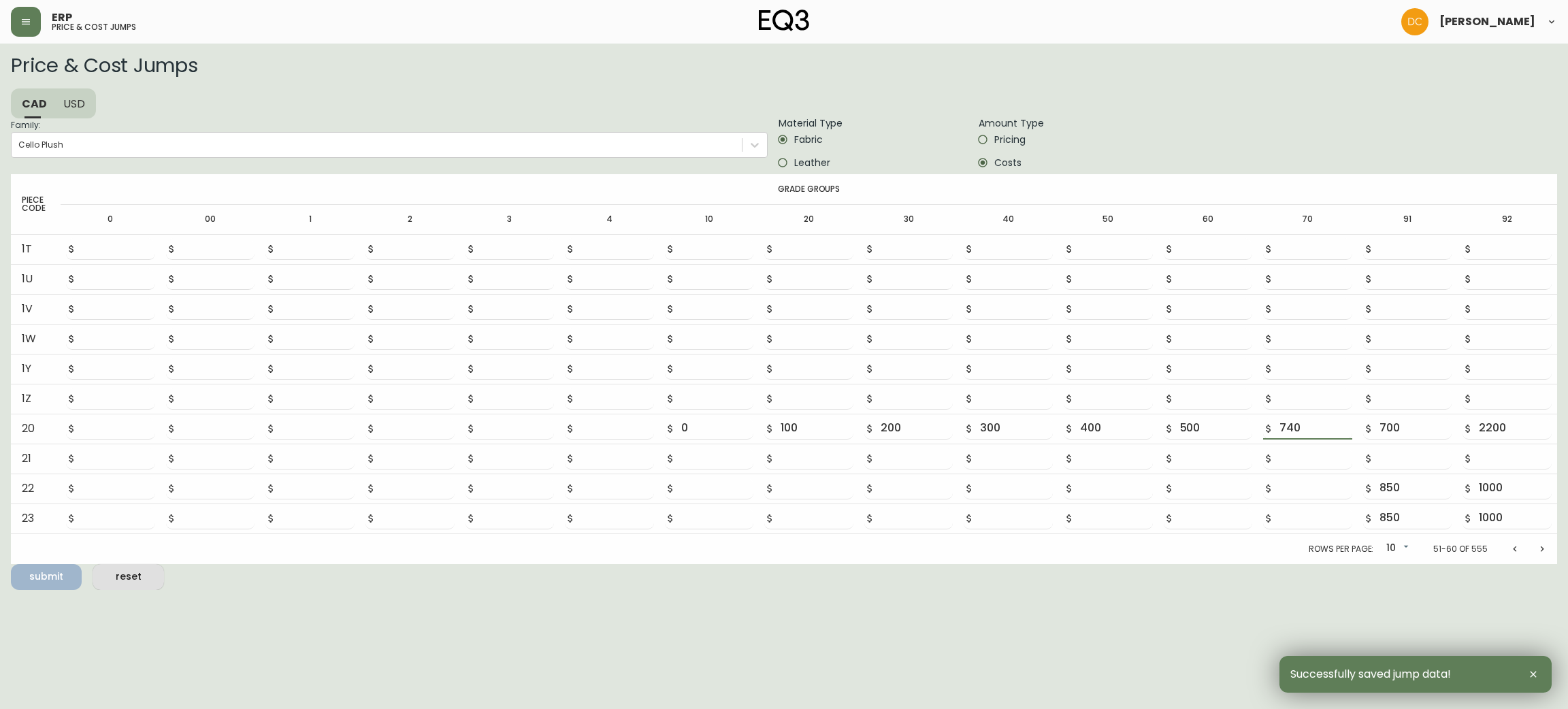
click at [1513, 557] on button "Previous page" at bounding box center [1515, 549] width 27 height 27
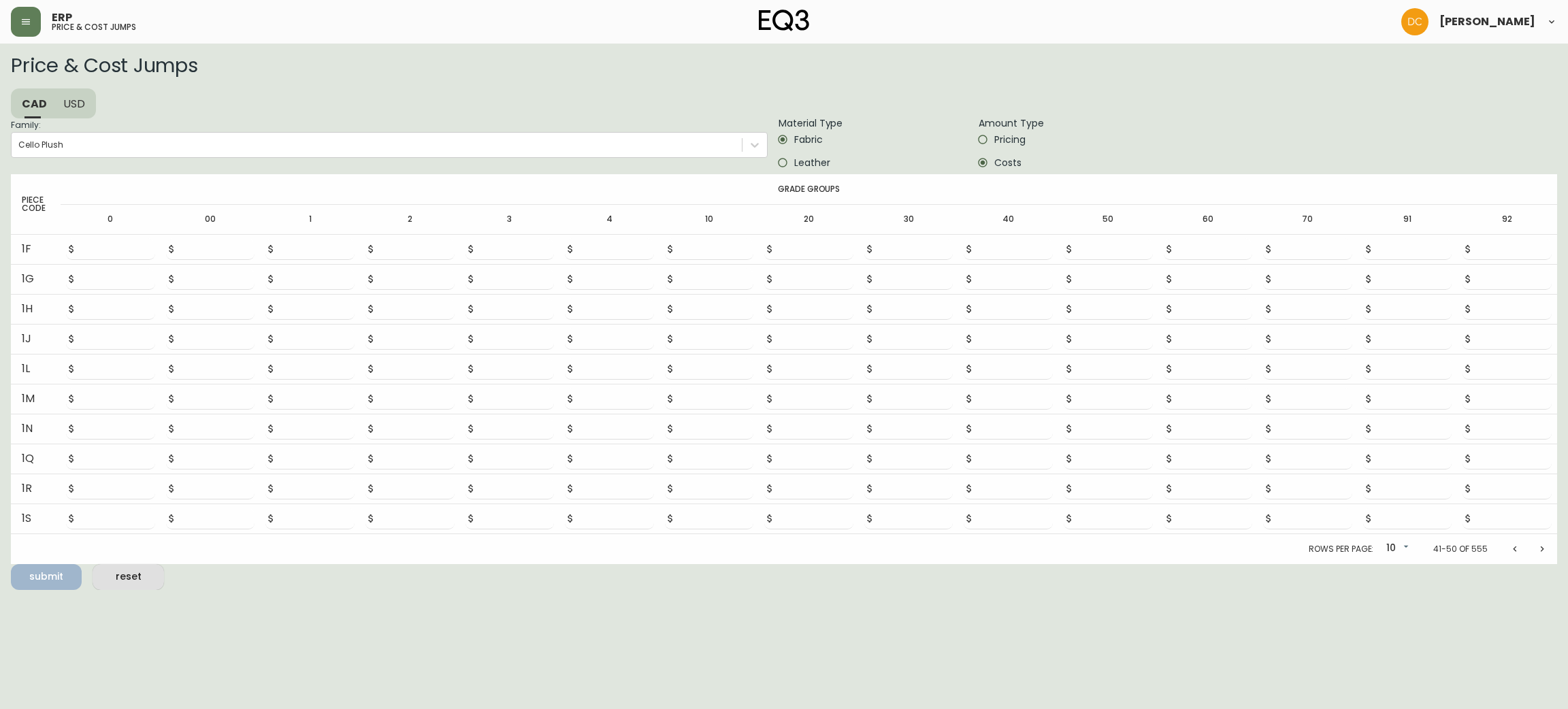
click at [1558, 554] on main "Price & Cost Jumps CAD USD Family: Cello Plush Material Type Fabric Leather Amo…" at bounding box center [784, 316] width 1568 height 546
click at [1546, 553] on icon "Next page" at bounding box center [1543, 549] width 11 height 11
click at [1505, 550] on button "Previous page" at bounding box center [1515, 549] width 27 height 27
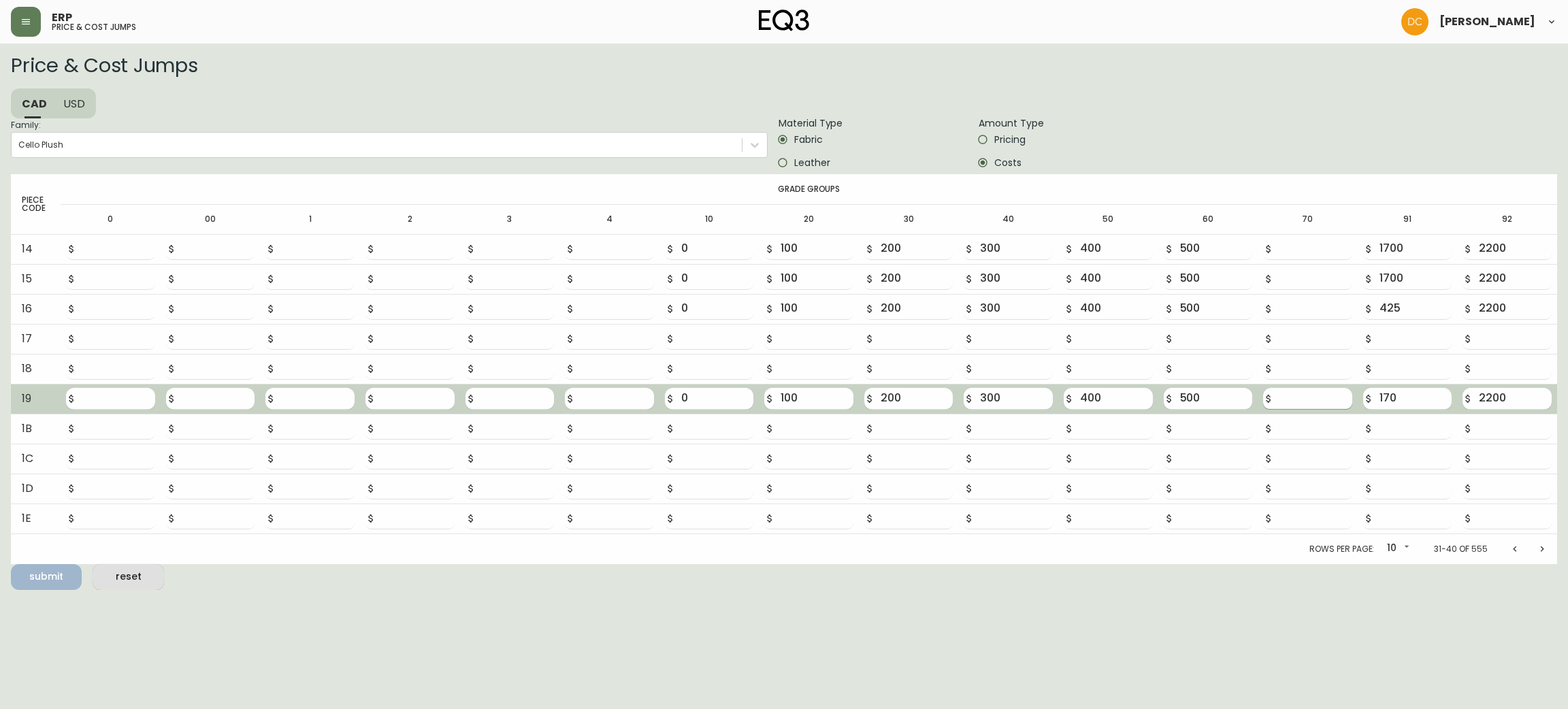
click at [1287, 399] on input "number" at bounding box center [1316, 398] width 73 height 21
click at [11, 564] on button "submit" at bounding box center [46, 577] width 71 height 26
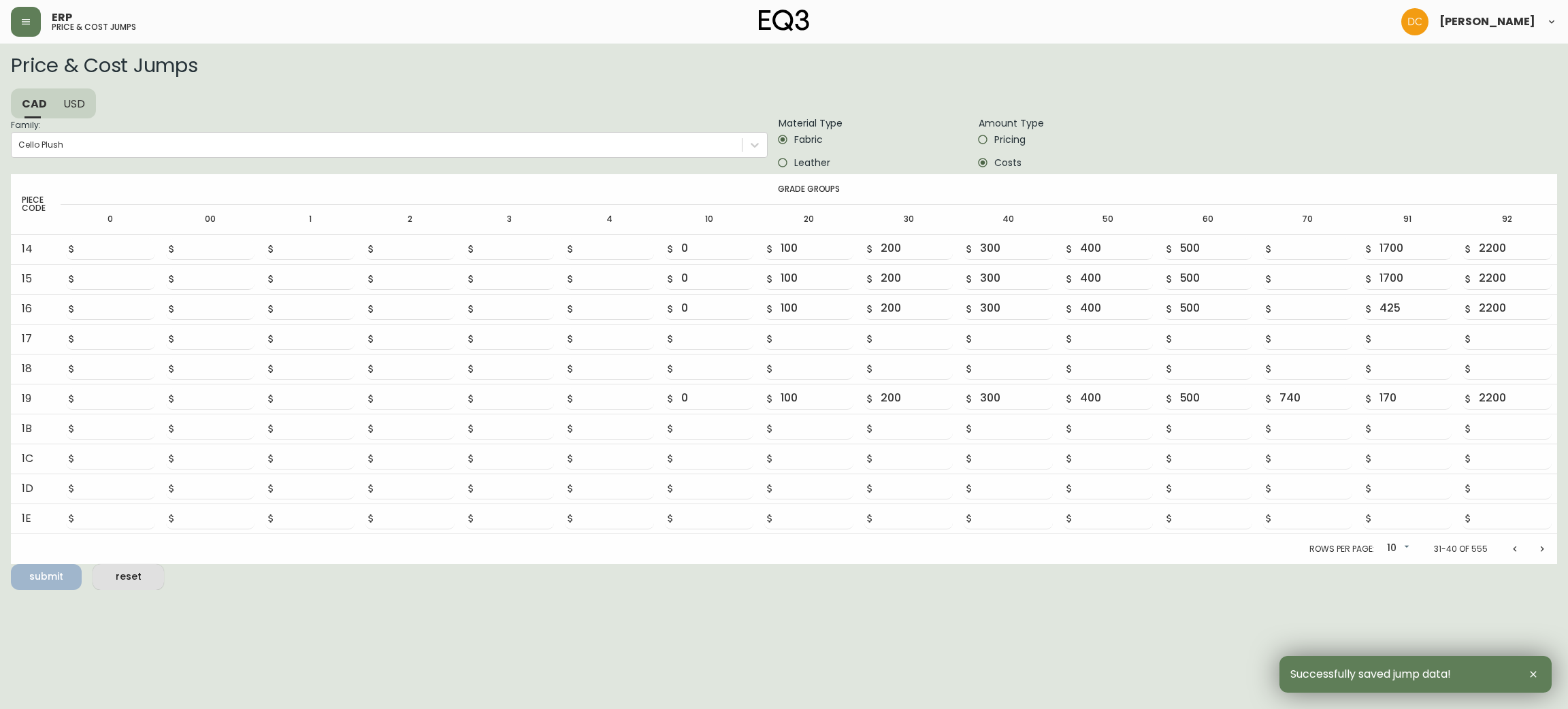
click at [1505, 550] on button "Previous page" at bounding box center [1515, 549] width 27 height 27
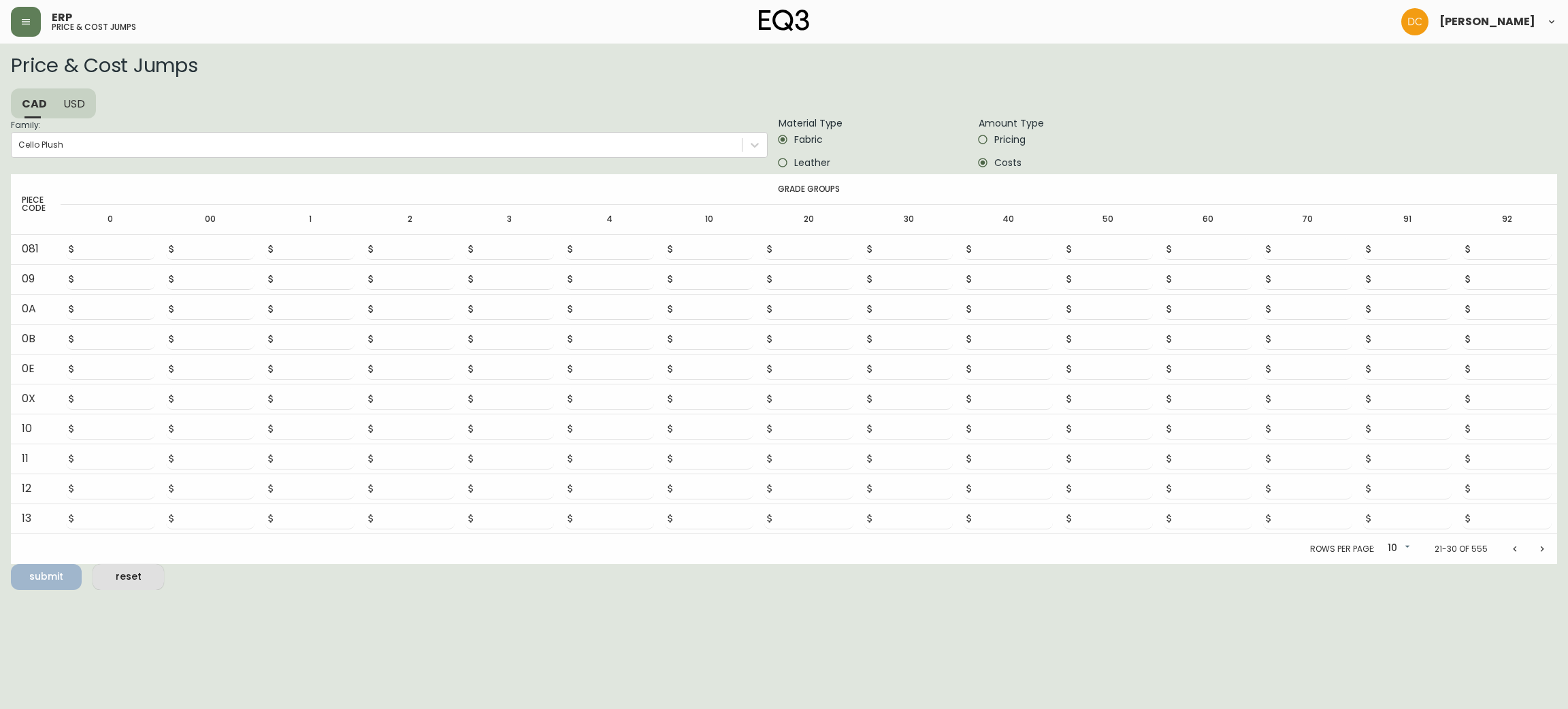
click at [1542, 547] on icon "Next page" at bounding box center [1543, 548] width 3 height 6
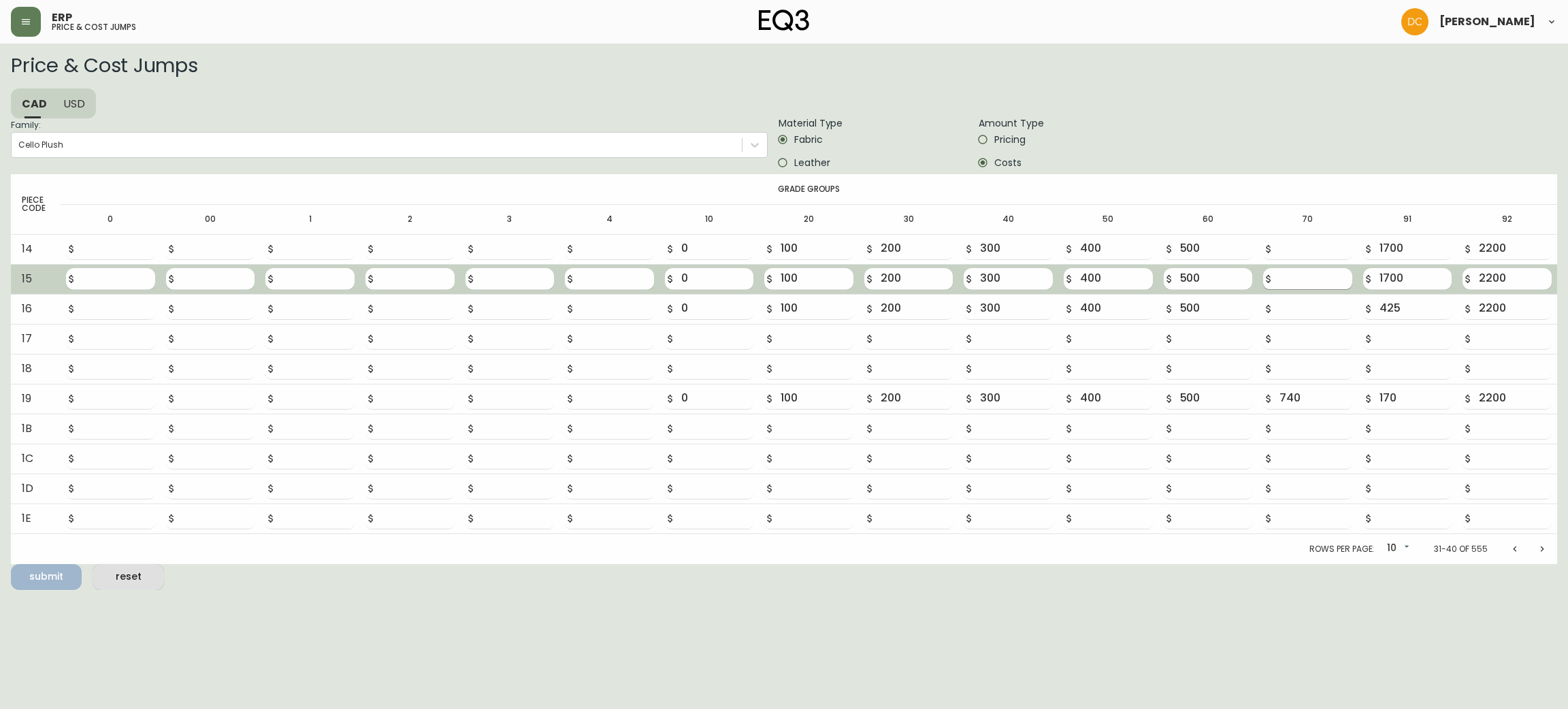
click at [1305, 272] on input "number" at bounding box center [1316, 278] width 73 height 21
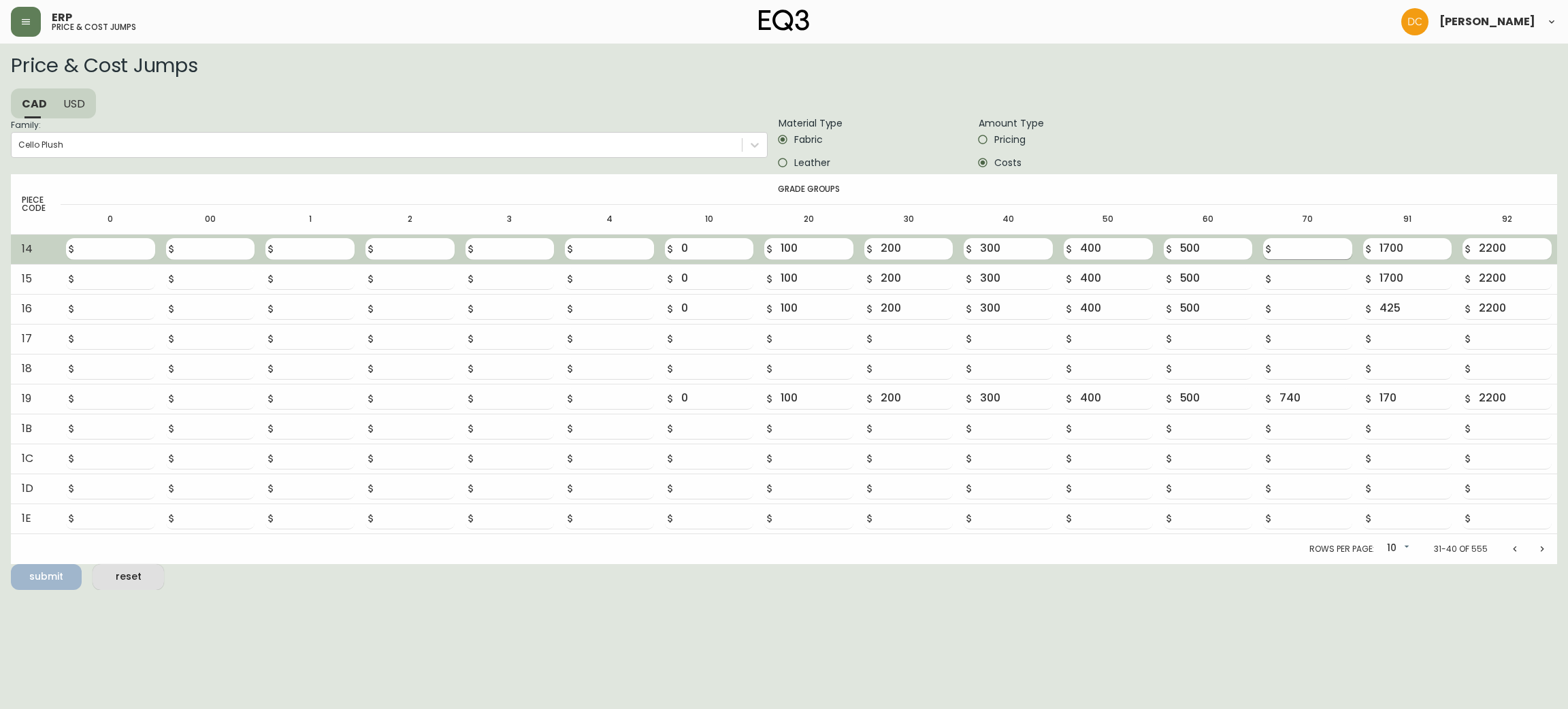
click at [1321, 251] on input "number" at bounding box center [1316, 248] width 73 height 21
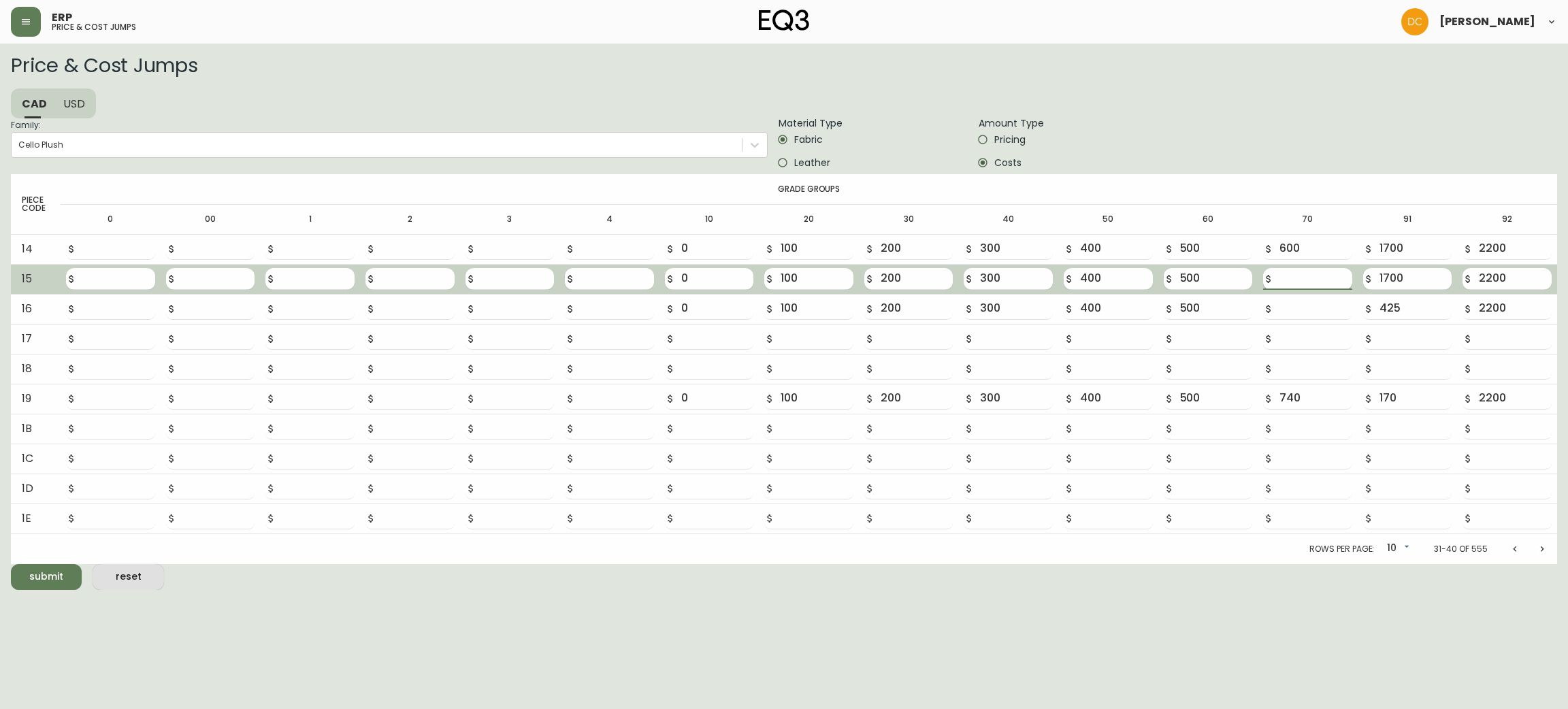
click at [1320, 286] on input "number" at bounding box center [1316, 278] width 73 height 21
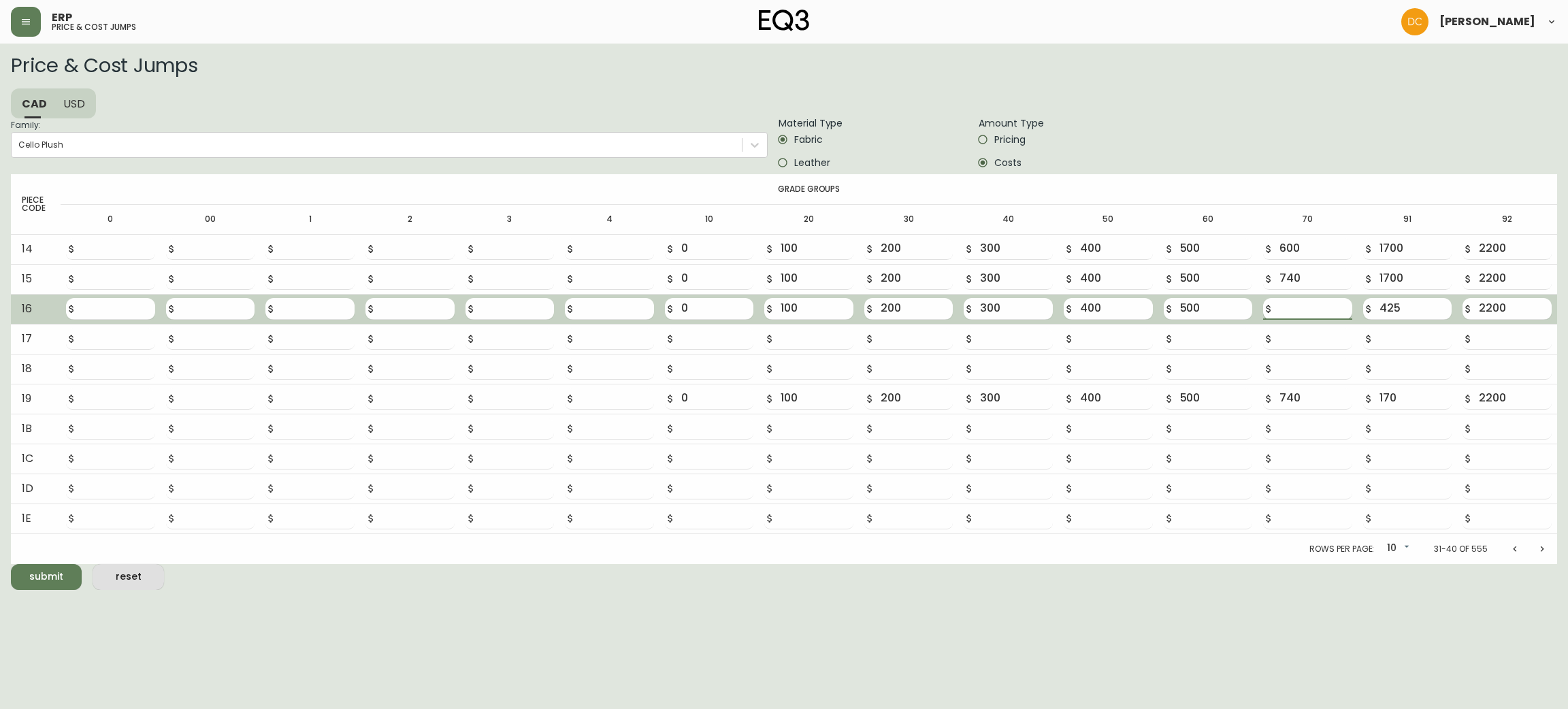
click at [1314, 299] on input "number" at bounding box center [1316, 309] width 73 height 21
click at [11, 564] on button "submit" at bounding box center [46, 577] width 71 height 26
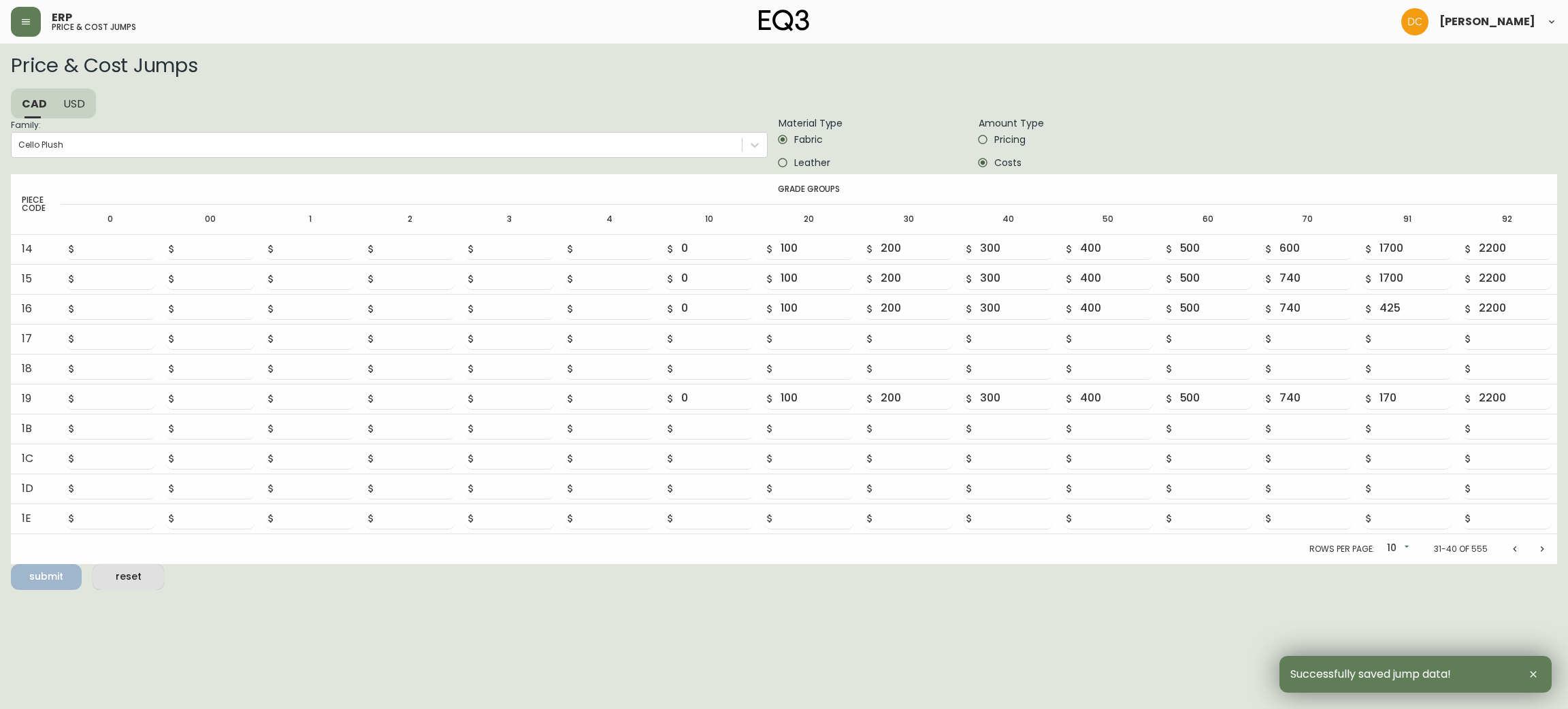
click at [1516, 557] on button "Previous page" at bounding box center [1515, 549] width 27 height 27
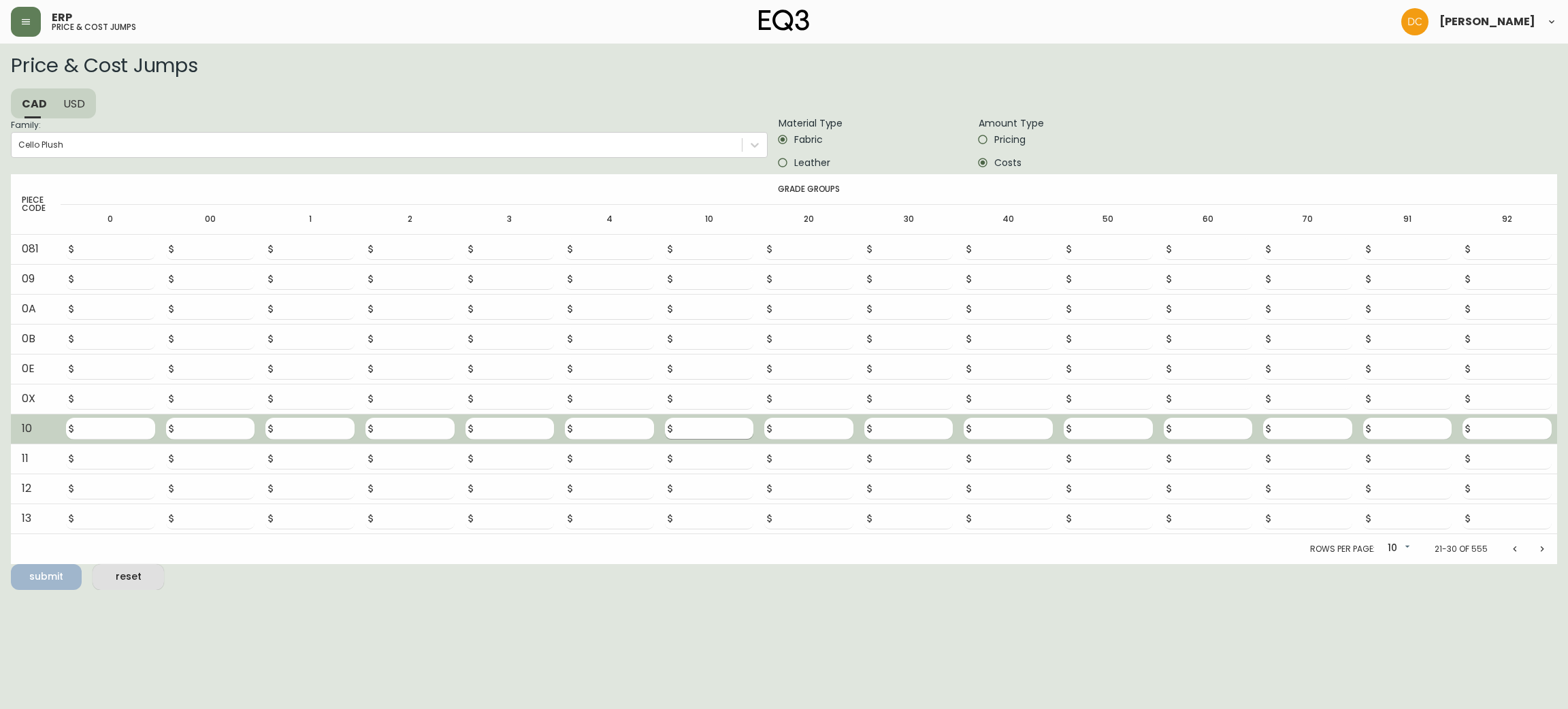
click at [704, 433] on input "number" at bounding box center [718, 428] width 73 height 21
click at [11, 564] on button "submit" at bounding box center [46, 577] width 71 height 26
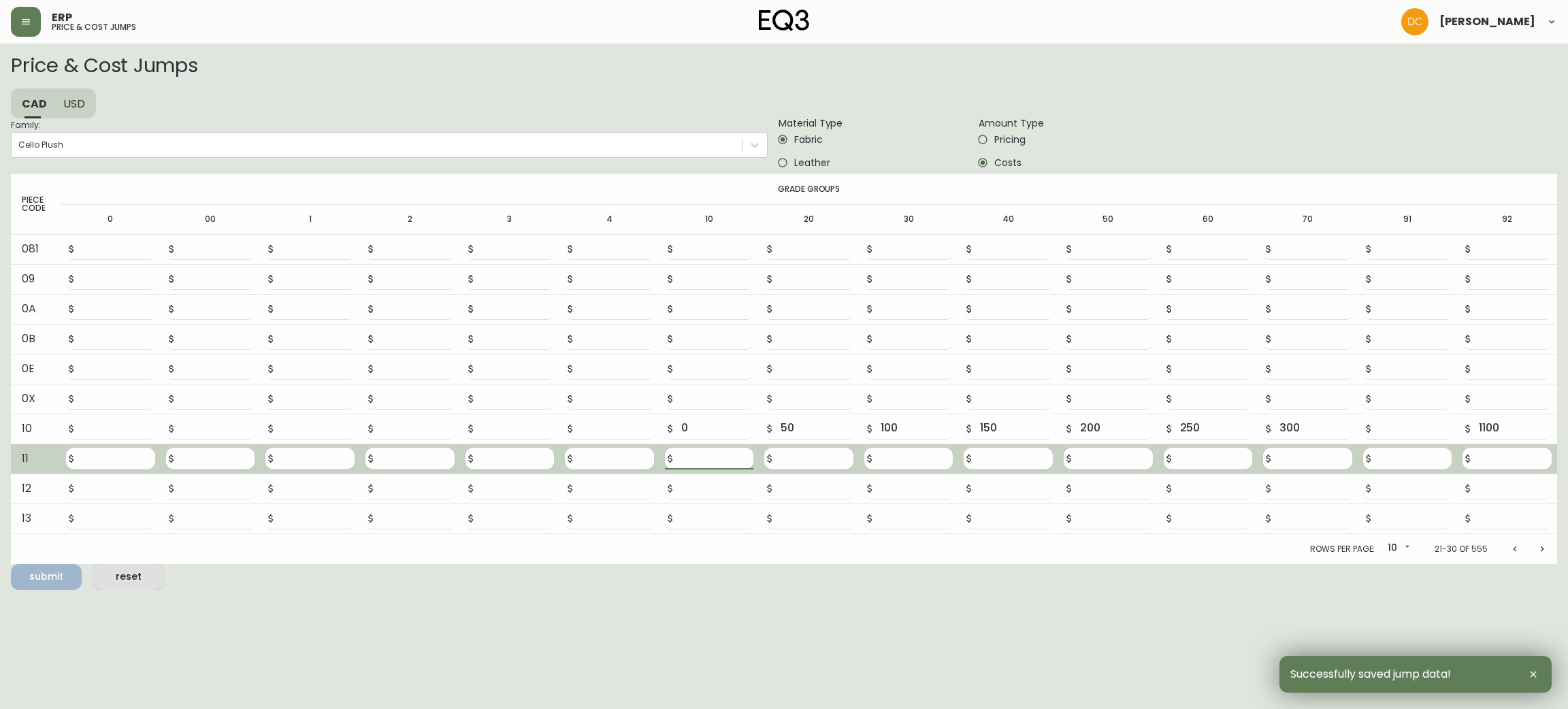
click at [689, 460] on input "number" at bounding box center [718, 458] width 73 height 21
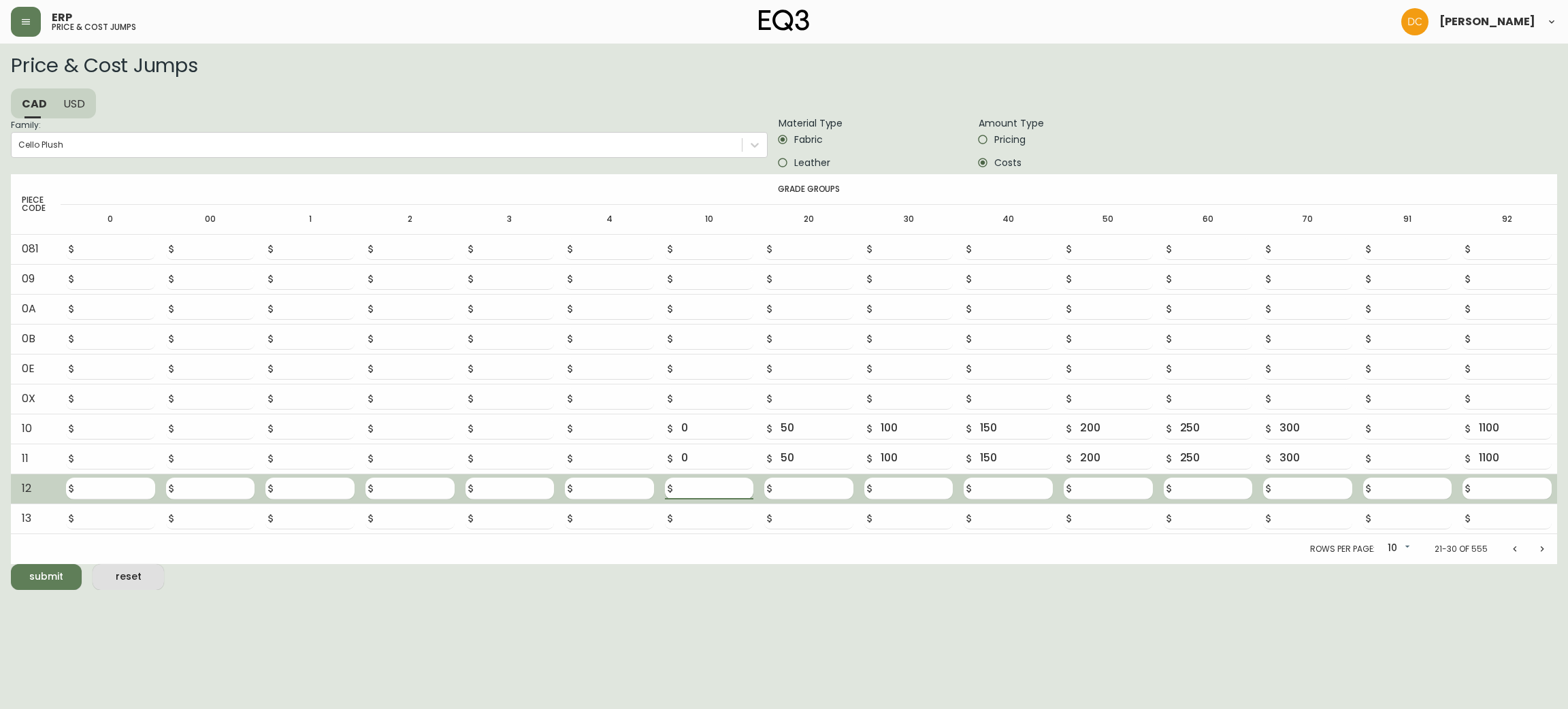
click at [712, 485] on input "number" at bounding box center [718, 488] width 73 height 21
click at [11, 564] on button "submit" at bounding box center [46, 577] width 71 height 26
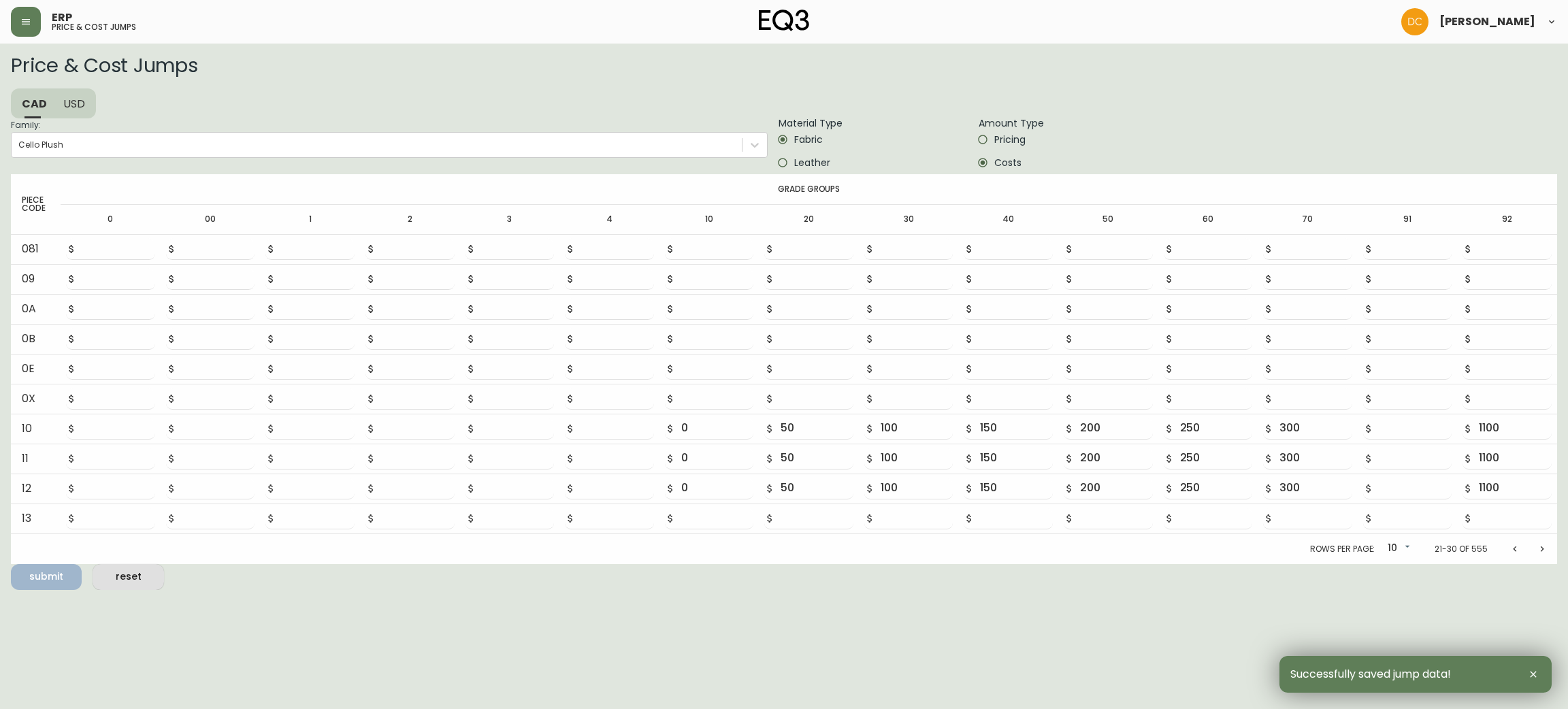
click at [778, 150] on div "Fabric Leather" at bounding box center [873, 151] width 189 height 46
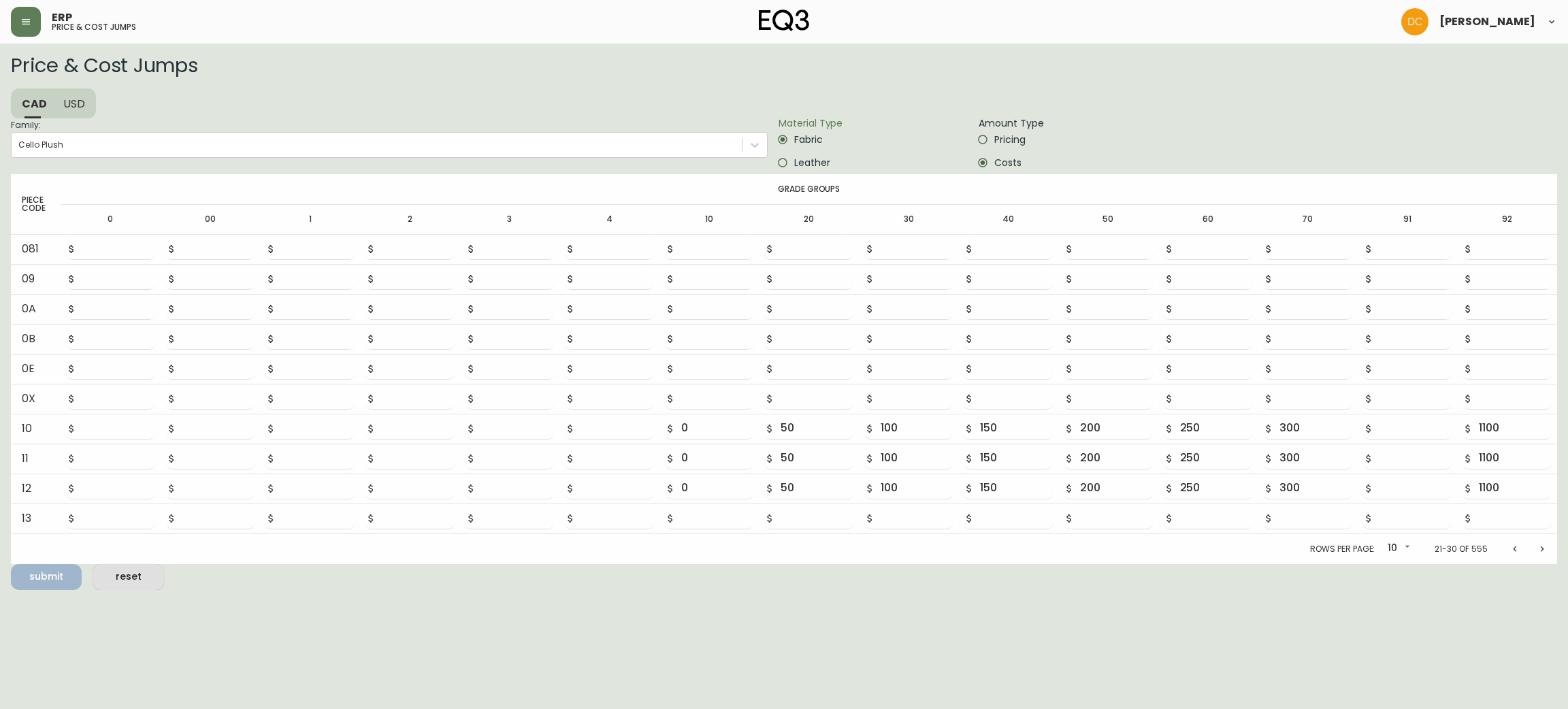
click at [796, 159] on span "Leather" at bounding box center [812, 163] width 36 height 14
click at [794, 159] on input "Leather" at bounding box center [782, 162] width 23 height 23
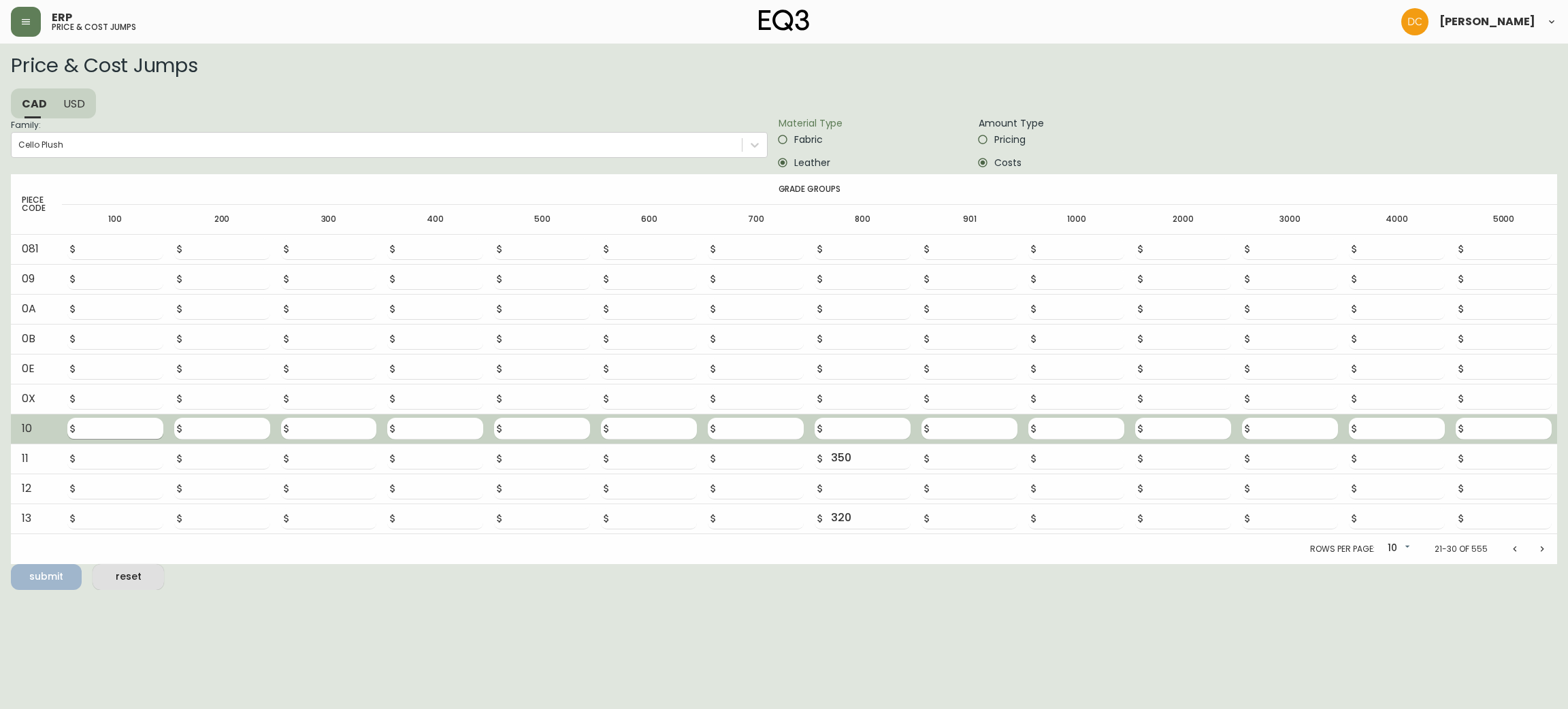
click at [110, 424] on input "number" at bounding box center [123, 428] width 79 height 21
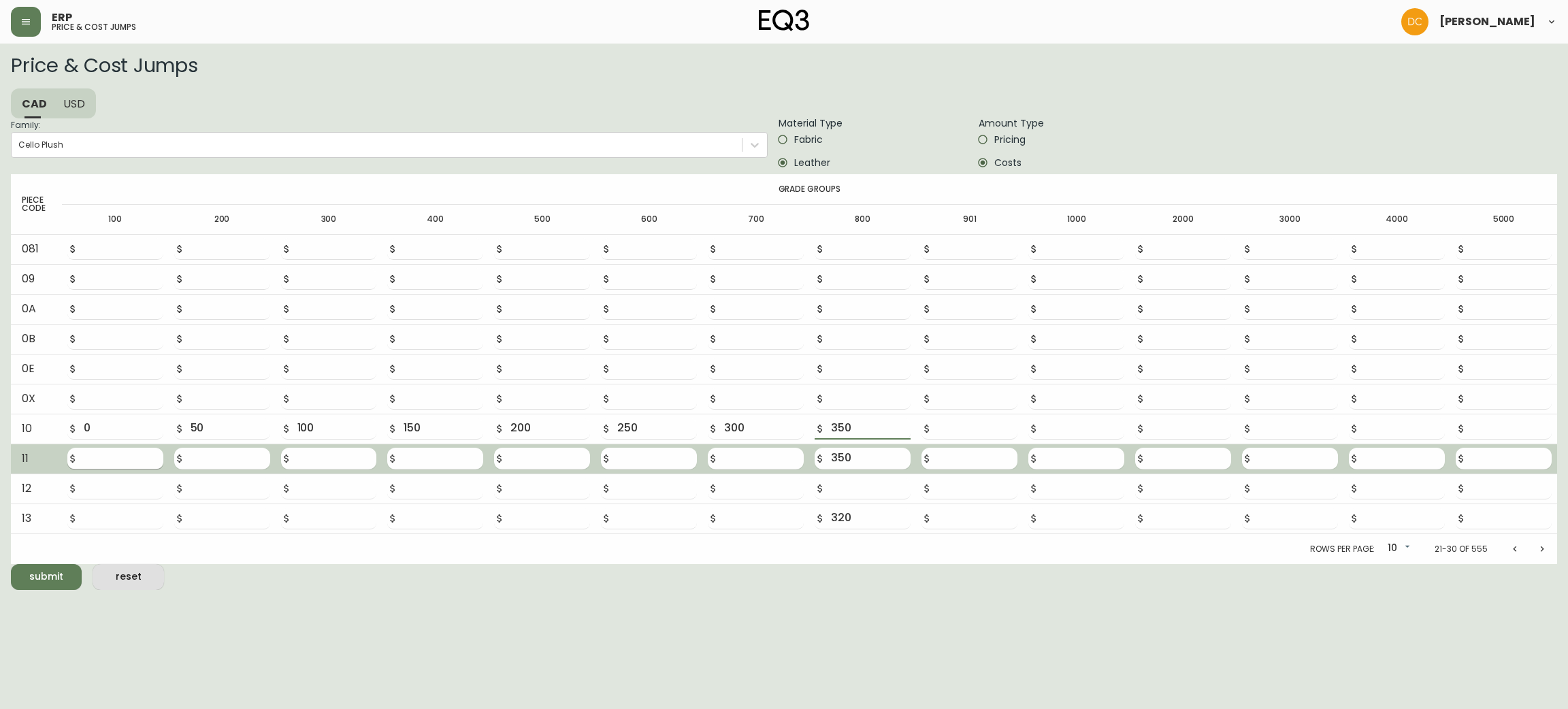
click at [112, 461] on input "number" at bounding box center [123, 458] width 79 height 21
click at [11, 564] on button "submit" at bounding box center [46, 577] width 71 height 26
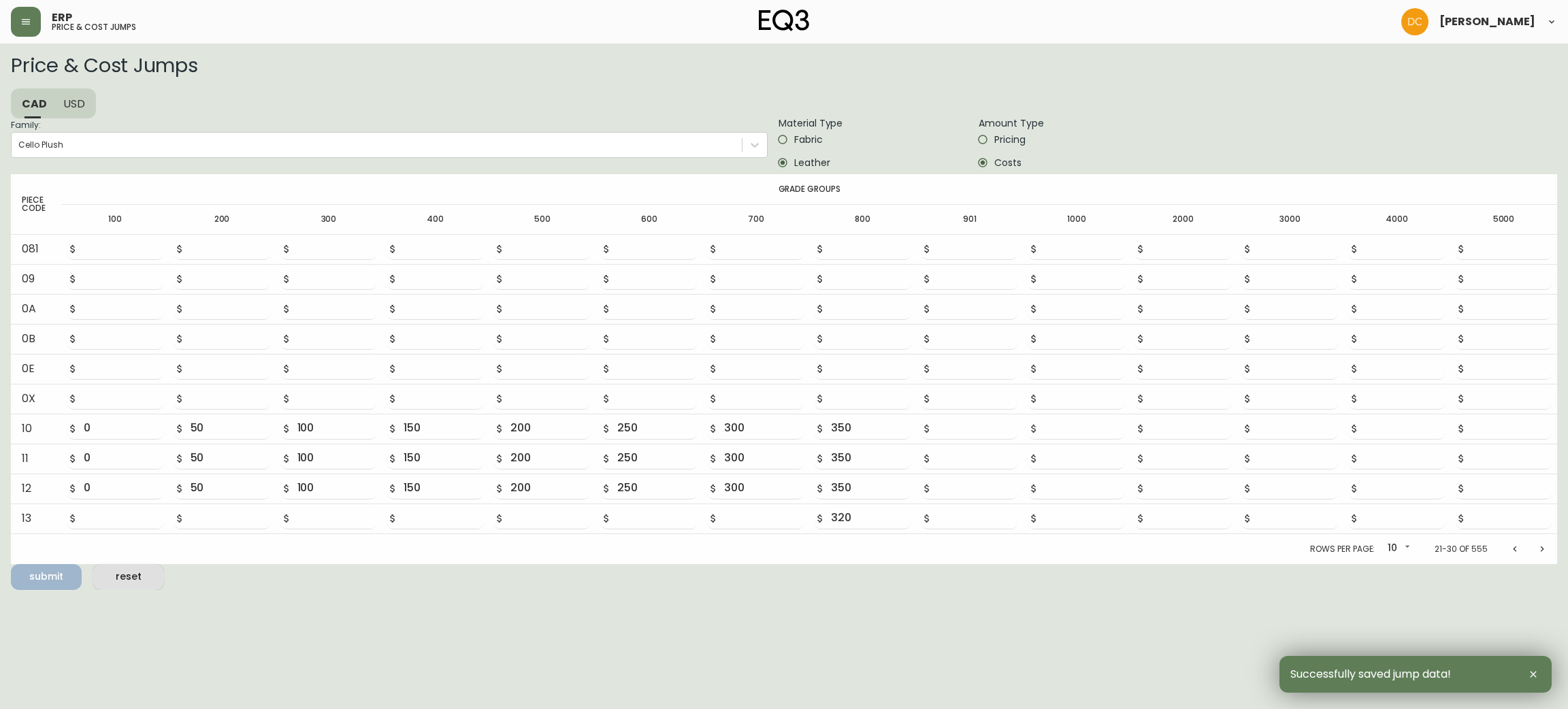
click at [795, 129] on label "Fabric" at bounding box center [864, 139] width 186 height 23
click at [794, 129] on input "Fabric" at bounding box center [782, 139] width 23 height 23
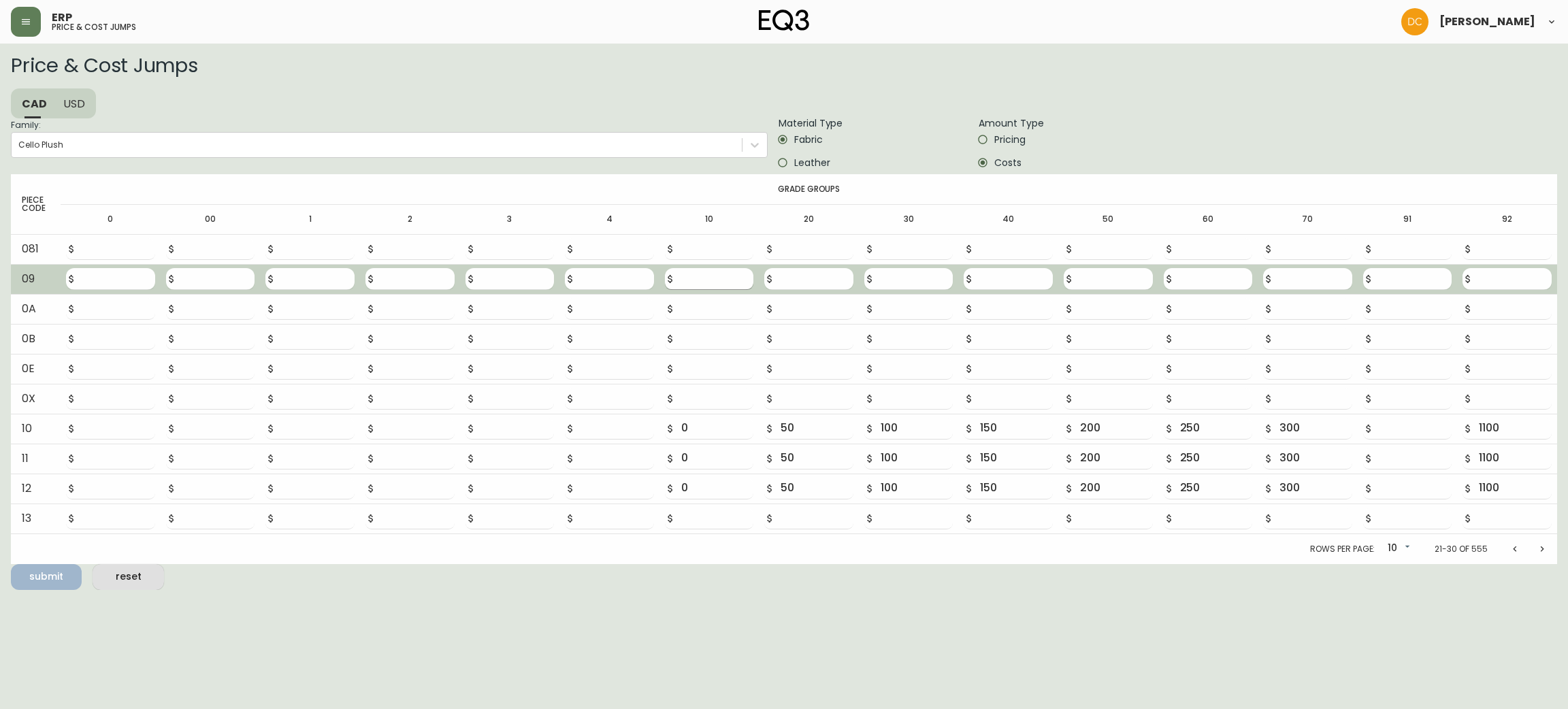
click at [720, 280] on input "number" at bounding box center [718, 278] width 73 height 21
click at [11, 564] on button "submit" at bounding box center [46, 577] width 71 height 26
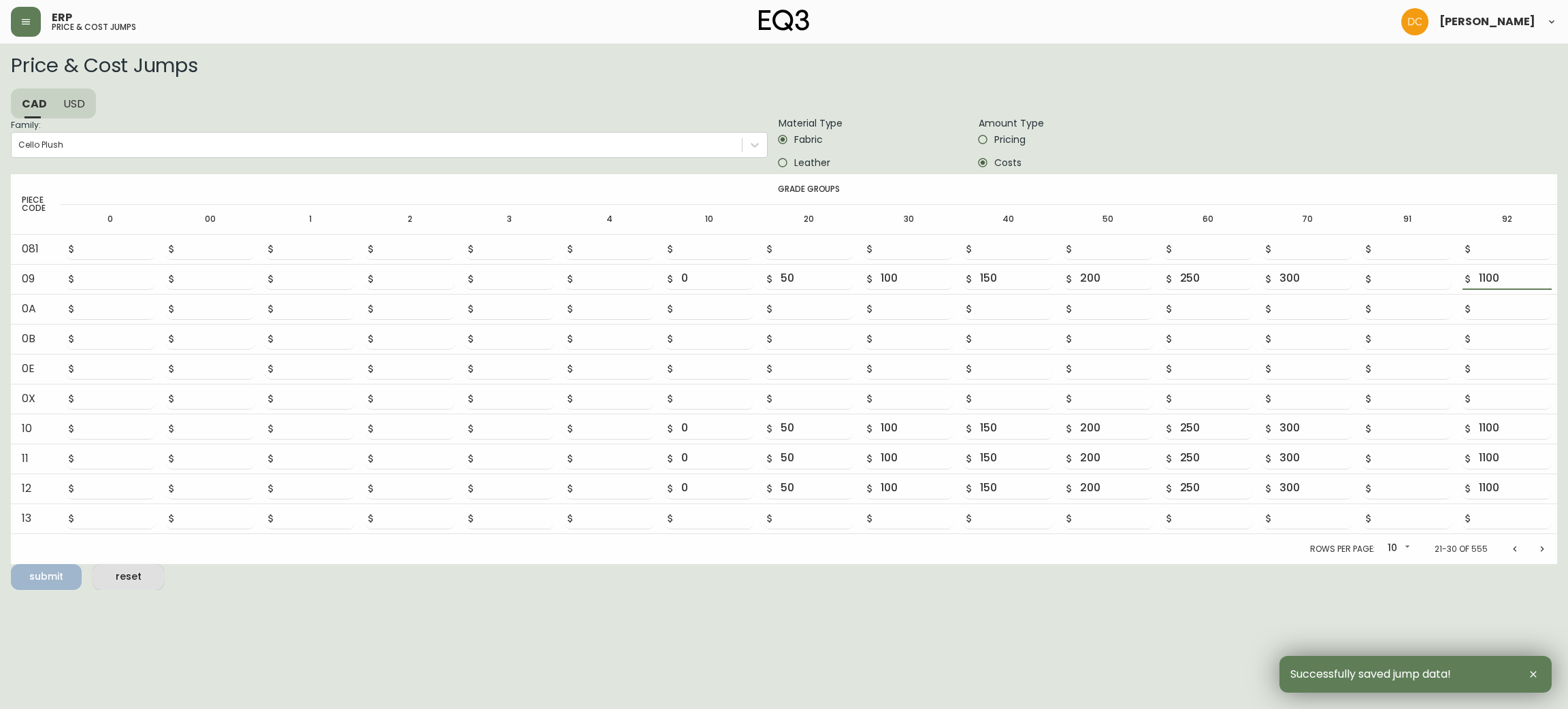
click at [806, 163] on span "Leather" at bounding box center [812, 163] width 36 height 14
click at [794, 163] on input "Leather" at bounding box center [782, 162] width 23 height 23
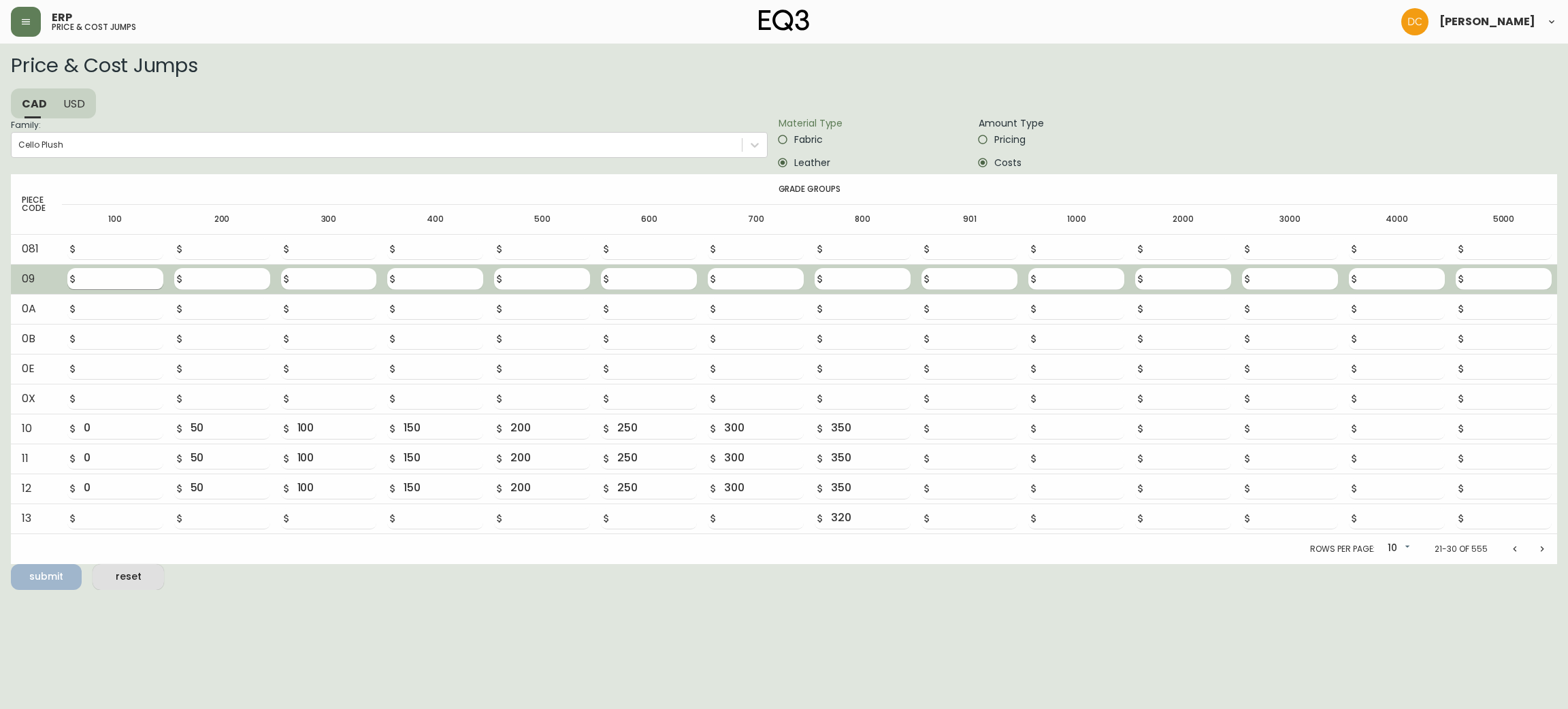
click at [136, 277] on input "number" at bounding box center [123, 278] width 79 height 21
click at [11, 564] on button "submit" at bounding box center [46, 577] width 71 height 26
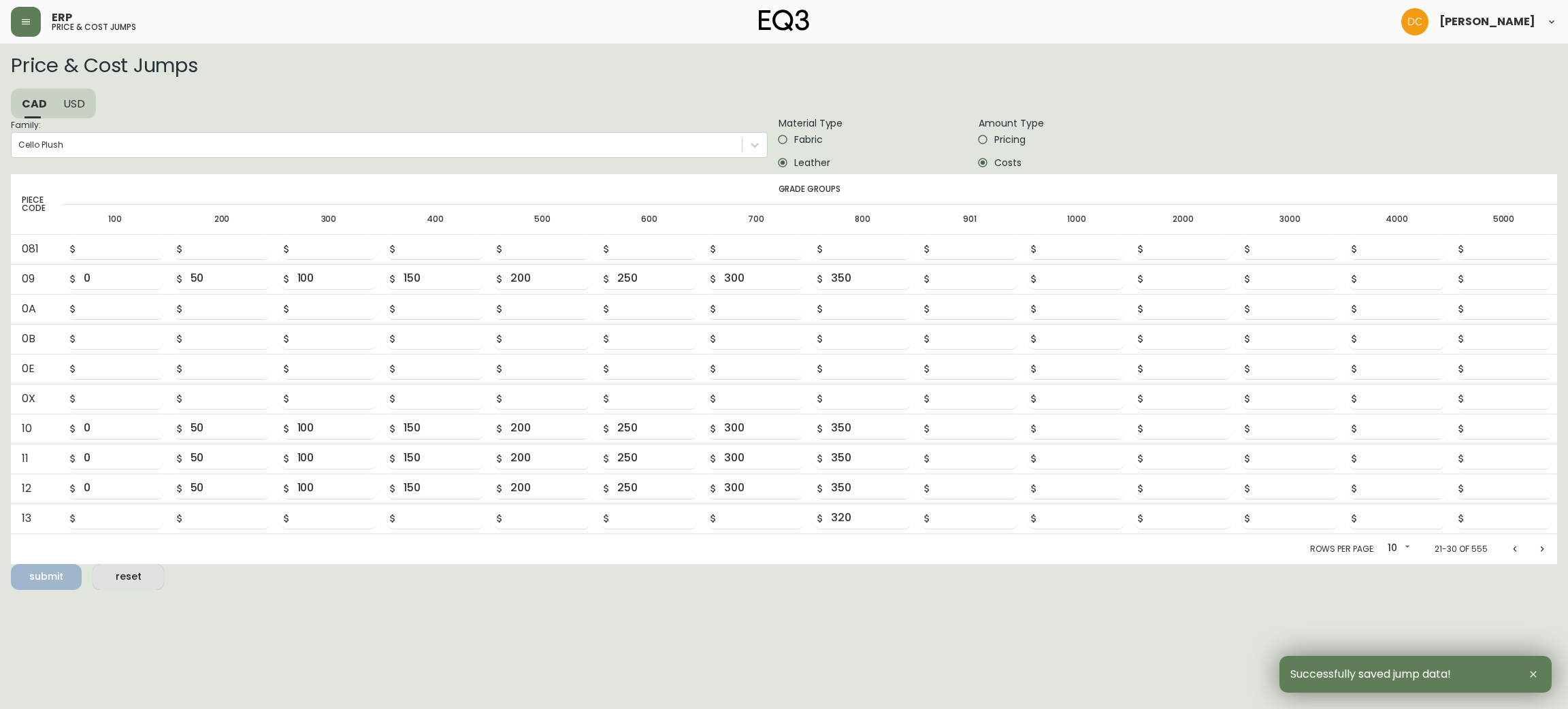
click at [821, 142] on span "Fabric" at bounding box center [809, 140] width 29 height 14
click at [794, 142] on input "Fabric" at bounding box center [782, 139] width 23 height 23
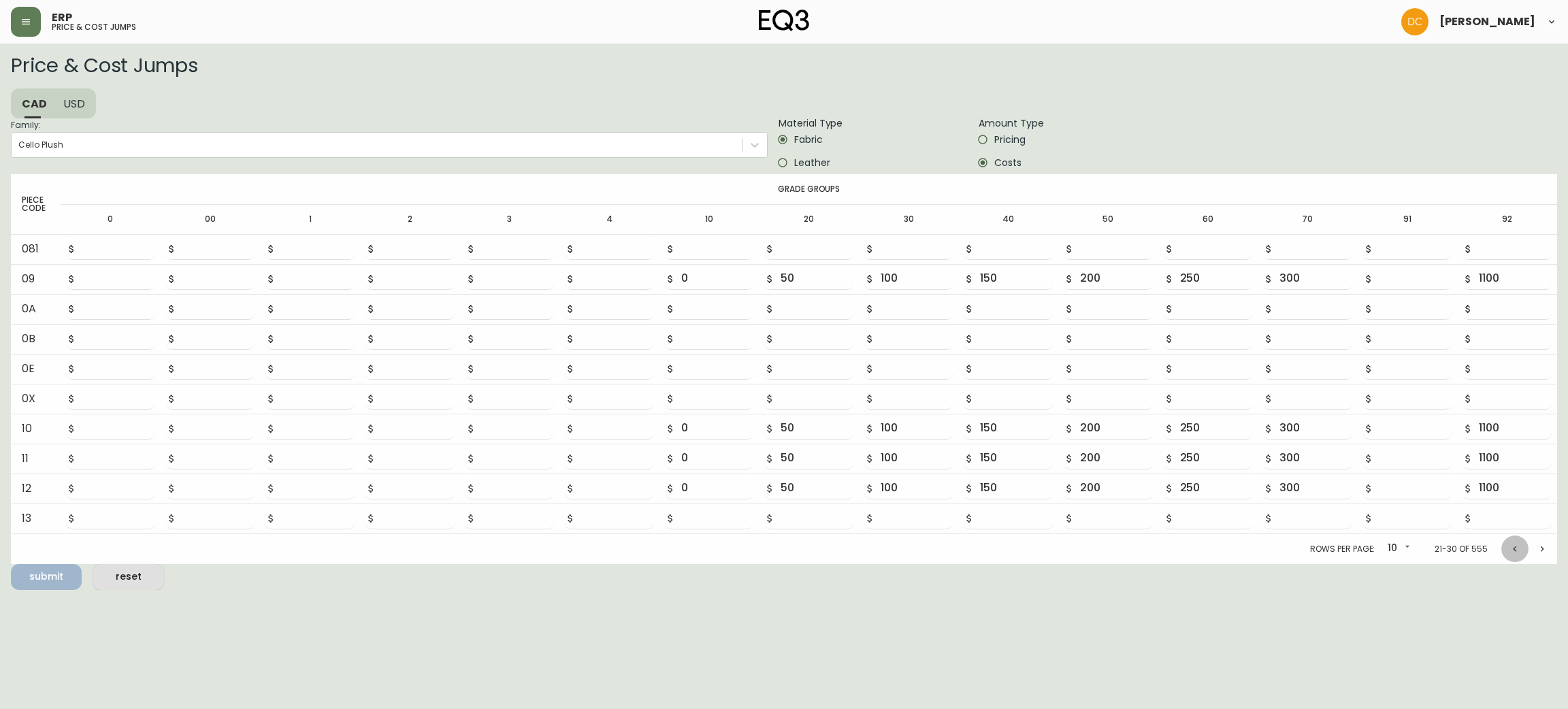
click at [1513, 557] on button "Previous page" at bounding box center [1515, 549] width 27 height 27
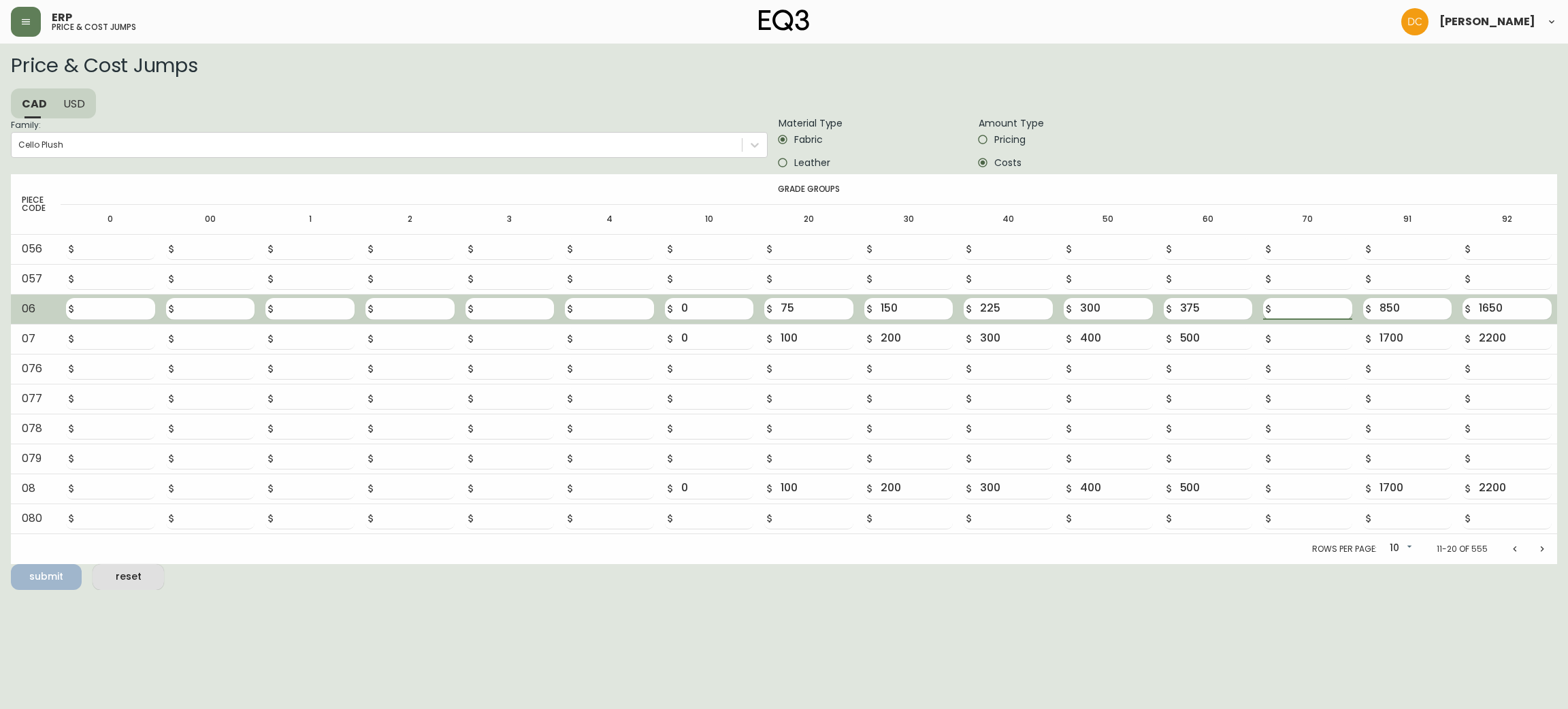
click at [1313, 306] on input "number" at bounding box center [1316, 309] width 73 height 21
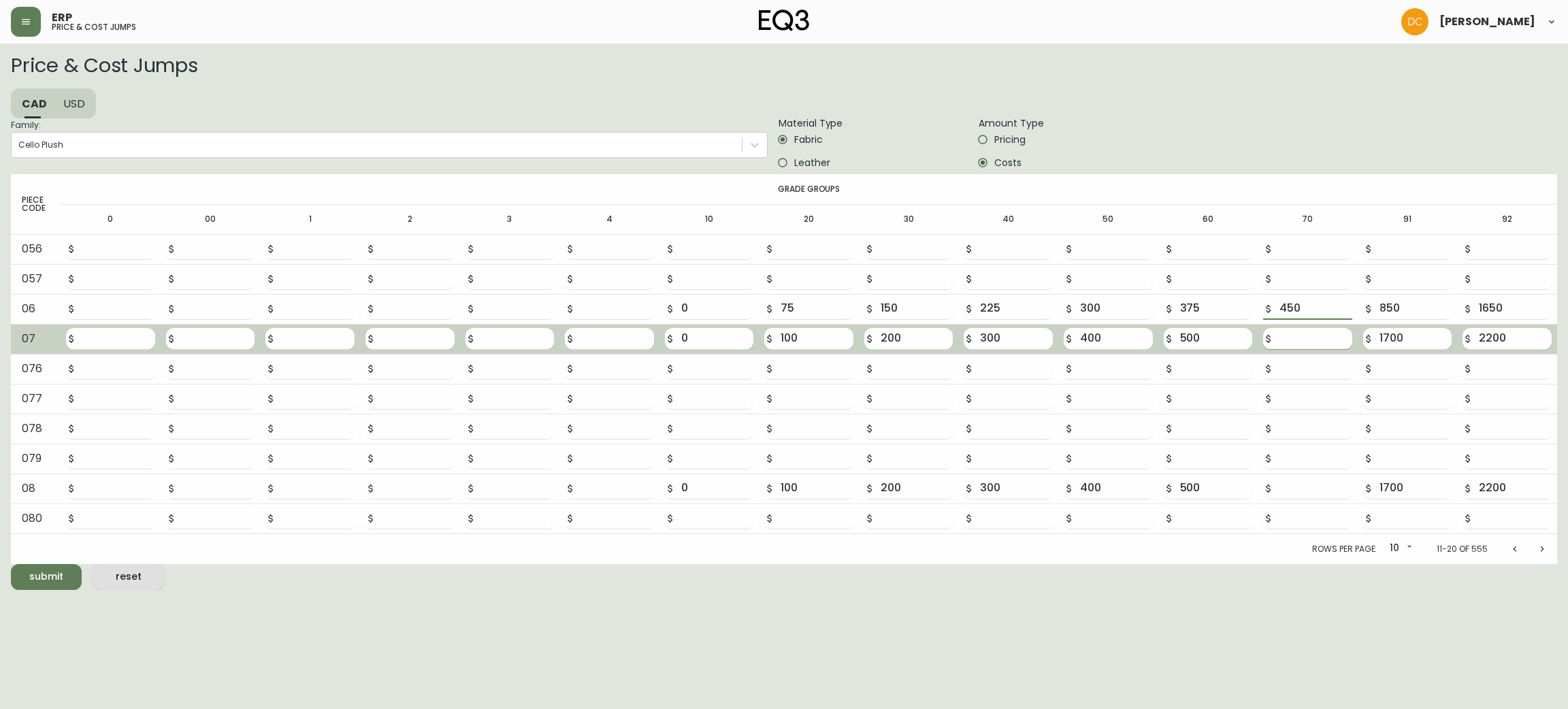
click at [1298, 331] on input "number" at bounding box center [1316, 338] width 73 height 21
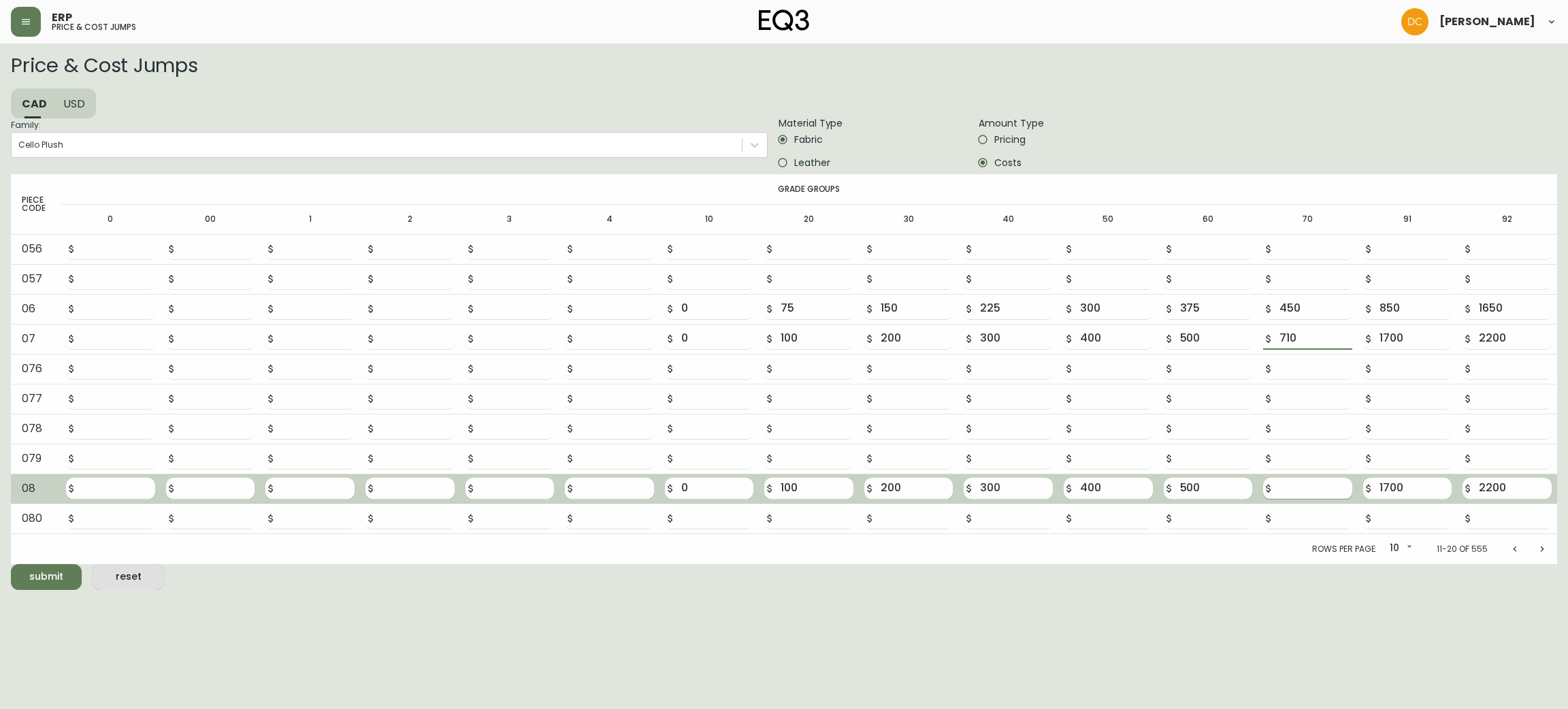
click at [1299, 481] on input "number" at bounding box center [1316, 488] width 73 height 21
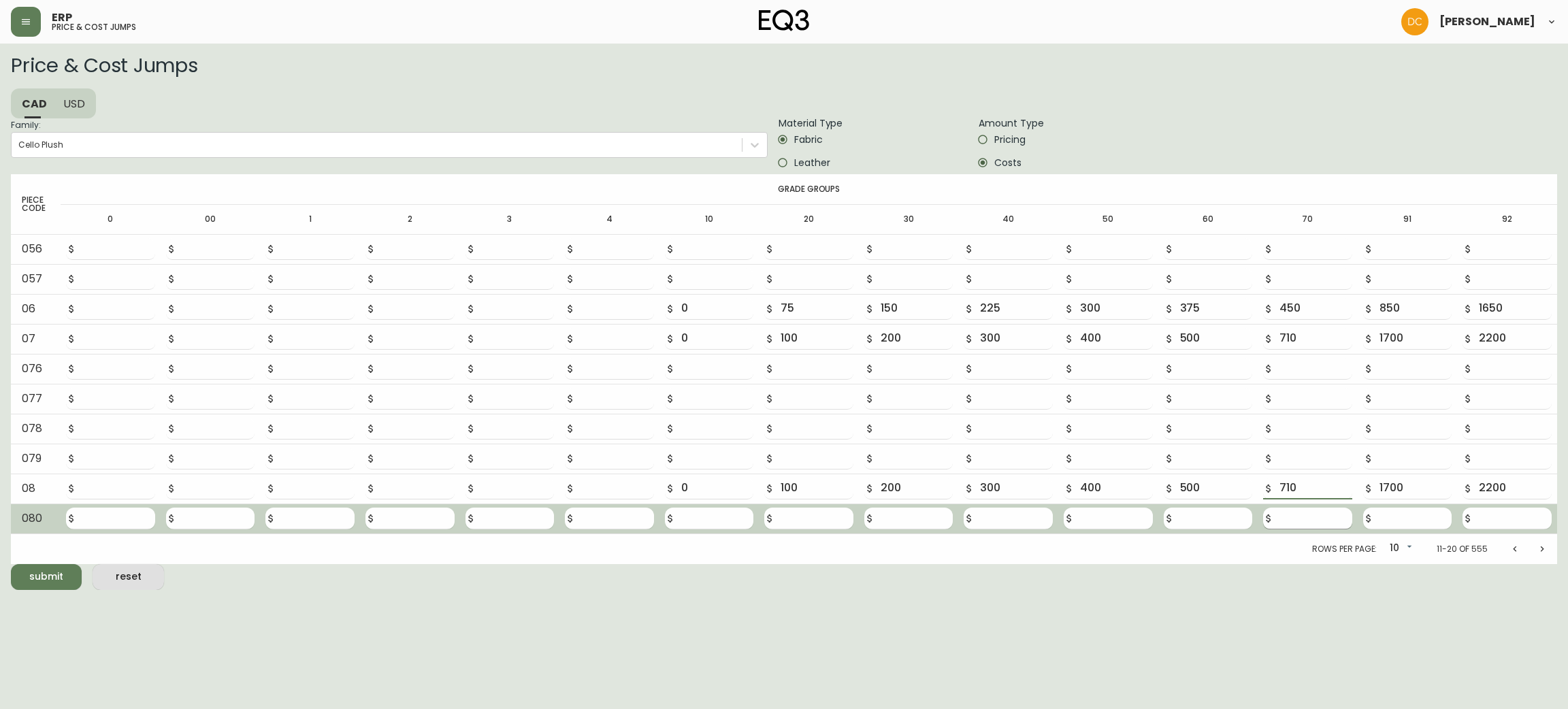
click at [11, 564] on button "submit" at bounding box center [46, 577] width 71 height 26
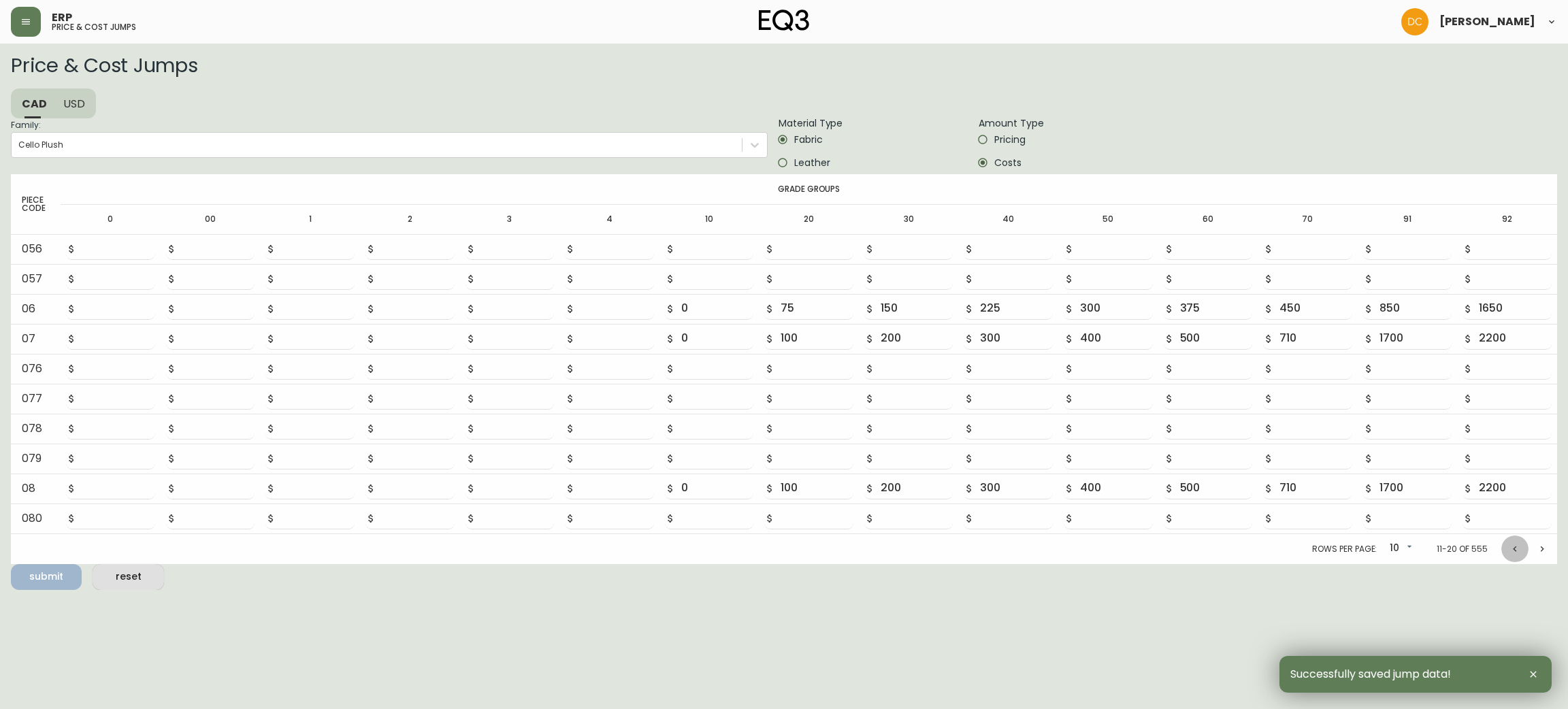
click at [1509, 554] on button "Previous page" at bounding box center [1515, 549] width 27 height 27
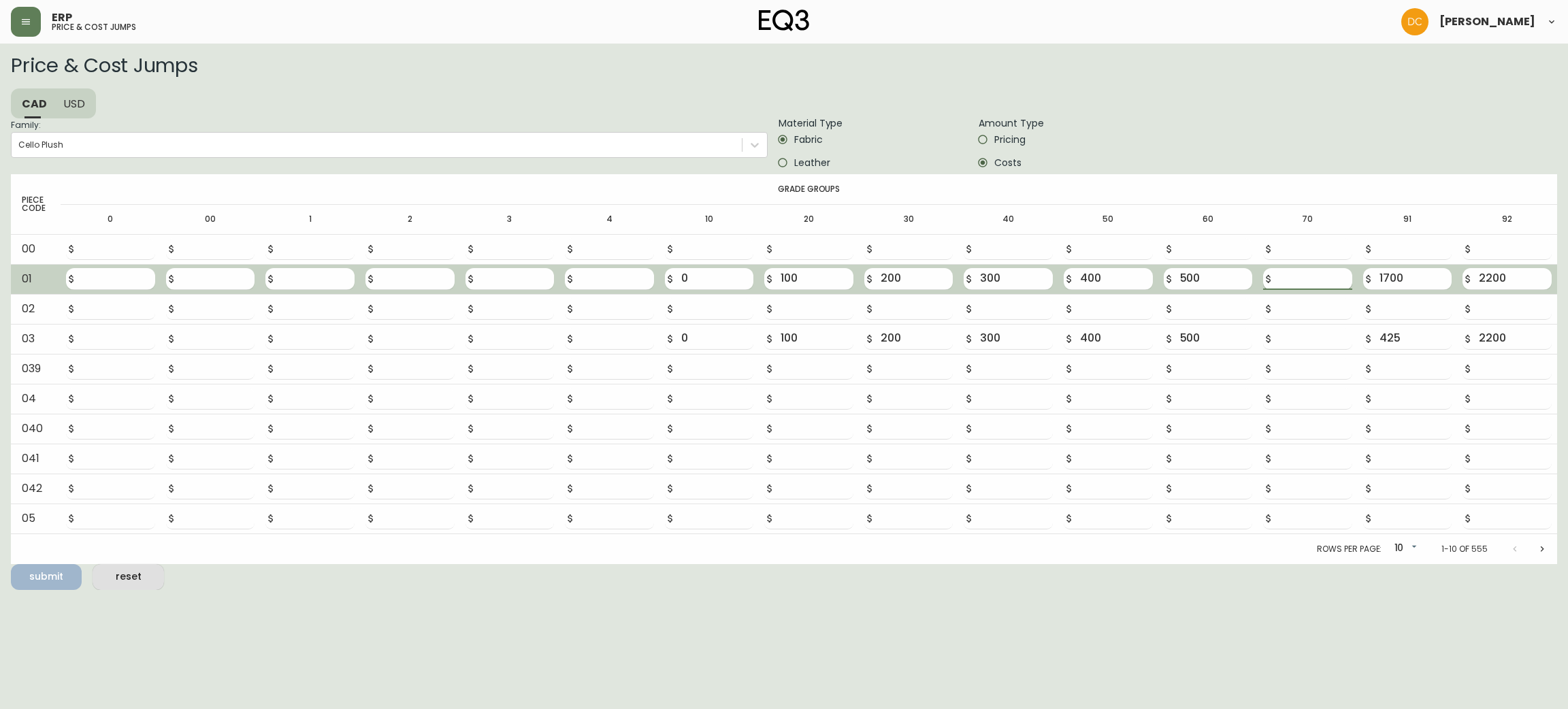
click at [1298, 275] on input "number" at bounding box center [1316, 278] width 73 height 21
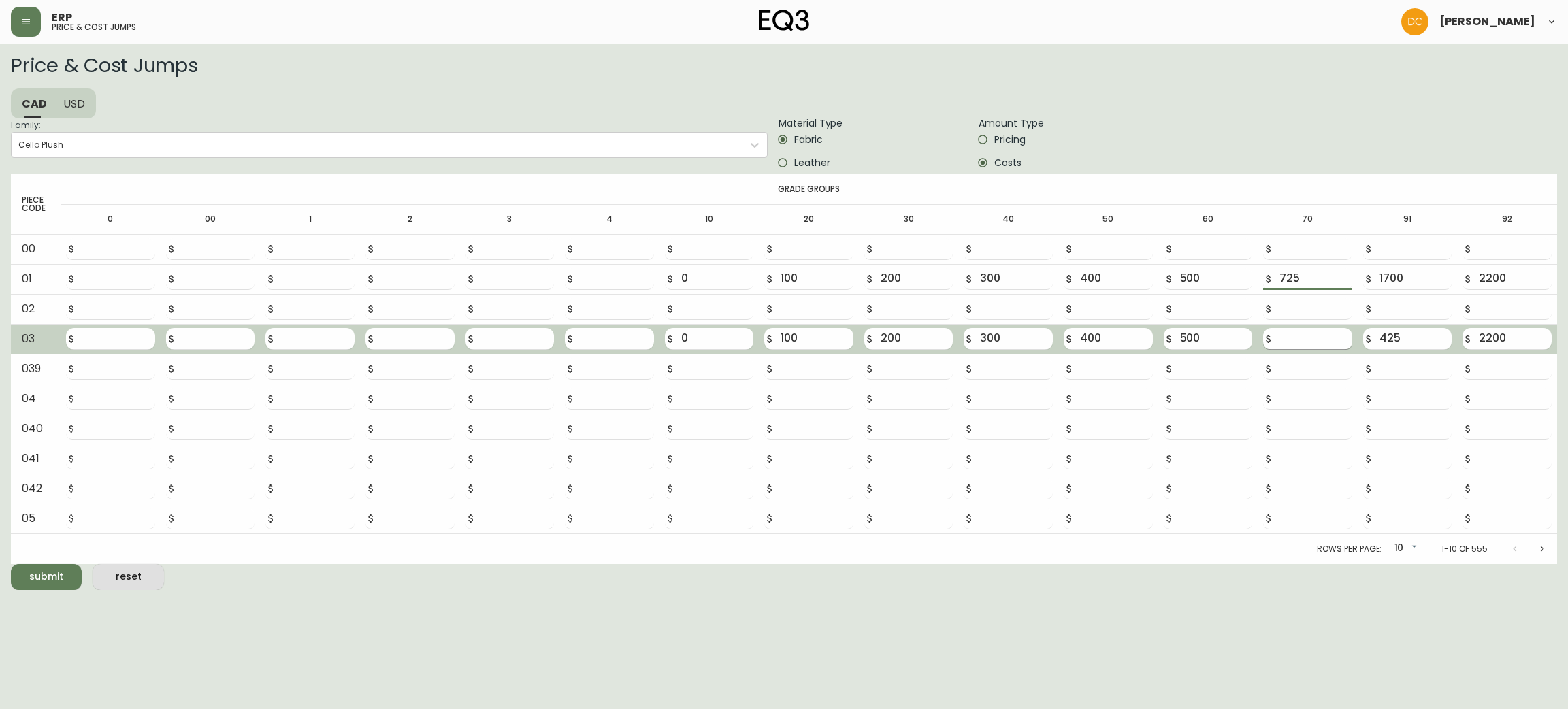
click at [1309, 346] on input "number" at bounding box center [1316, 338] width 73 height 21
click at [11, 564] on button "submit" at bounding box center [46, 577] width 71 height 26
